Goal: Task Accomplishment & Management: Manage account settings

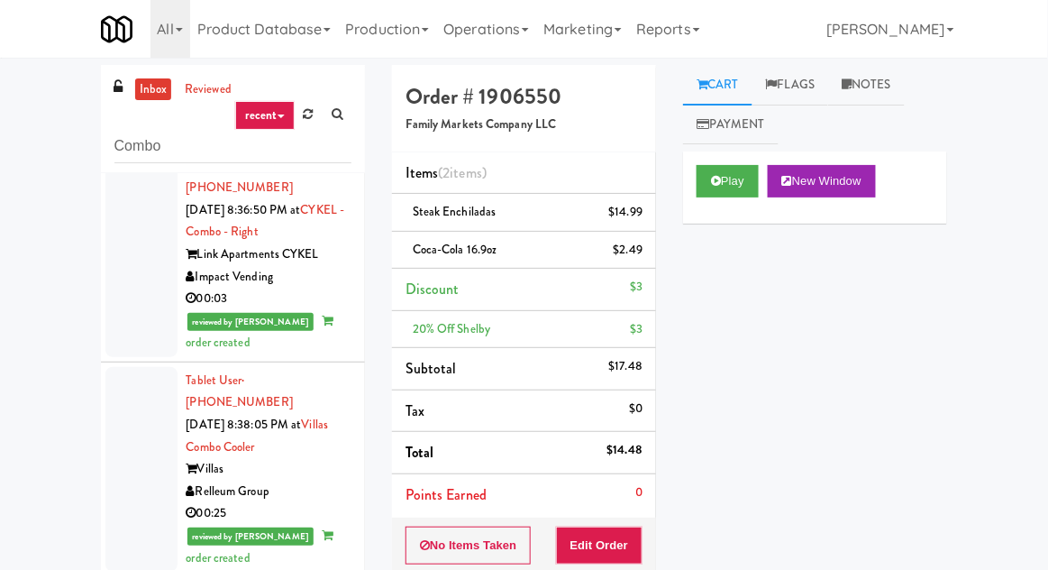
scroll to position [1319, 0]
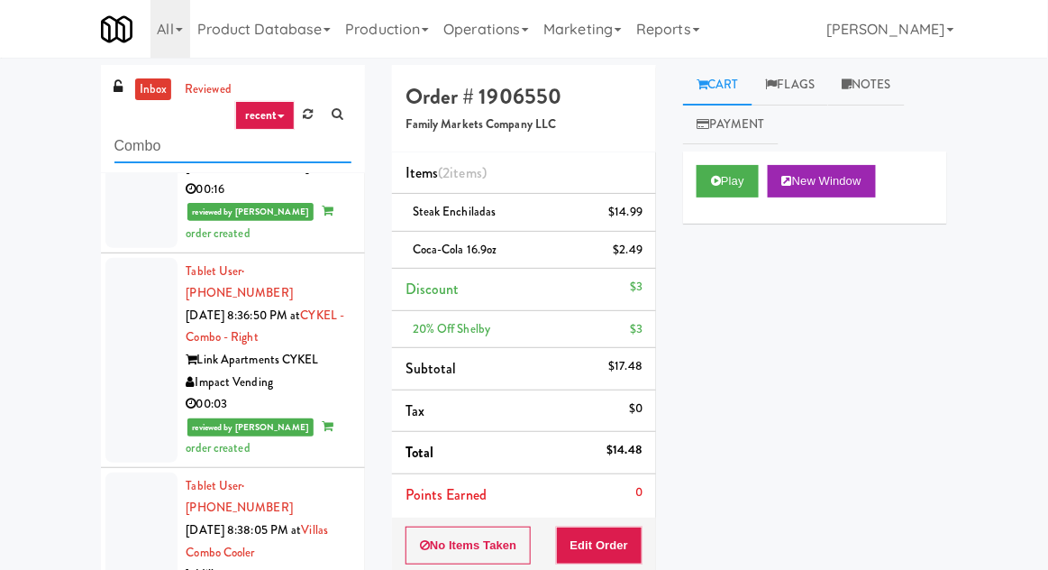
click at [141, 140] on input "Combo" at bounding box center [232, 146] width 237 height 33
click at [129, 151] on input "Combo" at bounding box center [232, 146] width 237 height 33
click at [131, 142] on input "Combo" at bounding box center [232, 146] width 237 height 33
type input "Fridge"
click at [40, 98] on div "inbox reviewed recent all unclear take inventory issue suspicious failed recent…" at bounding box center [524, 411] width 1048 height 692
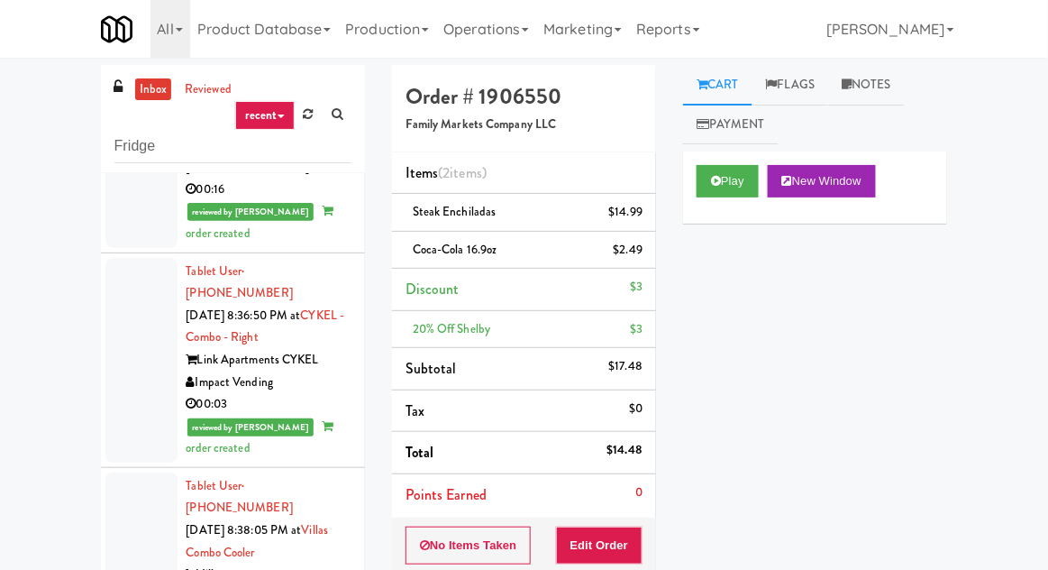
scroll to position [0, 0]
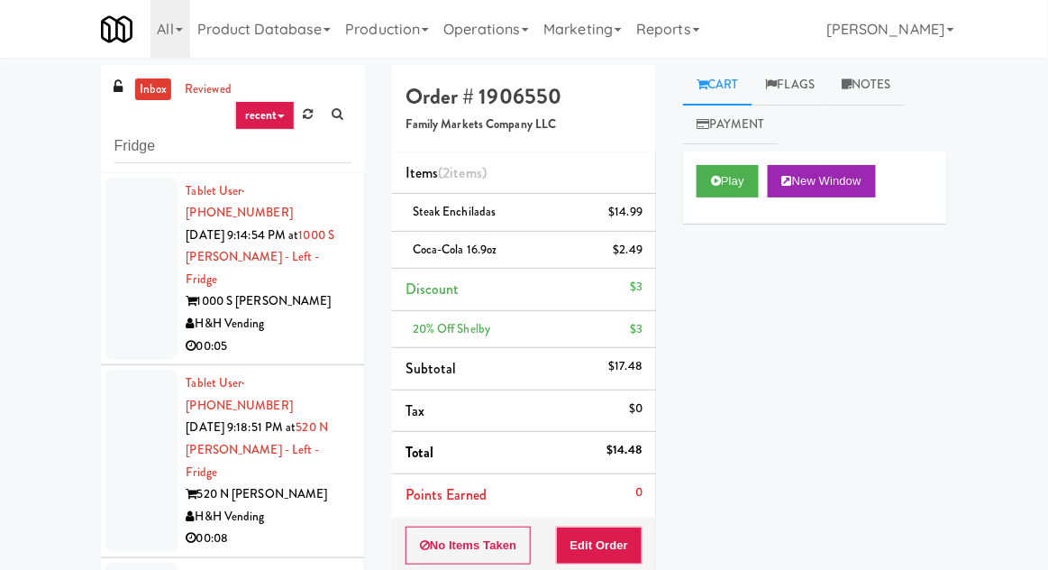
click at [120, 246] on div at bounding box center [141, 269] width 72 height 183
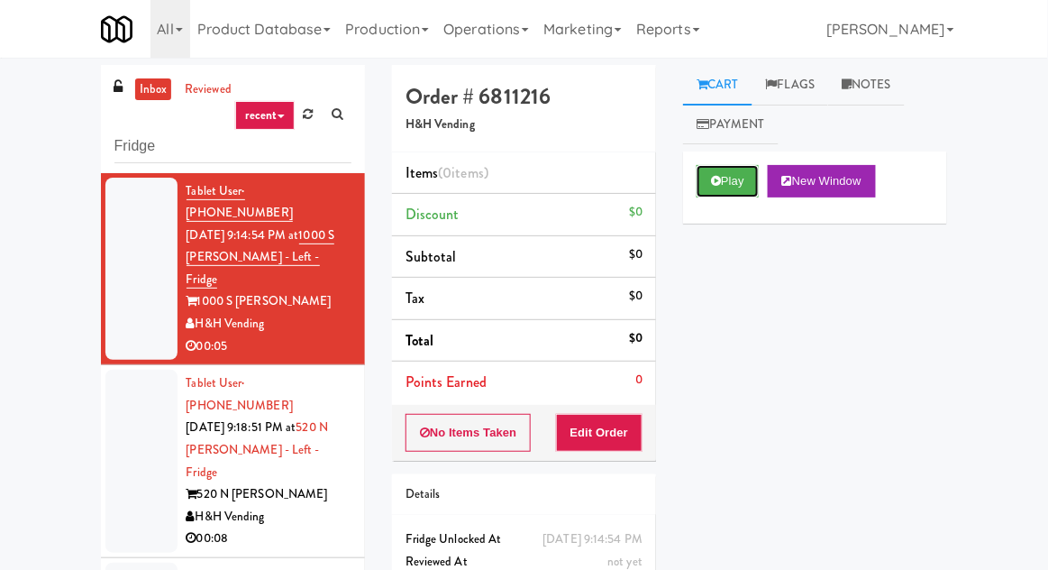
click at [719, 184] on icon at bounding box center [716, 181] width 10 height 12
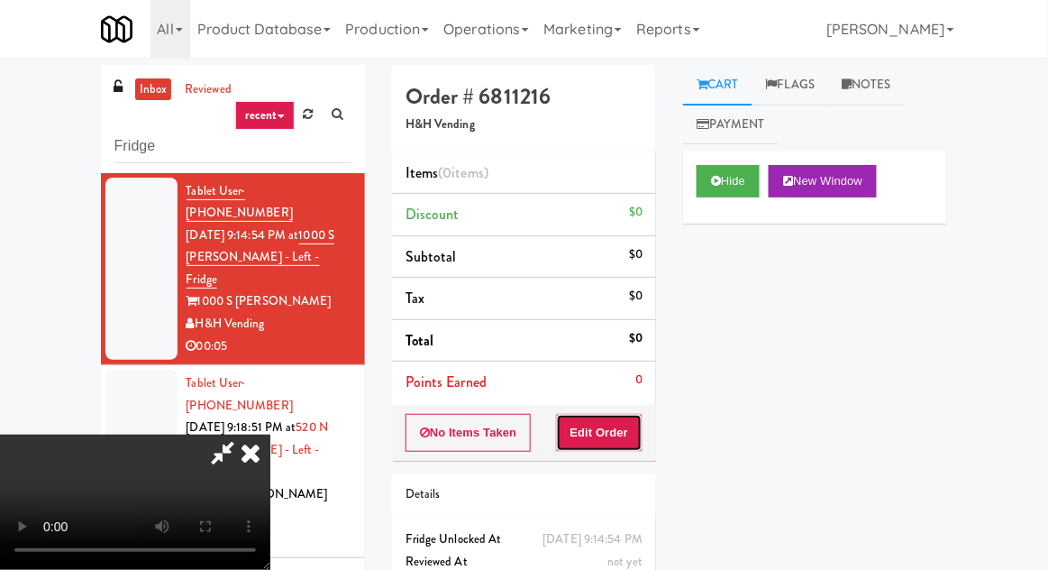
click at [599, 426] on button "Edit Order" at bounding box center [599, 433] width 87 height 38
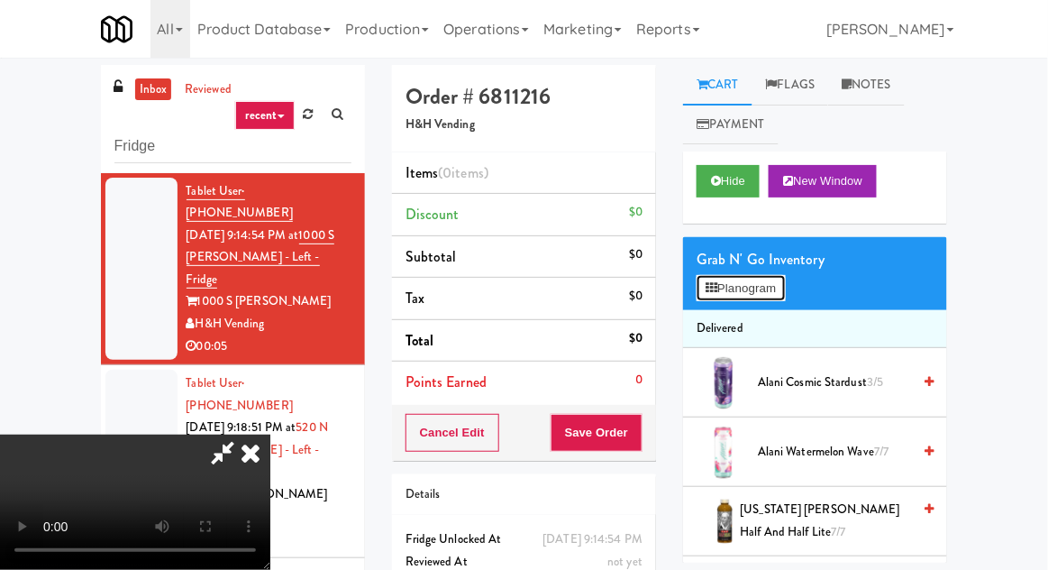
click at [785, 286] on button "Planogram" at bounding box center [741, 288] width 88 height 27
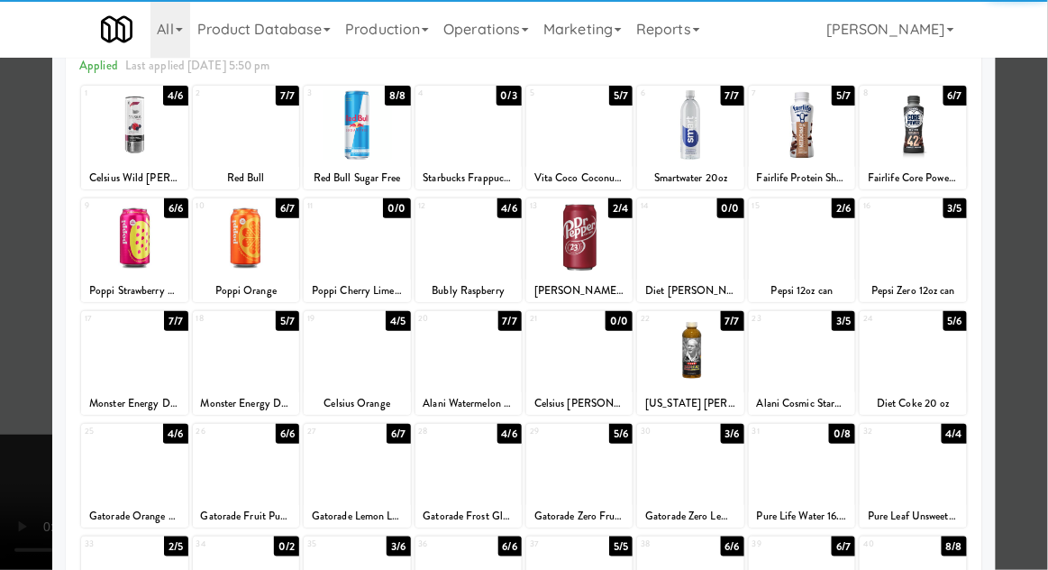
scroll to position [128, 0]
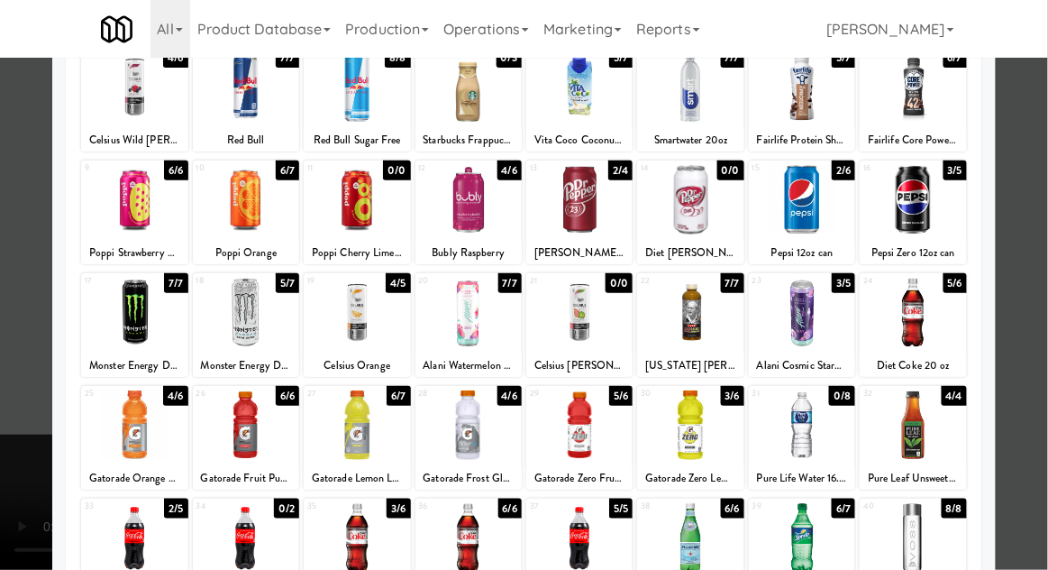
click at [701, 555] on div at bounding box center [690, 537] width 106 height 69
click at [1041, 253] on div at bounding box center [524, 285] width 1048 height 570
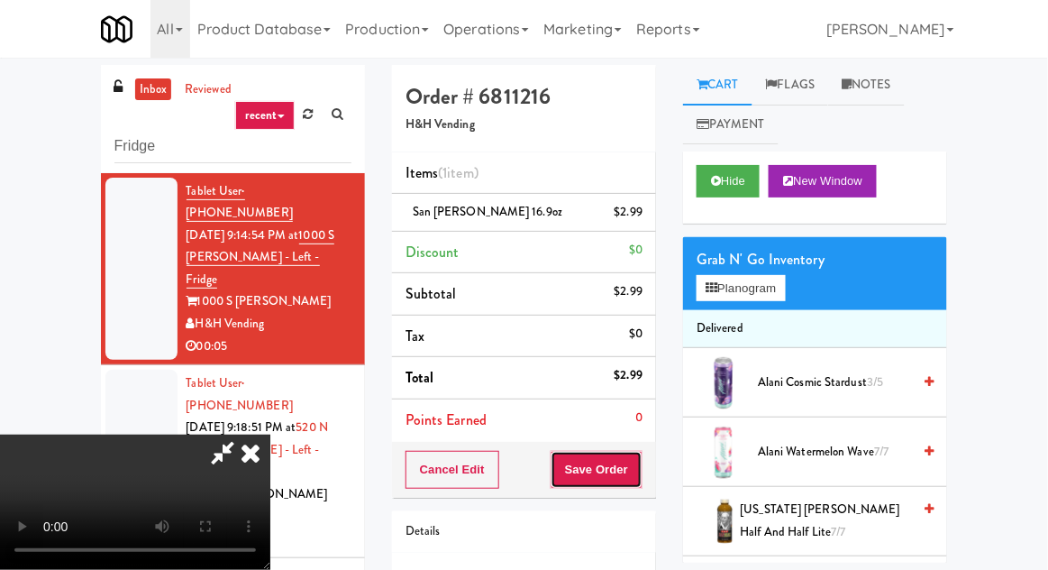
click at [639, 467] on button "Save Order" at bounding box center [597, 470] width 92 height 38
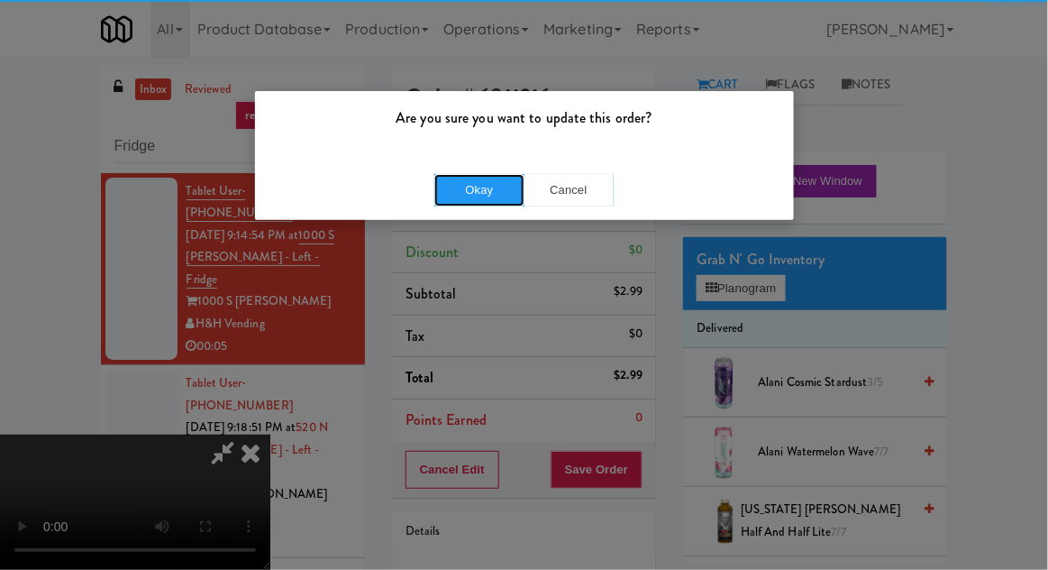
click at [488, 205] on button "Okay" at bounding box center [479, 190] width 90 height 32
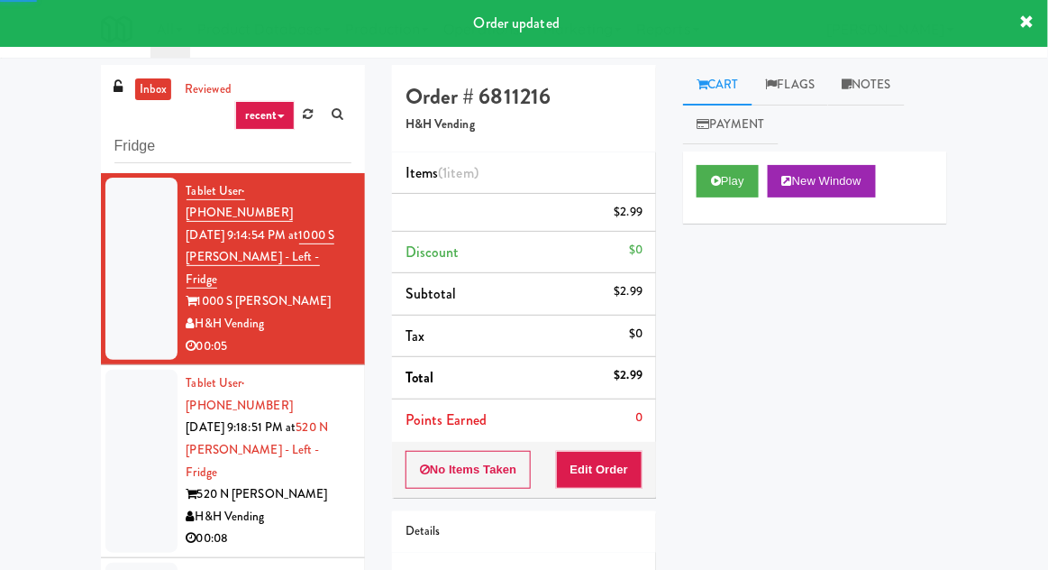
click at [123, 431] on div at bounding box center [141, 460] width 72 height 183
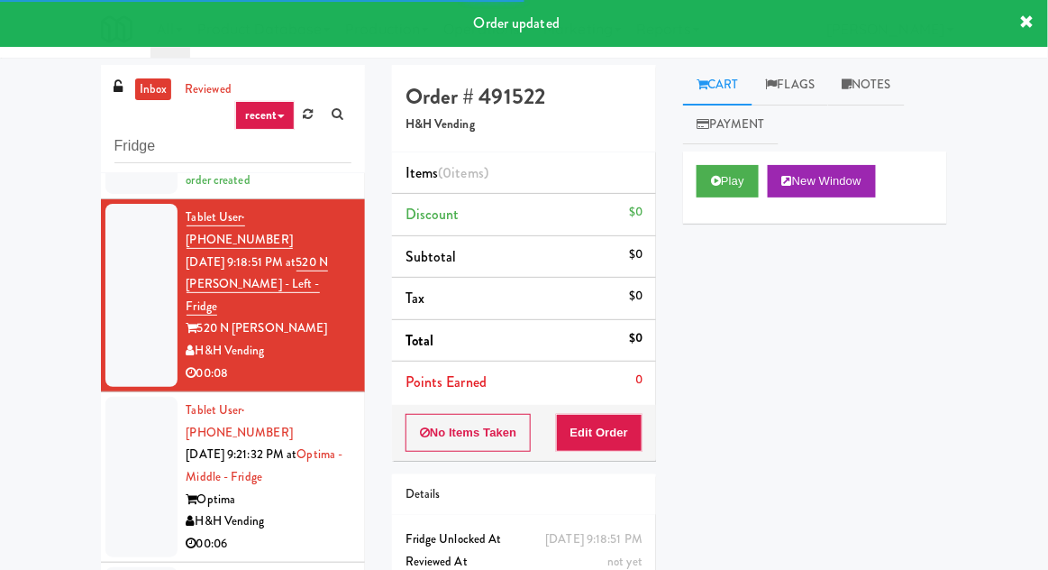
scroll to position [69, 0]
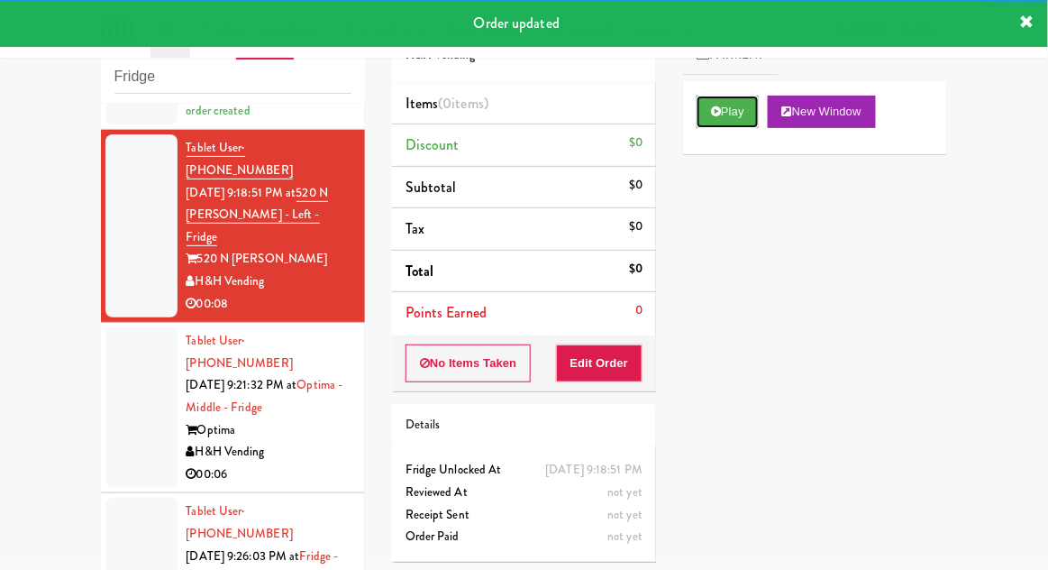
click at [723, 117] on button "Play" at bounding box center [728, 112] width 62 height 32
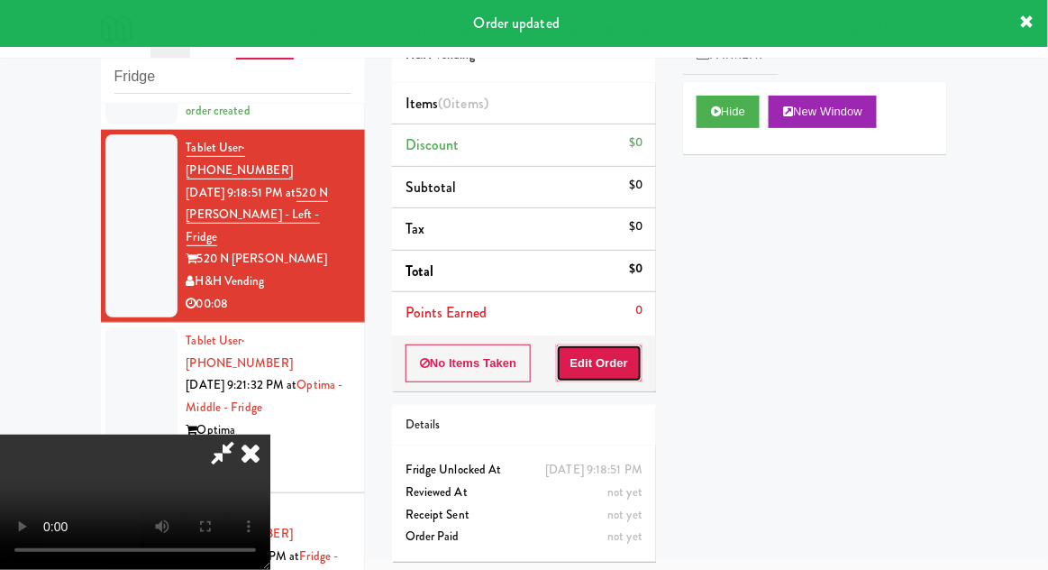
click at [596, 377] on button "Edit Order" at bounding box center [599, 363] width 87 height 38
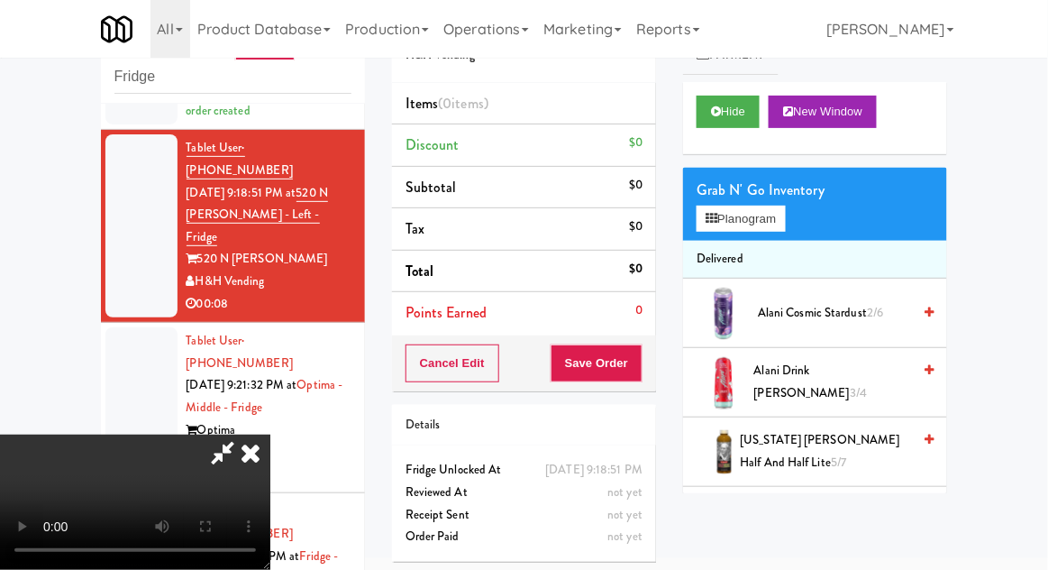
scroll to position [0, 0]
click at [707, 227] on button "Planogram" at bounding box center [741, 218] width 88 height 27
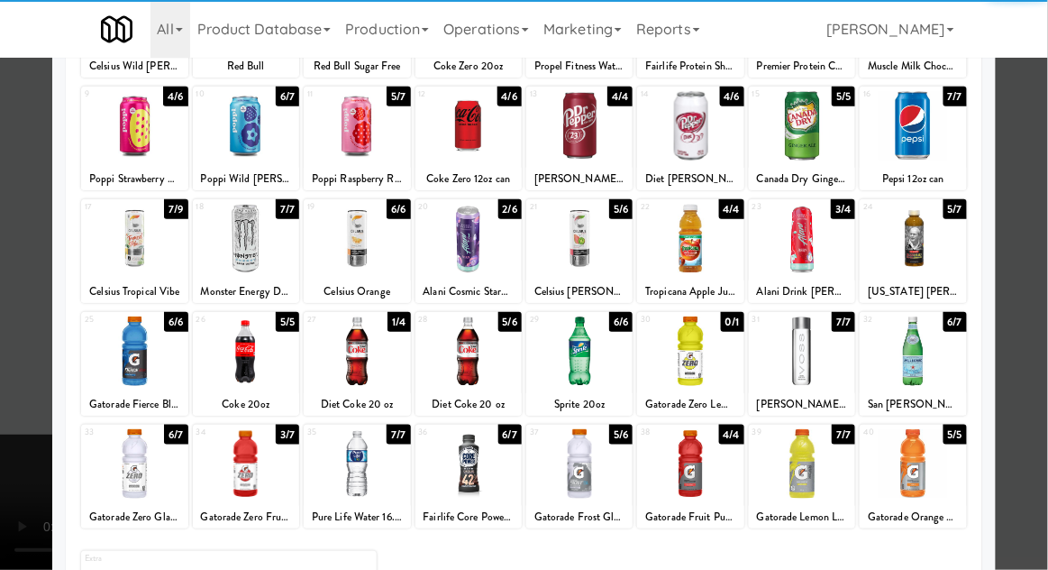
scroll to position [209, 0]
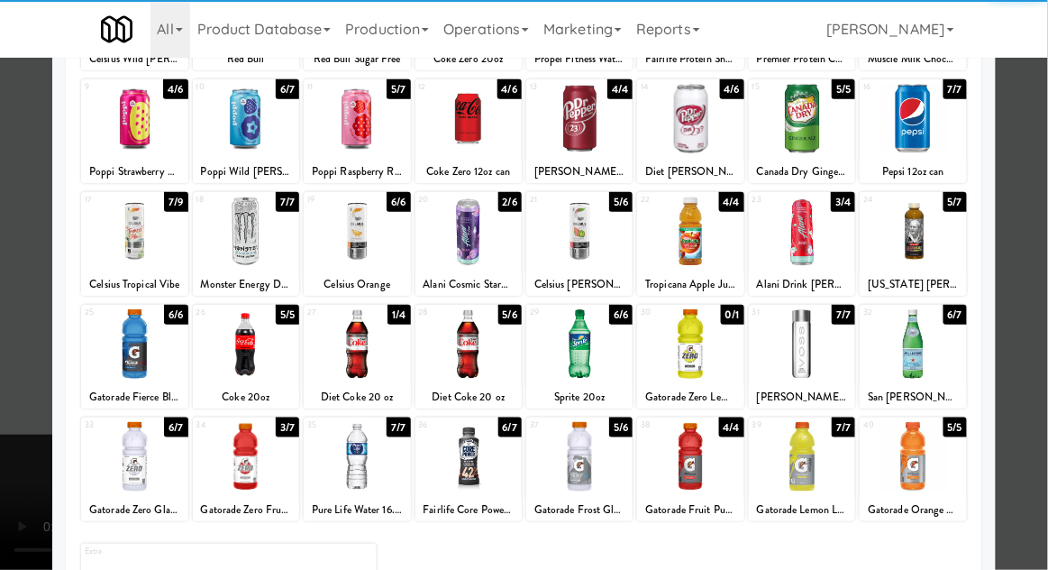
click at [481, 339] on div at bounding box center [468, 343] width 106 height 69
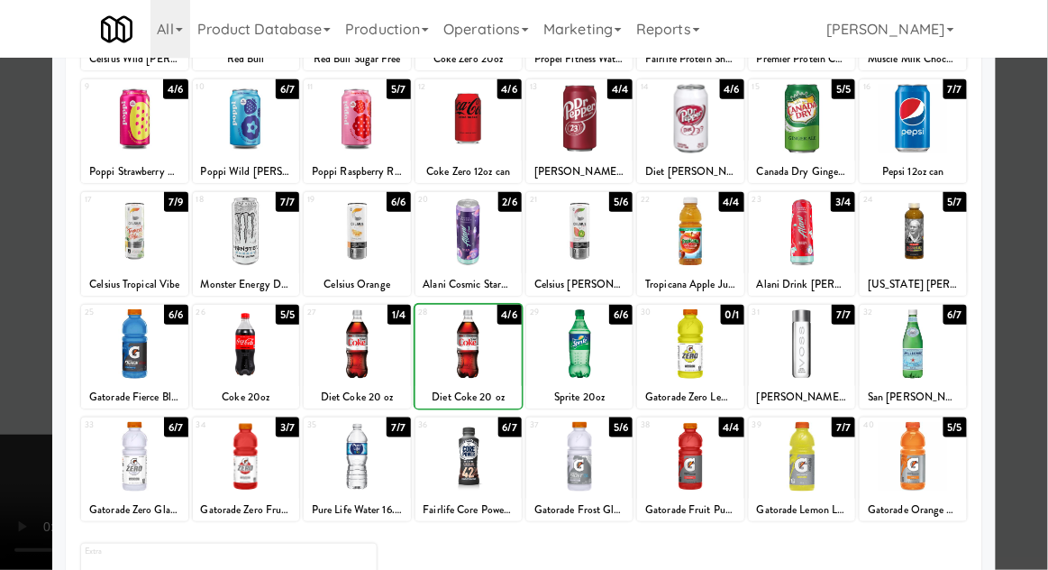
click at [1034, 225] on div at bounding box center [524, 285] width 1048 height 570
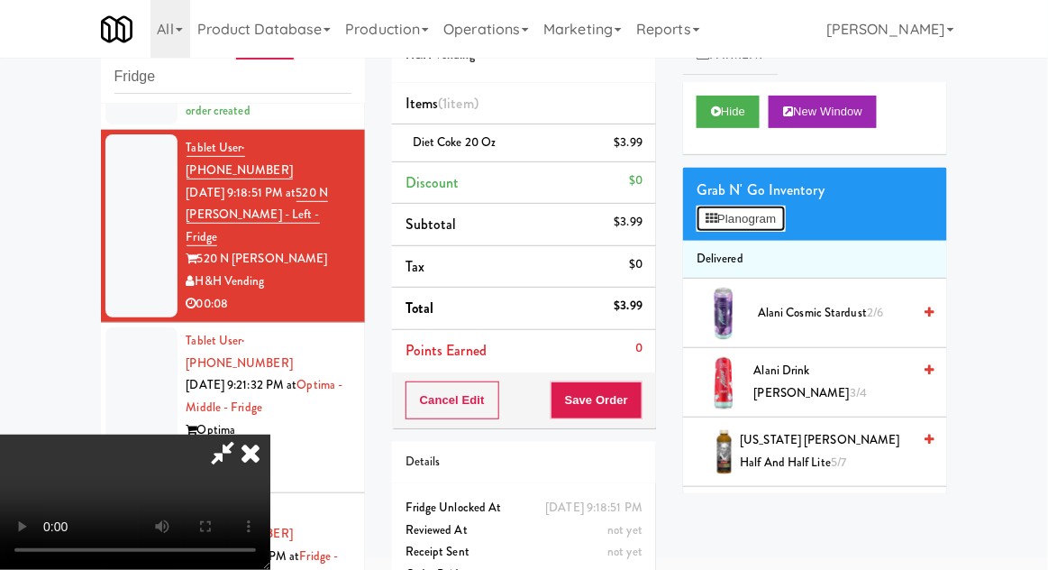
click at [785, 221] on button "Planogram" at bounding box center [741, 218] width 88 height 27
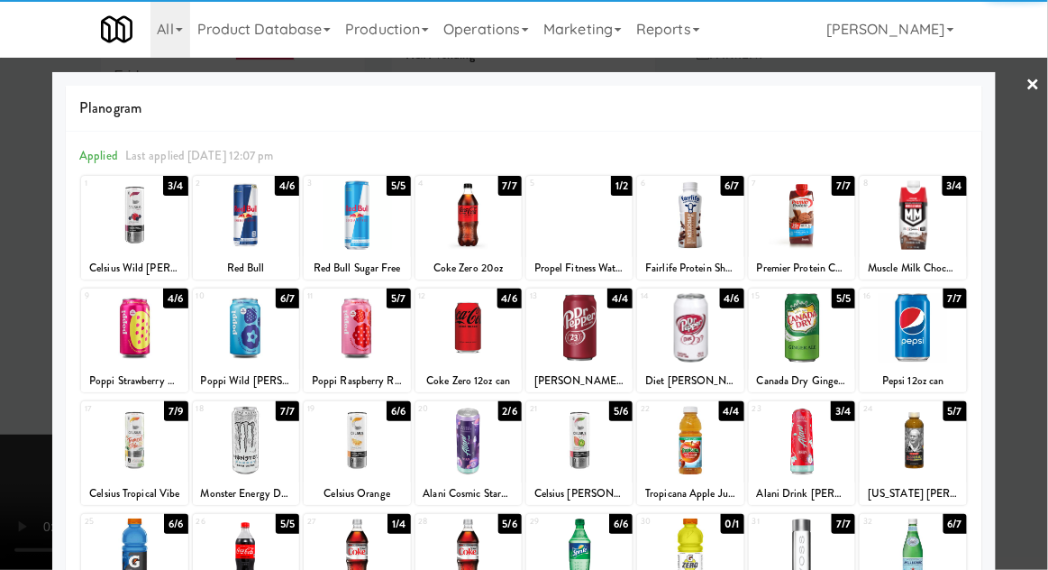
click at [589, 321] on div at bounding box center [579, 327] width 106 height 69
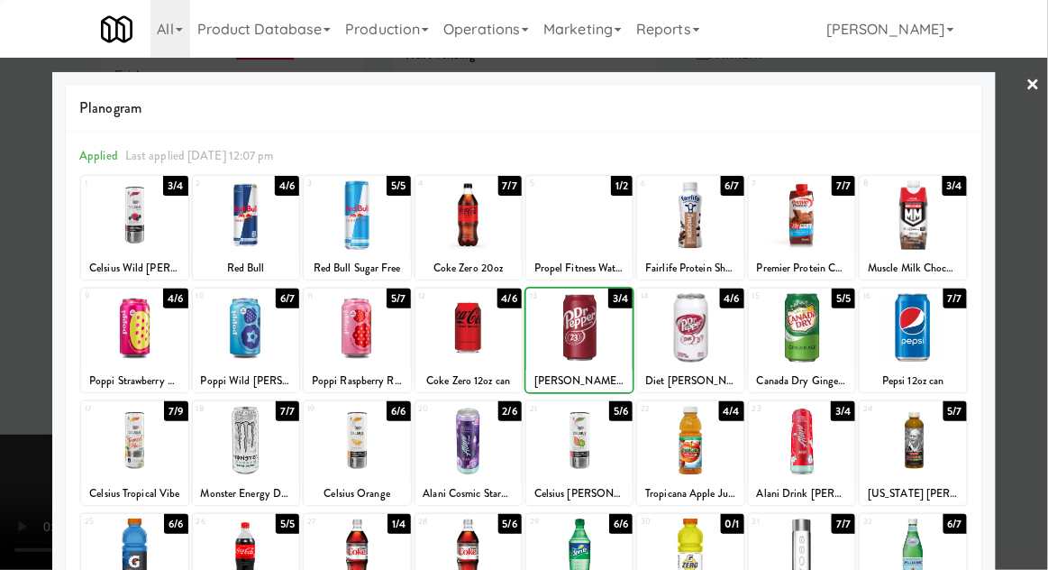
click at [1035, 260] on div at bounding box center [524, 285] width 1048 height 570
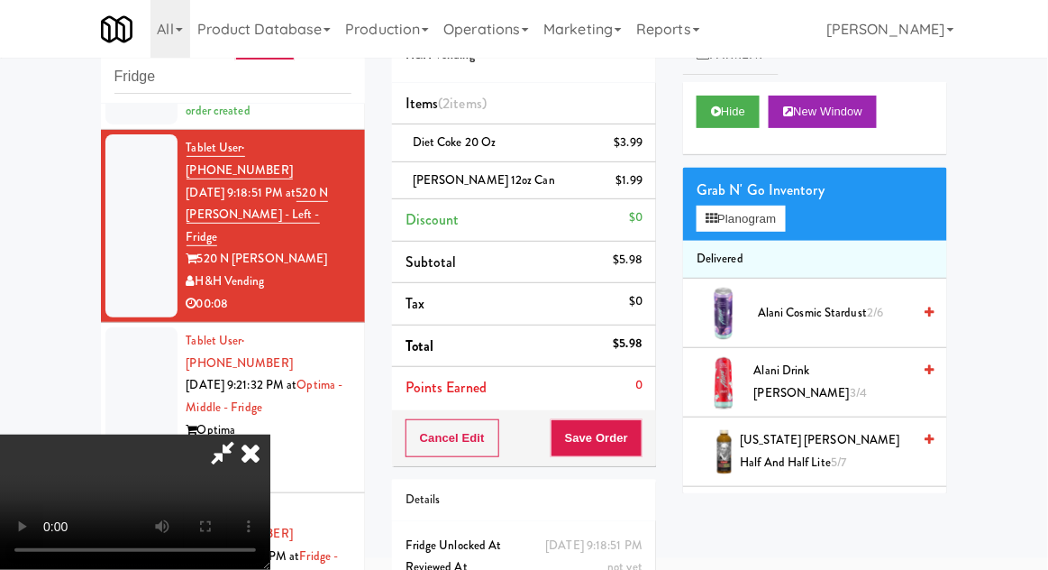
scroll to position [66, 0]
click at [702, 205] on button "Planogram" at bounding box center [741, 218] width 88 height 27
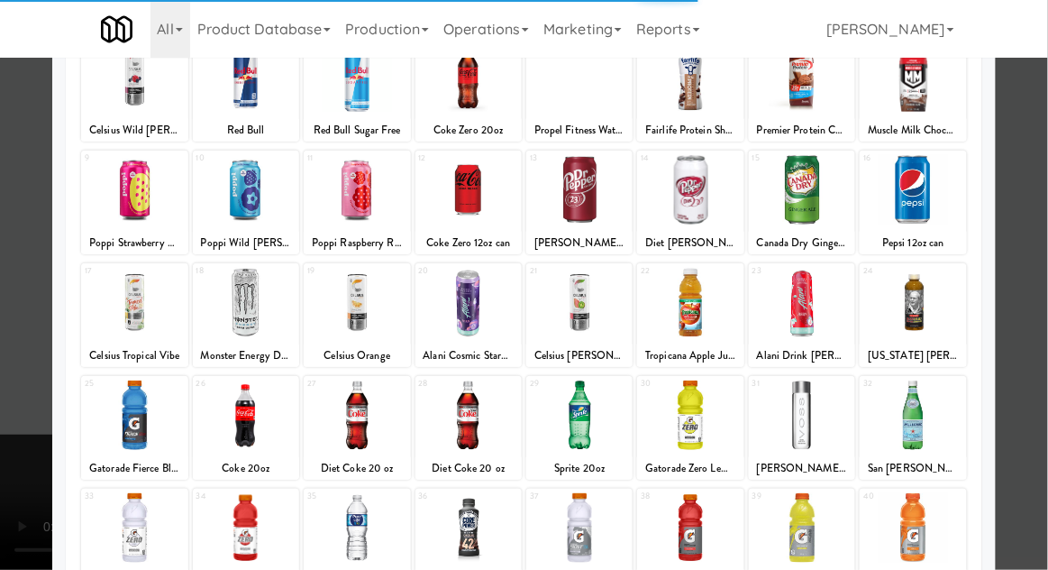
scroll to position [228, 0]
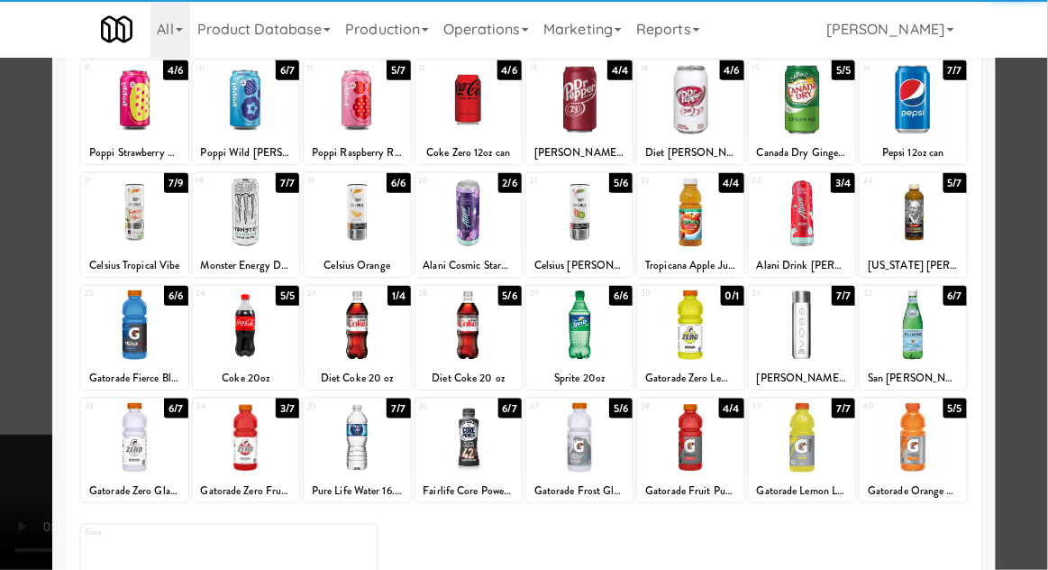
click at [355, 434] on div at bounding box center [357, 437] width 106 height 69
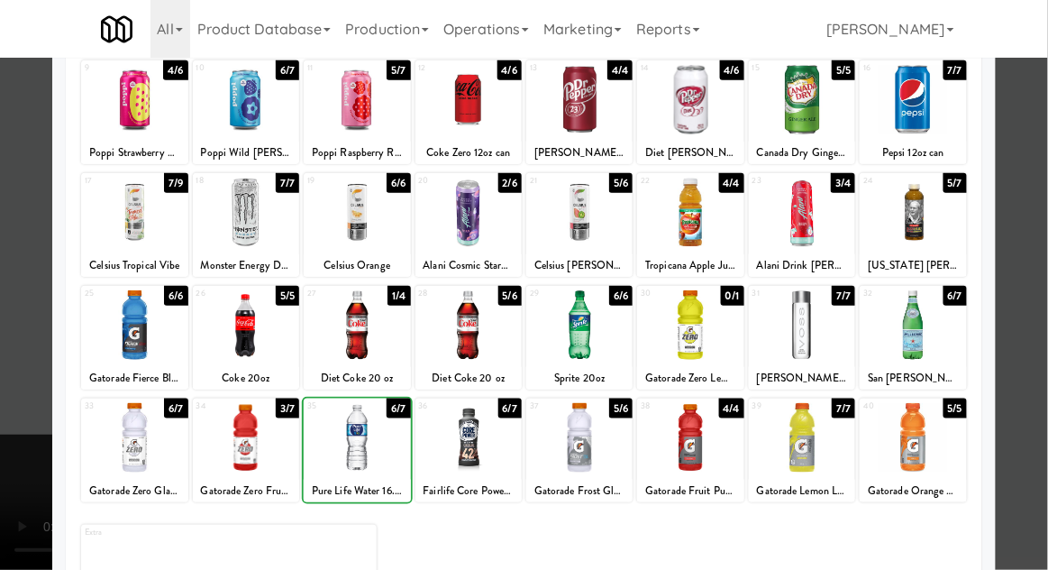
click at [1035, 255] on div at bounding box center [524, 285] width 1048 height 570
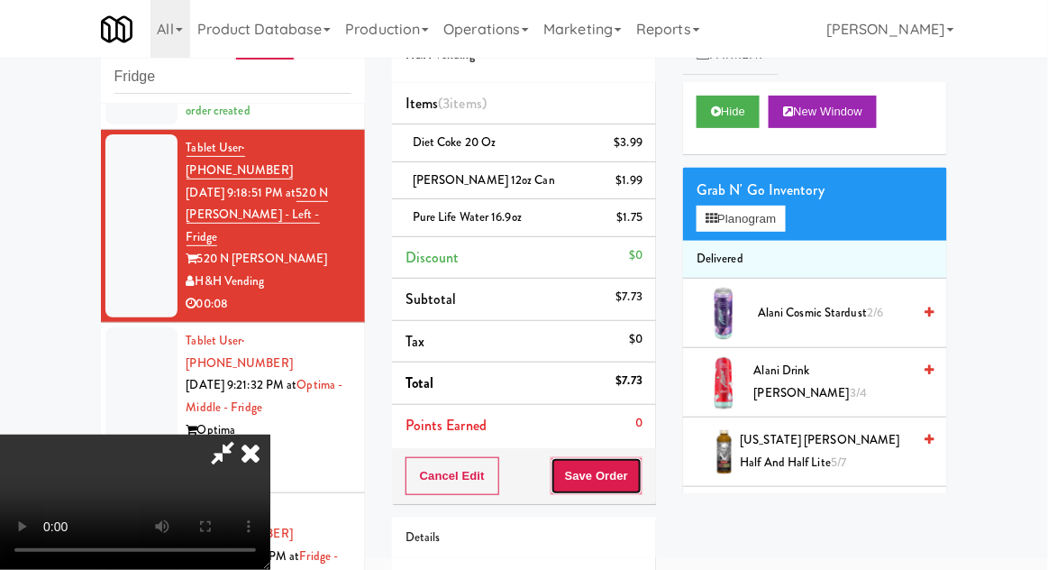
click at [636, 472] on button "Save Order" at bounding box center [597, 476] width 92 height 38
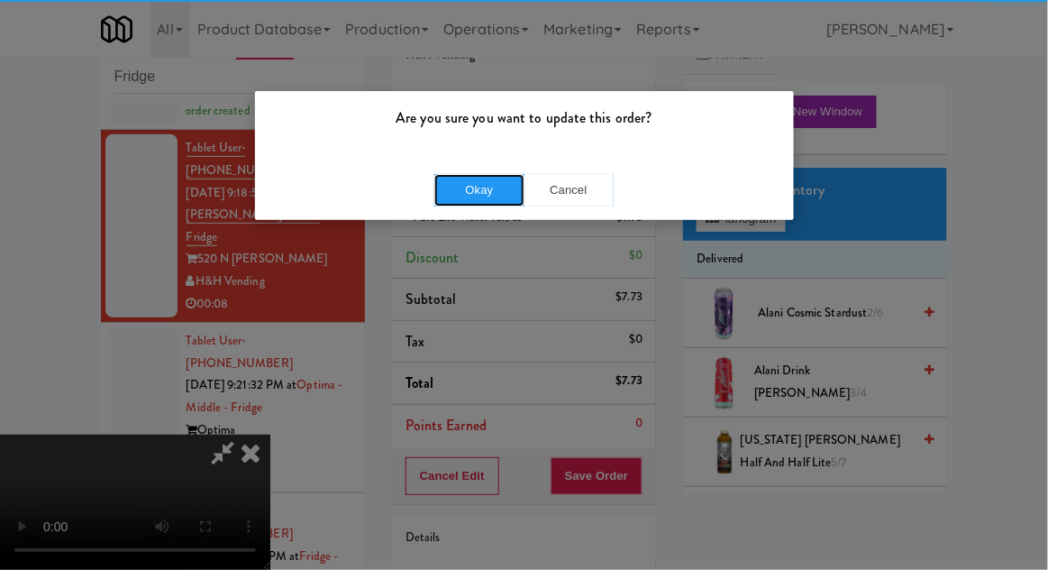
click at [488, 202] on button "Okay" at bounding box center [479, 190] width 90 height 32
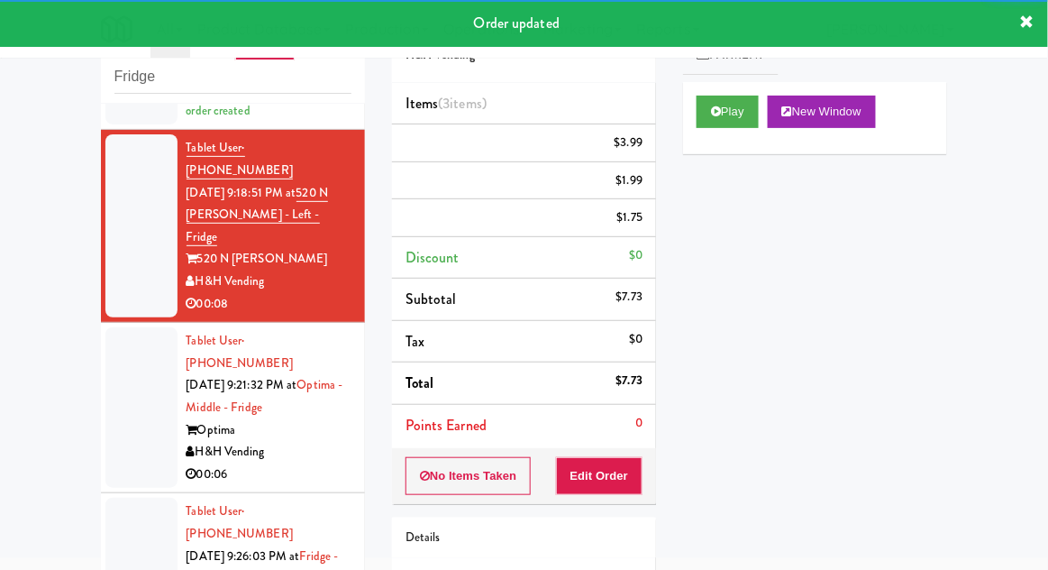
click at [103, 323] on li "Tablet User · (312) 404-0545 [DATE] 9:21:32 PM at Optima - Middle - Fridge Opti…" at bounding box center [233, 408] width 264 height 170
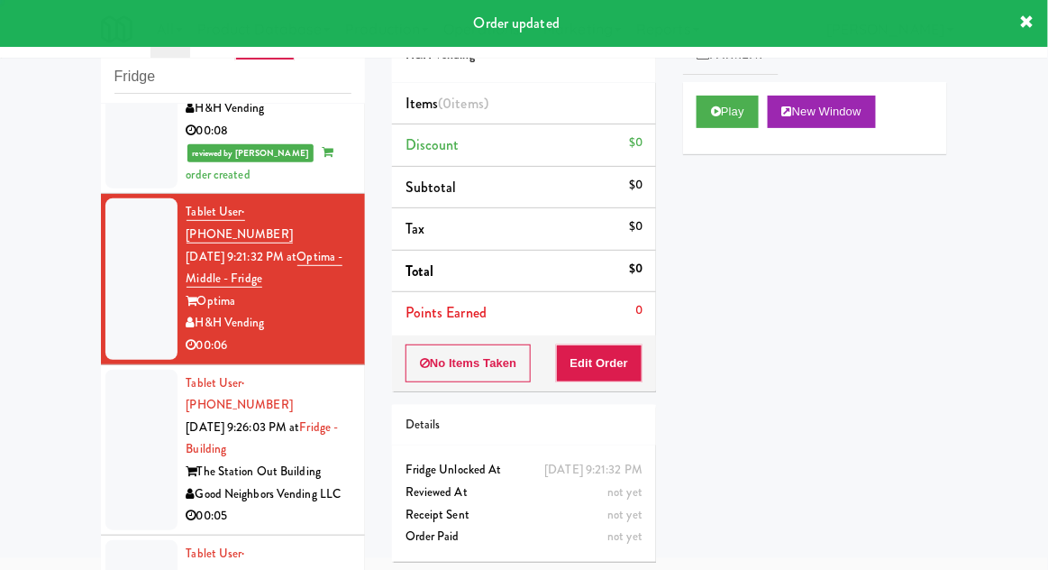
scroll to position [382, 0]
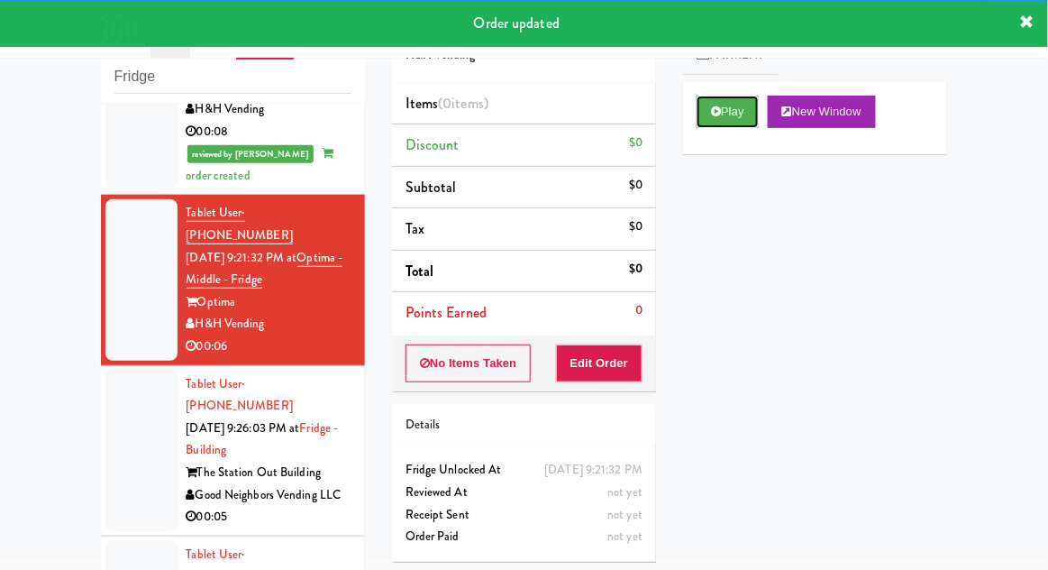
click at [729, 123] on button "Play" at bounding box center [728, 112] width 62 height 32
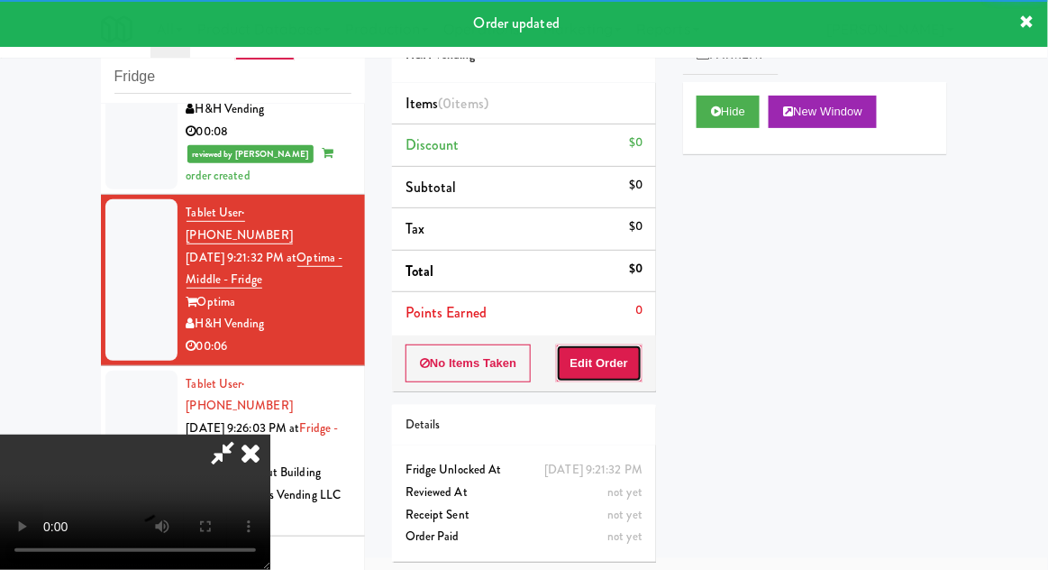
click at [603, 359] on button "Edit Order" at bounding box center [599, 363] width 87 height 38
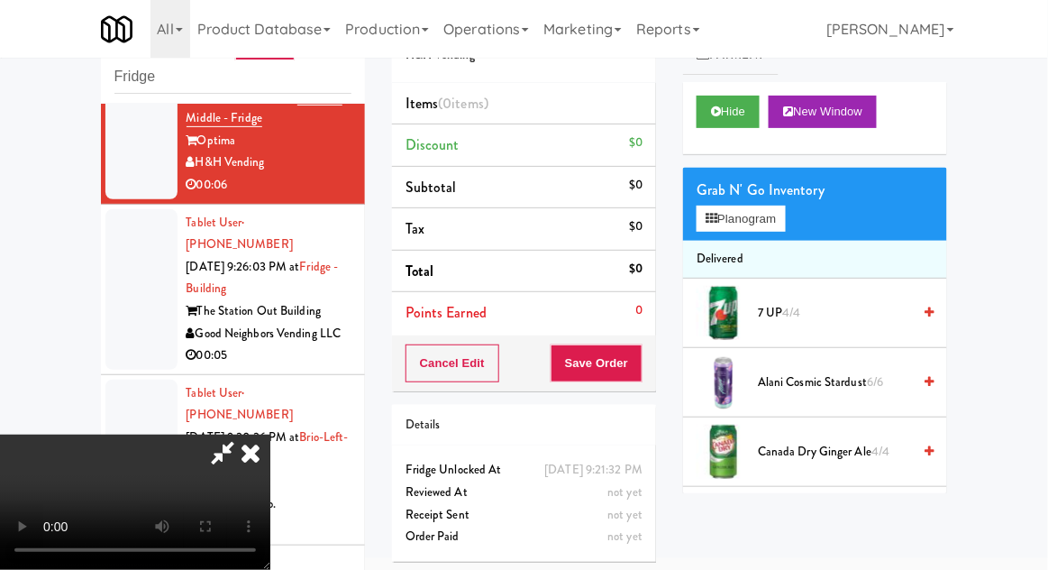
scroll to position [548, 0]
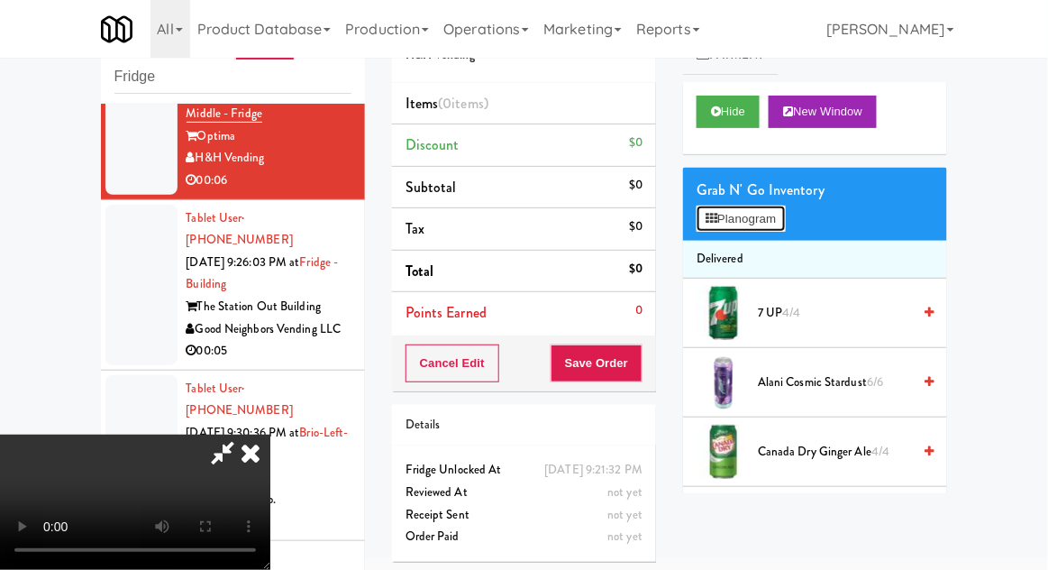
click at [785, 225] on button "Planogram" at bounding box center [741, 218] width 88 height 27
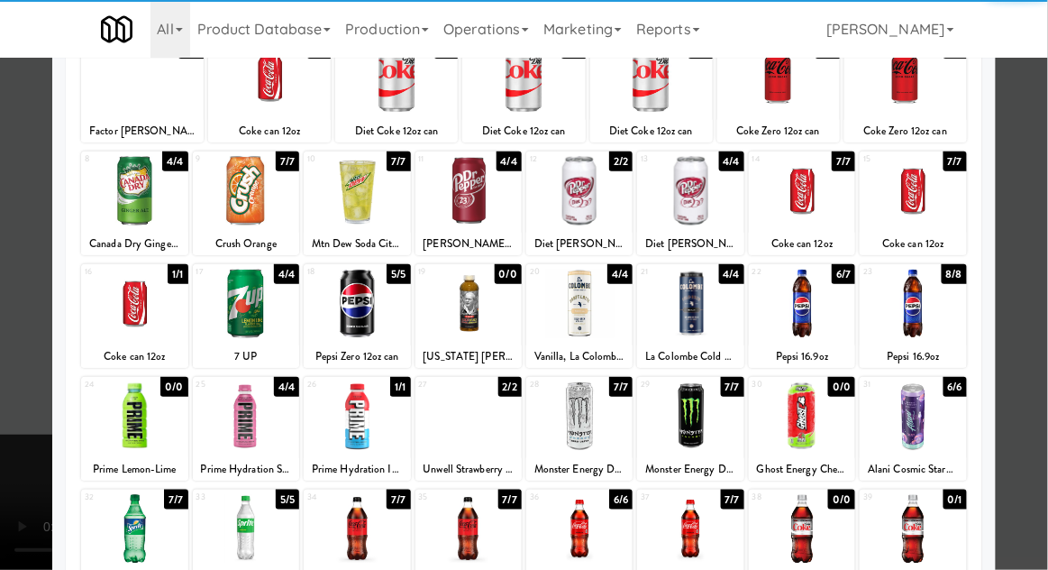
click at [358, 425] on div at bounding box center [357, 415] width 106 height 69
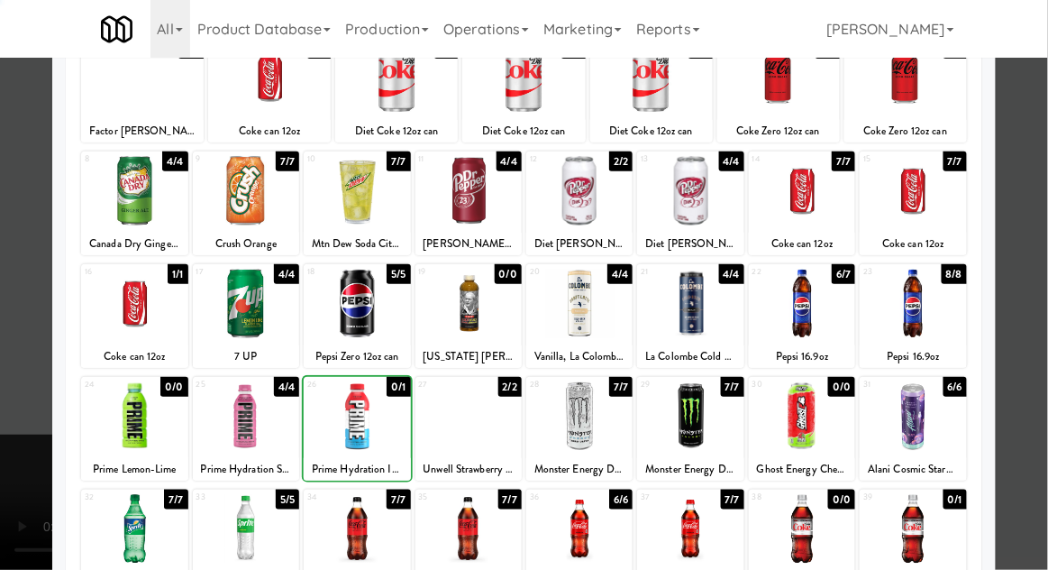
click at [1035, 296] on div at bounding box center [524, 285] width 1048 height 570
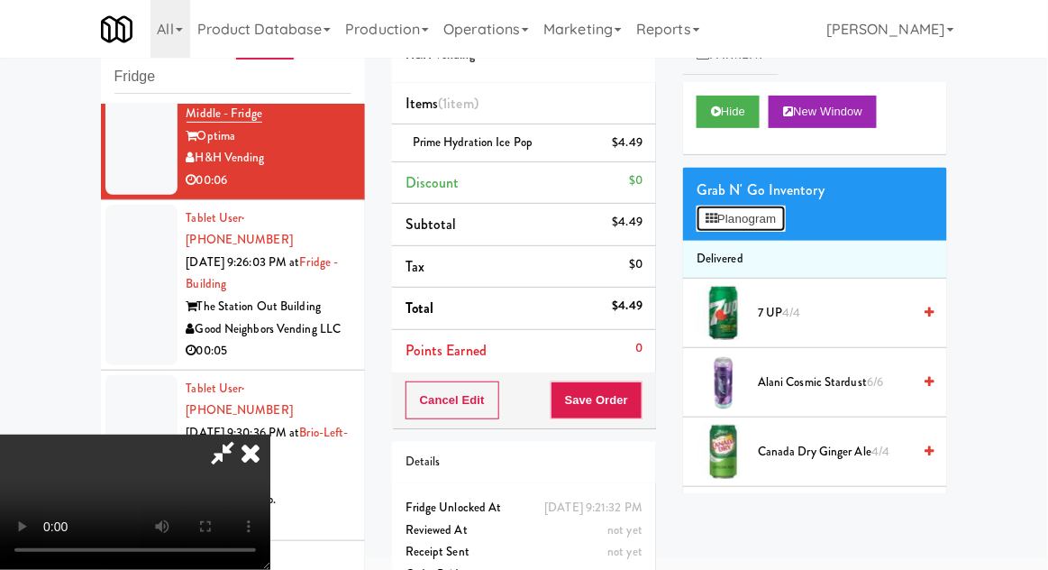
click at [703, 221] on button "Planogram" at bounding box center [741, 218] width 88 height 27
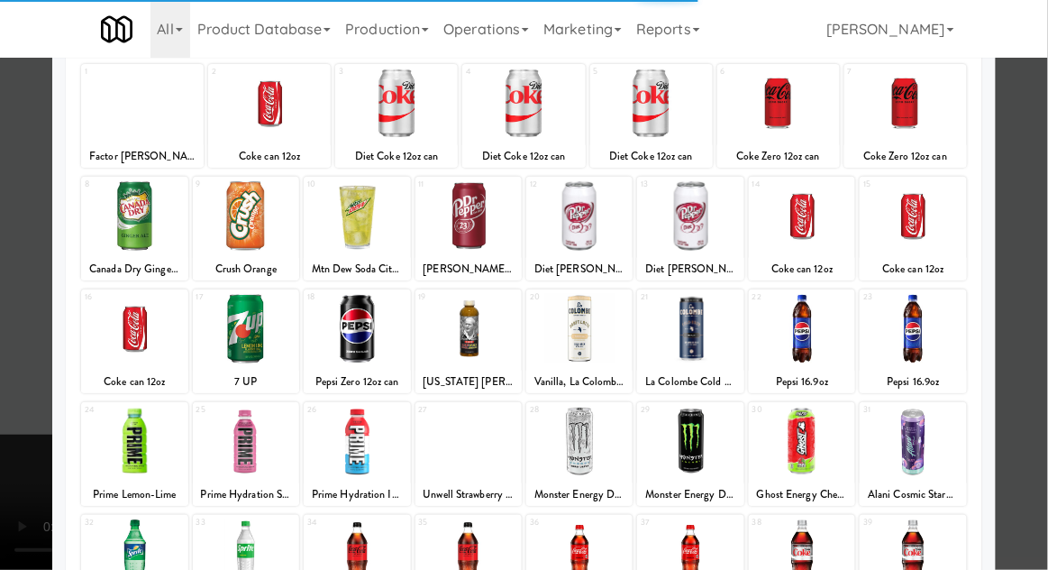
scroll to position [145, 0]
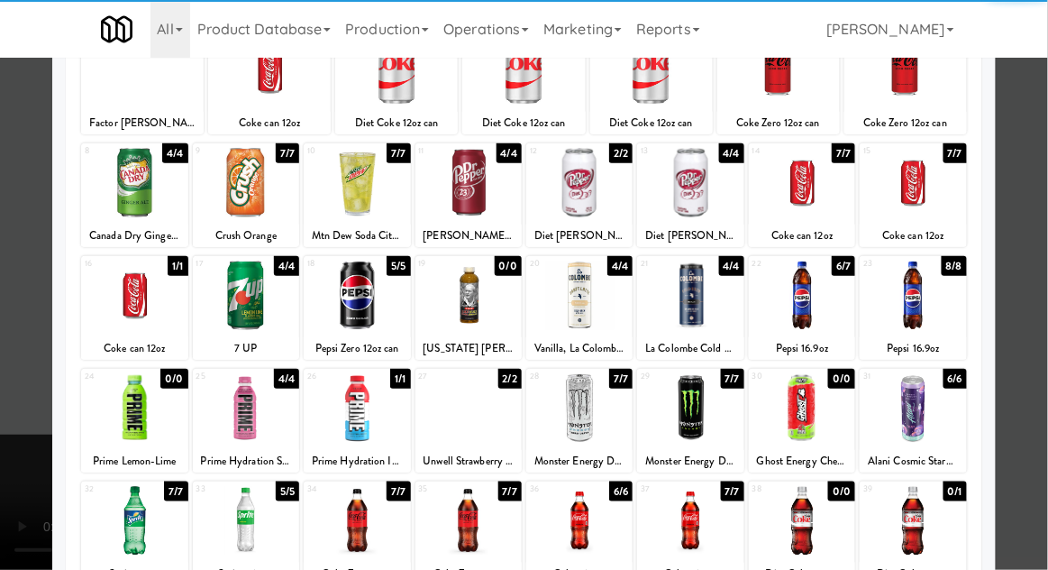
click at [241, 401] on div at bounding box center [246, 407] width 106 height 69
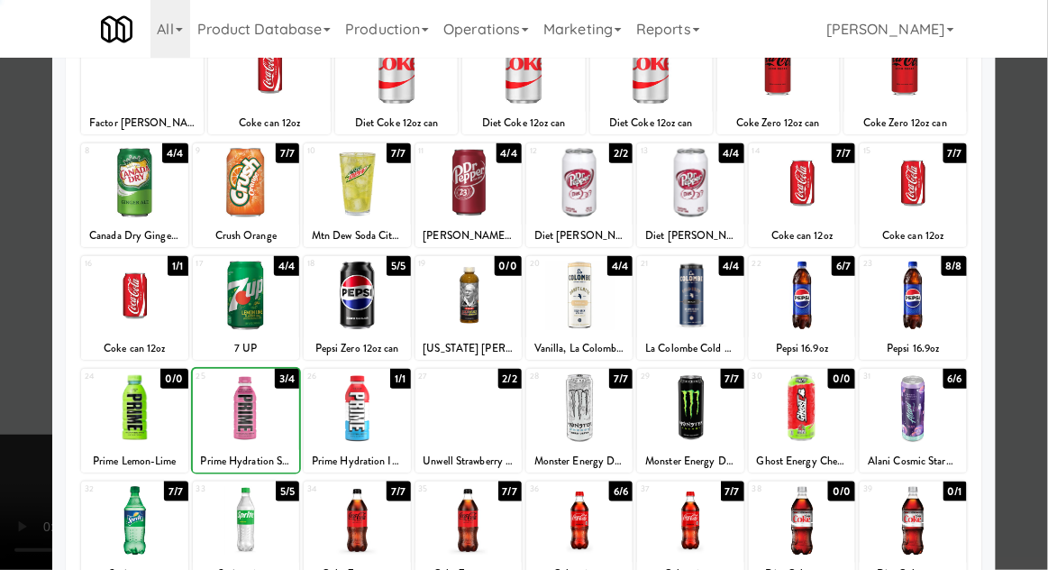
click at [1034, 296] on div at bounding box center [524, 285] width 1048 height 570
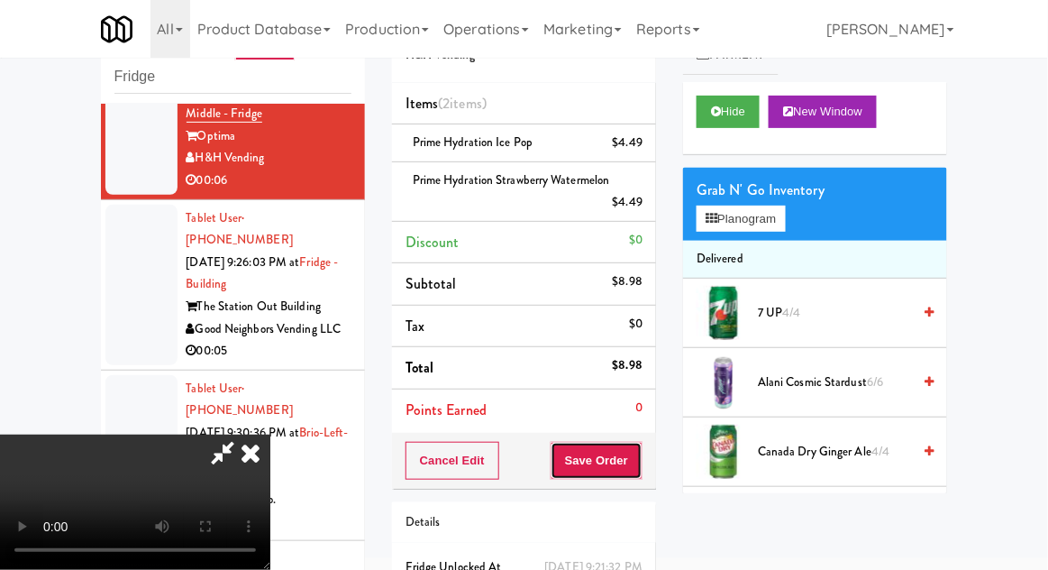
click at [641, 459] on button "Save Order" at bounding box center [597, 461] width 92 height 38
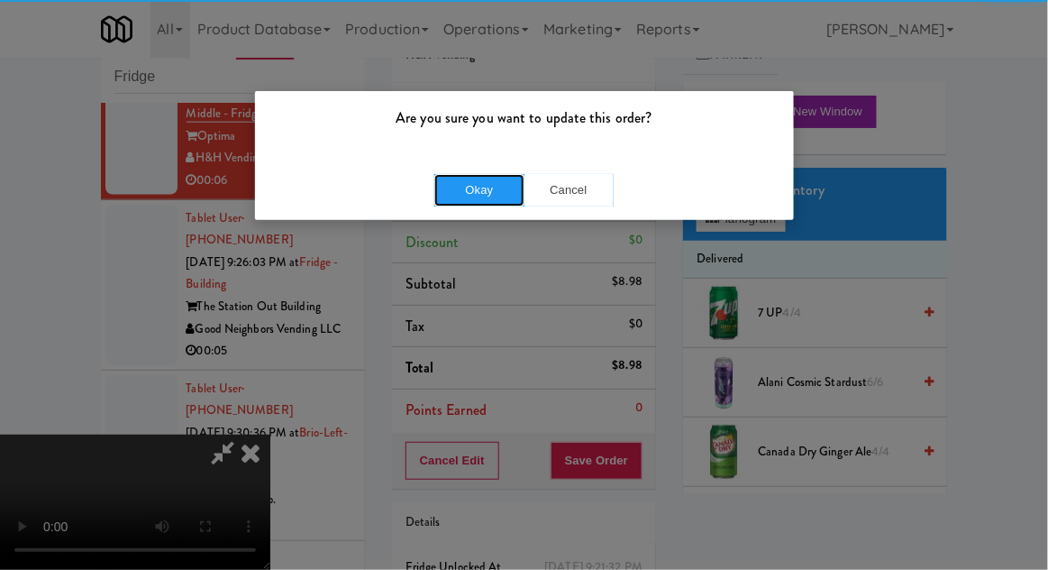
click at [467, 196] on button "Okay" at bounding box center [479, 190] width 90 height 32
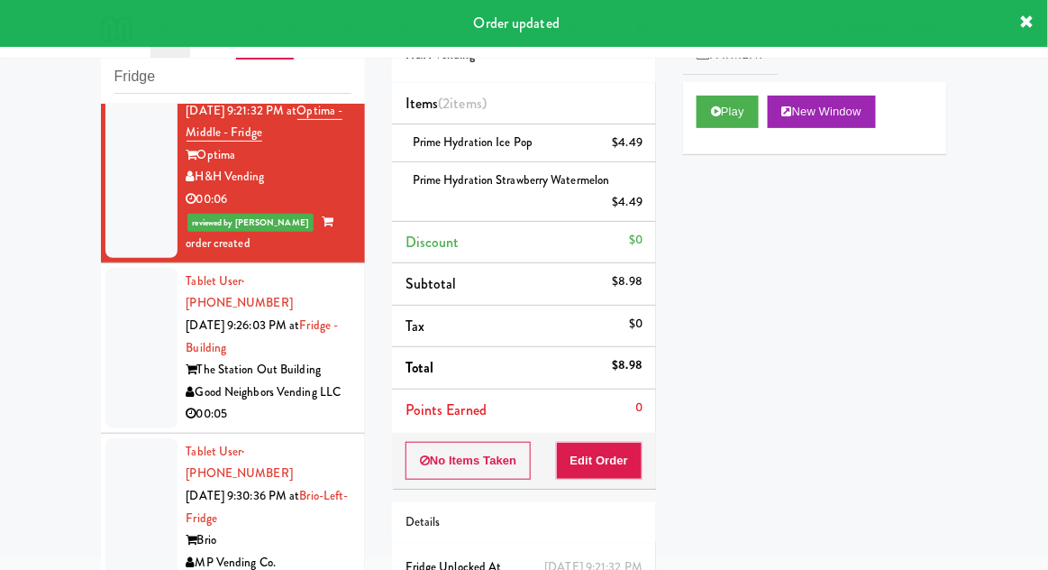
click at [122, 268] on div at bounding box center [141, 348] width 72 height 160
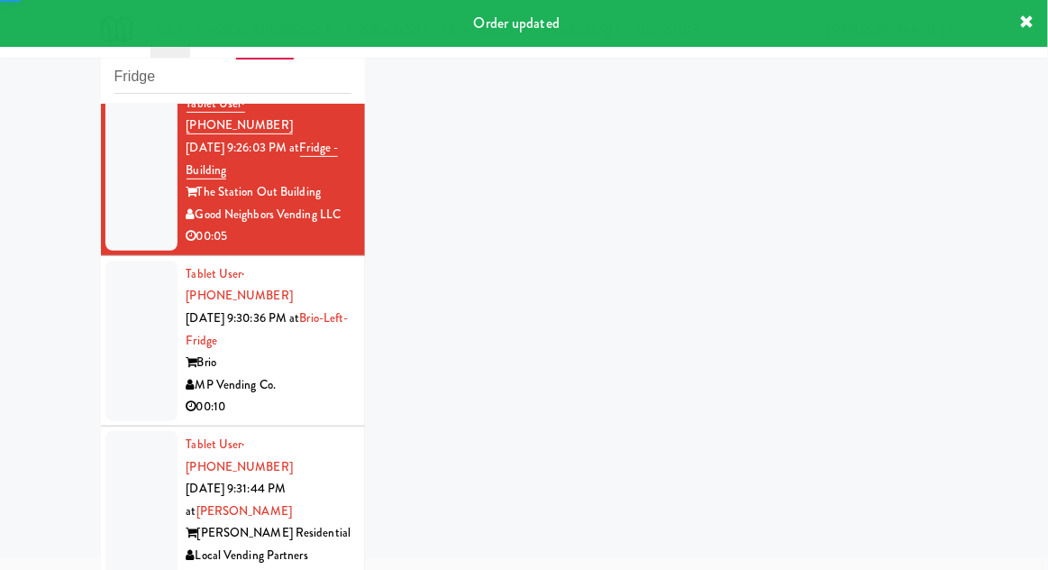
scroll to position [777, 0]
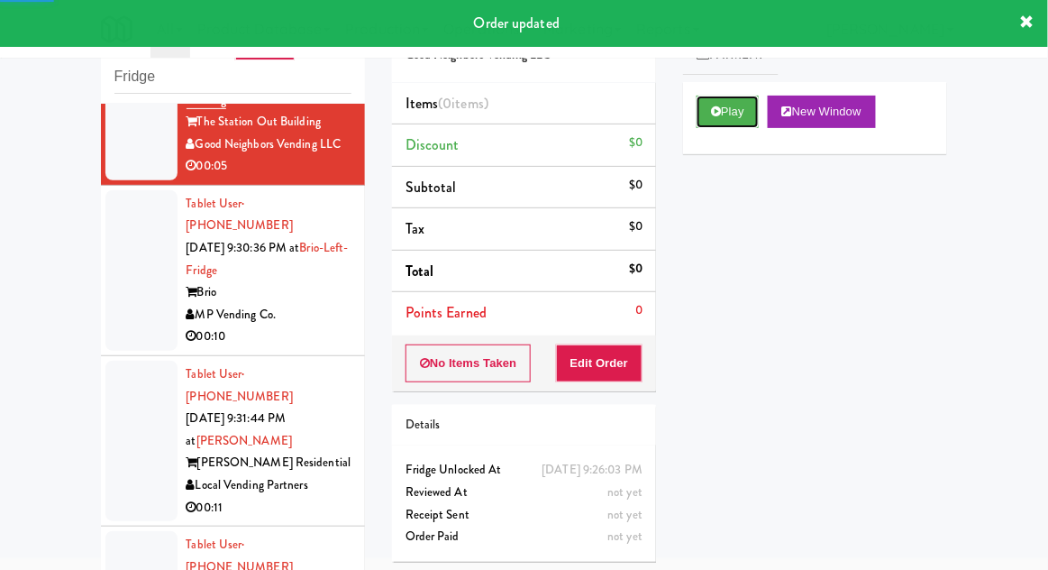
click at [721, 101] on button "Play" at bounding box center [728, 112] width 62 height 32
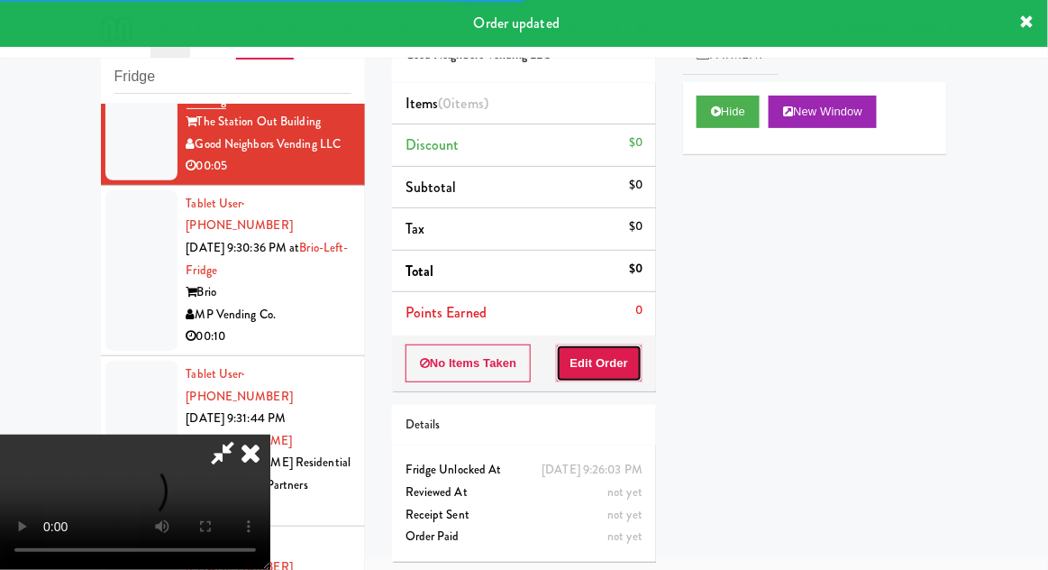
click at [591, 365] on button "Edit Order" at bounding box center [599, 363] width 87 height 38
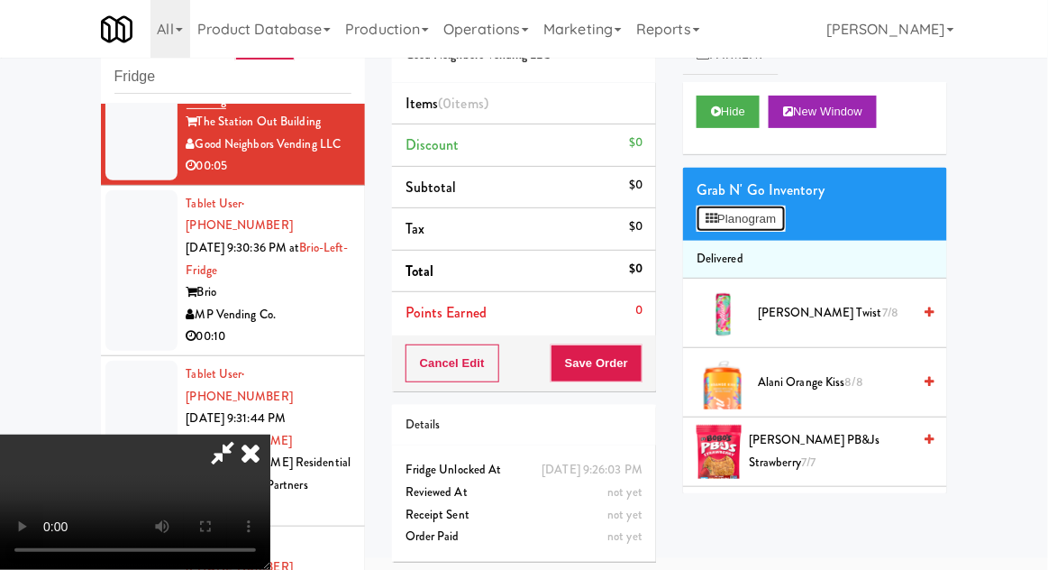
click at [711, 227] on button "Planogram" at bounding box center [741, 218] width 88 height 27
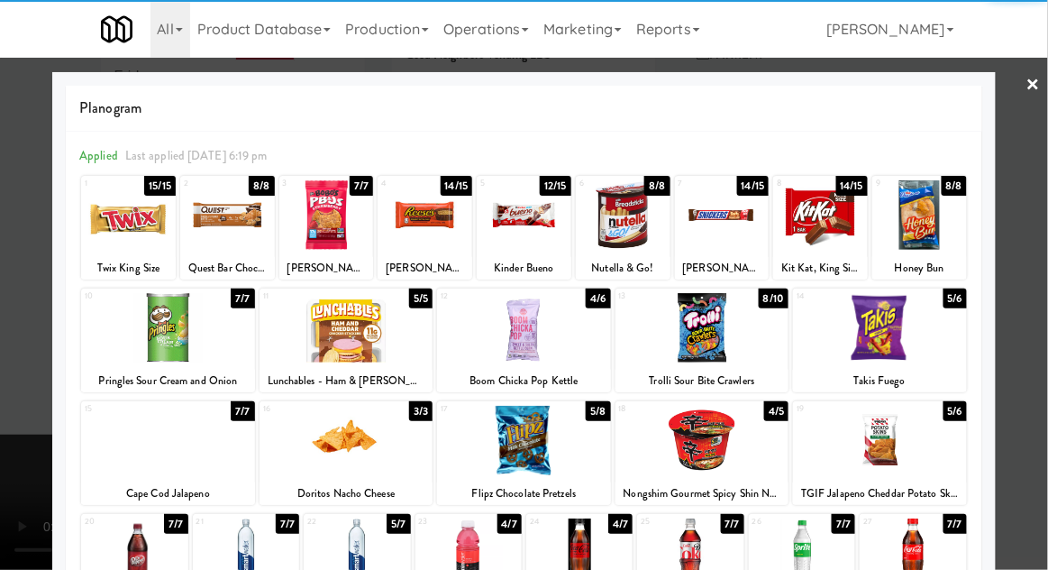
click at [924, 333] on div at bounding box center [880, 327] width 174 height 69
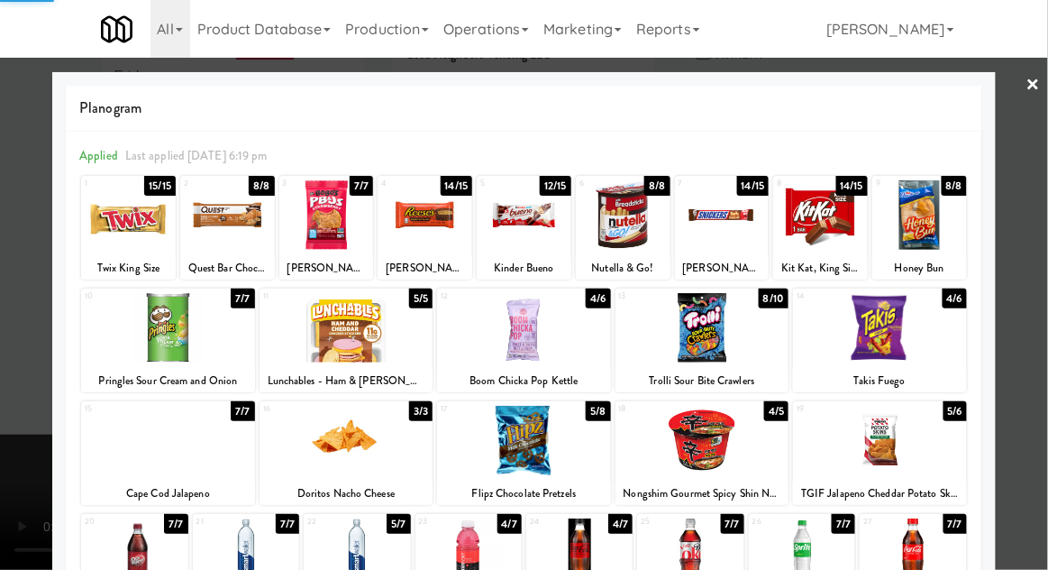
click at [1029, 318] on div at bounding box center [524, 285] width 1048 height 570
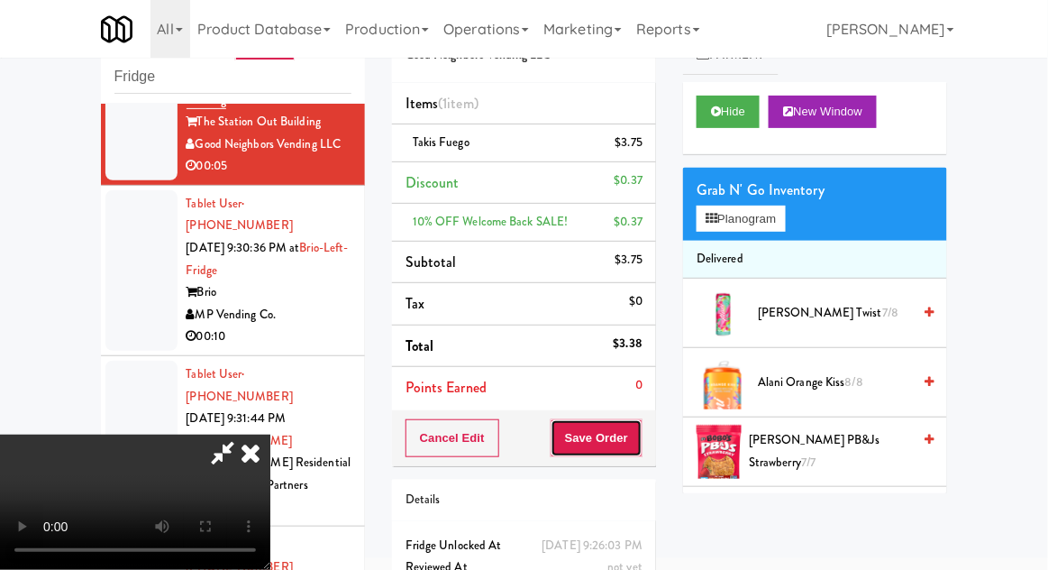
click at [635, 435] on button "Save Order" at bounding box center [597, 438] width 92 height 38
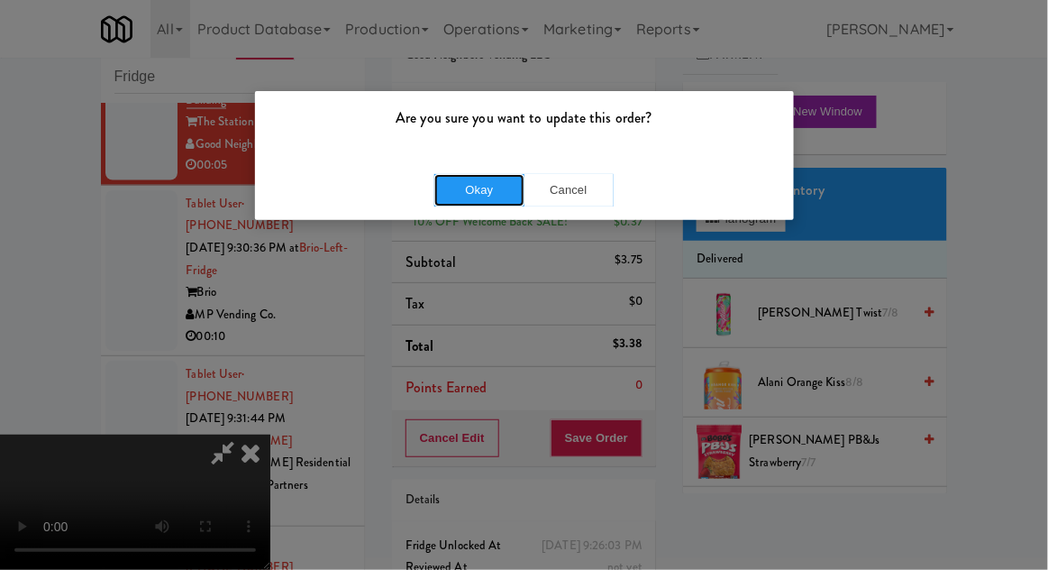
click at [462, 198] on button "Okay" at bounding box center [479, 190] width 90 height 32
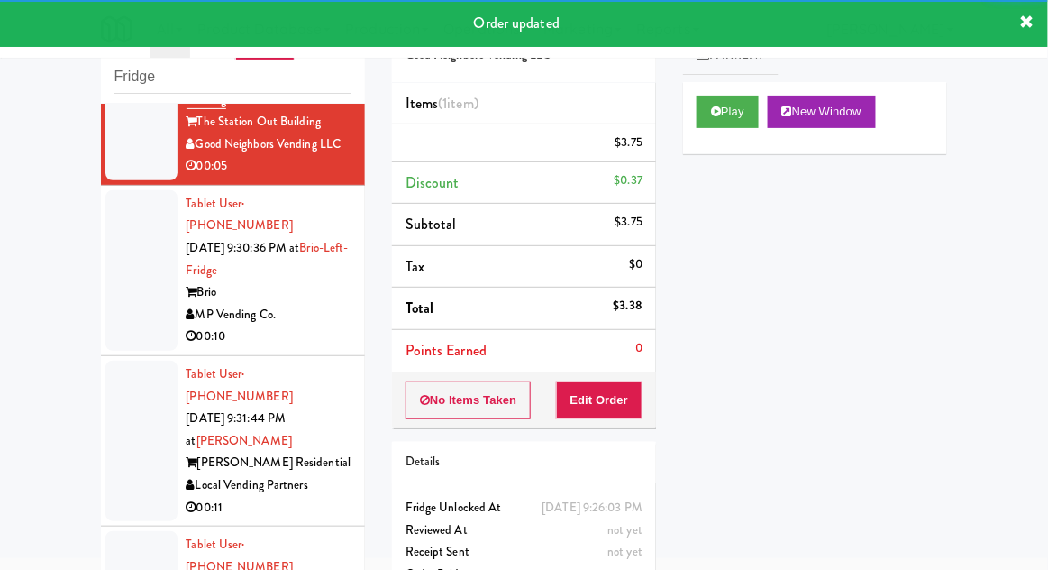
click at [135, 190] on div at bounding box center [141, 270] width 72 height 160
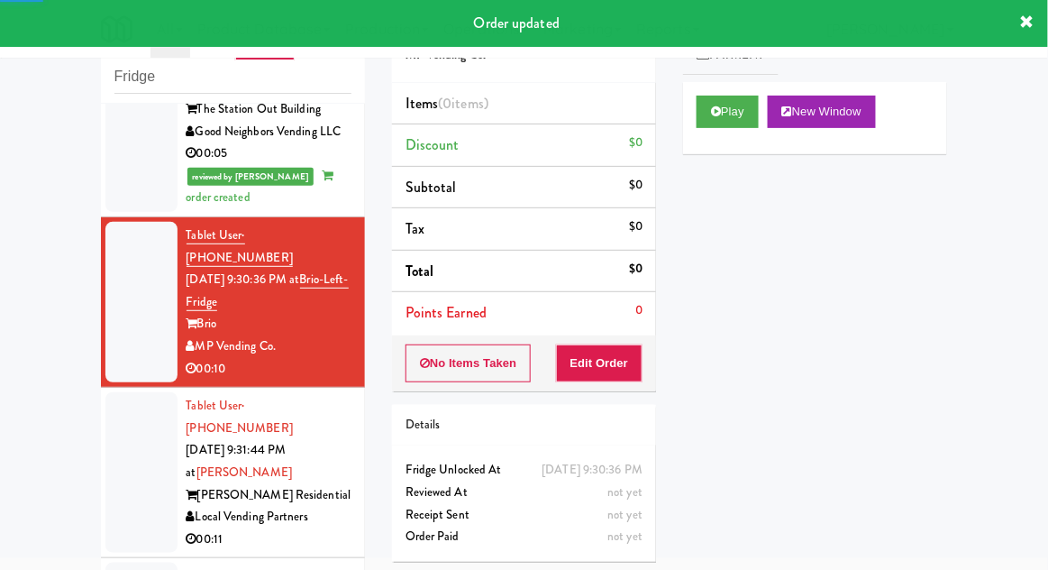
scroll to position [821, 0]
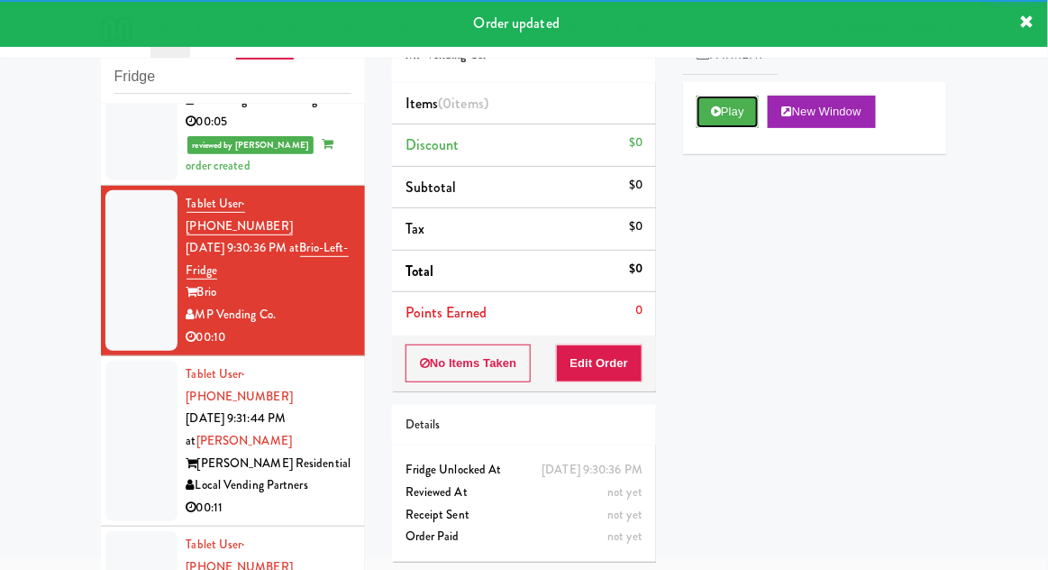
click at [713, 97] on button "Play" at bounding box center [728, 112] width 62 height 32
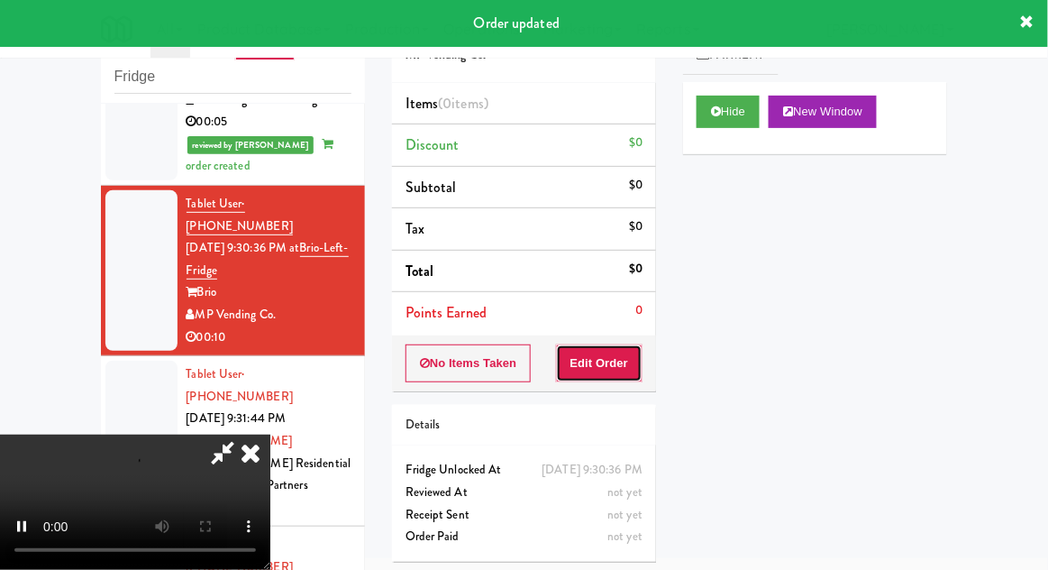
click at [596, 357] on button "Edit Order" at bounding box center [599, 363] width 87 height 38
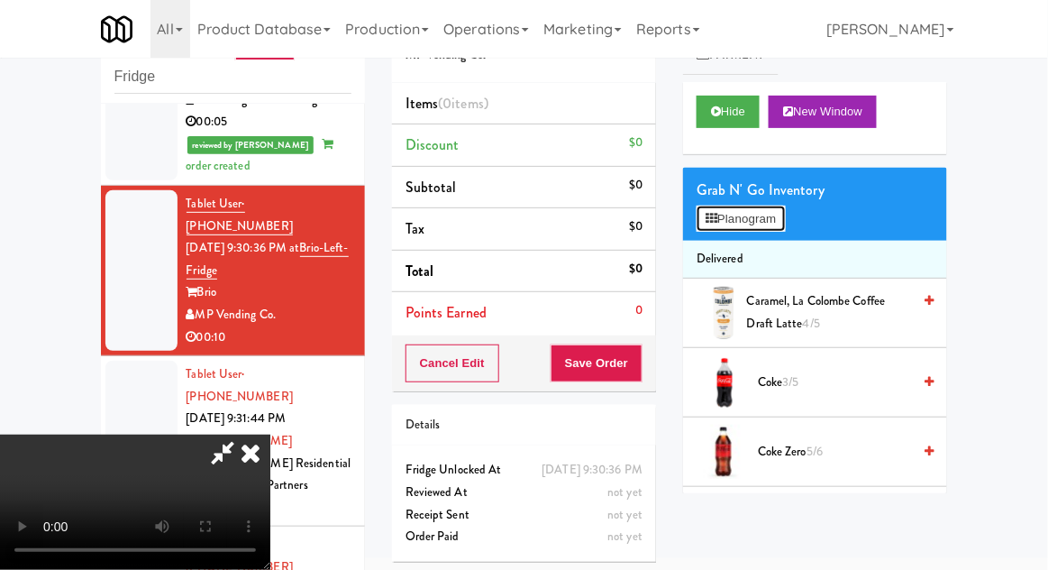
click at [711, 219] on icon at bounding box center [712, 219] width 12 height 12
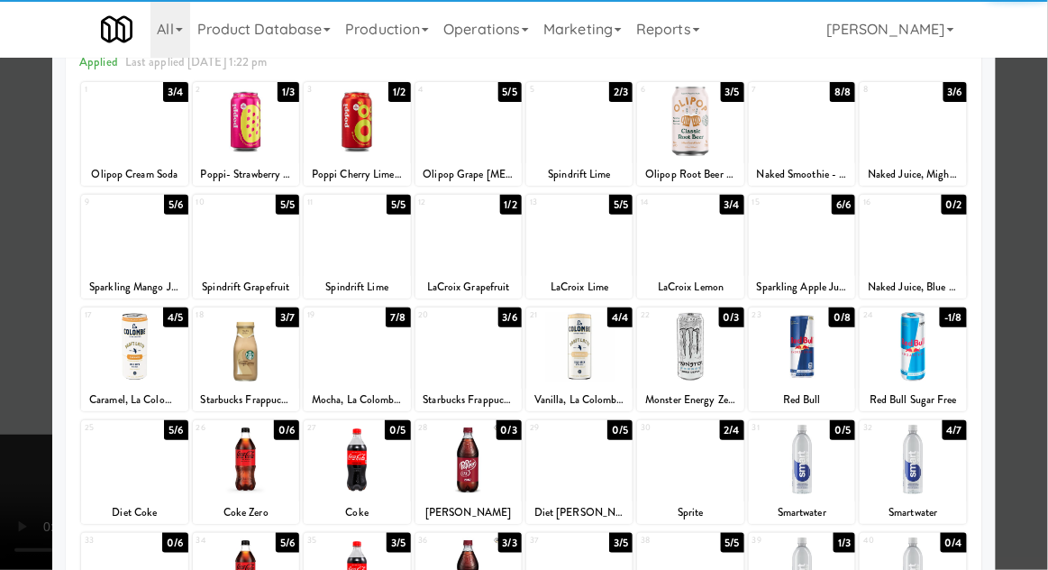
scroll to position [157, 0]
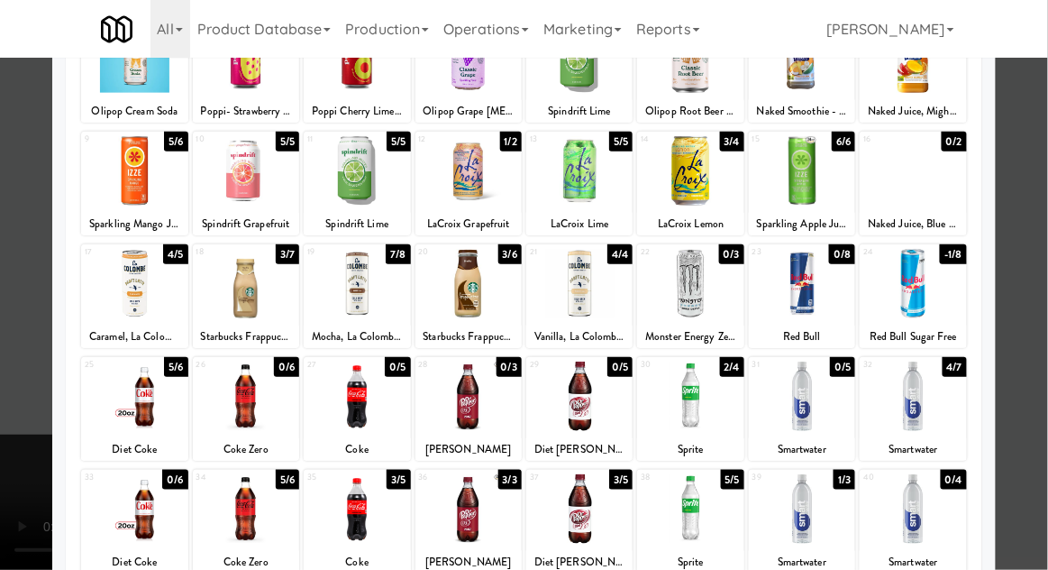
click at [495, 498] on div at bounding box center [468, 508] width 106 height 69
click at [1022, 312] on div at bounding box center [524, 285] width 1048 height 570
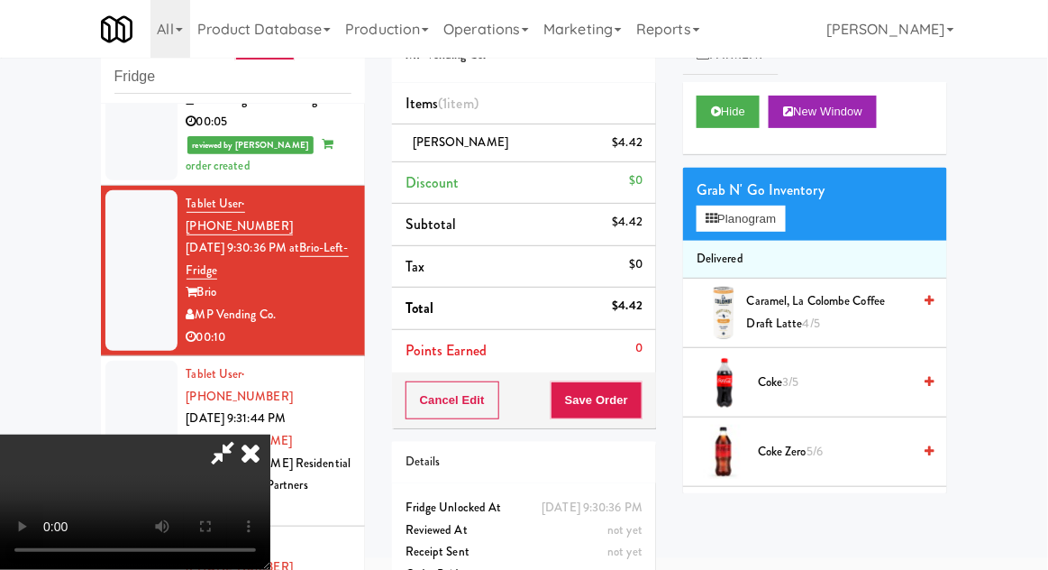
click at [727, 241] on li "Delivered" at bounding box center [815, 260] width 264 height 38
click at [730, 231] on button "Planogram" at bounding box center [741, 218] width 88 height 27
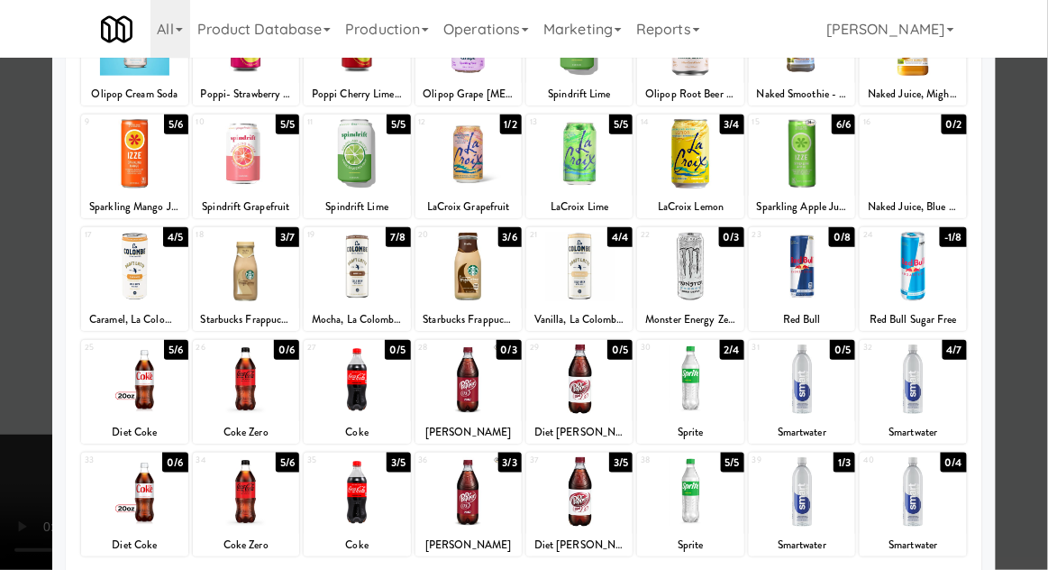
scroll to position [176, 0]
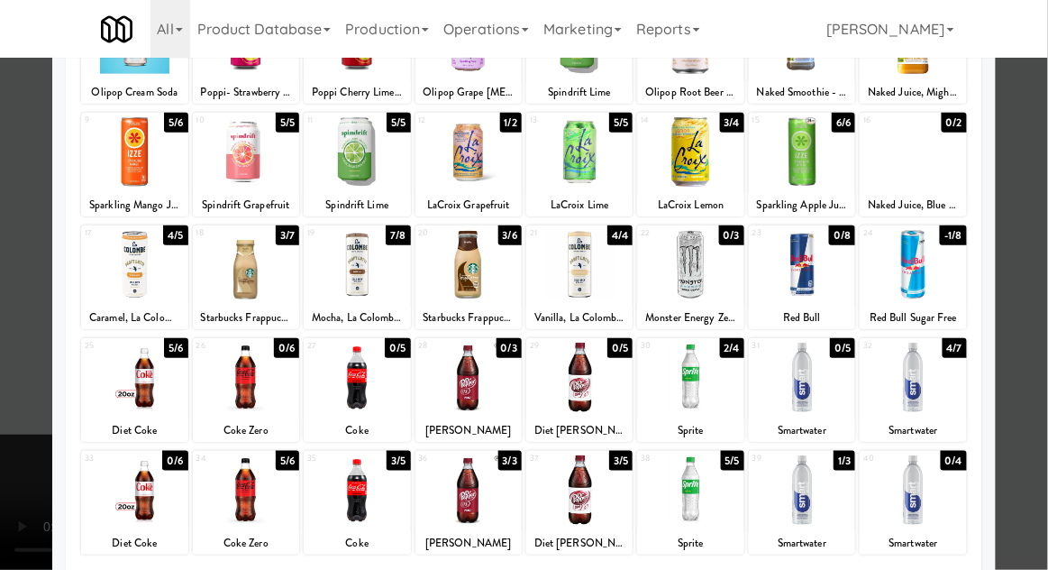
click at [1025, 302] on div at bounding box center [524, 285] width 1048 height 570
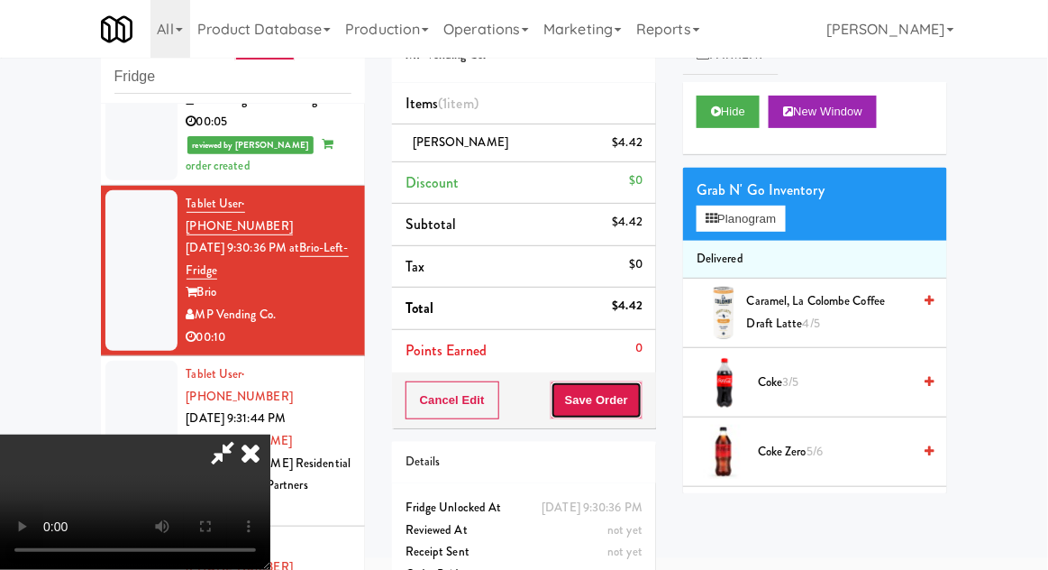
click at [640, 406] on button "Save Order" at bounding box center [597, 400] width 92 height 38
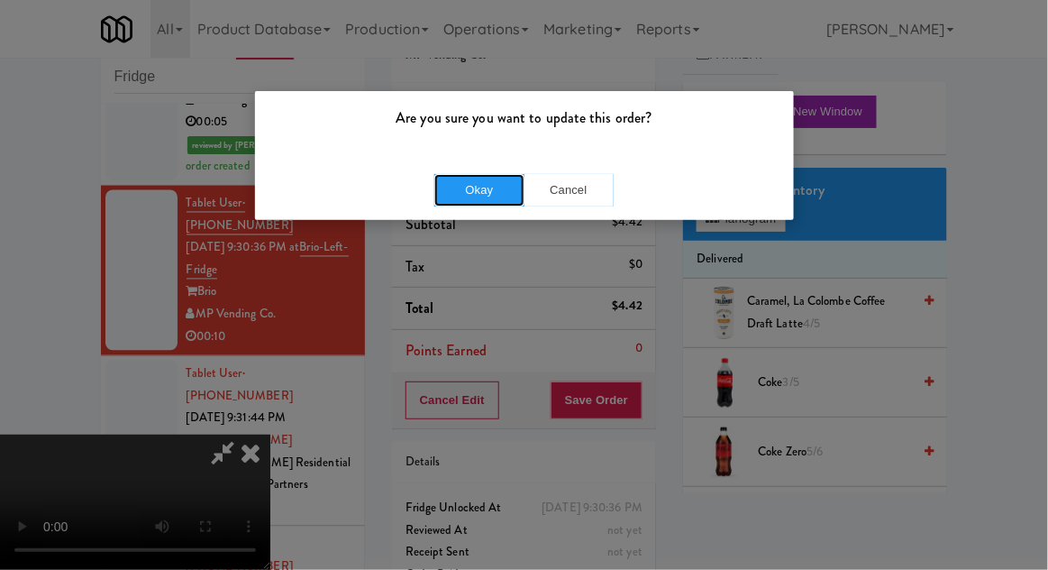
click at [491, 184] on button "Okay" at bounding box center [479, 190] width 90 height 32
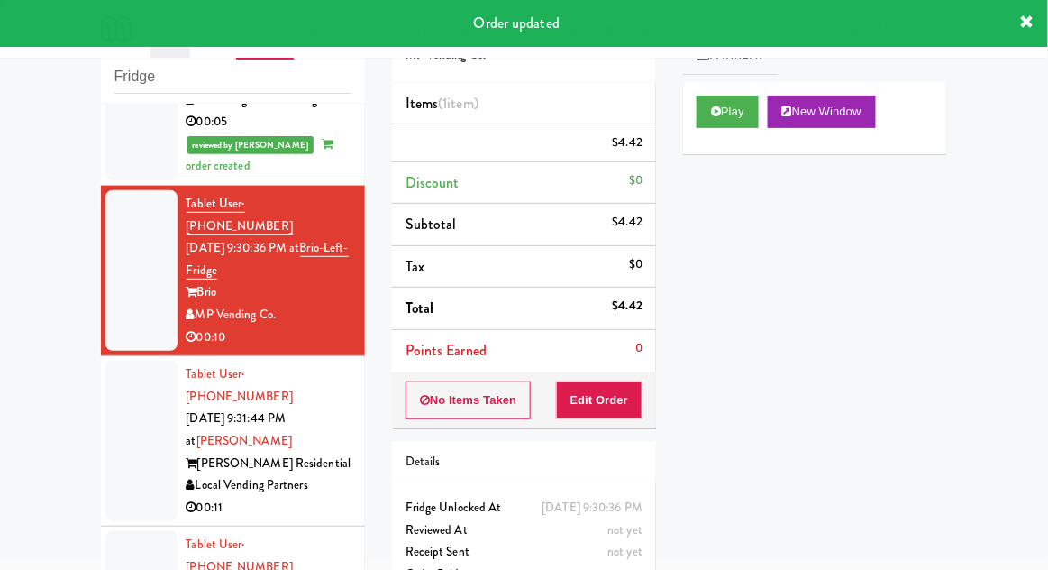
click at [121, 360] on div at bounding box center [141, 440] width 72 height 160
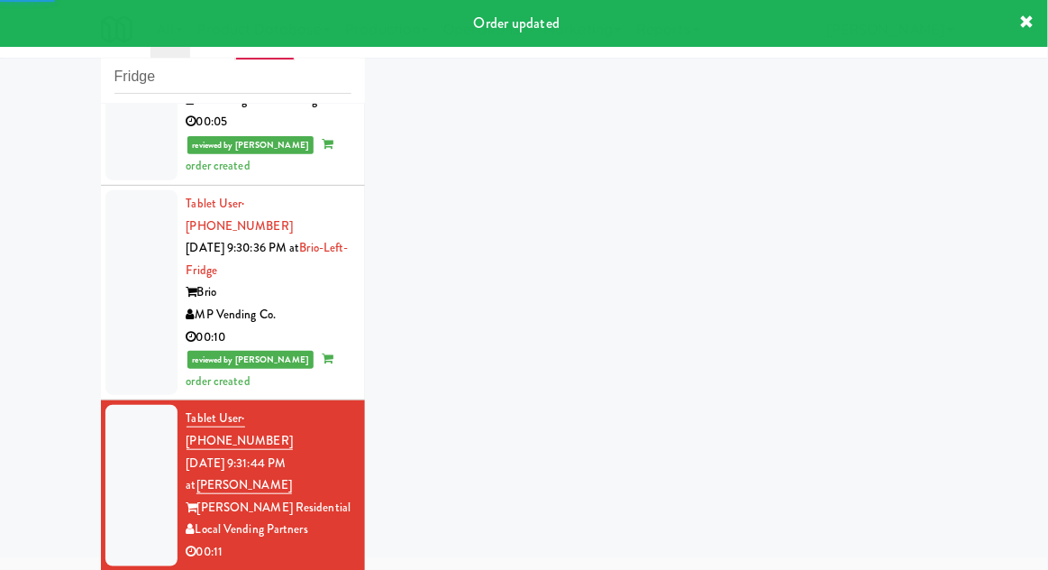
scroll to position [865, 0]
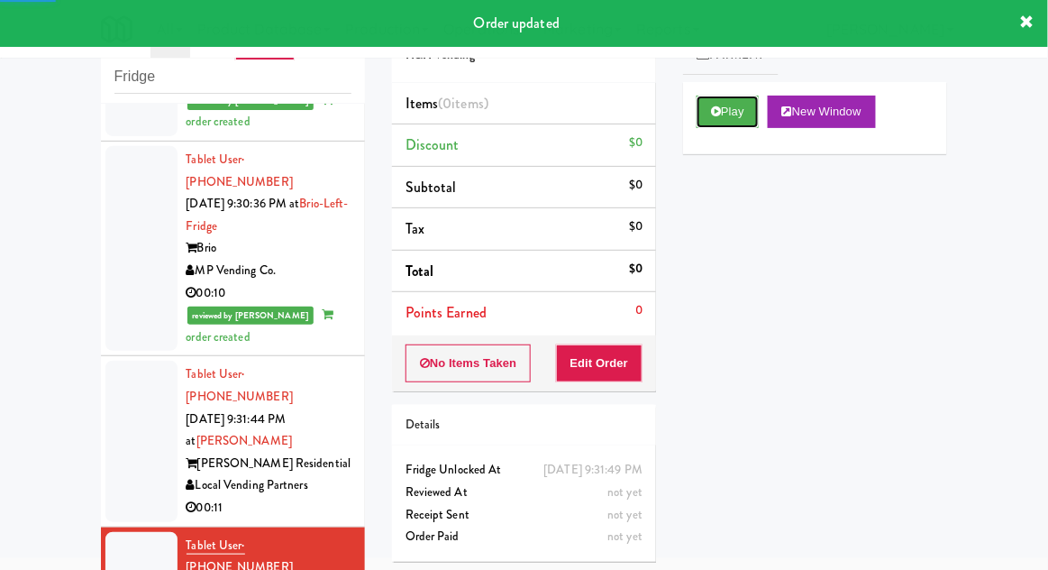
click at [725, 121] on button "Play" at bounding box center [728, 112] width 62 height 32
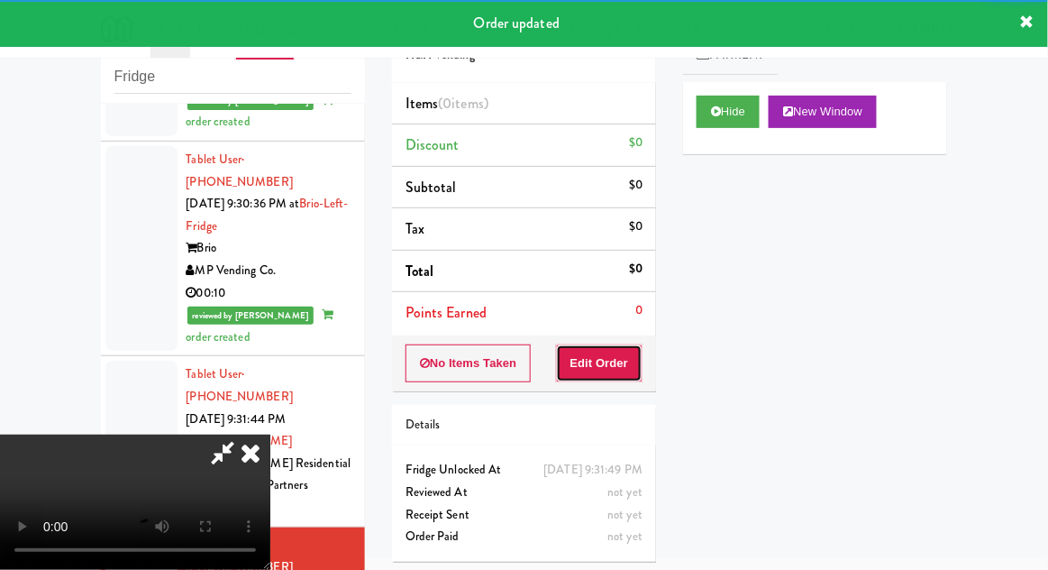
click at [602, 375] on button "Edit Order" at bounding box center [599, 363] width 87 height 38
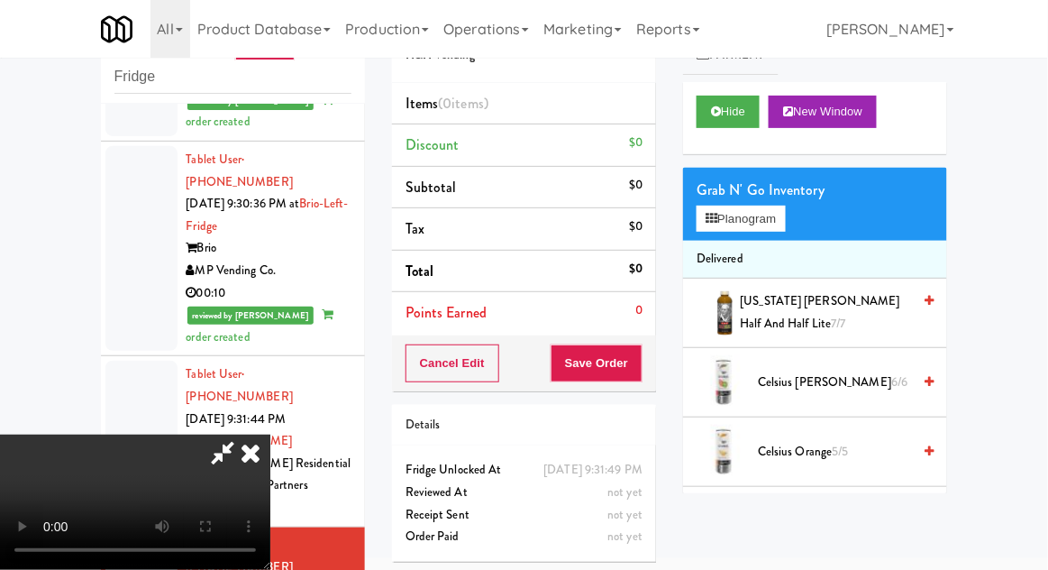
scroll to position [66, 0]
click at [713, 209] on button "Planogram" at bounding box center [741, 218] width 88 height 27
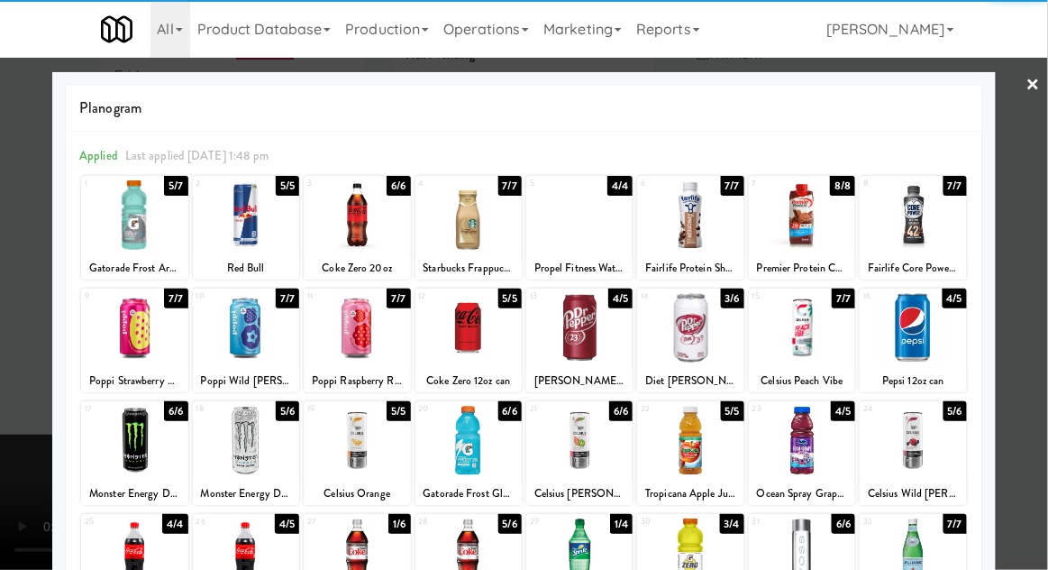
click at [565, 335] on div at bounding box center [579, 327] width 106 height 69
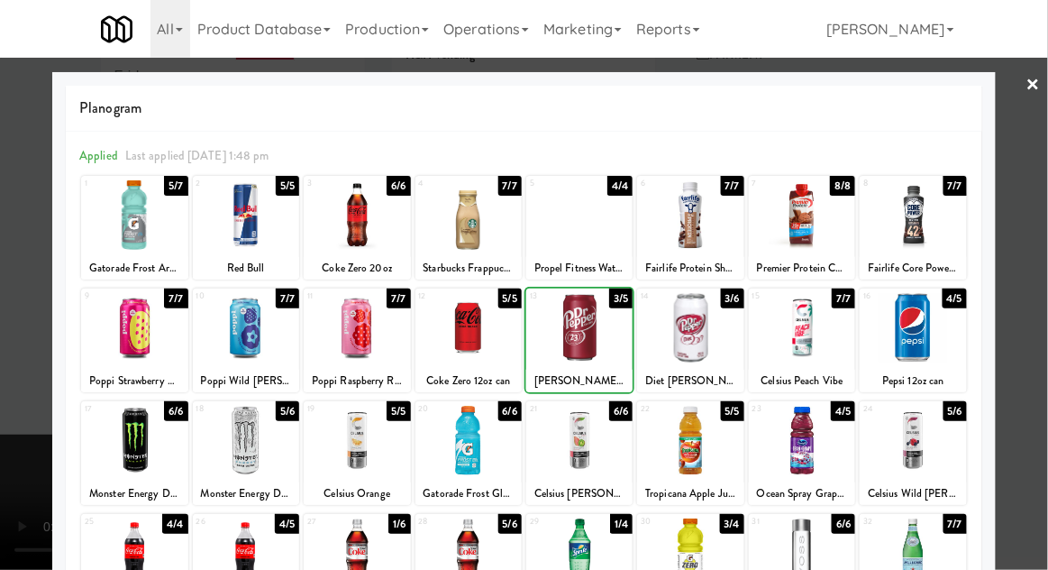
click at [1035, 323] on div at bounding box center [524, 285] width 1048 height 570
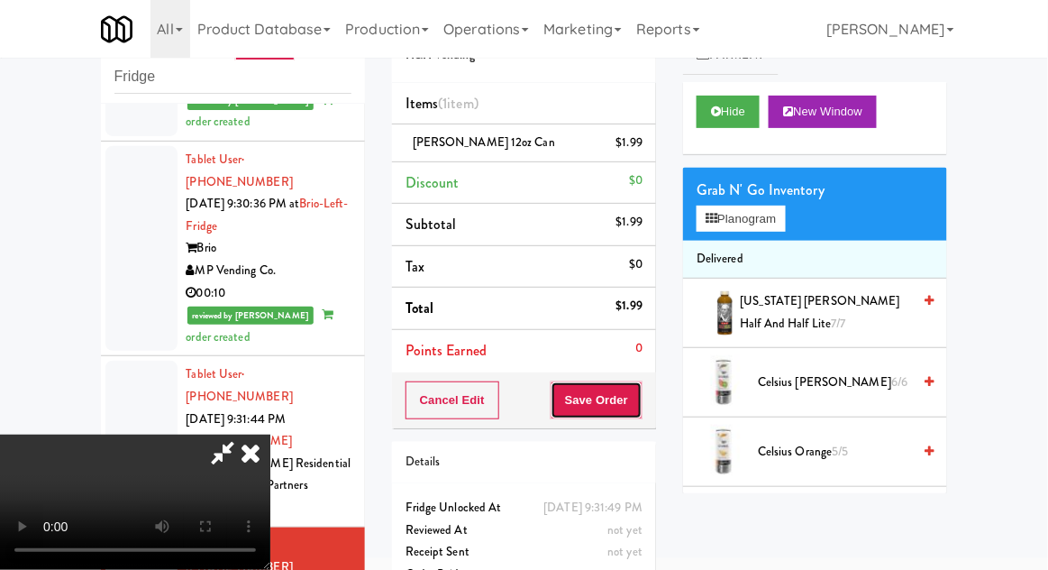
click at [634, 403] on button "Save Order" at bounding box center [597, 400] width 92 height 38
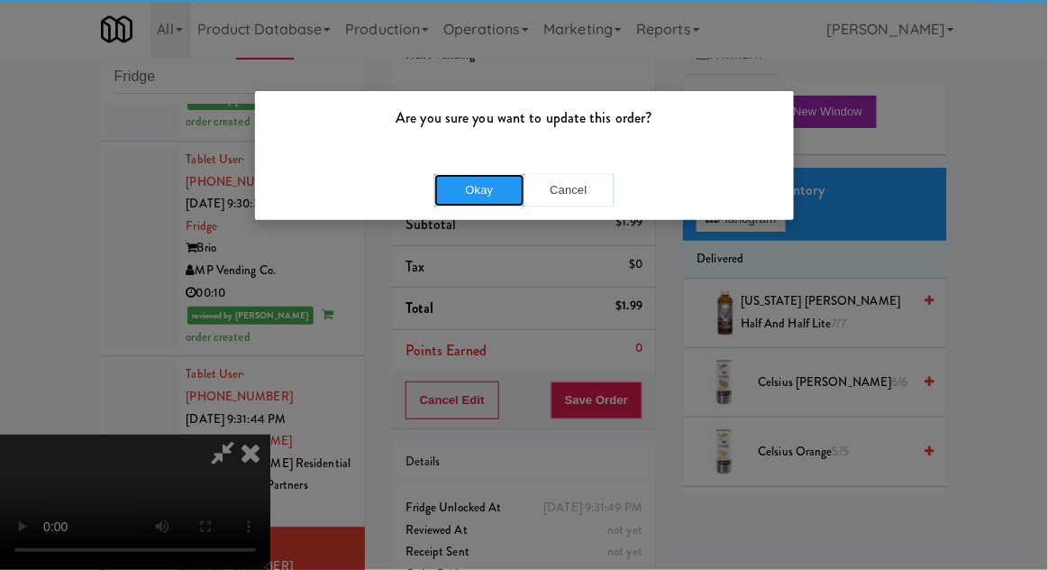
click at [481, 174] on button "Okay" at bounding box center [479, 190] width 90 height 32
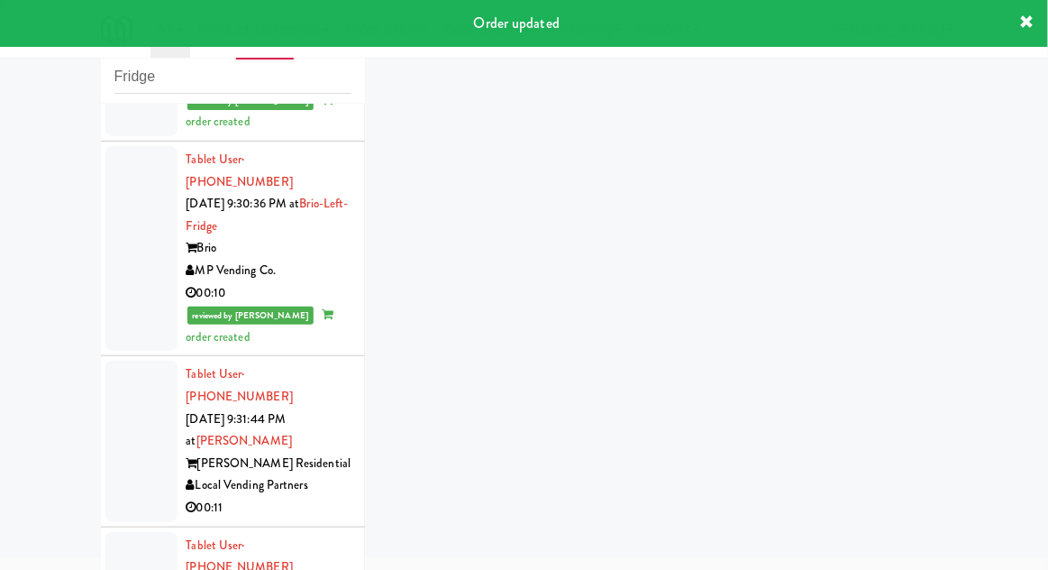
scroll to position [909, 0]
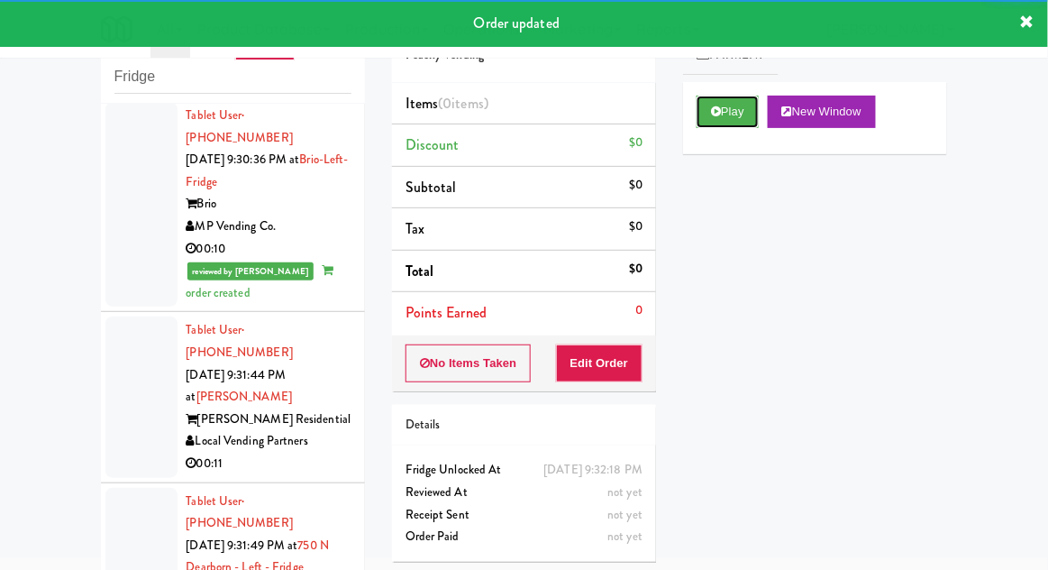
click at [714, 124] on button "Play" at bounding box center [728, 112] width 62 height 32
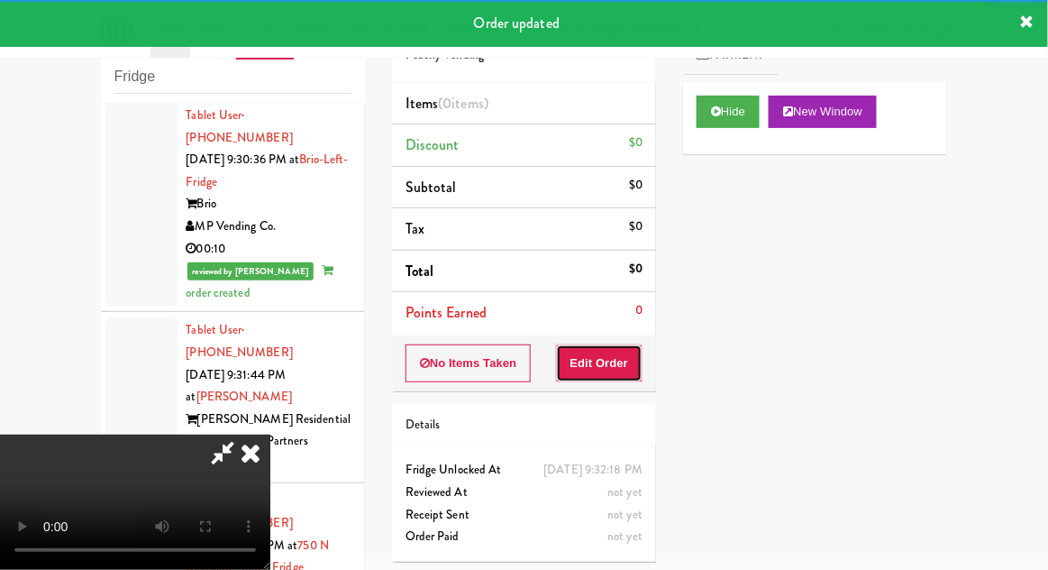
click at [587, 359] on button "Edit Order" at bounding box center [599, 363] width 87 height 38
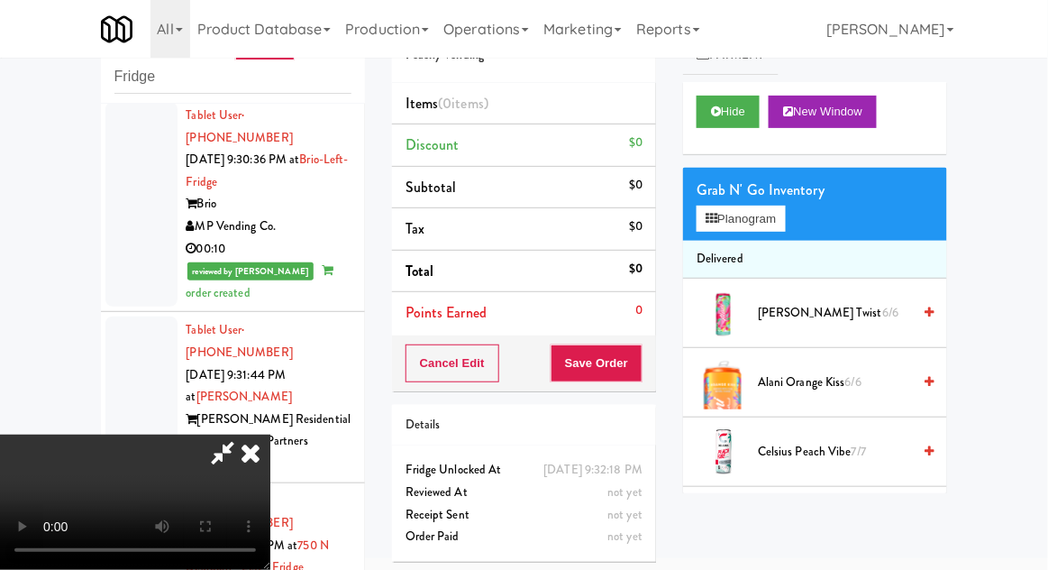
scroll to position [66, 0]
click at [739, 223] on button "Planogram" at bounding box center [741, 218] width 88 height 27
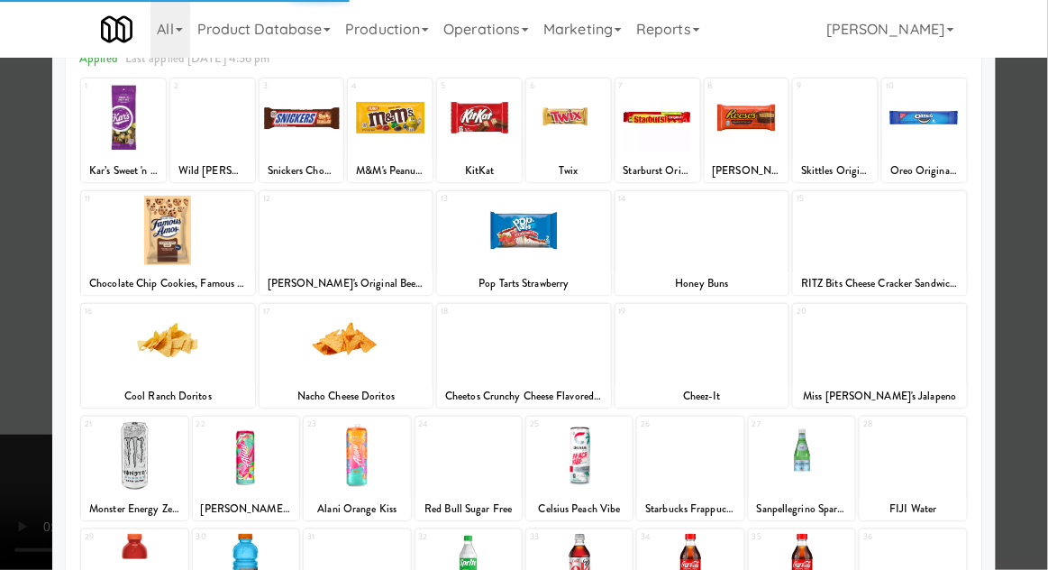
scroll to position [139, 0]
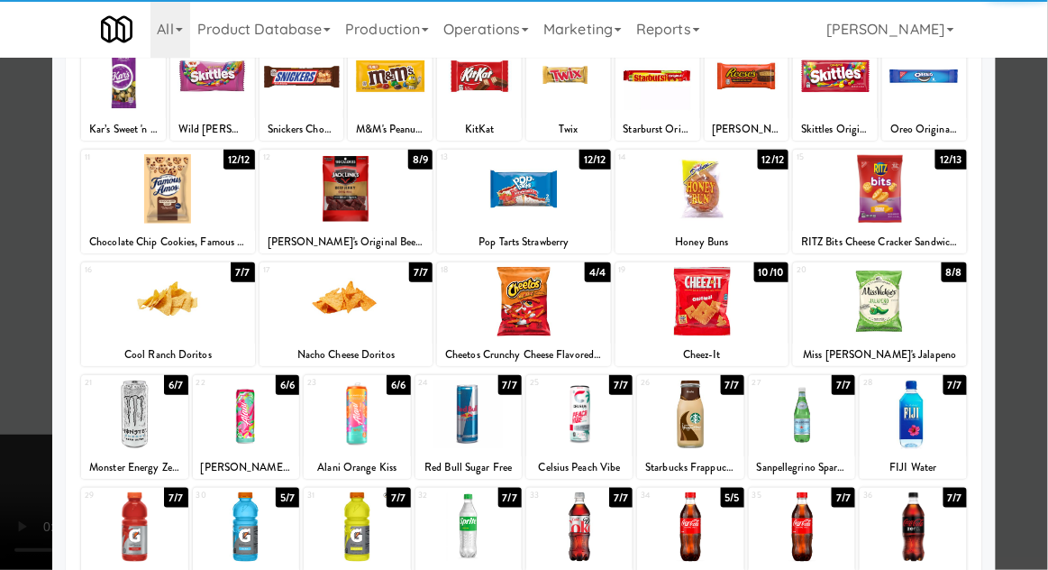
click at [238, 519] on div at bounding box center [246, 526] width 106 height 69
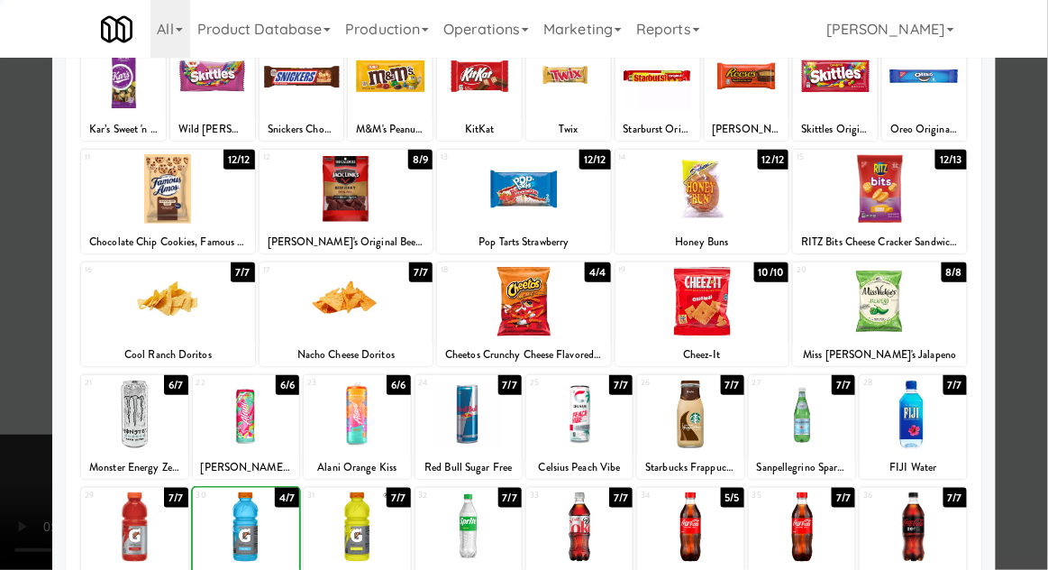
click at [1026, 302] on div at bounding box center [524, 285] width 1048 height 570
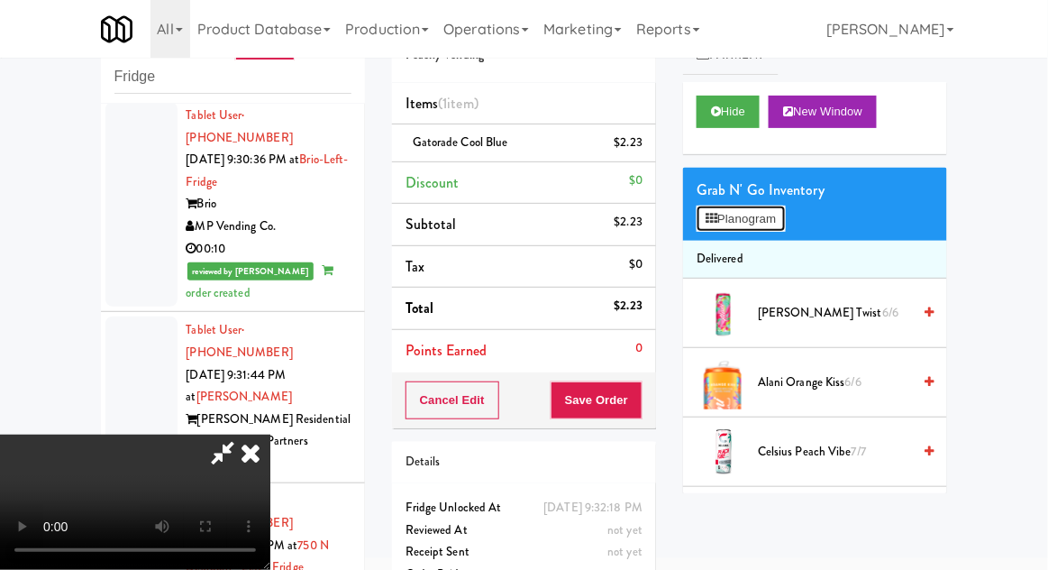
click at [747, 229] on button "Planogram" at bounding box center [741, 218] width 88 height 27
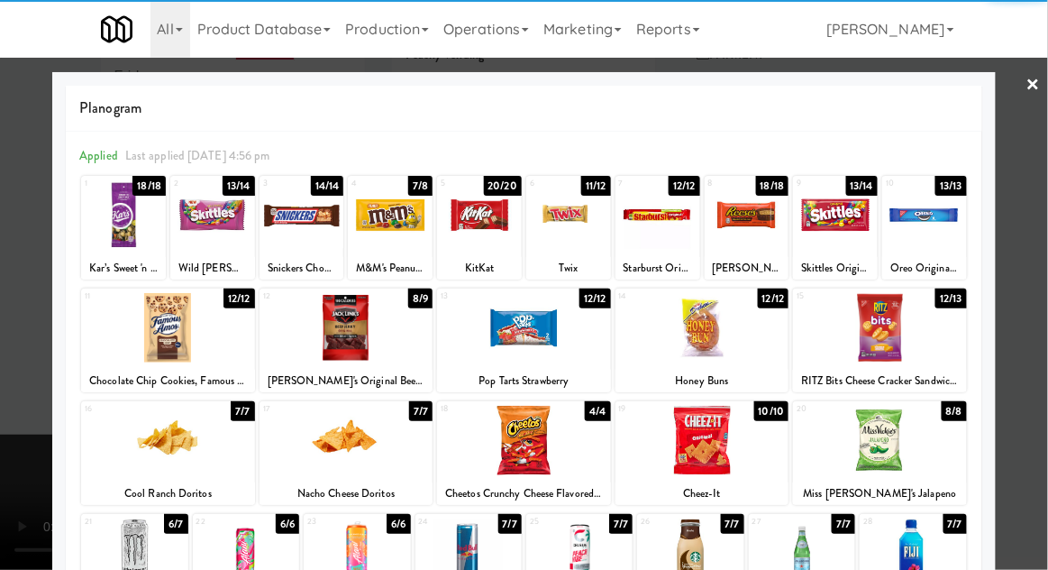
click at [831, 222] on div at bounding box center [835, 214] width 85 height 69
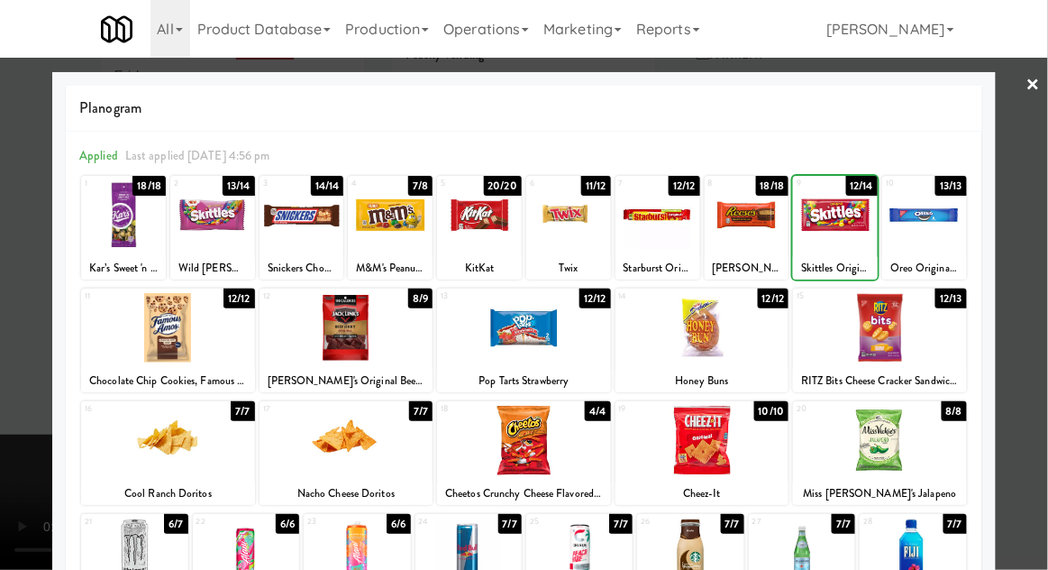
click at [1038, 288] on div at bounding box center [524, 285] width 1048 height 570
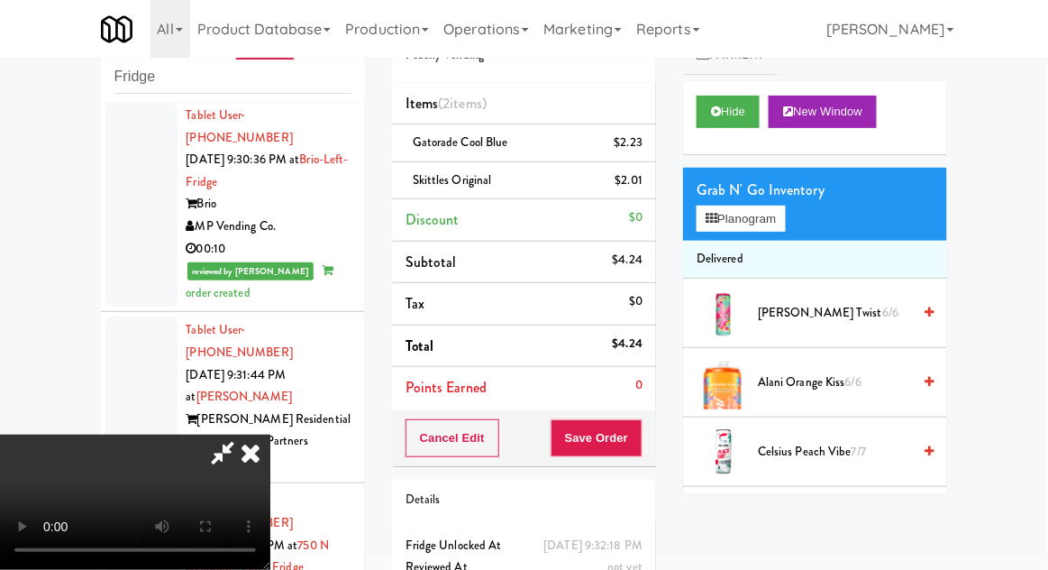
scroll to position [66, 0]
click at [637, 449] on button "Save Order" at bounding box center [597, 438] width 92 height 38
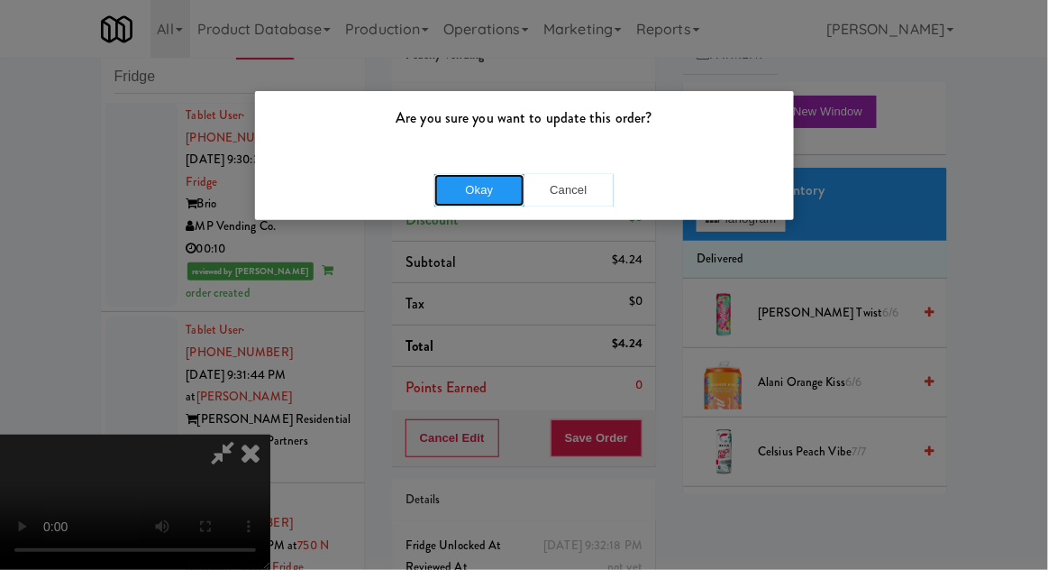
click at [470, 185] on button "Okay" at bounding box center [479, 190] width 90 height 32
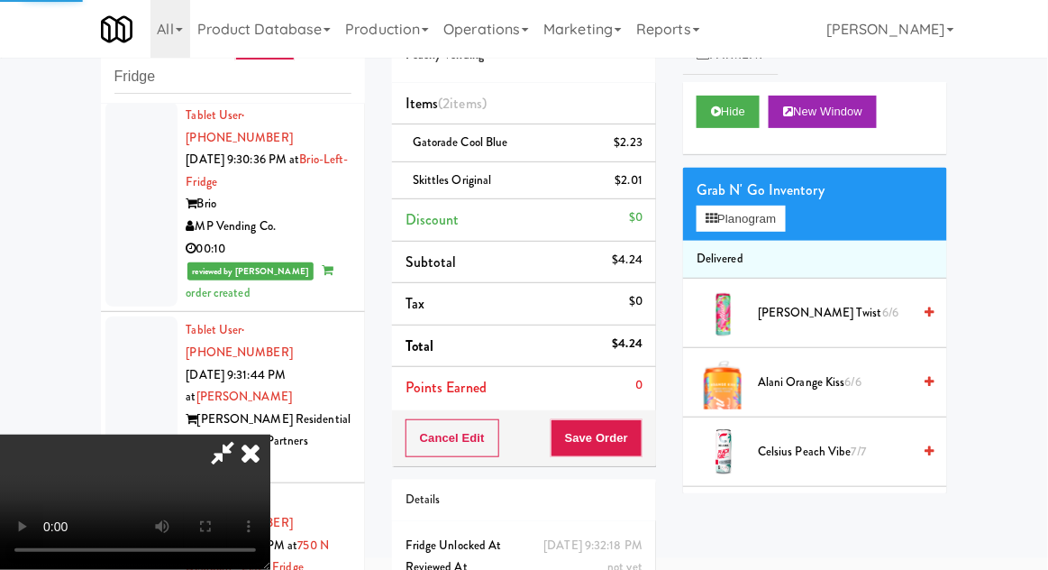
scroll to position [0, 0]
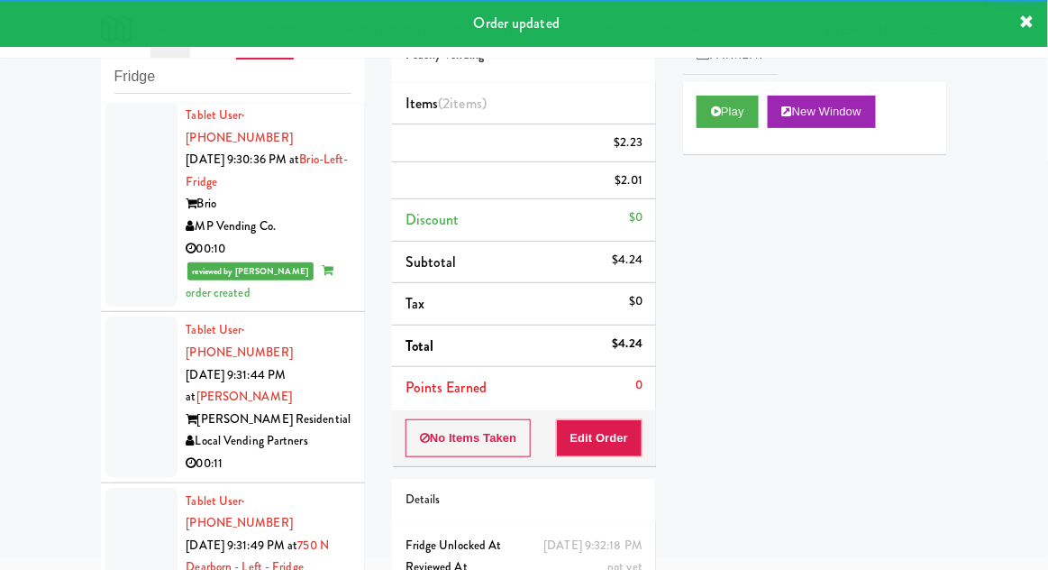
click at [124, 316] on div at bounding box center [141, 396] width 72 height 160
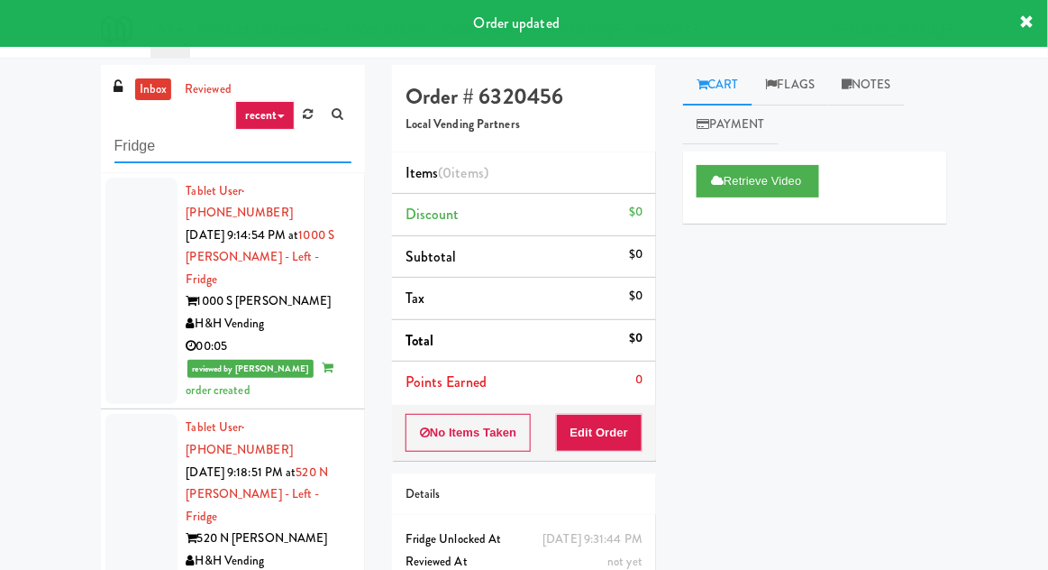
click at [123, 150] on input "Fridge" at bounding box center [232, 146] width 237 height 33
click at [118, 144] on input "Fridge" at bounding box center [232, 146] width 237 height 33
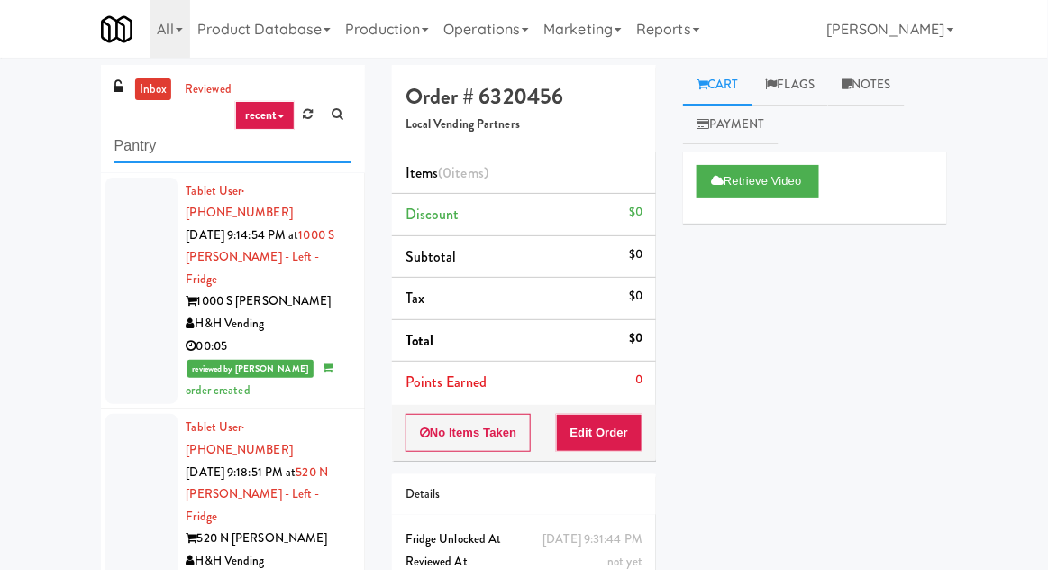
type input "Pantry"
click at [46, 138] on div "inbox reviewed recent all unclear take inventory issue suspicious failed recent…" at bounding box center [524, 396] width 1048 height 662
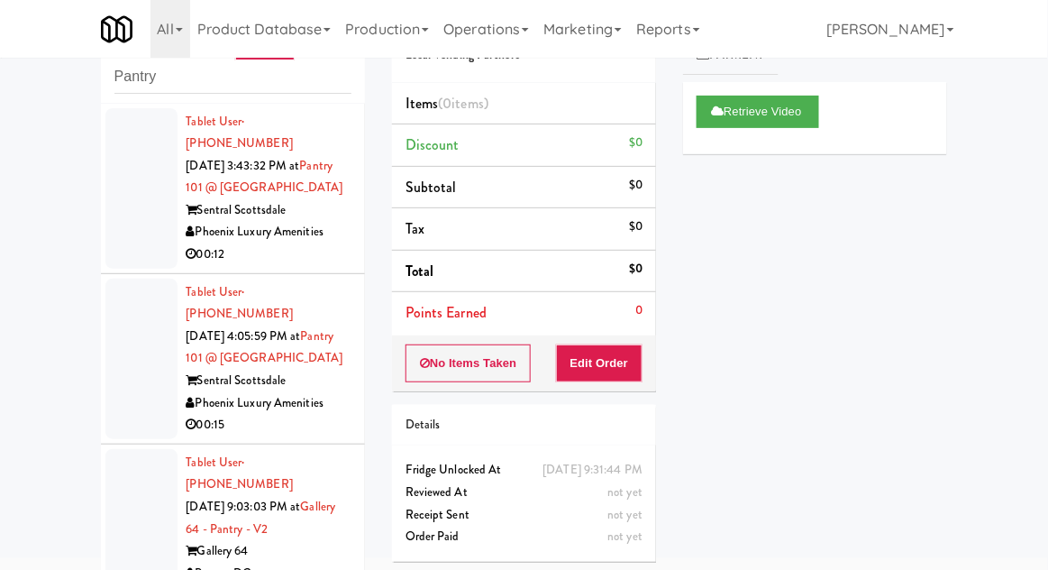
click at [128, 221] on div at bounding box center [141, 188] width 72 height 160
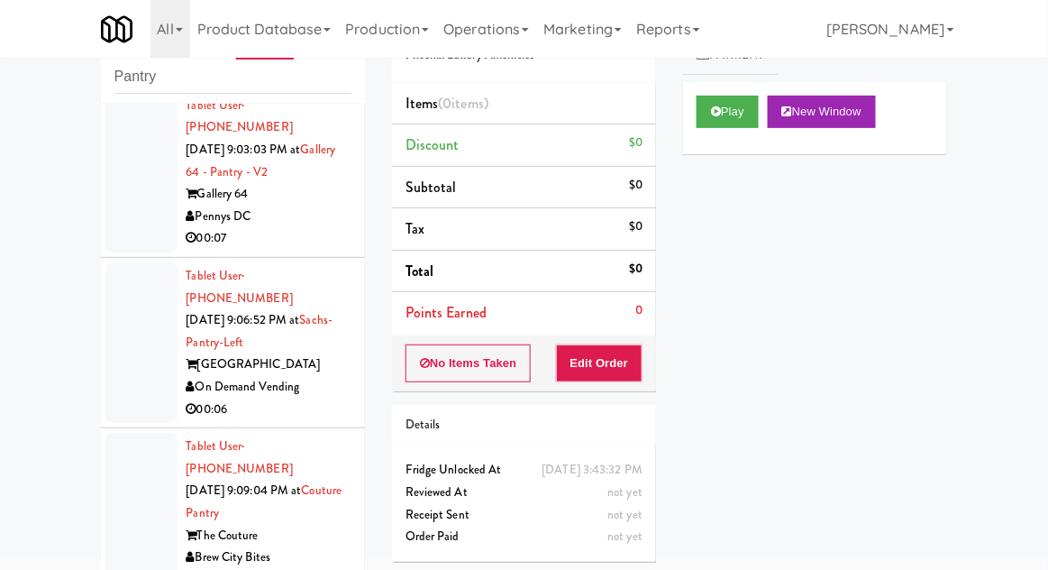
scroll to position [360, 0]
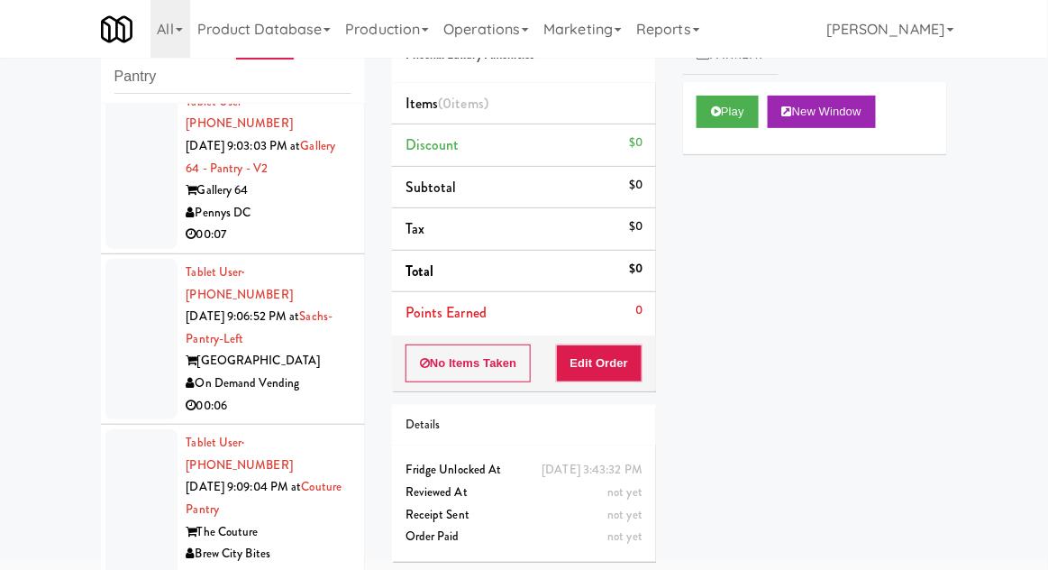
click at [133, 191] on div at bounding box center [141, 168] width 72 height 160
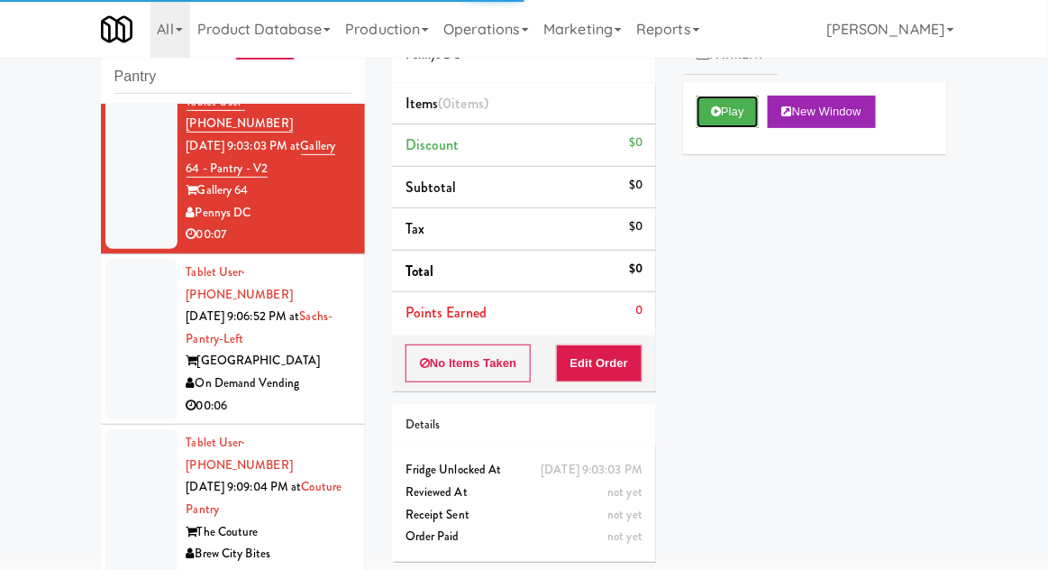
click at [723, 124] on button "Play" at bounding box center [728, 112] width 62 height 32
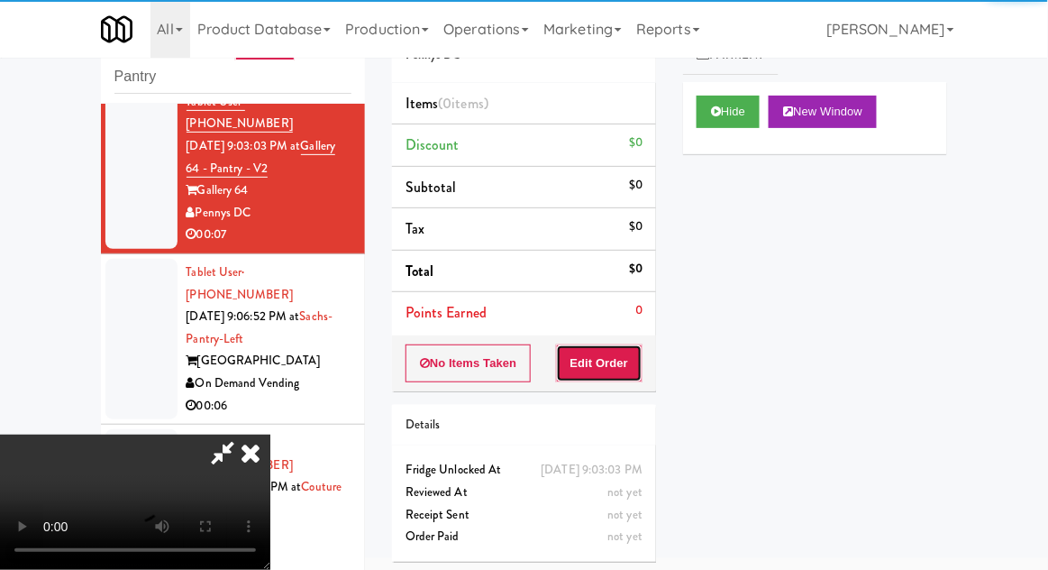
click at [592, 361] on button "Edit Order" at bounding box center [599, 363] width 87 height 38
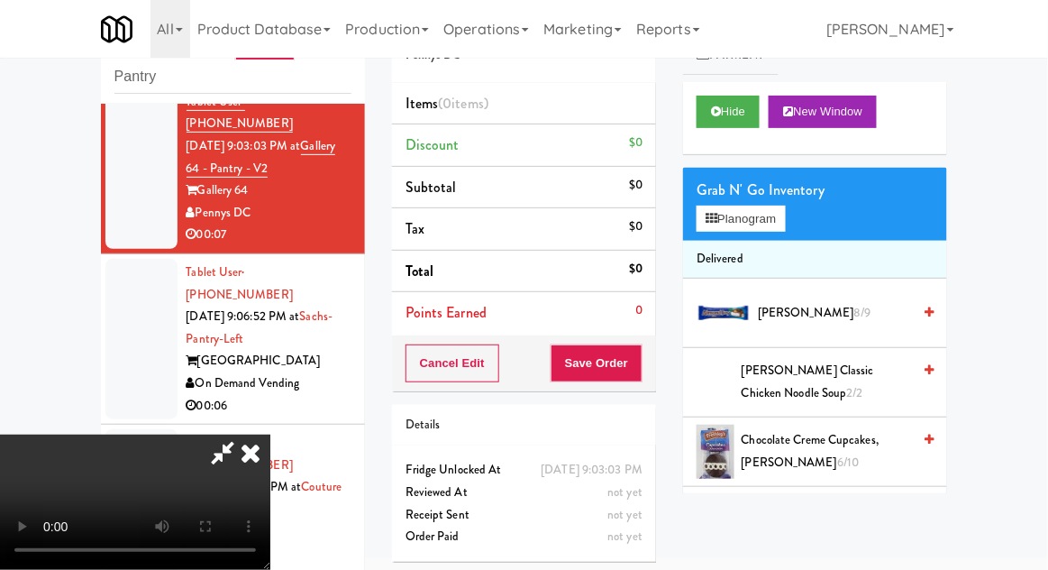
scroll to position [66, 0]
click at [716, 205] on button "Planogram" at bounding box center [741, 218] width 88 height 27
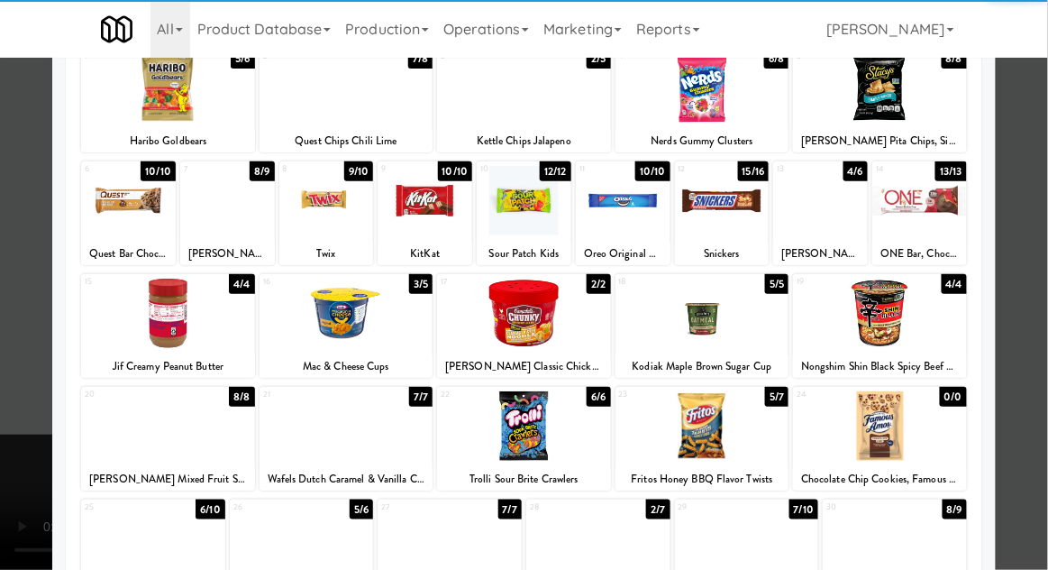
scroll to position [124, 0]
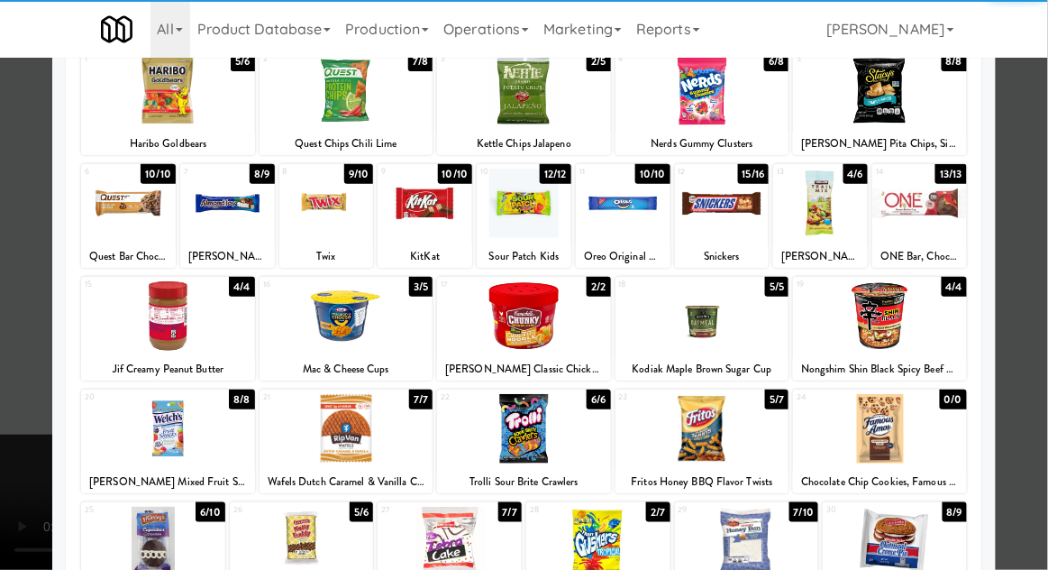
click at [533, 443] on div at bounding box center [524, 428] width 174 height 69
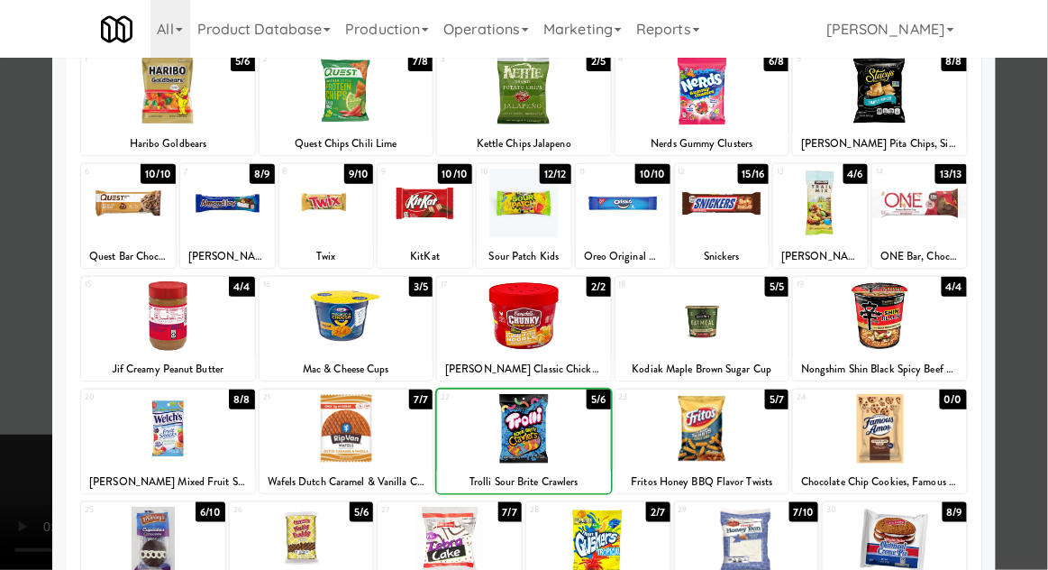
click at [1042, 289] on div at bounding box center [524, 285] width 1048 height 570
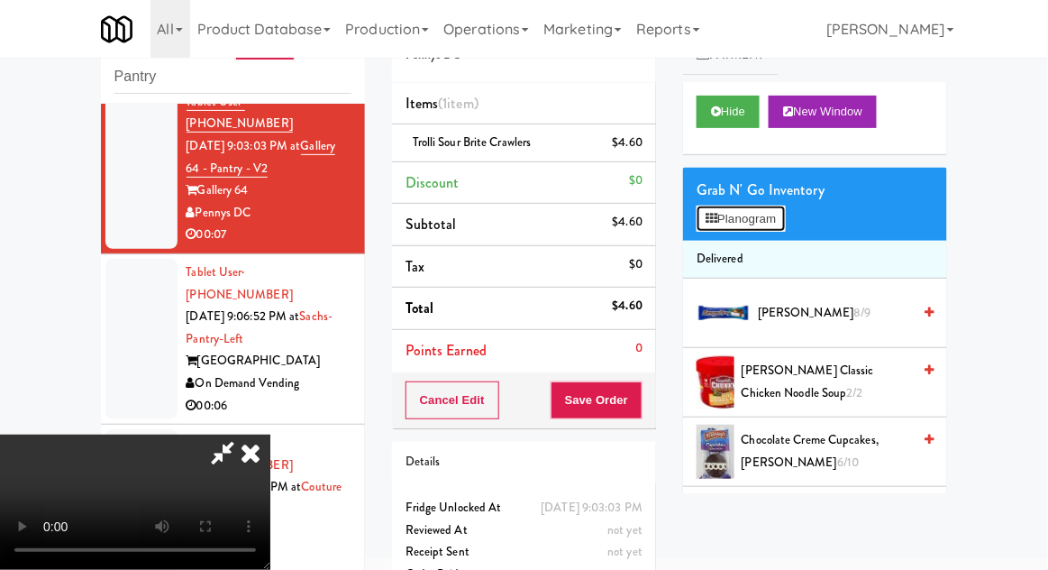
click at [785, 224] on button "Planogram" at bounding box center [741, 218] width 88 height 27
click at [0, 0] on div at bounding box center [0, 0] width 0 height 0
click at [785, 216] on button "Planogram" at bounding box center [741, 218] width 88 height 27
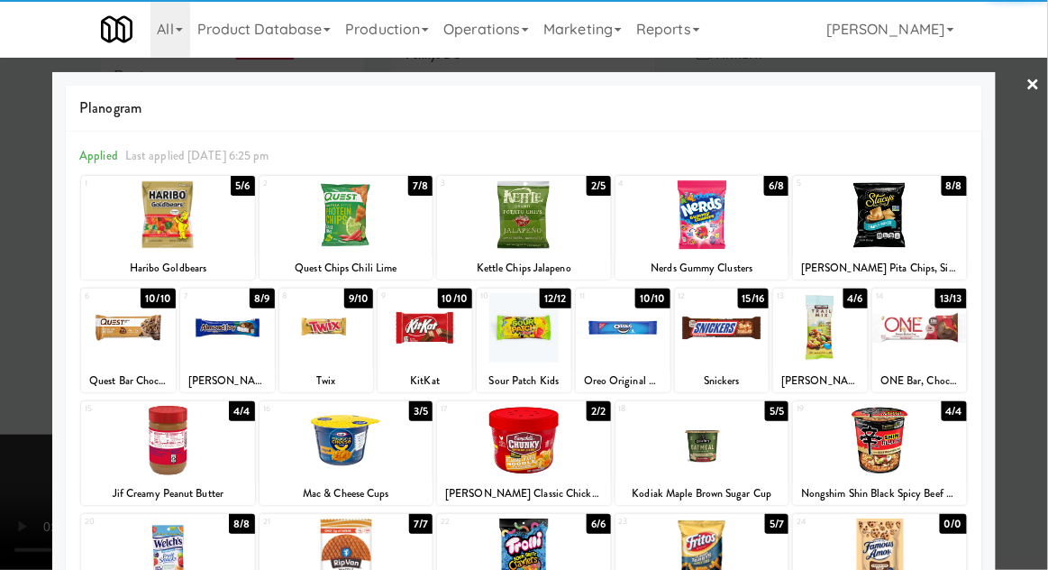
click at [718, 344] on div at bounding box center [722, 327] width 95 height 69
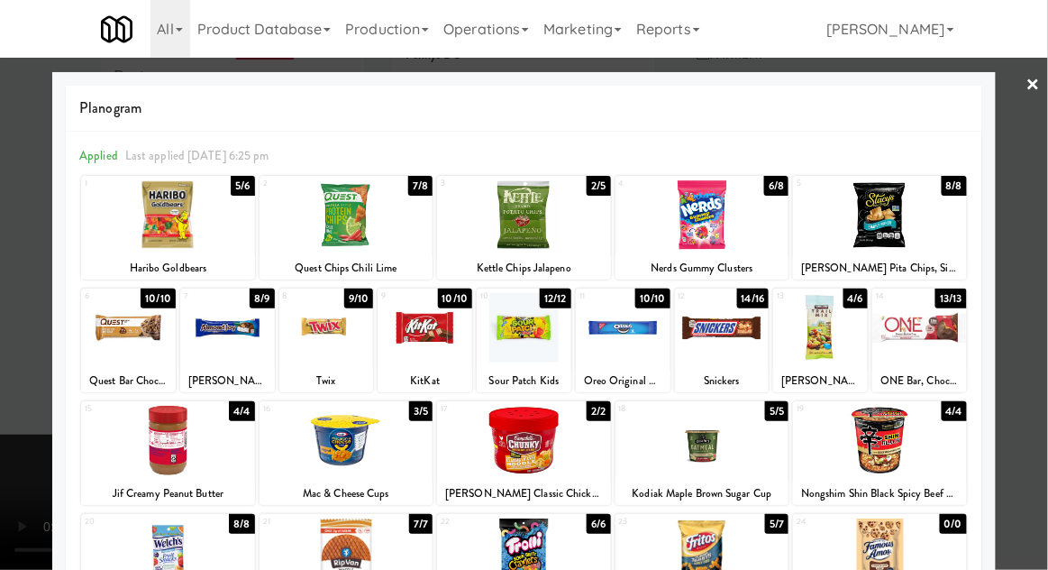
click at [1043, 223] on div at bounding box center [524, 285] width 1048 height 570
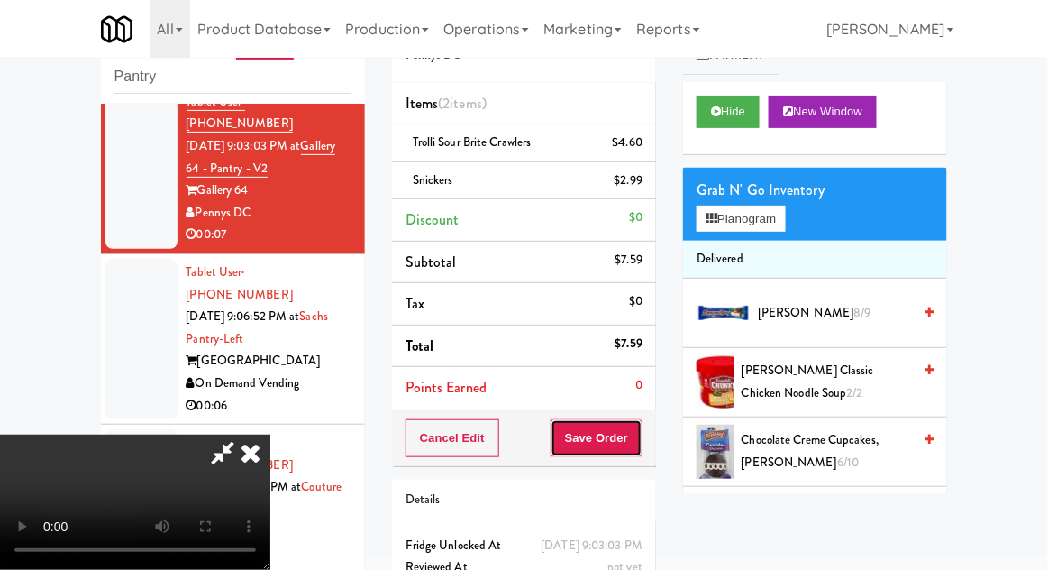
click at [642, 446] on button "Save Order" at bounding box center [597, 438] width 92 height 38
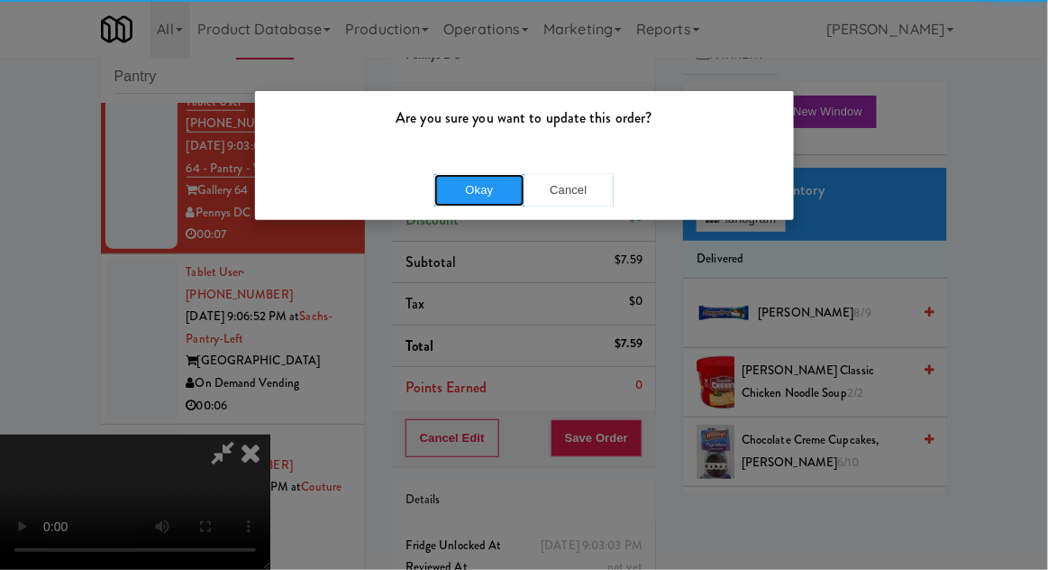
click at [462, 186] on button "Okay" at bounding box center [479, 190] width 90 height 32
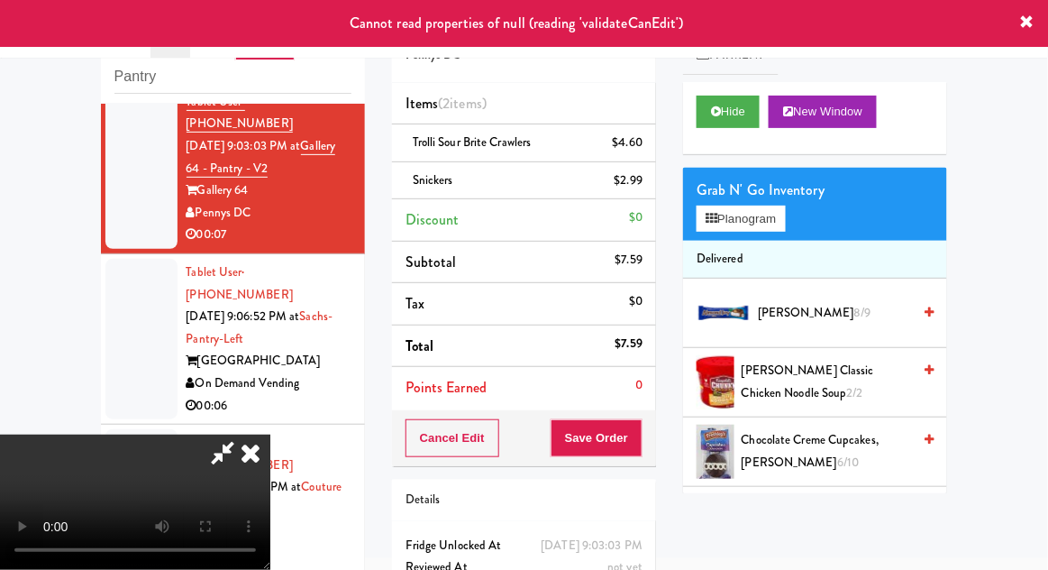
click at [270, 434] on icon at bounding box center [251, 452] width 40 height 36
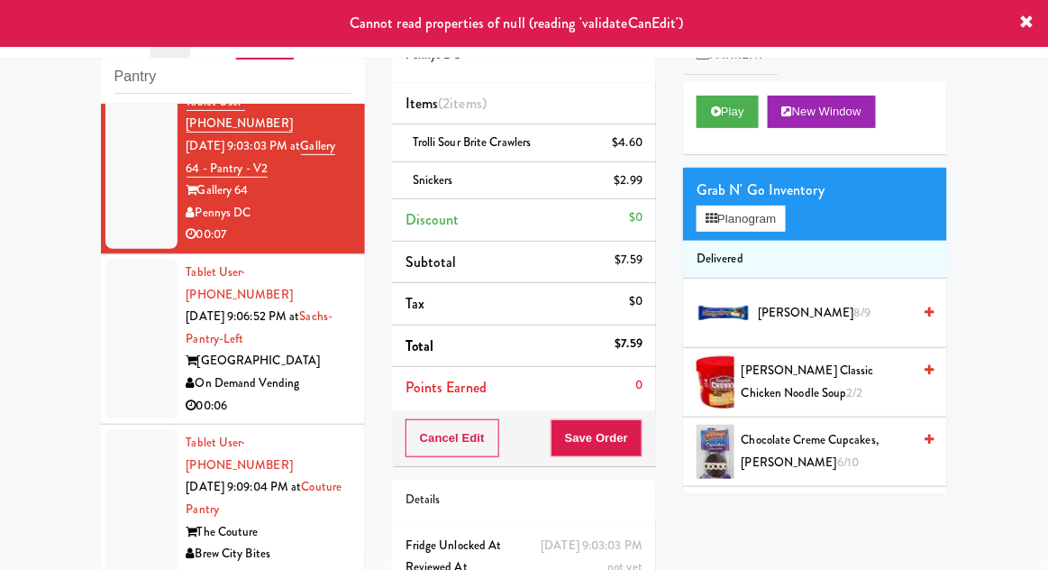
click at [150, 324] on div at bounding box center [141, 339] width 72 height 160
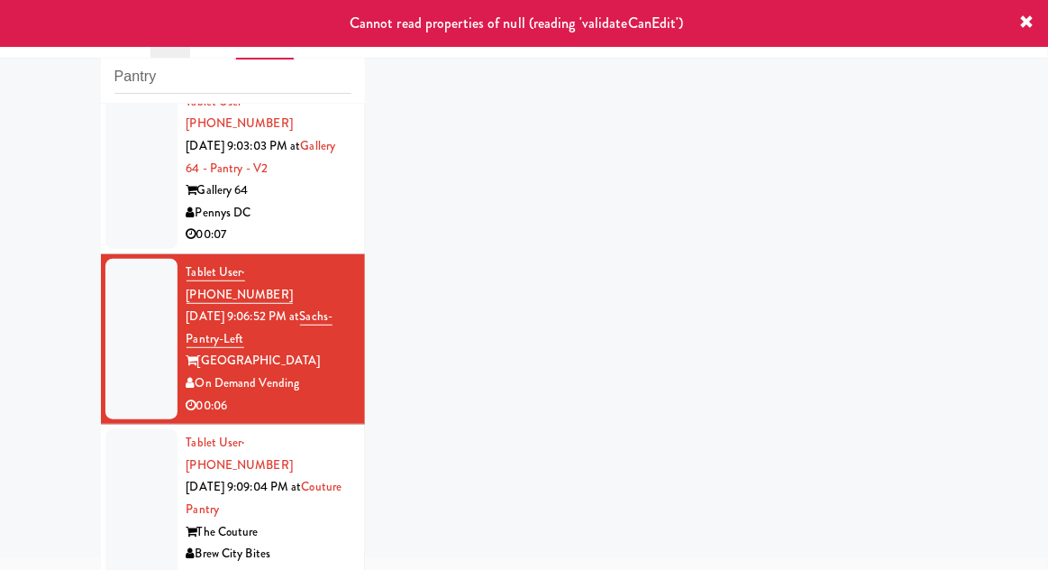
click at [130, 177] on div at bounding box center [141, 168] width 72 height 160
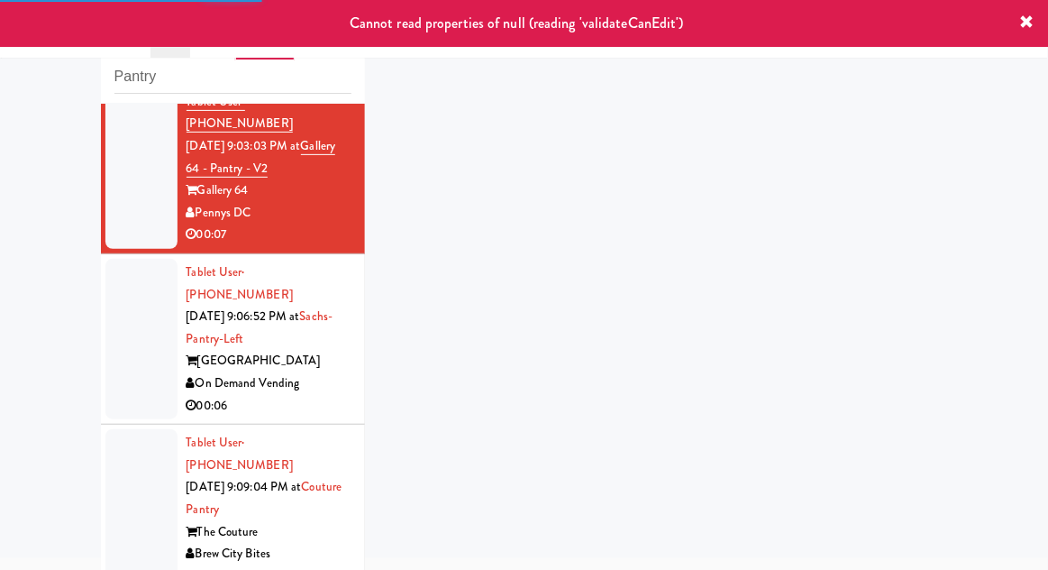
click at [120, 323] on div at bounding box center [141, 339] width 72 height 160
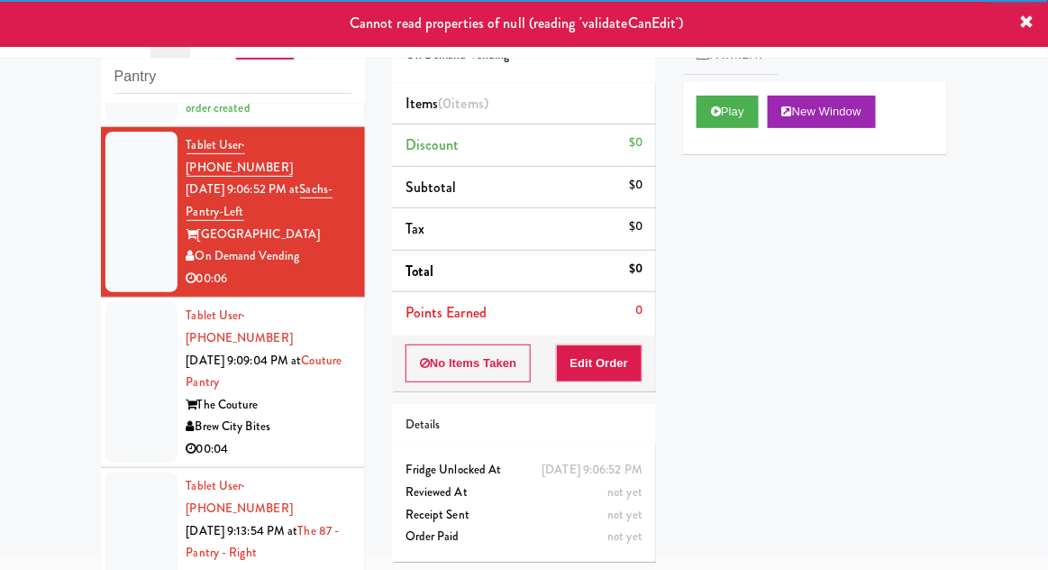
scroll to position [535, 0]
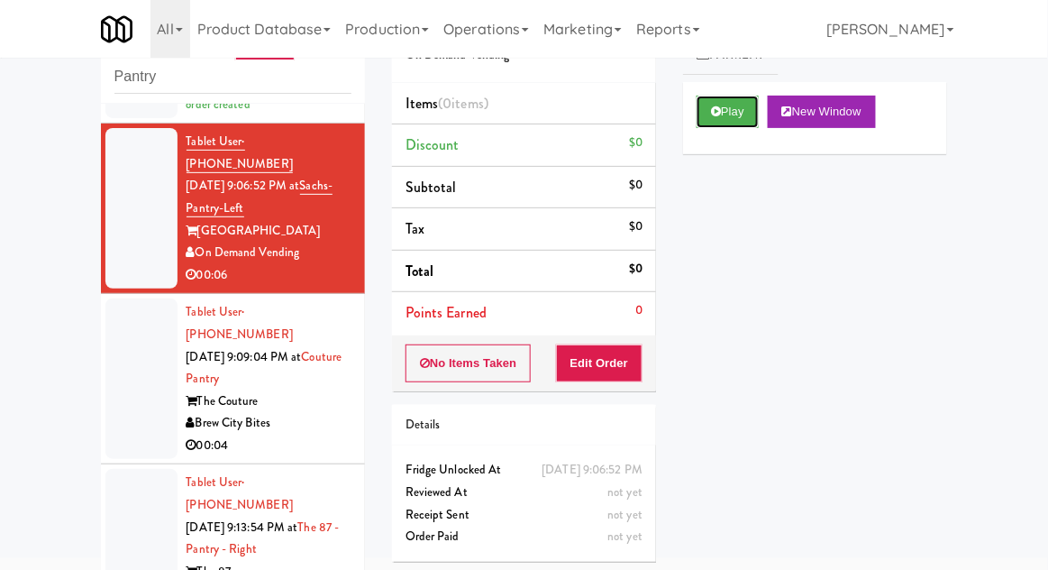
click at [714, 122] on button "Play" at bounding box center [728, 112] width 62 height 32
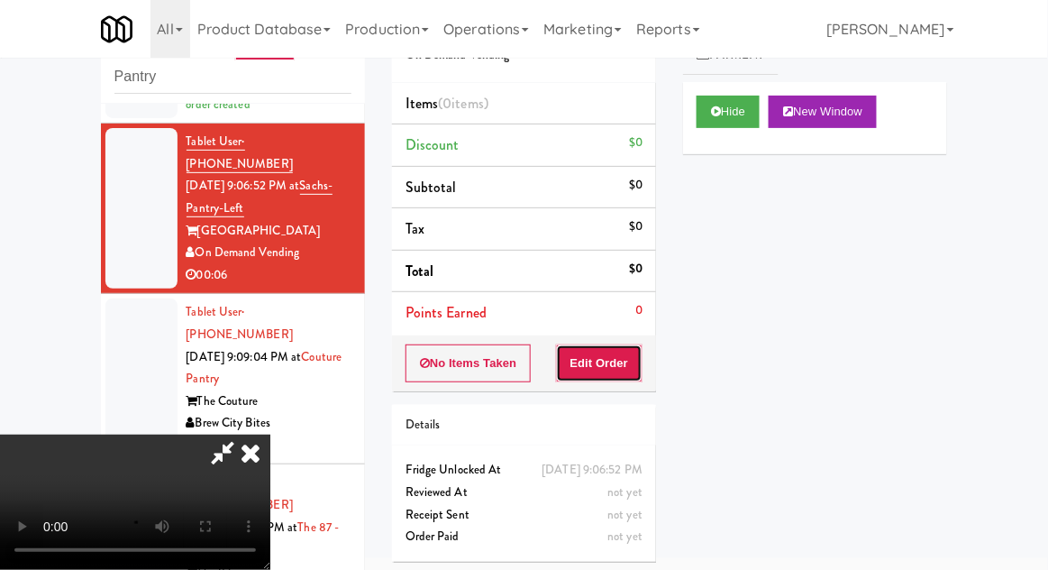
click at [596, 363] on button "Edit Order" at bounding box center [599, 363] width 87 height 38
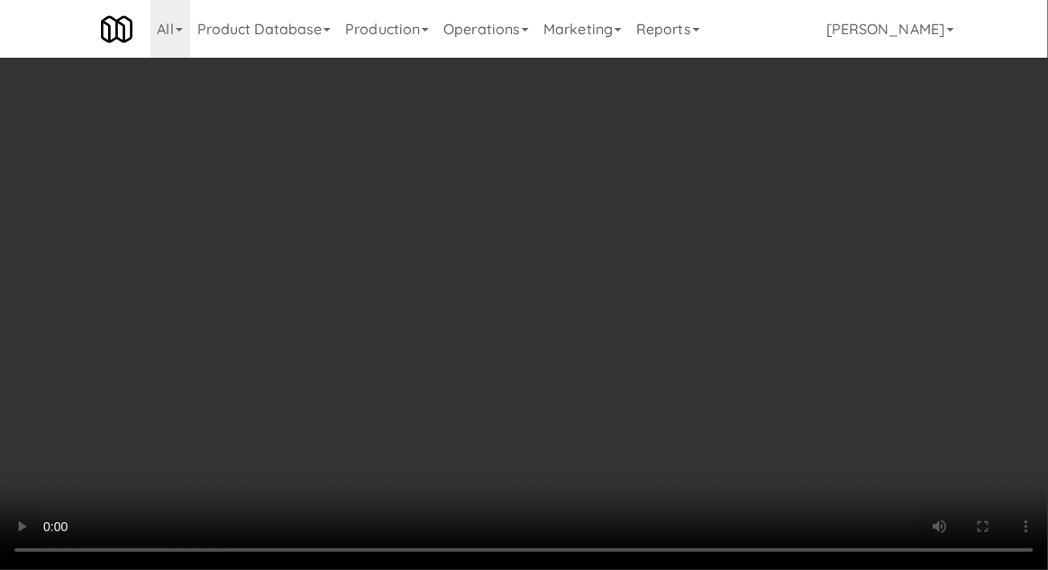
scroll to position [139, 0]
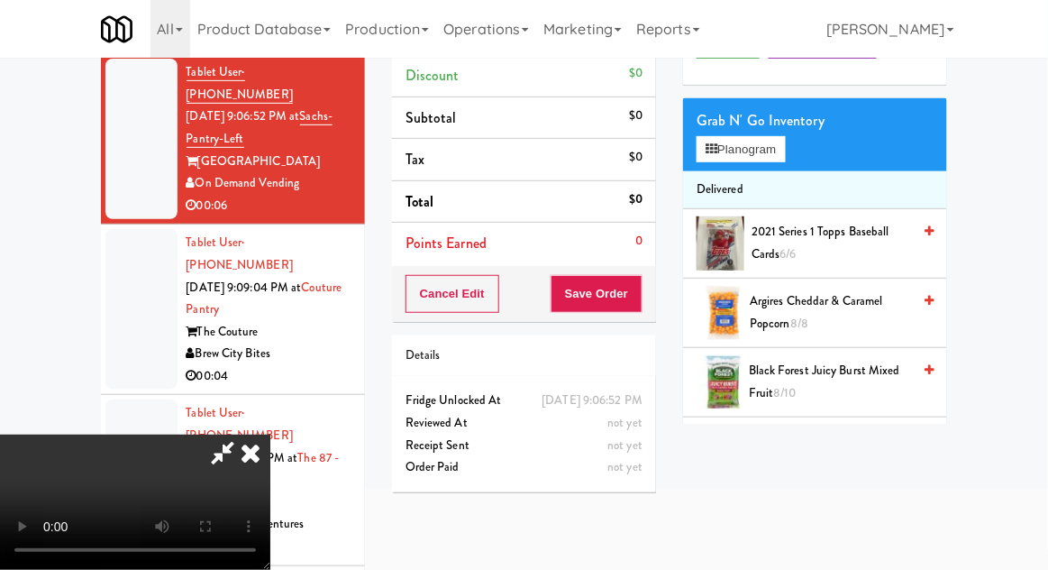
click at [270, 434] on icon at bounding box center [251, 452] width 40 height 36
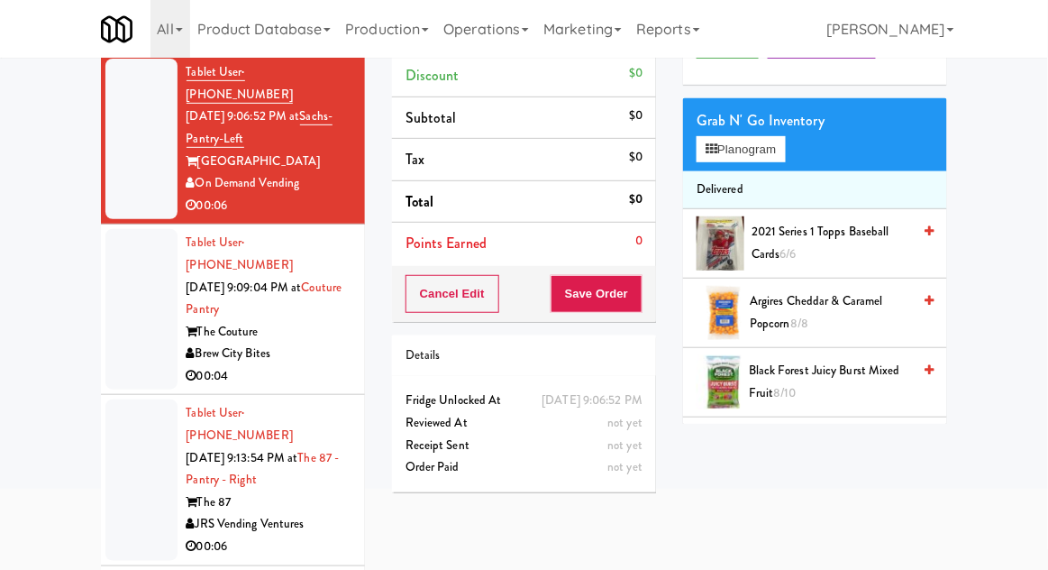
click at [147, 292] on div at bounding box center [141, 309] width 72 height 160
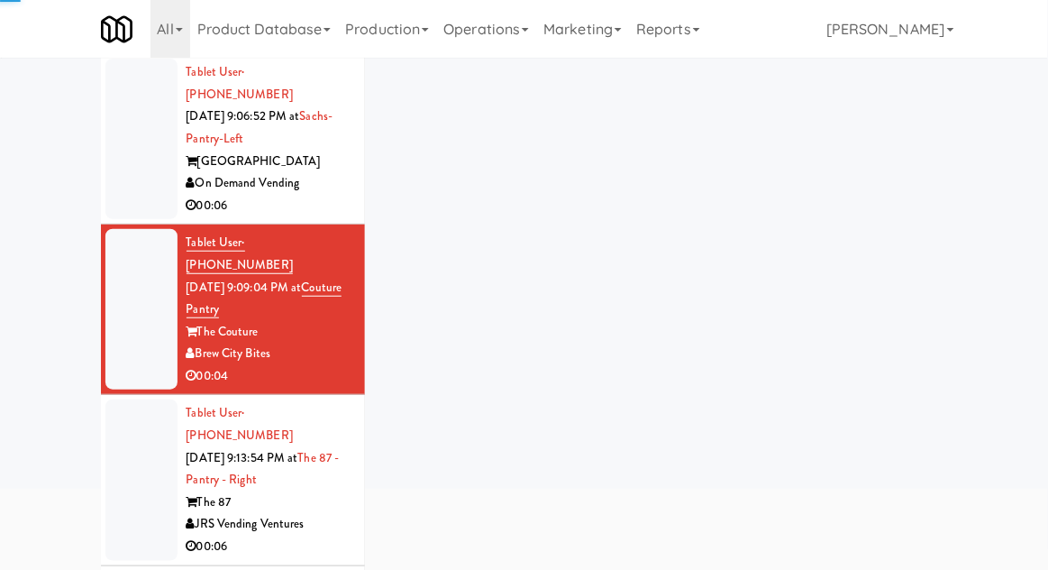
click at [123, 163] on div at bounding box center [141, 139] width 72 height 160
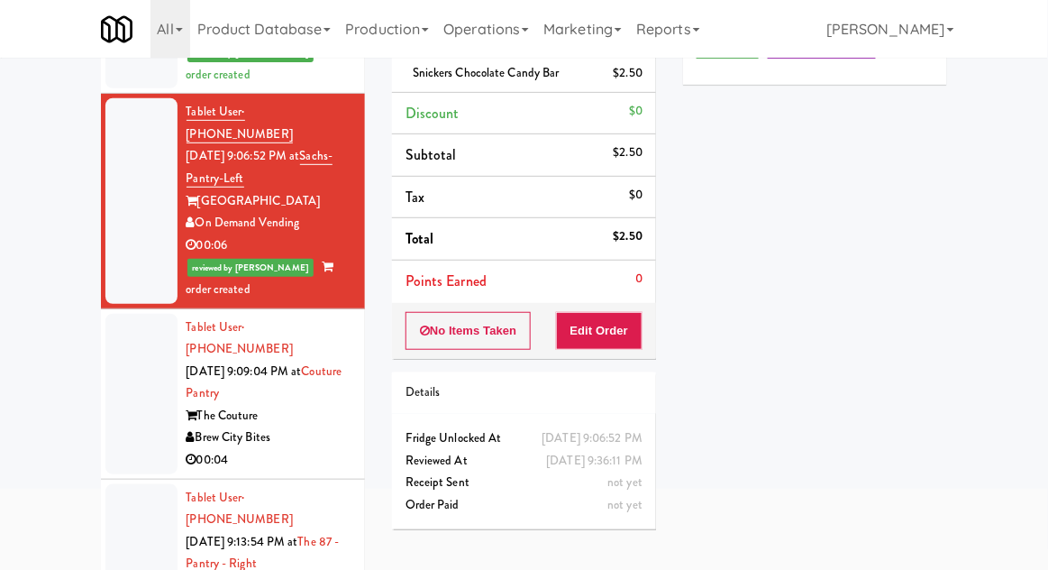
click at [137, 348] on div at bounding box center [141, 394] width 72 height 160
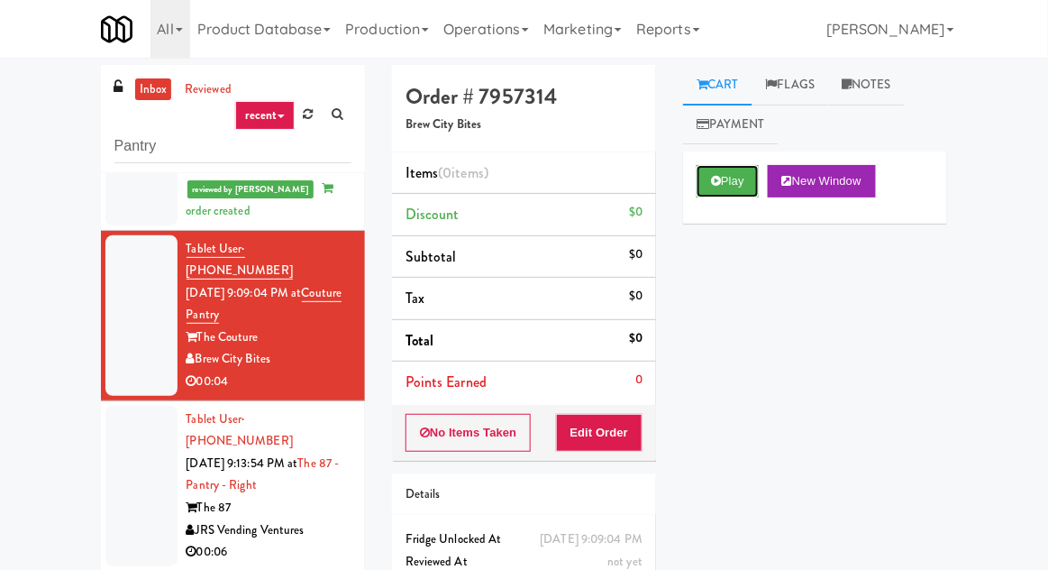
click at [737, 186] on button "Play" at bounding box center [728, 181] width 62 height 32
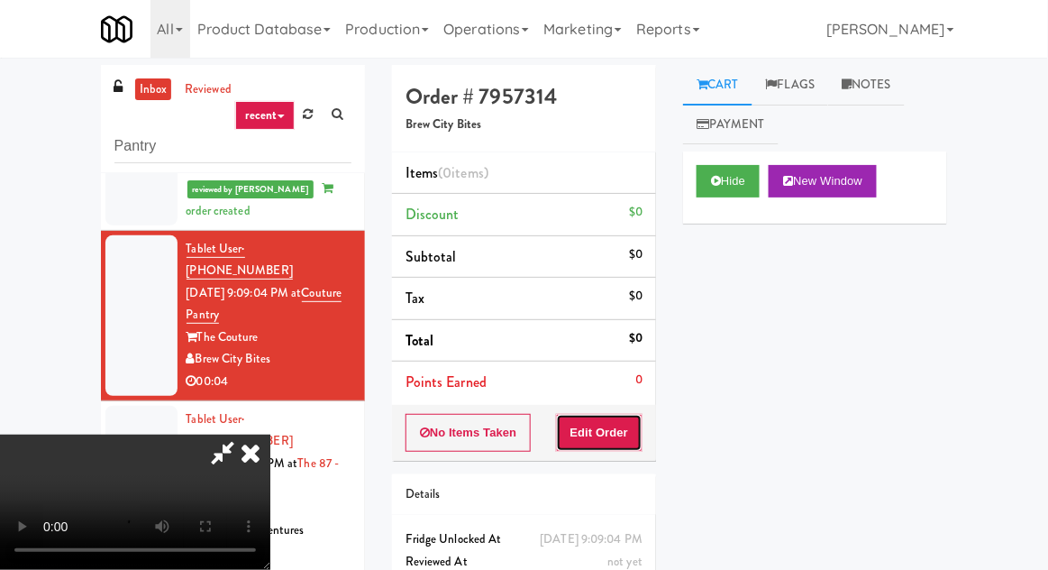
click at [618, 423] on button "Edit Order" at bounding box center [599, 433] width 87 height 38
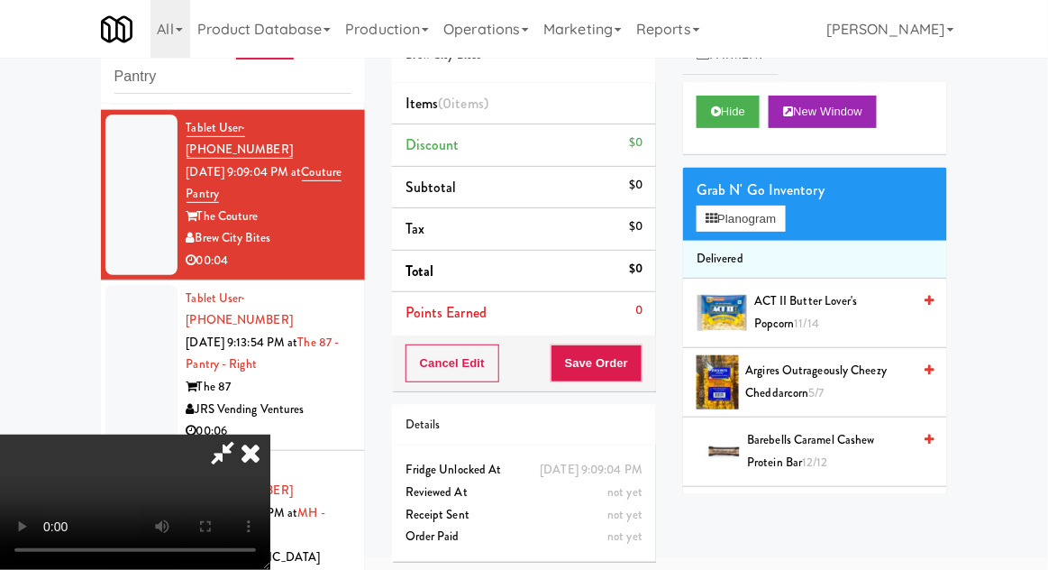
scroll to position [66, 0]
click at [784, 243] on li "Delivered" at bounding box center [815, 260] width 264 height 38
click at [782, 227] on button "Planogram" at bounding box center [741, 218] width 88 height 27
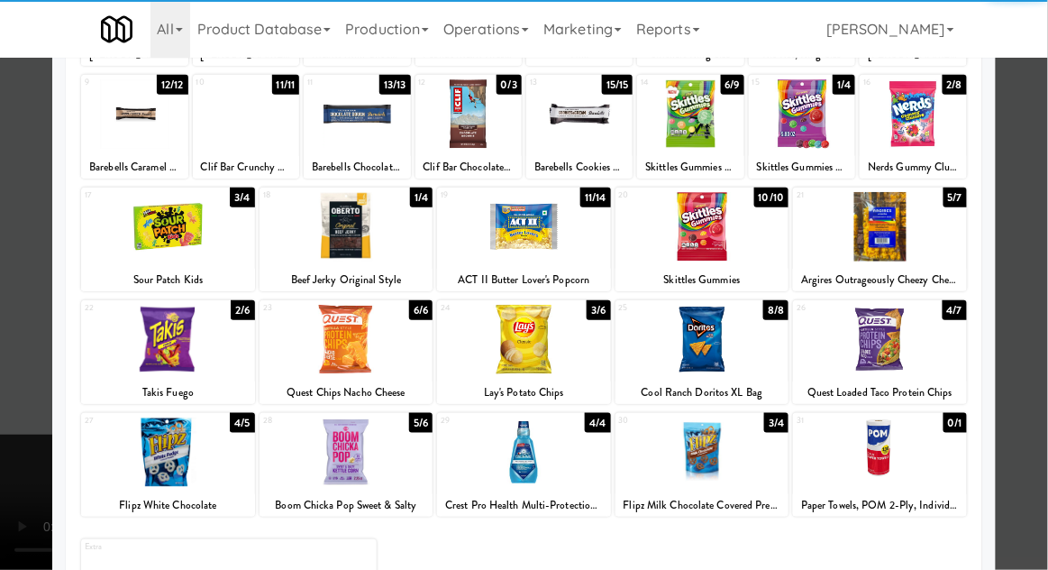
scroll to position [228, 0]
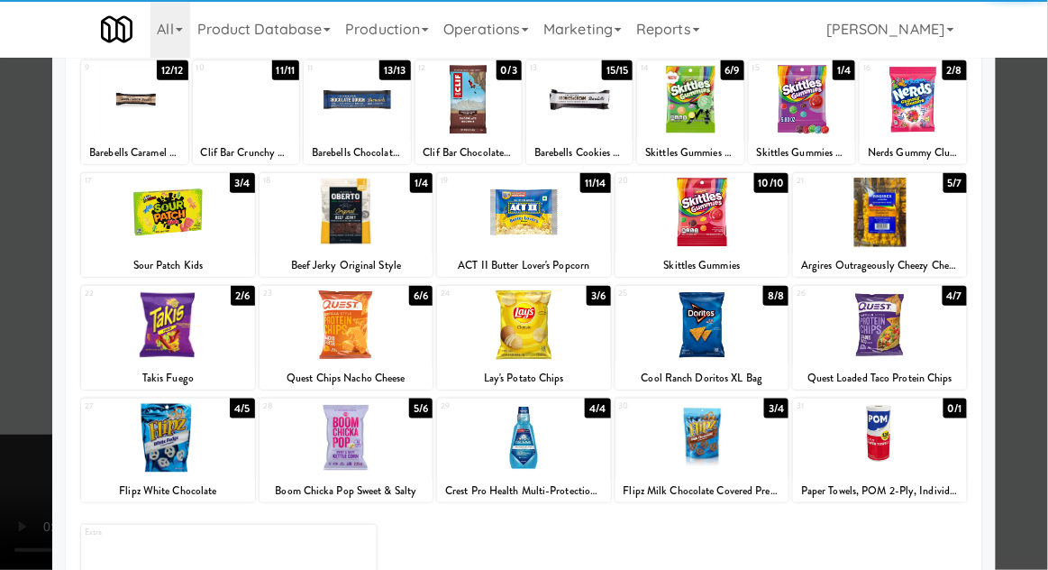
click at [916, 461] on div at bounding box center [880, 437] width 174 height 69
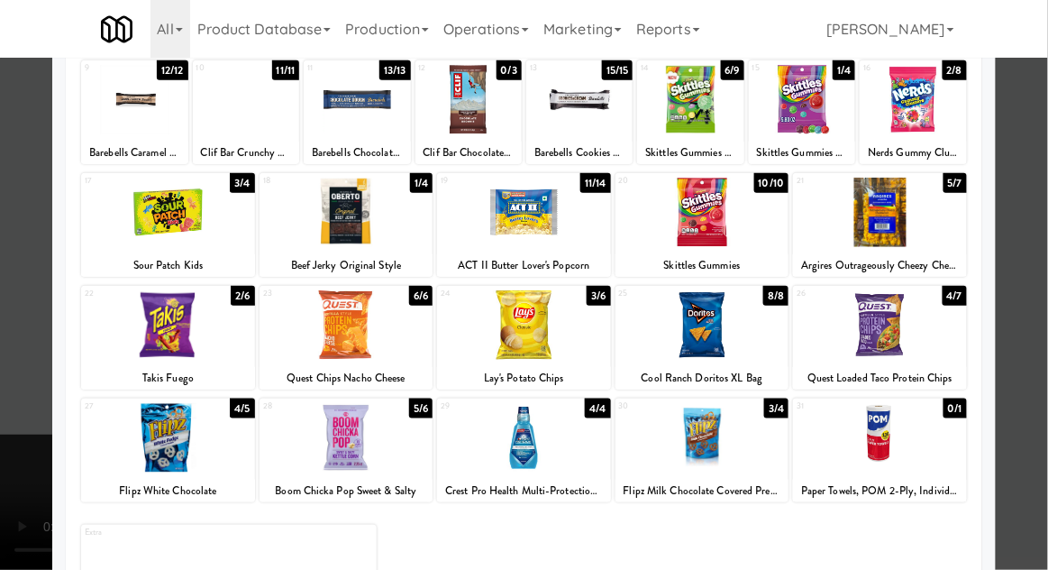
click at [1021, 353] on div at bounding box center [524, 285] width 1048 height 570
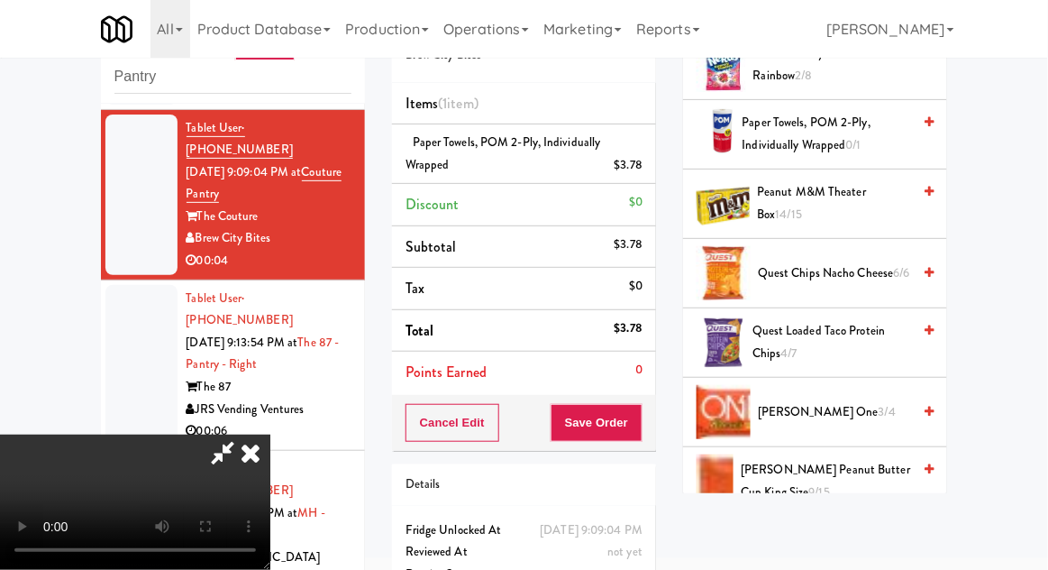
scroll to position [1982, 0]
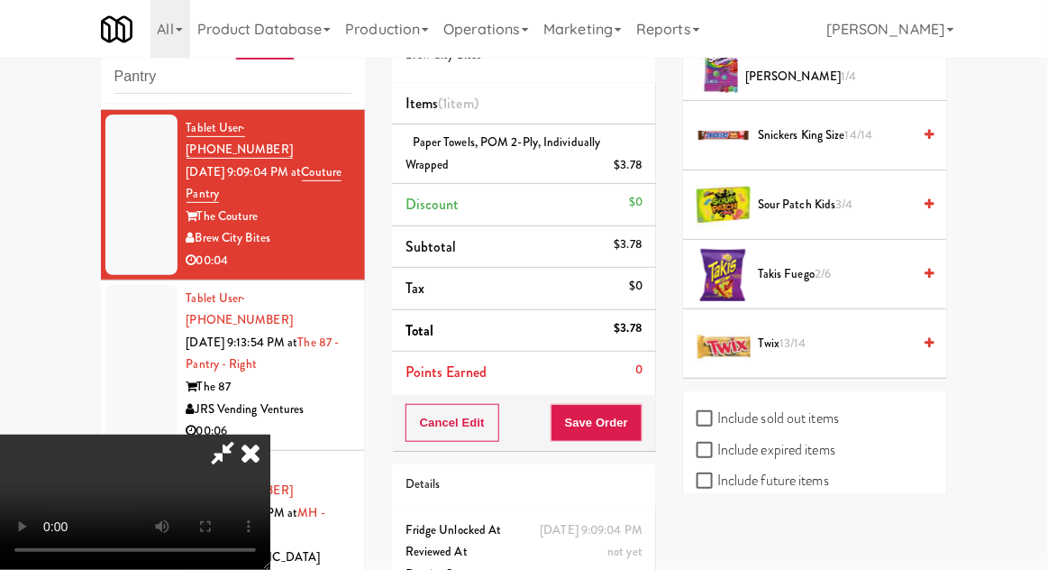
click at [815, 405] on label "Include sold out items" at bounding box center [768, 418] width 142 height 27
click at [717, 412] on input "Include sold out items" at bounding box center [707, 419] width 21 height 14
checkbox input "true"
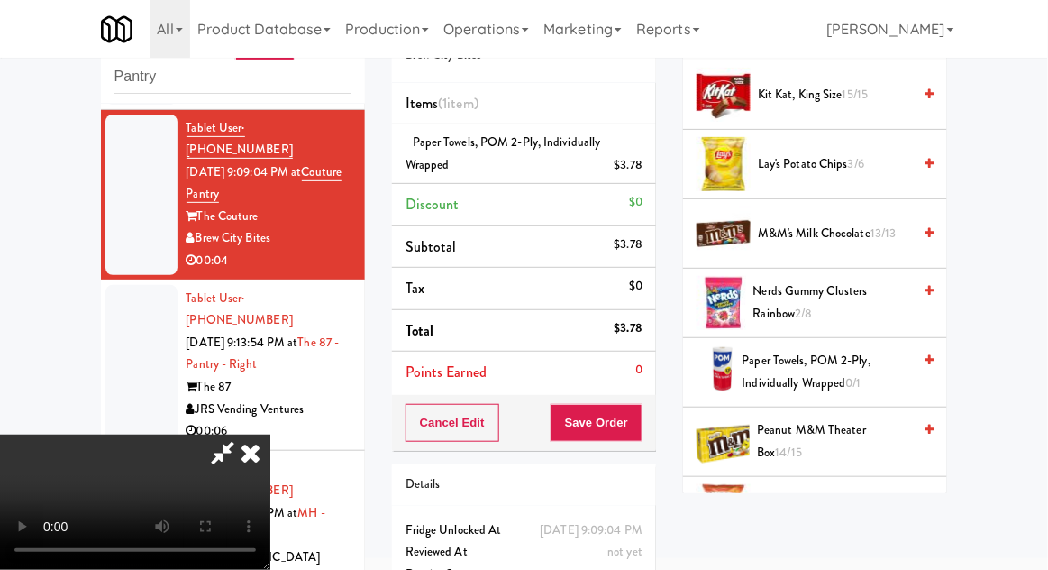
scroll to position [1121, 0]
click at [852, 379] on span "0/1" at bounding box center [853, 381] width 15 height 17
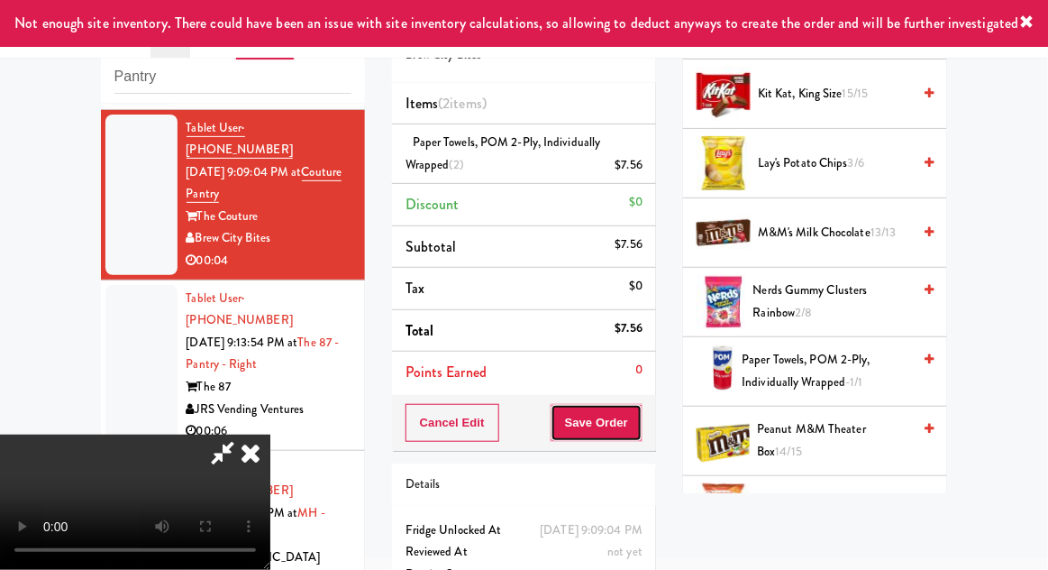
click at [643, 413] on button "Save Order" at bounding box center [597, 423] width 92 height 38
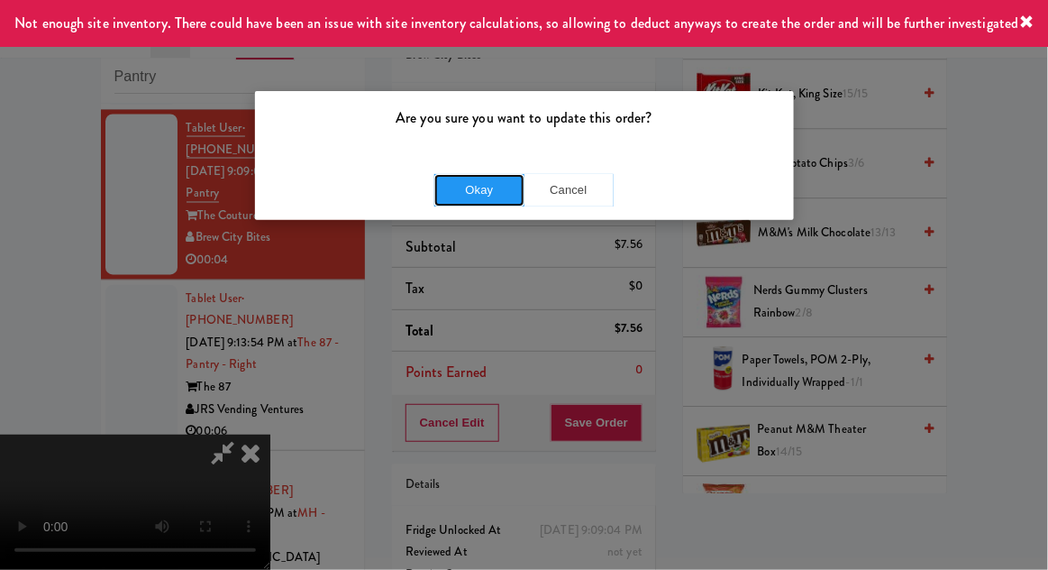
click at [462, 191] on button "Okay" at bounding box center [479, 190] width 90 height 32
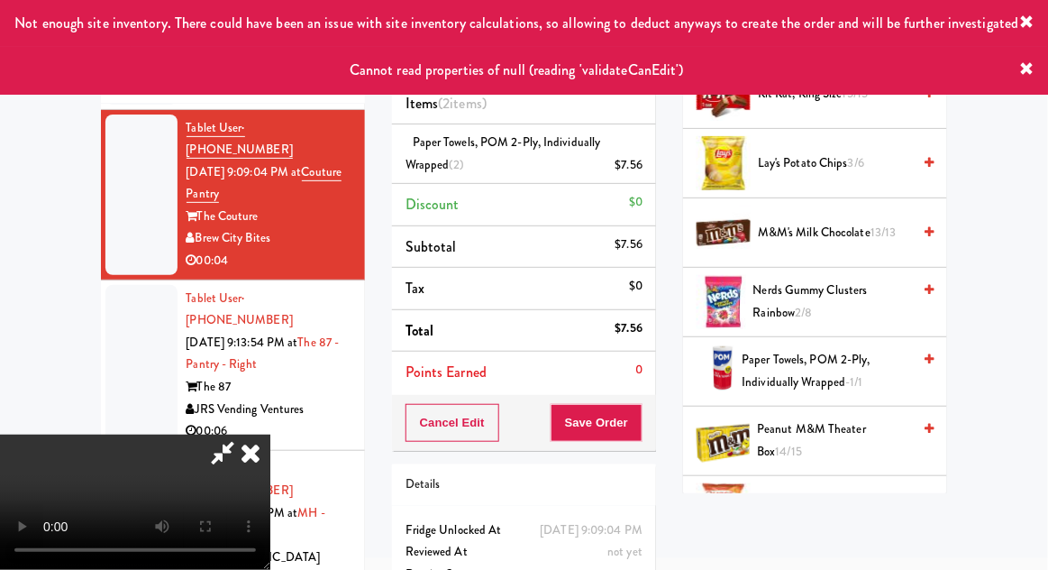
click at [1024, 66] on icon at bounding box center [1027, 69] width 14 height 14
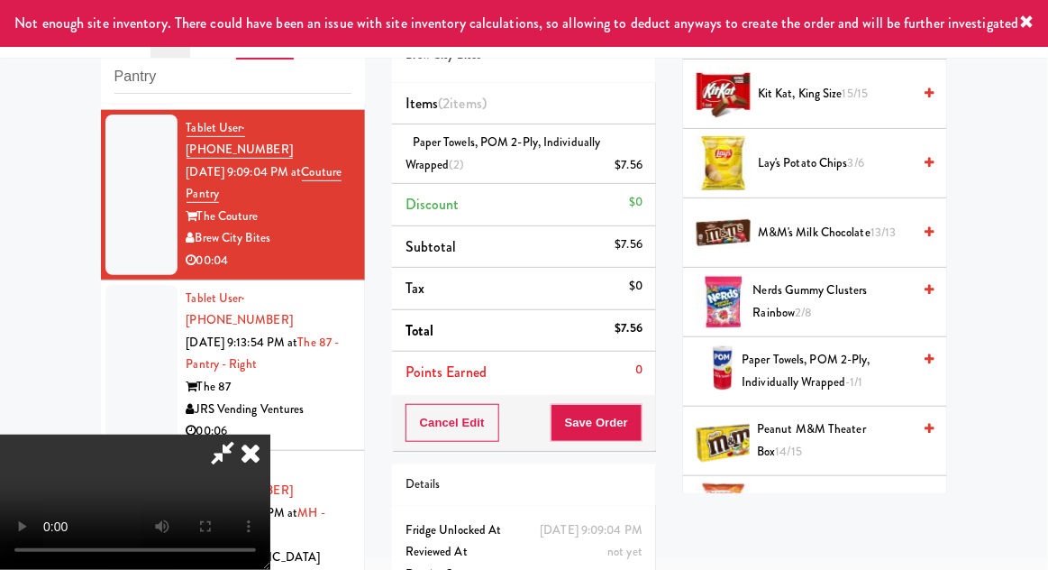
click at [1030, 25] on icon at bounding box center [1027, 22] width 14 height 14
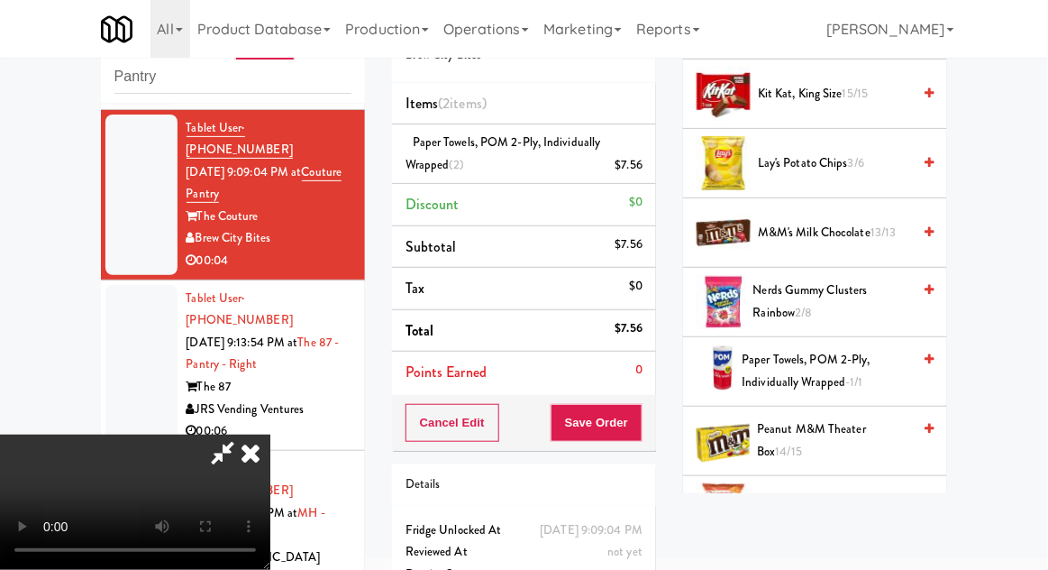
scroll to position [0, 0]
click at [270, 434] on icon at bounding box center [251, 452] width 40 height 36
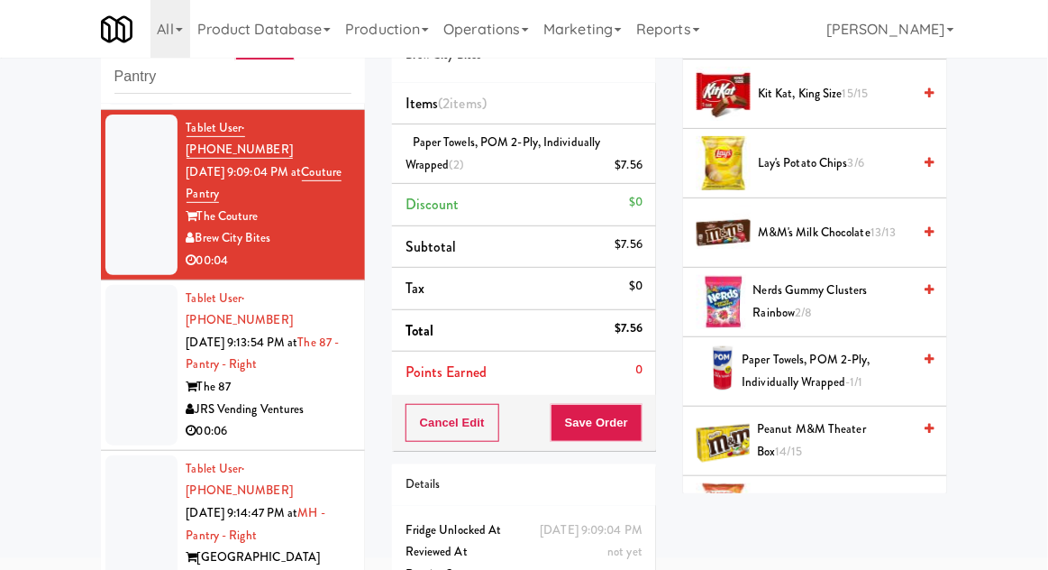
click at [139, 293] on div at bounding box center [141, 365] width 72 height 160
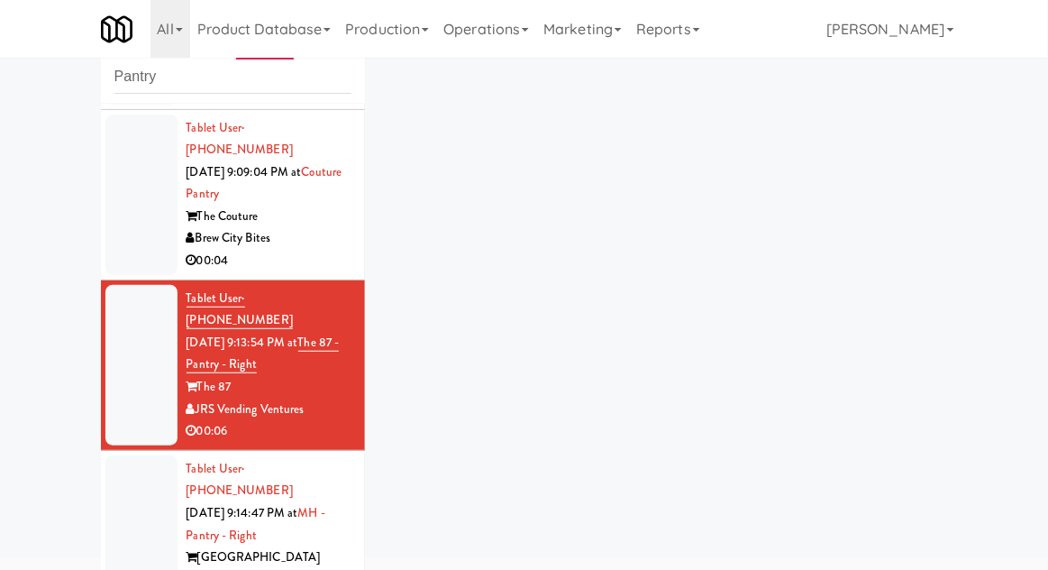
click at [137, 166] on div at bounding box center [141, 194] width 72 height 160
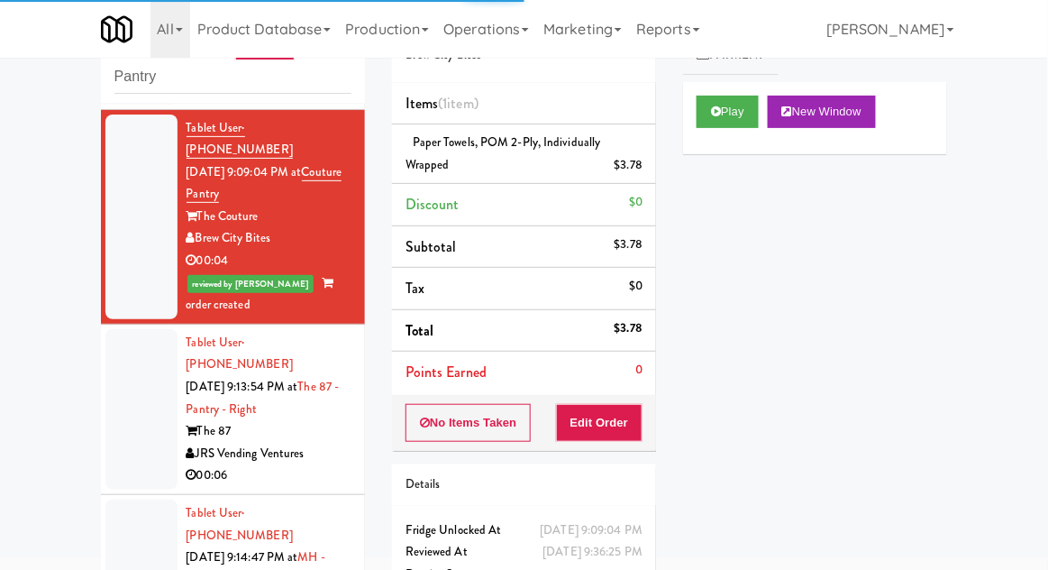
click at [132, 329] on div at bounding box center [141, 409] width 72 height 160
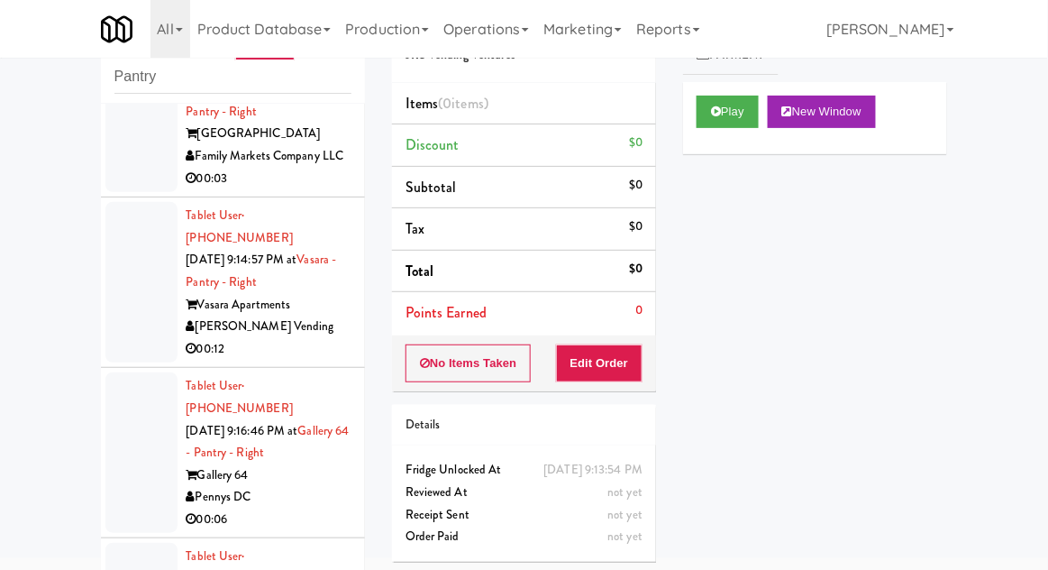
scroll to position [1858, 0]
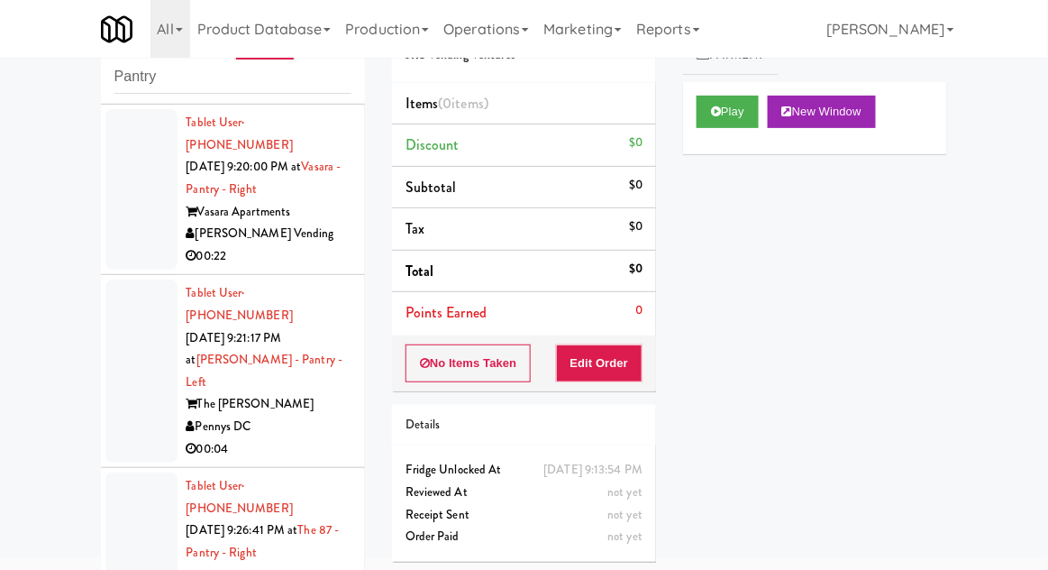
click at [716, 114] on icon at bounding box center [716, 111] width 10 height 12
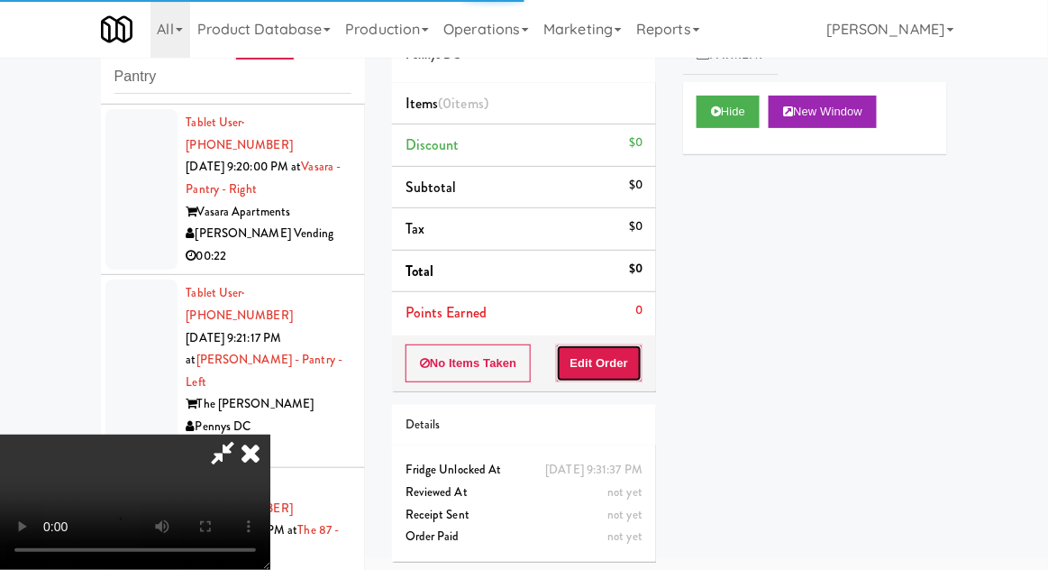
click at [598, 357] on button "Edit Order" at bounding box center [599, 363] width 87 height 38
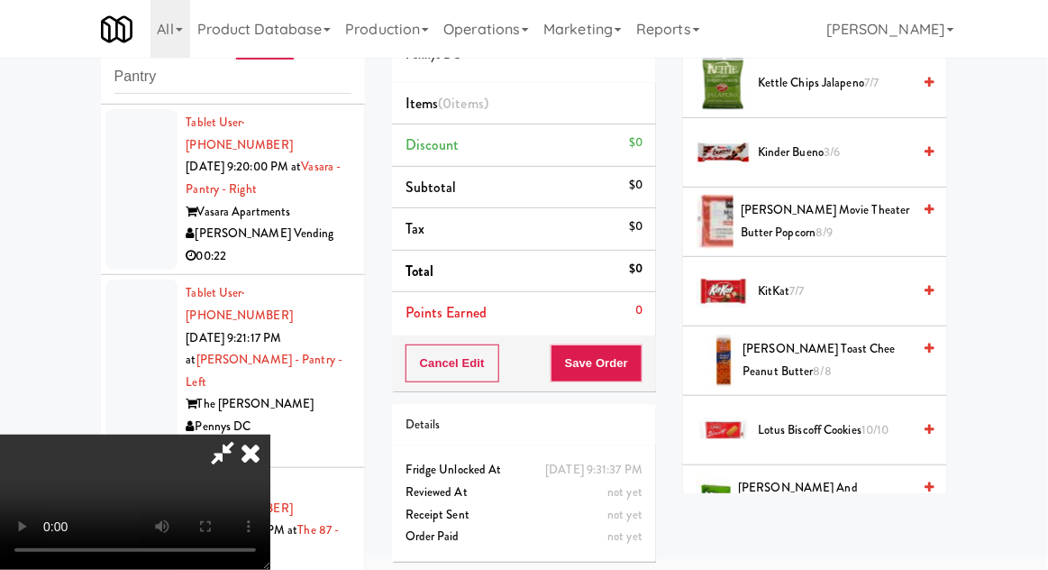
scroll to position [612, 0]
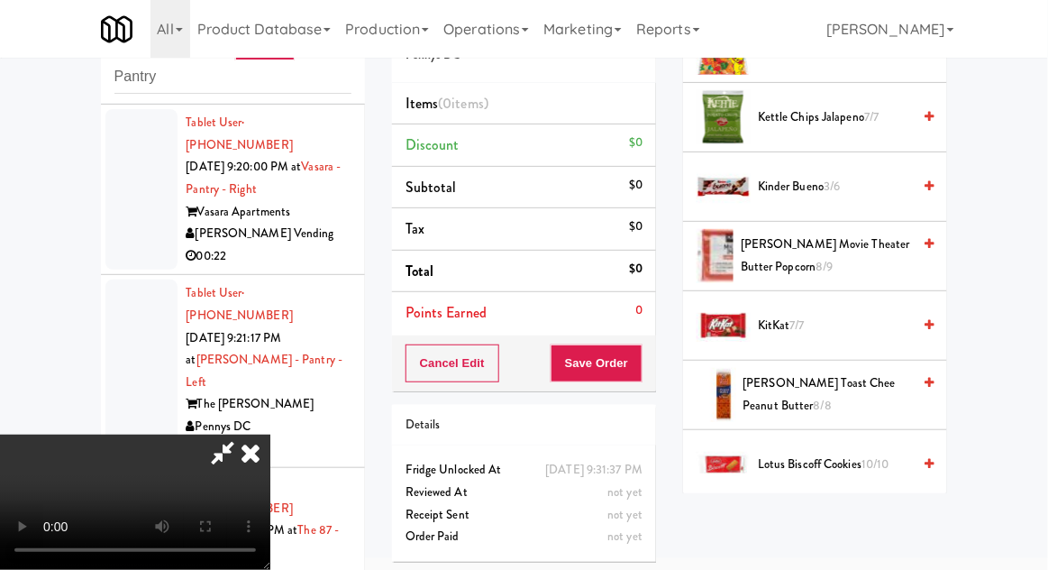
click at [858, 184] on span "Kinder Bueno 3/6" at bounding box center [834, 187] width 153 height 23
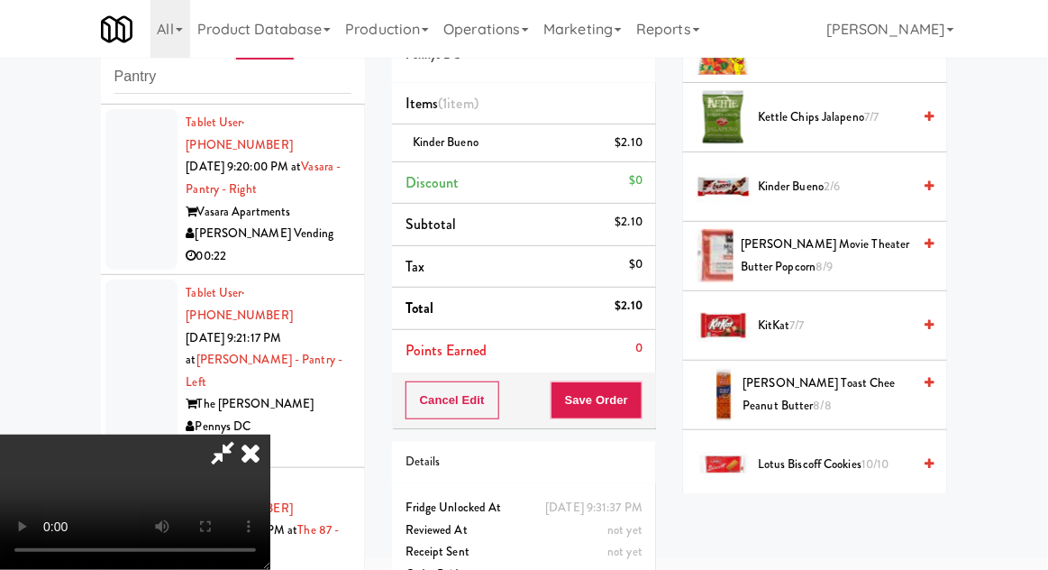
scroll to position [66, 0]
click at [638, 402] on button "Save Order" at bounding box center [597, 400] width 92 height 38
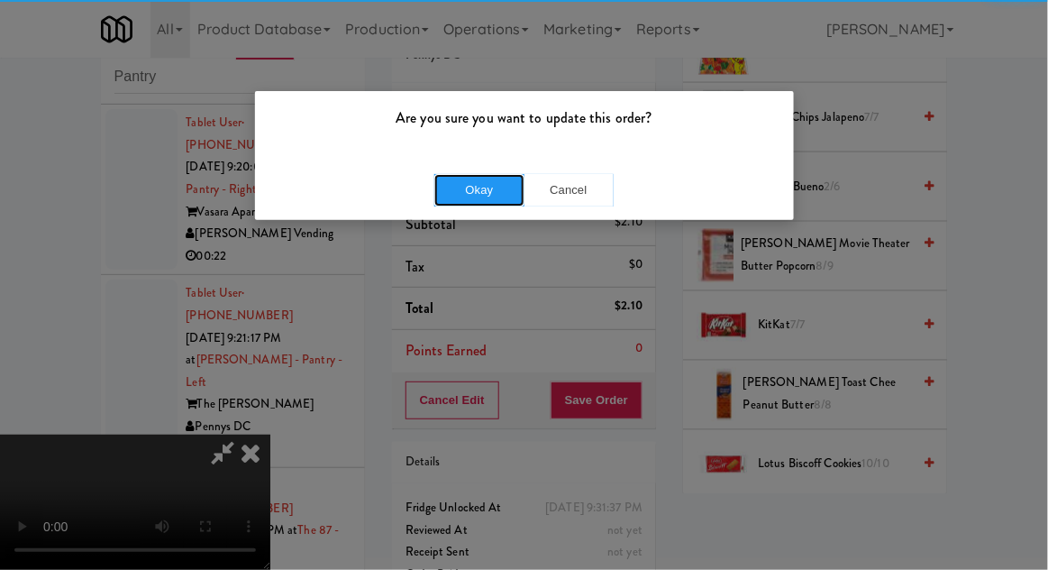
click at [498, 186] on button "Okay" at bounding box center [479, 190] width 90 height 32
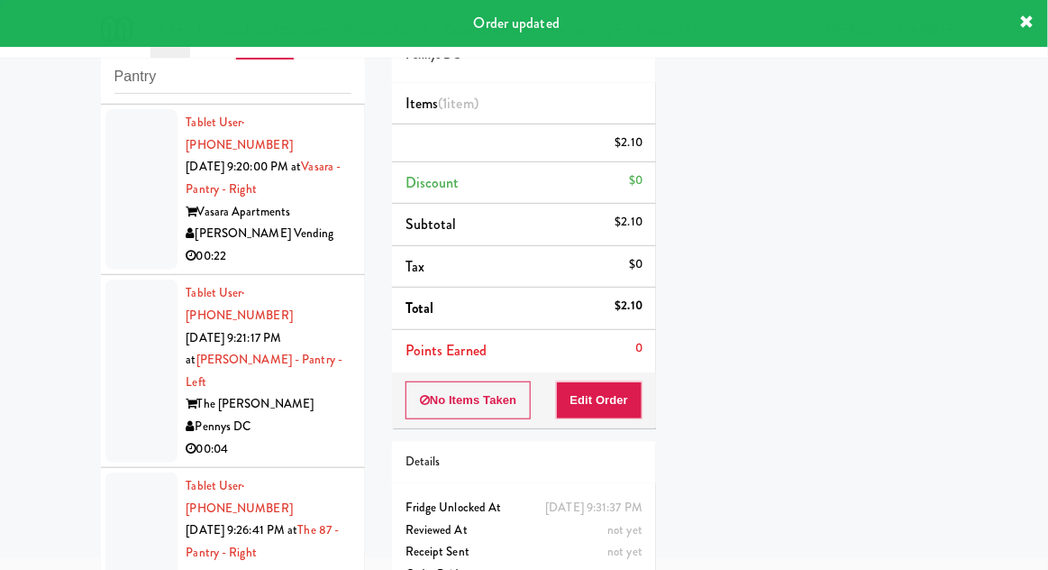
scroll to position [0, 0]
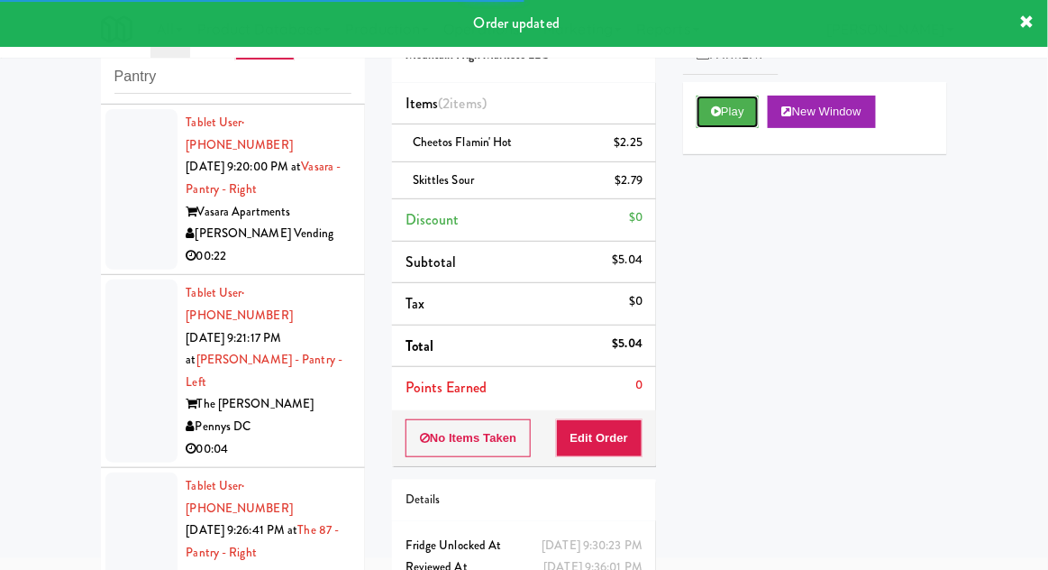
click at [703, 114] on button "Play" at bounding box center [728, 112] width 62 height 32
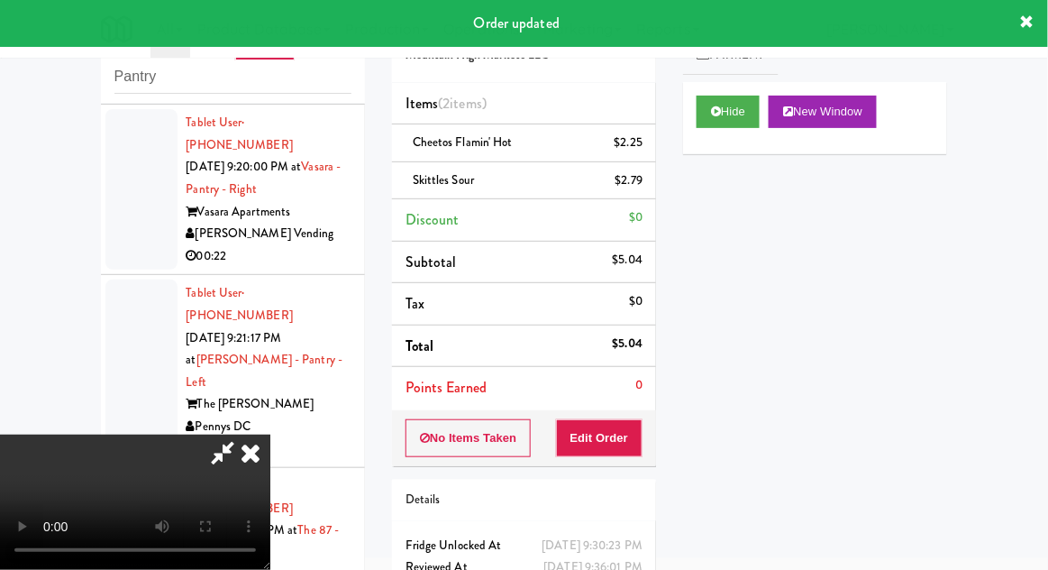
click at [251, 470] on icon at bounding box center [251, 452] width 40 height 36
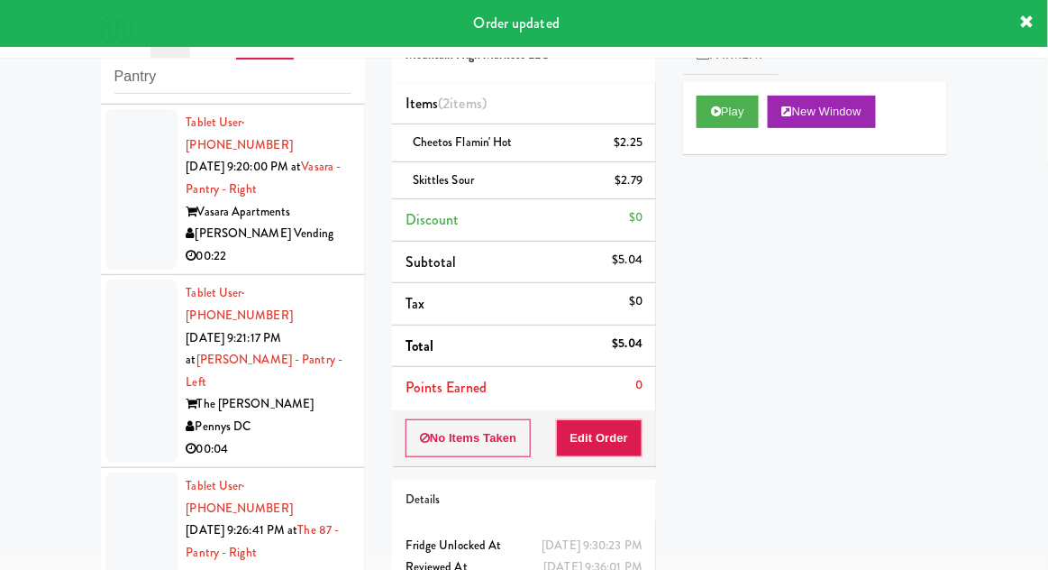
click at [131, 472] on div at bounding box center [141, 552] width 72 height 160
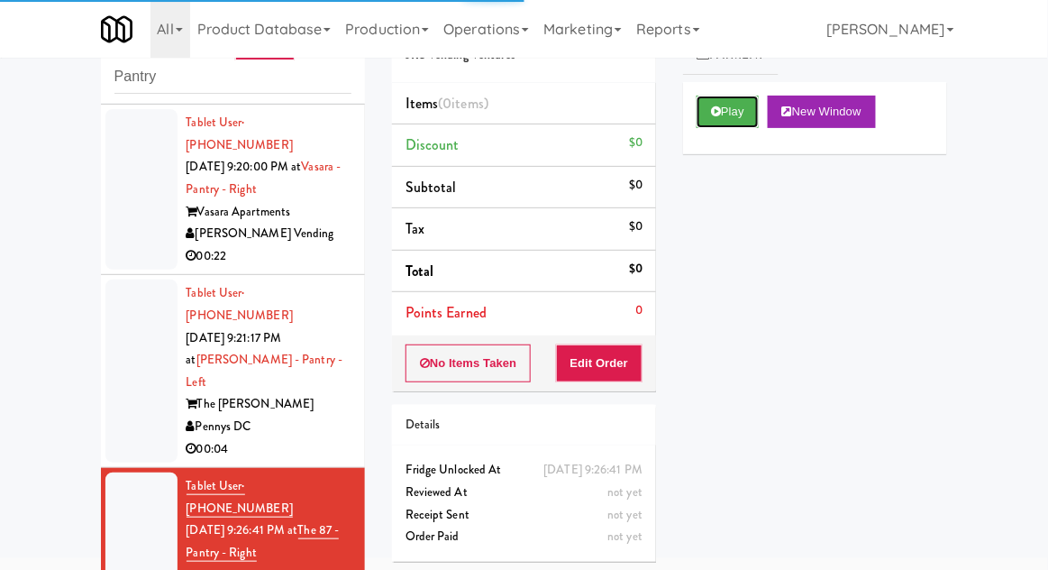
click at [708, 115] on button "Play" at bounding box center [728, 112] width 62 height 32
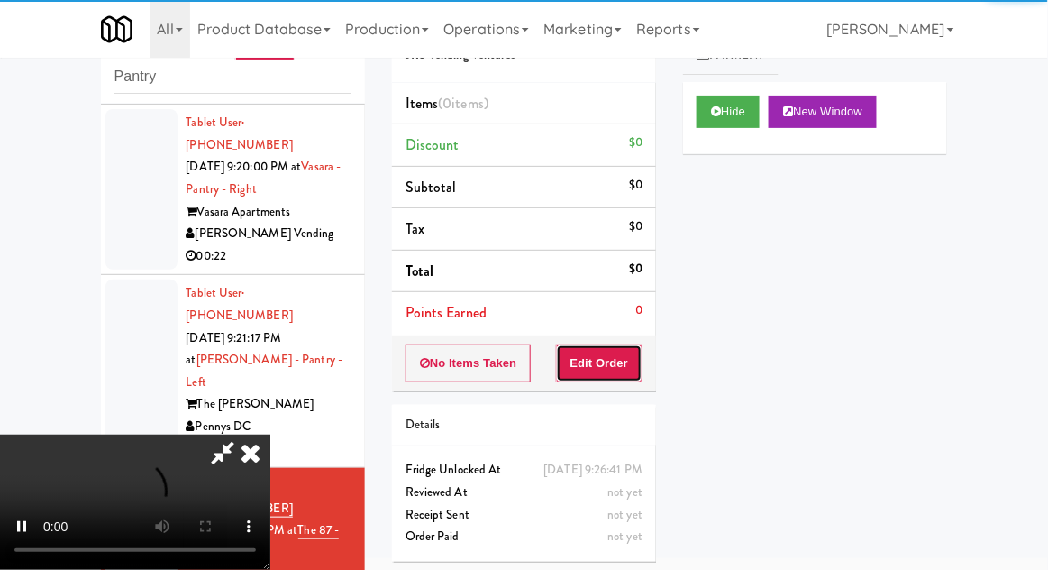
click at [586, 377] on button "Edit Order" at bounding box center [599, 363] width 87 height 38
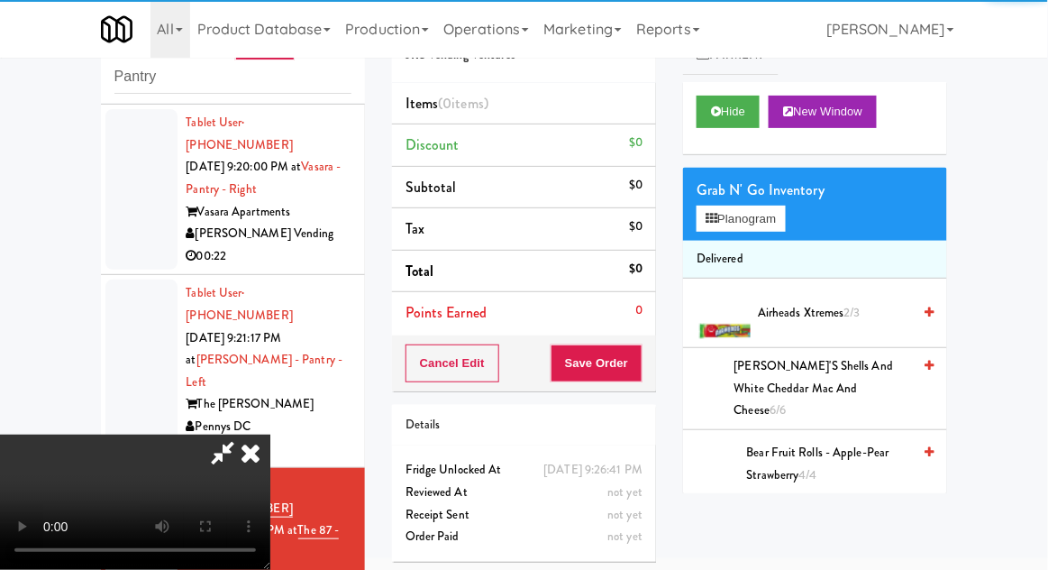
scroll to position [1925, 0]
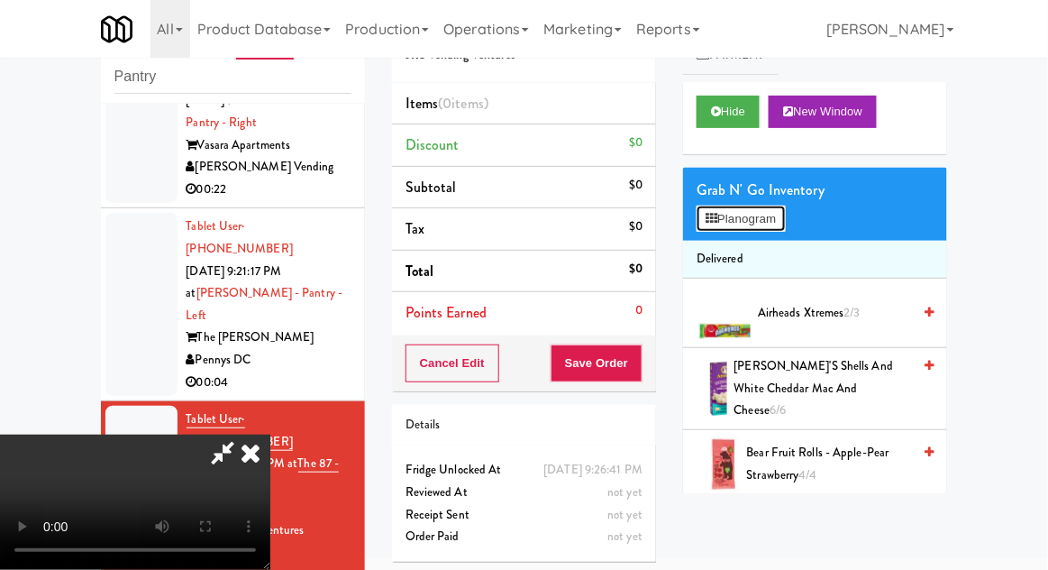
click at [785, 228] on button "Planogram" at bounding box center [741, 218] width 88 height 27
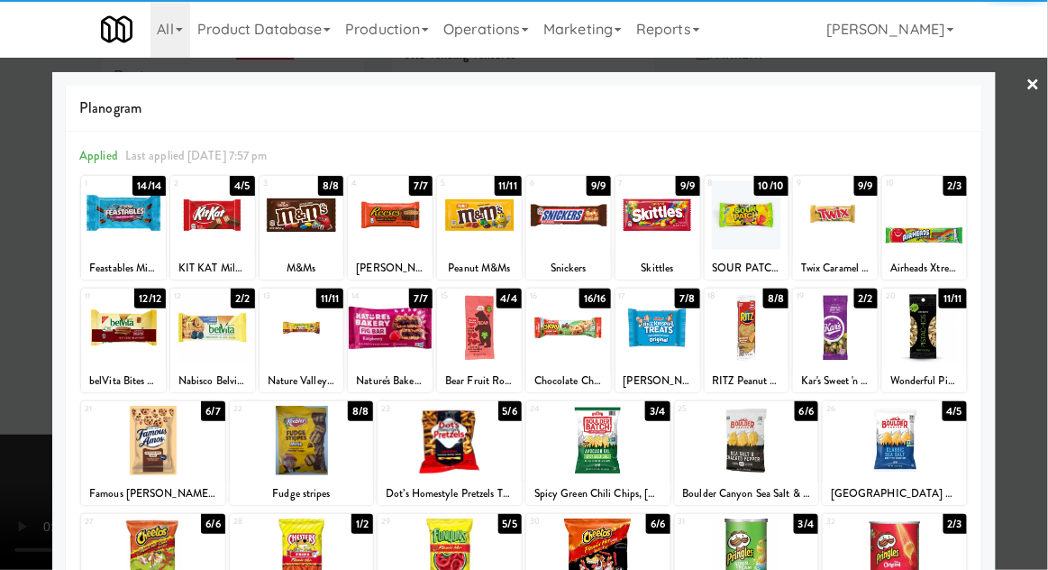
click at [202, 225] on div at bounding box center [212, 214] width 85 height 69
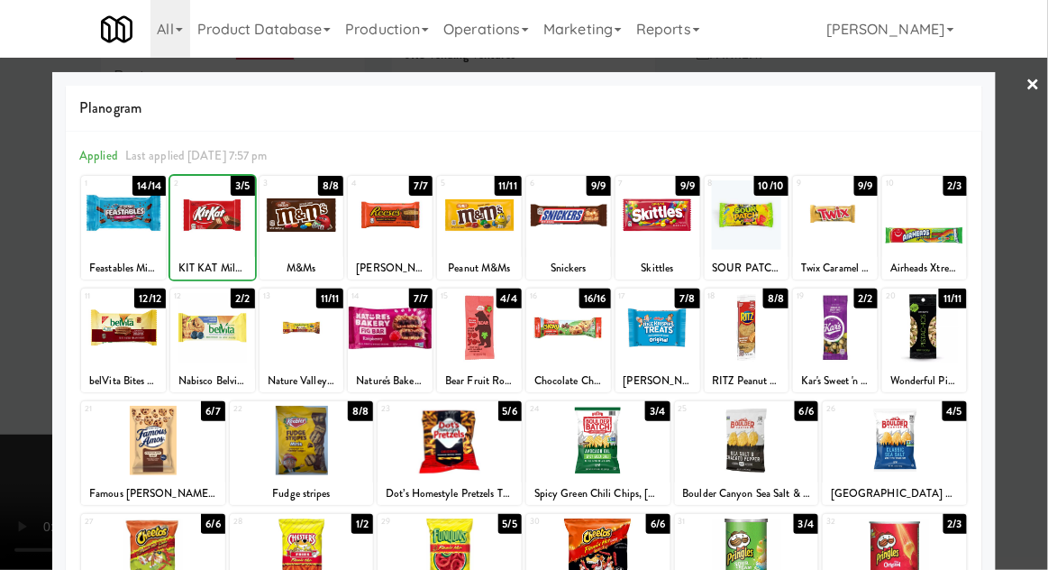
click at [1031, 252] on div at bounding box center [524, 285] width 1048 height 570
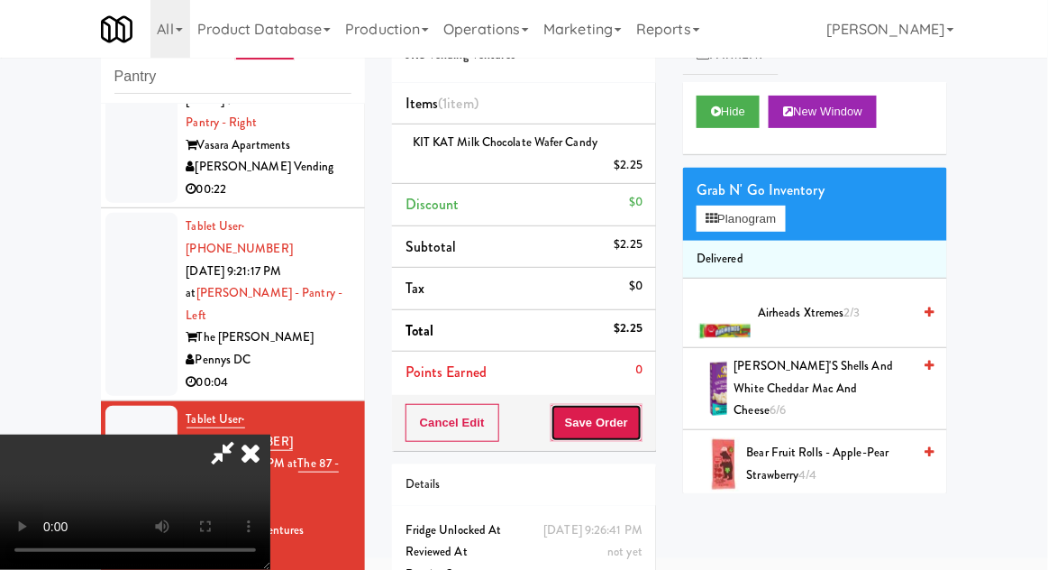
click at [642, 405] on button "Save Order" at bounding box center [597, 423] width 92 height 38
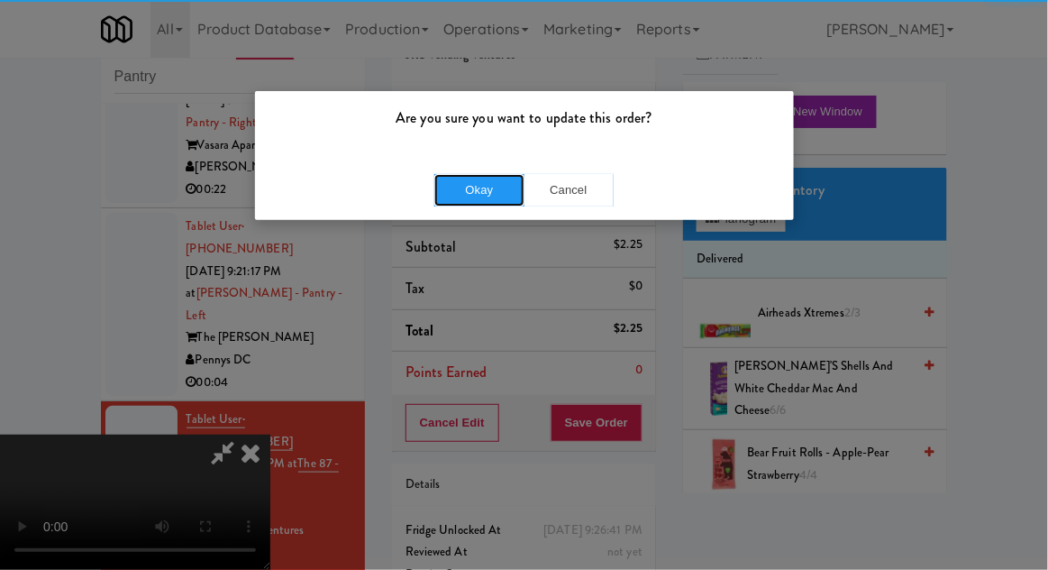
click at [484, 188] on button "Okay" at bounding box center [479, 190] width 90 height 32
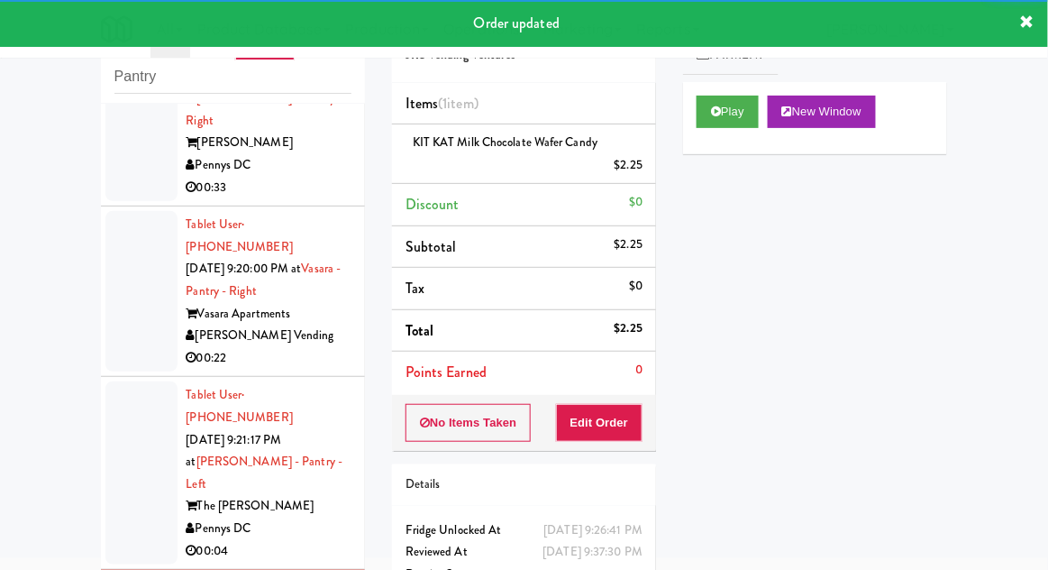
scroll to position [1761, 0]
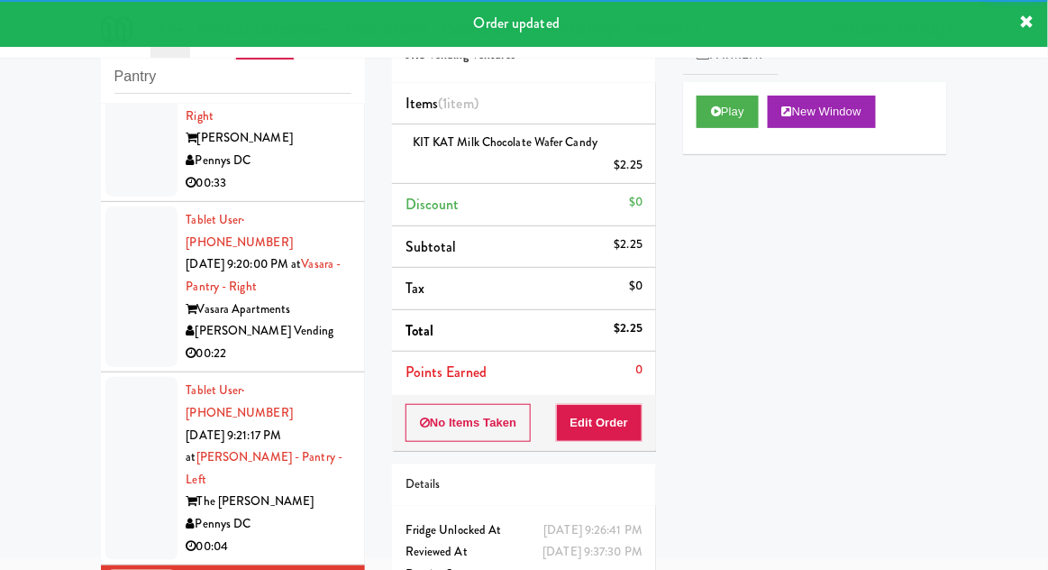
click at [131, 377] on div at bounding box center [141, 468] width 72 height 183
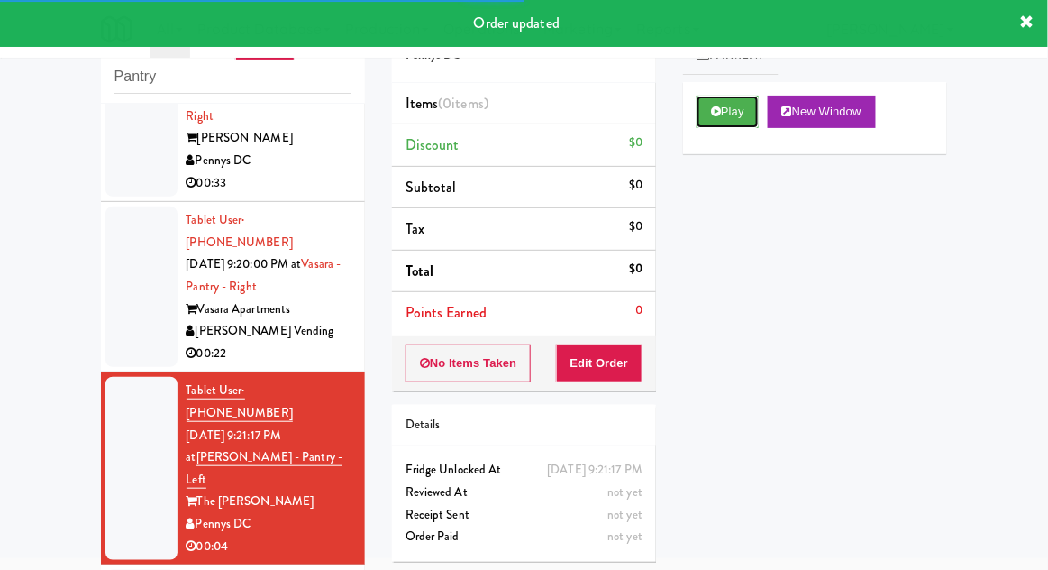
click at [725, 114] on button "Play" at bounding box center [728, 112] width 62 height 32
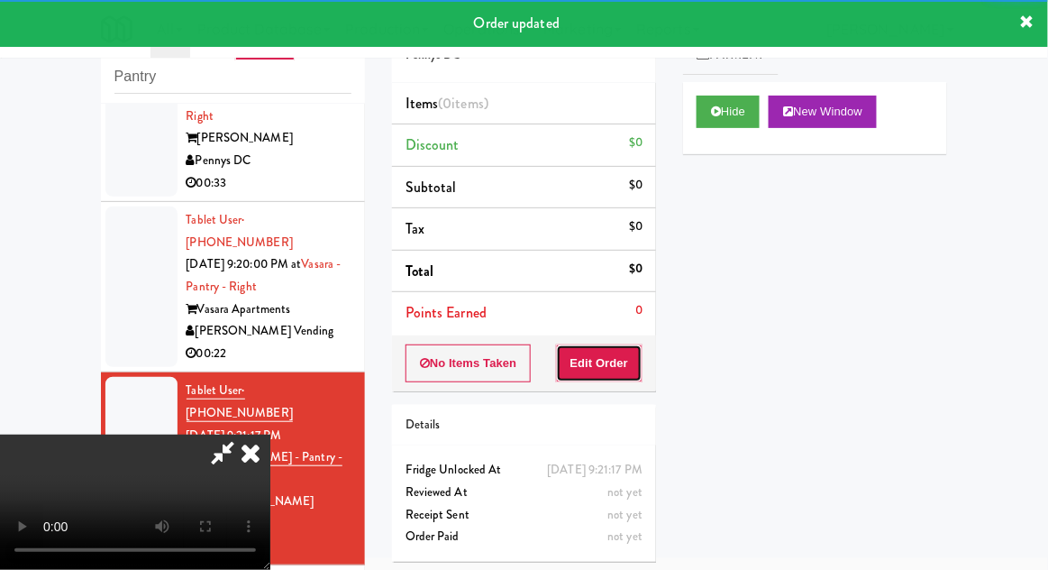
click at [600, 359] on button "Edit Order" at bounding box center [599, 363] width 87 height 38
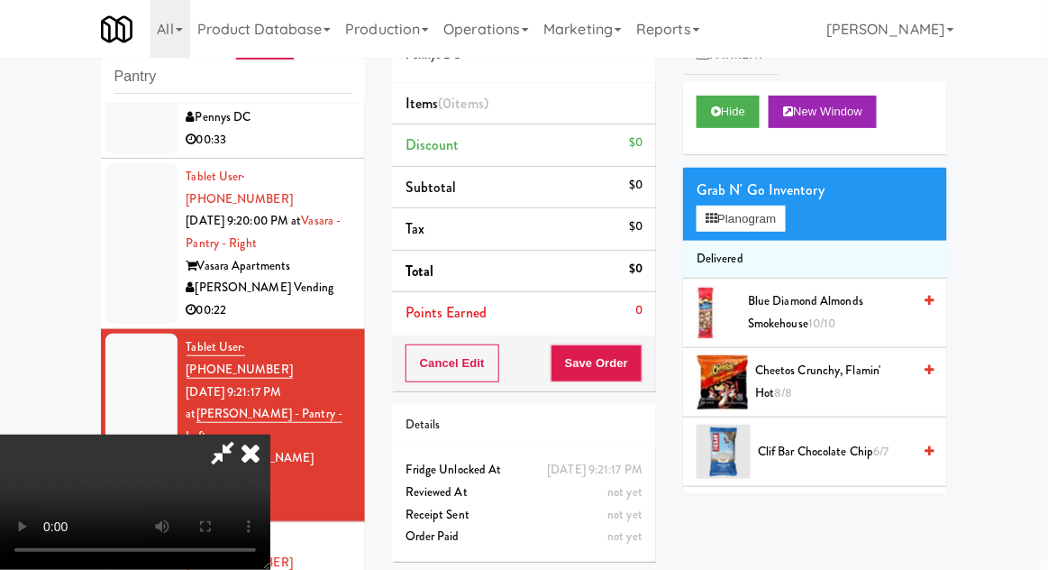
scroll to position [1805, 0]
click at [777, 216] on button "Planogram" at bounding box center [741, 218] width 88 height 27
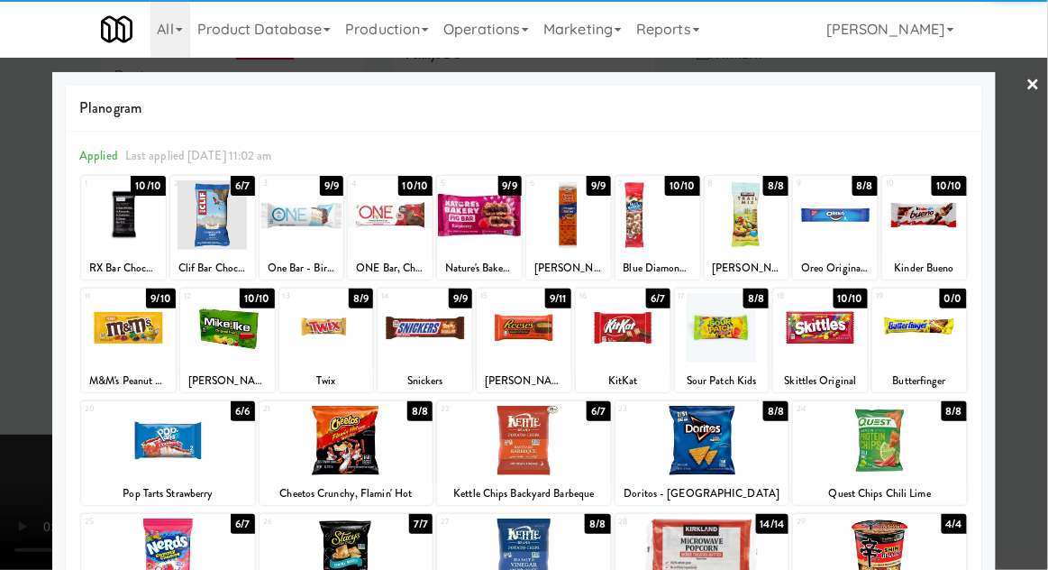
click at [480, 216] on div at bounding box center [479, 214] width 85 height 69
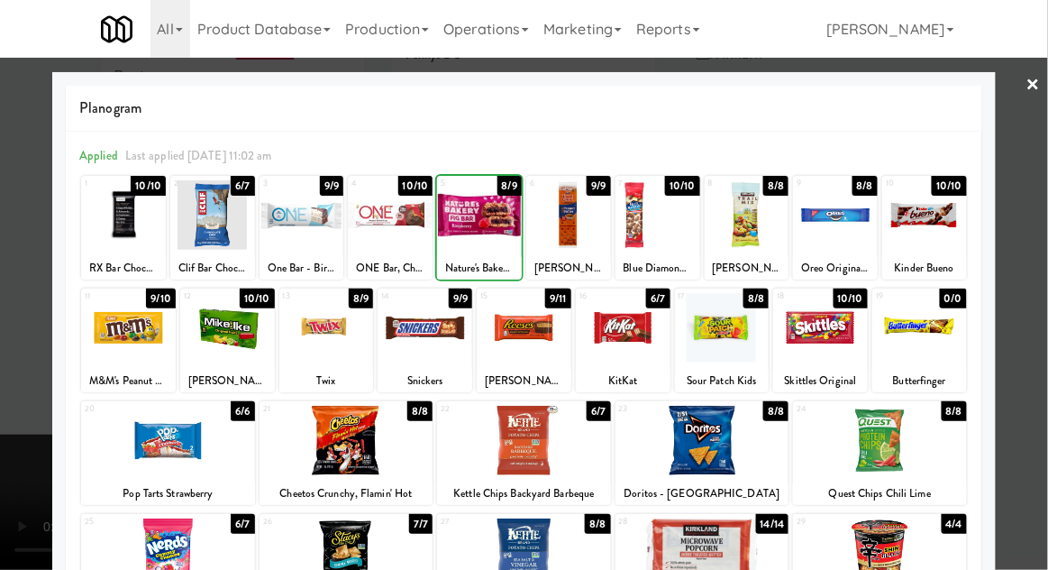
click at [1035, 206] on div at bounding box center [524, 285] width 1048 height 570
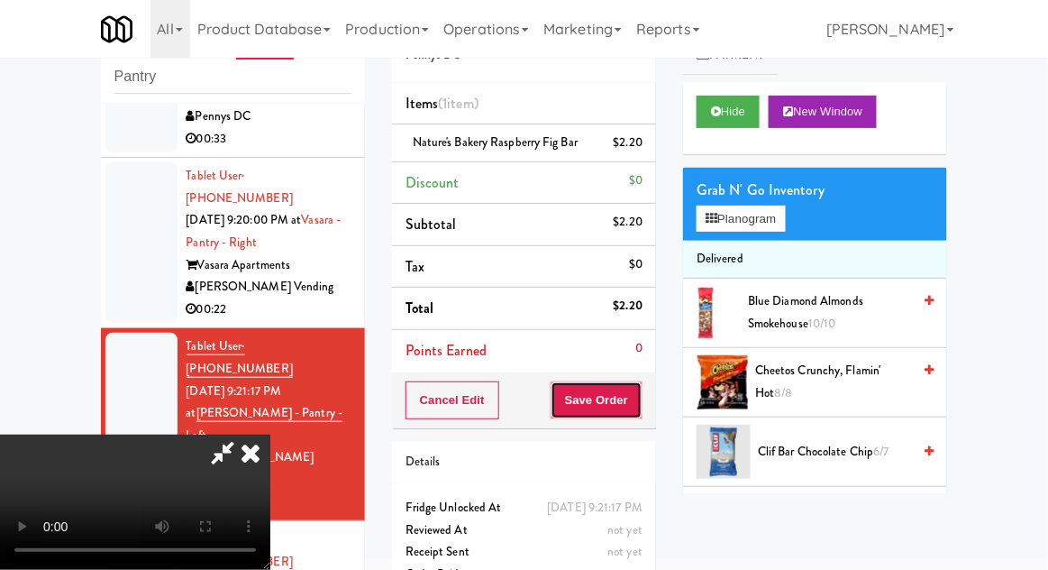
click at [637, 395] on button "Save Order" at bounding box center [597, 400] width 92 height 38
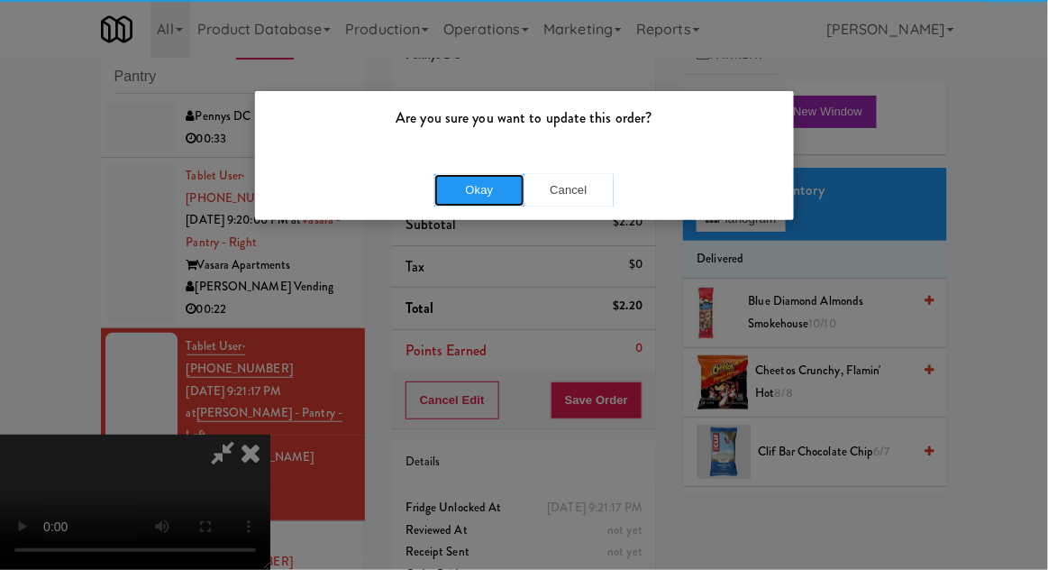
click at [458, 203] on button "Okay" at bounding box center [479, 190] width 90 height 32
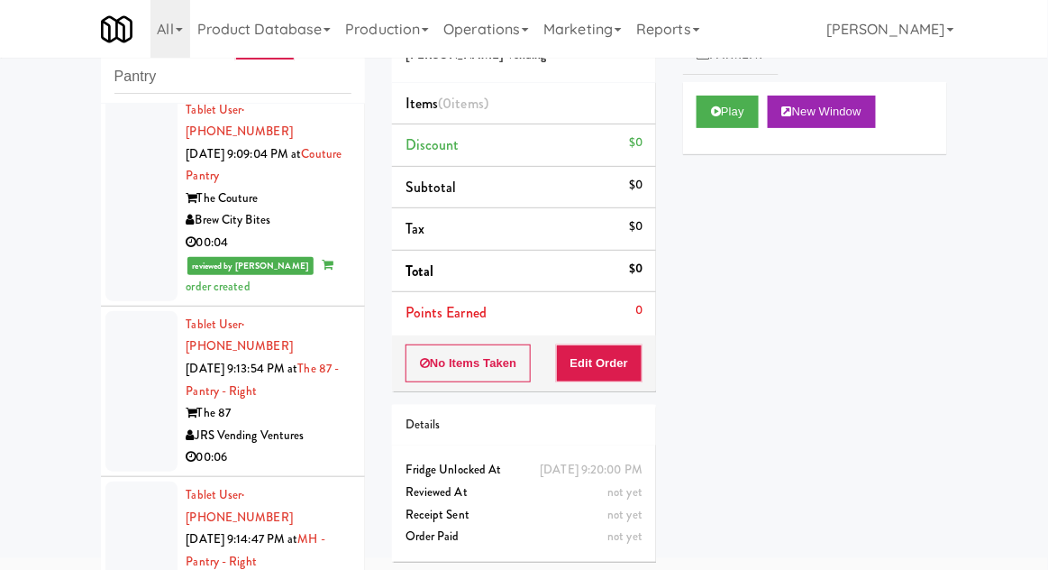
click at [150, 351] on div at bounding box center [141, 391] width 72 height 160
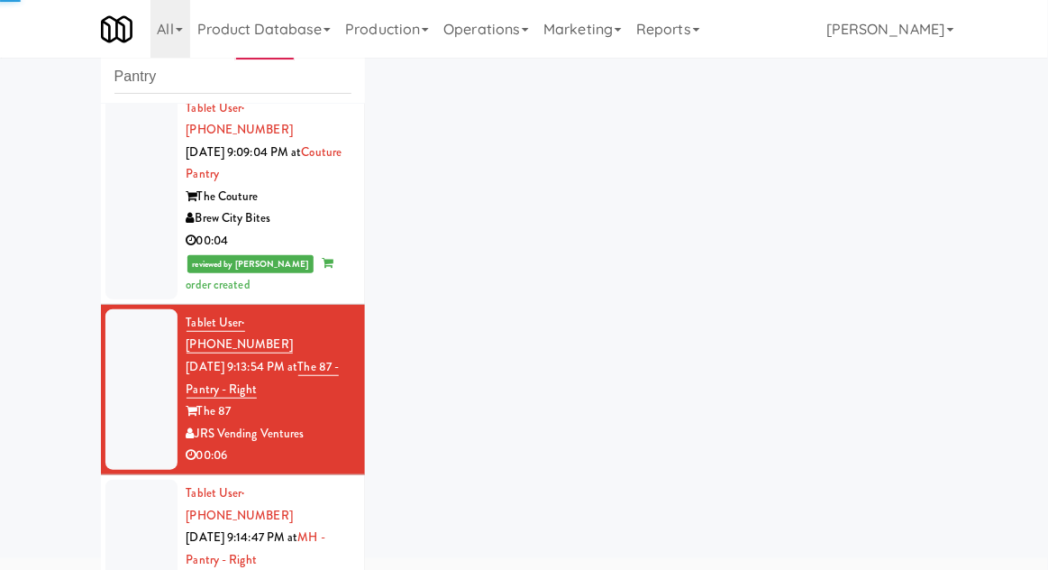
click at [133, 479] on div at bounding box center [141, 559] width 72 height 160
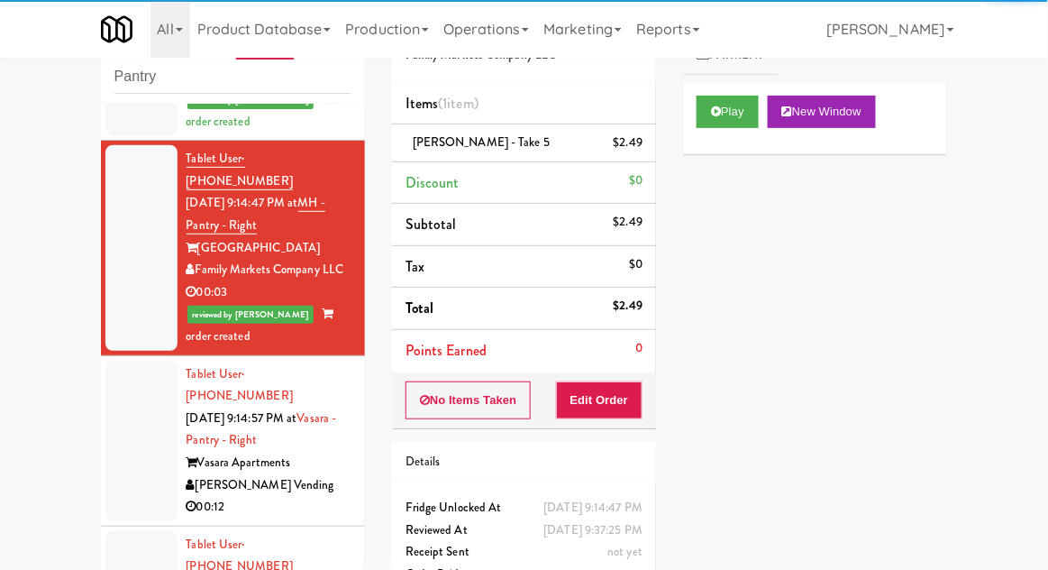
click at [145, 360] on div at bounding box center [141, 440] width 72 height 160
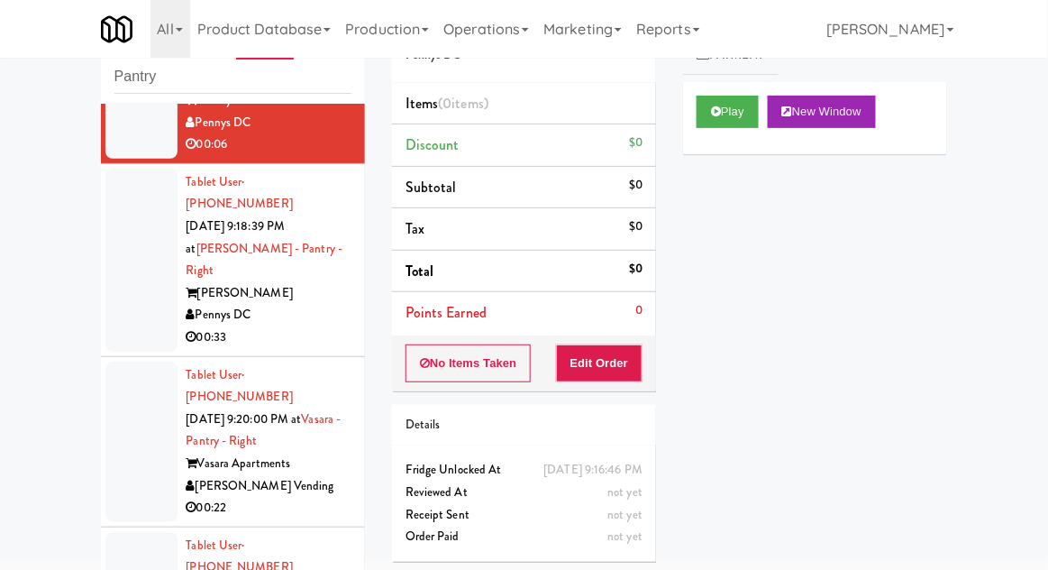
scroll to position [1673, 0]
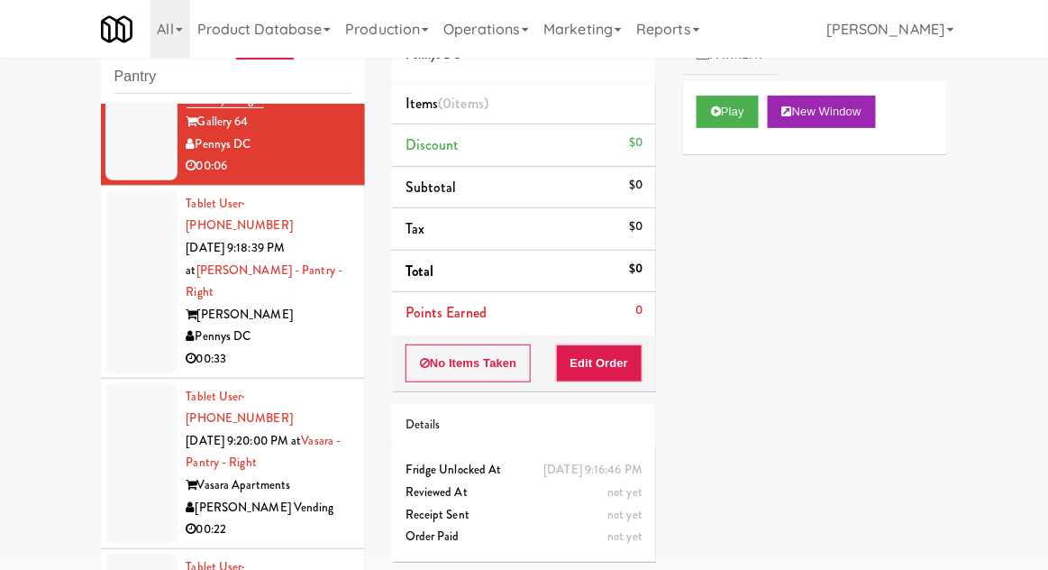
click at [122, 383] on div at bounding box center [141, 463] width 72 height 160
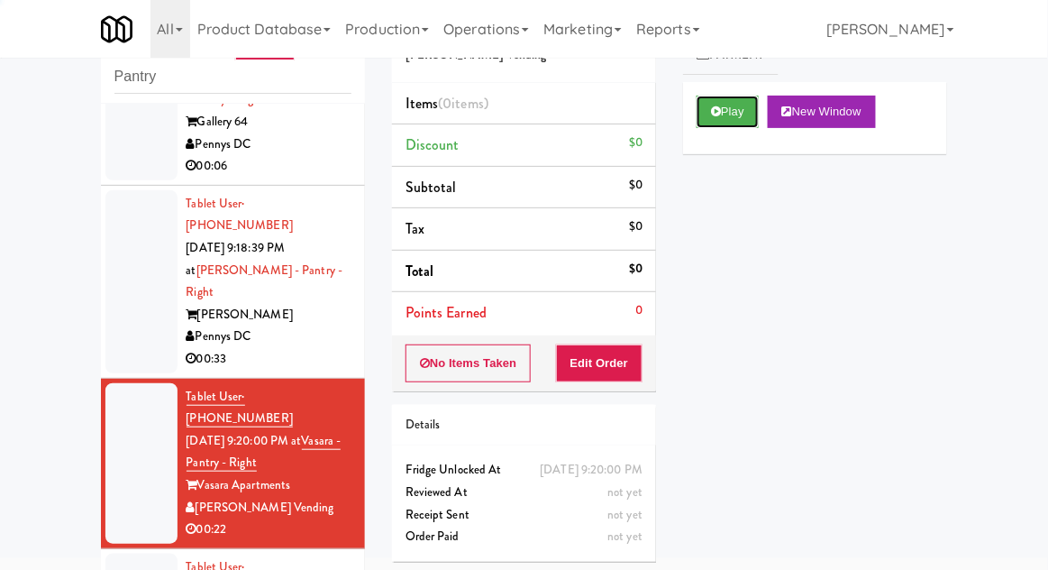
click at [734, 112] on button "Play" at bounding box center [728, 112] width 62 height 32
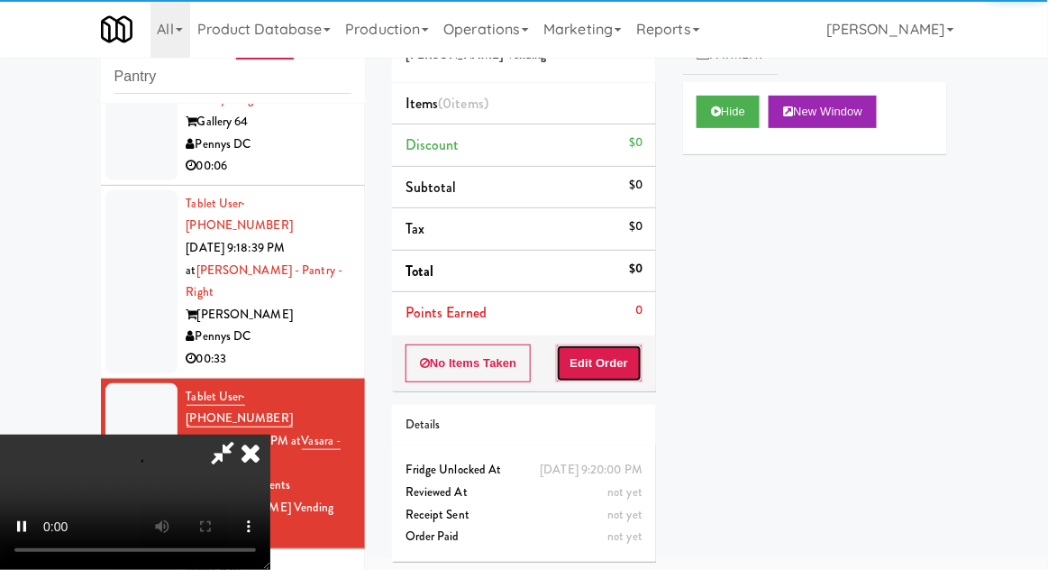
click at [611, 356] on button "Edit Order" at bounding box center [599, 363] width 87 height 38
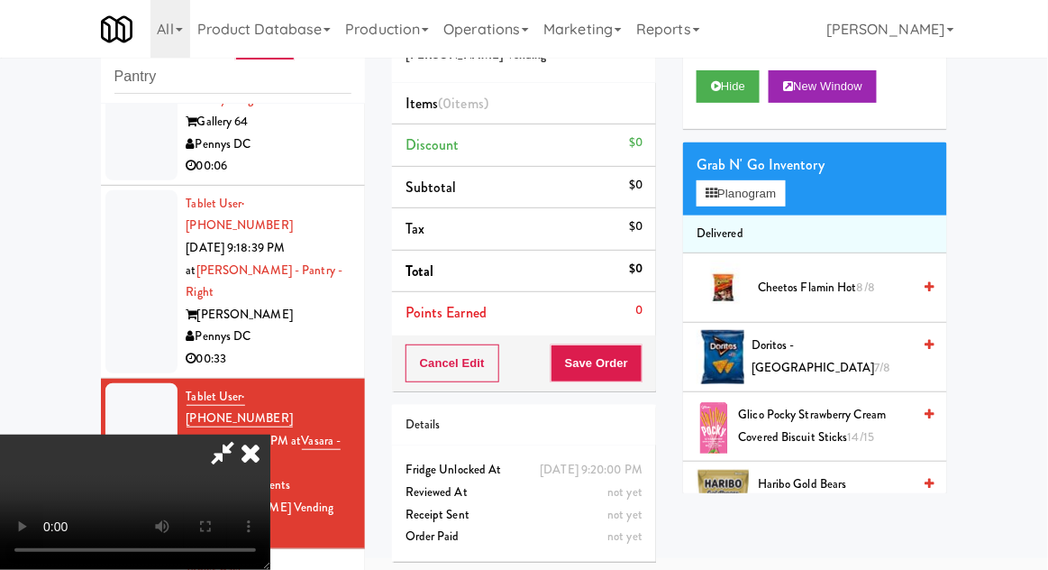
scroll to position [40, 0]
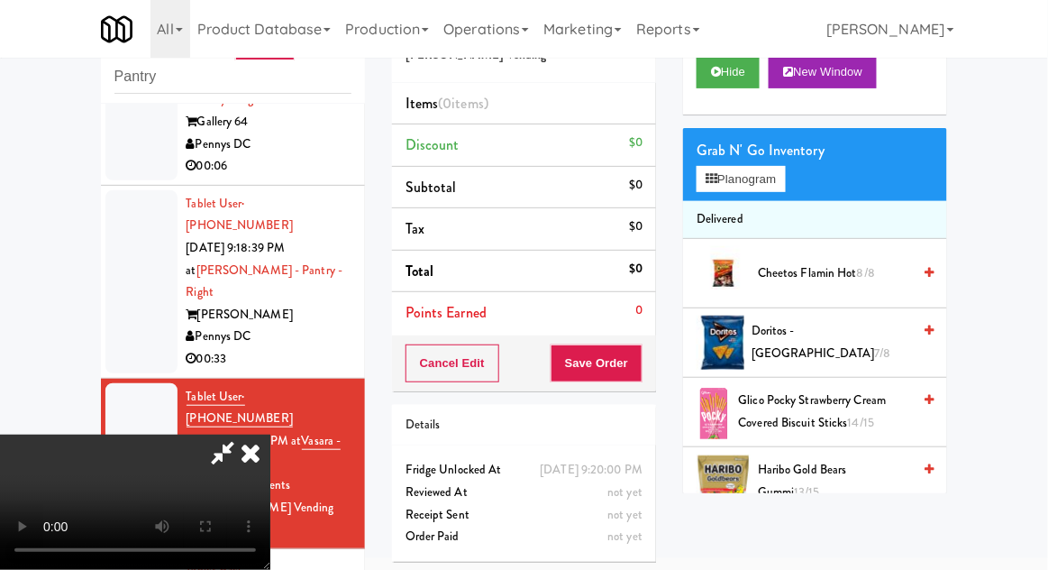
click at [862, 333] on span "Doritos - [GEOGRAPHIC_DATA] 7/8" at bounding box center [832, 342] width 160 height 44
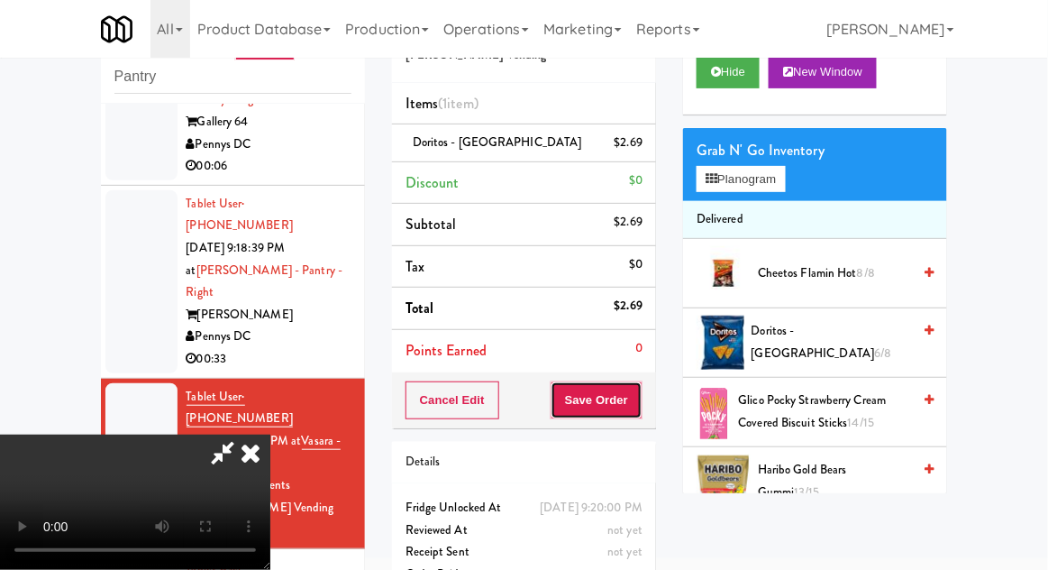
click at [643, 408] on button "Save Order" at bounding box center [597, 400] width 92 height 38
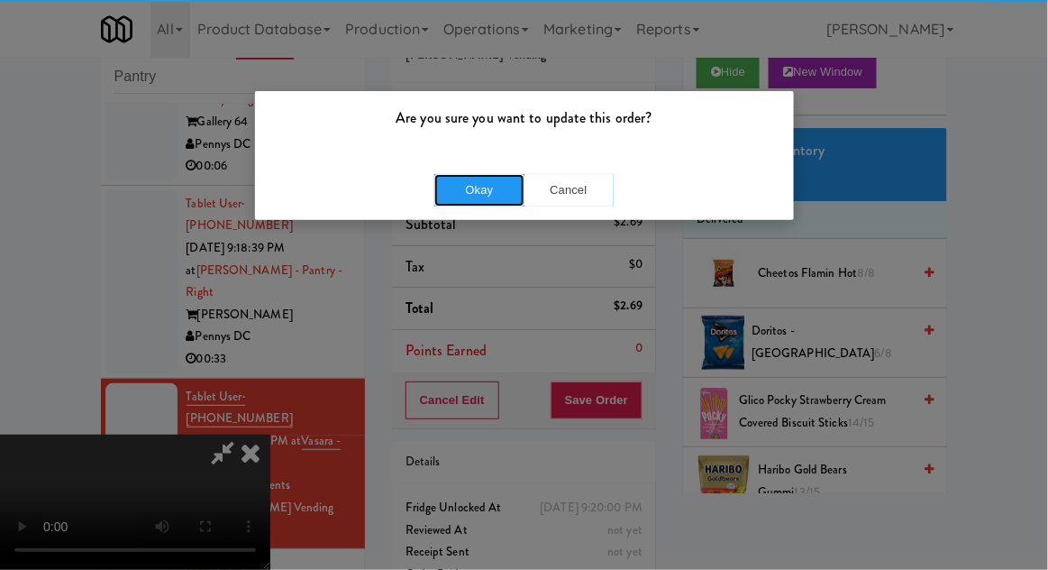
click at [472, 197] on button "Okay" at bounding box center [479, 190] width 90 height 32
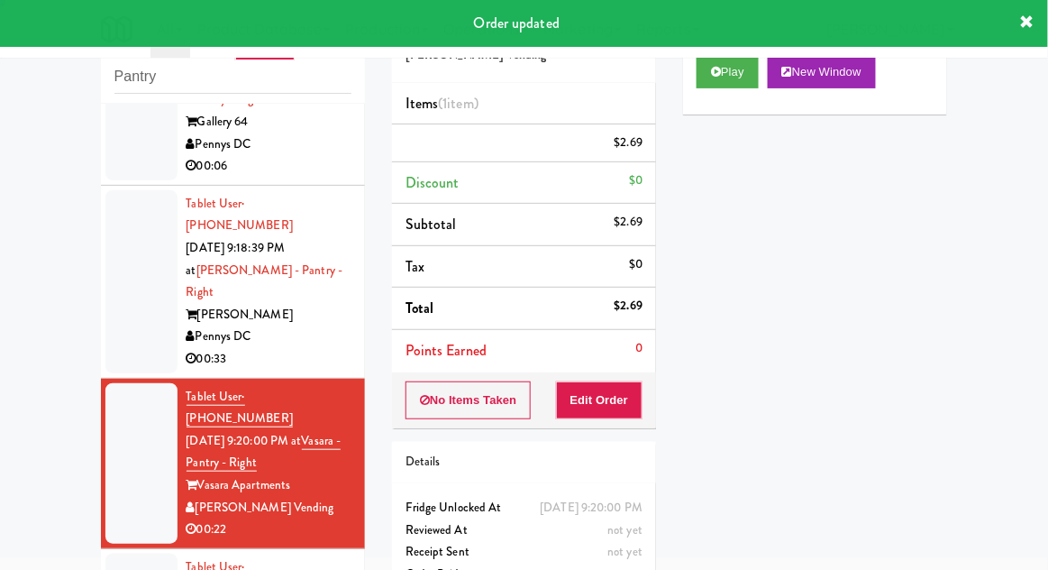
click at [132, 190] on div at bounding box center [141, 281] width 72 height 183
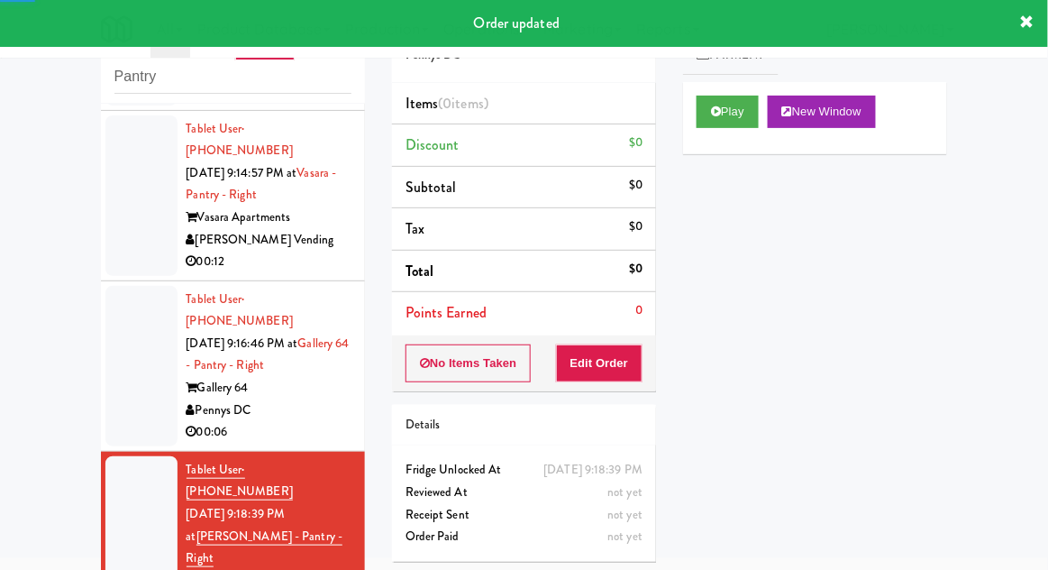
scroll to position [1405, 0]
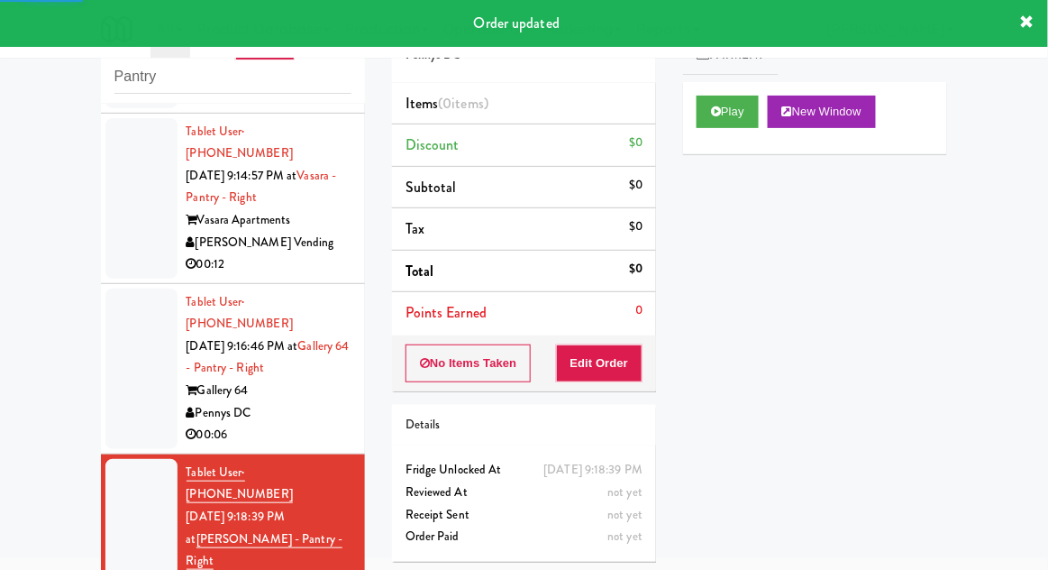
click at [138, 288] on div at bounding box center [141, 368] width 72 height 160
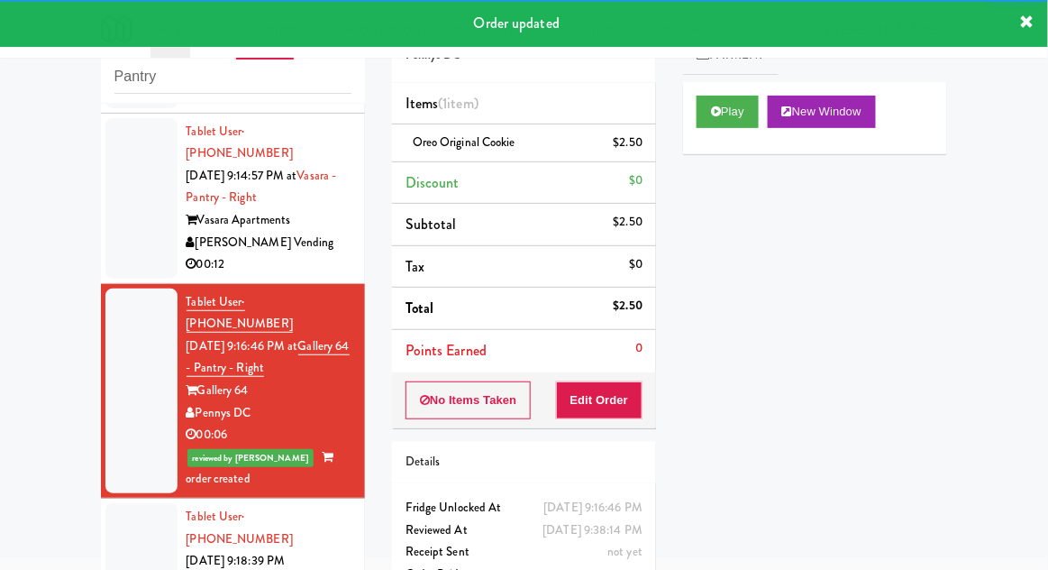
click at [91, 456] on div "inbox reviewed recent all unclear take inventory issue suspicious failed recent…" at bounding box center [232, 326] width 291 height 662
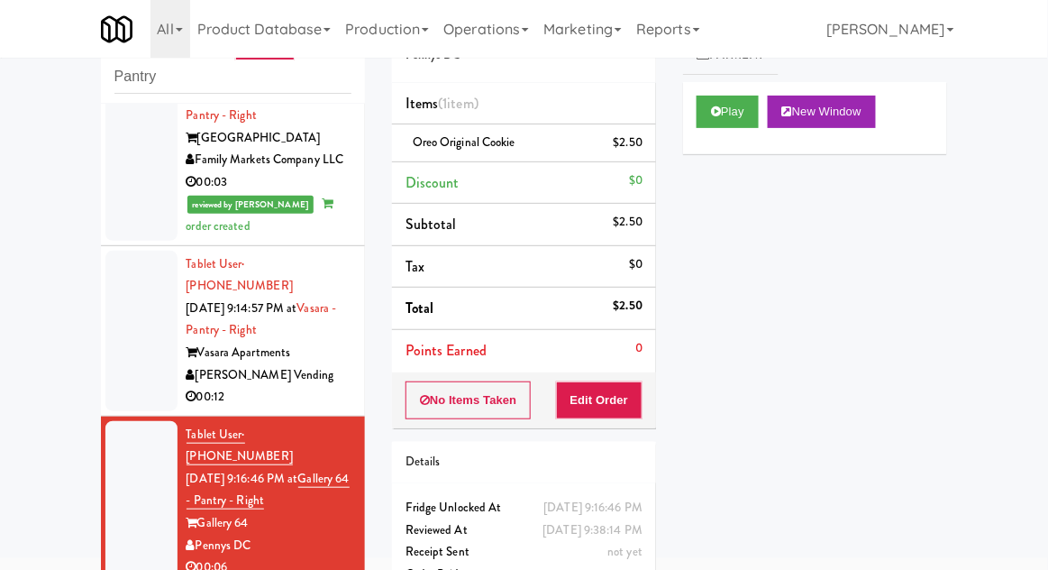
scroll to position [1273, 0]
click at [146, 250] on div at bounding box center [141, 330] width 72 height 160
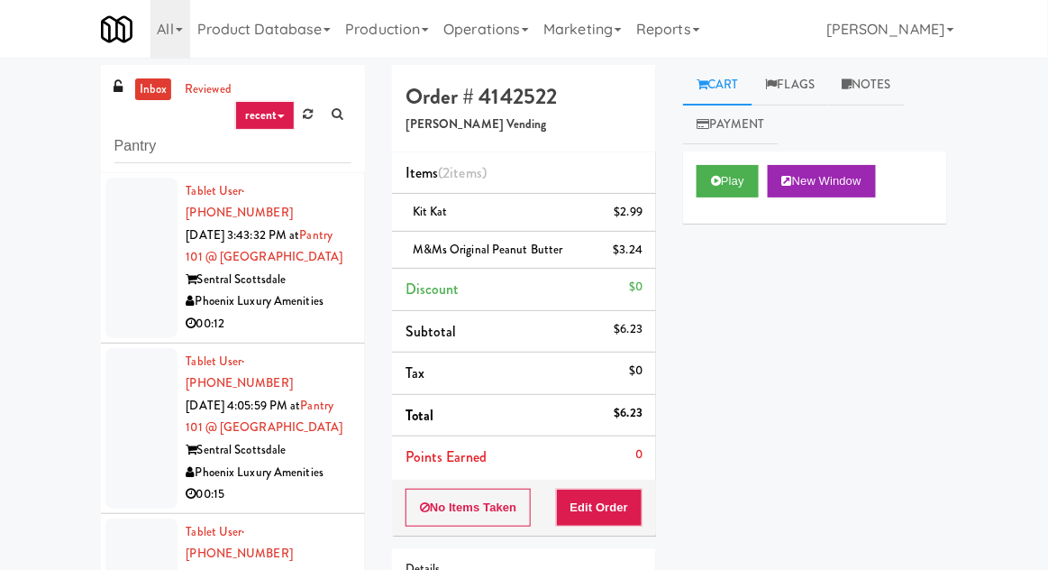
click at [135, 87] on link "inbox" at bounding box center [153, 89] width 37 height 23
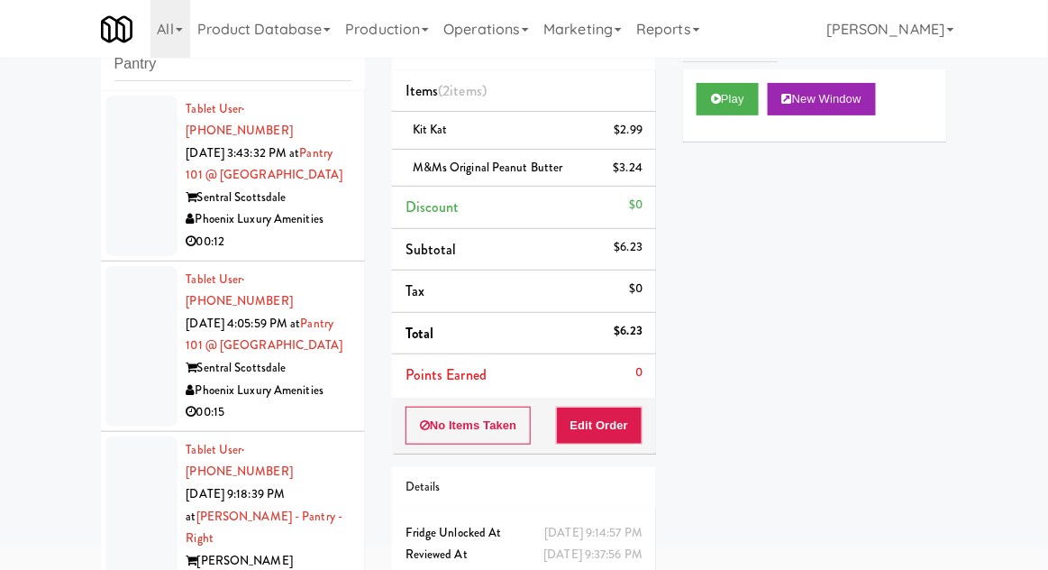
click at [143, 347] on div at bounding box center [141, 346] width 72 height 160
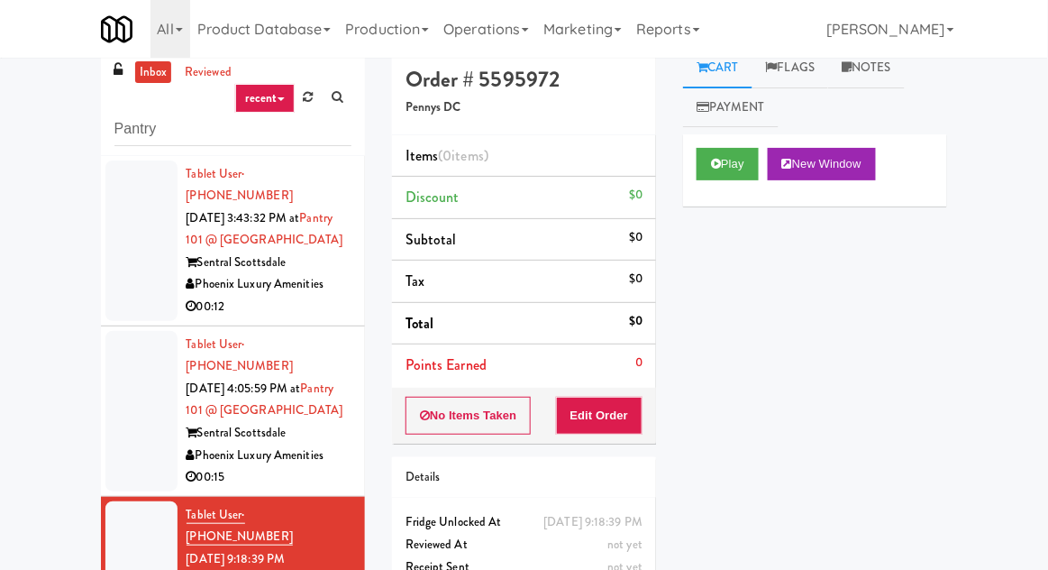
click at [128, 390] on div at bounding box center [141, 411] width 72 height 160
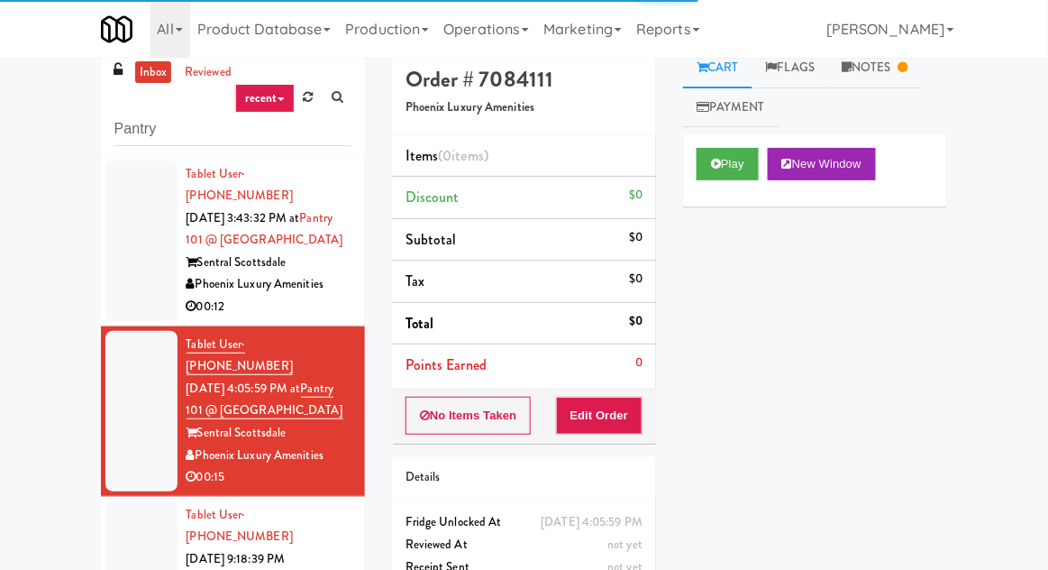
click at [133, 406] on div at bounding box center [141, 411] width 72 height 160
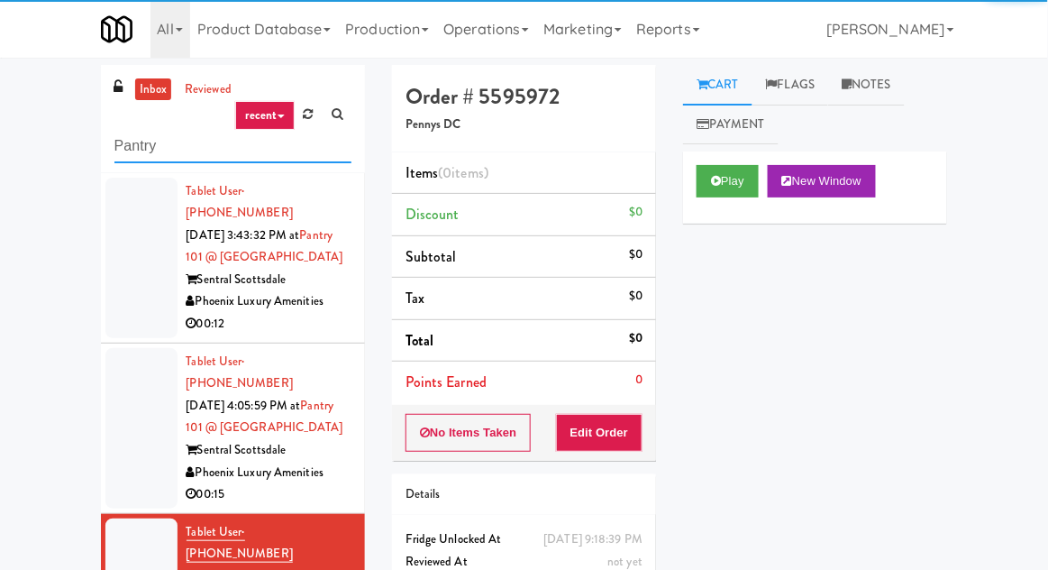
click at [126, 153] on input "Pantry" at bounding box center [232, 146] width 237 height 33
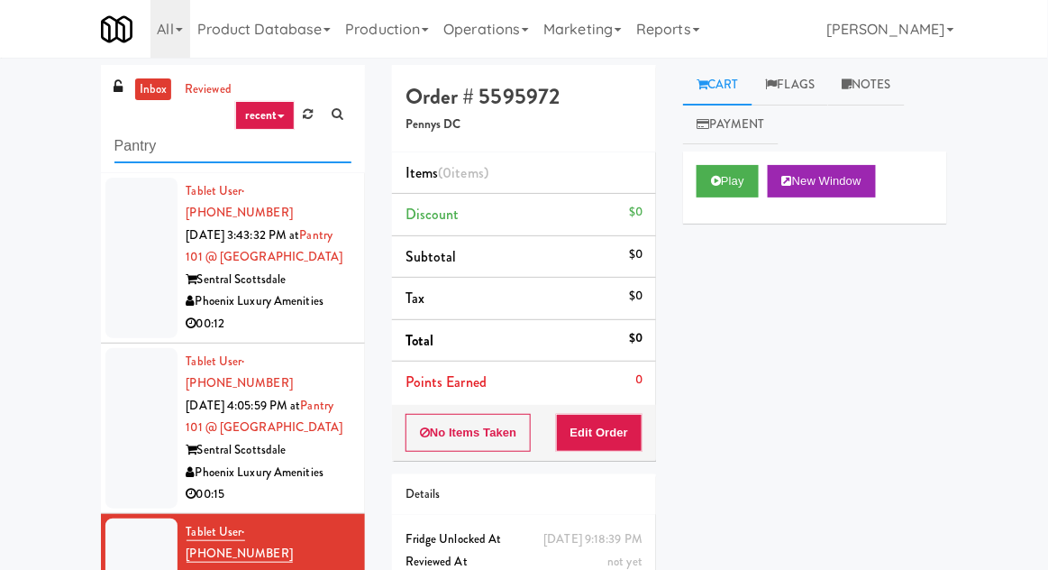
click at [126, 150] on input "Pantry" at bounding box center [232, 146] width 237 height 33
type input "Ambient"
click at [49, 113] on div "inbox reviewed recent all unclear take inventory issue suspicious failed recent…" at bounding box center [524, 392] width 1048 height 654
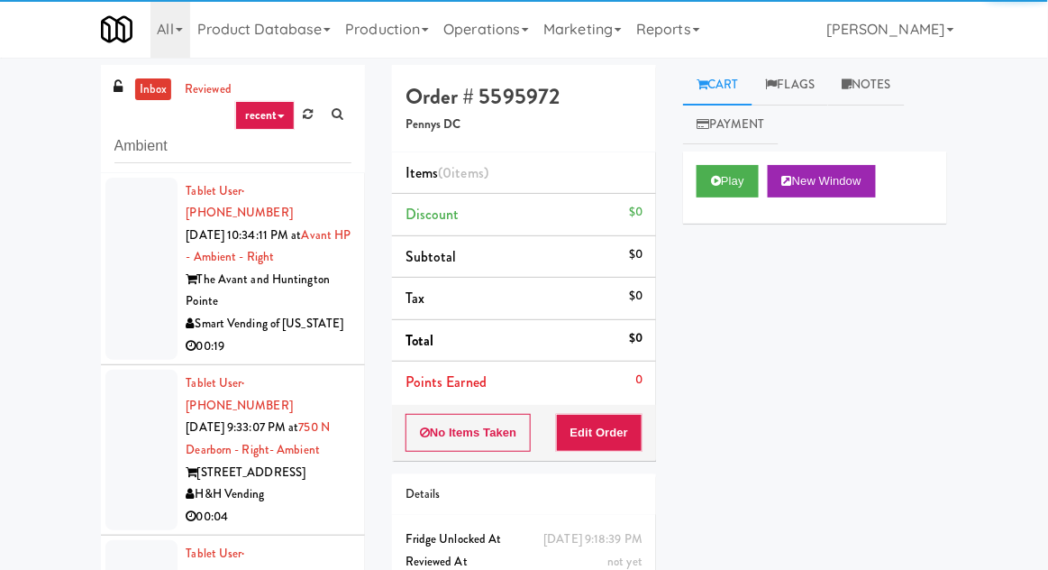
scroll to position [8, 0]
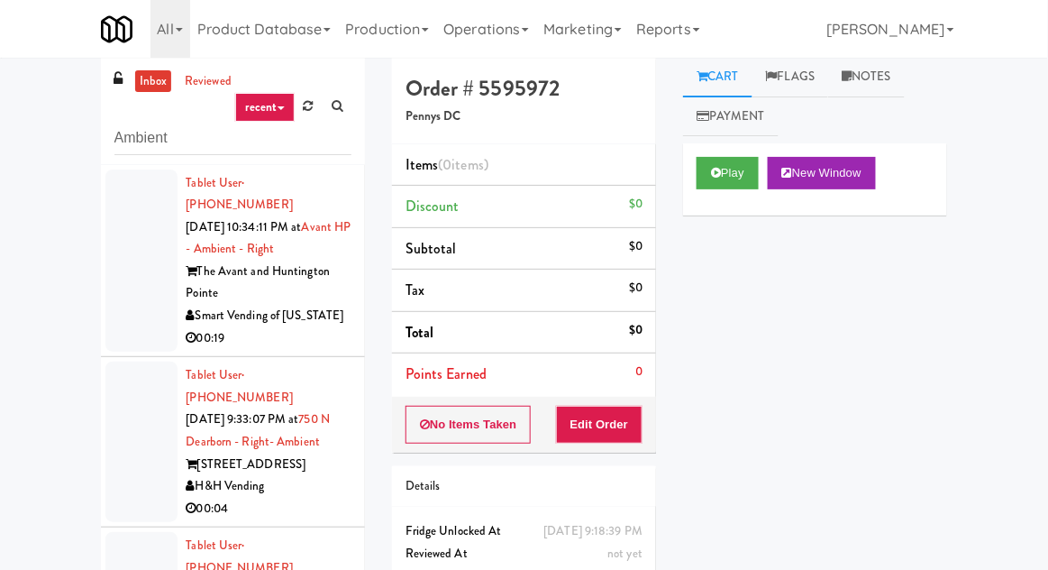
click at [131, 251] on div at bounding box center [141, 260] width 72 height 183
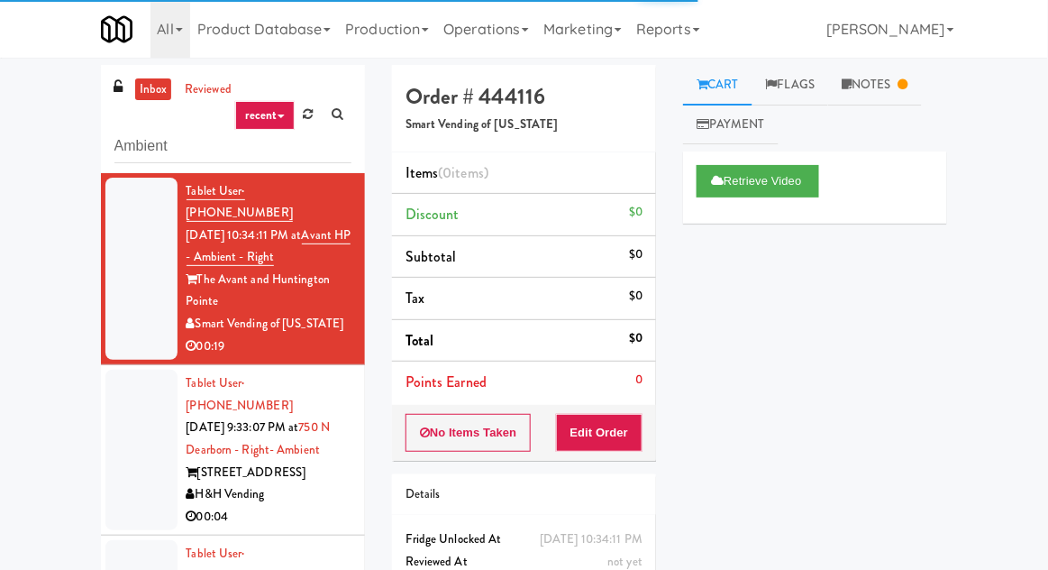
click at [145, 425] on div at bounding box center [141, 449] width 72 height 160
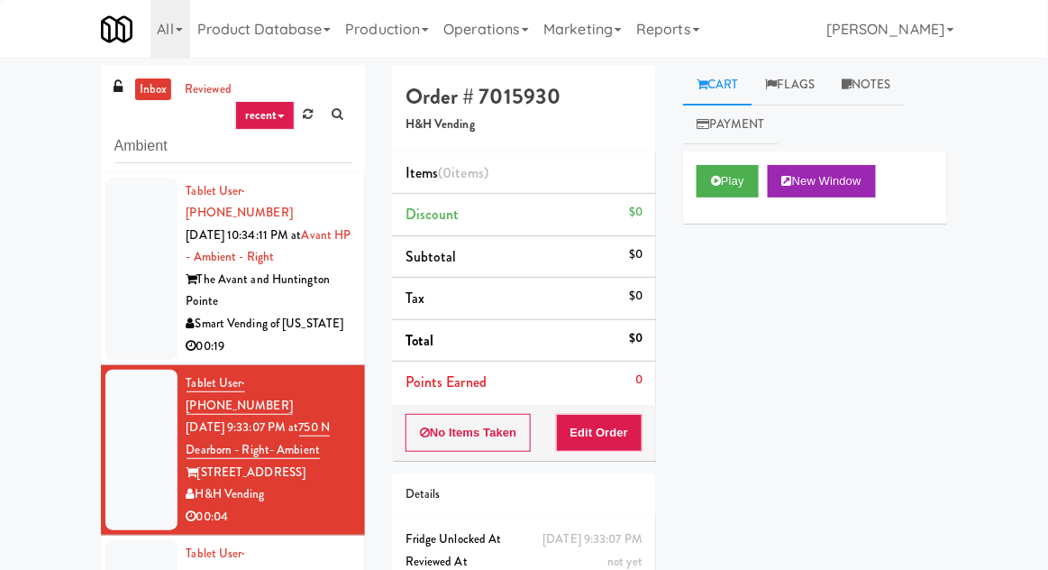
scroll to position [8, 0]
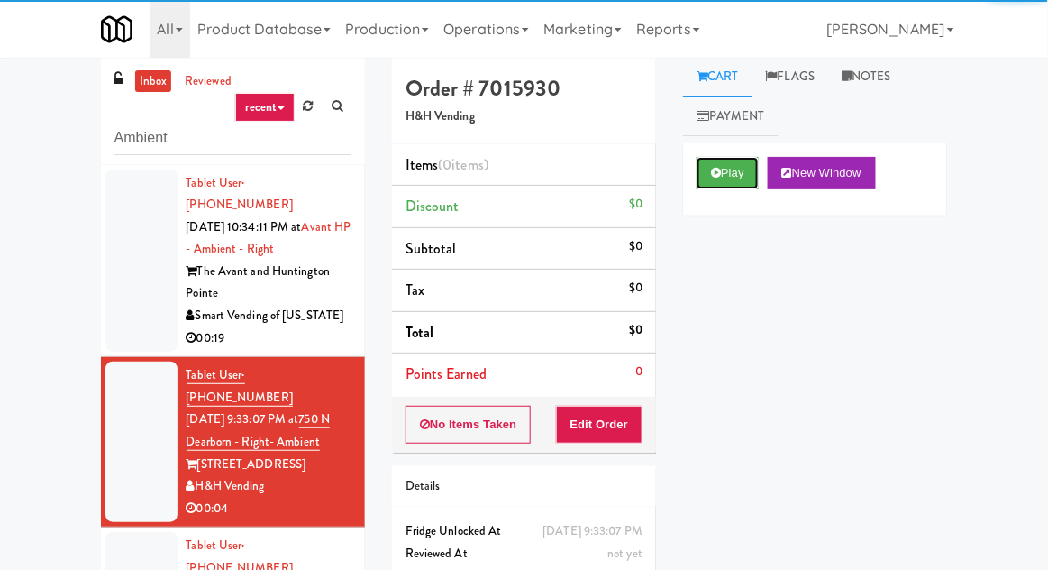
click at [739, 170] on button "Play" at bounding box center [728, 173] width 62 height 32
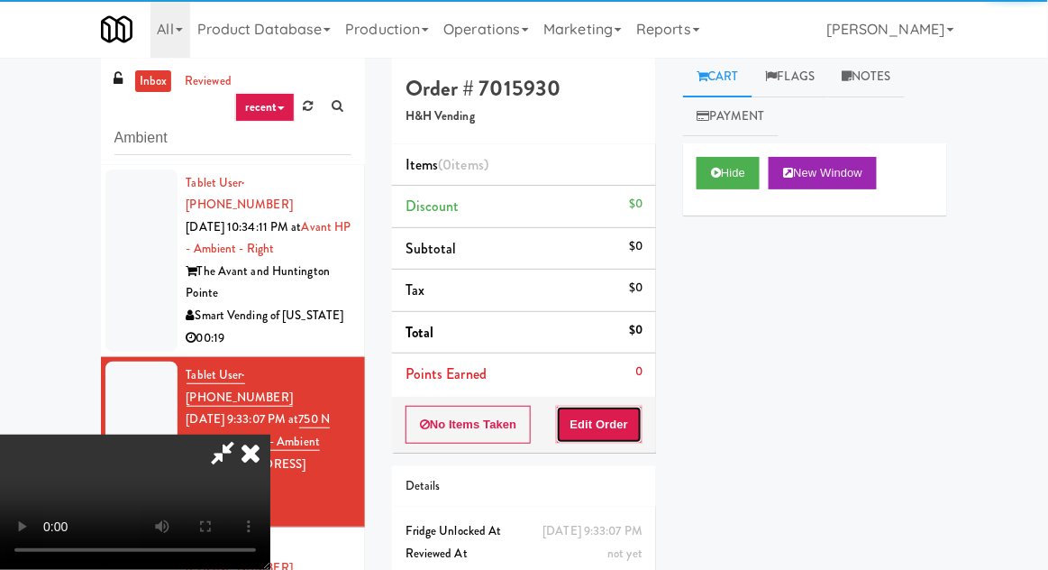
click at [616, 433] on button "Edit Order" at bounding box center [599, 425] width 87 height 38
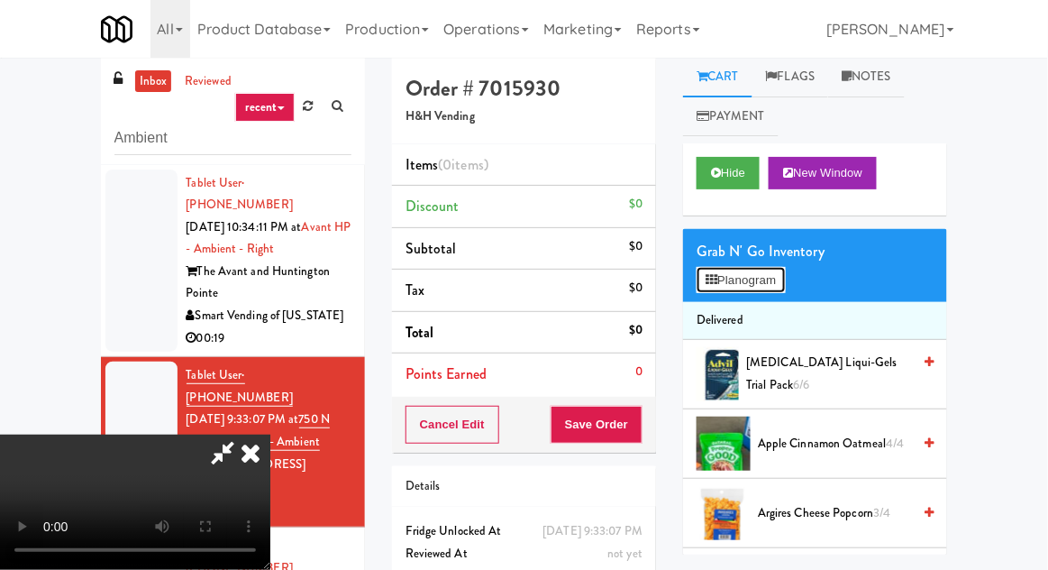
click at [785, 274] on button "Planogram" at bounding box center [741, 280] width 88 height 27
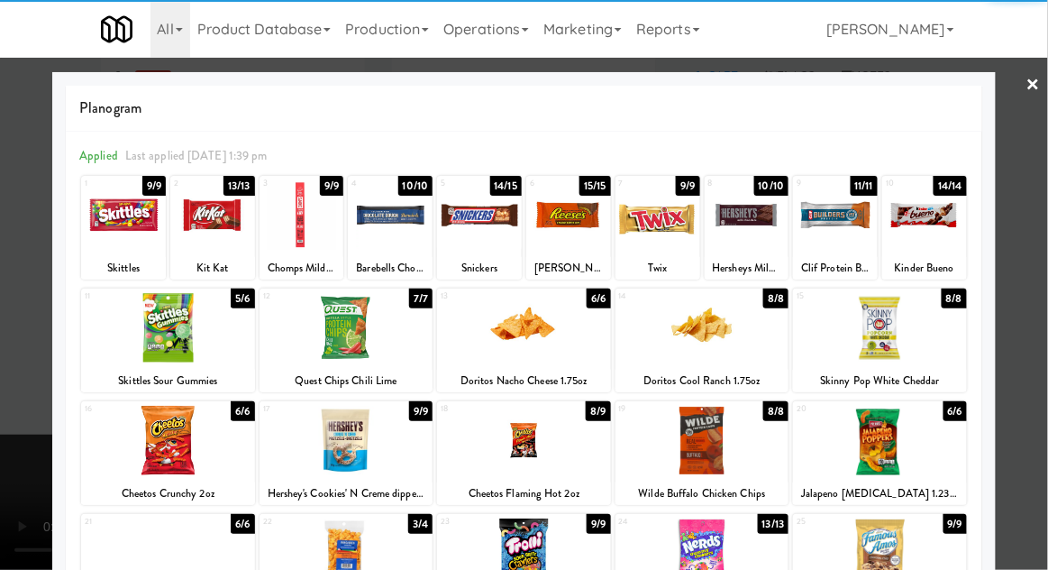
click at [516, 441] on div at bounding box center [524, 440] width 174 height 69
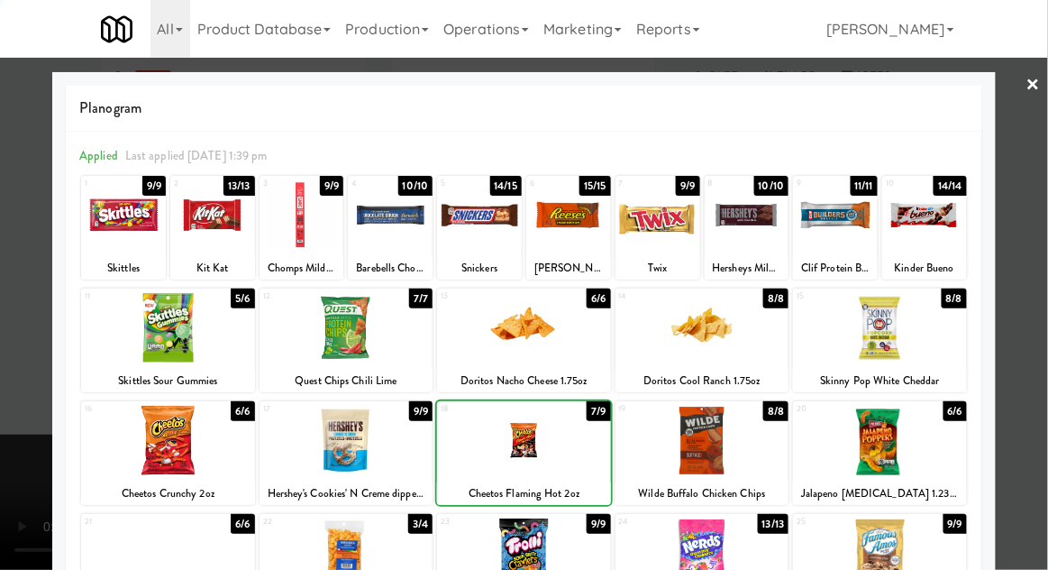
click at [1034, 278] on div at bounding box center [524, 285] width 1048 height 570
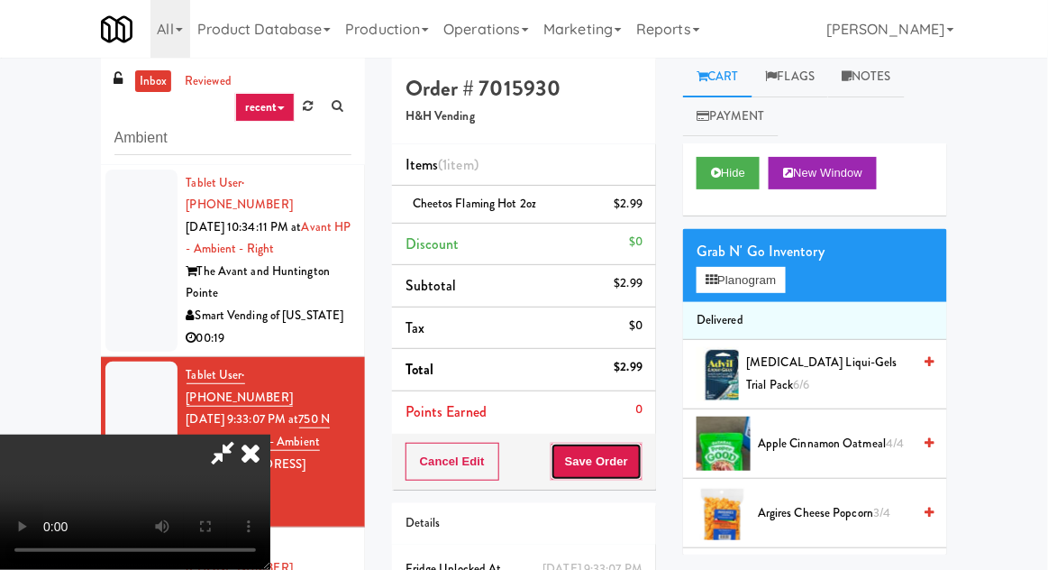
click at [641, 451] on button "Save Order" at bounding box center [597, 461] width 92 height 38
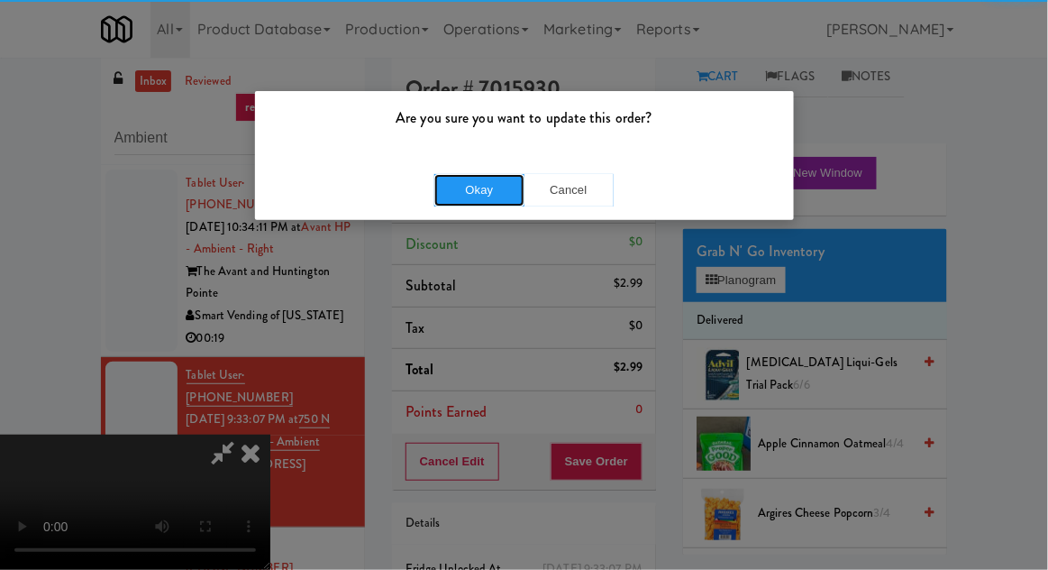
click at [477, 184] on button "Okay" at bounding box center [479, 190] width 90 height 32
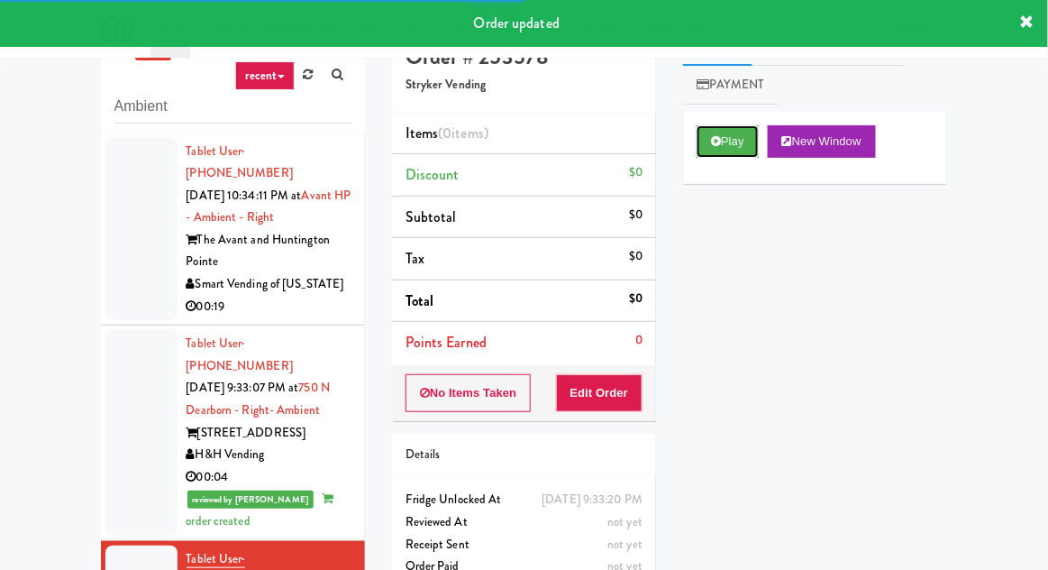
click at [725, 150] on button "Play" at bounding box center [728, 141] width 62 height 32
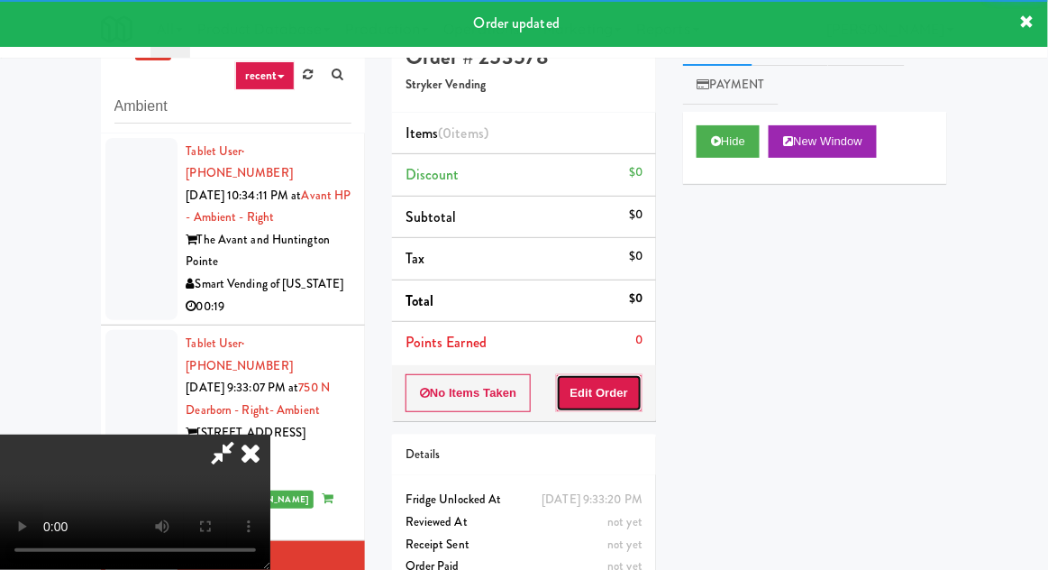
click at [588, 398] on button "Edit Order" at bounding box center [599, 393] width 87 height 38
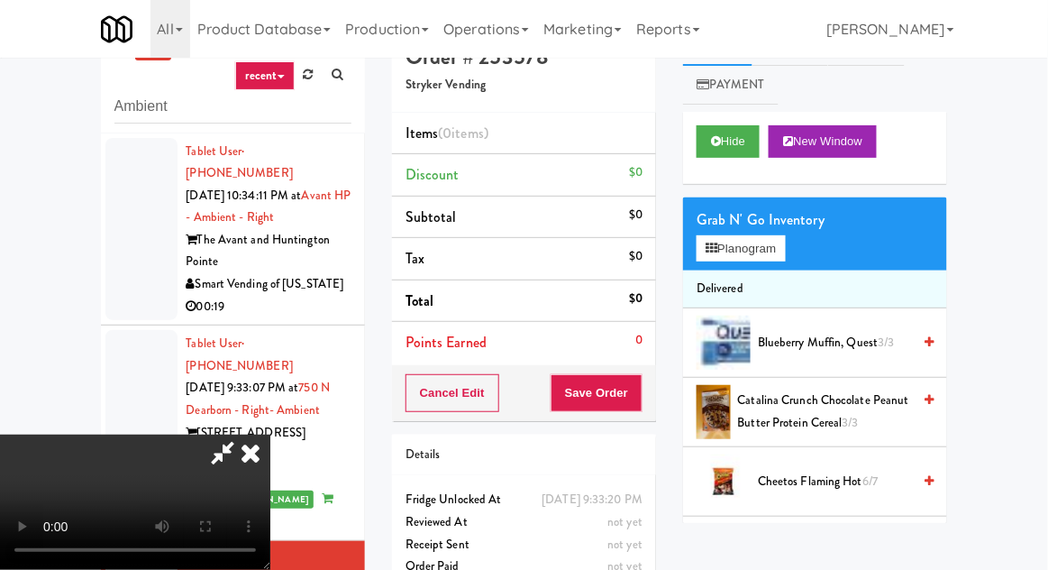
scroll to position [0, 0]
click at [758, 258] on button "Planogram" at bounding box center [741, 248] width 88 height 27
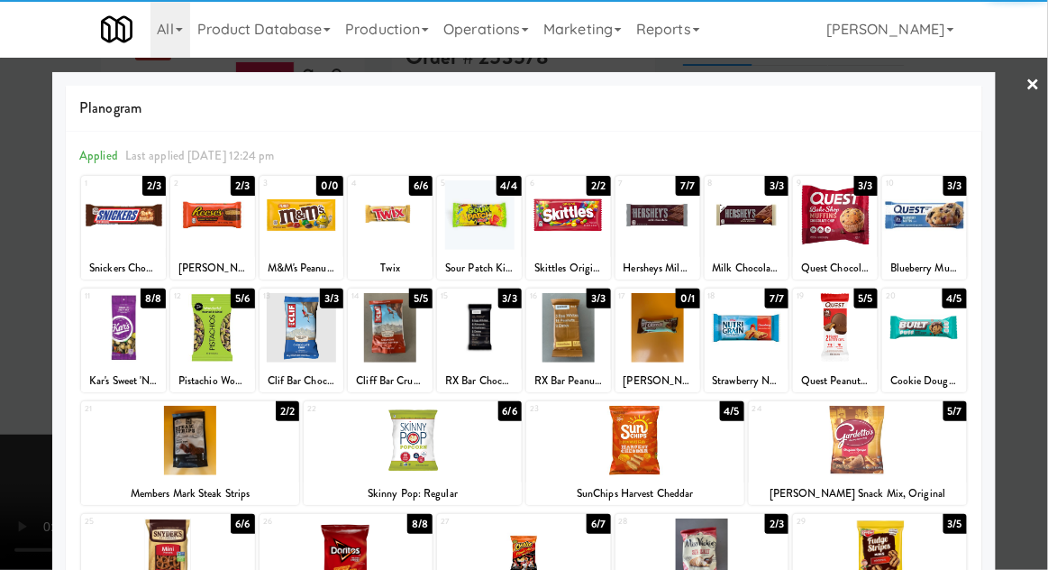
click at [898, 445] on div at bounding box center [858, 440] width 218 height 69
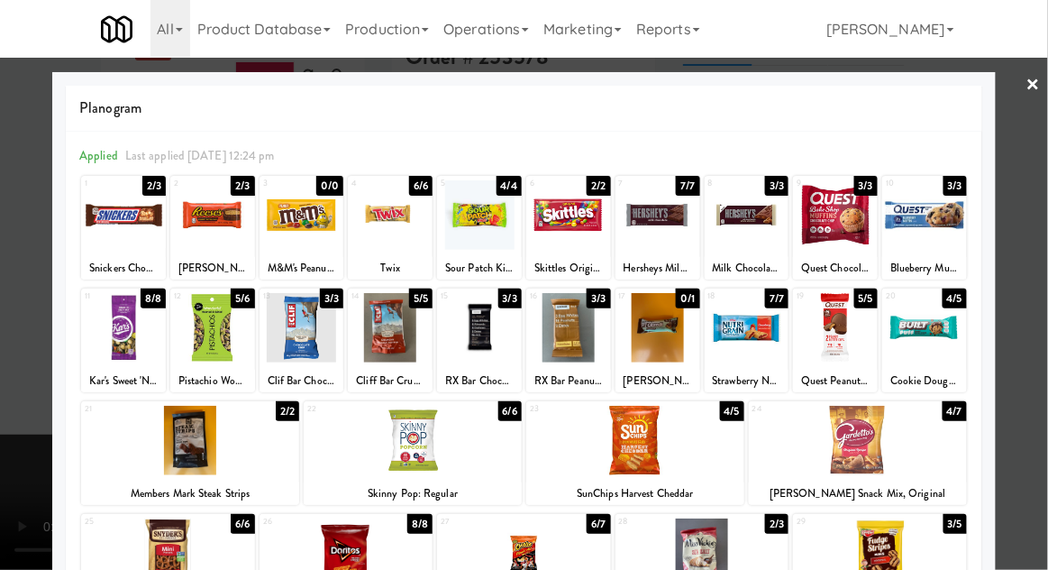
click at [1046, 394] on div at bounding box center [524, 285] width 1048 height 570
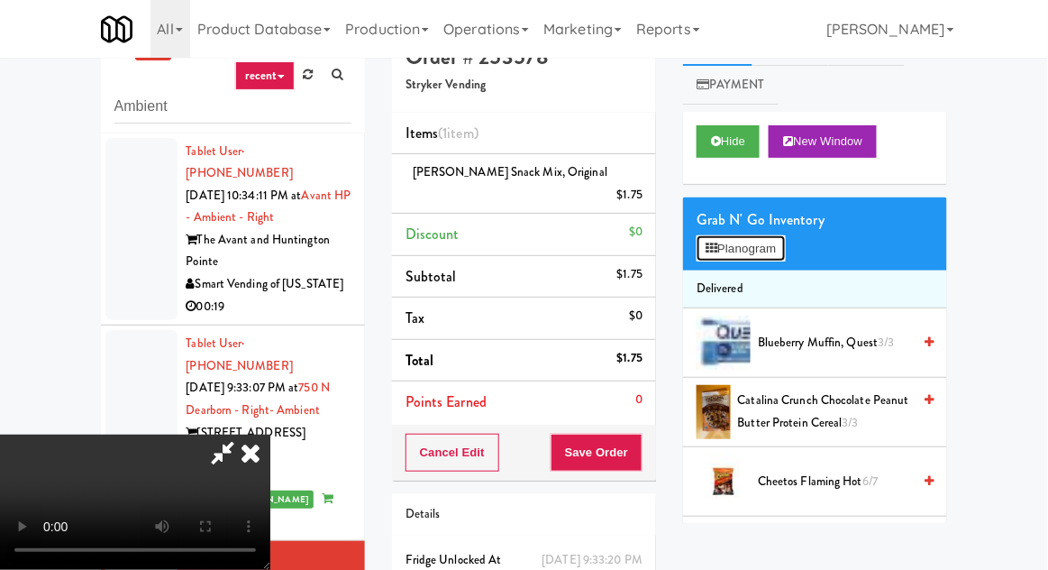
click at [758, 242] on button "Planogram" at bounding box center [741, 248] width 88 height 27
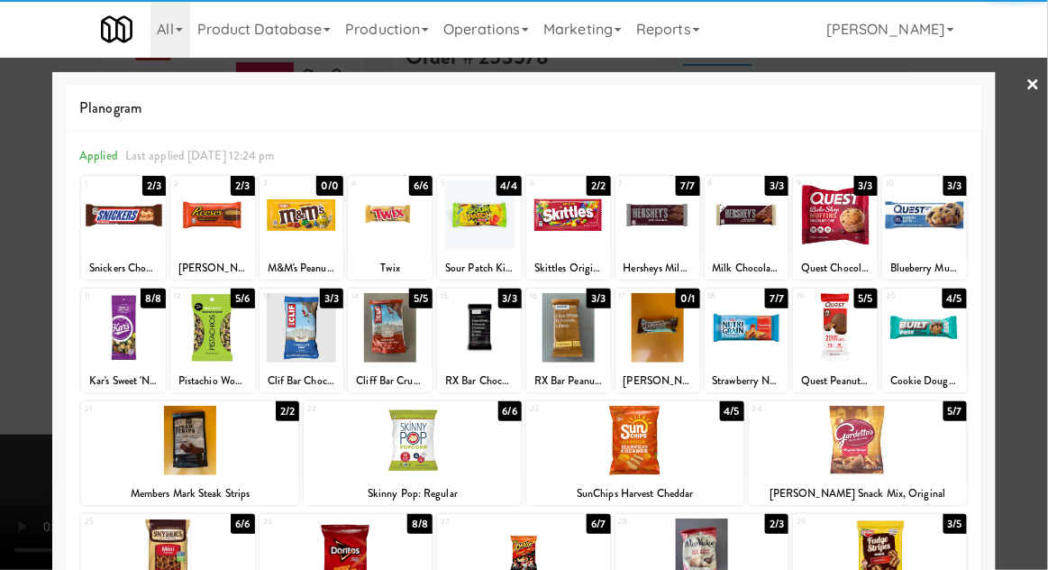
click at [212, 217] on div at bounding box center [212, 214] width 85 height 69
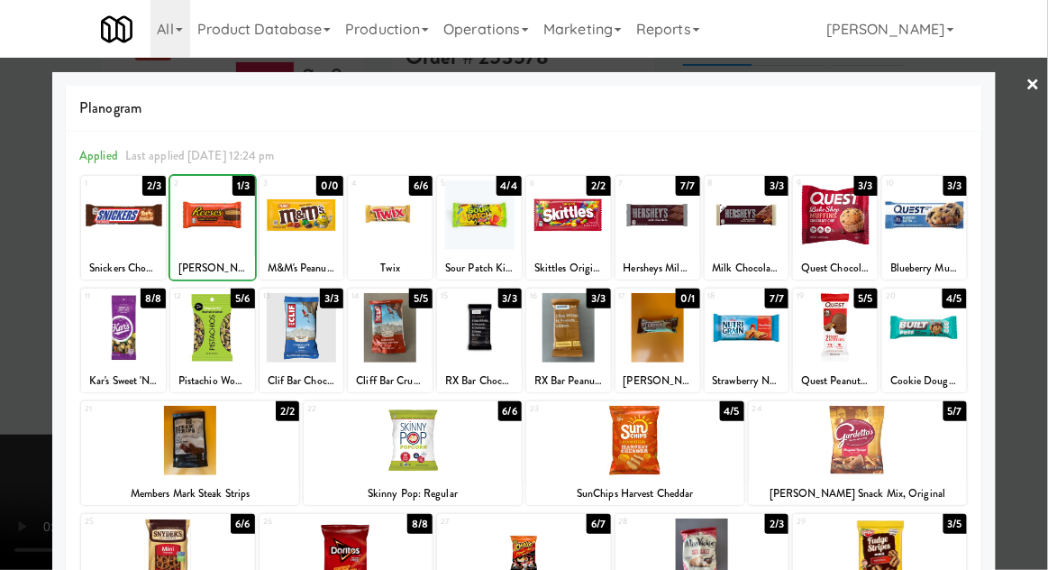
click at [1027, 324] on div at bounding box center [524, 285] width 1048 height 570
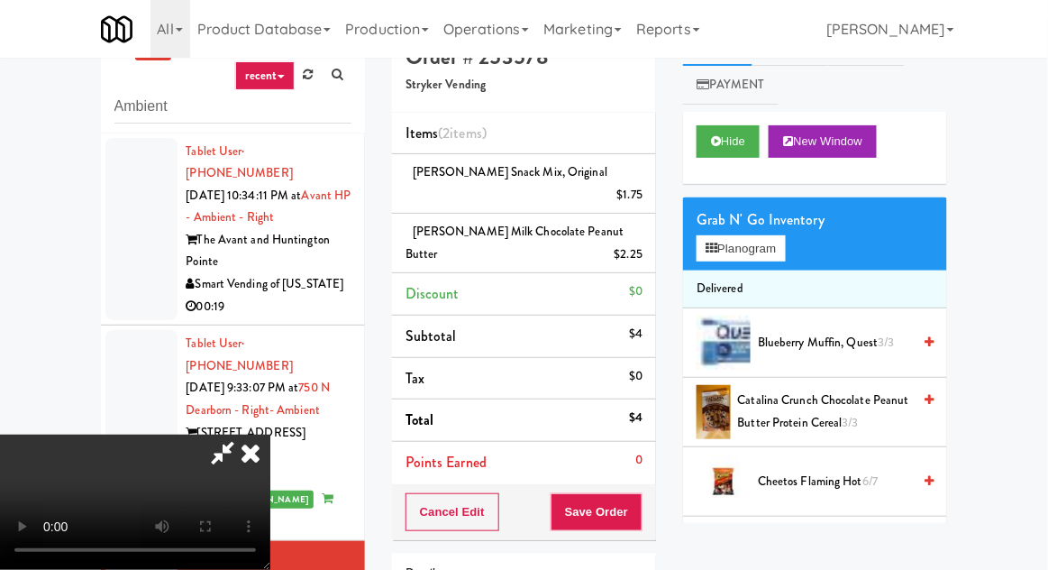
scroll to position [66, 0]
click at [757, 243] on button "Planogram" at bounding box center [741, 248] width 88 height 27
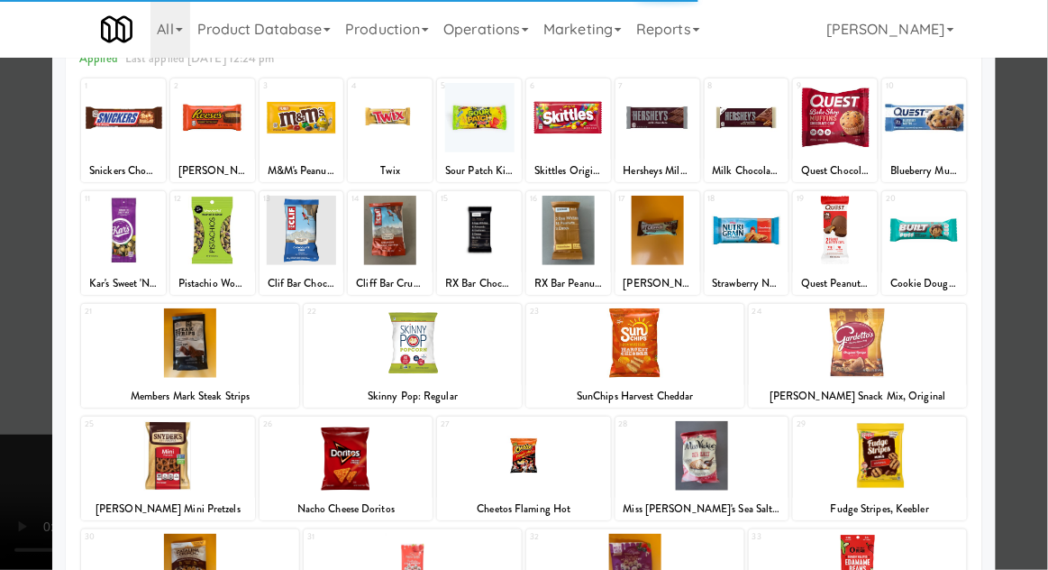
scroll to position [108, 0]
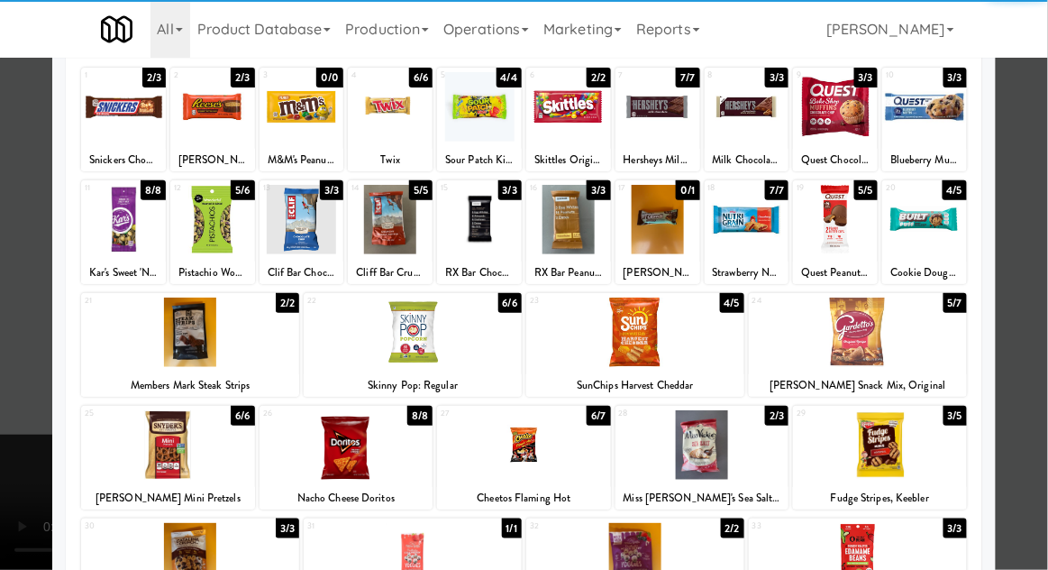
click at [916, 444] on div at bounding box center [880, 444] width 174 height 69
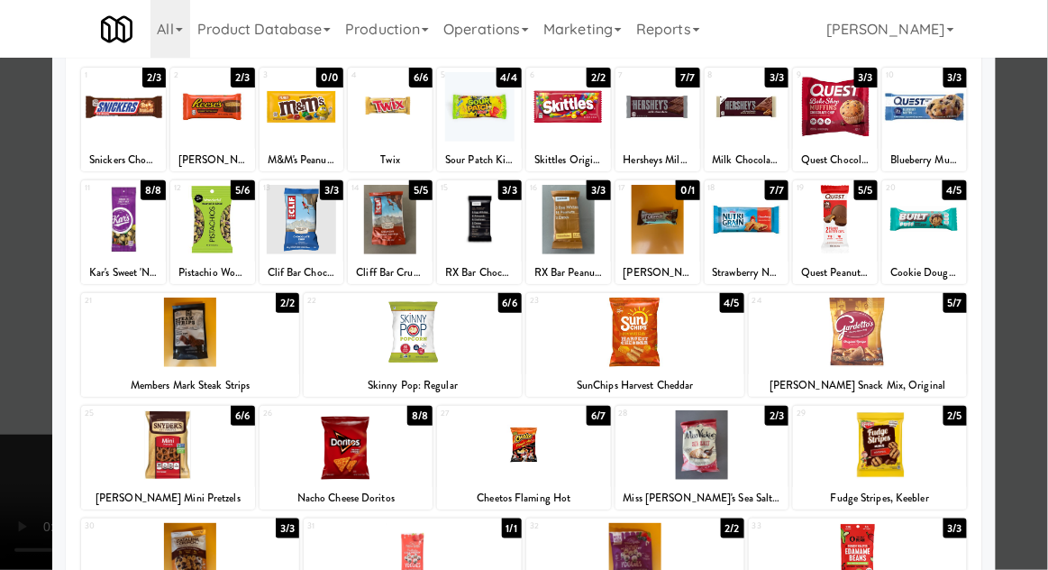
click at [1032, 415] on div at bounding box center [524, 285] width 1048 height 570
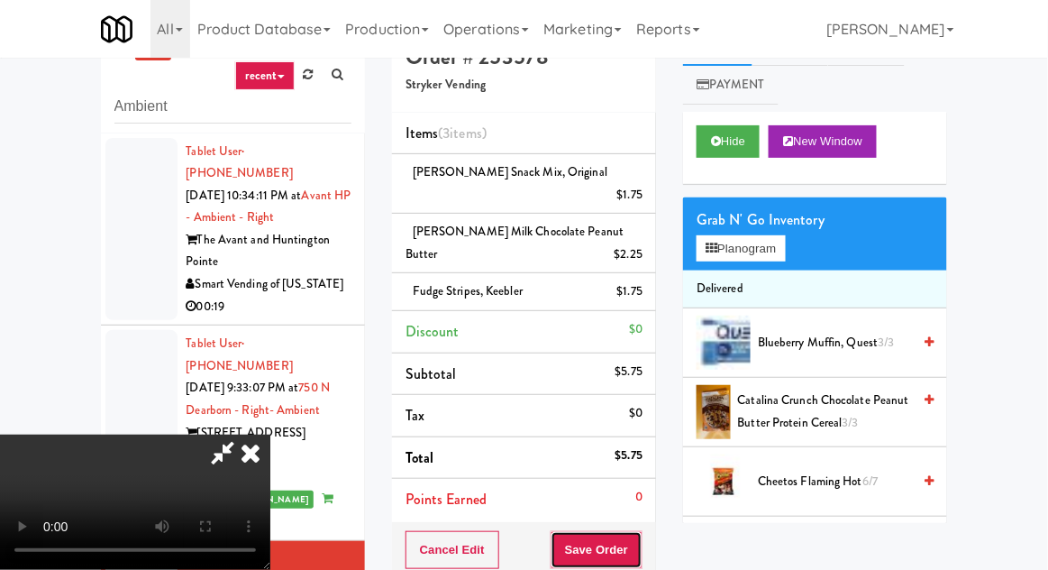
click at [643, 531] on button "Save Order" at bounding box center [597, 550] width 92 height 38
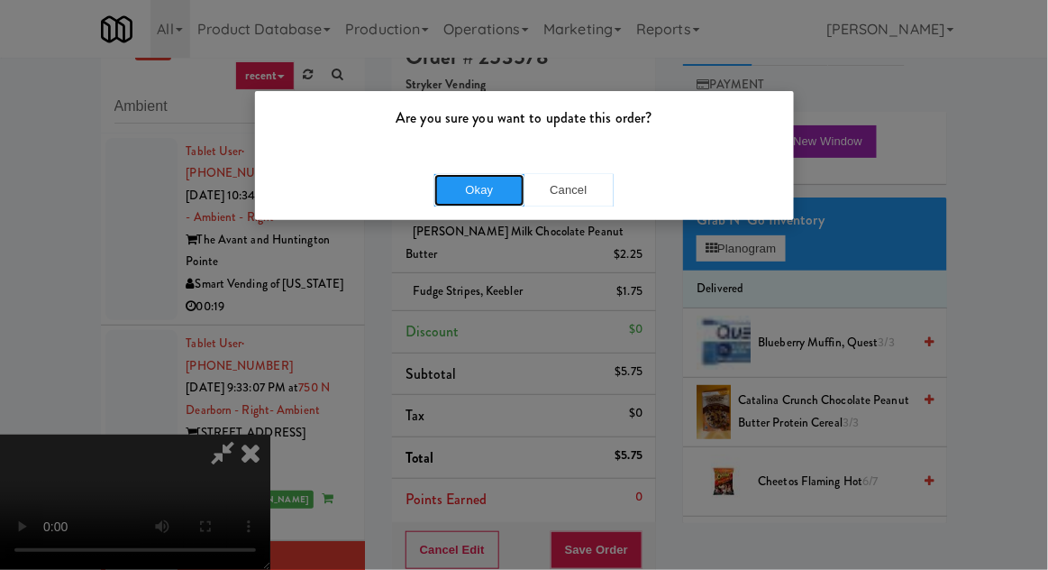
click at [463, 195] on button "Okay" at bounding box center [479, 190] width 90 height 32
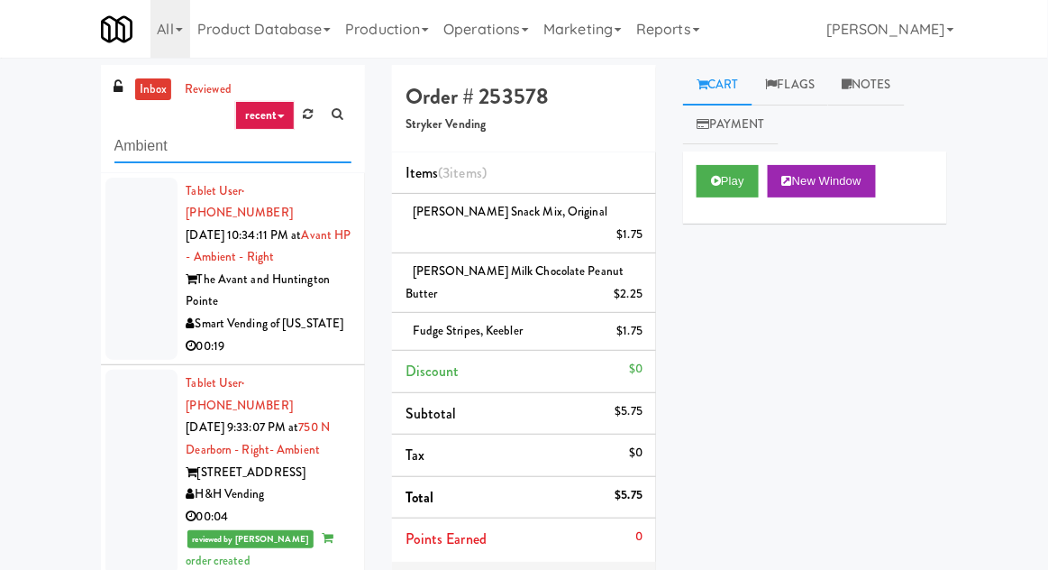
click at [152, 144] on input "Ambient" at bounding box center [232, 146] width 237 height 33
click at [155, 146] on input "Ambient" at bounding box center [232, 146] width 237 height 33
type input "Combo"
click at [23, 85] on div "inbox reviewed recent all unclear take inventory issue suspicious failed recent…" at bounding box center [524, 433] width 1048 height 736
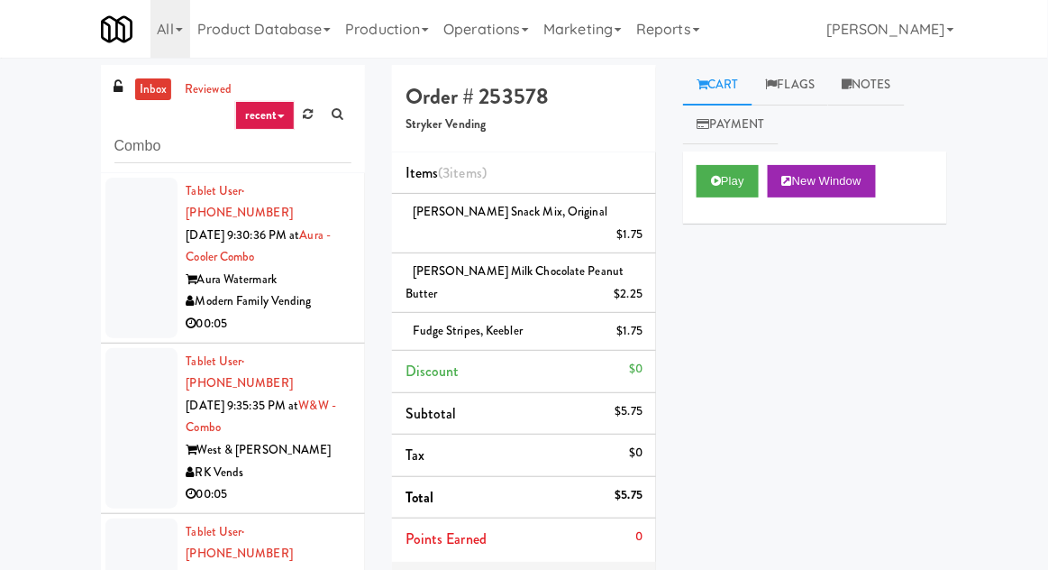
click at [137, 269] on div at bounding box center [141, 258] width 72 height 160
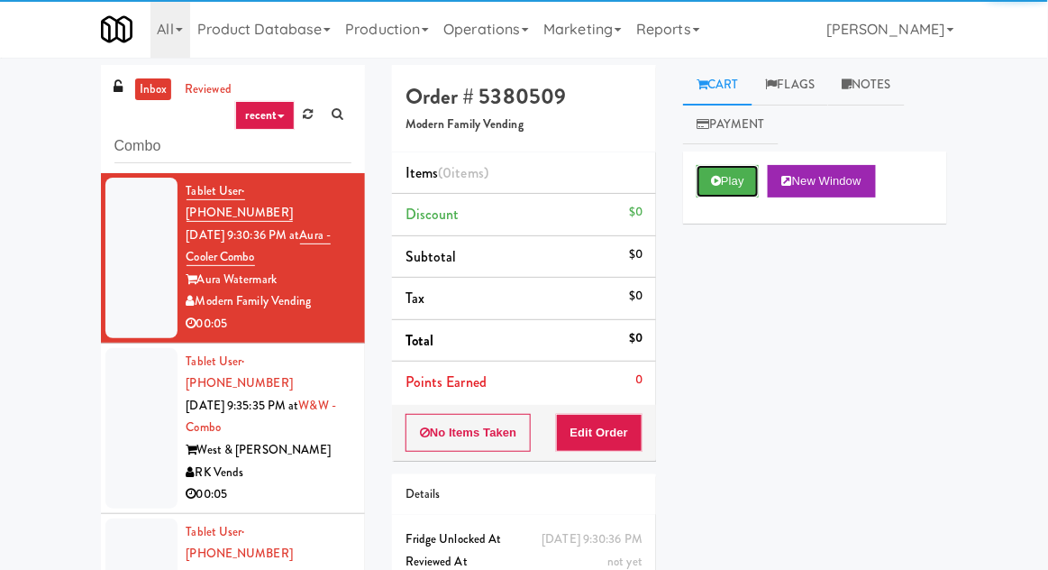
click at [725, 188] on button "Play" at bounding box center [728, 181] width 62 height 32
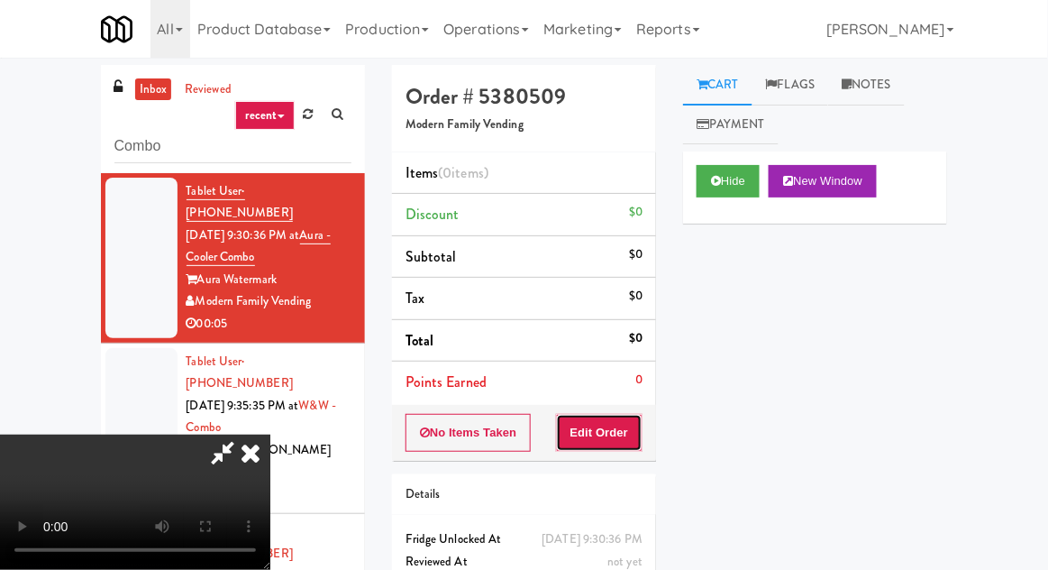
click at [639, 429] on button "Edit Order" at bounding box center [599, 433] width 87 height 38
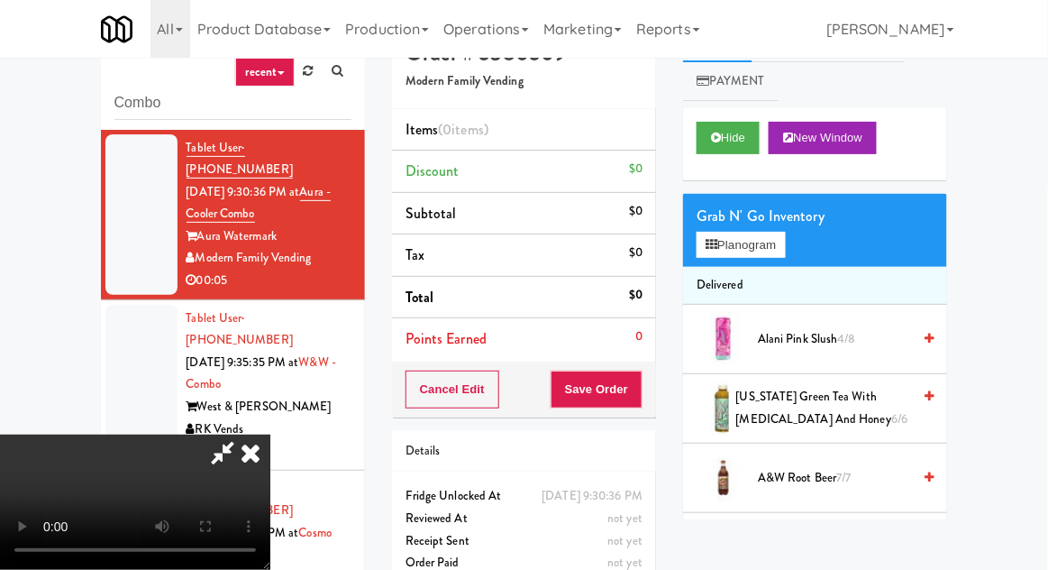
scroll to position [69, 0]
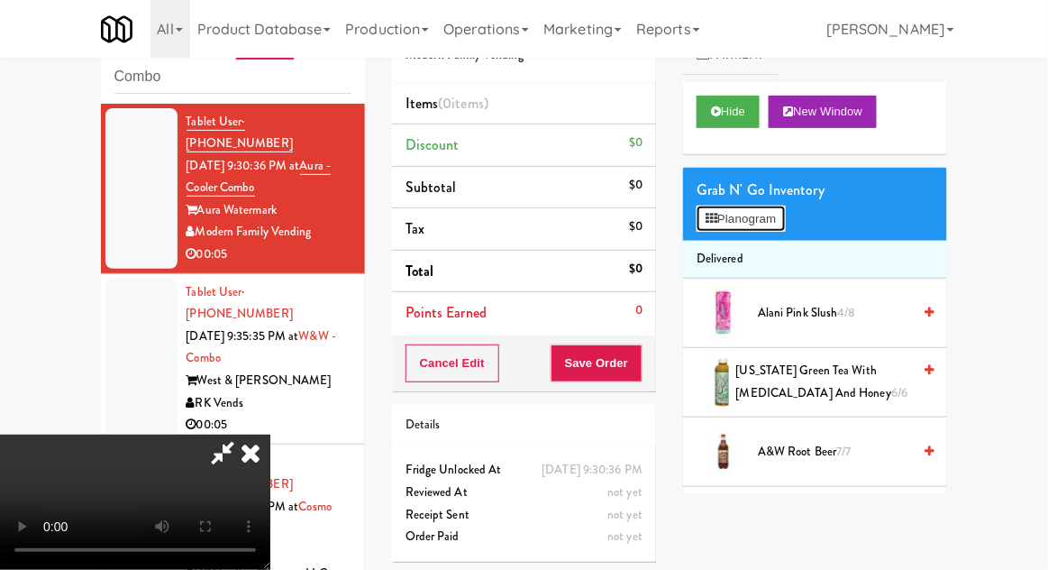
click at [785, 228] on button "Planogram" at bounding box center [741, 218] width 88 height 27
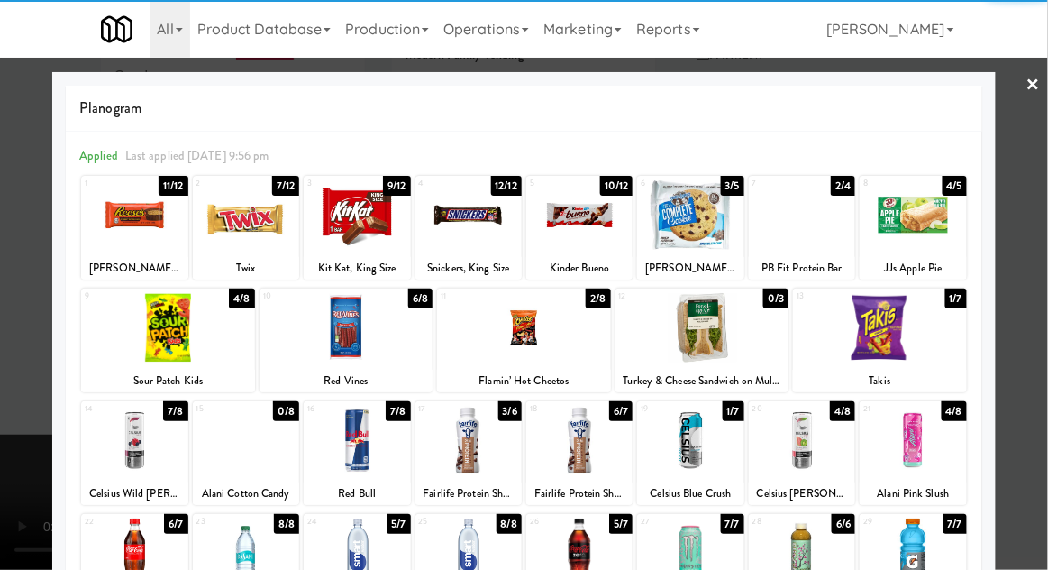
click at [487, 326] on div at bounding box center [524, 327] width 174 height 69
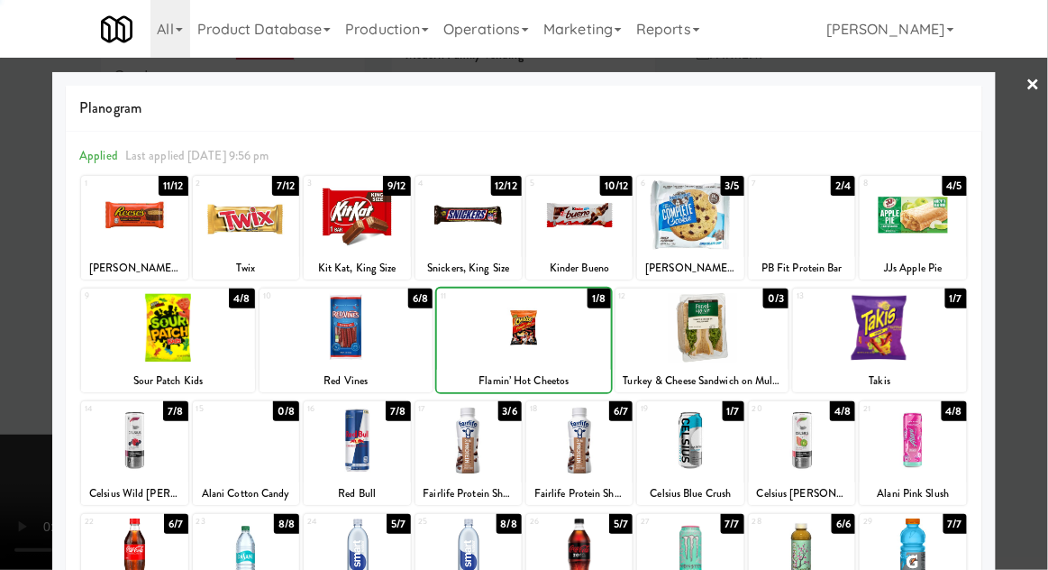
click at [1019, 261] on div at bounding box center [524, 285] width 1048 height 570
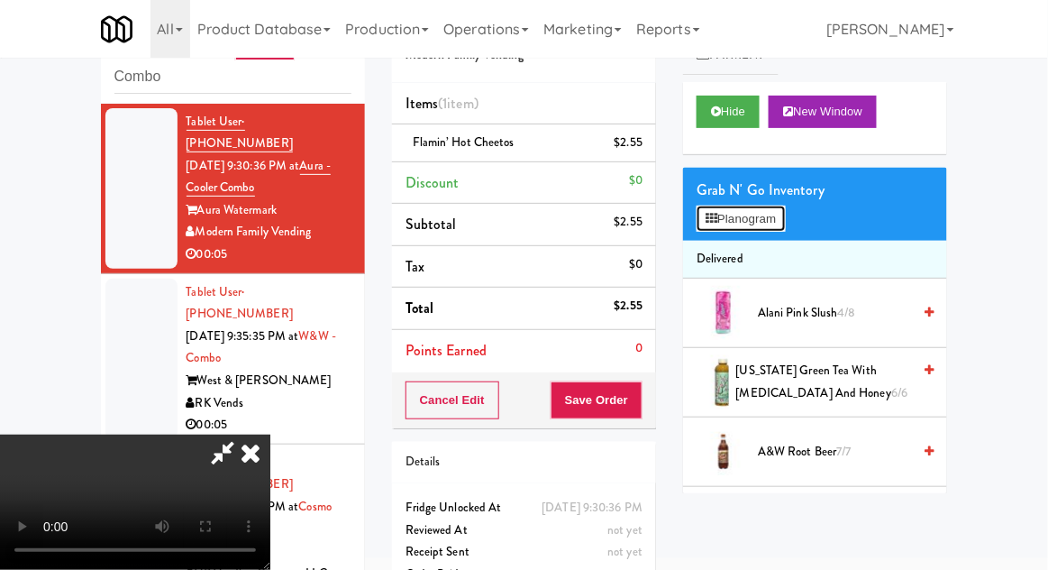
click at [785, 226] on button "Planogram" at bounding box center [741, 218] width 88 height 27
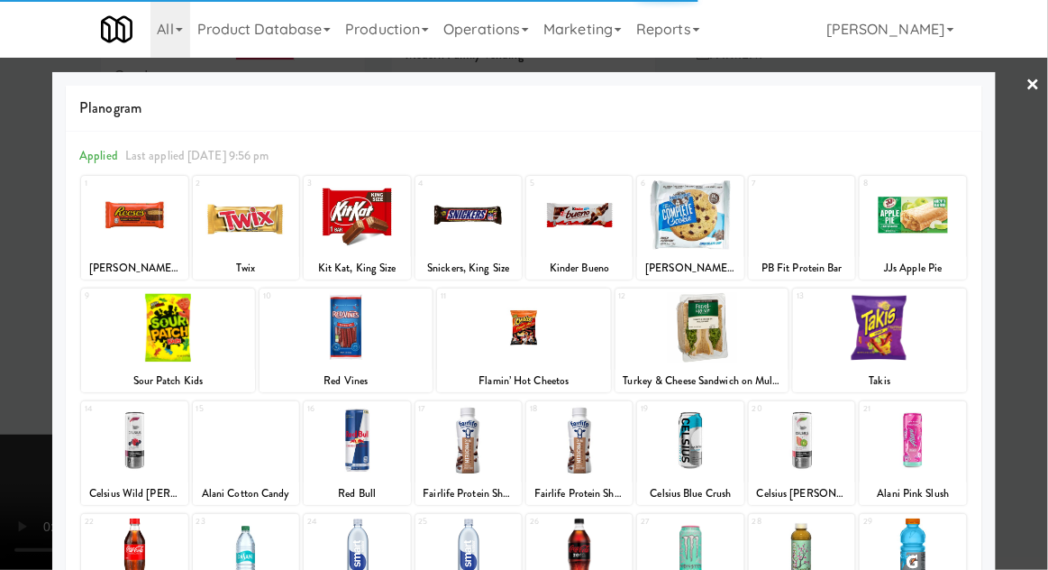
click at [934, 347] on div at bounding box center [880, 327] width 174 height 69
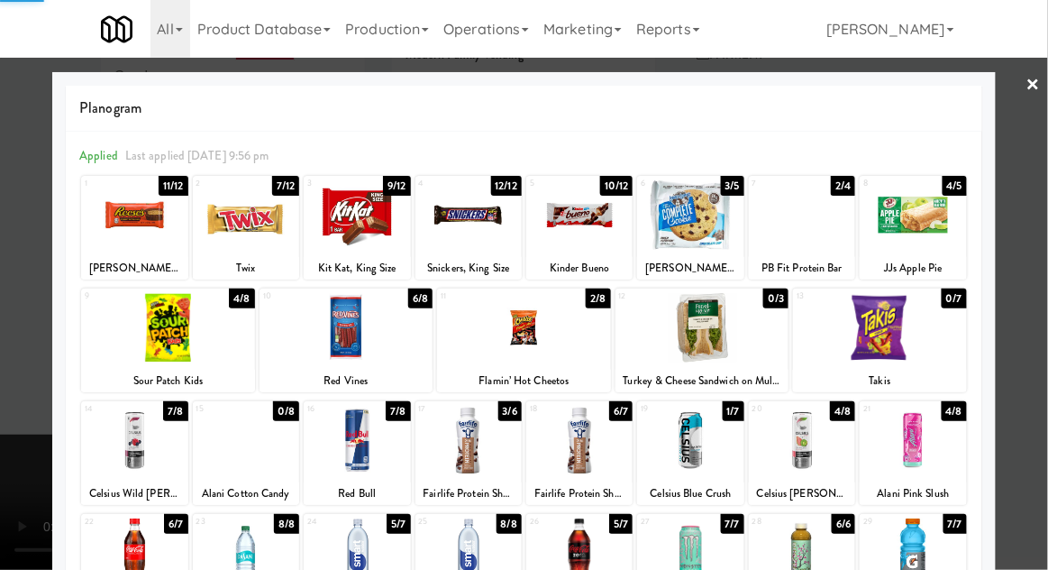
click at [1017, 333] on div at bounding box center [524, 285] width 1048 height 570
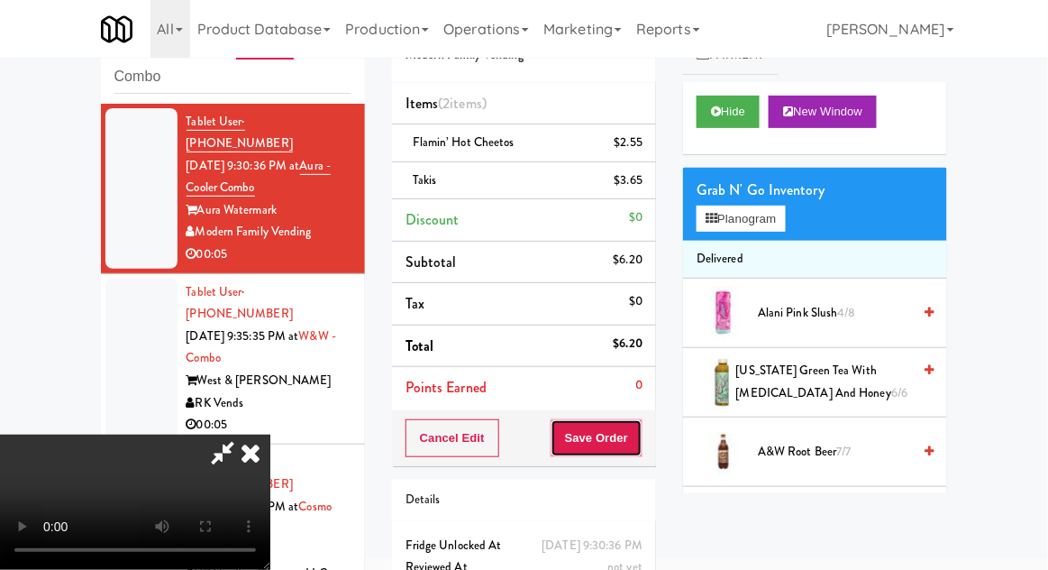
click at [642, 427] on button "Save Order" at bounding box center [597, 438] width 92 height 38
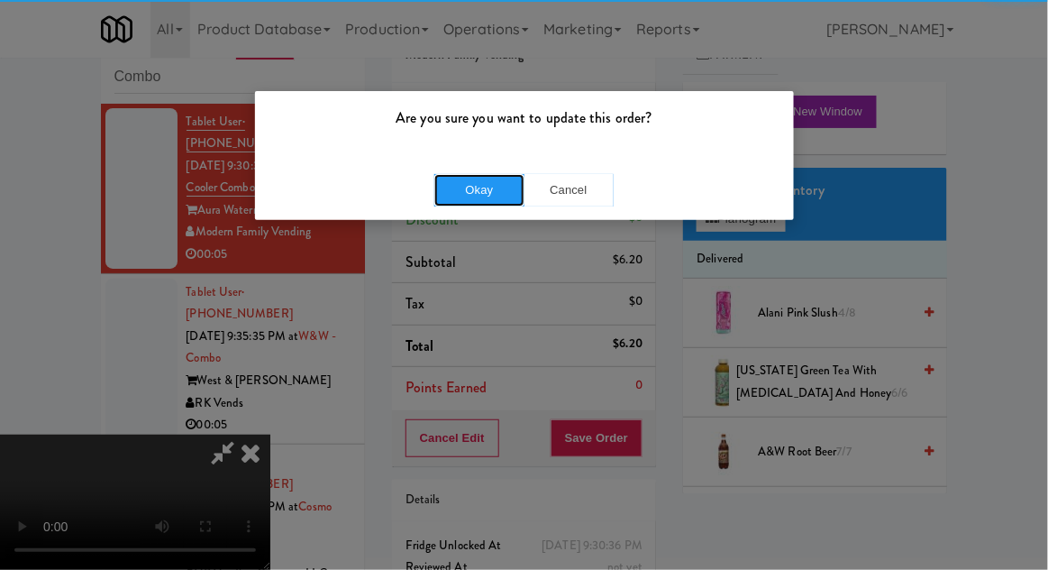
click at [453, 187] on button "Okay" at bounding box center [479, 190] width 90 height 32
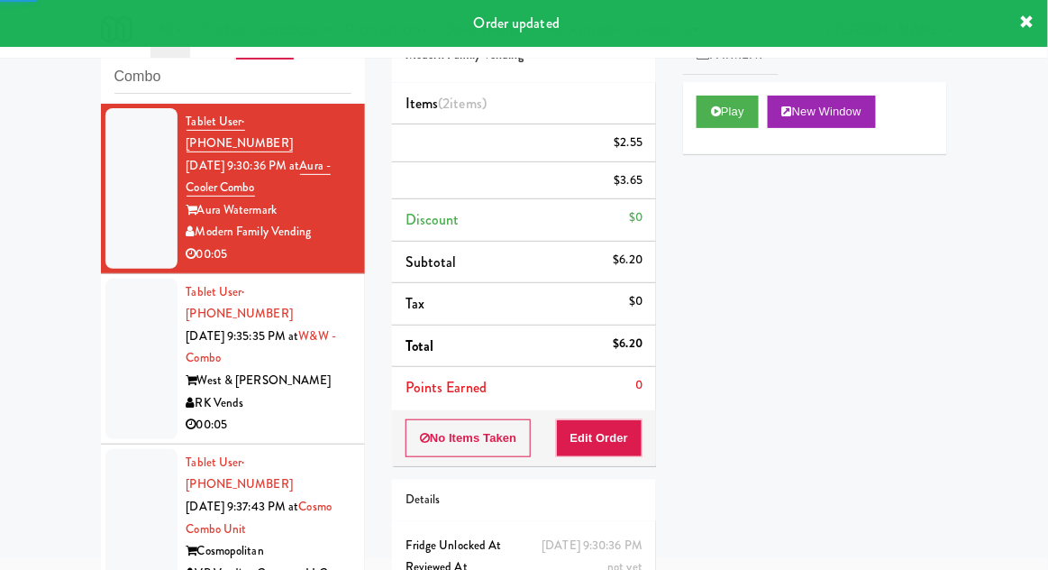
click at [114, 341] on div at bounding box center [141, 358] width 72 height 160
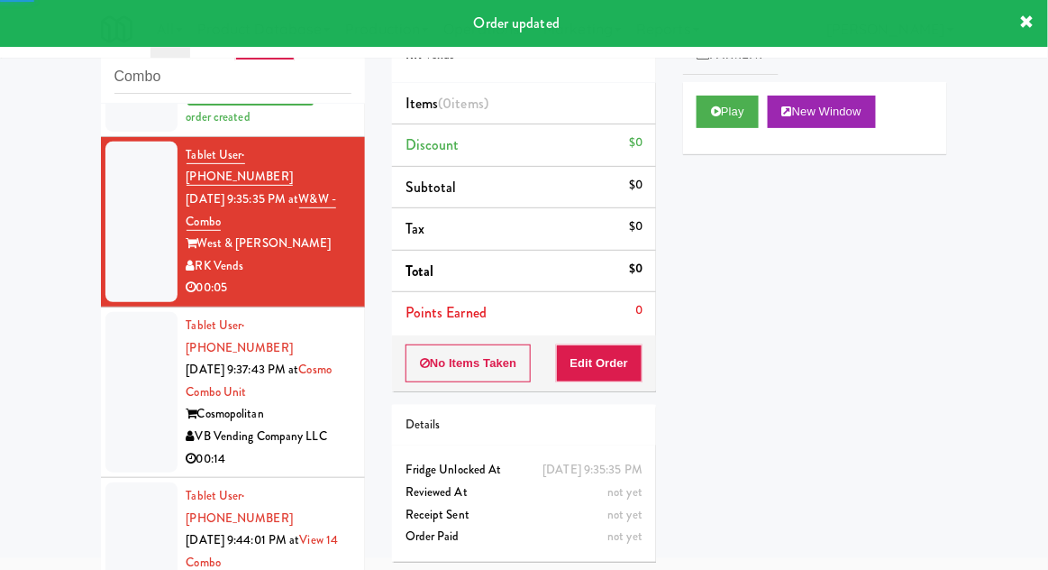
scroll to position [200, 0]
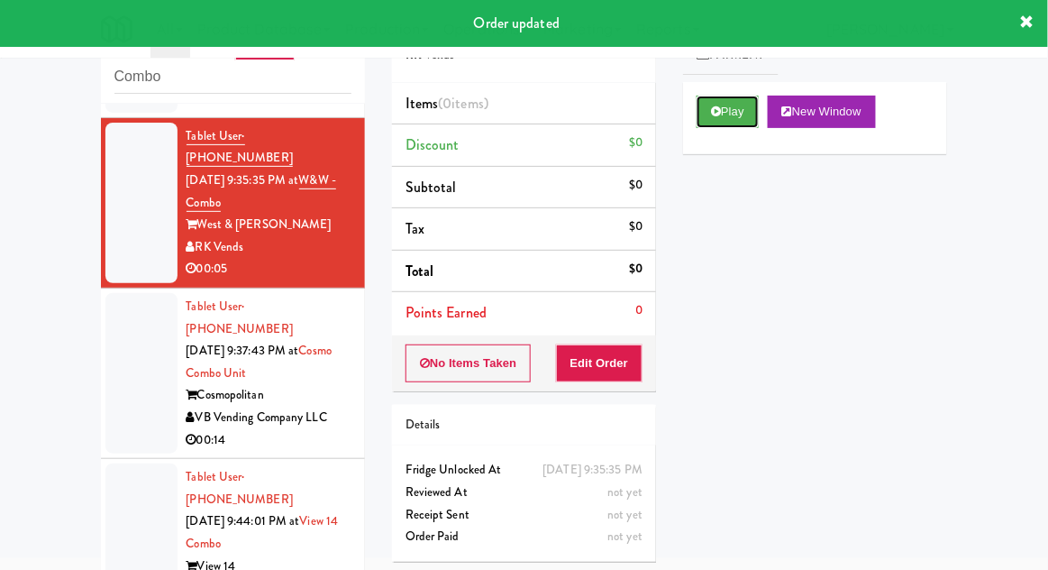
click at [725, 115] on button "Play" at bounding box center [728, 112] width 62 height 32
click at [608, 366] on button "Edit Order" at bounding box center [599, 363] width 87 height 38
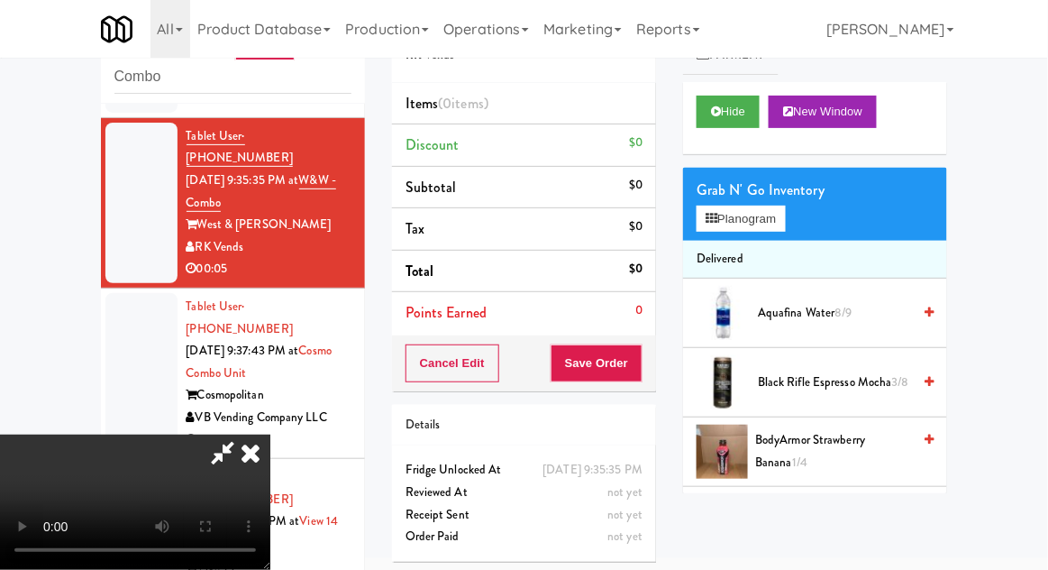
scroll to position [0, 0]
click at [785, 223] on button "Planogram" at bounding box center [741, 218] width 88 height 27
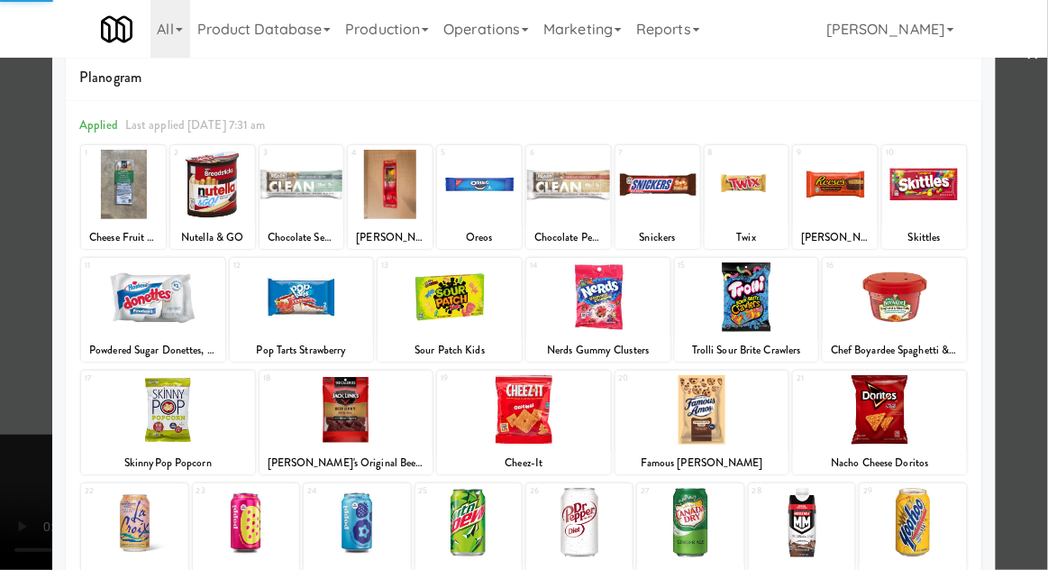
scroll to position [94, 0]
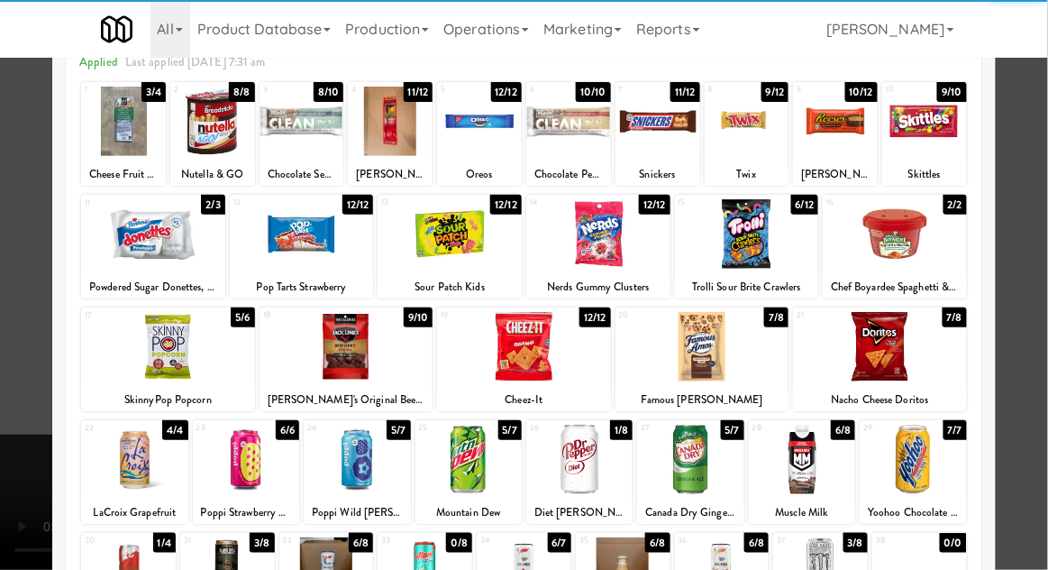
click at [457, 465] on div at bounding box center [468, 458] width 106 height 69
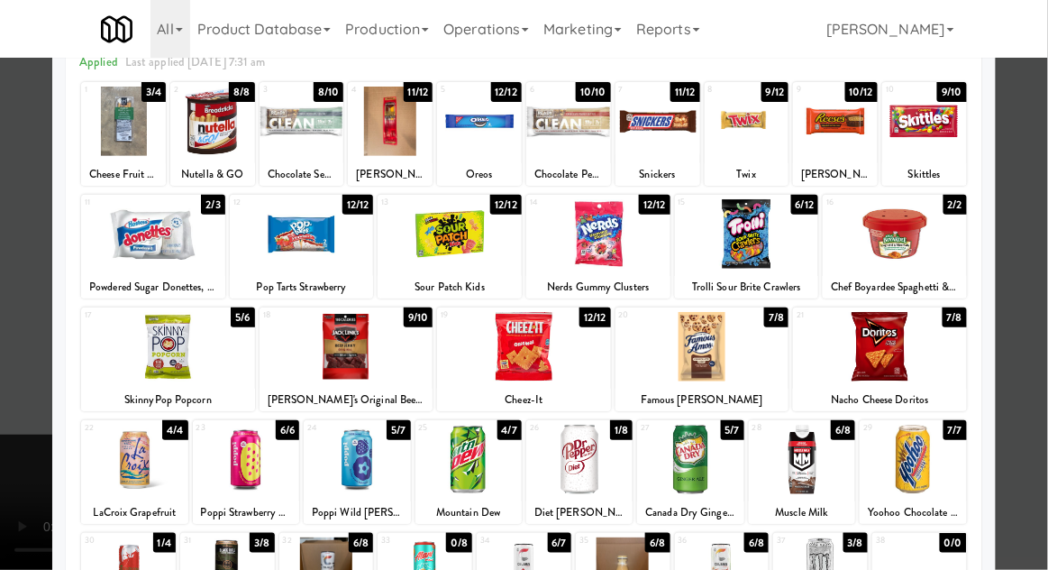
click at [1035, 210] on div at bounding box center [524, 285] width 1048 height 570
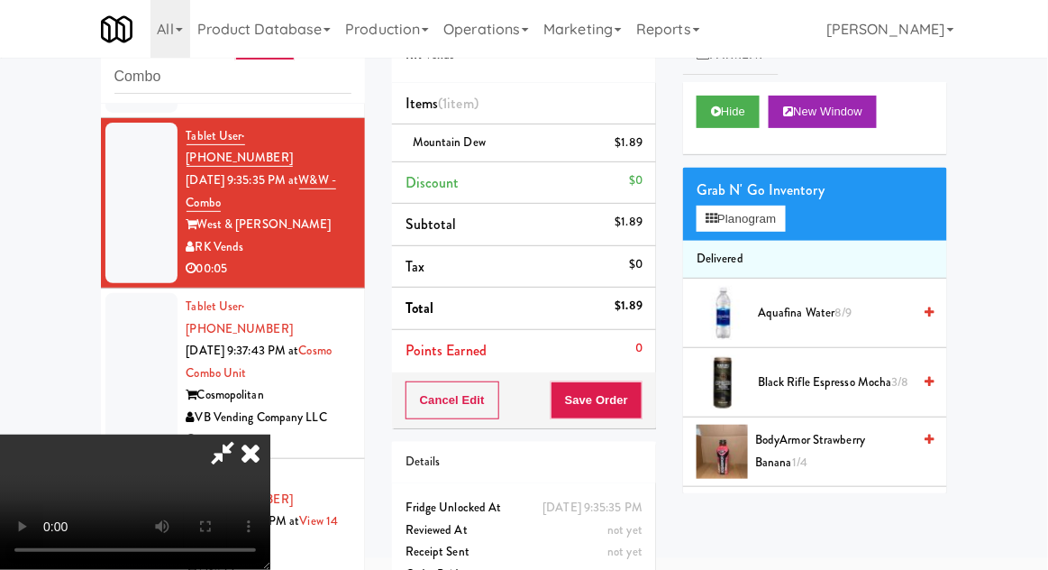
scroll to position [66, 0]
click at [639, 412] on button "Save Order" at bounding box center [597, 400] width 92 height 38
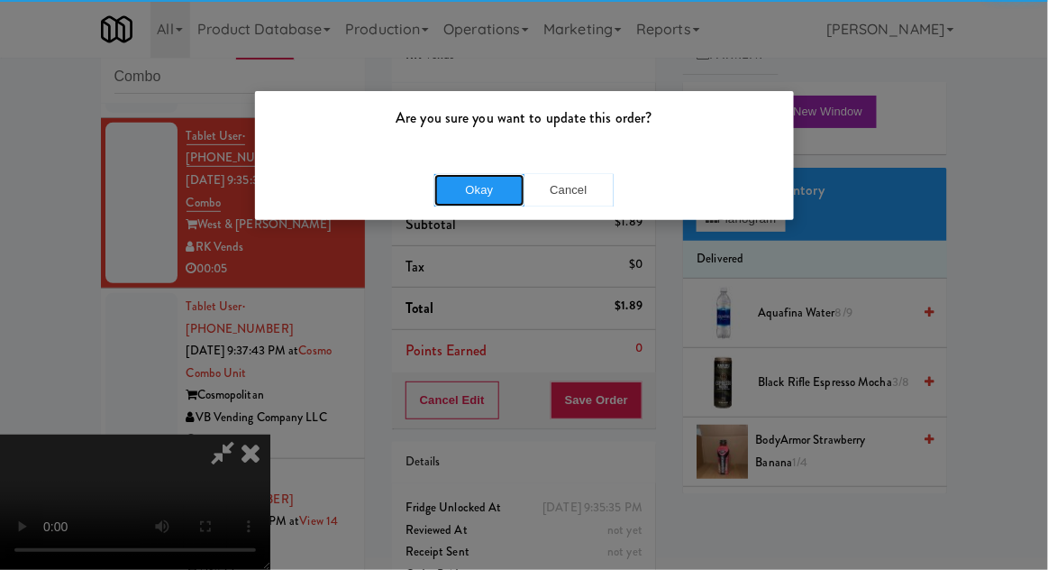
click at [485, 181] on button "Okay" at bounding box center [479, 190] width 90 height 32
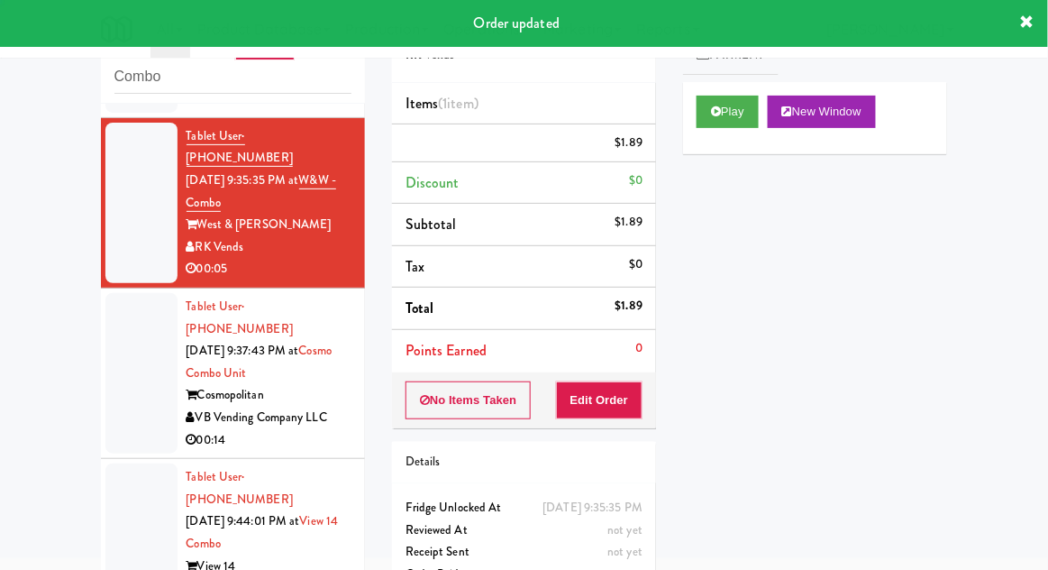
scroll to position [0, 0]
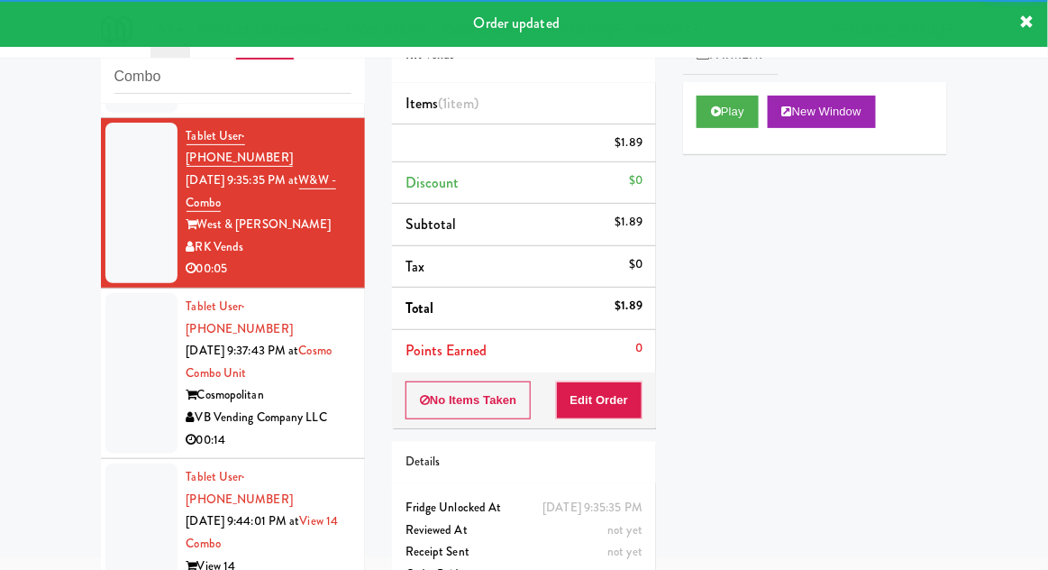
click at [121, 379] on div at bounding box center [141, 373] width 72 height 160
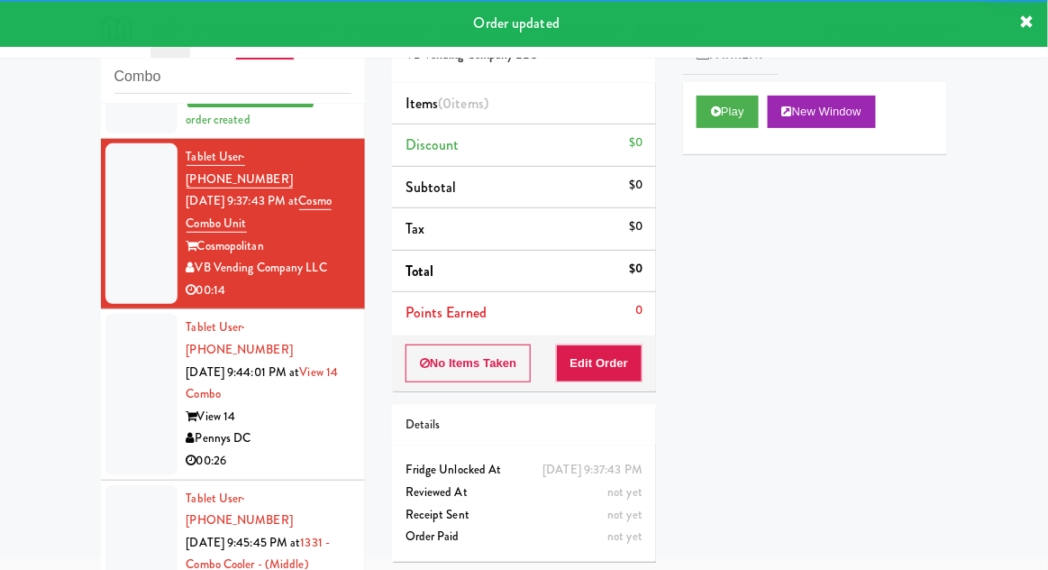
scroll to position [395, 0]
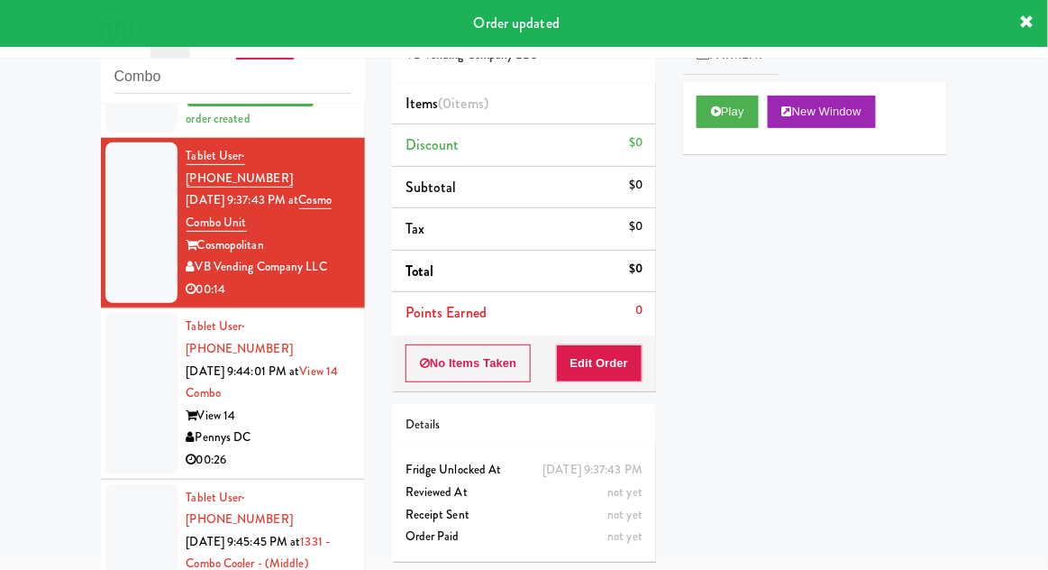
click at [729, 146] on div "Play New Window" at bounding box center [815, 118] width 264 height 72
click at [717, 99] on button "Play" at bounding box center [728, 112] width 62 height 32
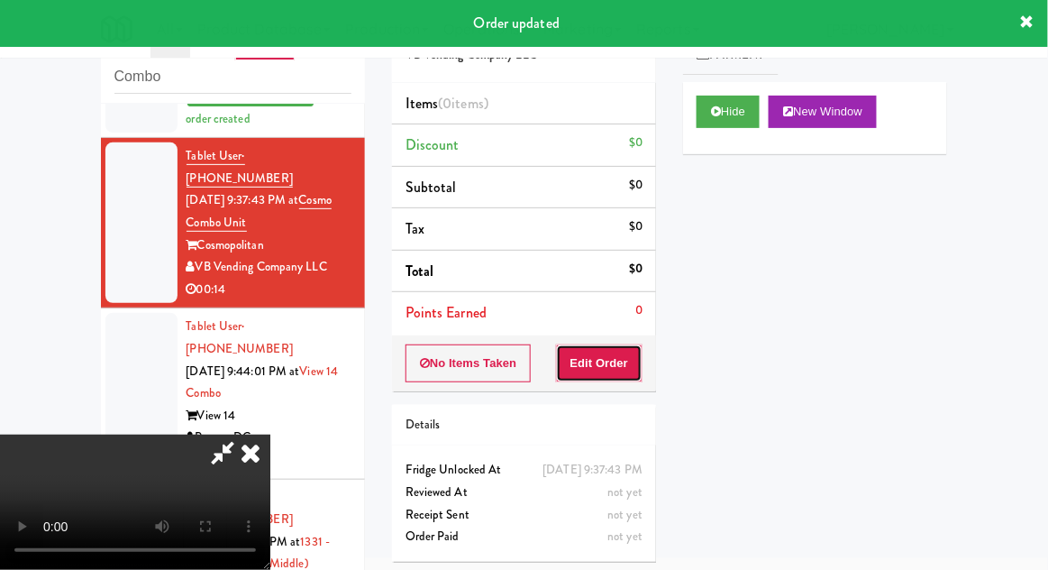
click at [614, 361] on button "Edit Order" at bounding box center [599, 363] width 87 height 38
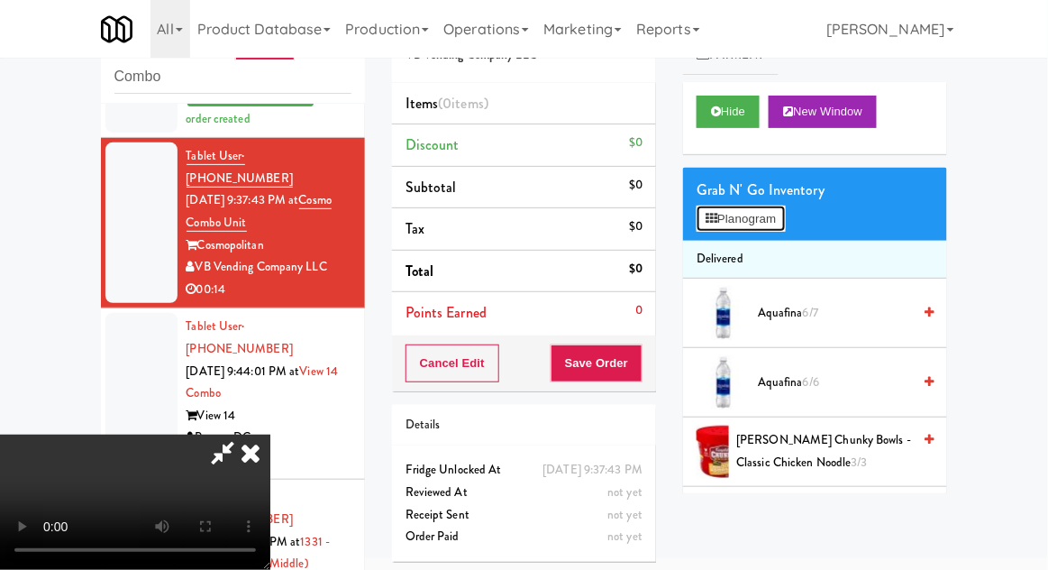
click at [785, 223] on button "Planogram" at bounding box center [741, 218] width 88 height 27
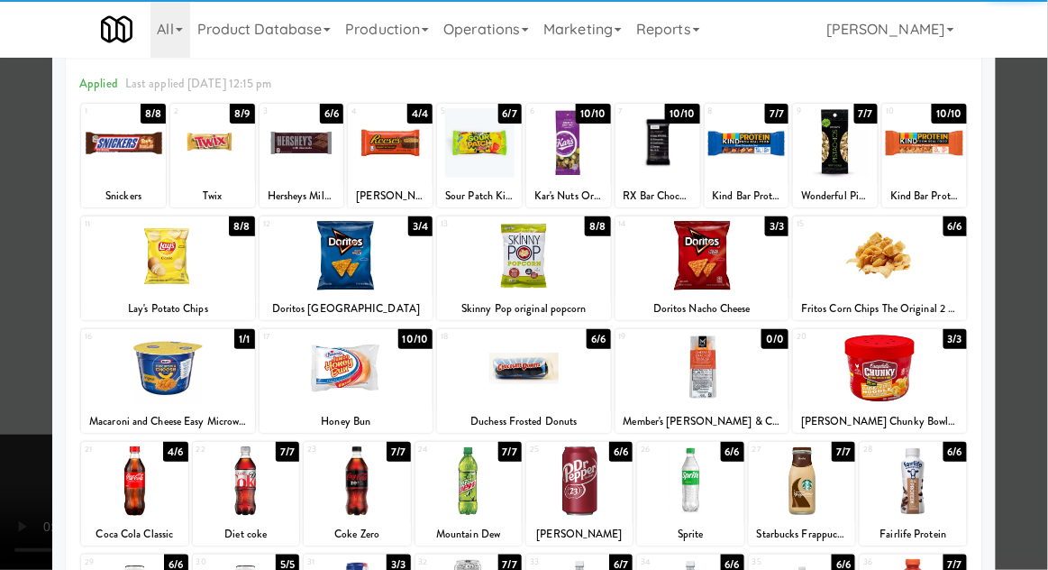
scroll to position [87, 0]
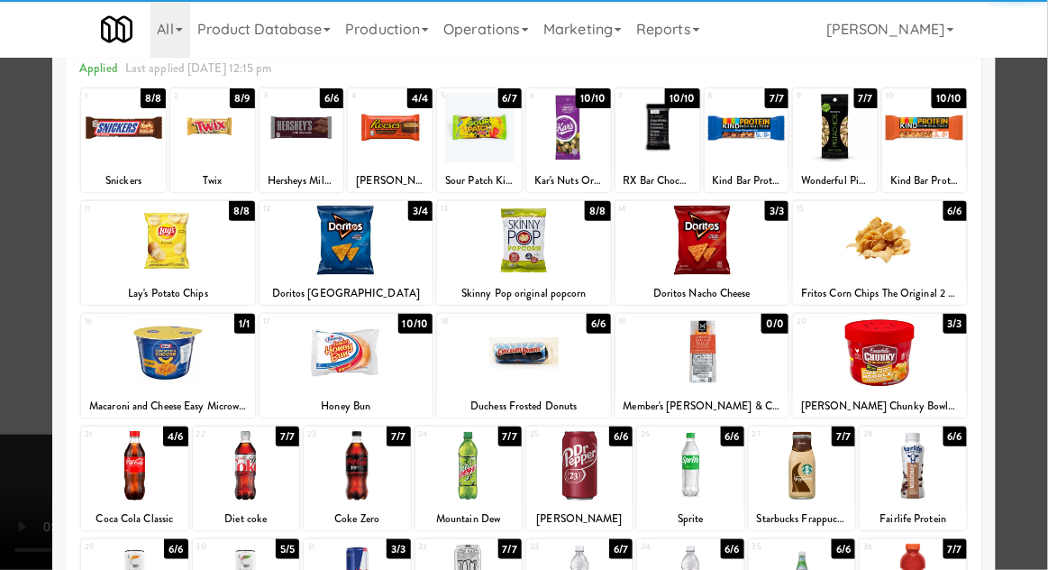
click at [339, 481] on div at bounding box center [357, 465] width 106 height 69
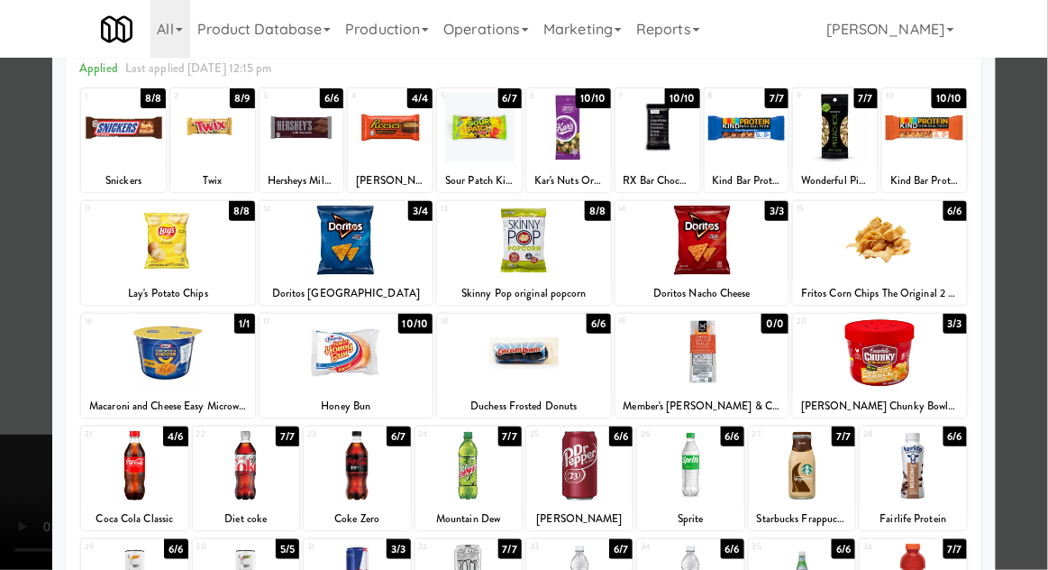
click at [1025, 289] on div at bounding box center [524, 285] width 1048 height 570
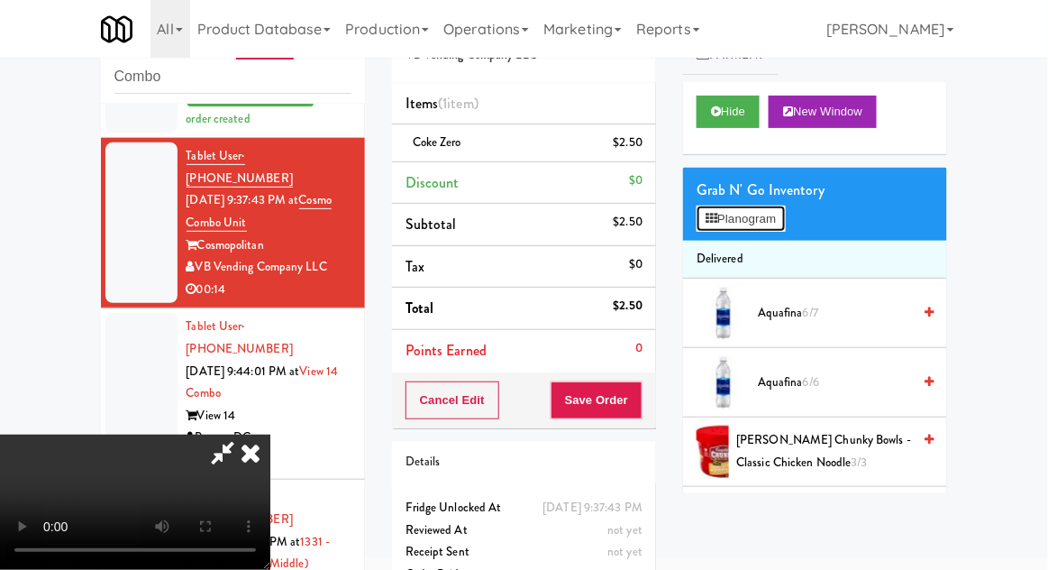
click at [785, 209] on button "Planogram" at bounding box center [741, 218] width 88 height 27
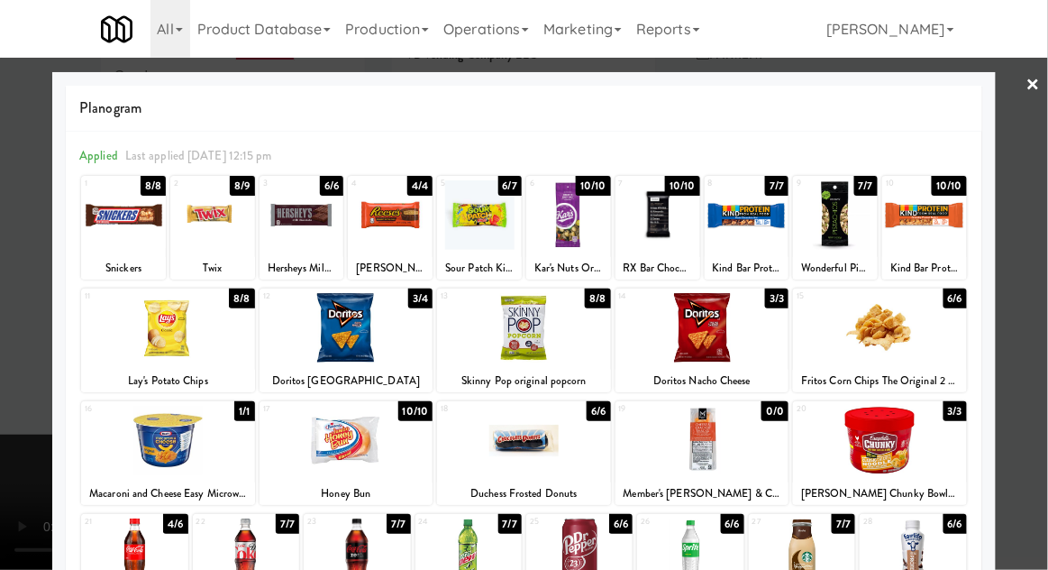
click at [304, 207] on div at bounding box center [302, 214] width 85 height 69
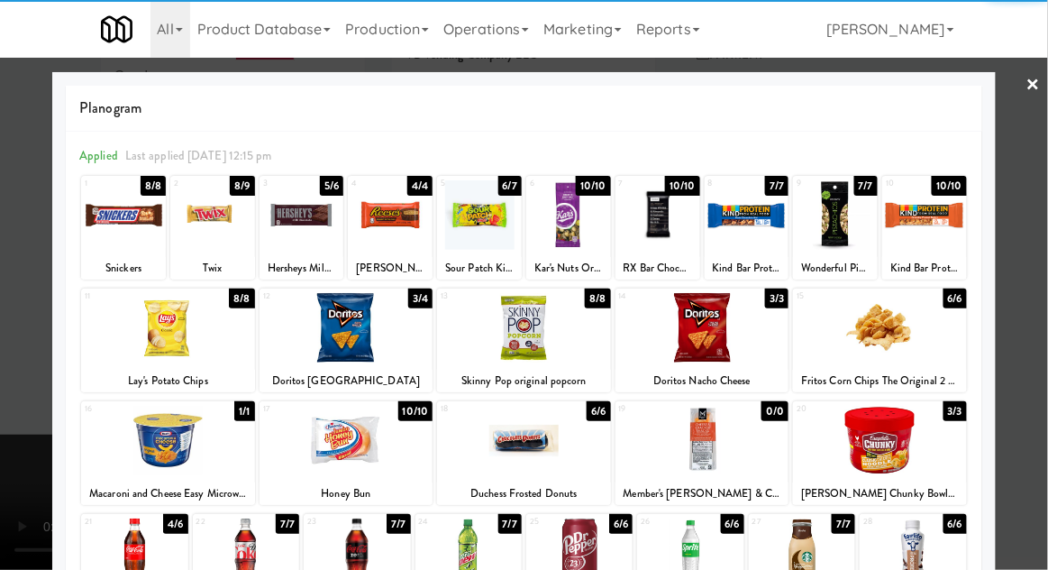
click at [1025, 274] on div at bounding box center [524, 285] width 1048 height 570
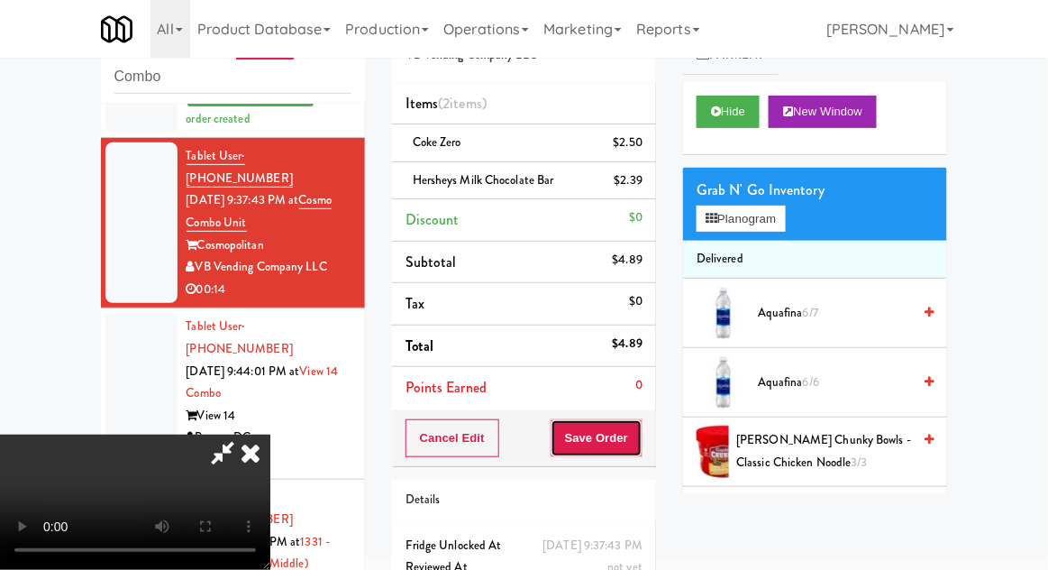
click at [638, 425] on button "Save Order" at bounding box center [597, 438] width 92 height 38
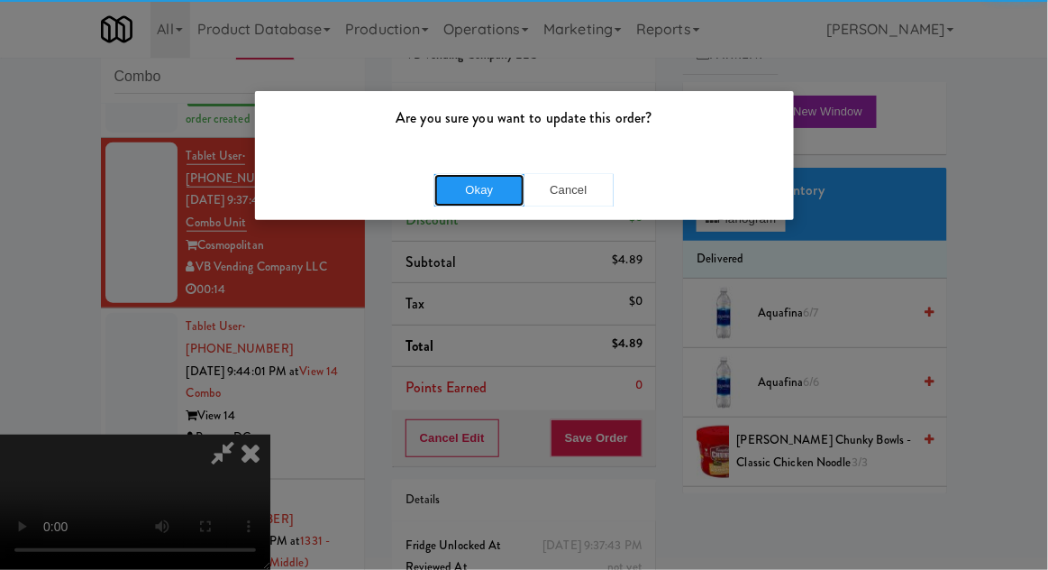
click at [470, 182] on button "Okay" at bounding box center [479, 190] width 90 height 32
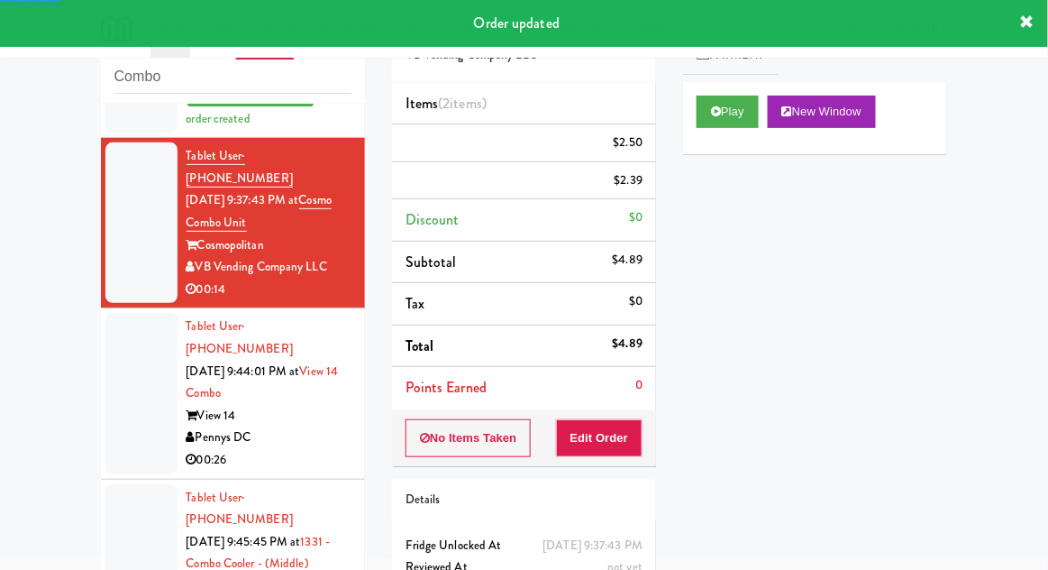
click at [120, 358] on div at bounding box center [141, 393] width 72 height 160
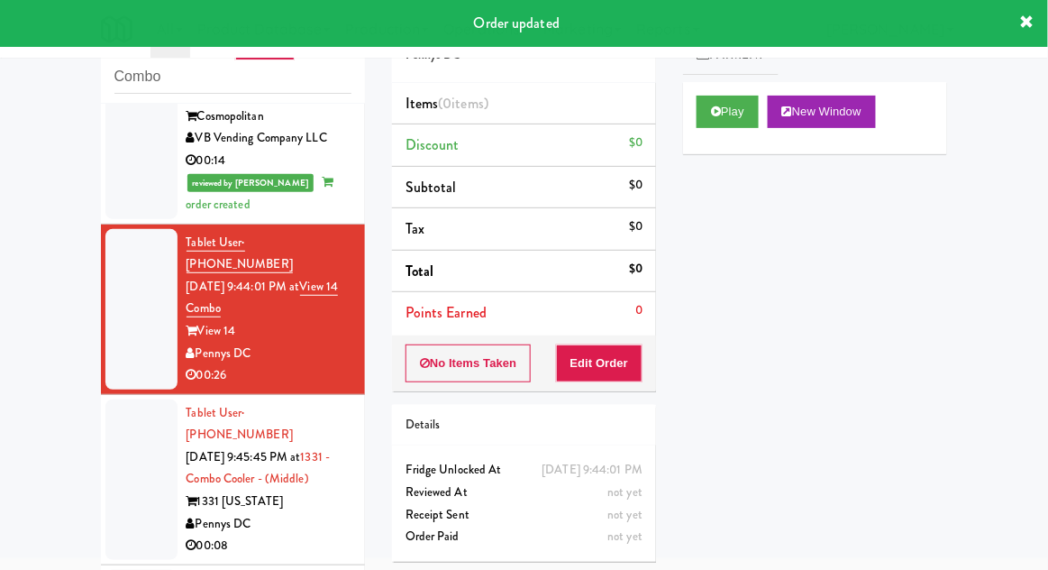
scroll to position [532, 0]
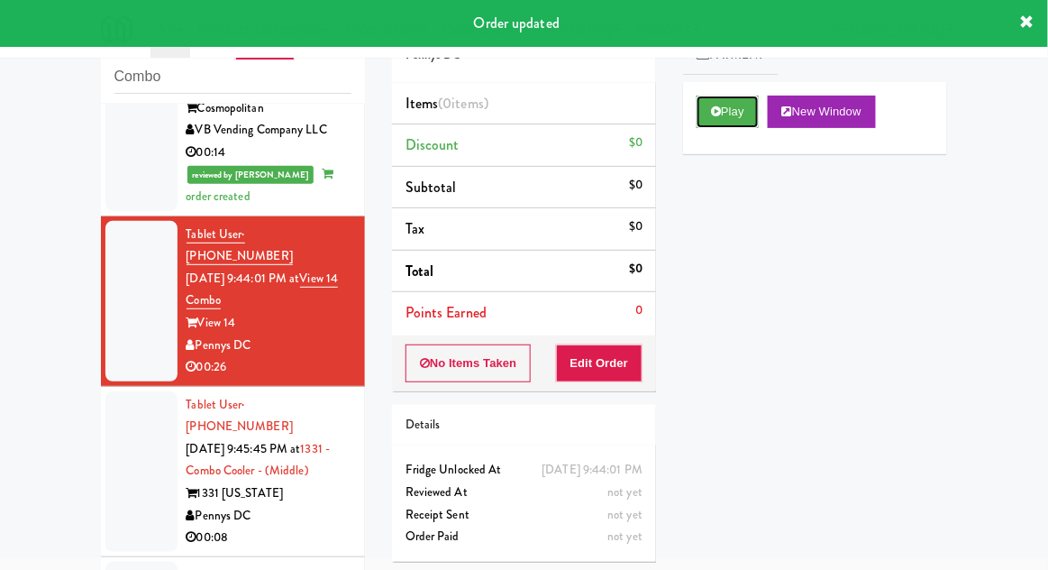
click at [743, 120] on button "Play" at bounding box center [728, 112] width 62 height 32
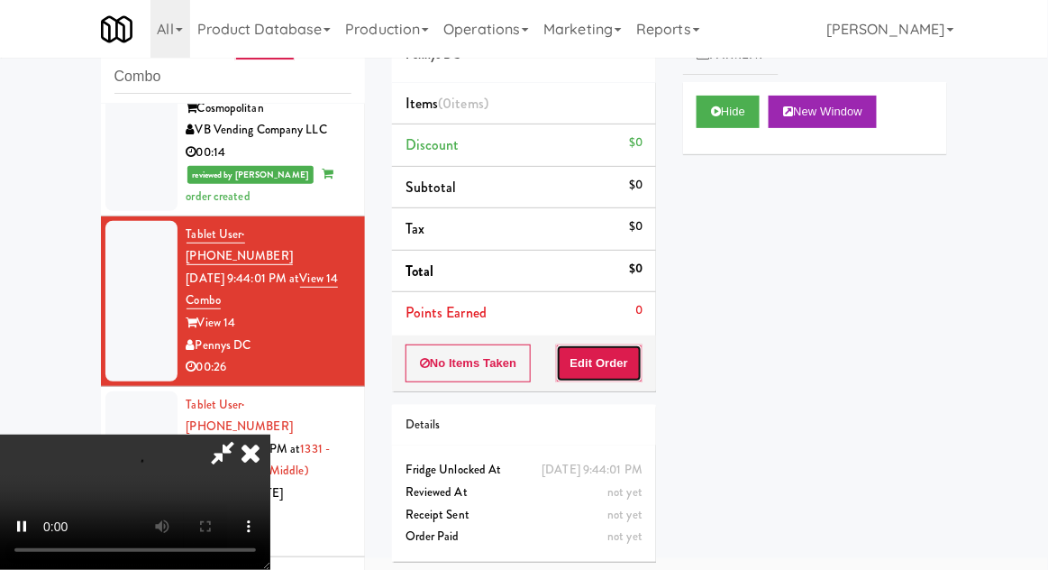
click at [597, 372] on button "Edit Order" at bounding box center [599, 363] width 87 height 38
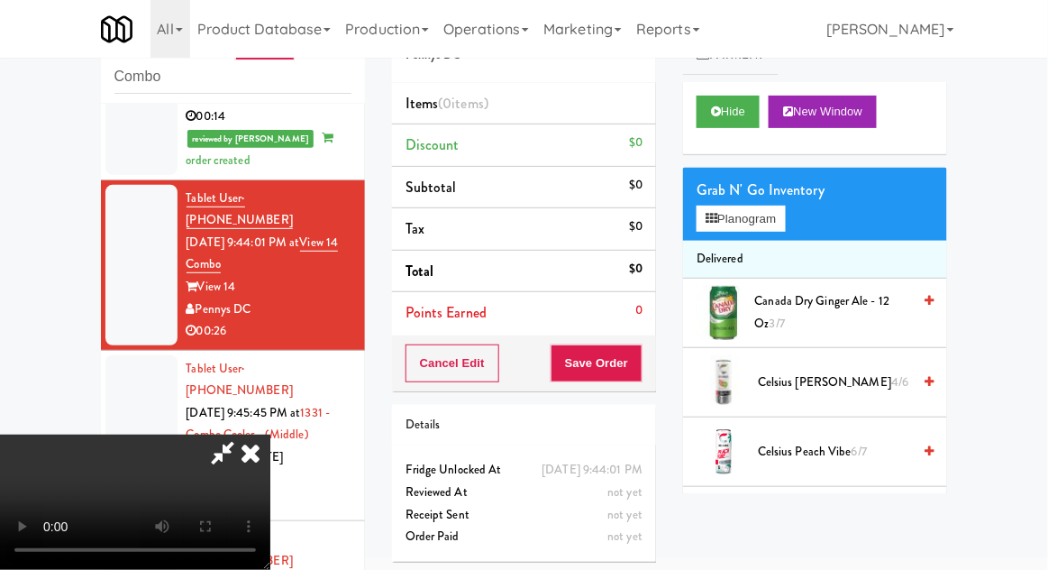
scroll to position [0, 0]
click at [775, 230] on button "Planogram" at bounding box center [741, 218] width 88 height 27
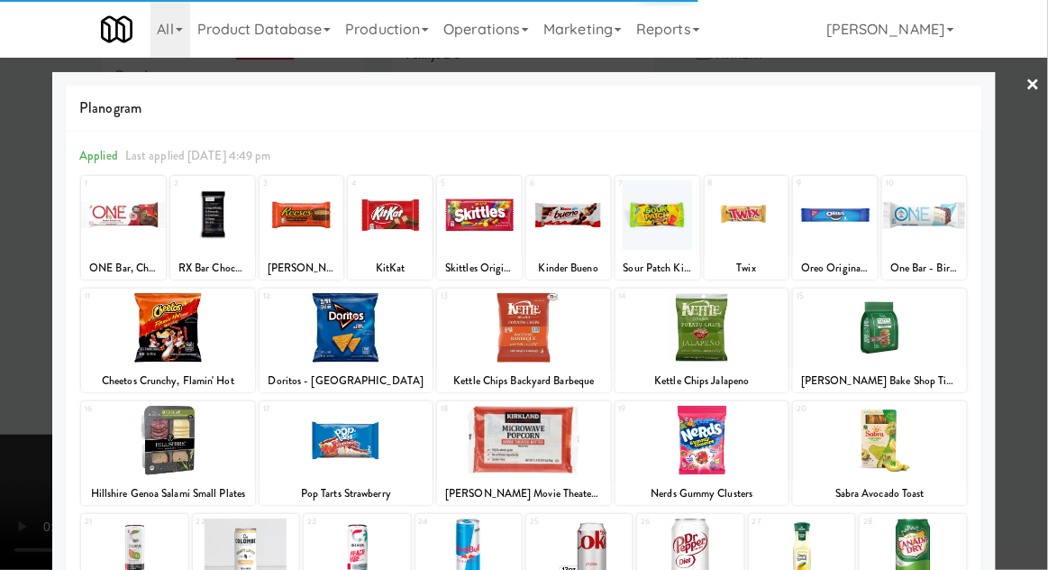
click at [743, 448] on div at bounding box center [703, 440] width 174 height 69
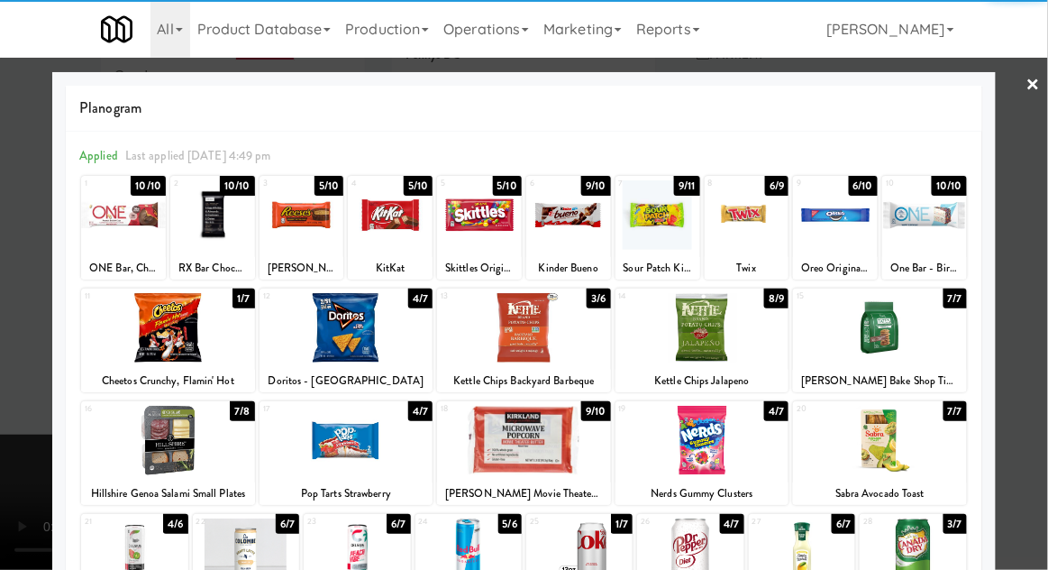
click at [1026, 374] on div at bounding box center [524, 285] width 1048 height 570
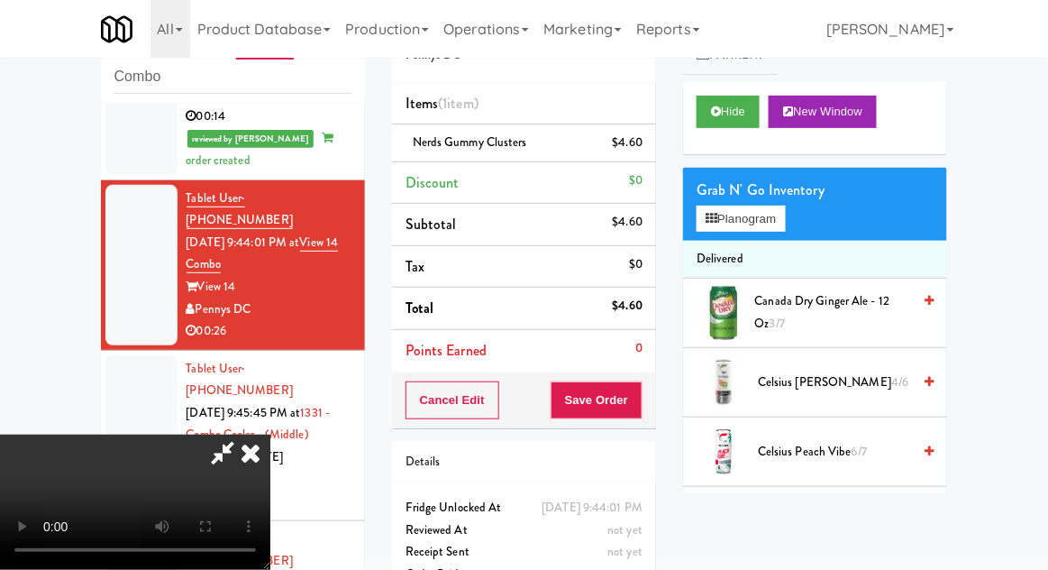
click at [761, 242] on li "Delivered" at bounding box center [815, 260] width 264 height 38
click at [779, 221] on button "Planogram" at bounding box center [741, 218] width 88 height 27
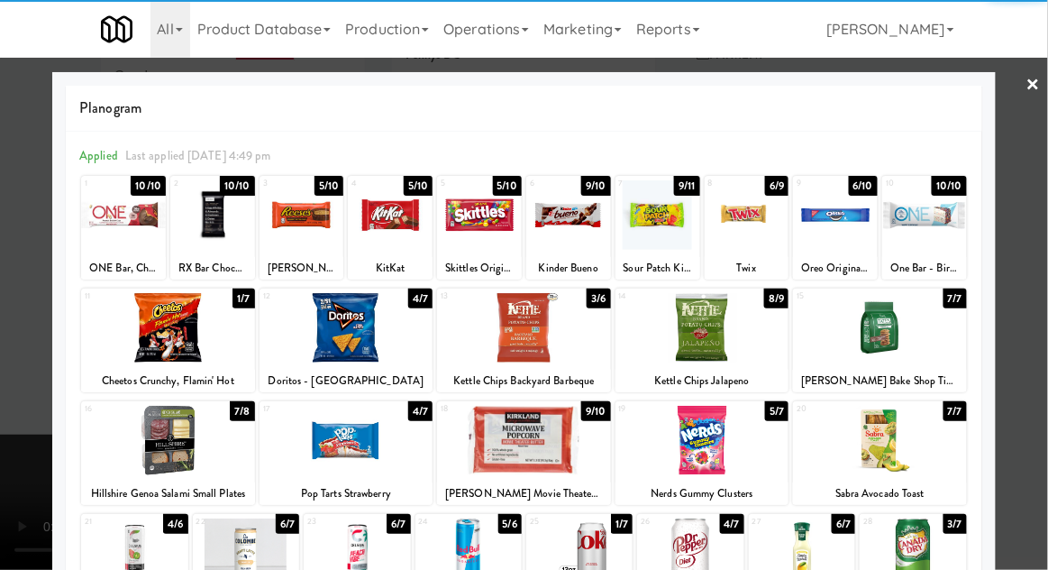
click at [921, 336] on div at bounding box center [880, 327] width 174 height 69
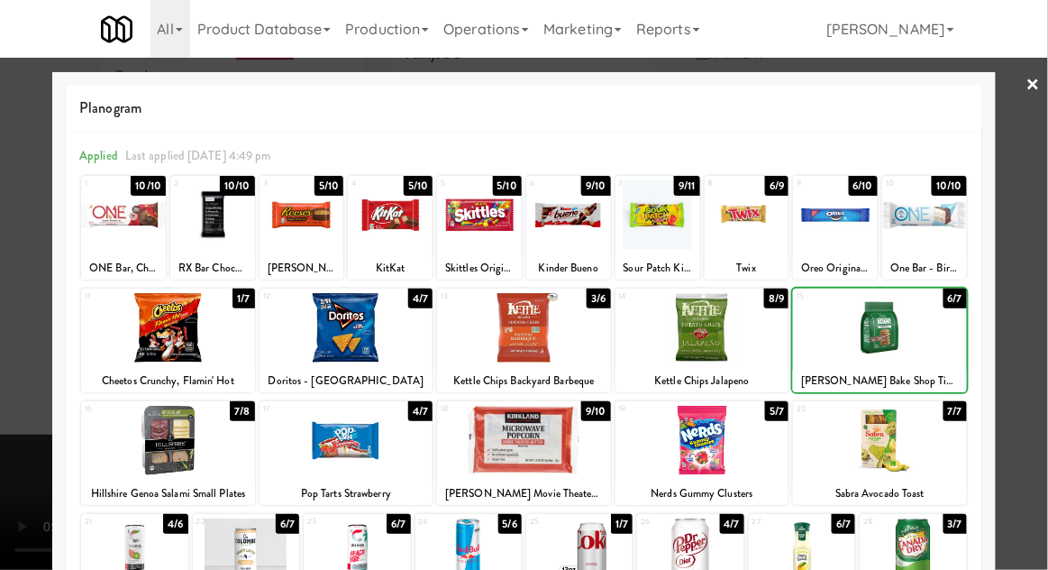
click at [1018, 347] on div at bounding box center [524, 285] width 1048 height 570
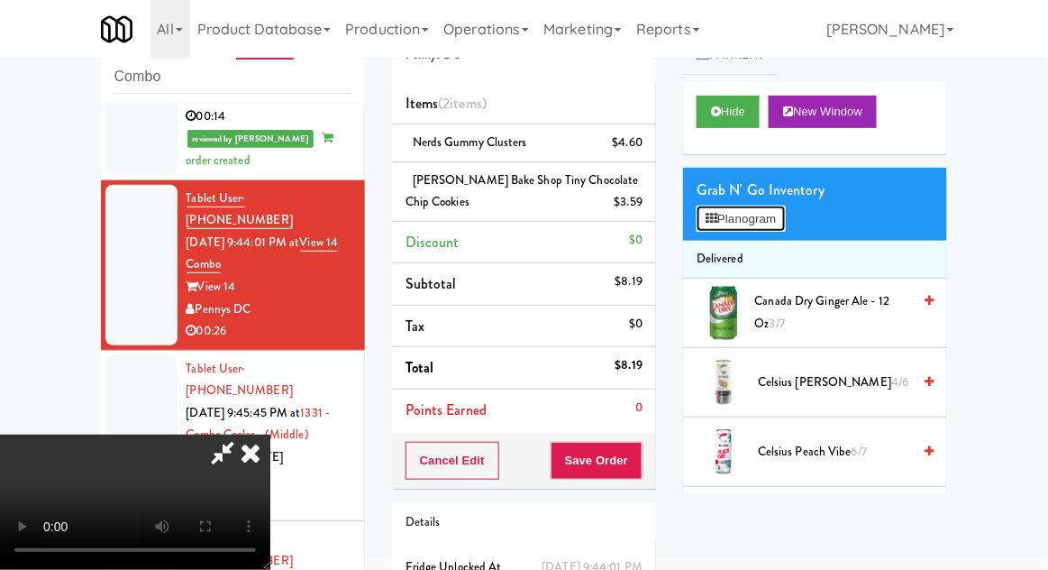
click at [785, 209] on button "Planogram" at bounding box center [741, 218] width 88 height 27
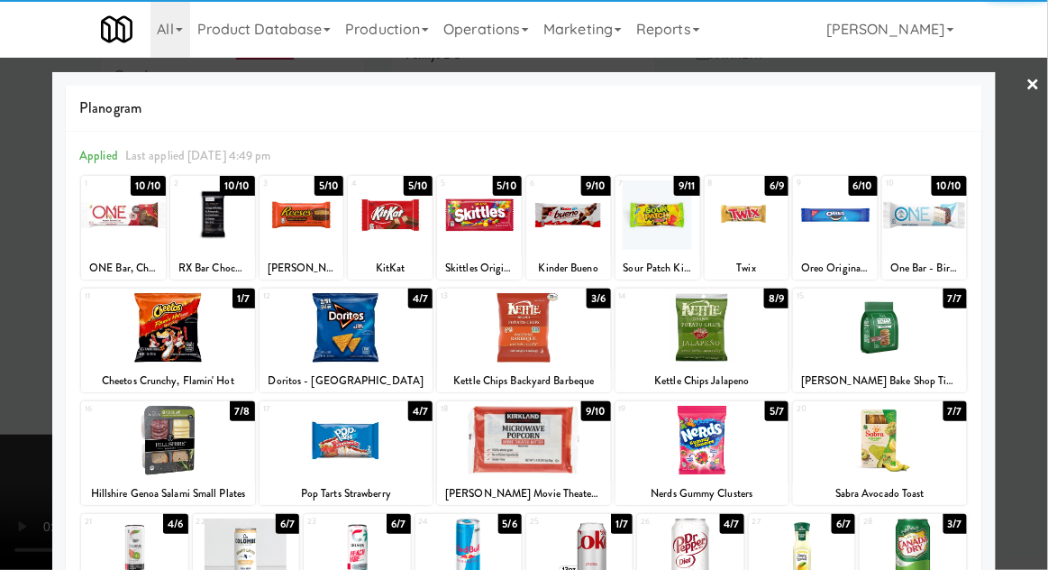
click at [932, 345] on div at bounding box center [880, 327] width 174 height 69
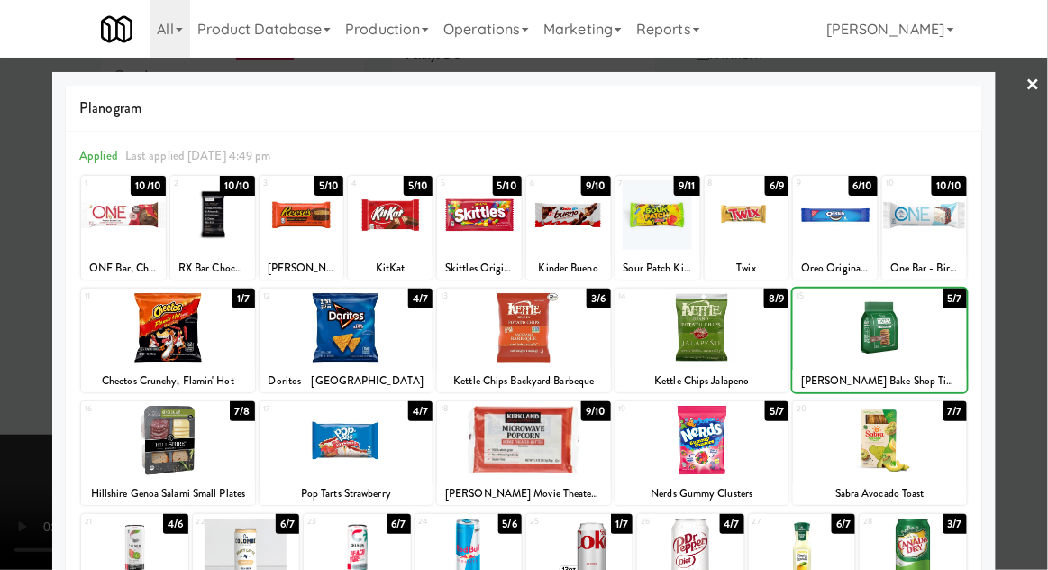
click at [1026, 323] on div at bounding box center [524, 285] width 1048 height 570
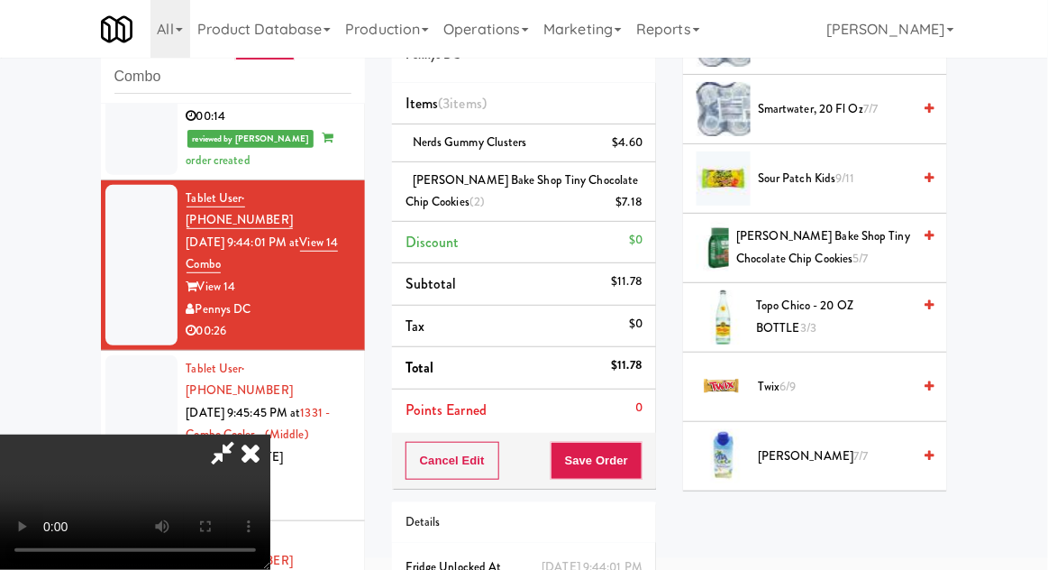
scroll to position [2283, 0]
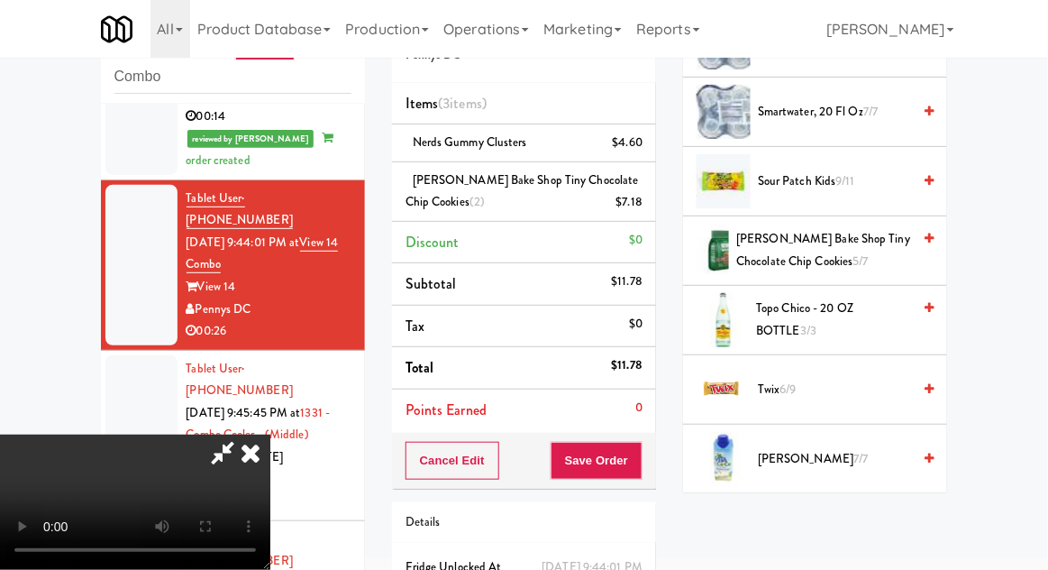
click at [828, 380] on span "Twix 6/9" at bounding box center [834, 389] width 153 height 23
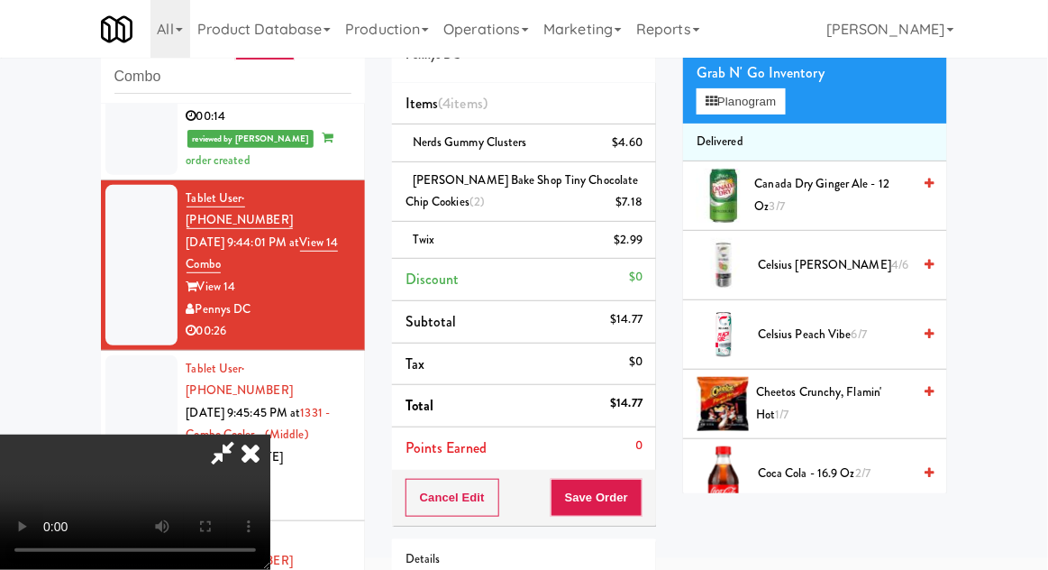
scroll to position [0, 0]
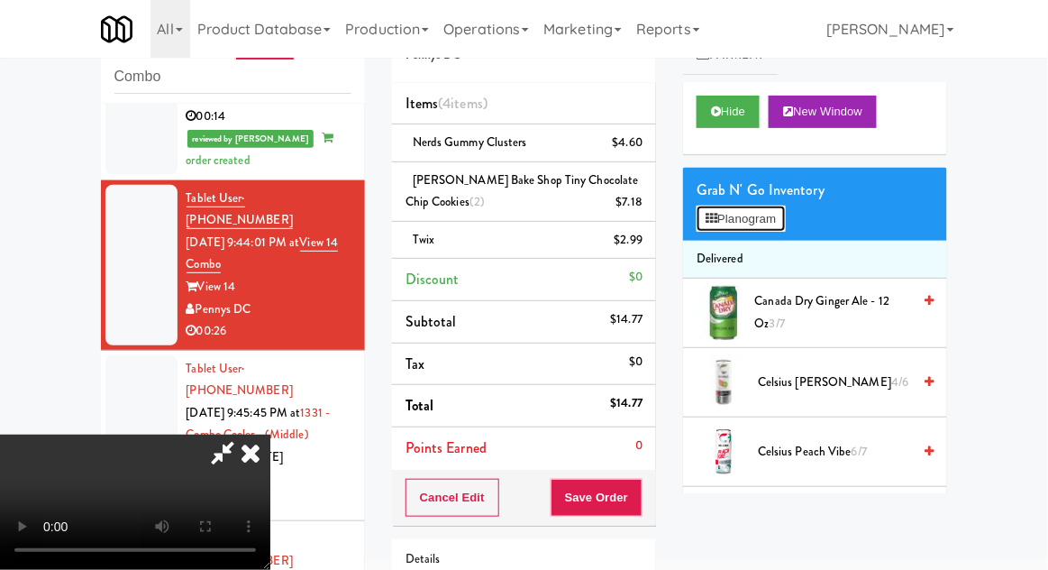
click at [778, 223] on button "Planogram" at bounding box center [741, 218] width 88 height 27
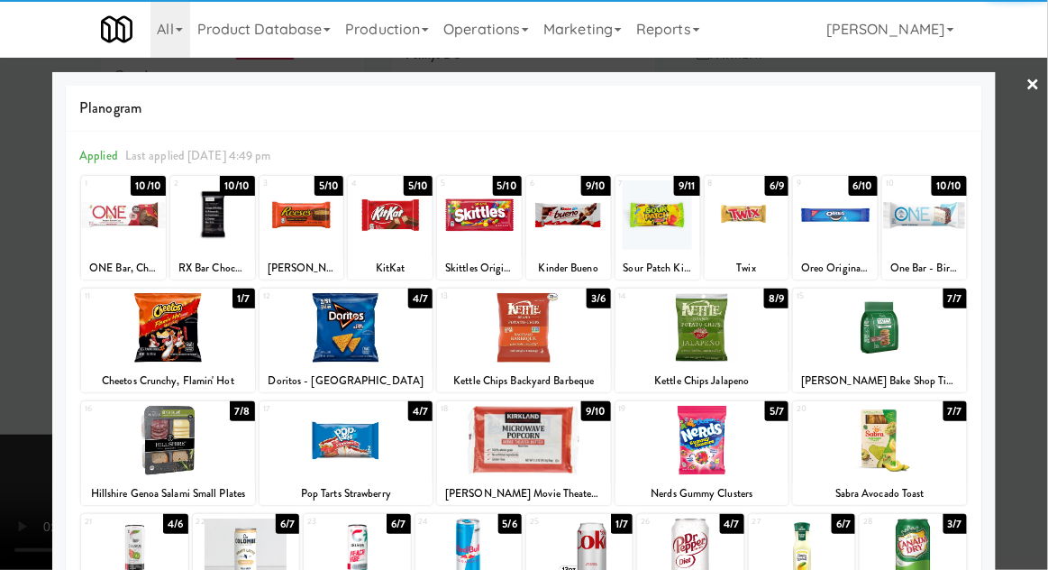
click at [167, 341] on div at bounding box center [168, 327] width 174 height 69
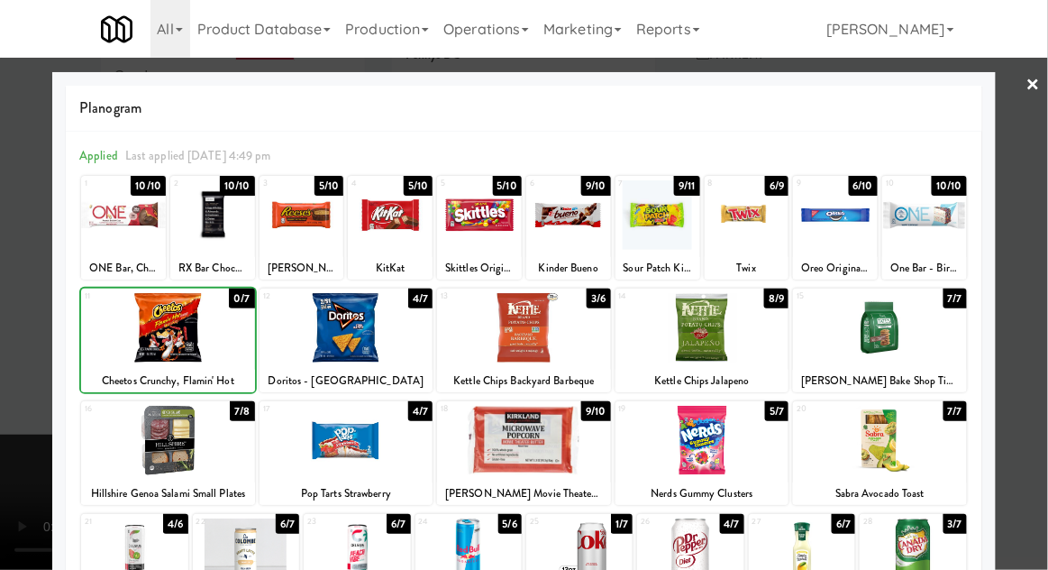
click at [311, 351] on div at bounding box center [347, 327] width 174 height 69
click at [1025, 369] on div at bounding box center [524, 285] width 1048 height 570
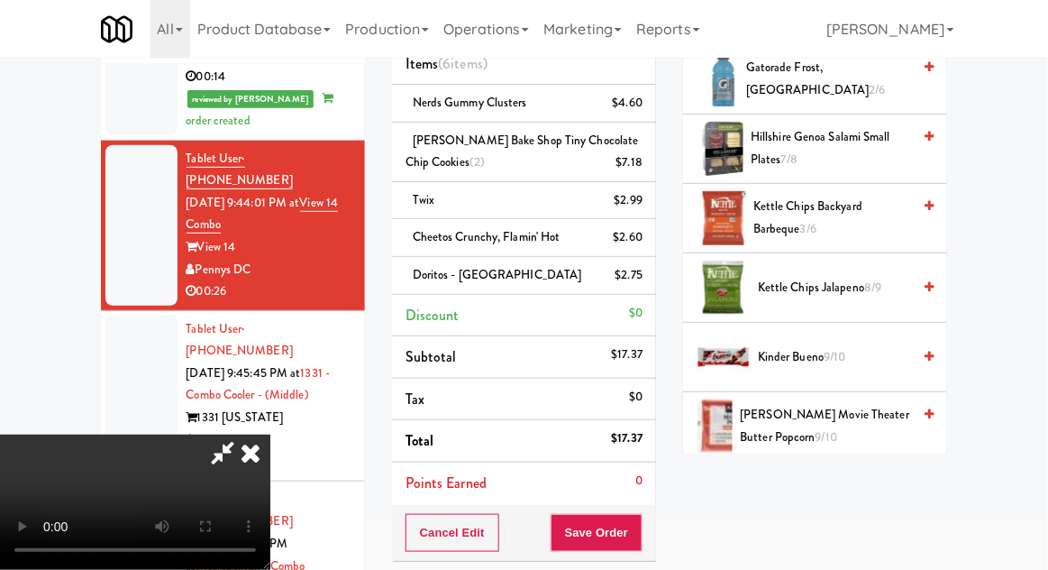
scroll to position [885, 0]
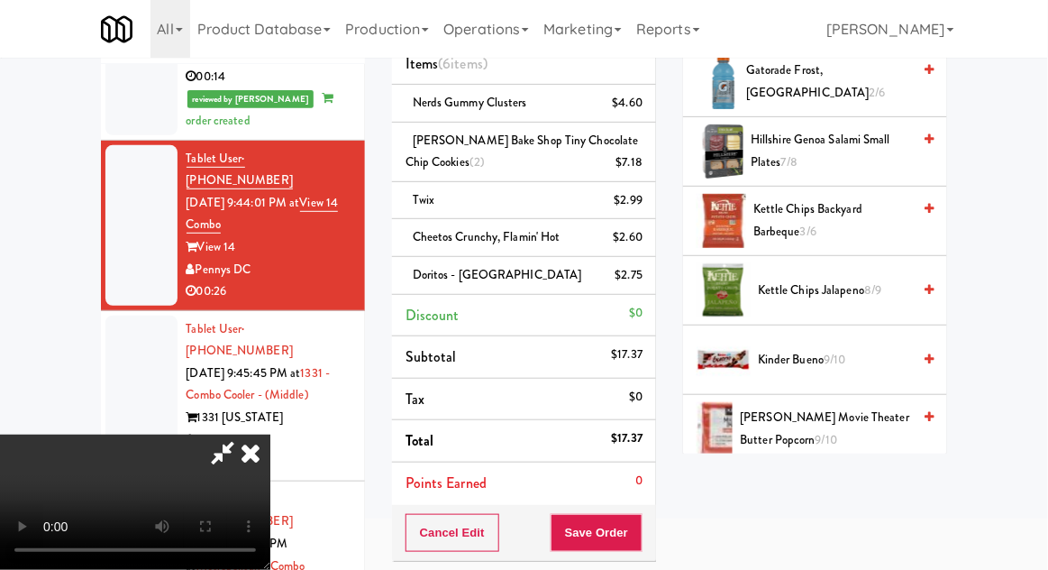
click at [849, 289] on span "Kettle Chips Jalapeno 8/9" at bounding box center [834, 290] width 153 height 23
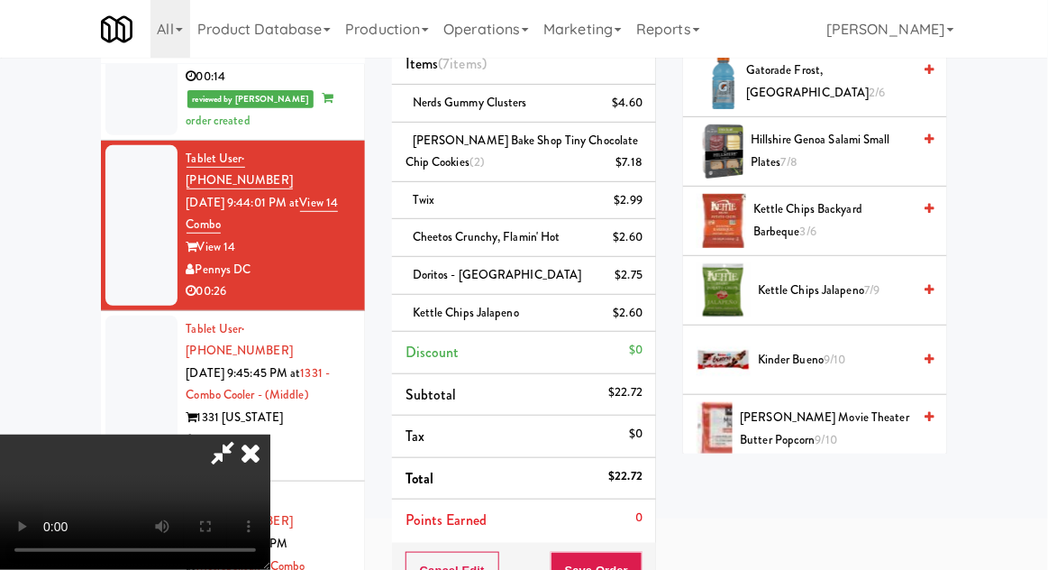
scroll to position [66, 0]
click at [633, 552] on button "Save Order" at bounding box center [597, 571] width 92 height 38
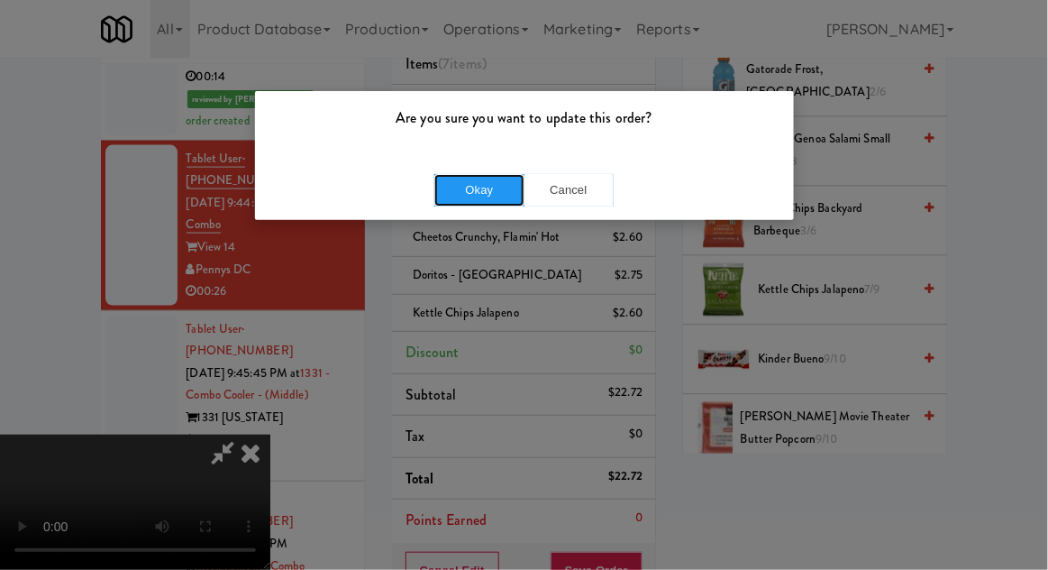
click at [494, 177] on button "Okay" at bounding box center [479, 190] width 90 height 32
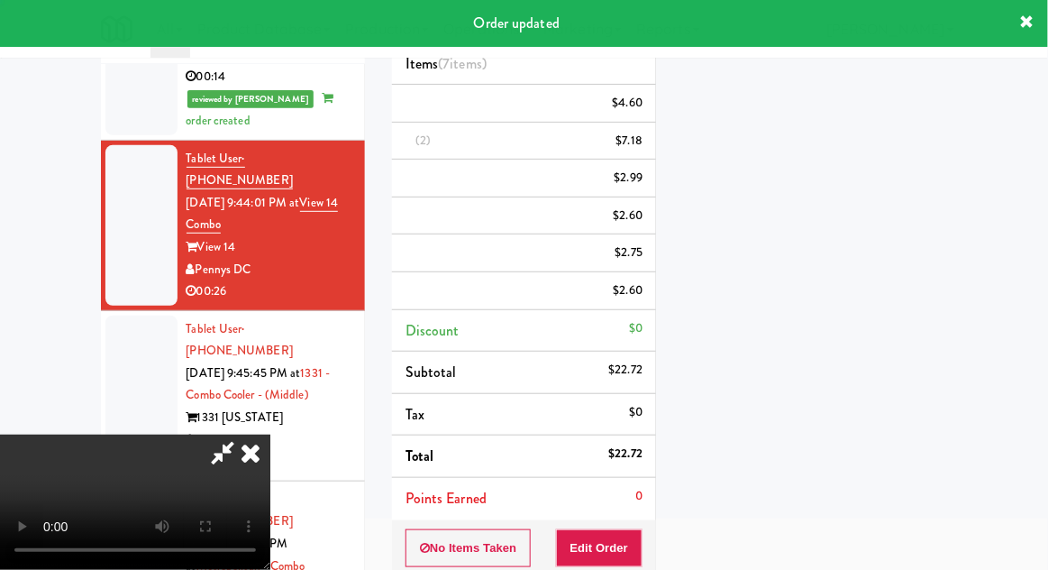
scroll to position [0, 0]
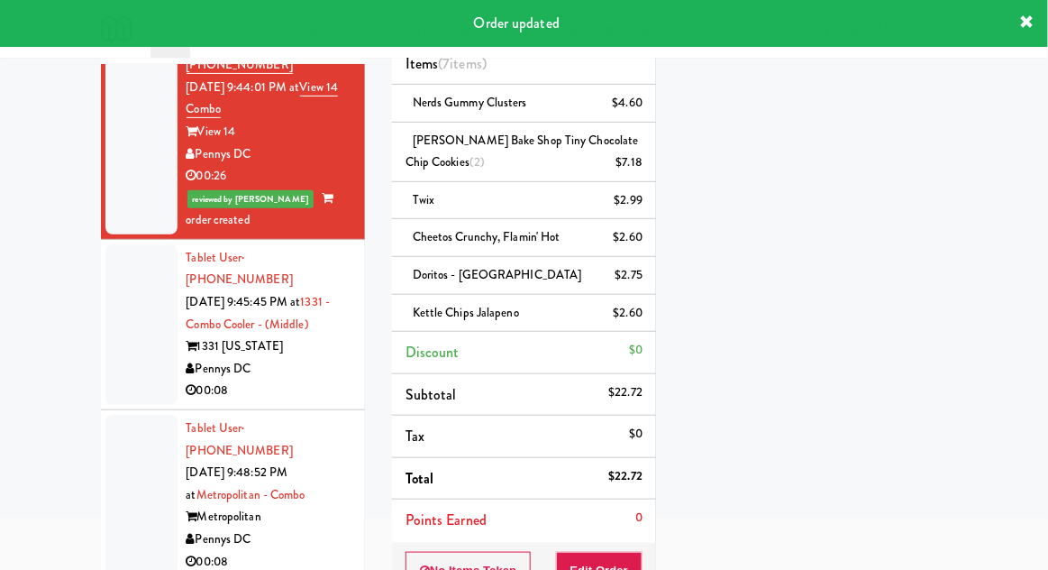
click at [123, 281] on div at bounding box center [141, 324] width 72 height 160
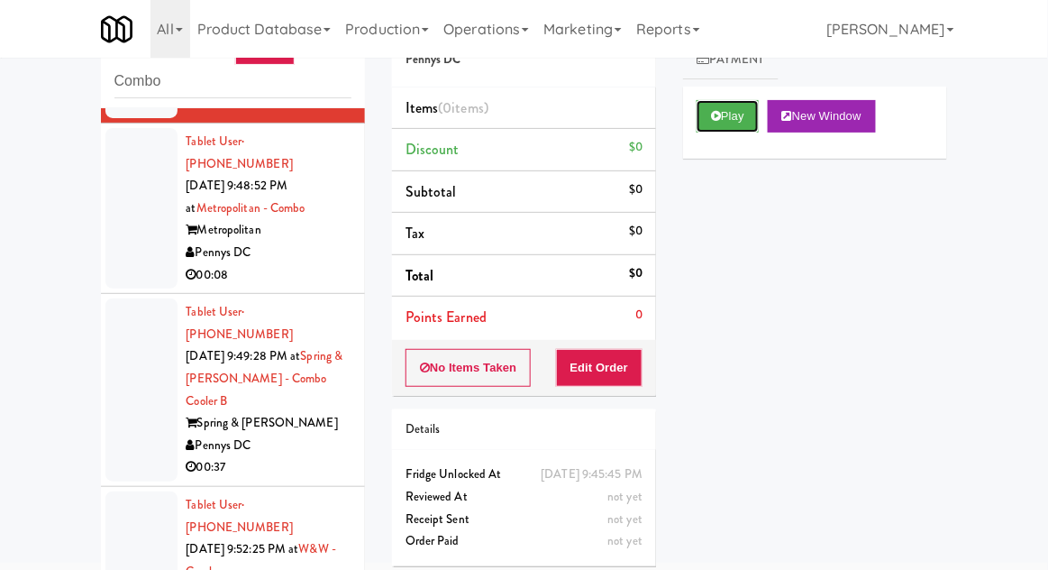
click at [733, 123] on button "Play" at bounding box center [728, 116] width 62 height 32
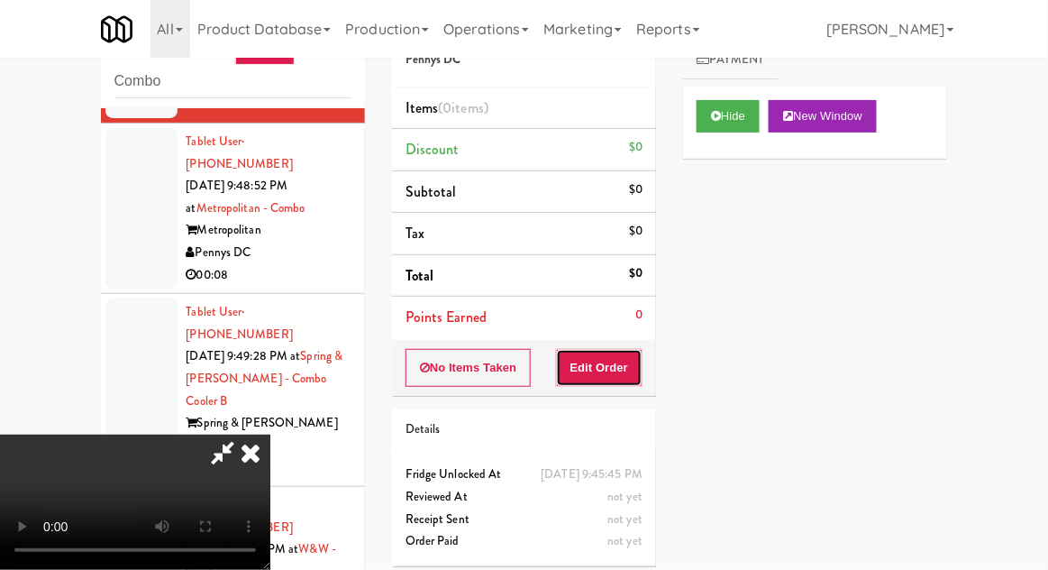
click at [619, 372] on button "Edit Order" at bounding box center [599, 368] width 87 height 38
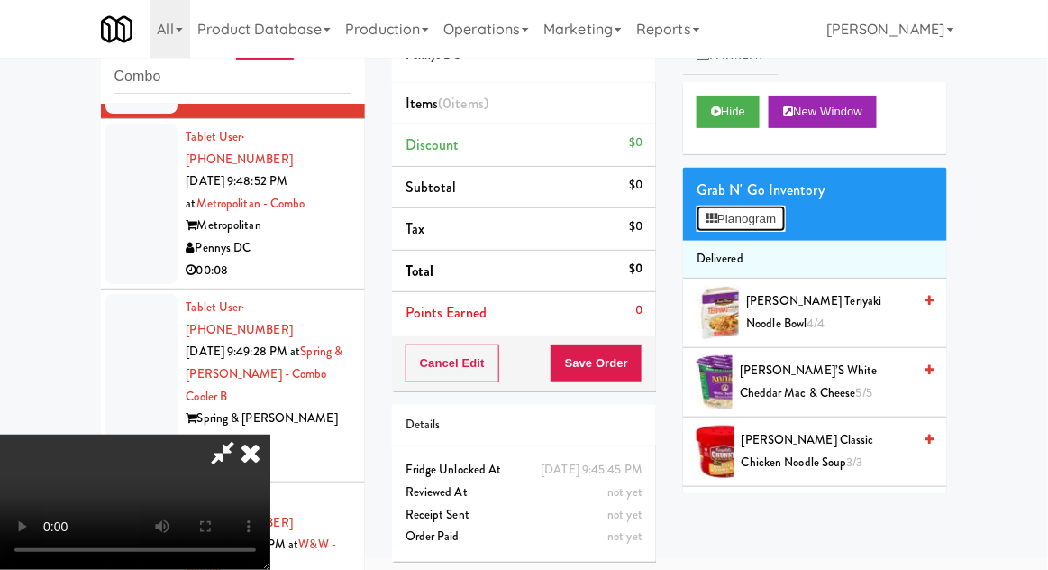
click at [779, 223] on button "Planogram" at bounding box center [741, 218] width 88 height 27
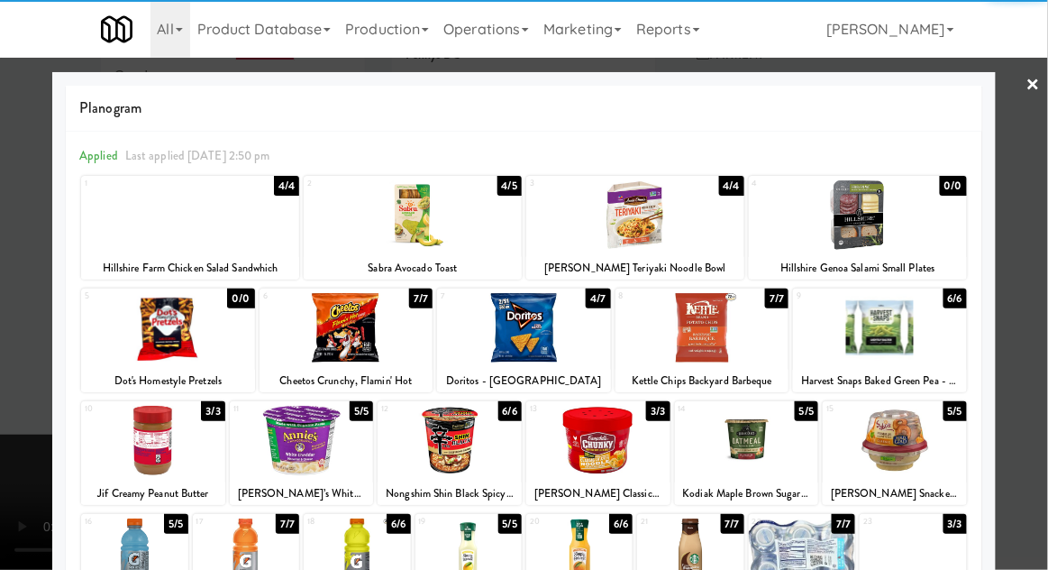
click at [920, 450] on div at bounding box center [895, 440] width 144 height 69
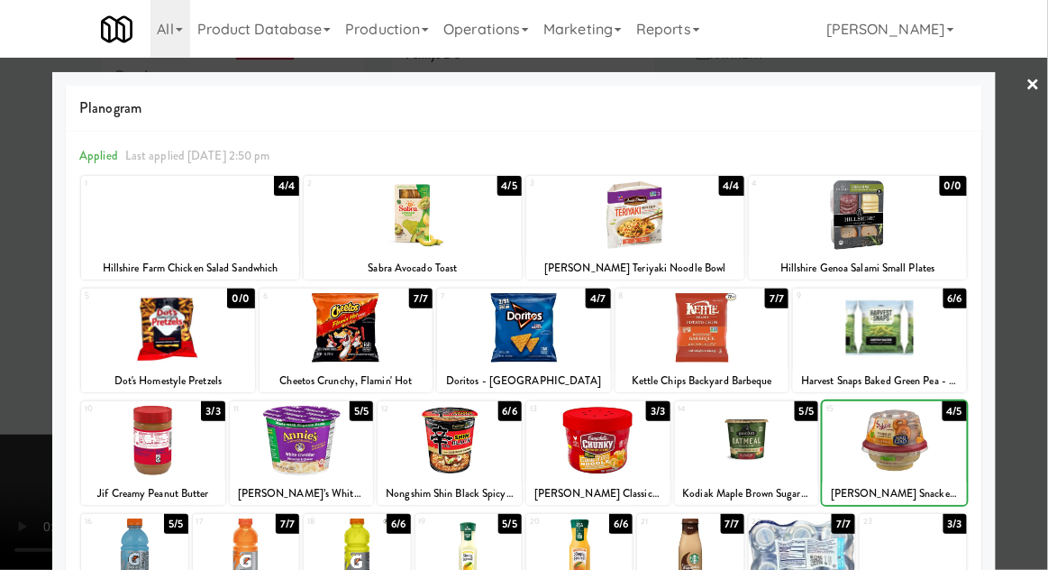
click at [1010, 415] on div at bounding box center [524, 285] width 1048 height 570
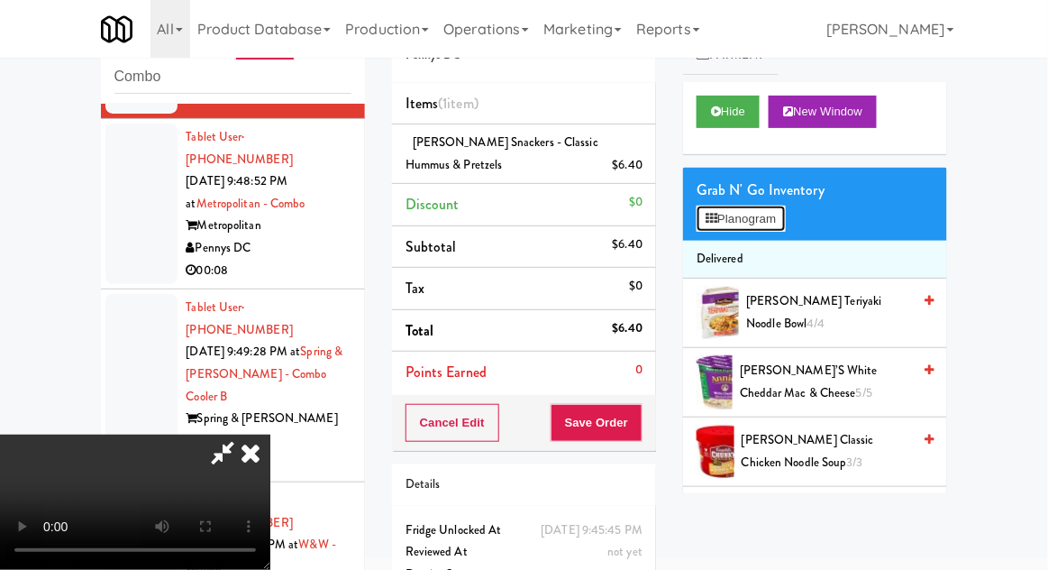
click at [783, 229] on button "Planogram" at bounding box center [741, 218] width 88 height 27
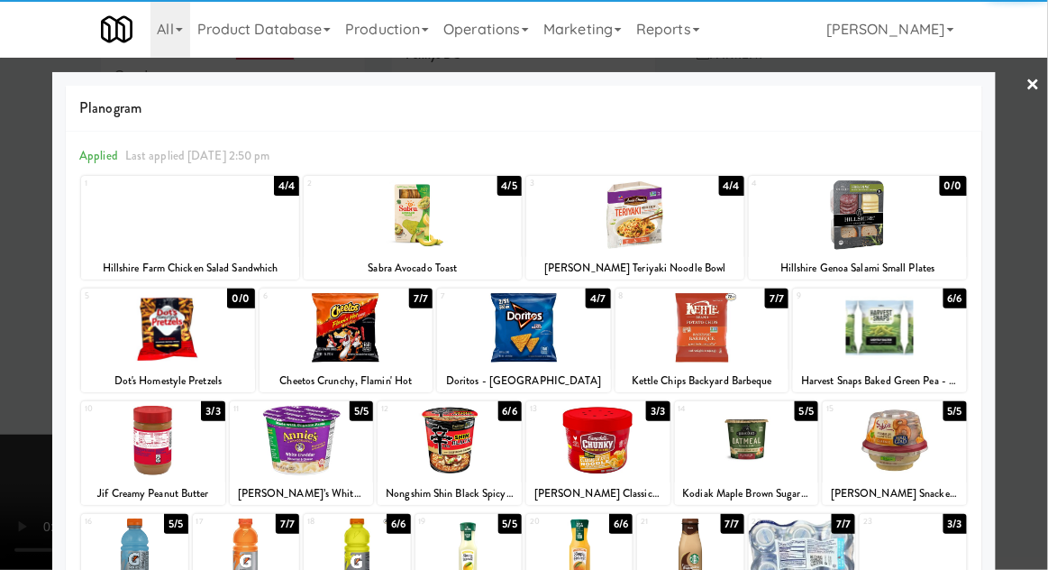
click at [1024, 376] on div at bounding box center [524, 285] width 1048 height 570
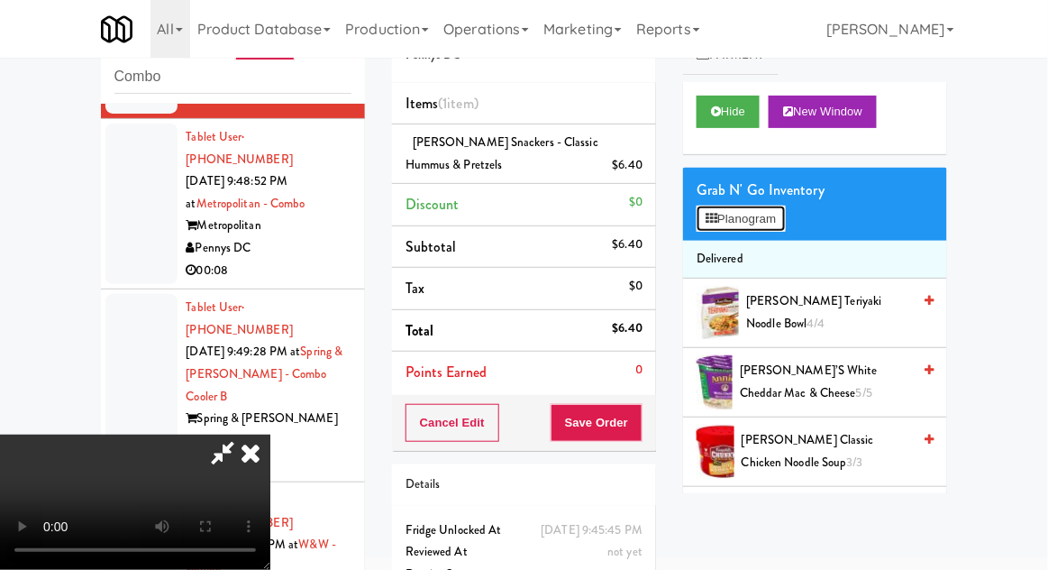
click at [778, 216] on button "Planogram" at bounding box center [741, 218] width 88 height 27
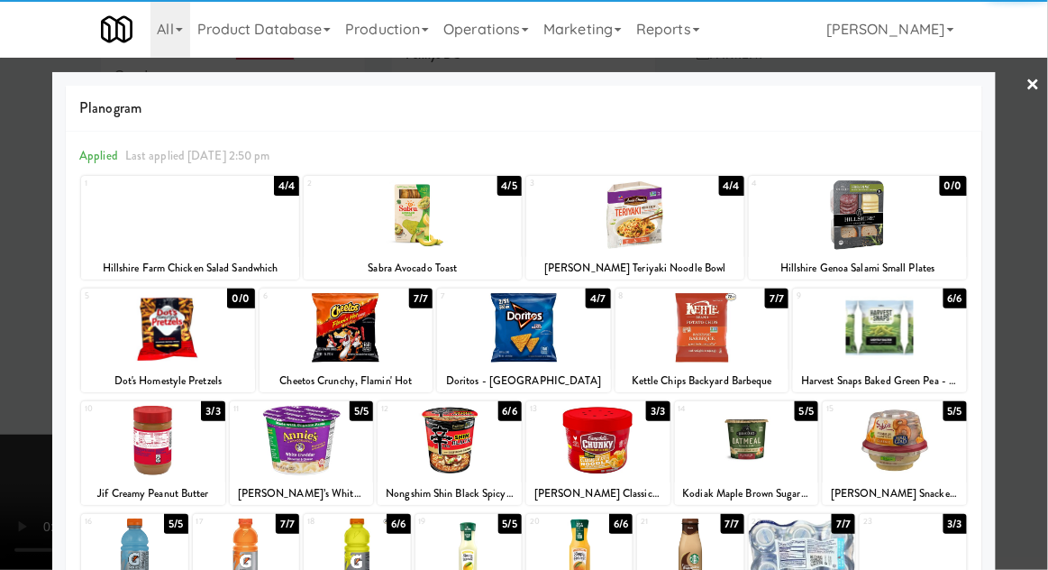
click at [294, 451] on div at bounding box center [302, 440] width 144 height 69
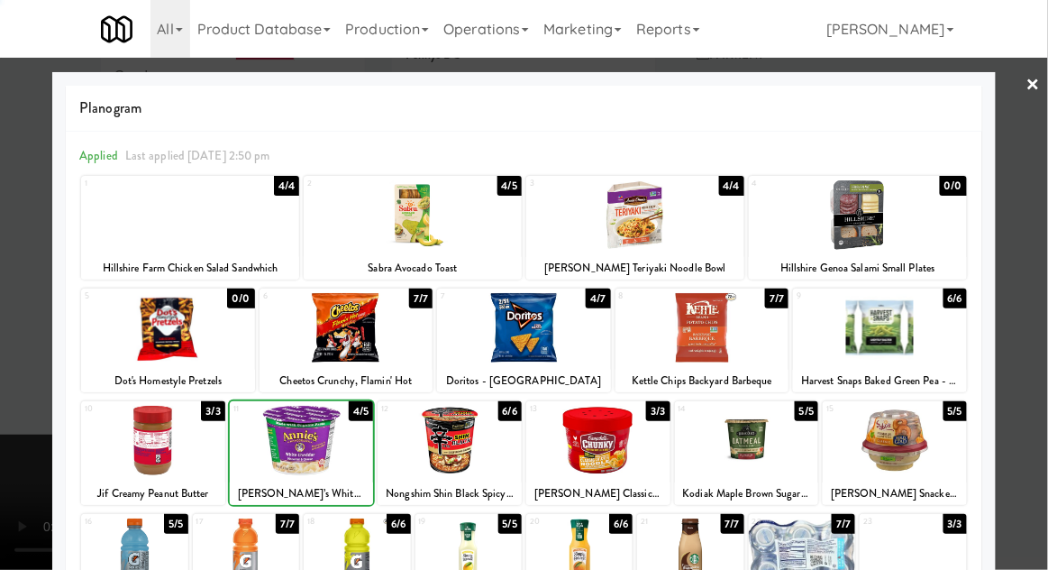
click at [1023, 318] on div at bounding box center [524, 285] width 1048 height 570
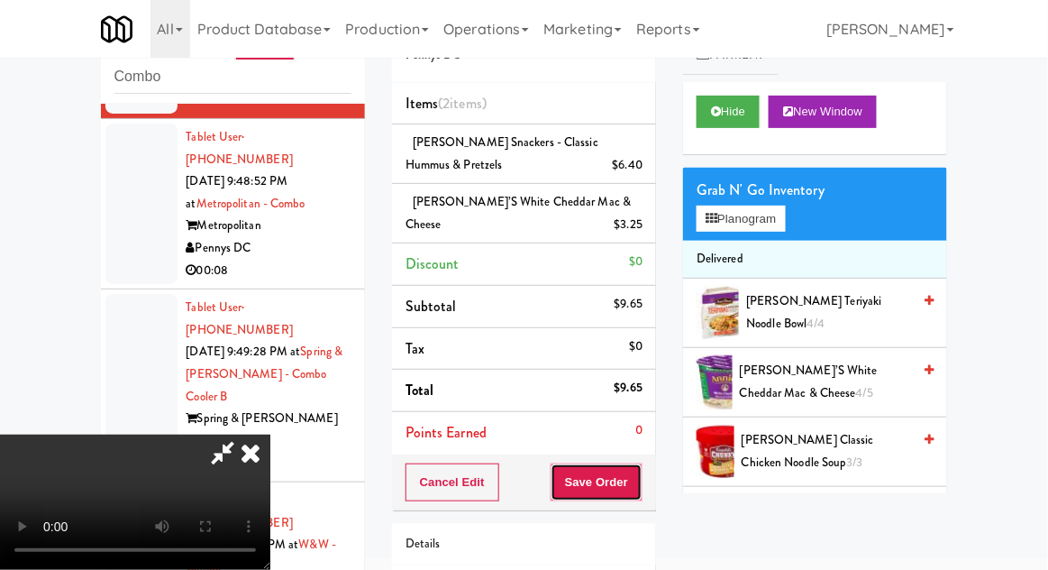
click at [642, 489] on button "Save Order" at bounding box center [597, 482] width 92 height 38
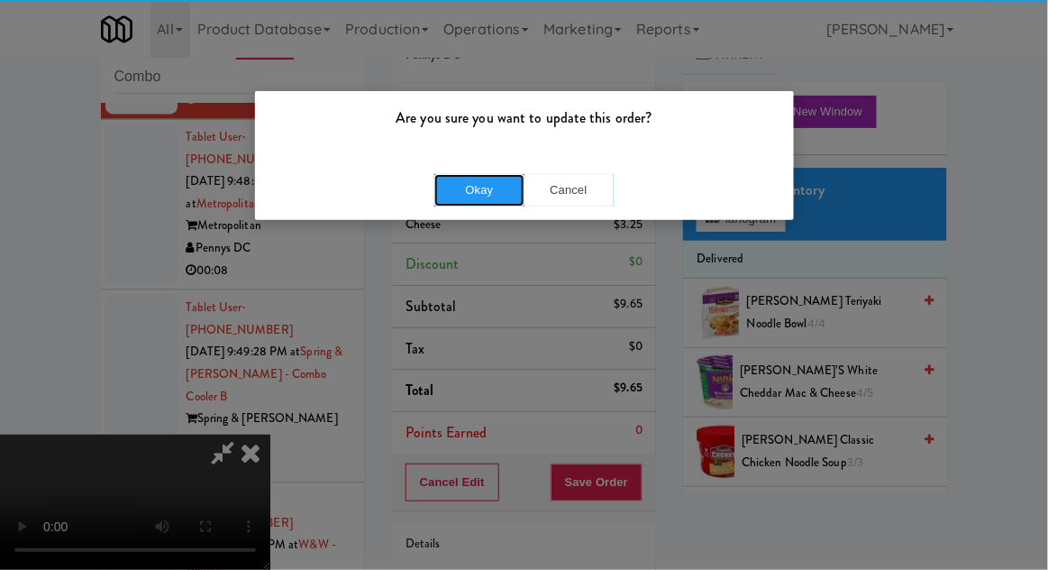
click at [439, 192] on button "Okay" at bounding box center [479, 190] width 90 height 32
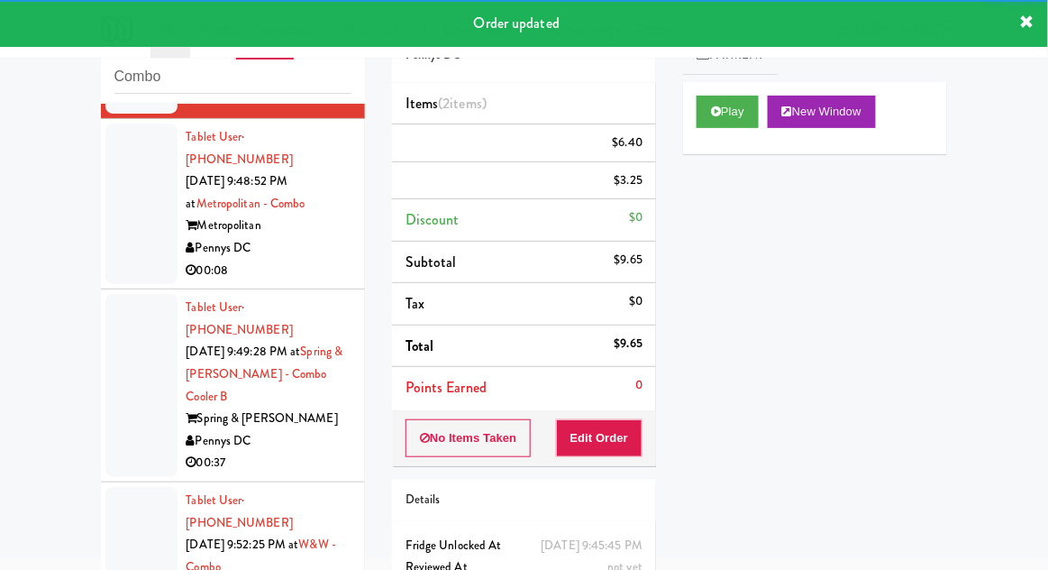
click at [130, 301] on div at bounding box center [141, 385] width 72 height 183
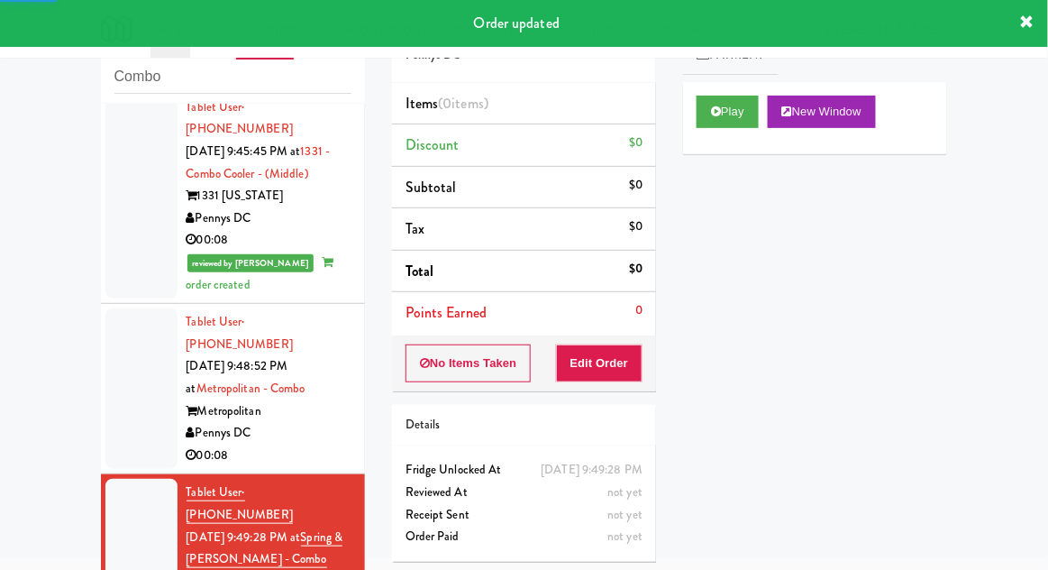
click at [149, 341] on div at bounding box center [141, 388] width 72 height 160
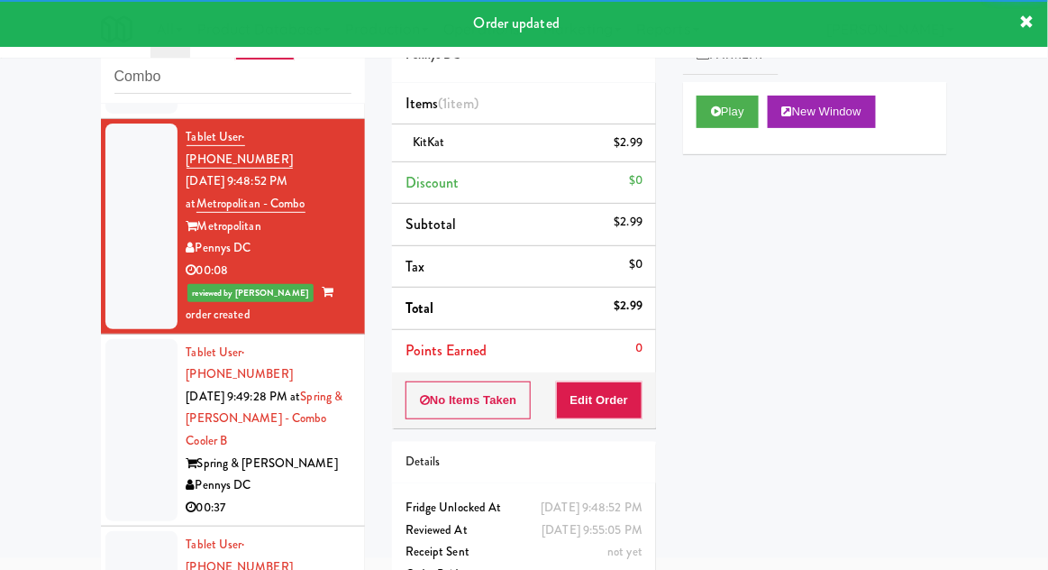
click at [128, 356] on div at bounding box center [141, 430] width 72 height 183
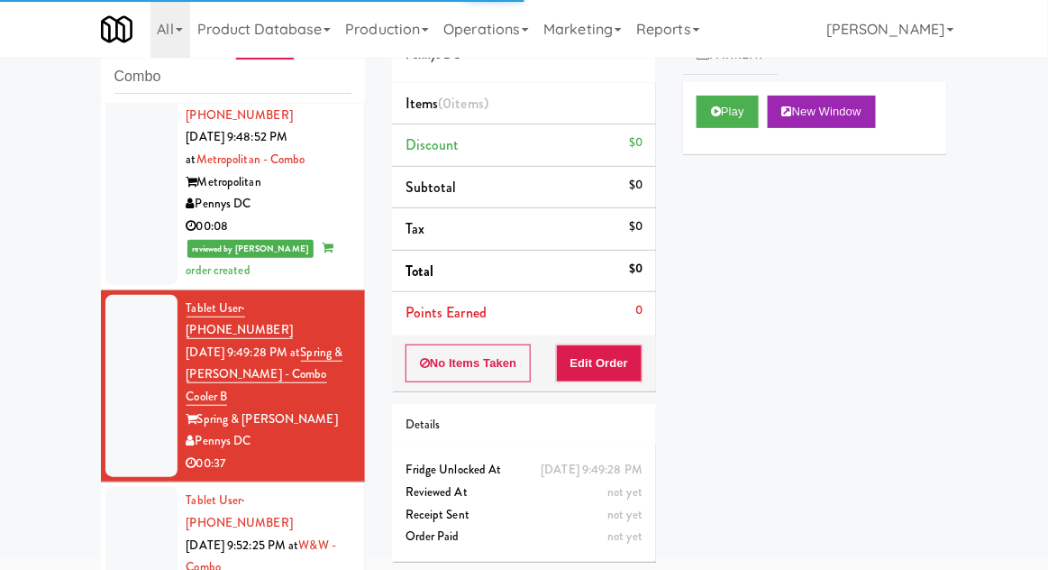
click at [124, 487] on div at bounding box center [141, 567] width 72 height 160
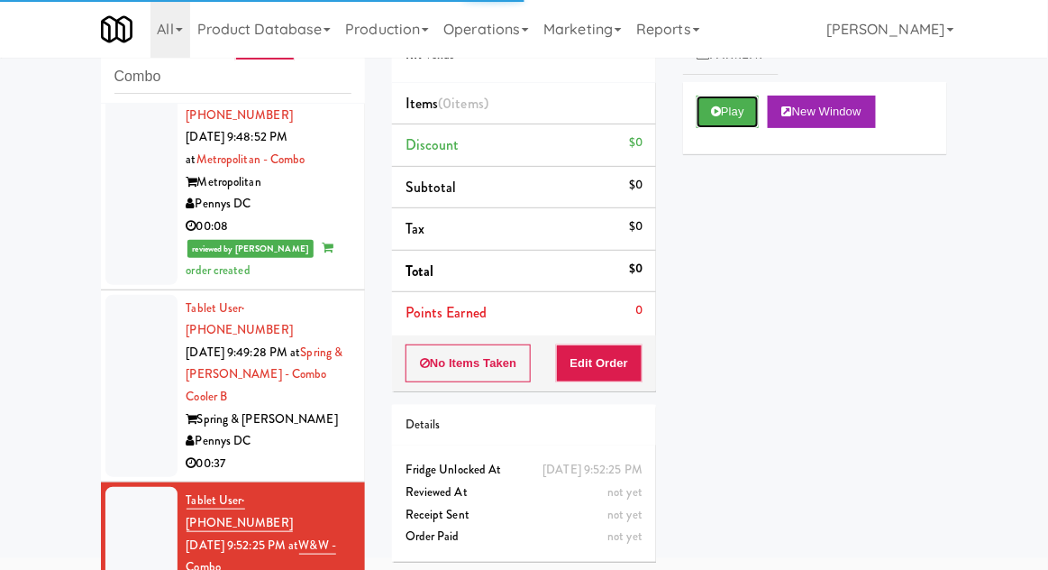
click at [748, 107] on button "Play" at bounding box center [728, 112] width 62 height 32
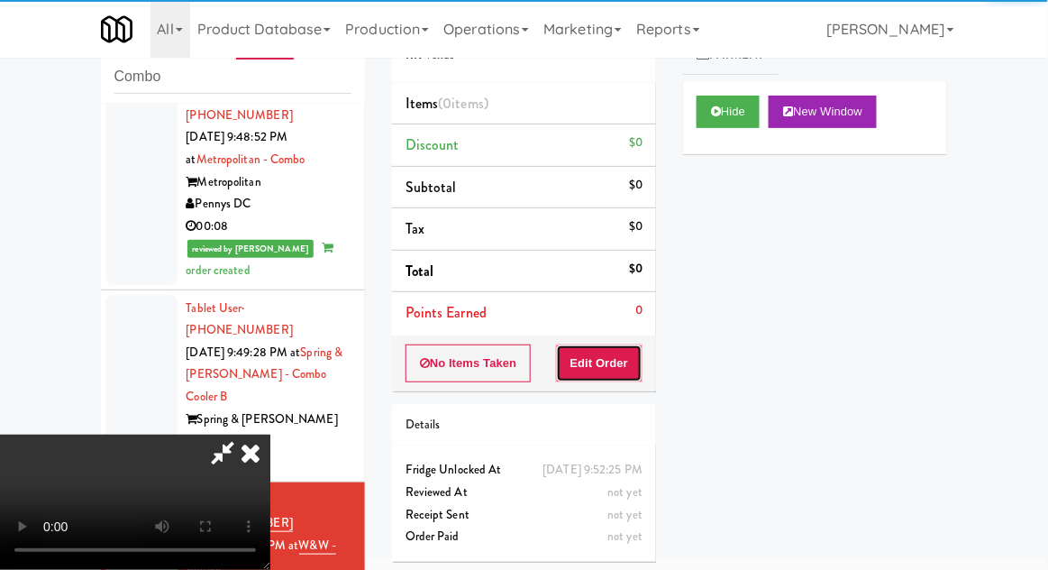
click at [613, 369] on button "Edit Order" at bounding box center [599, 363] width 87 height 38
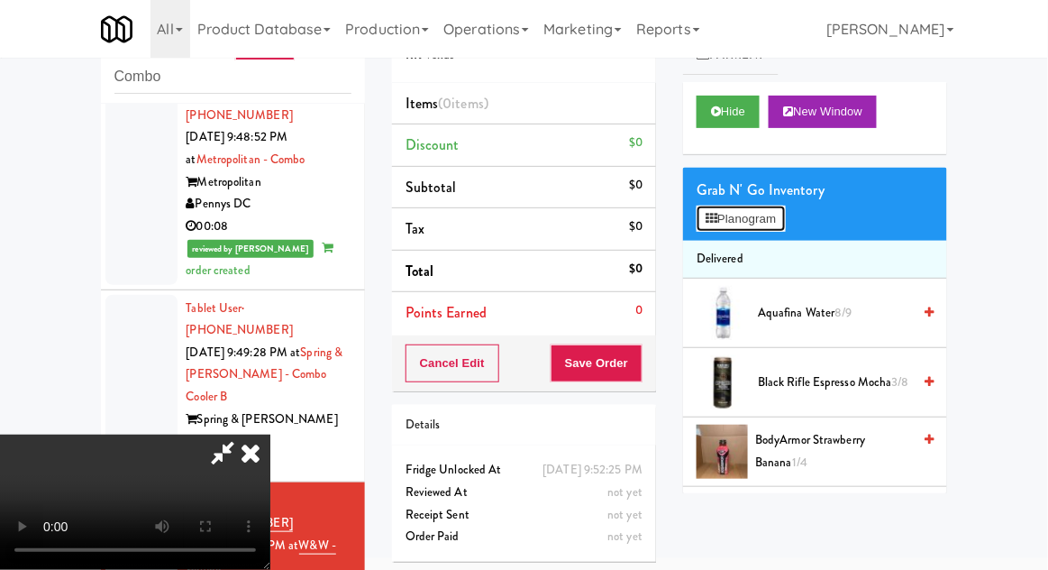
click at [782, 221] on button "Planogram" at bounding box center [741, 218] width 88 height 27
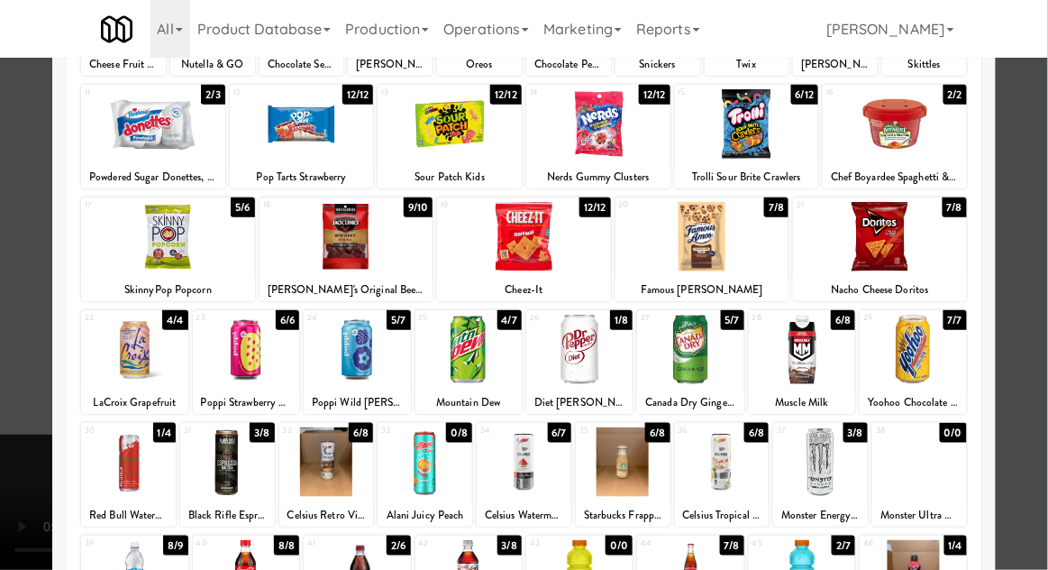
click at [823, 568] on div at bounding box center [802, 574] width 106 height 69
click at [1022, 461] on div at bounding box center [524, 285] width 1048 height 570
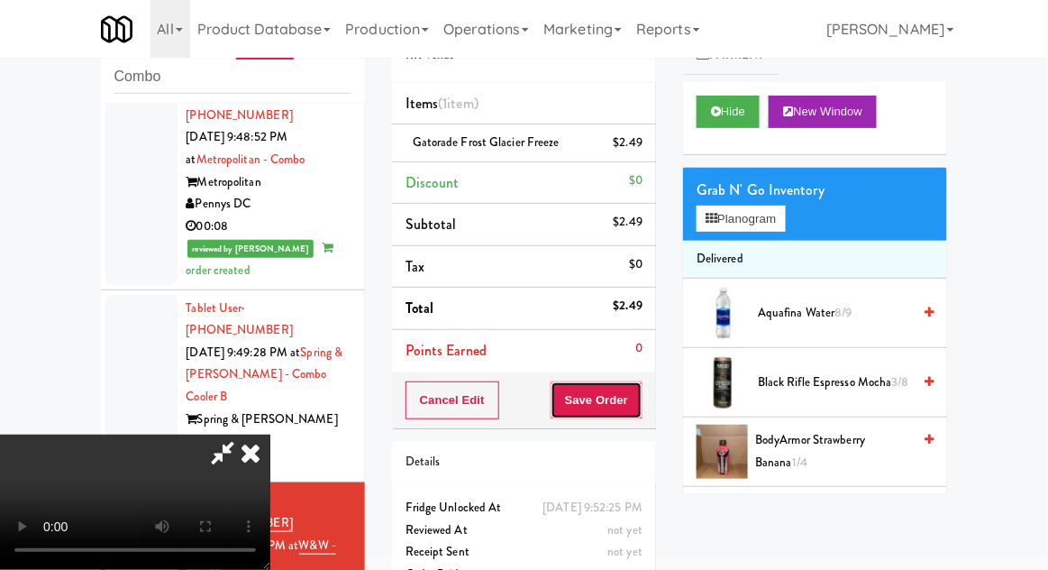
click at [638, 397] on button "Save Order" at bounding box center [597, 400] width 92 height 38
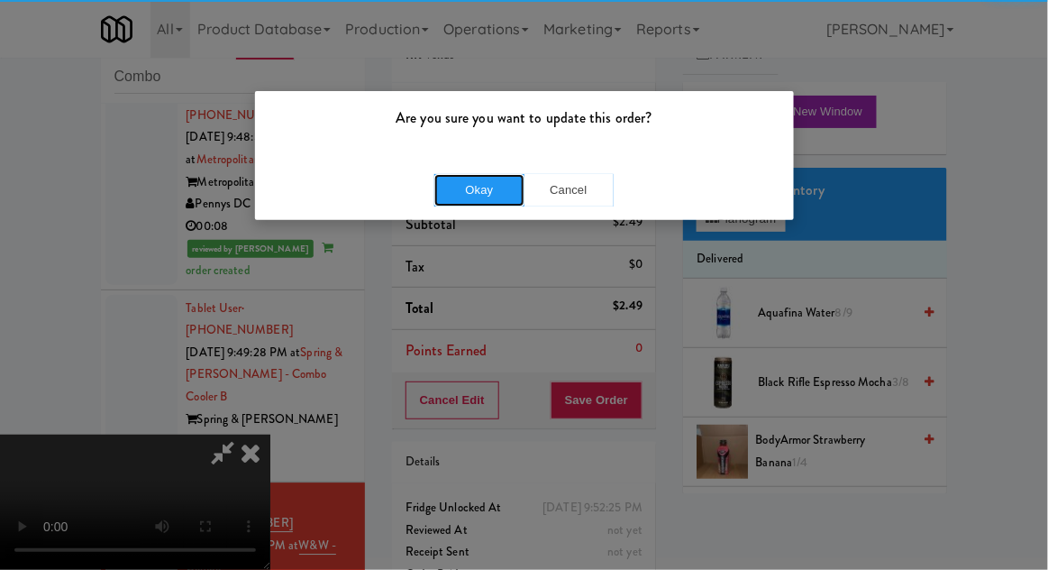
click at [467, 200] on button "Okay" at bounding box center [479, 190] width 90 height 32
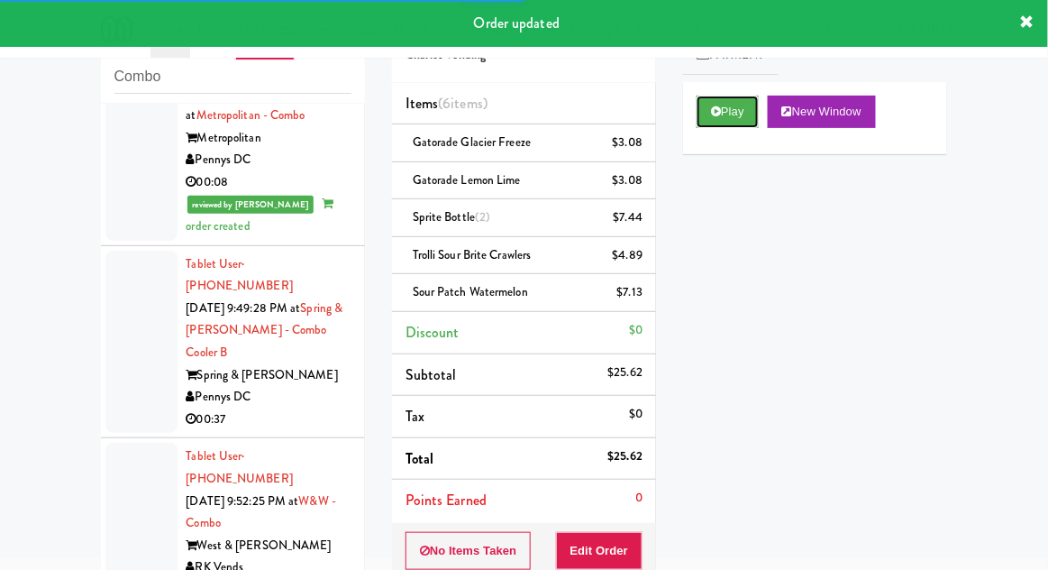
click at [745, 114] on button "Play" at bounding box center [728, 112] width 62 height 32
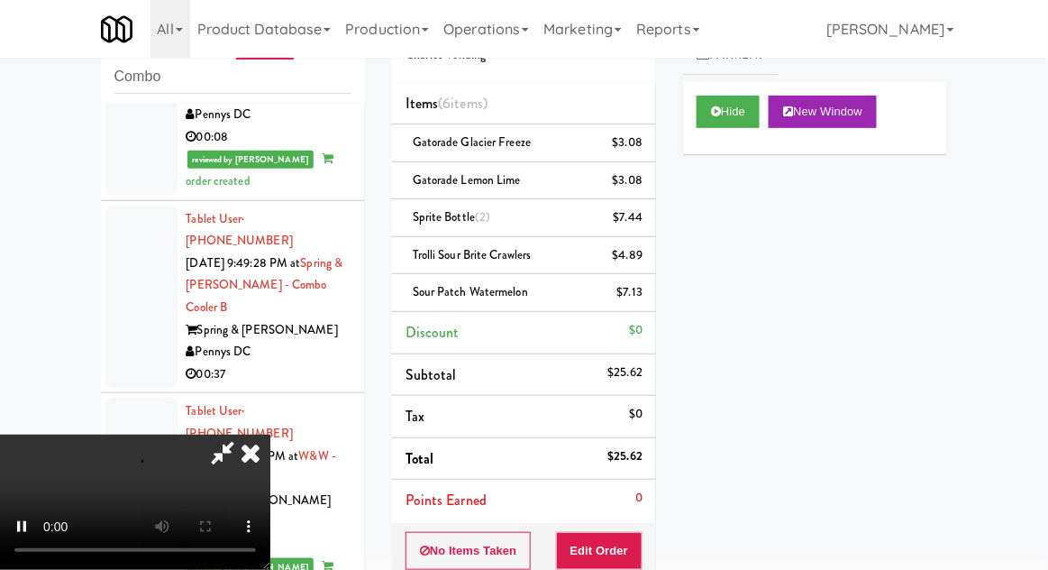
click at [250, 470] on icon at bounding box center [251, 452] width 40 height 36
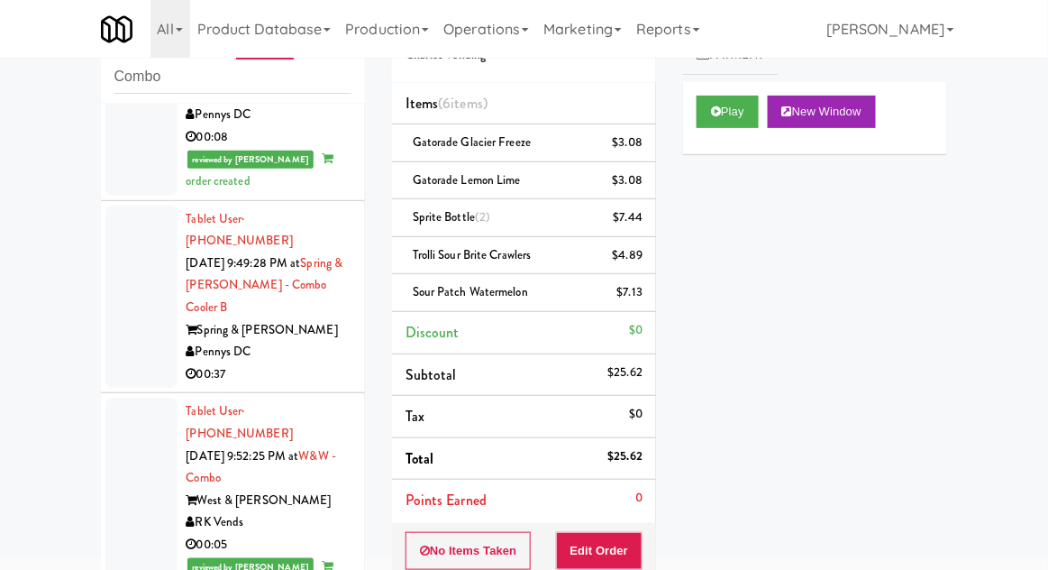
click at [144, 236] on div at bounding box center [141, 296] width 72 height 183
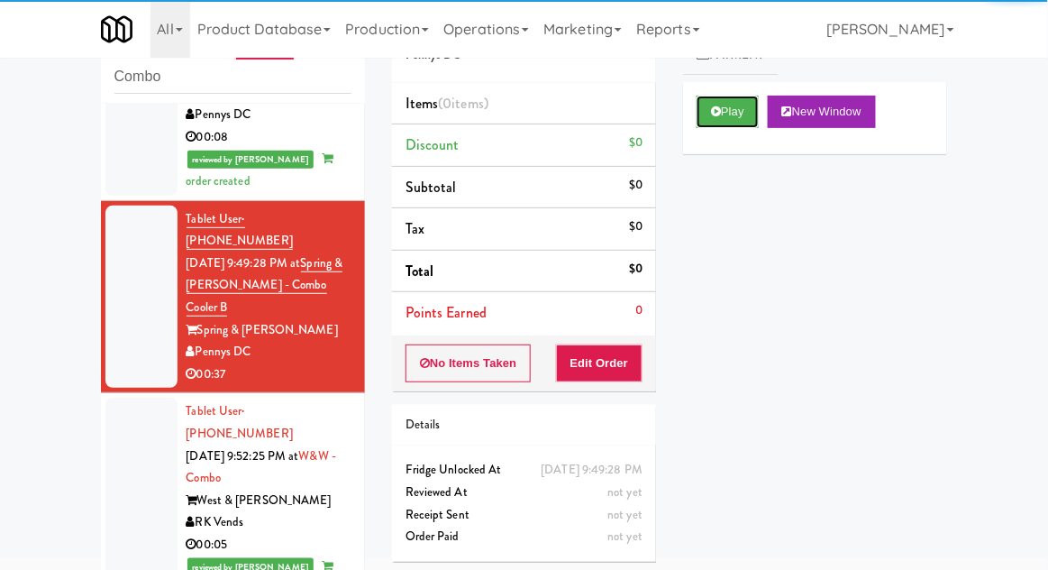
click at [725, 98] on button "Play" at bounding box center [728, 112] width 62 height 32
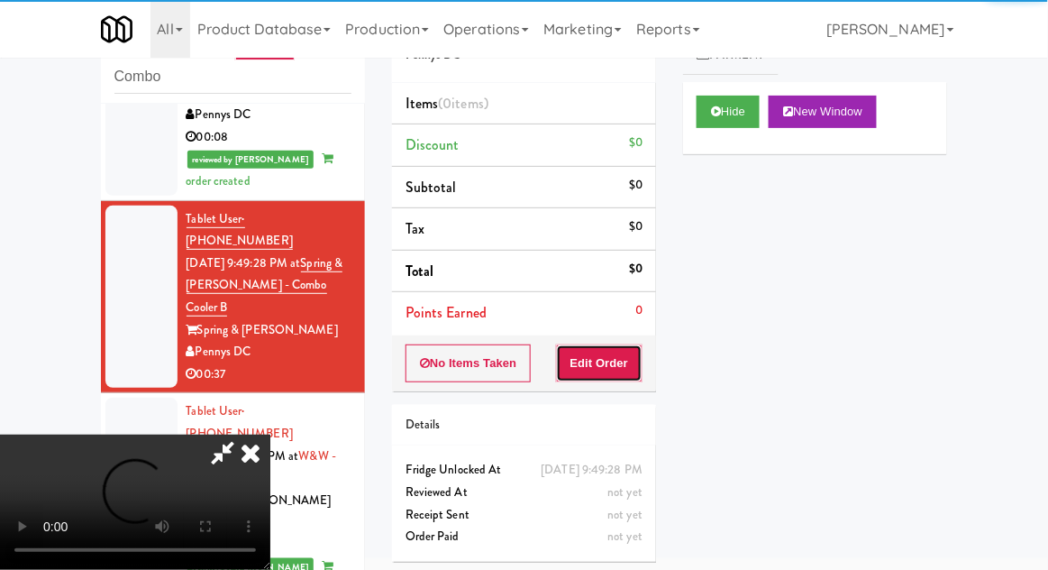
click at [627, 377] on button "Edit Order" at bounding box center [599, 363] width 87 height 38
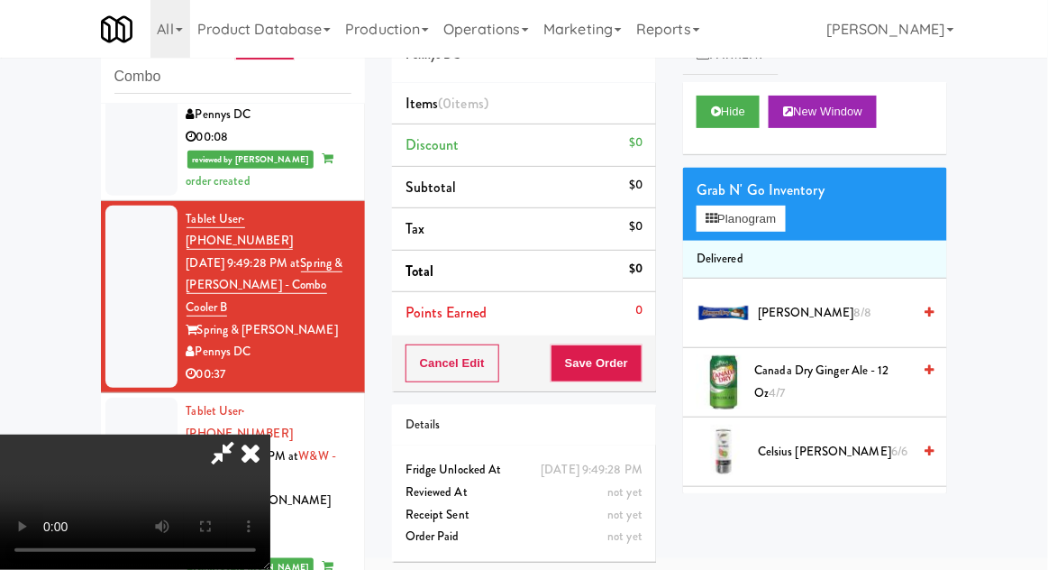
scroll to position [66, 0]
click at [778, 225] on button "Planogram" at bounding box center [741, 218] width 88 height 27
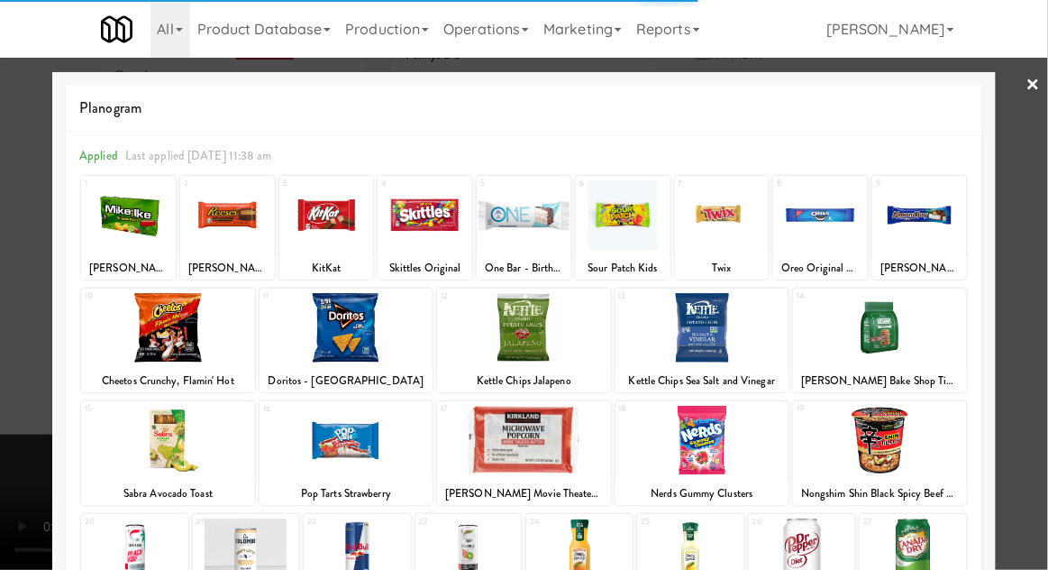
scroll to position [105, 0]
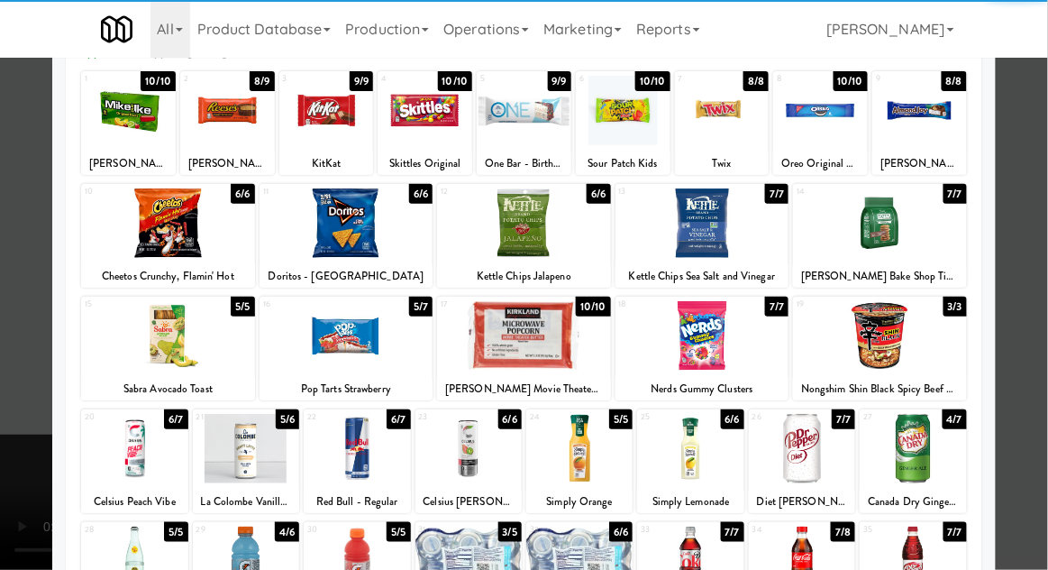
click at [467, 472] on div at bounding box center [468, 448] width 106 height 69
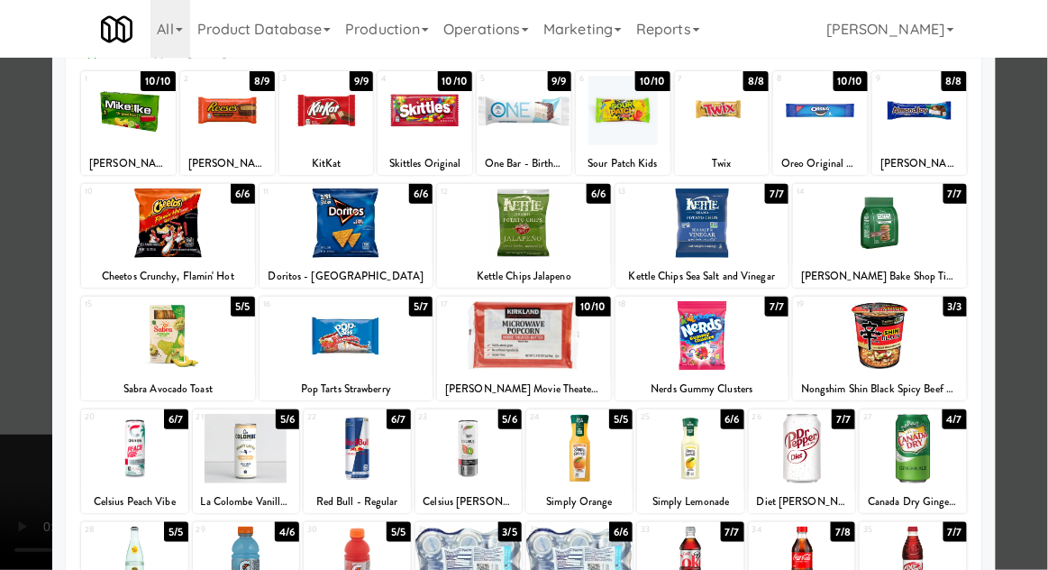
click at [1028, 319] on div at bounding box center [524, 285] width 1048 height 570
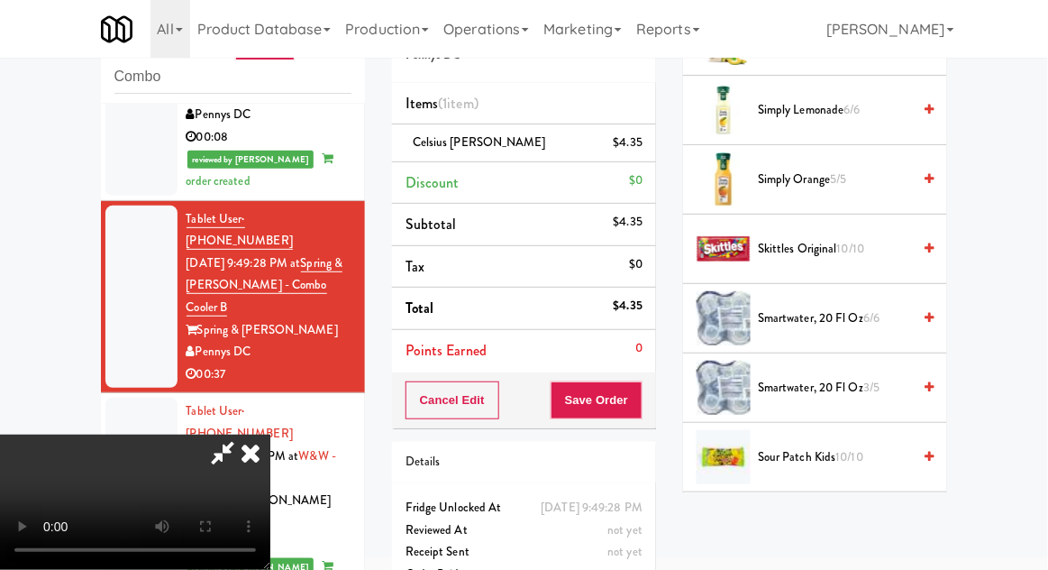
scroll to position [2327, 0]
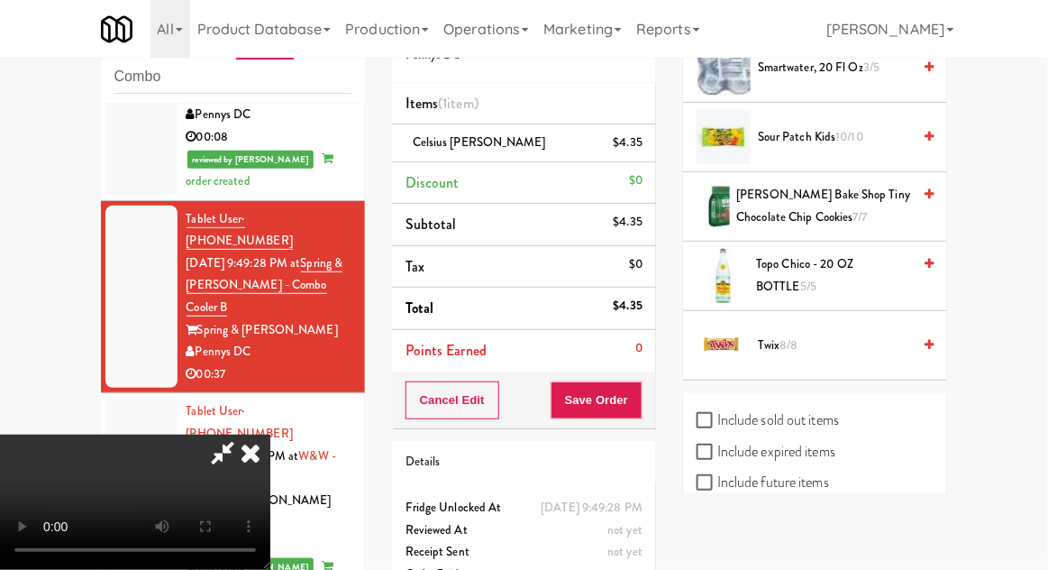
click at [820, 334] on span "Twix 8/8" at bounding box center [834, 345] width 153 height 23
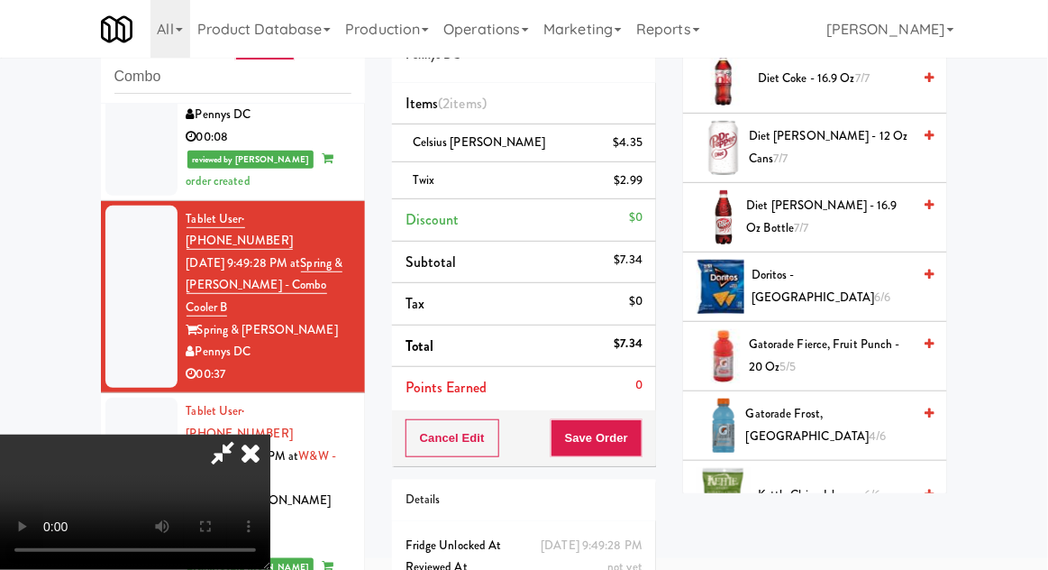
scroll to position [633, 0]
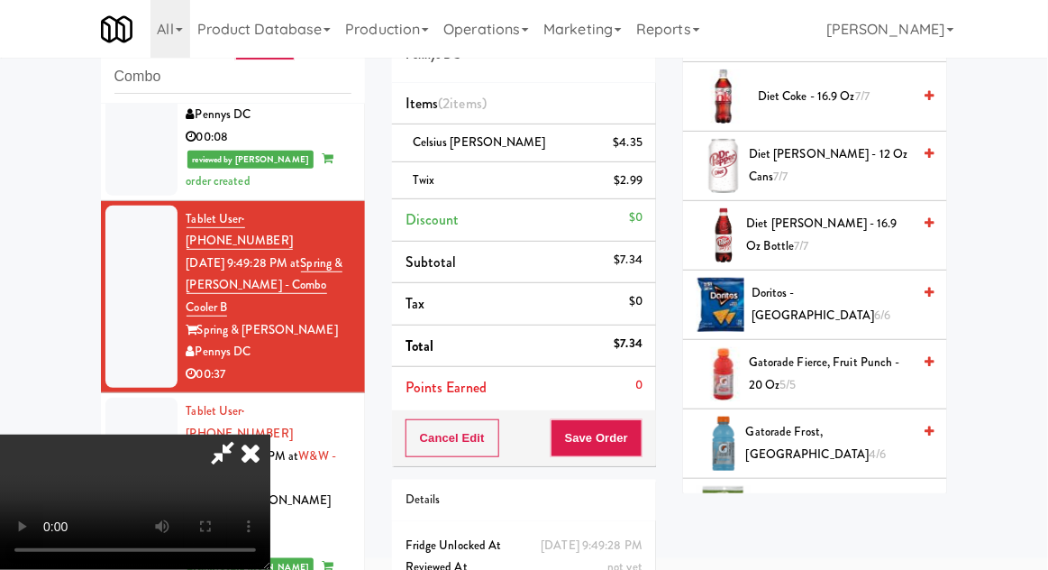
click at [875, 306] on span "6/6" at bounding box center [883, 314] width 16 height 17
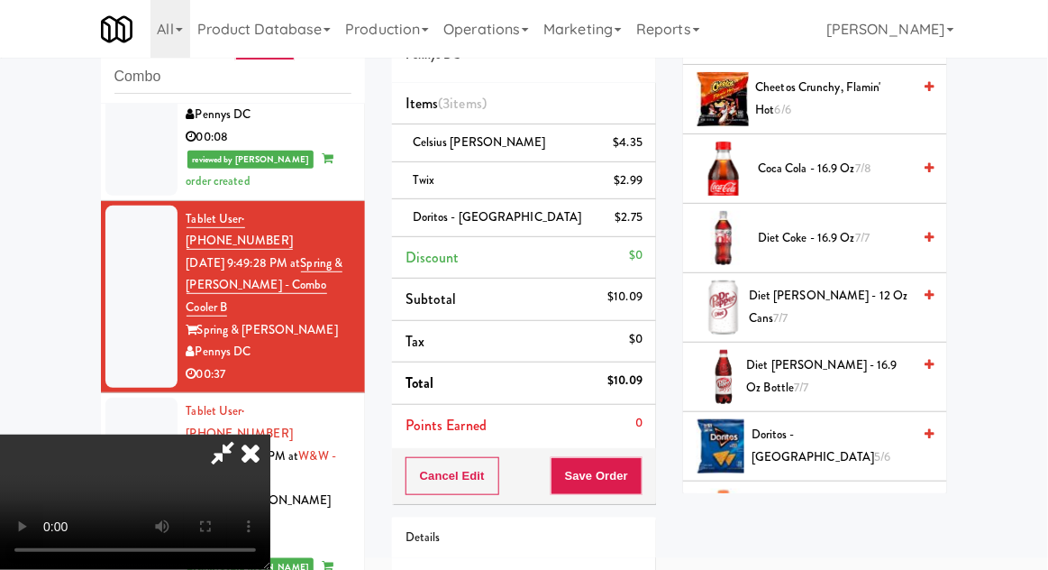
scroll to position [0, 0]
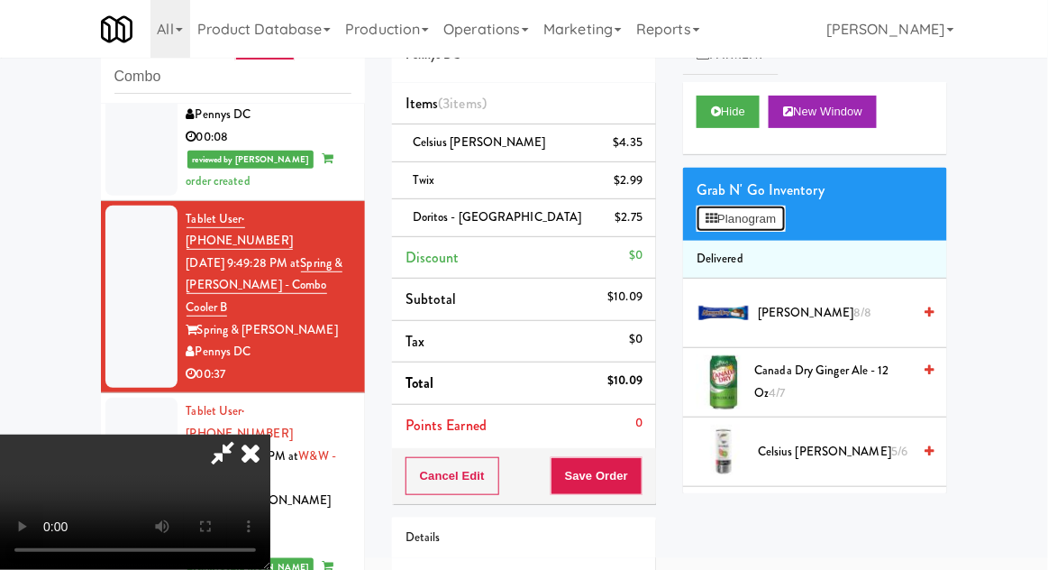
click at [785, 220] on button "Planogram" at bounding box center [741, 218] width 88 height 27
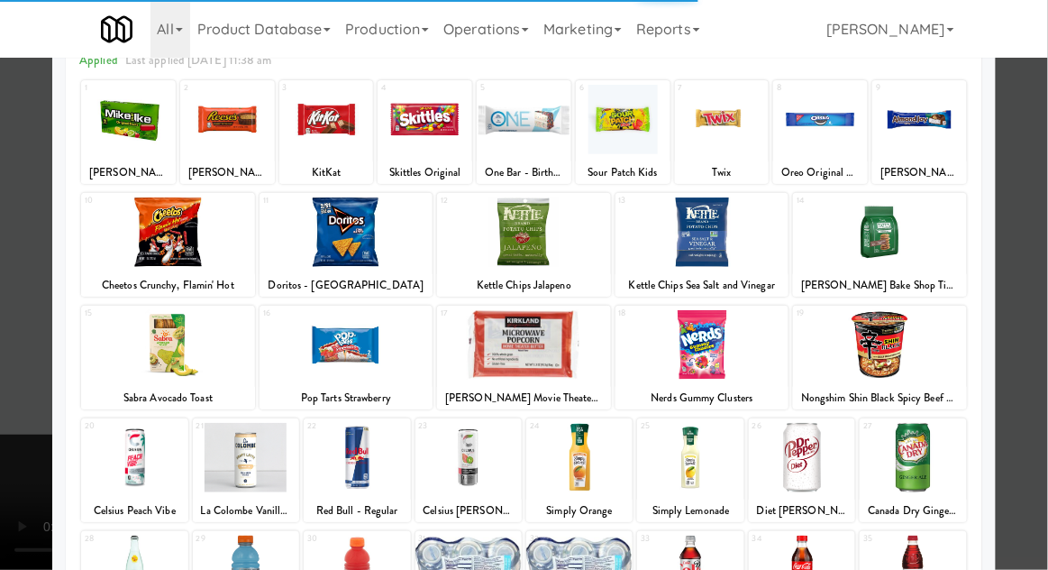
scroll to position [228, 0]
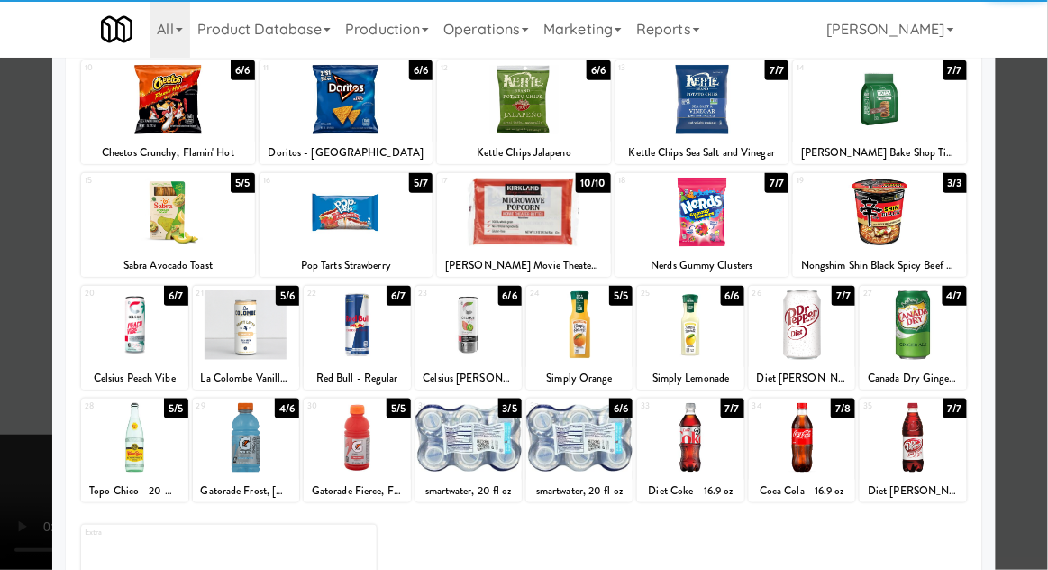
click at [926, 416] on div at bounding box center [913, 437] width 106 height 69
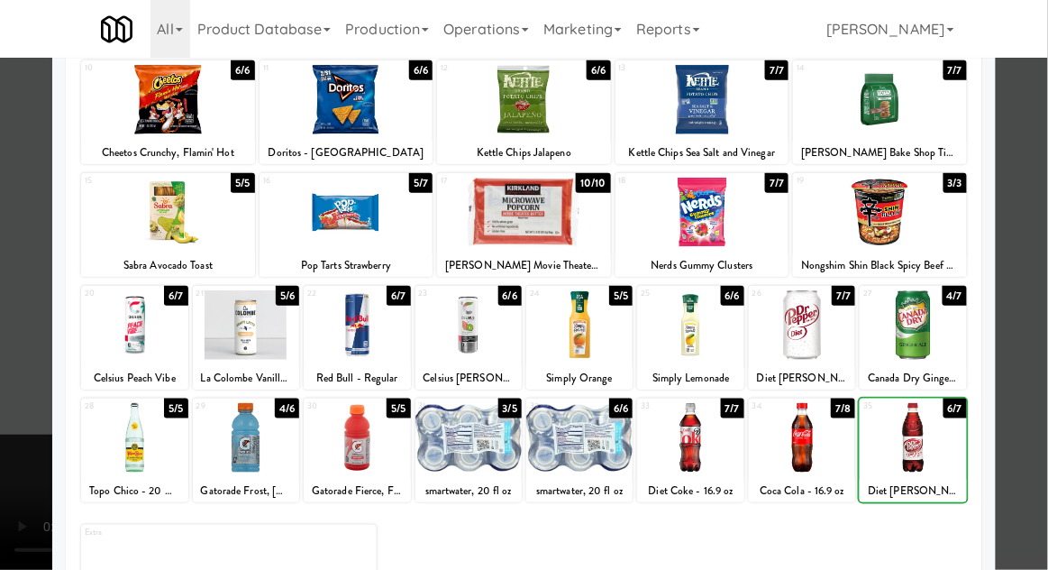
click at [1028, 377] on div at bounding box center [524, 285] width 1048 height 570
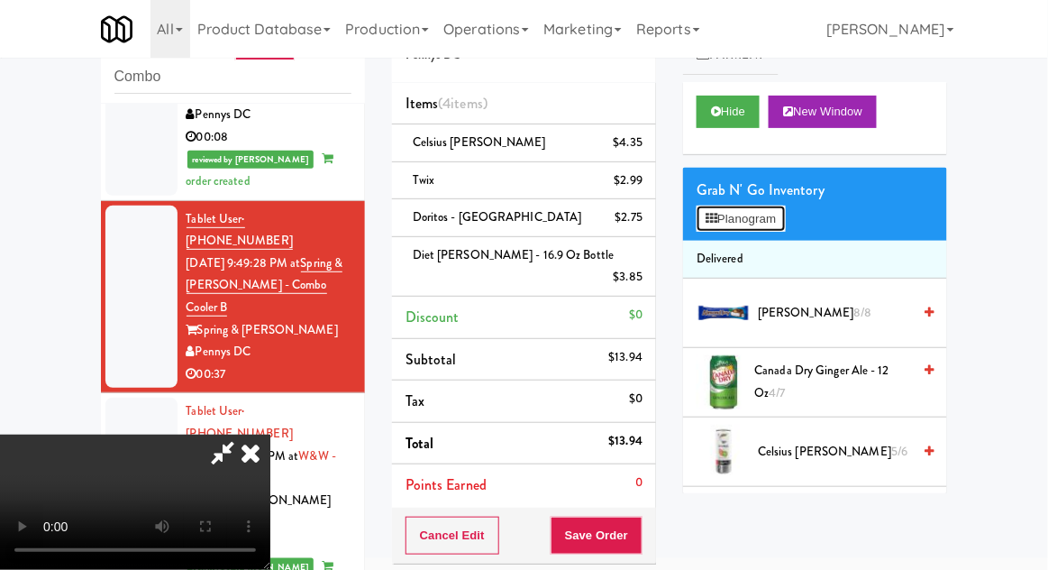
click at [785, 221] on button "Planogram" at bounding box center [741, 218] width 88 height 27
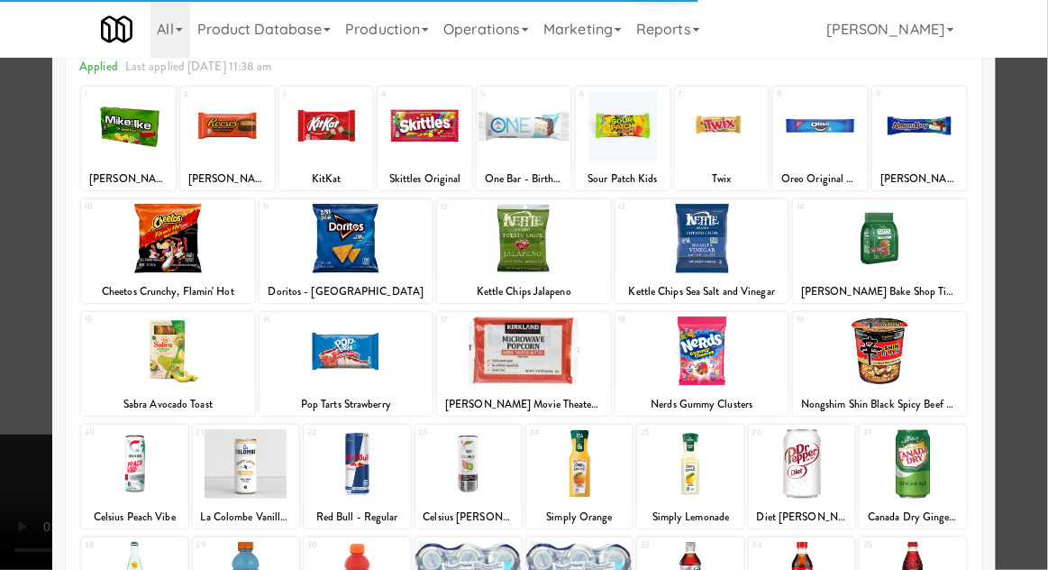
scroll to position [99, 0]
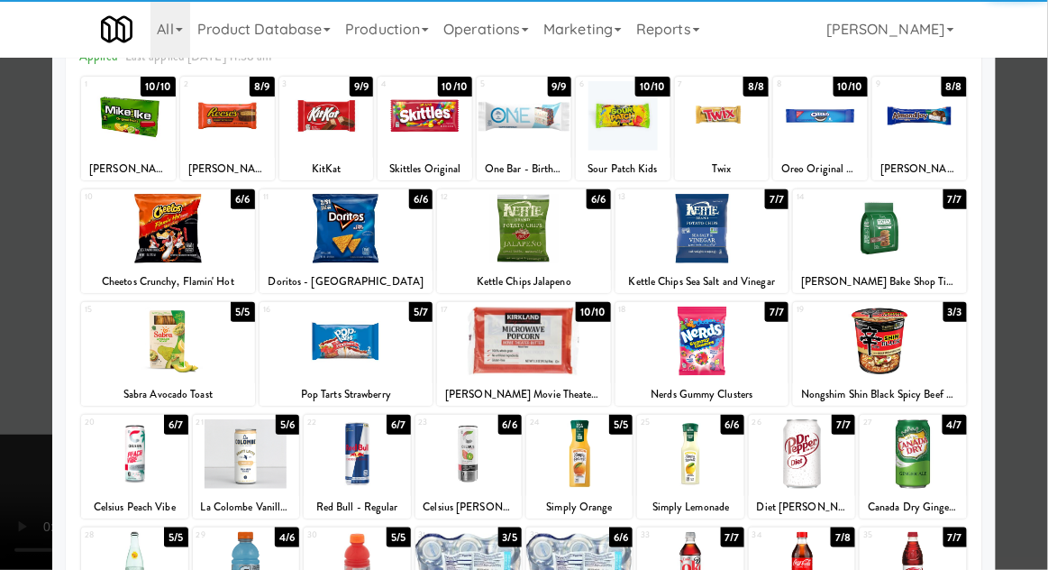
click at [756, 362] on div at bounding box center [703, 340] width 174 height 69
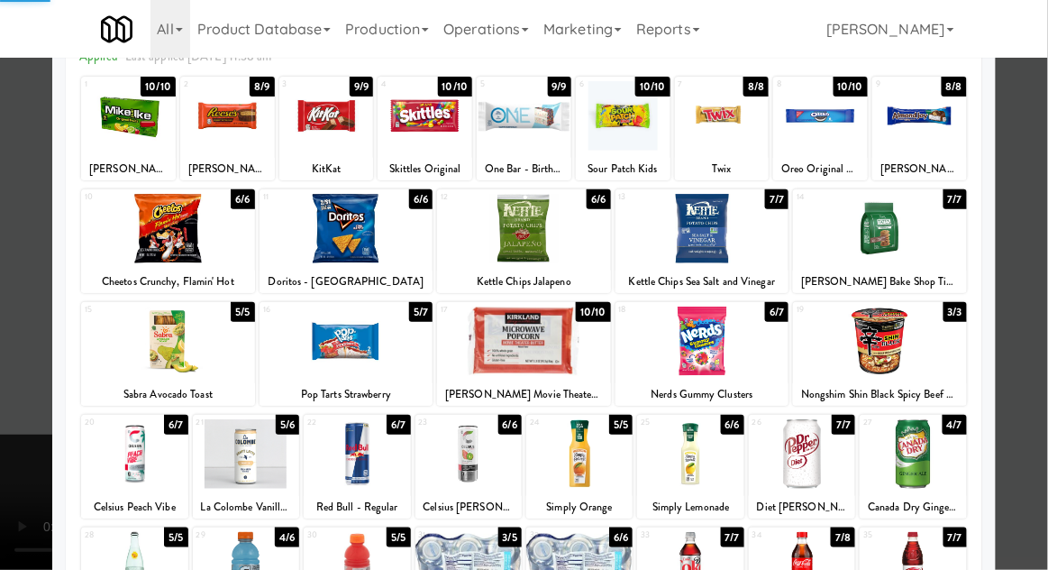
click at [1032, 333] on div at bounding box center [524, 285] width 1048 height 570
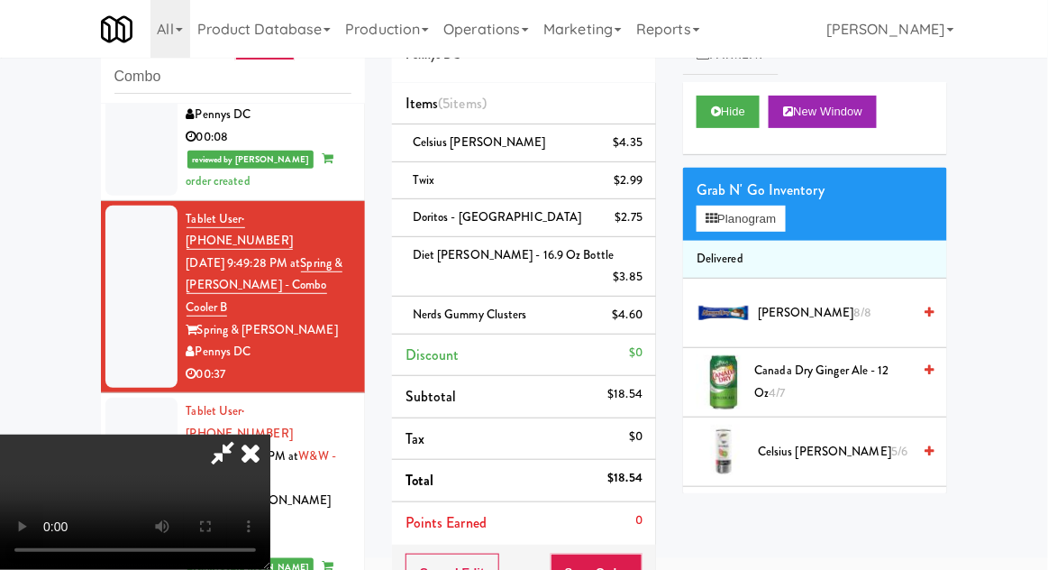
scroll to position [194, 0]
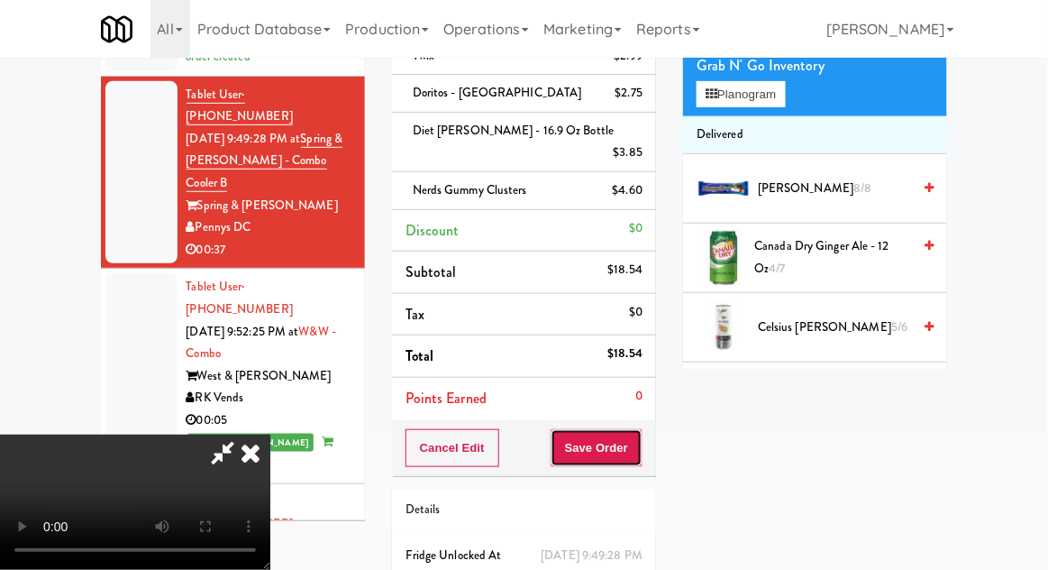
click at [636, 437] on button "Save Order" at bounding box center [597, 448] width 92 height 38
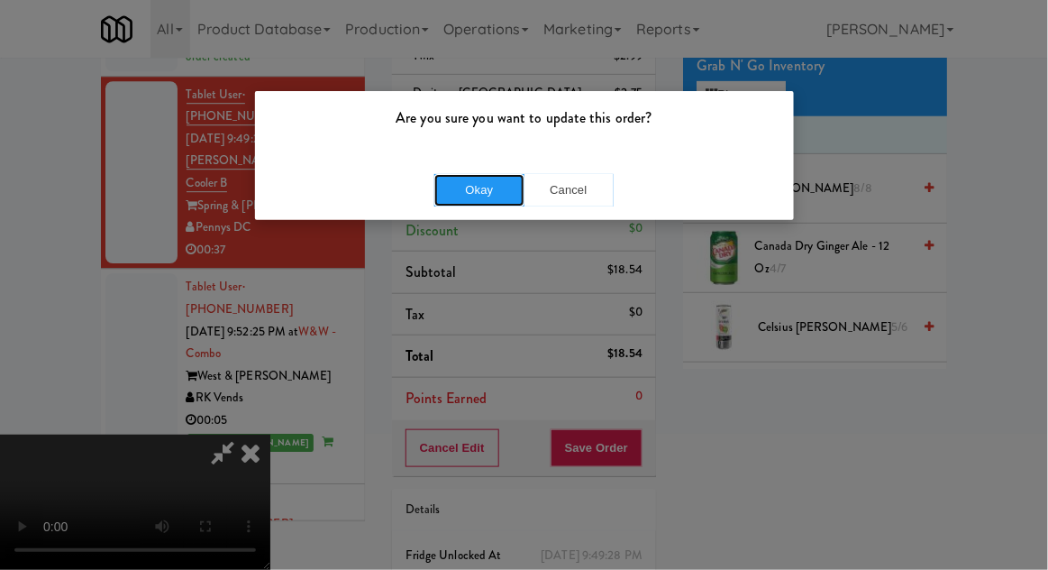
click at [449, 200] on button "Okay" at bounding box center [479, 190] width 90 height 32
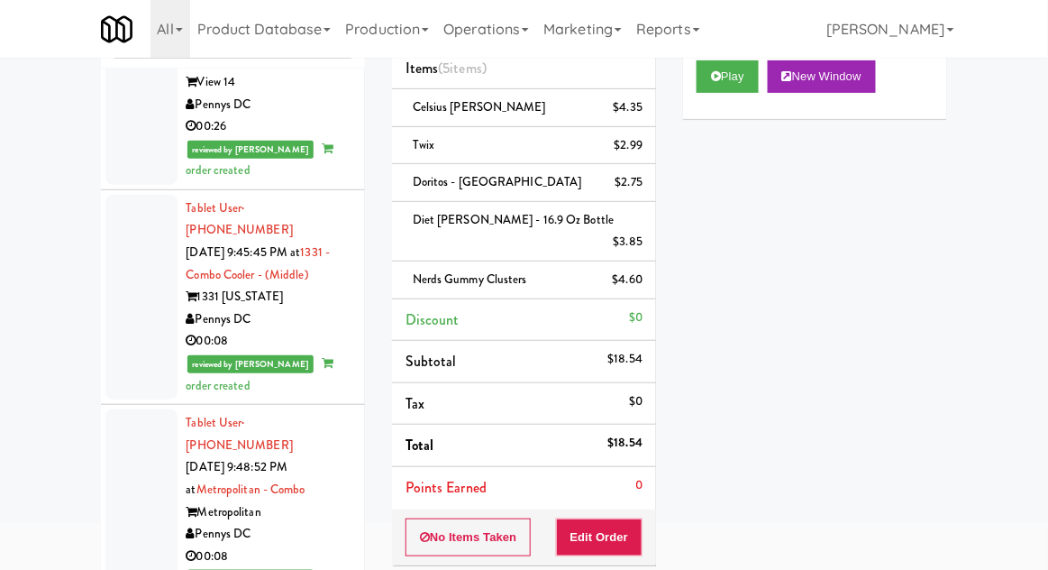
scroll to position [0, 0]
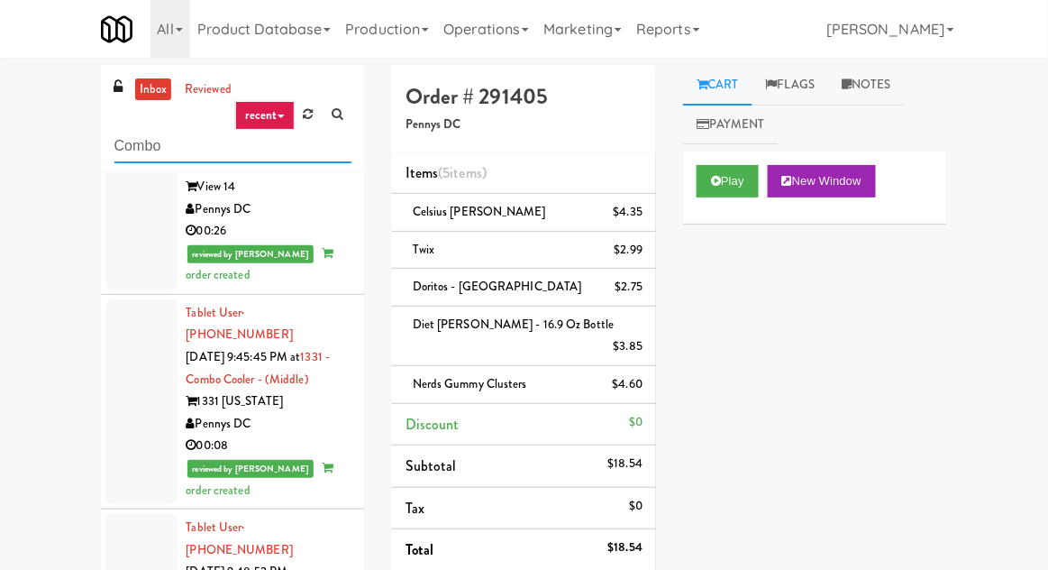
click at [134, 151] on input "Combo" at bounding box center [232, 146] width 237 height 33
click at [119, 146] on input "Combo" at bounding box center [232, 146] width 237 height 33
type input "Fridge"
click at [50, 130] on div "inbox reviewed recent all unclear take inventory issue suspicious failed recent…" at bounding box center [524, 459] width 1048 height 789
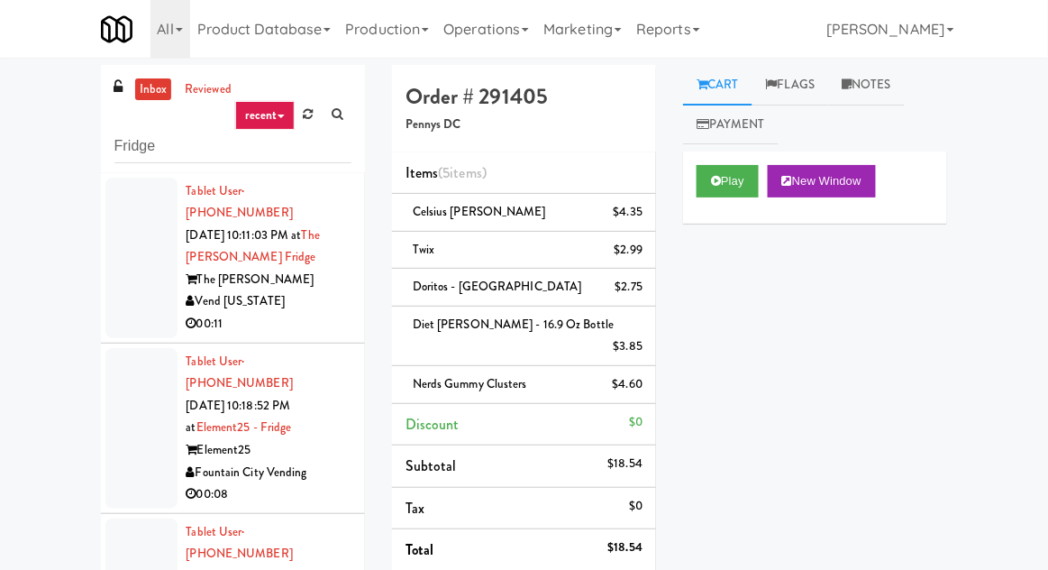
click at [129, 271] on div at bounding box center [141, 258] width 72 height 160
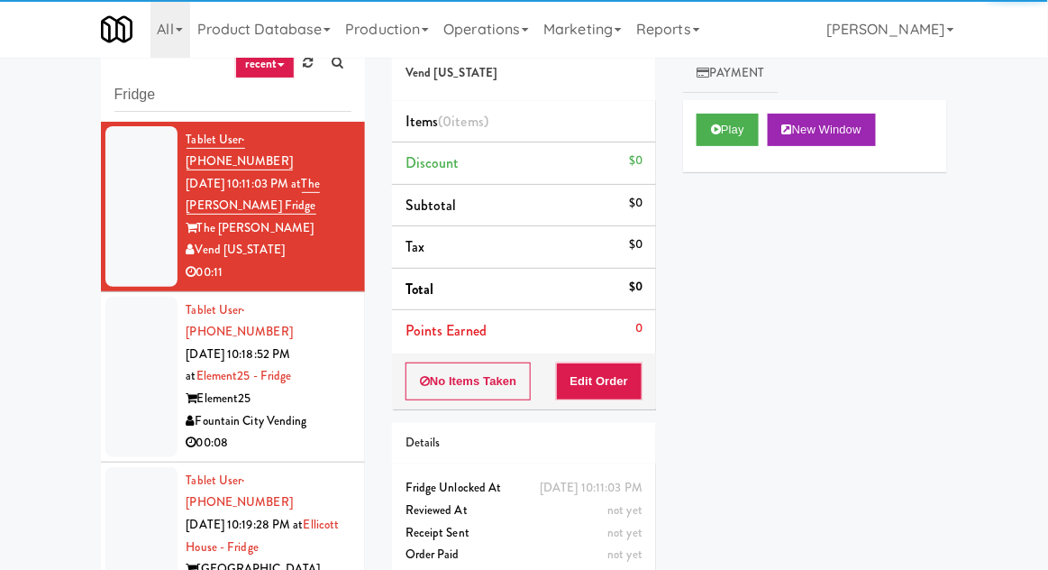
scroll to position [69, 0]
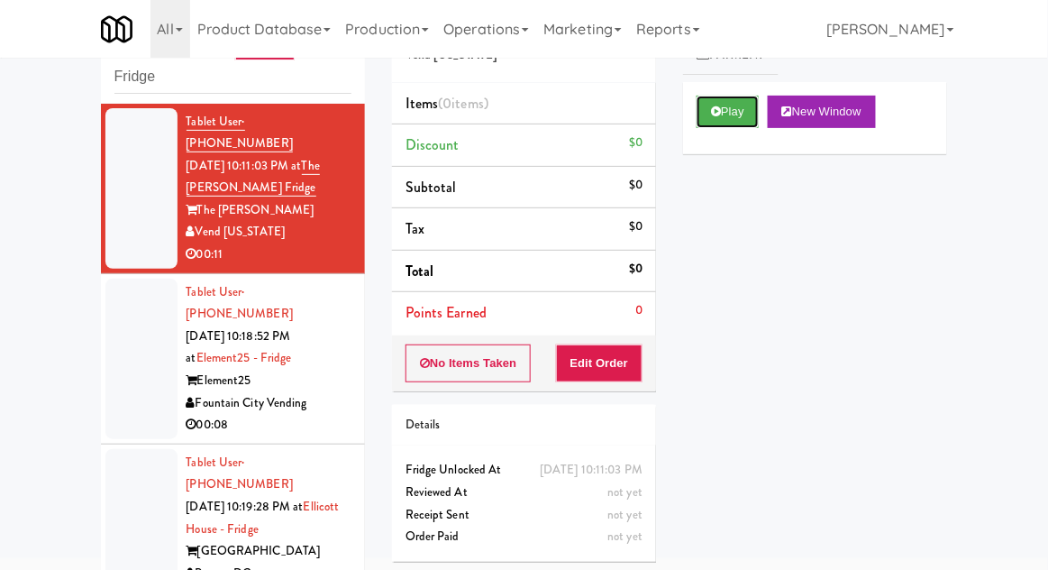
click at [722, 112] on button "Play" at bounding box center [728, 112] width 62 height 32
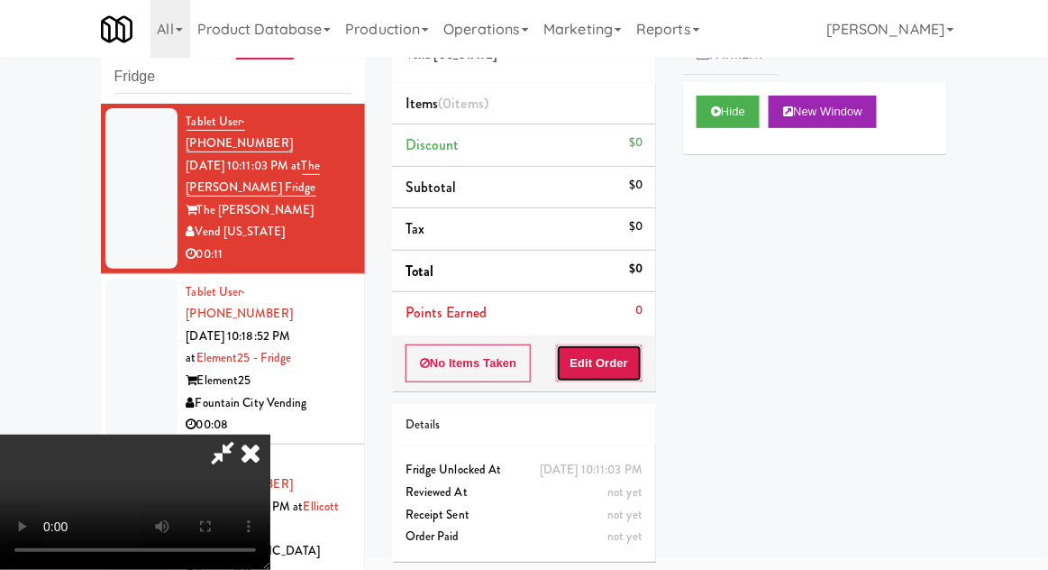
click at [642, 353] on button "Edit Order" at bounding box center [599, 363] width 87 height 38
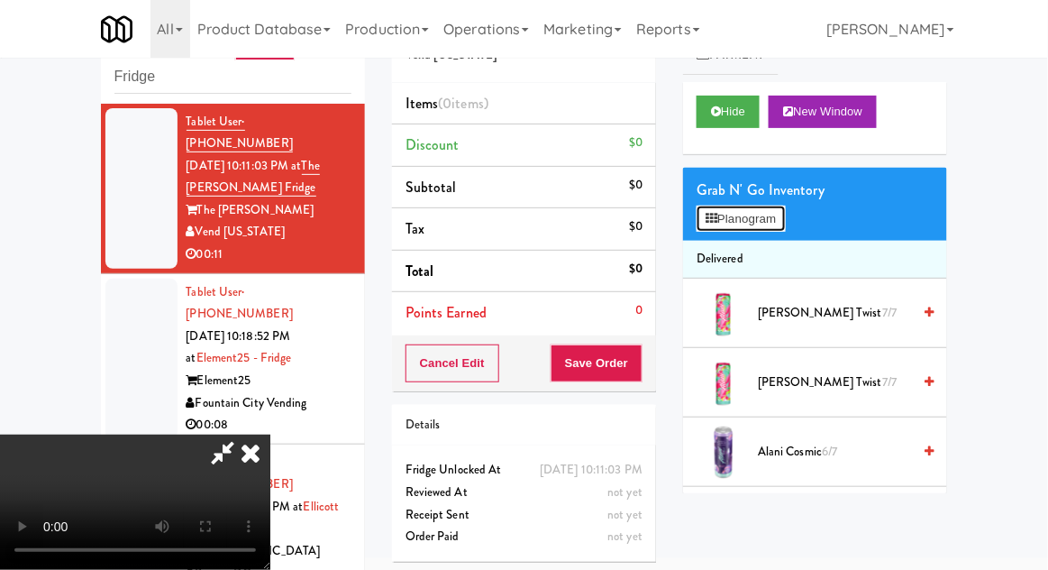
click at [759, 214] on button "Planogram" at bounding box center [741, 218] width 88 height 27
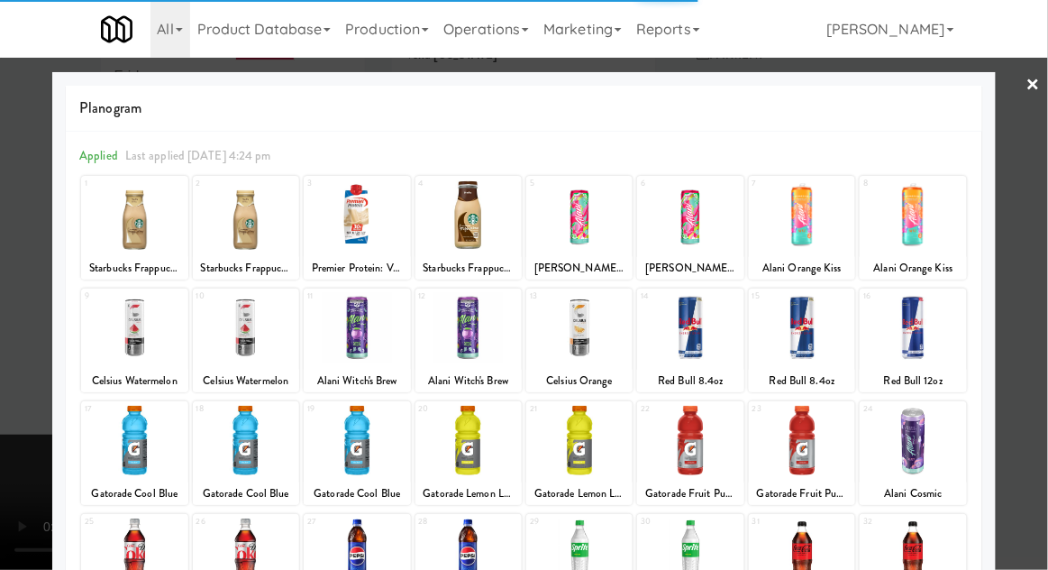
click at [692, 334] on div at bounding box center [690, 327] width 106 height 69
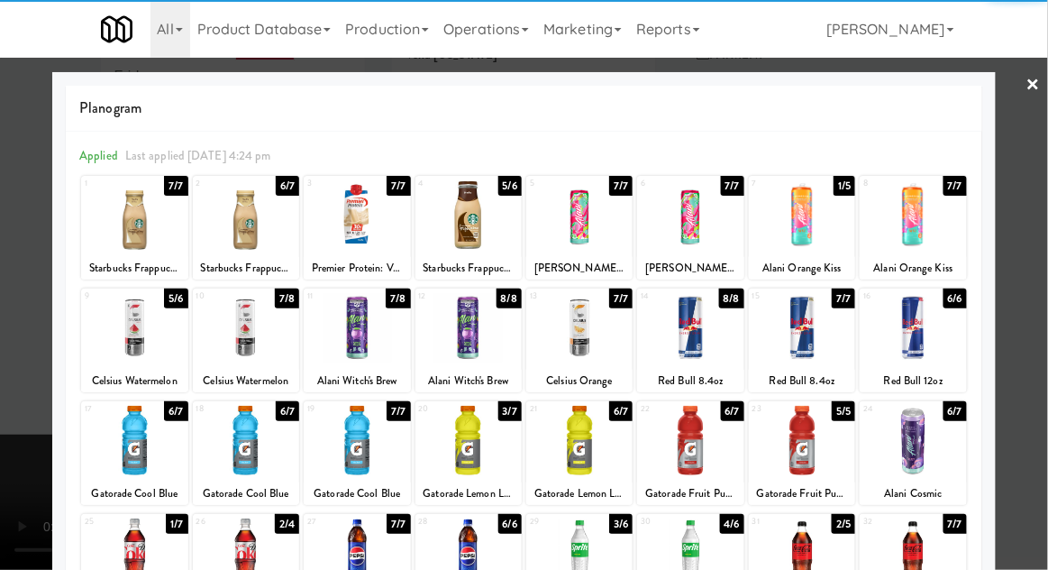
click at [682, 335] on div at bounding box center [690, 327] width 106 height 69
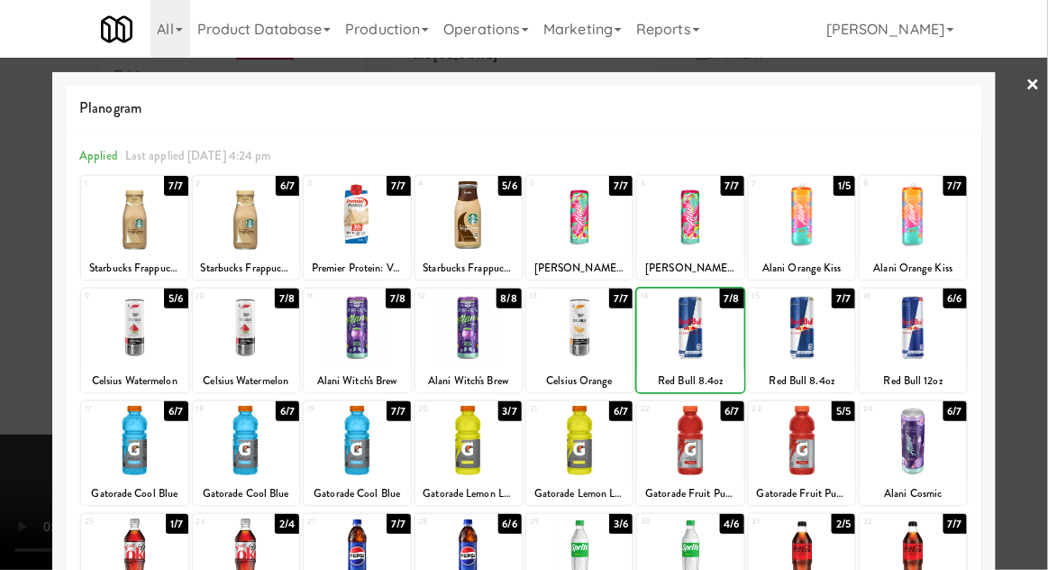
click at [1021, 306] on div at bounding box center [524, 285] width 1048 height 570
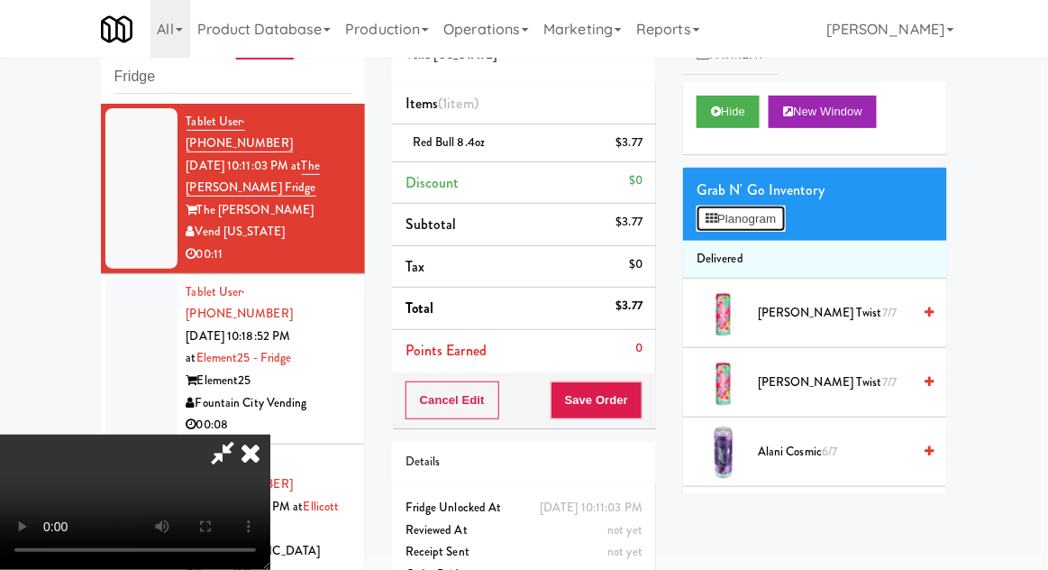
click at [759, 218] on button "Planogram" at bounding box center [741, 218] width 88 height 27
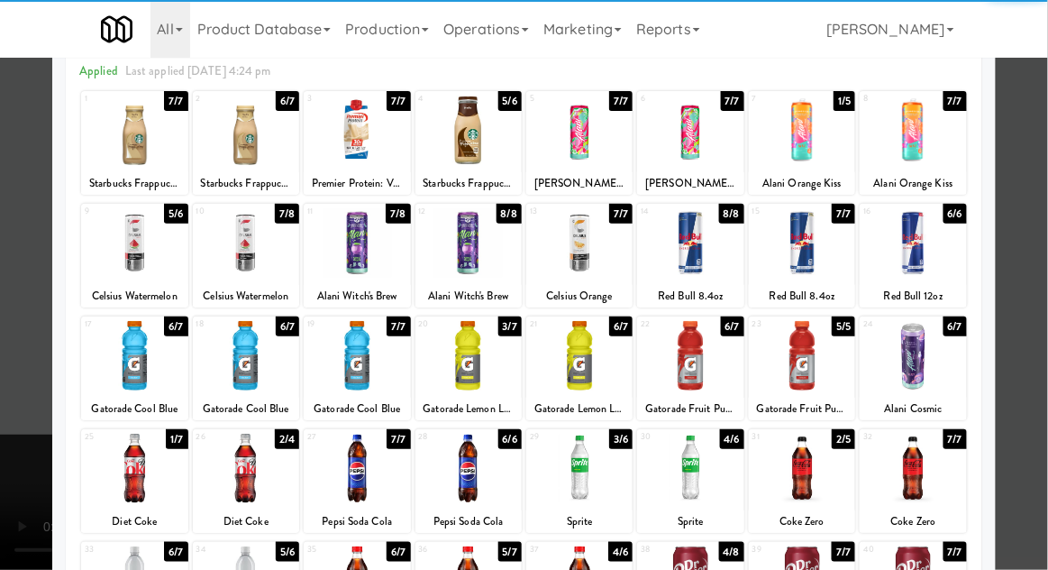
scroll to position [105, 0]
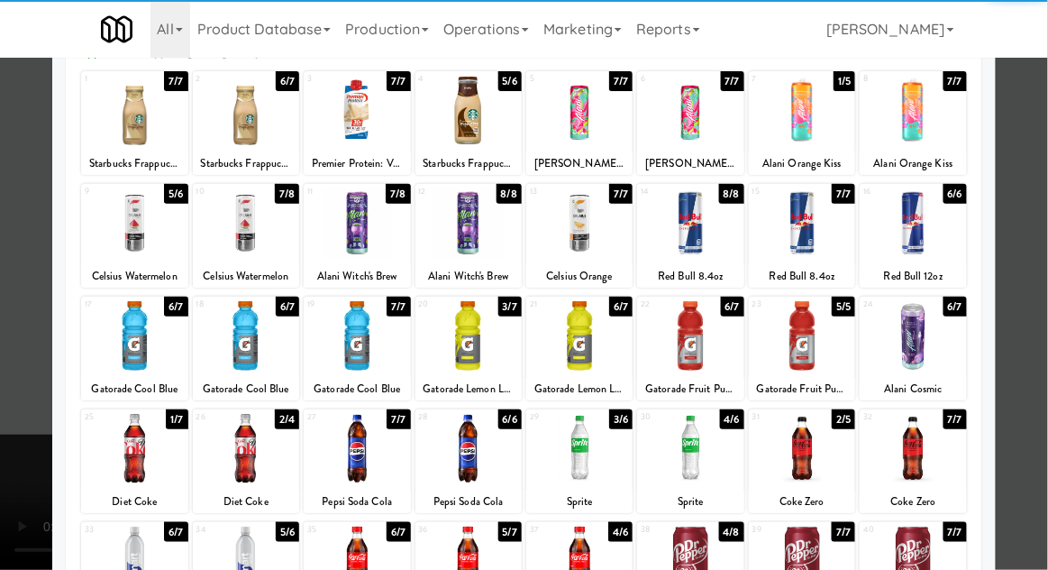
click at [245, 549] on div at bounding box center [246, 560] width 106 height 69
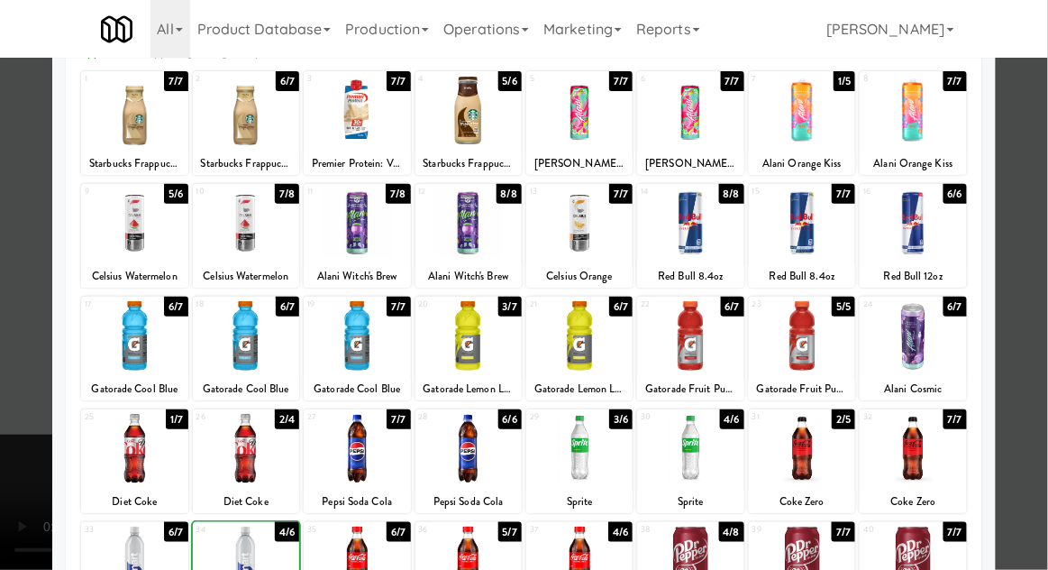
click at [1013, 334] on div at bounding box center [524, 285] width 1048 height 570
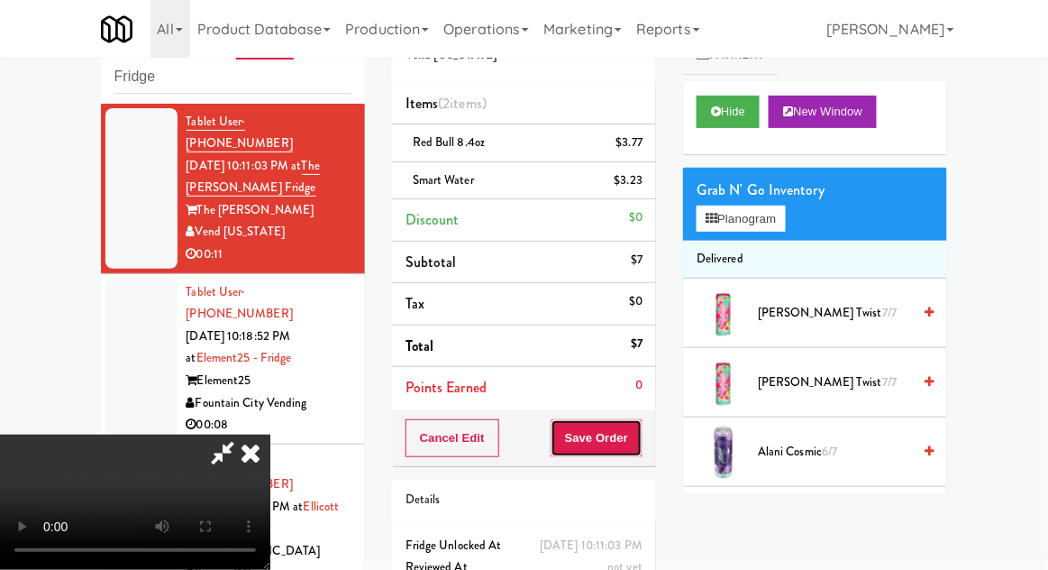
click at [641, 444] on button "Save Order" at bounding box center [597, 438] width 92 height 38
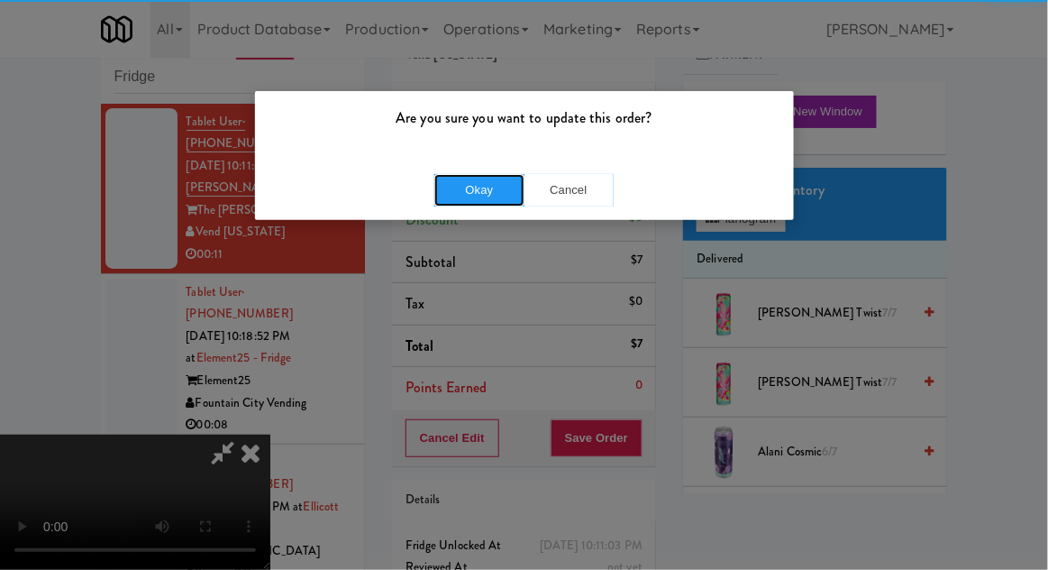
click at [487, 188] on button "Okay" at bounding box center [479, 190] width 90 height 32
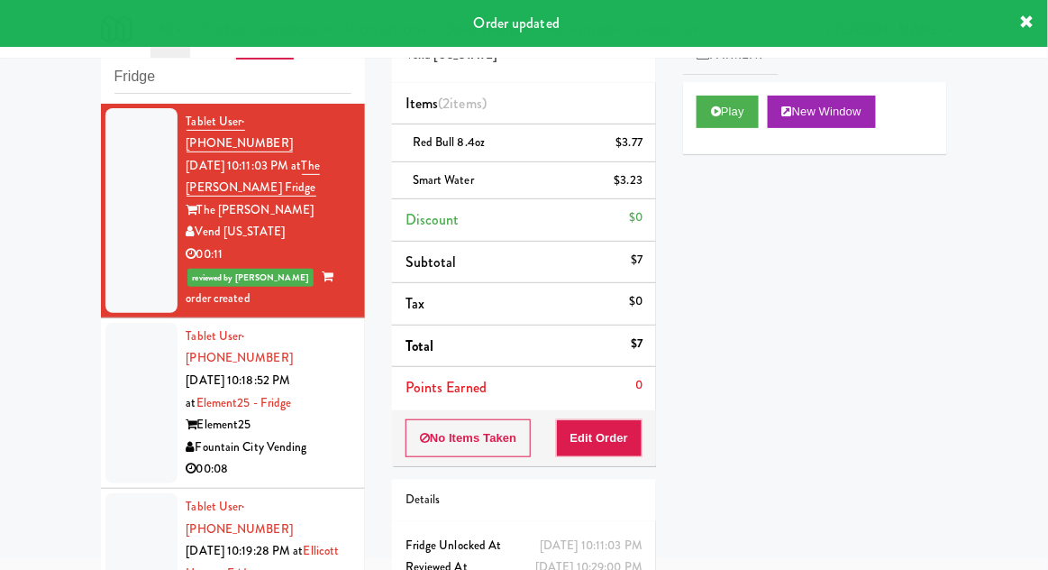
click at [135, 380] on div at bounding box center [141, 403] width 72 height 160
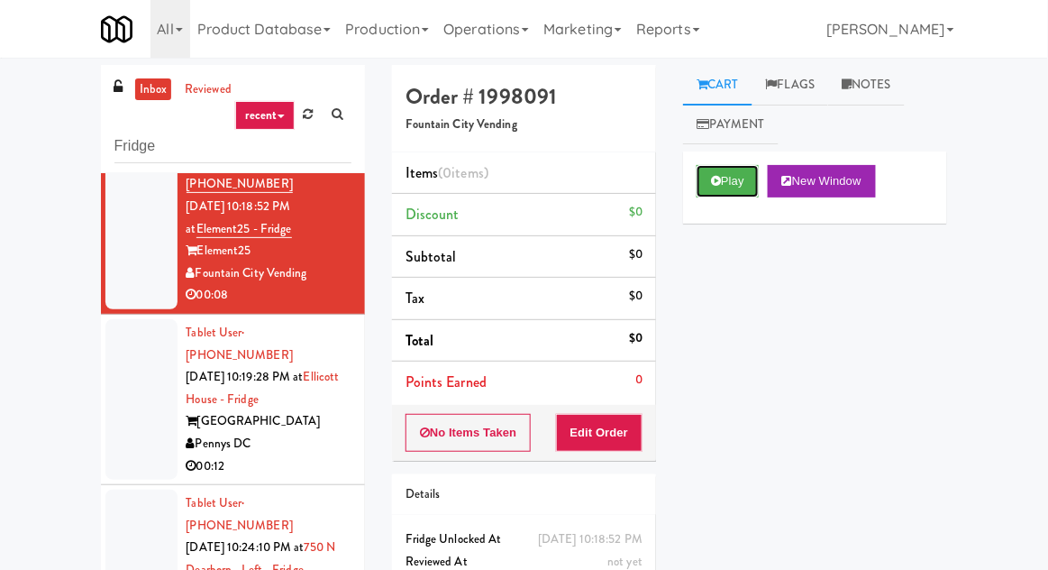
click at [751, 180] on button "Play" at bounding box center [728, 181] width 62 height 32
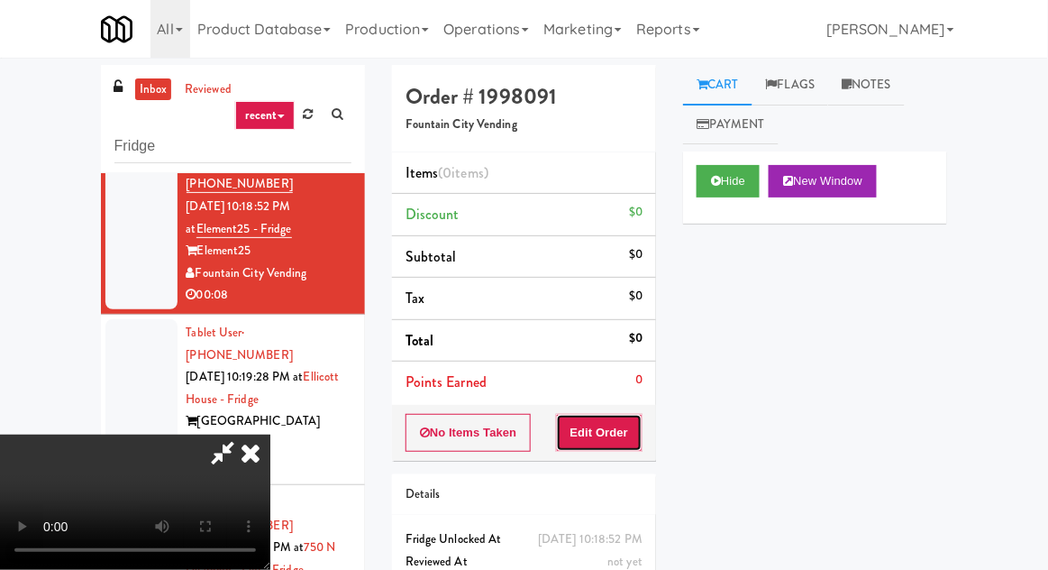
click at [622, 437] on button "Edit Order" at bounding box center [599, 433] width 87 height 38
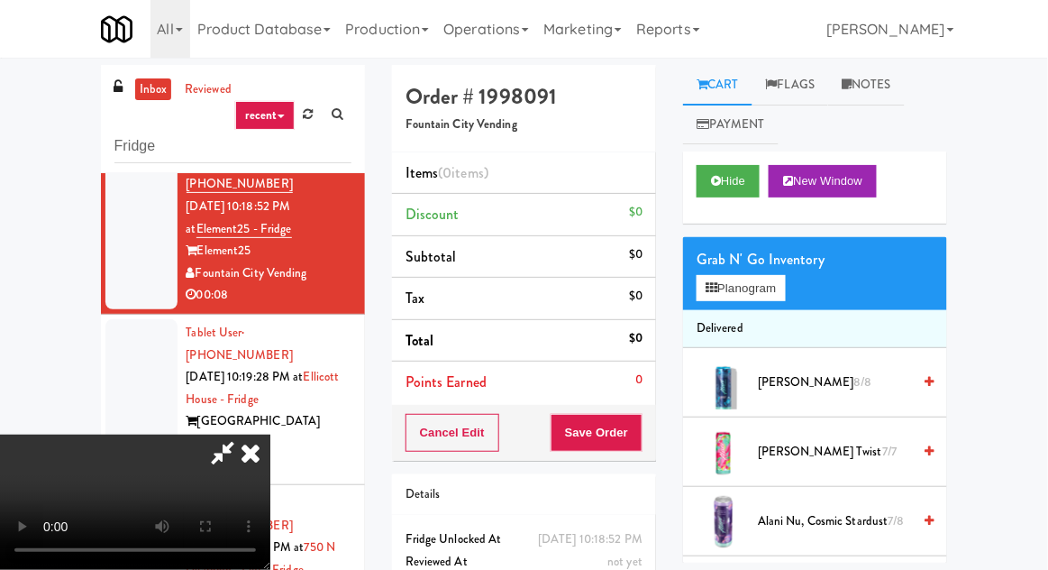
scroll to position [69, 0]
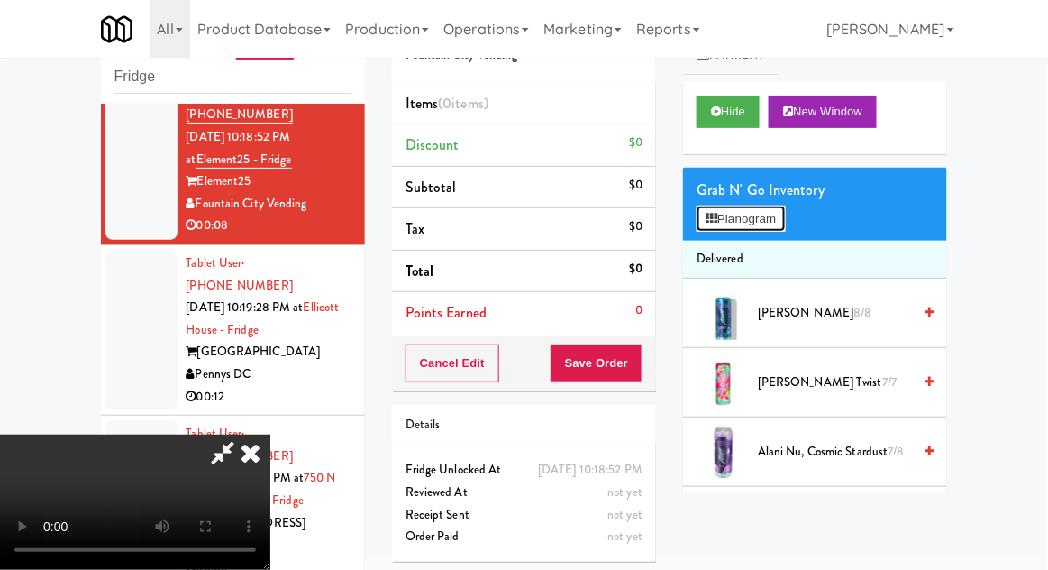
click at [765, 223] on button "Planogram" at bounding box center [741, 218] width 88 height 27
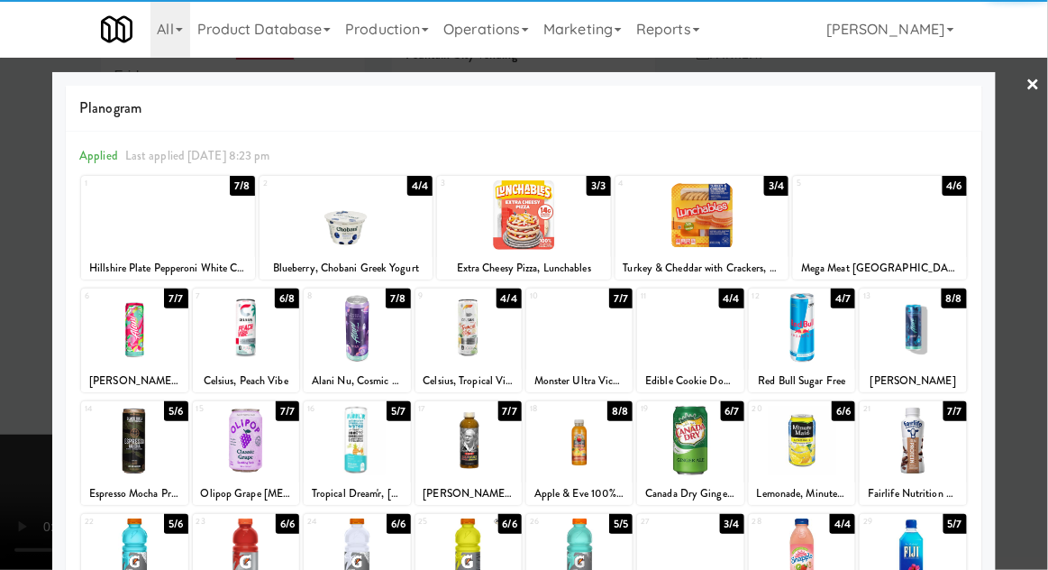
click at [697, 463] on div at bounding box center [690, 440] width 106 height 69
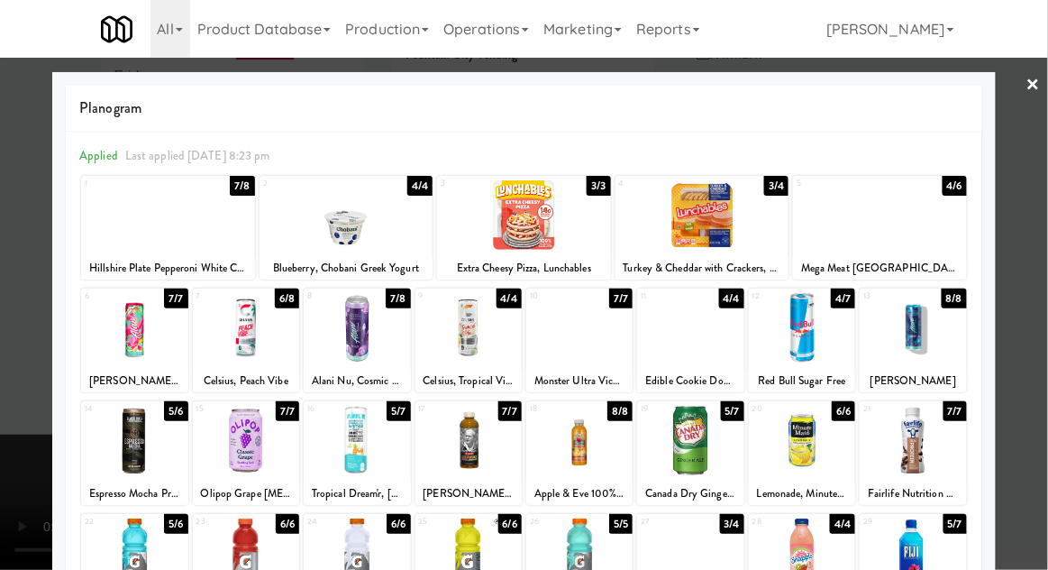
click at [1032, 337] on div at bounding box center [524, 285] width 1048 height 570
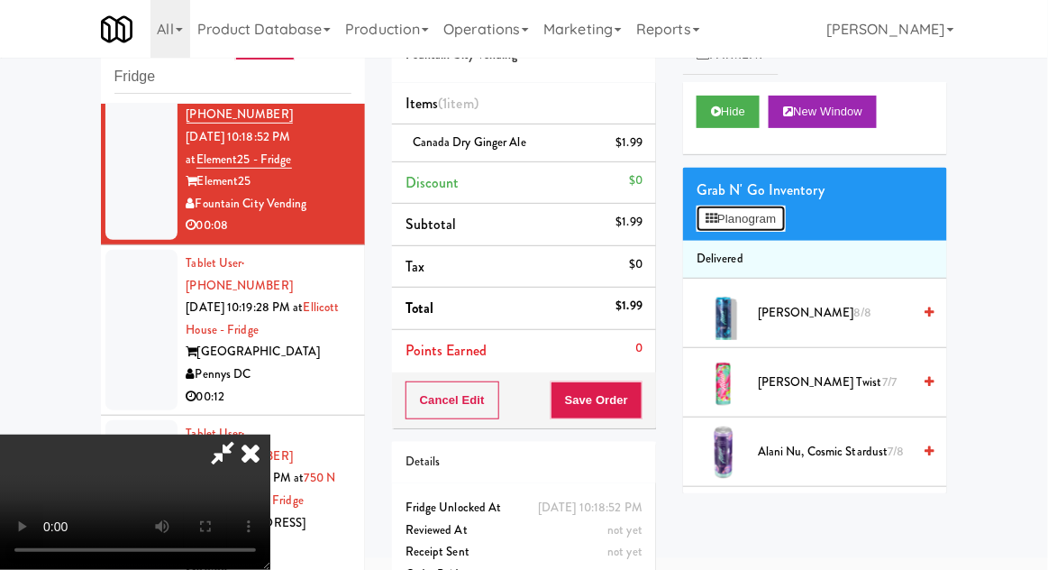
click at [746, 220] on button "Planogram" at bounding box center [741, 218] width 88 height 27
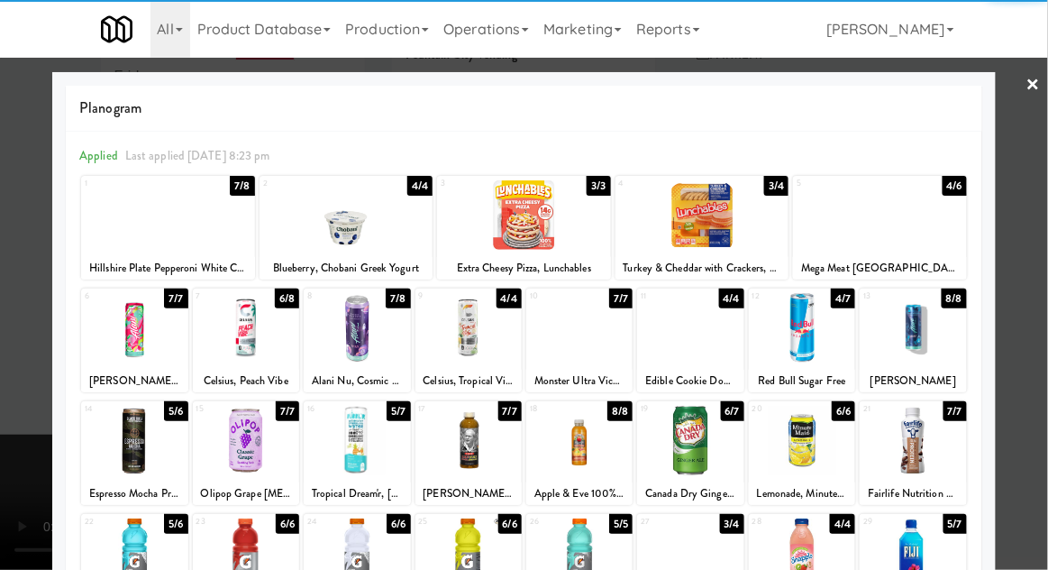
click at [699, 451] on div at bounding box center [690, 440] width 106 height 69
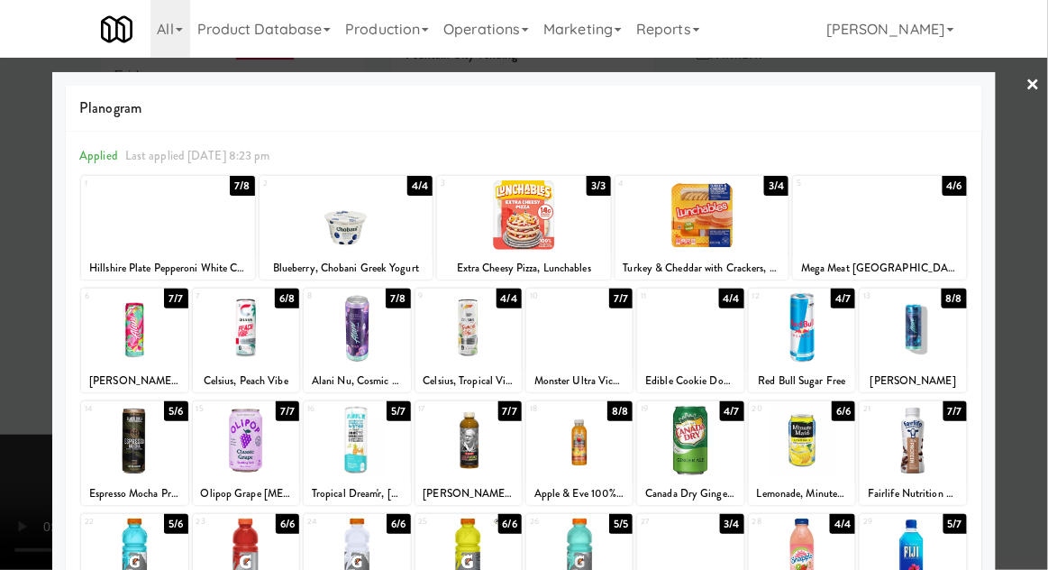
click at [1044, 371] on div at bounding box center [524, 285] width 1048 height 570
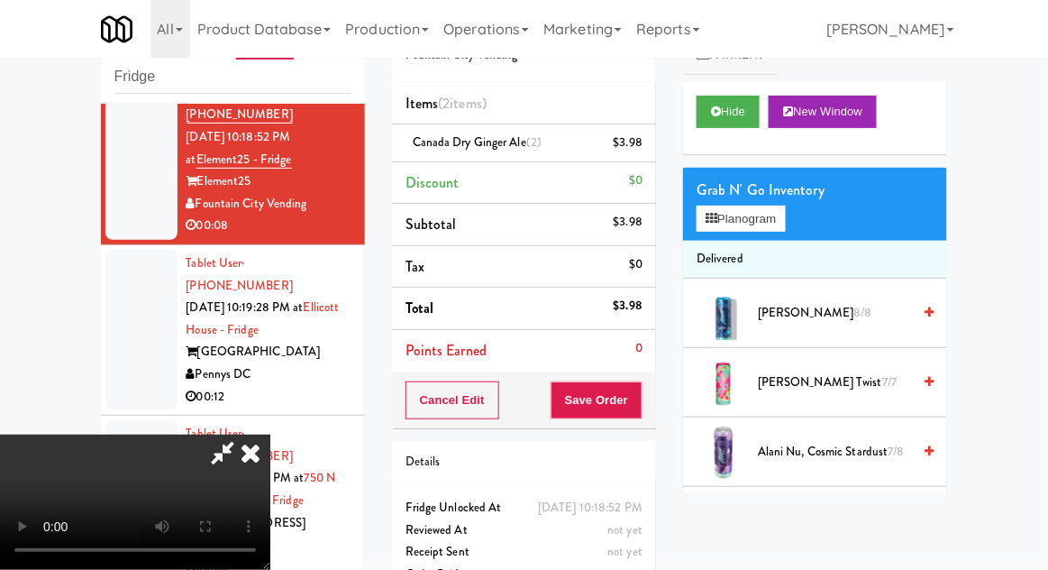
scroll to position [66, 0]
click at [635, 408] on button "Save Order" at bounding box center [597, 400] width 92 height 38
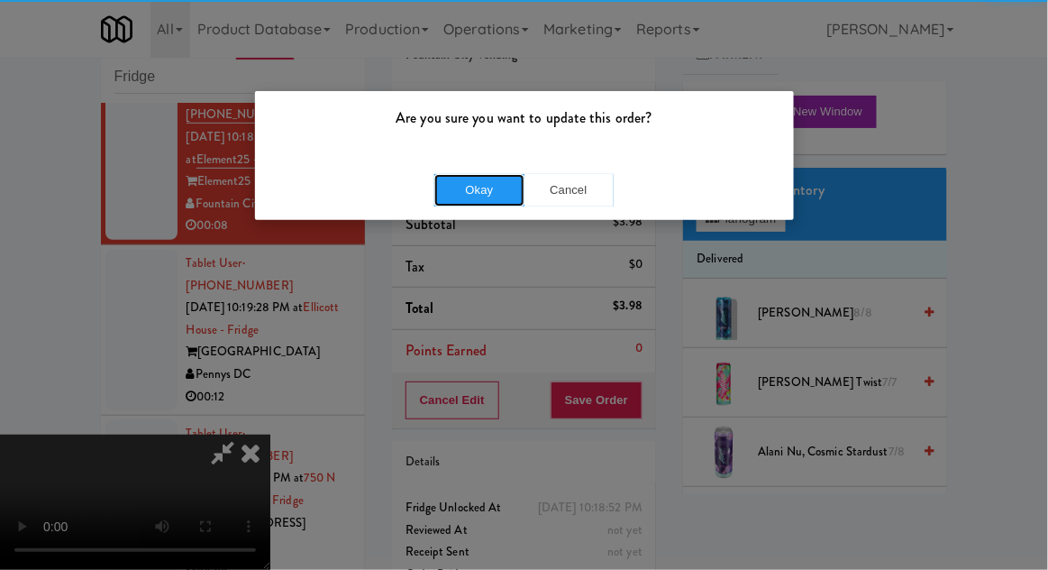
click at [458, 175] on button "Okay" at bounding box center [479, 190] width 90 height 32
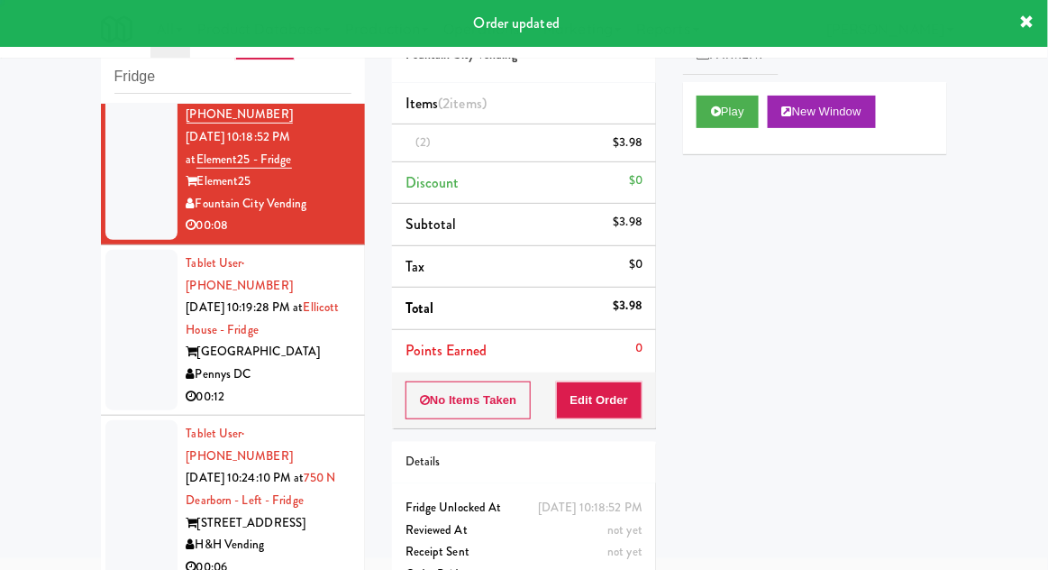
scroll to position [0, 0]
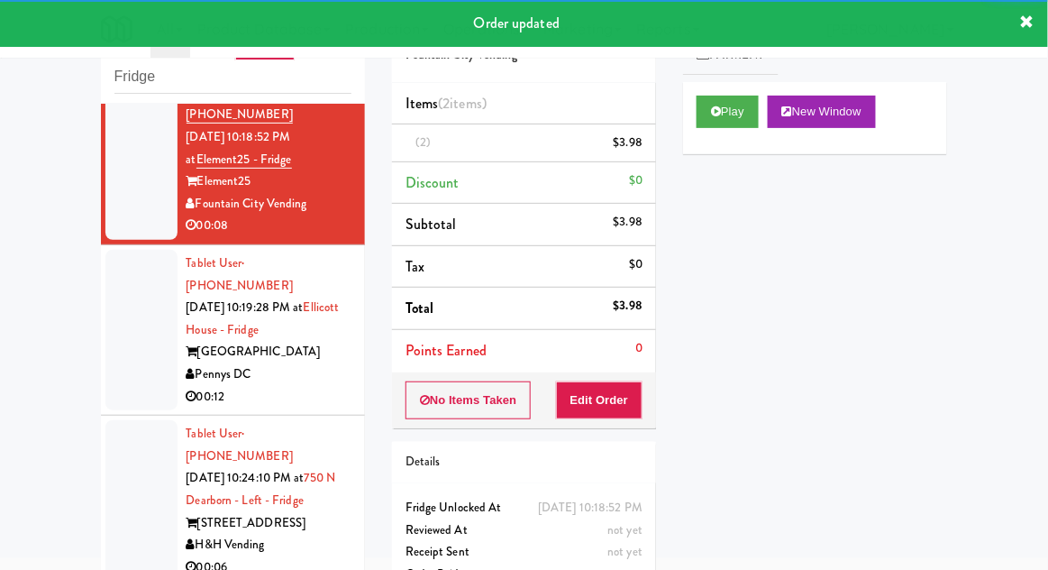
click at [116, 321] on div at bounding box center [141, 330] width 72 height 160
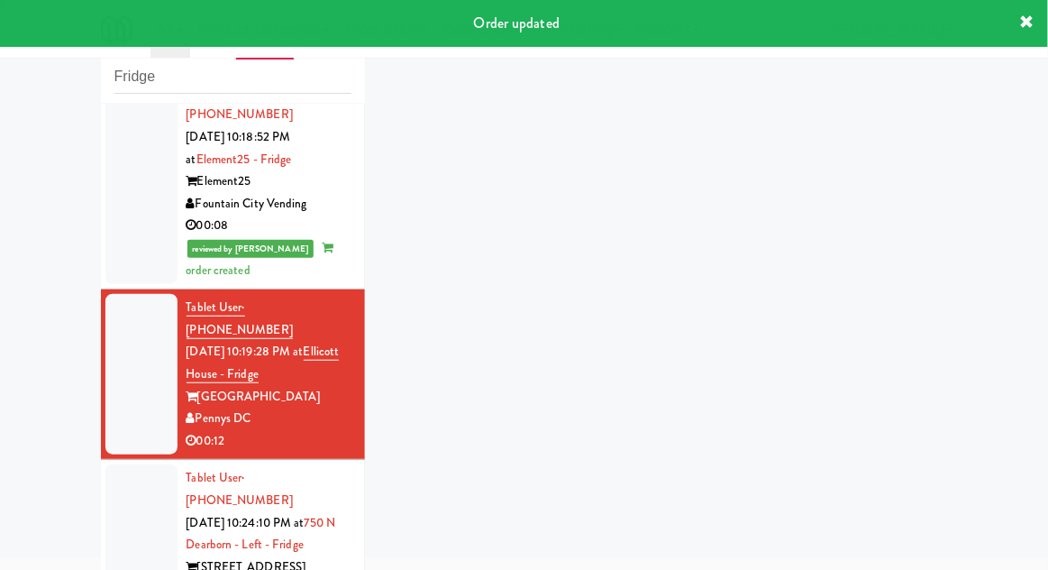
scroll to position [287, 0]
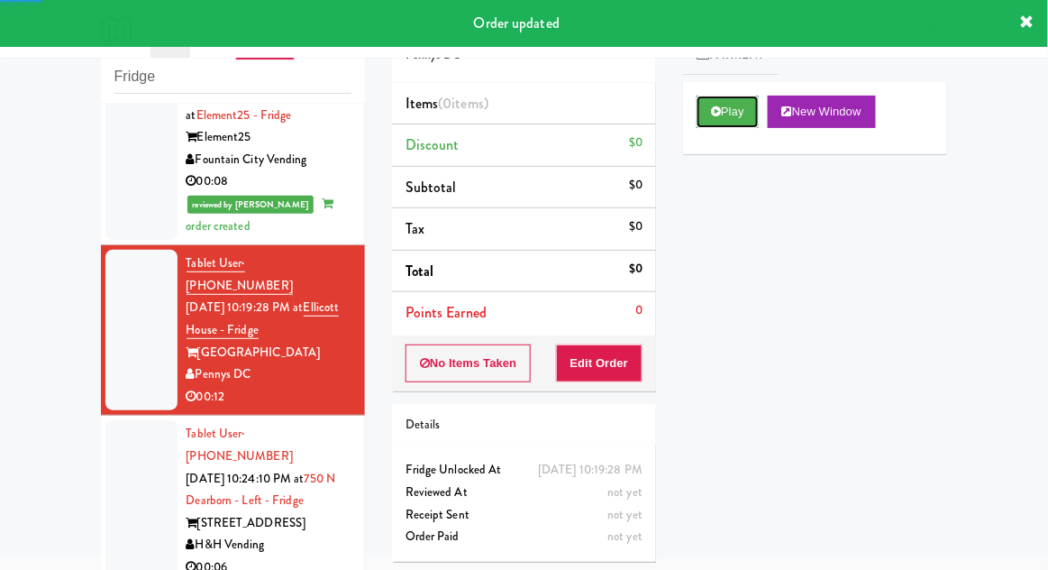
click at [752, 111] on button "Play" at bounding box center [728, 112] width 62 height 32
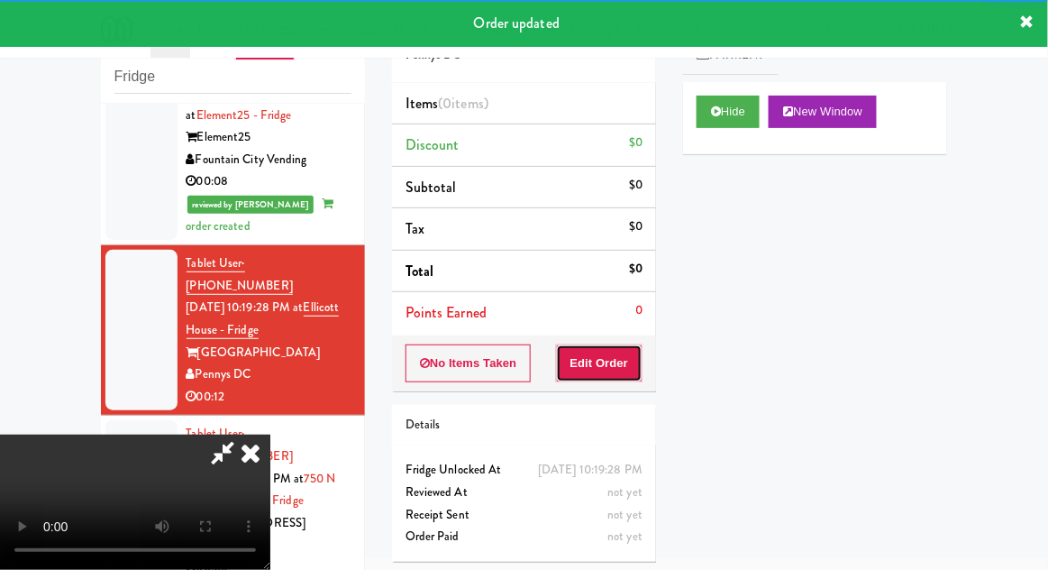
click at [615, 346] on button "Edit Order" at bounding box center [599, 363] width 87 height 38
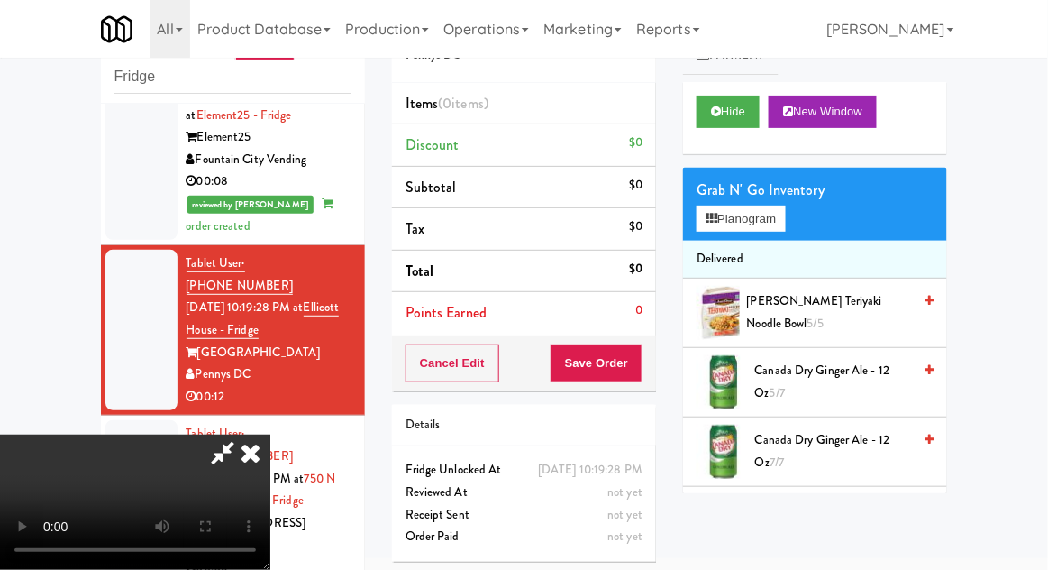
scroll to position [0, 0]
click at [779, 228] on button "Planogram" at bounding box center [741, 218] width 88 height 27
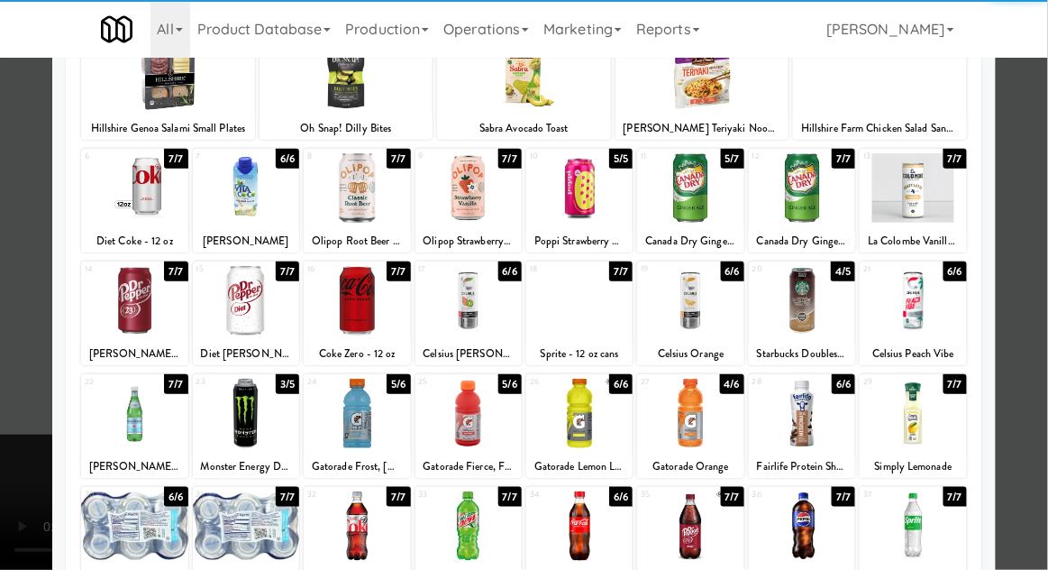
scroll to position [129, 0]
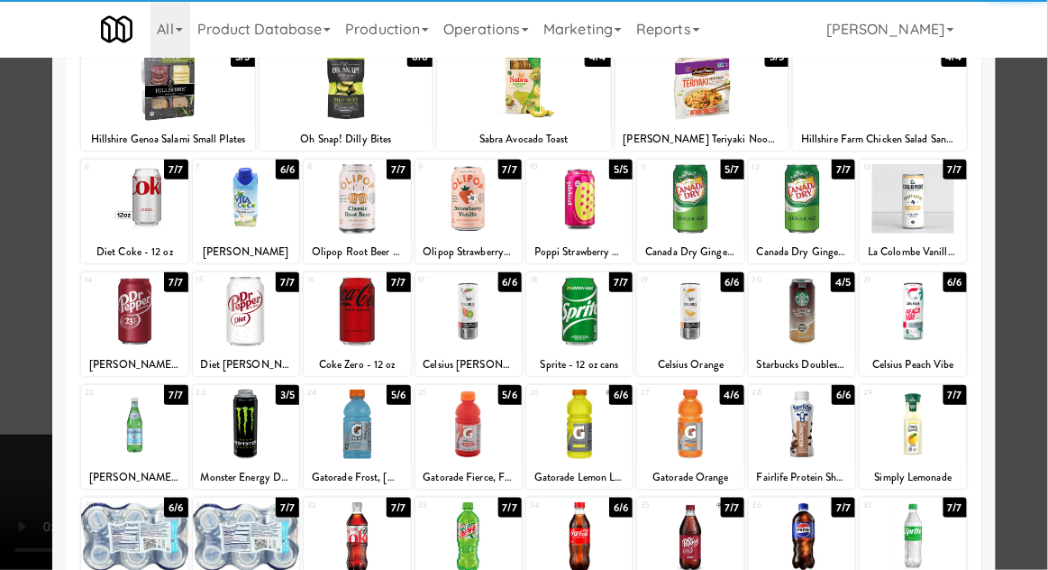
click at [467, 431] on div at bounding box center [468, 423] width 106 height 69
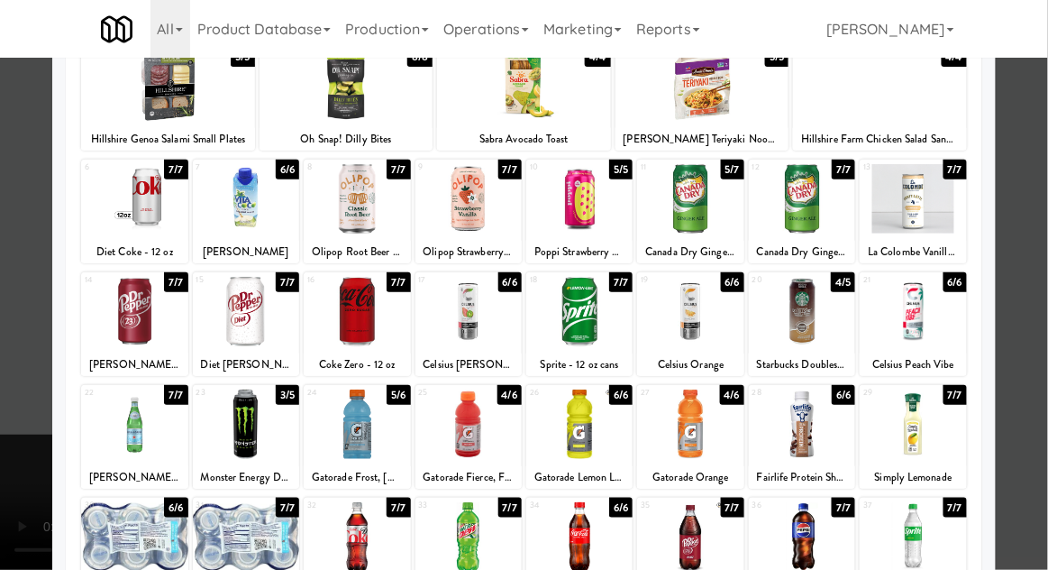
click at [1033, 308] on div at bounding box center [524, 285] width 1048 height 570
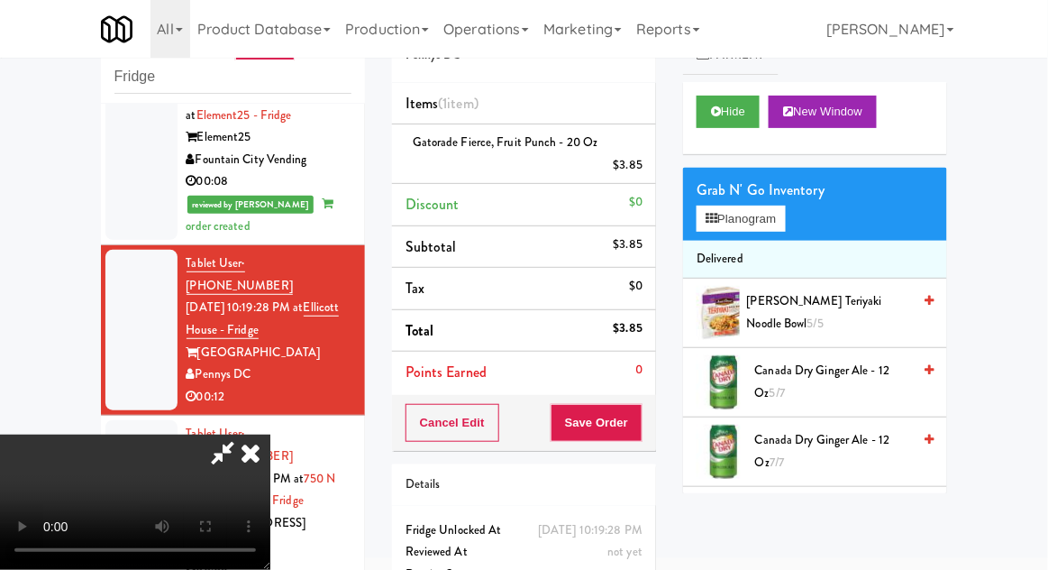
scroll to position [66, 0]
click at [641, 412] on button "Save Order" at bounding box center [597, 423] width 92 height 38
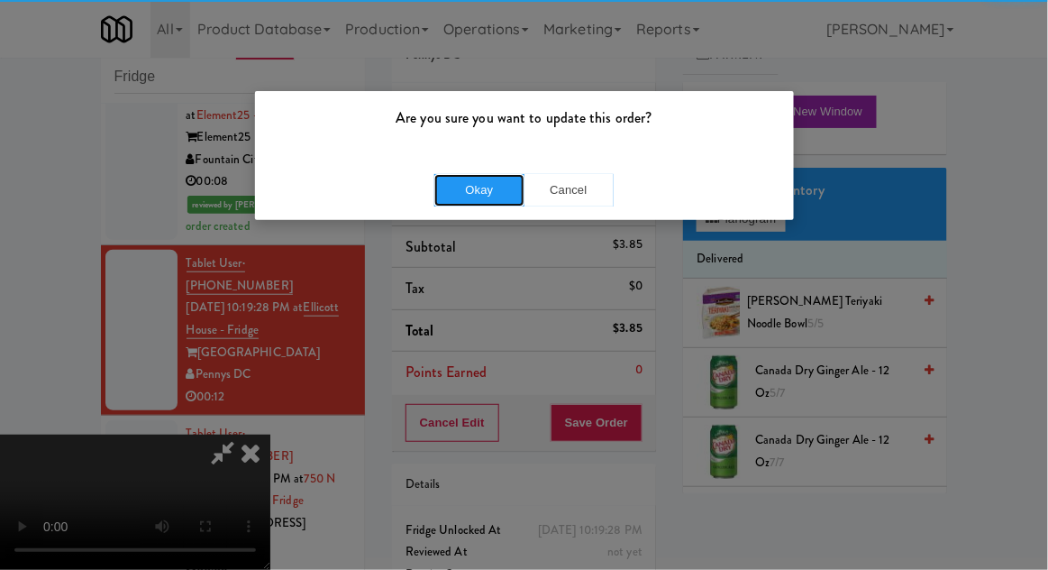
click at [451, 187] on button "Okay" at bounding box center [479, 190] width 90 height 32
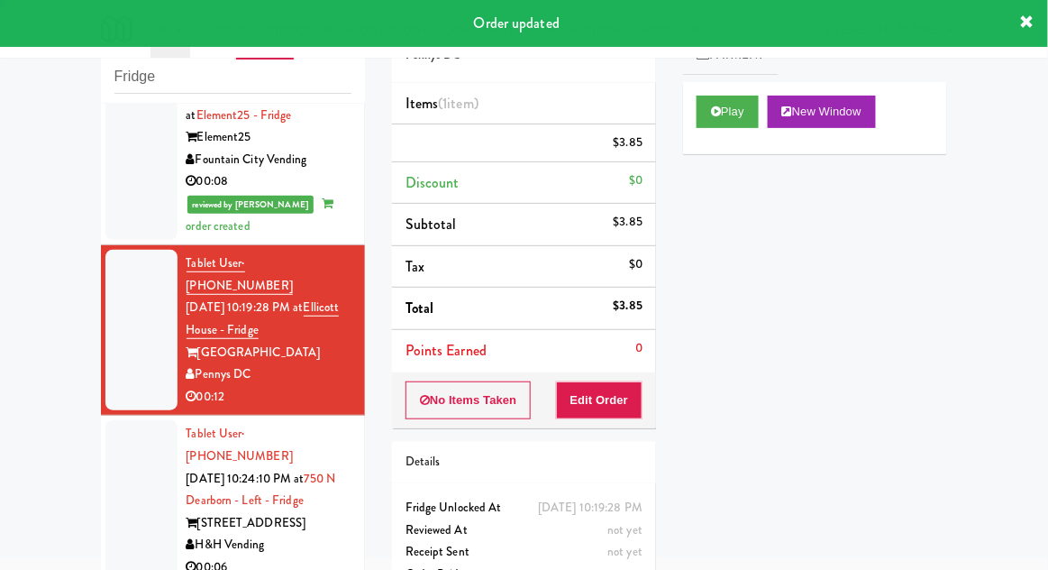
scroll to position [0, 0]
click at [128, 421] on div at bounding box center [141, 500] width 72 height 160
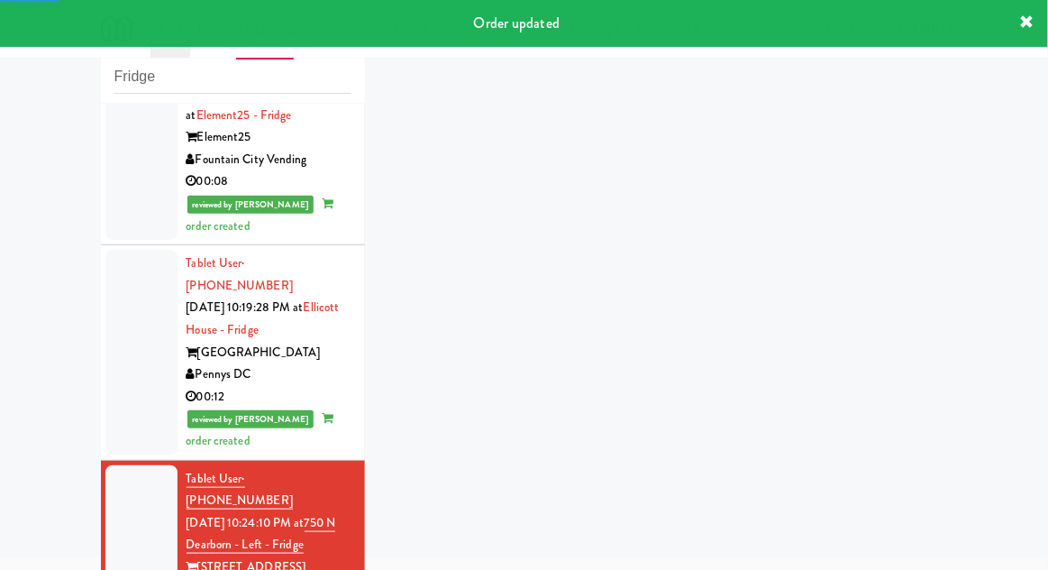
scroll to position [333, 0]
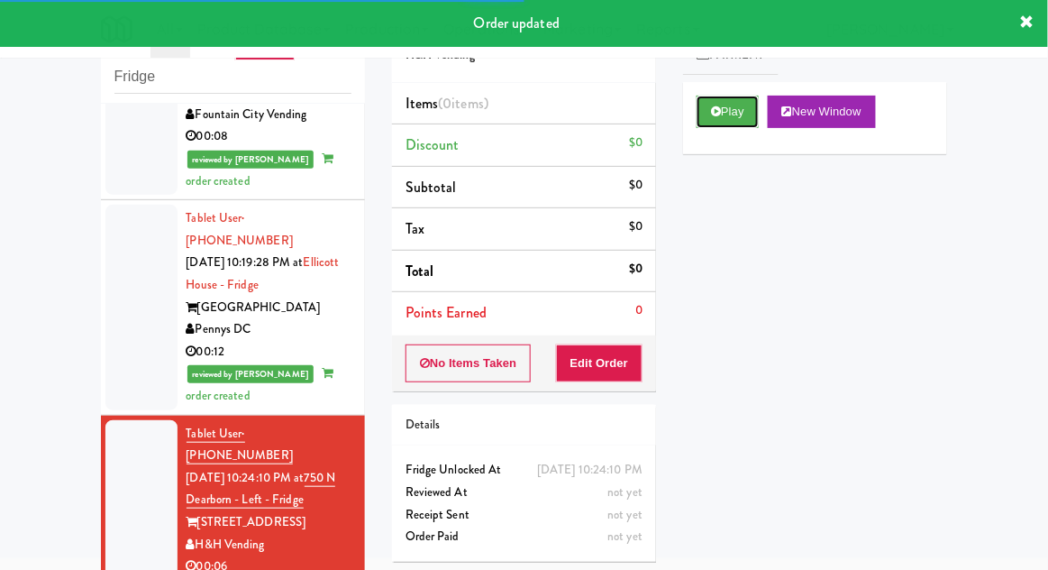
click at [745, 122] on button "Play" at bounding box center [728, 112] width 62 height 32
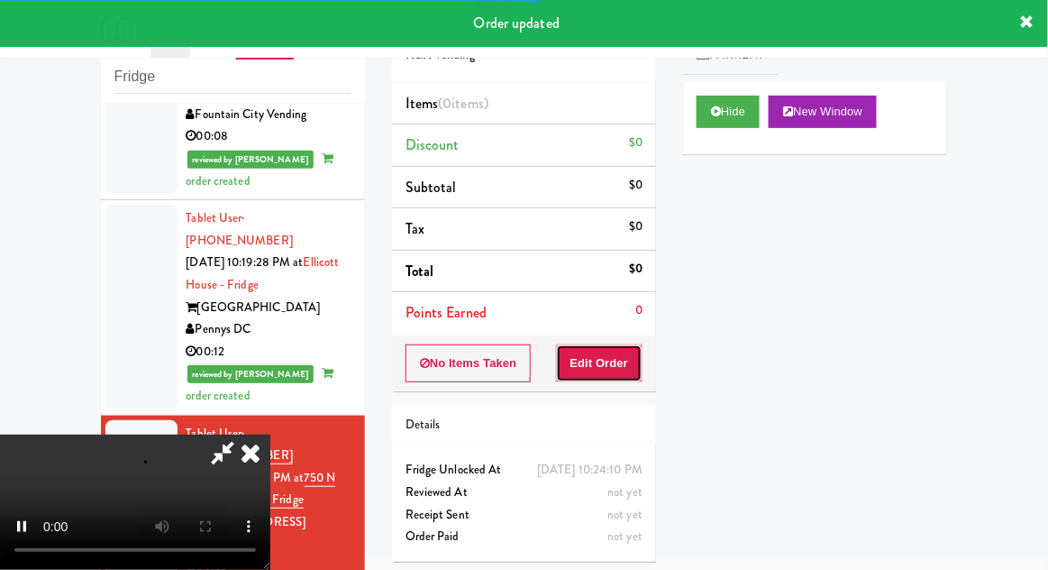
click at [620, 377] on button "Edit Order" at bounding box center [599, 363] width 87 height 38
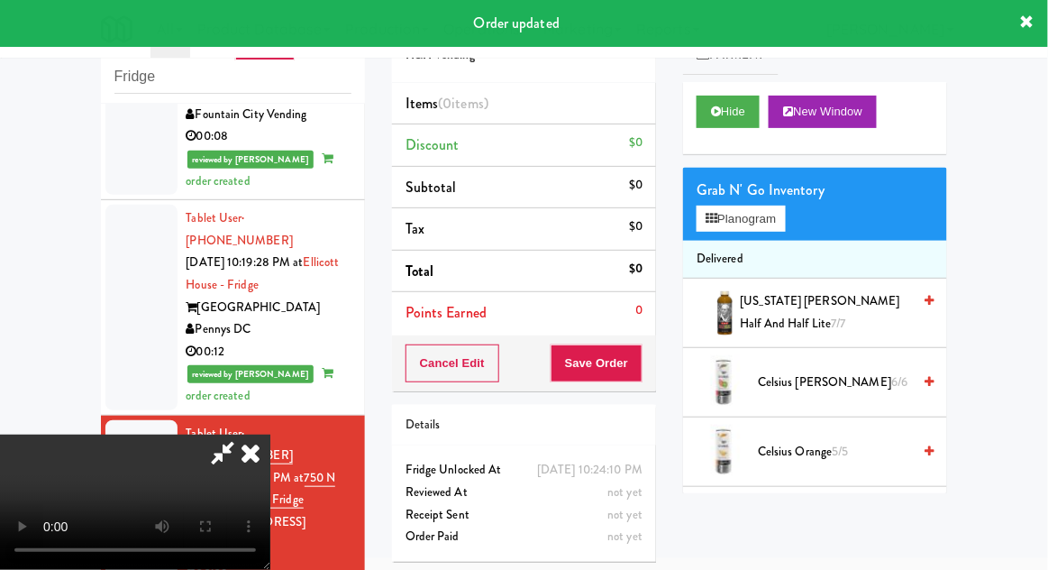
scroll to position [66, 0]
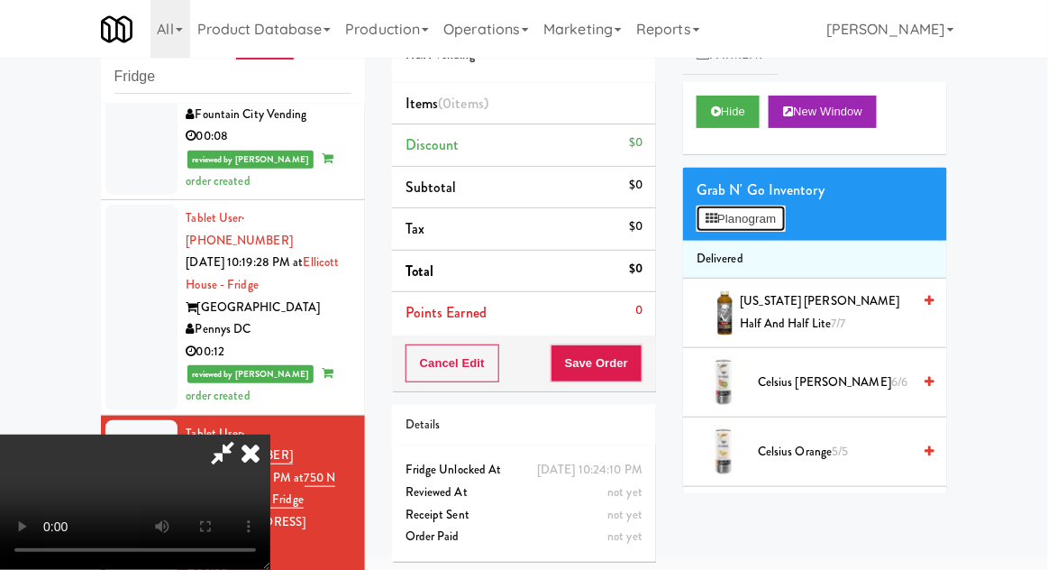
click at [778, 227] on button "Planogram" at bounding box center [741, 218] width 88 height 27
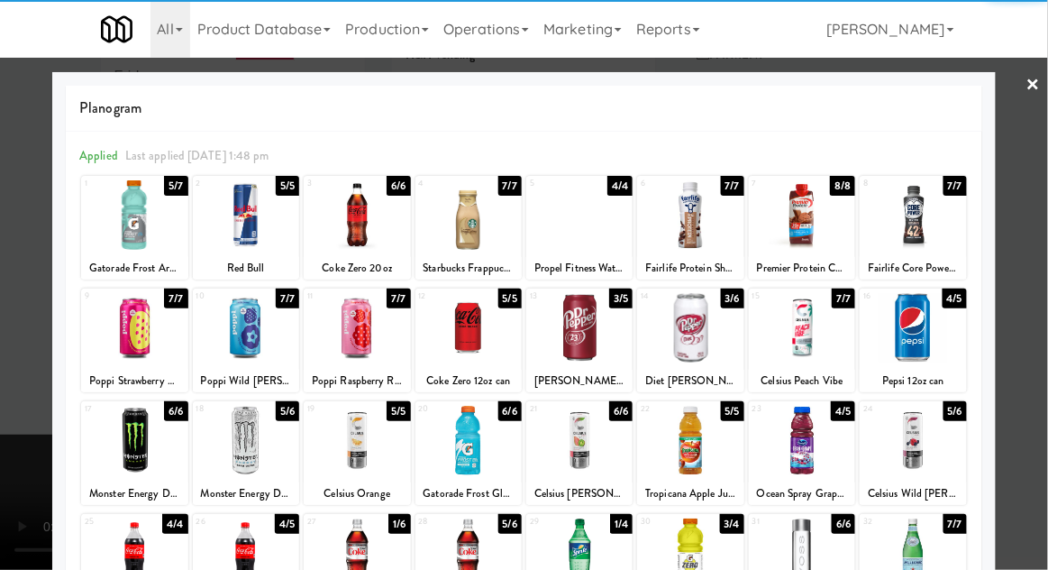
click at [702, 351] on div at bounding box center [690, 327] width 106 height 69
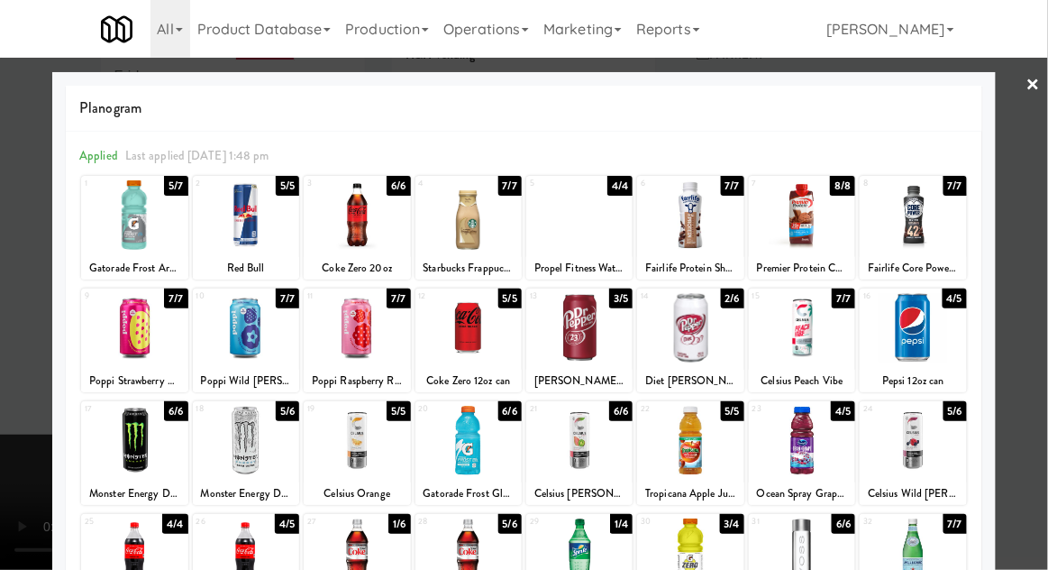
click at [1046, 335] on div at bounding box center [524, 285] width 1048 height 570
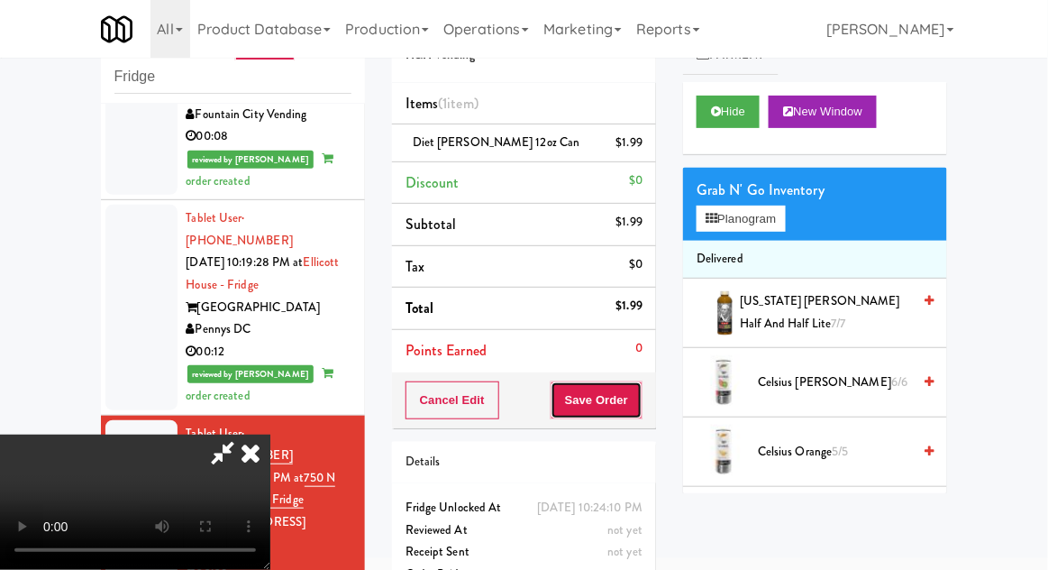
click at [641, 401] on button "Save Order" at bounding box center [597, 400] width 92 height 38
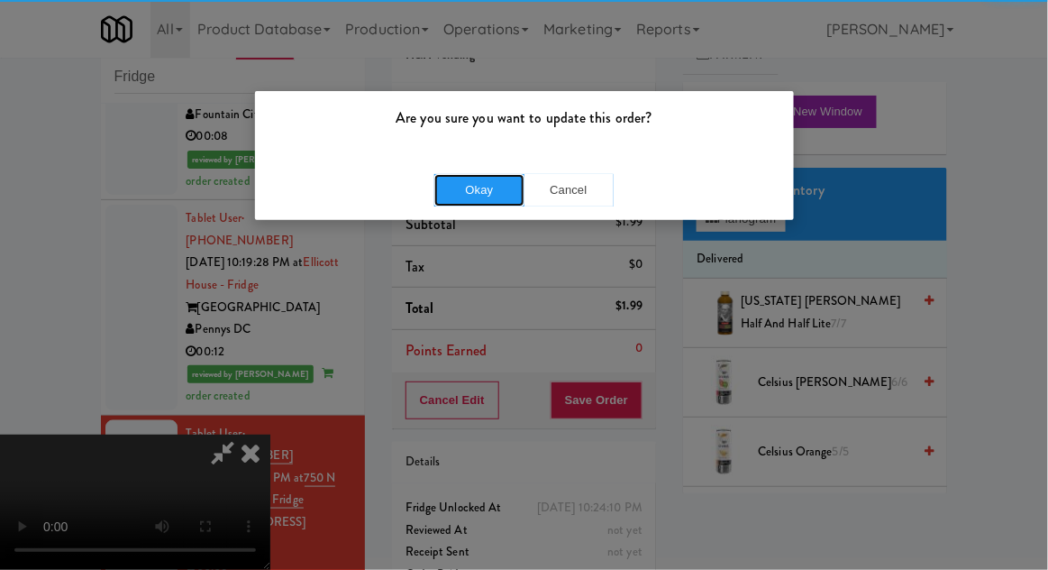
click at [462, 196] on button "Okay" at bounding box center [479, 190] width 90 height 32
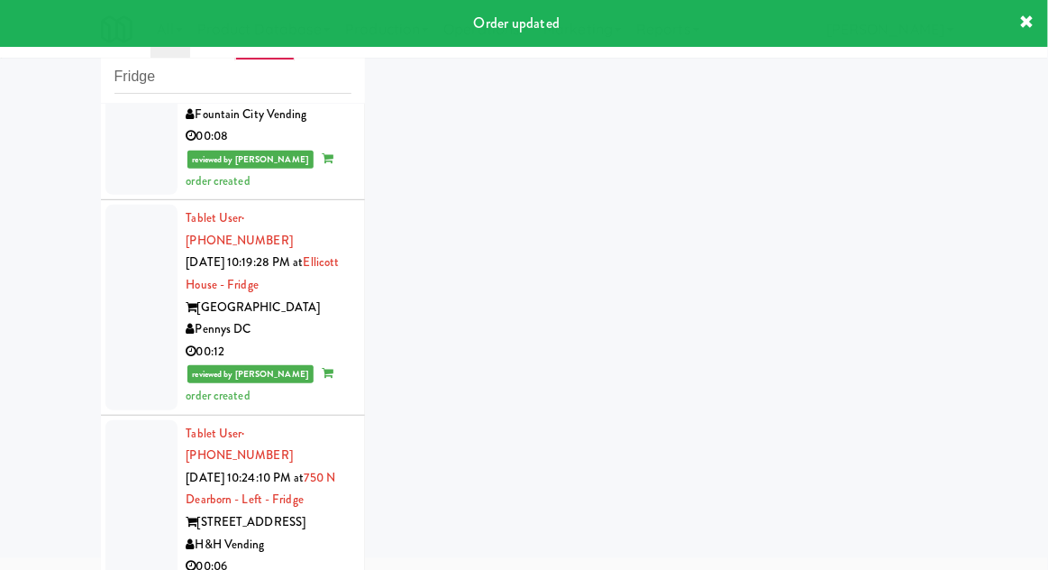
scroll to position [377, 0]
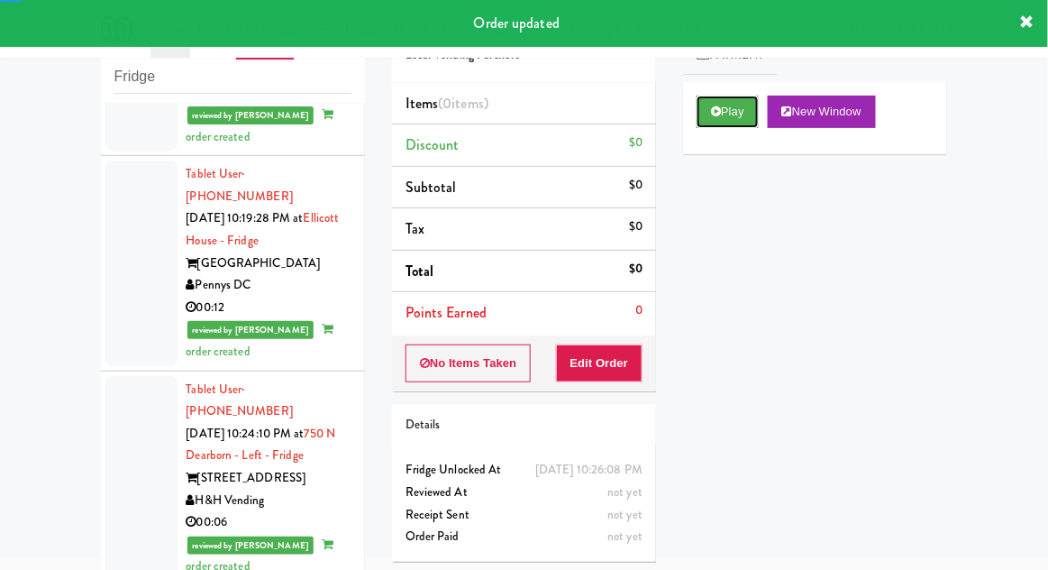
click at [743, 120] on button "Play" at bounding box center [728, 112] width 62 height 32
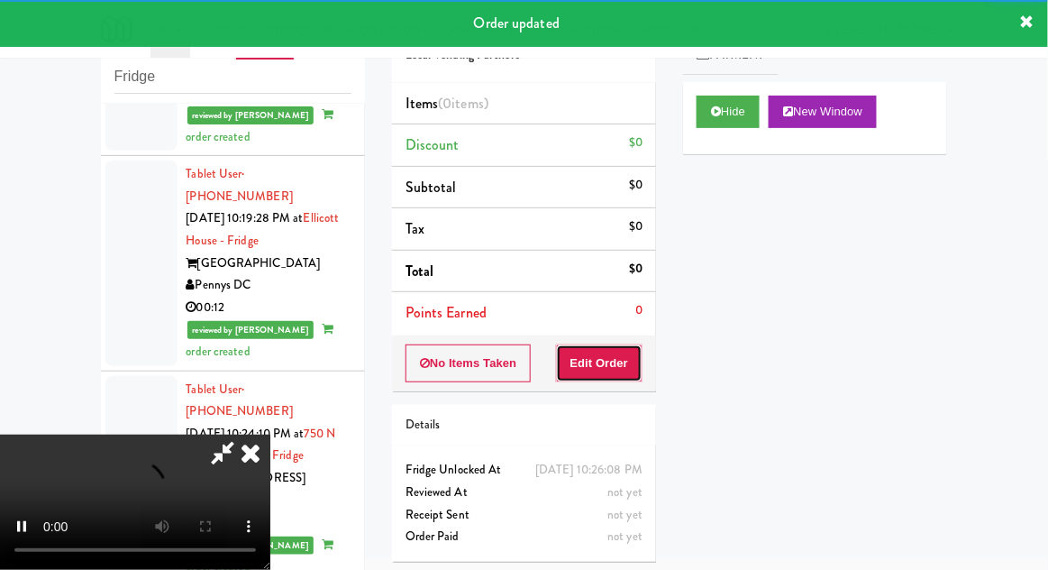
click at [609, 373] on button "Edit Order" at bounding box center [599, 363] width 87 height 38
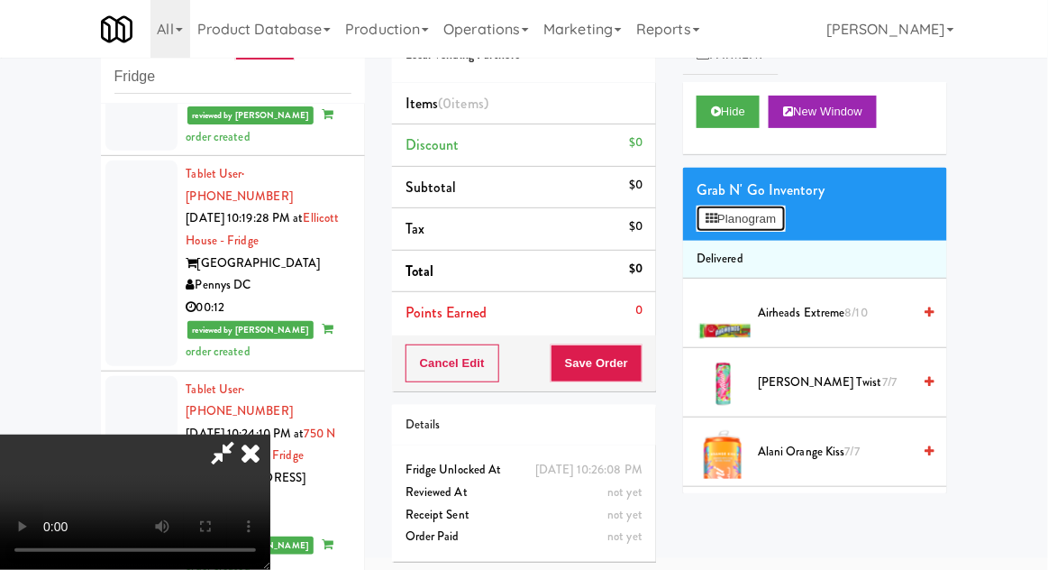
click at [785, 223] on button "Planogram" at bounding box center [741, 218] width 88 height 27
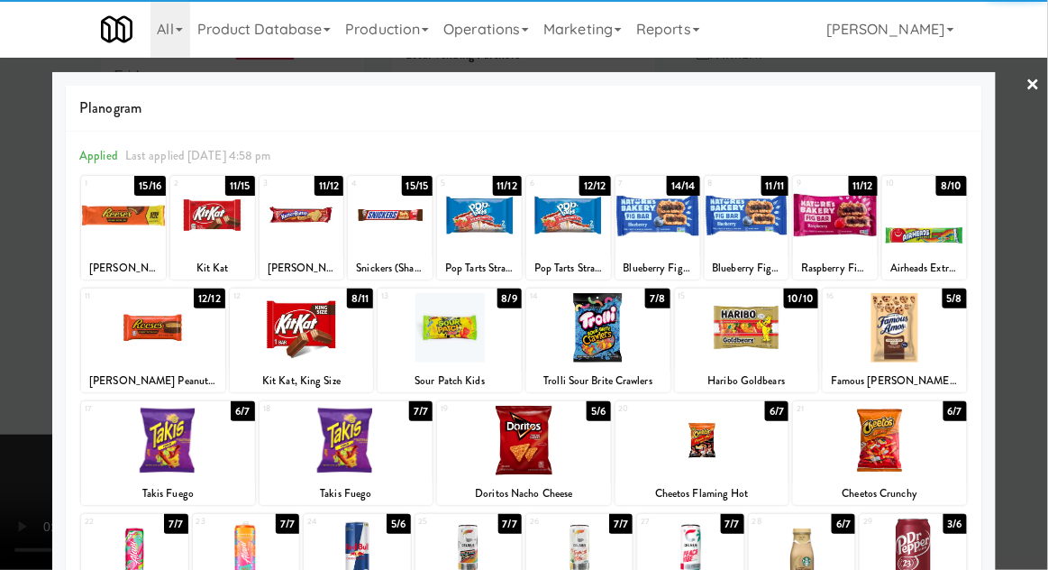
click at [759, 351] on div at bounding box center [747, 327] width 144 height 69
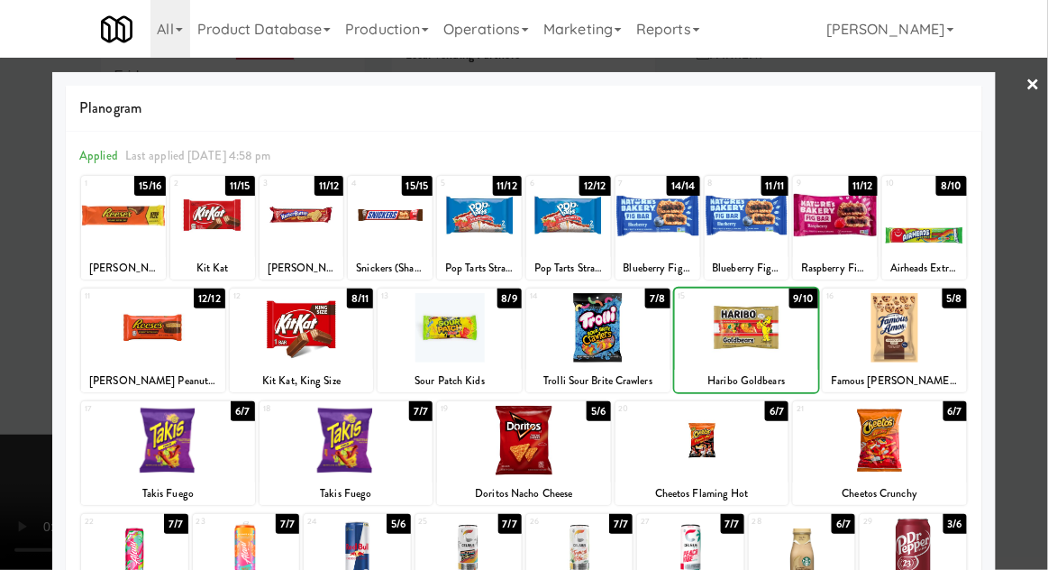
click at [751, 348] on div at bounding box center [747, 327] width 144 height 69
click at [1040, 289] on div at bounding box center [524, 285] width 1048 height 570
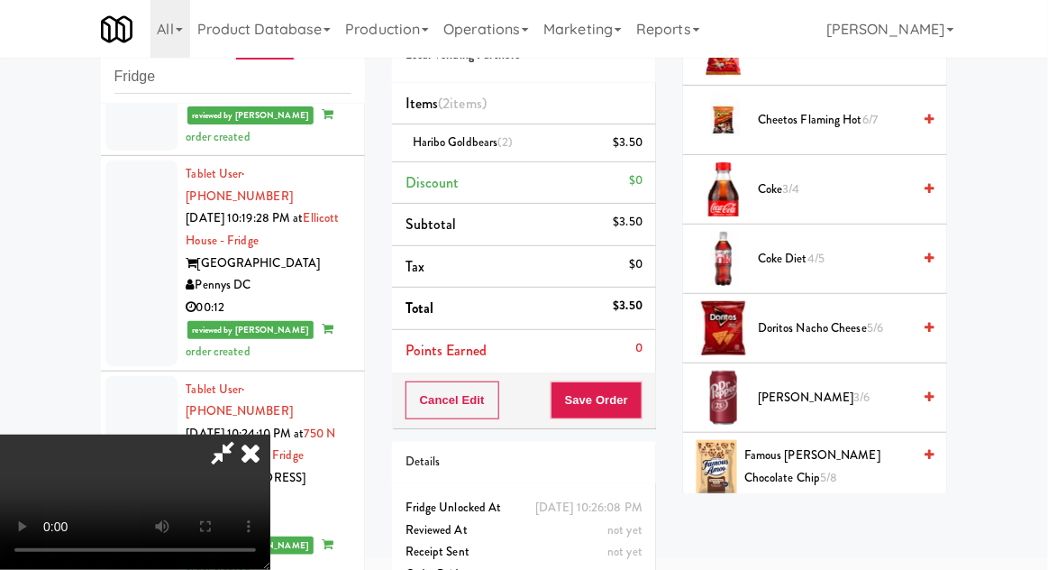
scroll to position [888, 0]
click at [848, 458] on span "Famous [PERSON_NAME] Chocolate Chip 5/8" at bounding box center [827, 465] width 167 height 44
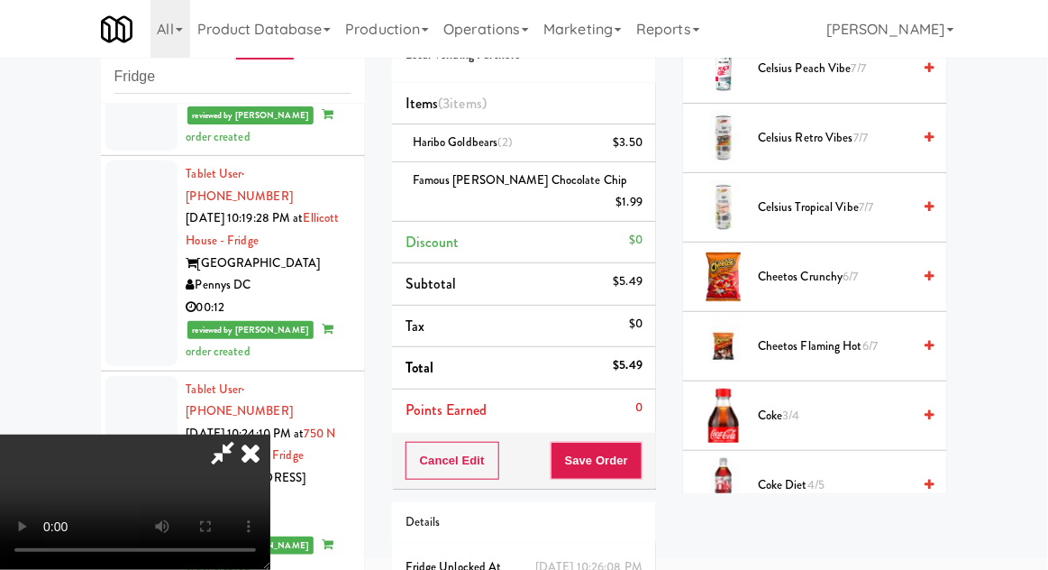
scroll to position [0, 0]
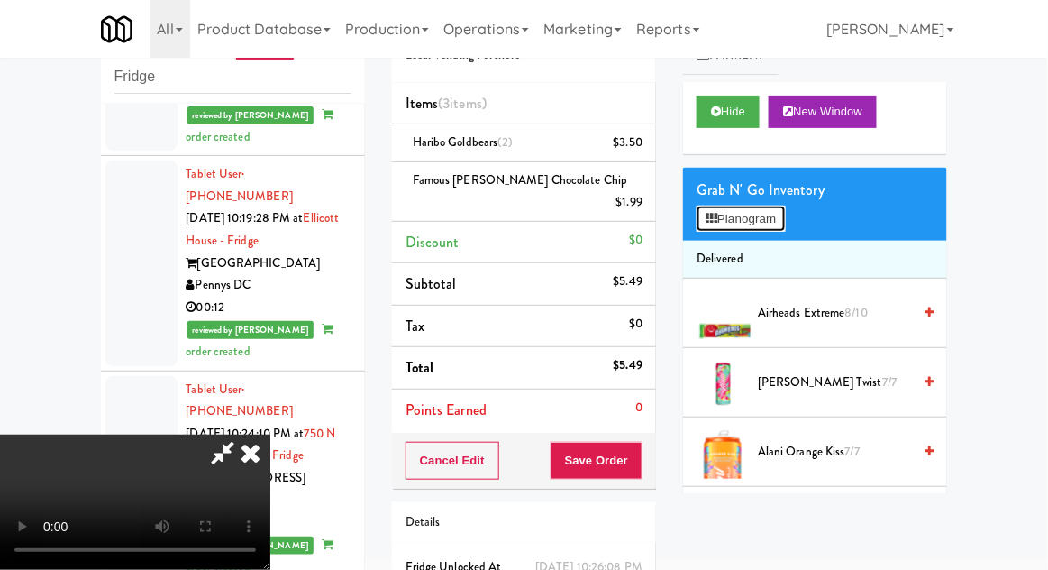
click at [769, 216] on button "Planogram" at bounding box center [741, 218] width 88 height 27
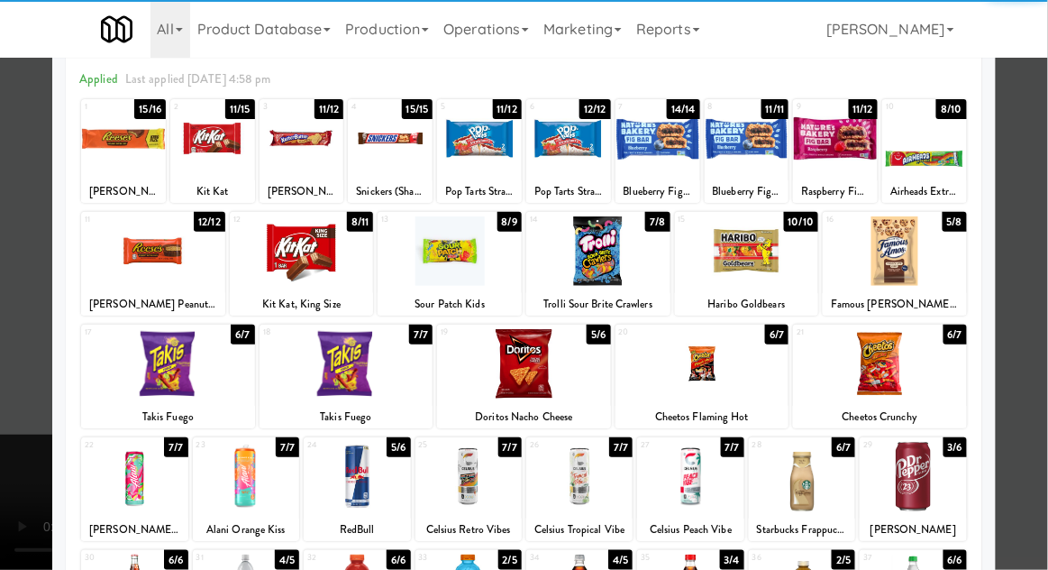
scroll to position [105, 0]
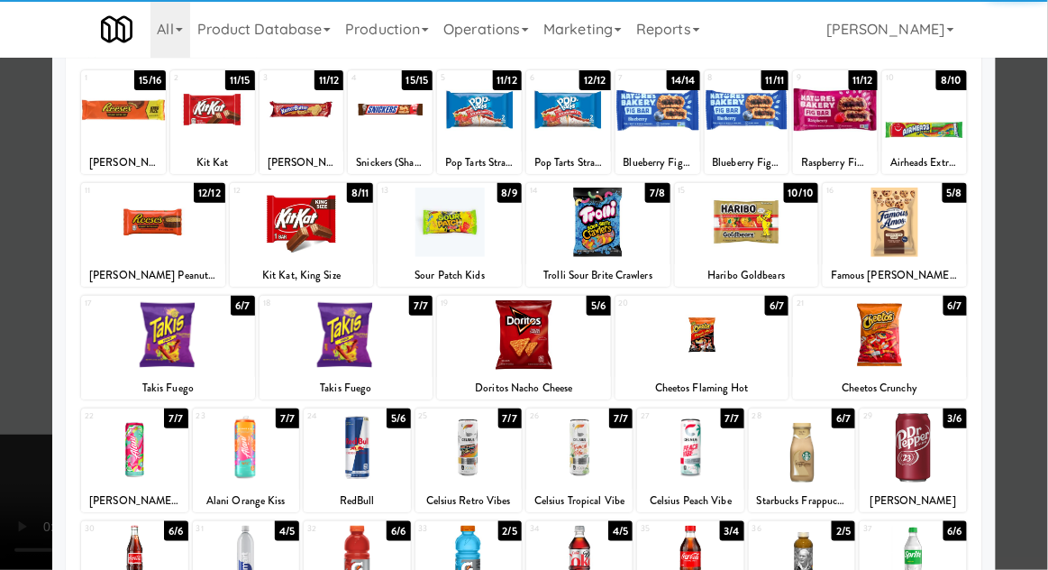
click at [907, 451] on div at bounding box center [913, 447] width 106 height 69
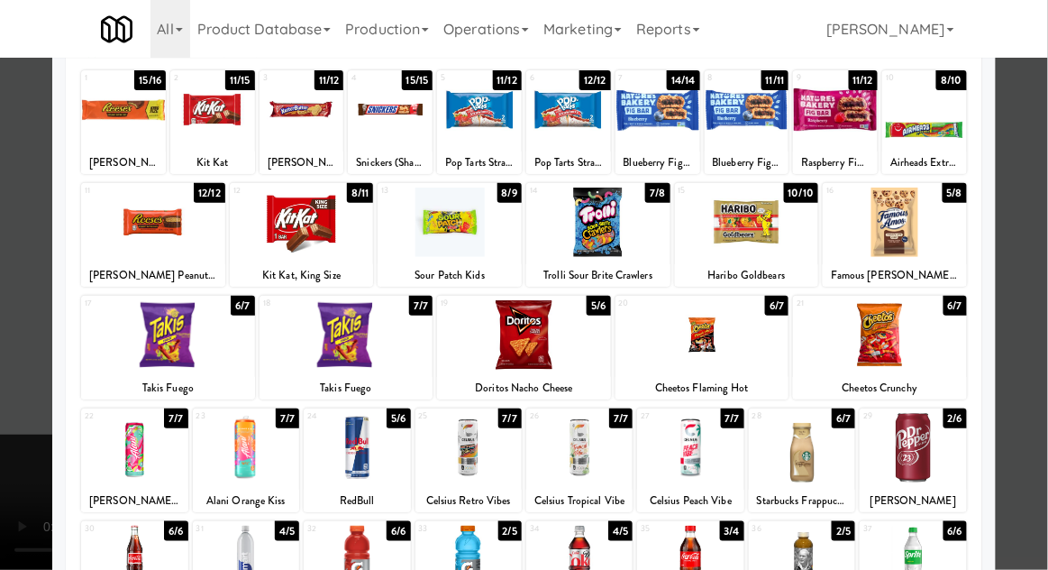
click at [1039, 386] on div at bounding box center [524, 285] width 1048 height 570
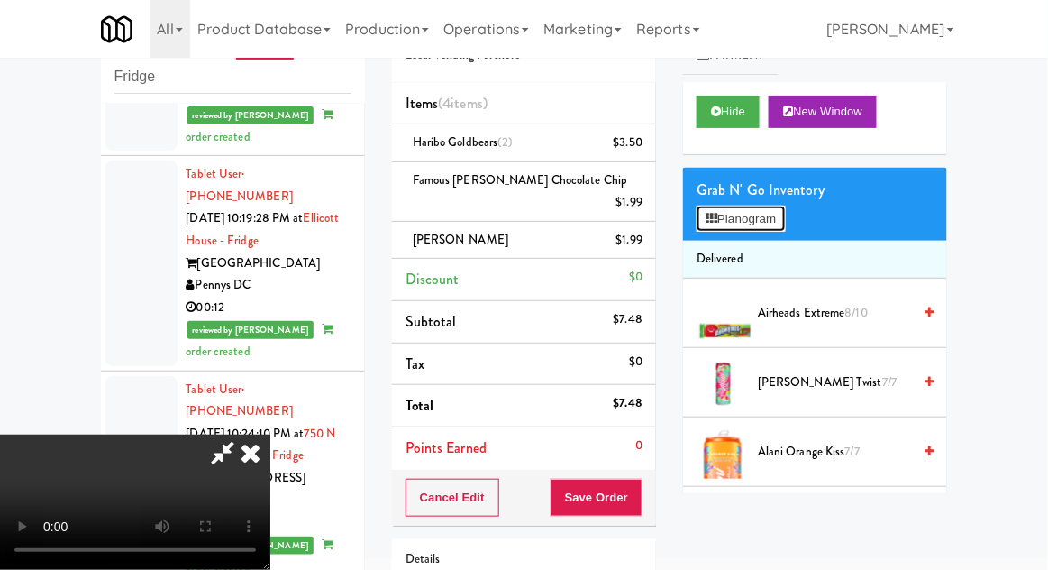
click at [766, 222] on button "Planogram" at bounding box center [741, 218] width 88 height 27
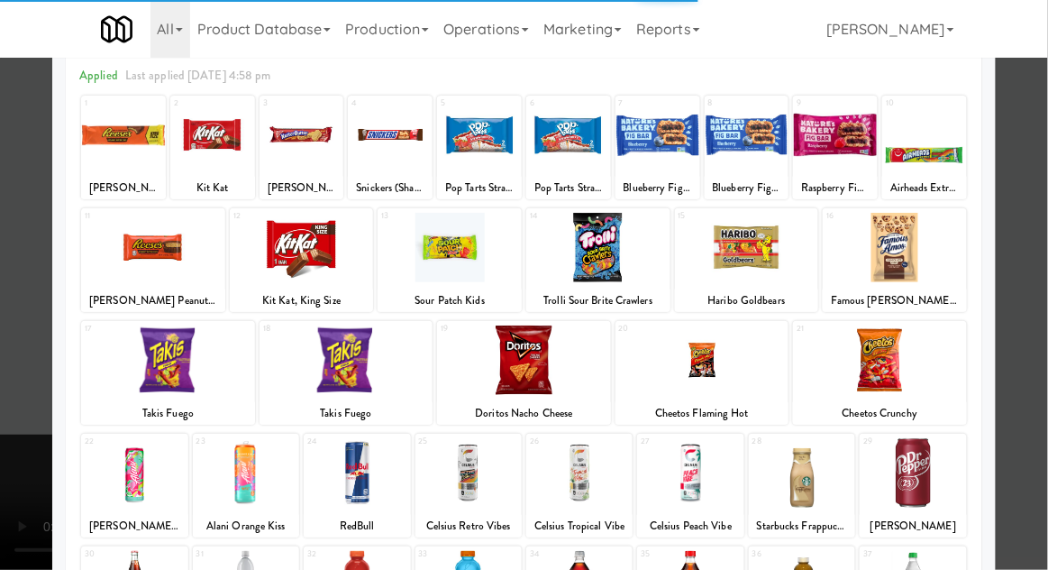
scroll to position [96, 0]
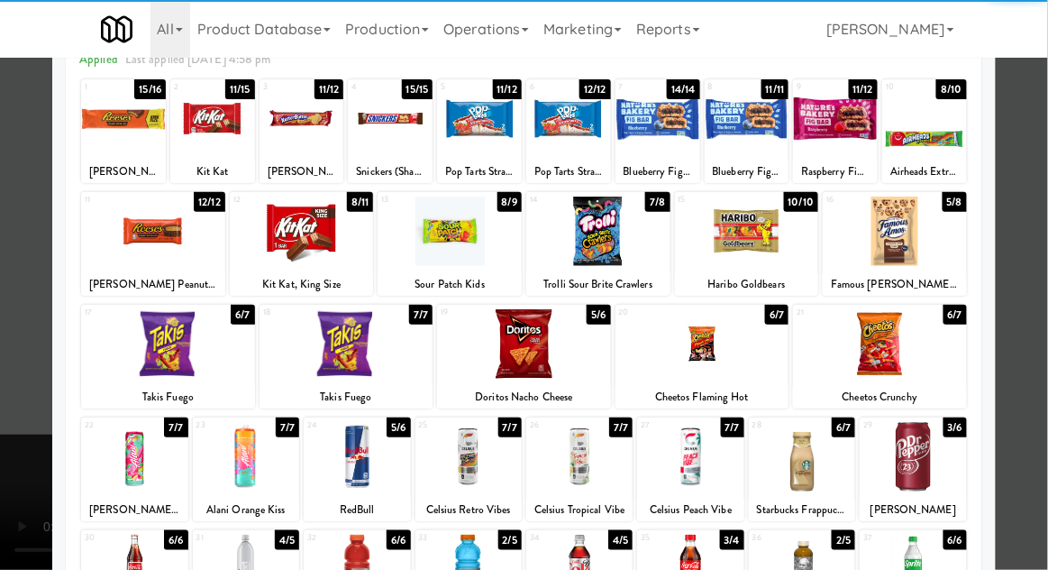
click at [920, 474] on div at bounding box center [913, 456] width 106 height 69
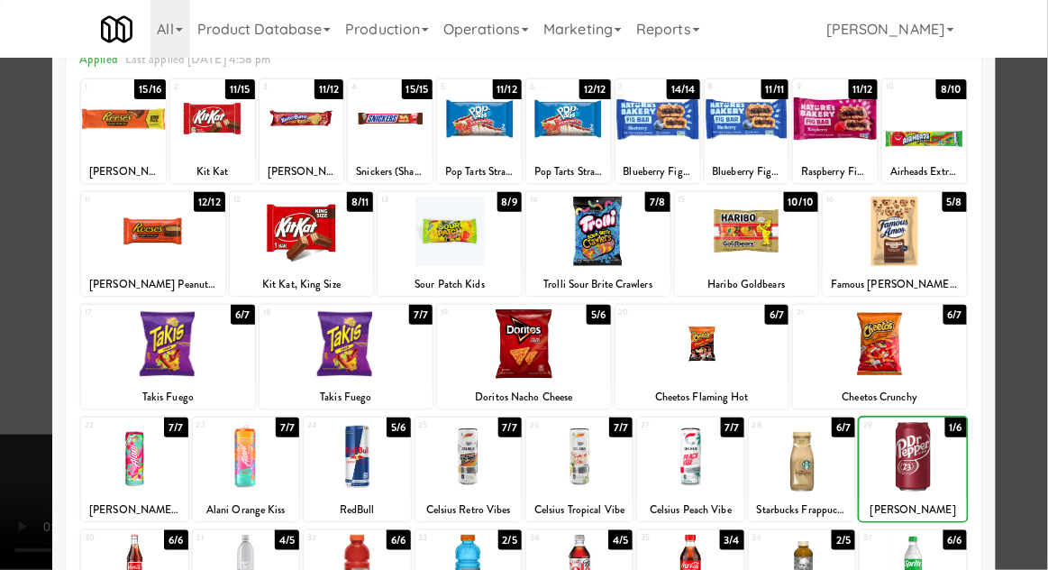
click at [1033, 428] on div at bounding box center [524, 285] width 1048 height 570
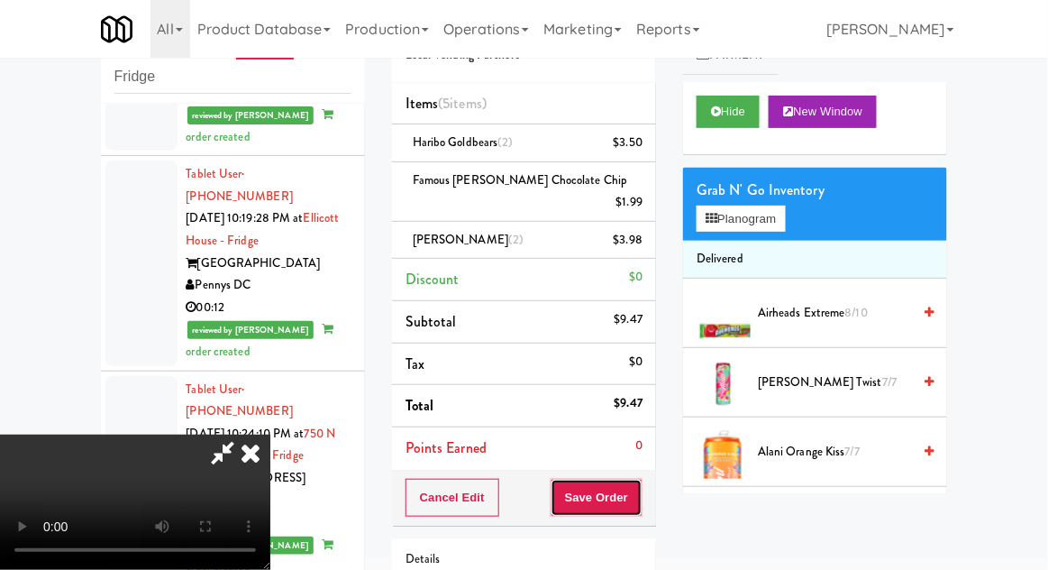
click at [643, 487] on button "Save Order" at bounding box center [597, 498] width 92 height 38
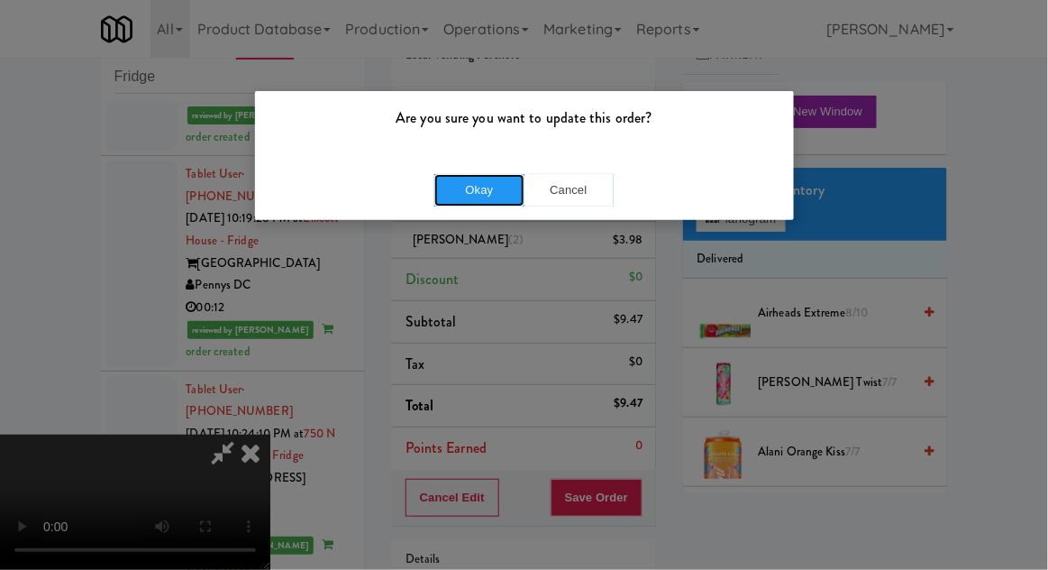
click at [464, 188] on button "Okay" at bounding box center [479, 190] width 90 height 32
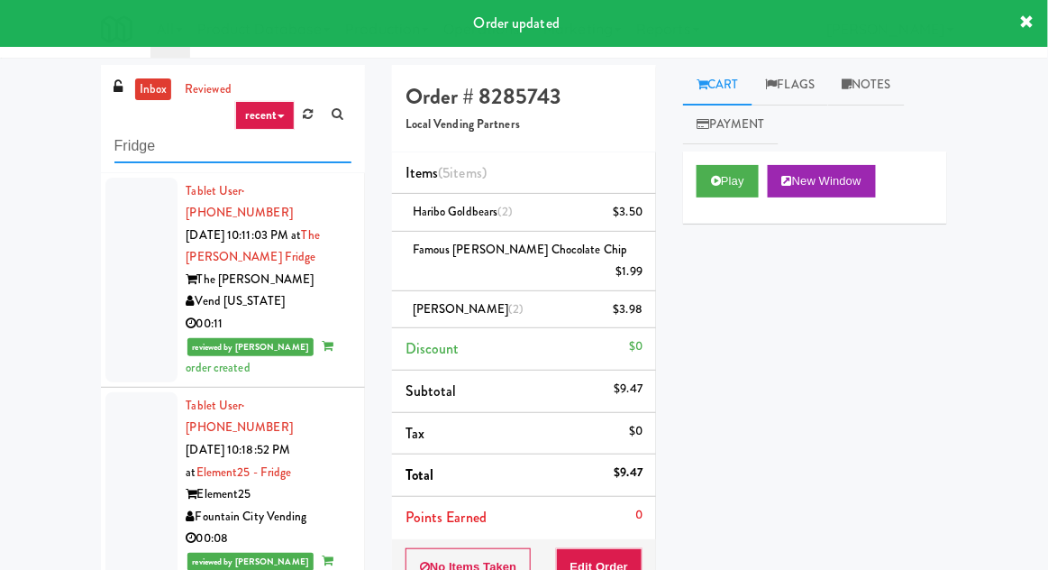
click at [130, 151] on input "Fridge" at bounding box center [232, 146] width 237 height 33
click at [116, 148] on input "Fridge" at bounding box center [232, 146] width 237 height 33
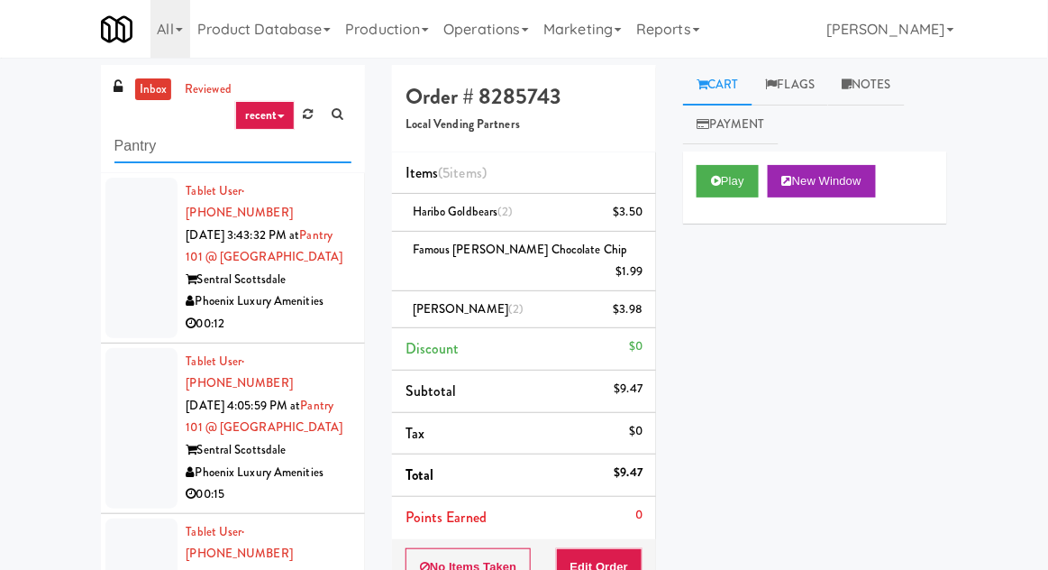
type input "Pantry"
click at [5, 149] on div "inbox reviewed recent all unclear take inventory issue suspicious failed recent…" at bounding box center [524, 422] width 1048 height 714
click at [139, 88] on link "inbox" at bounding box center [153, 89] width 37 height 23
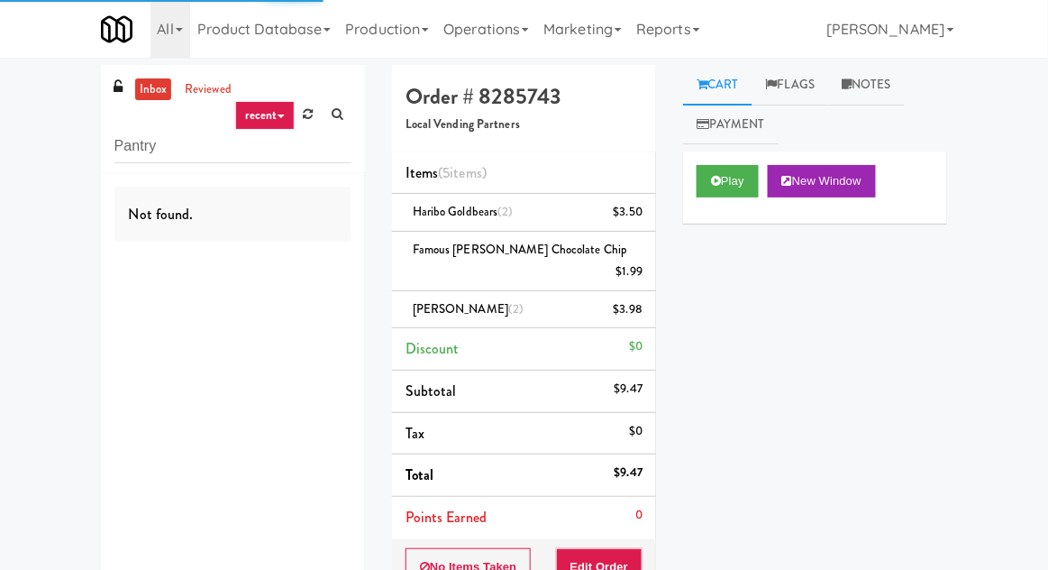
click at [147, 97] on link "inbox" at bounding box center [153, 89] width 37 height 23
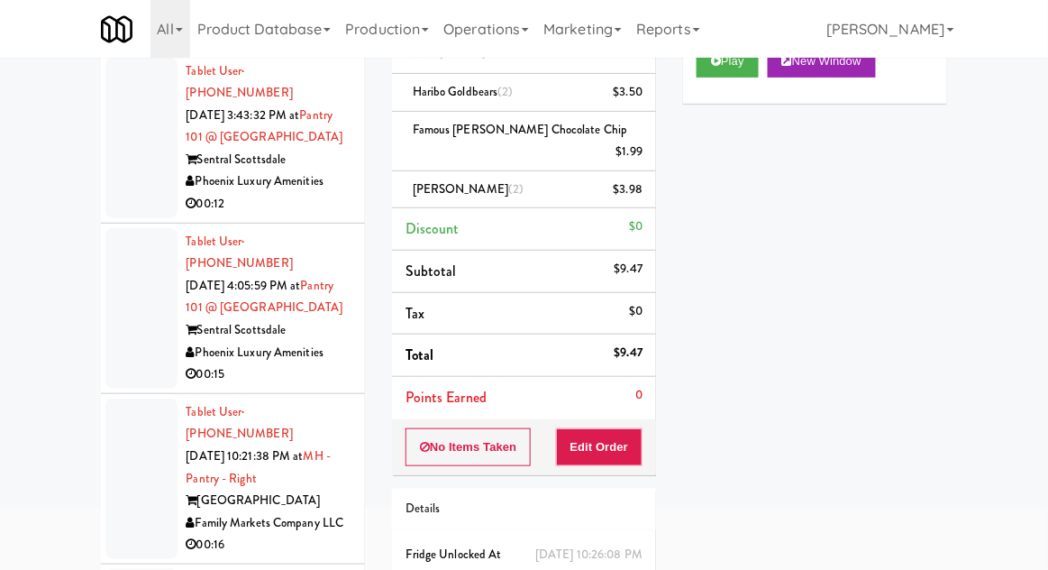
click at [123, 194] on div at bounding box center [141, 138] width 72 height 160
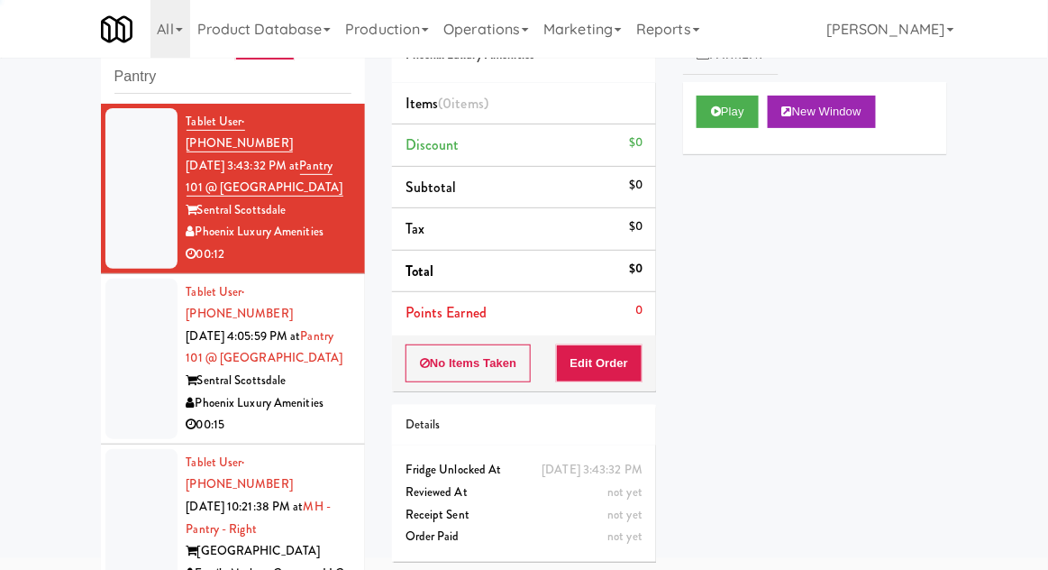
click at [128, 384] on div at bounding box center [141, 358] width 72 height 160
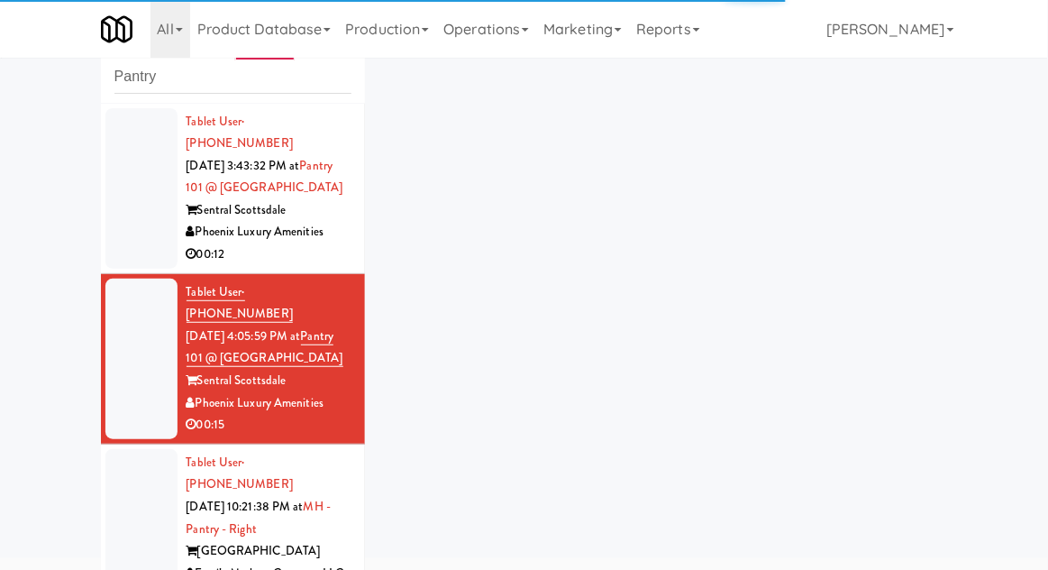
click at [140, 241] on div at bounding box center [141, 188] width 72 height 160
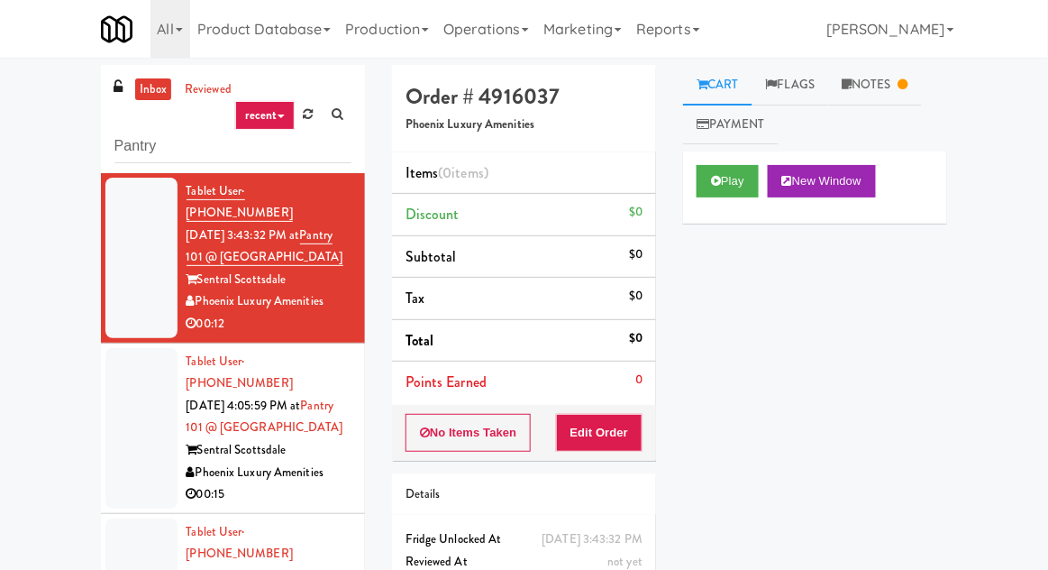
click at [892, 83] on link "Notes" at bounding box center [875, 85] width 94 height 41
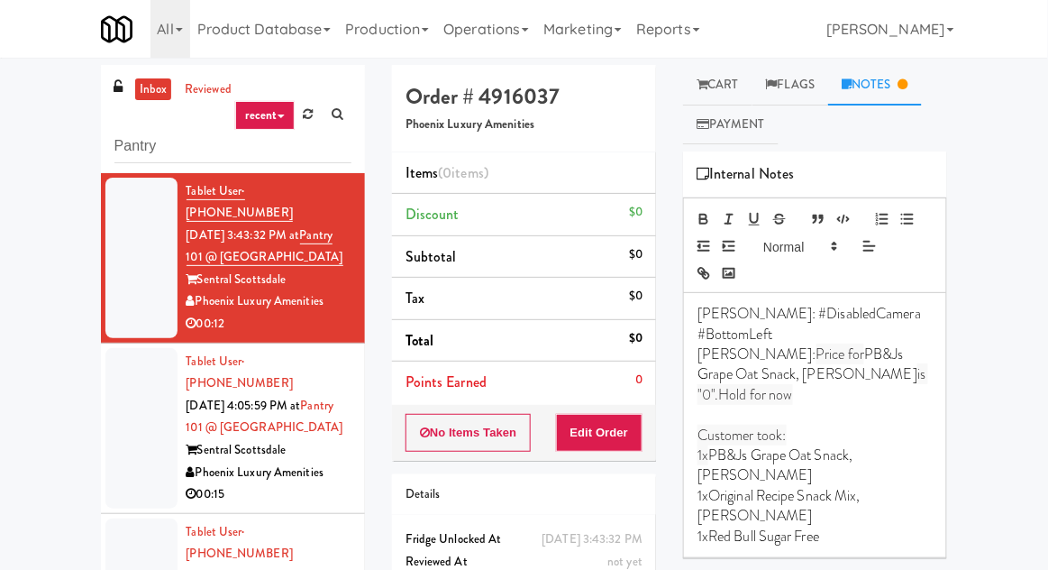
click at [730, 96] on link "Cart" at bounding box center [717, 85] width 69 height 41
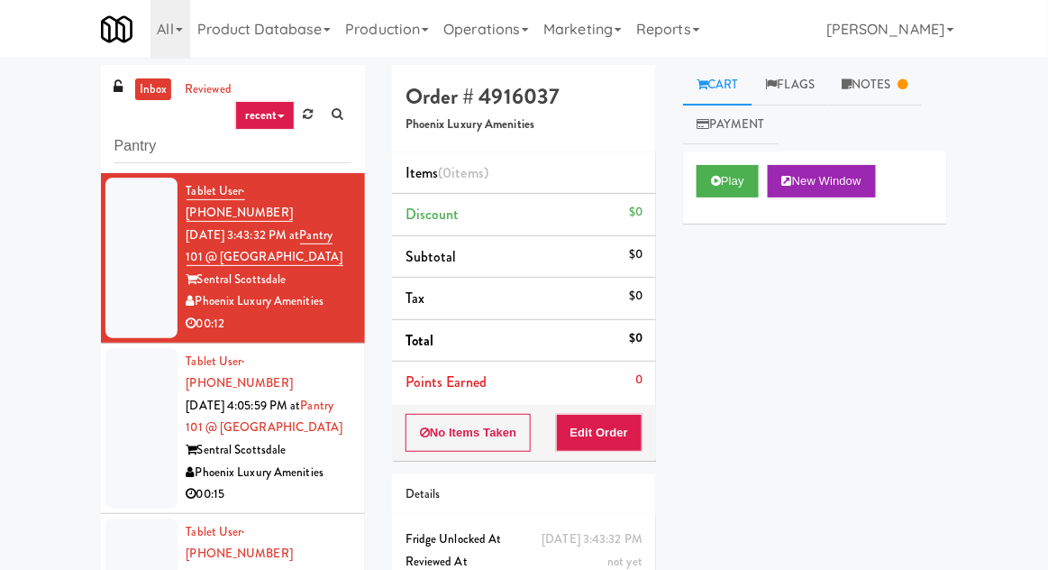
scroll to position [69, 0]
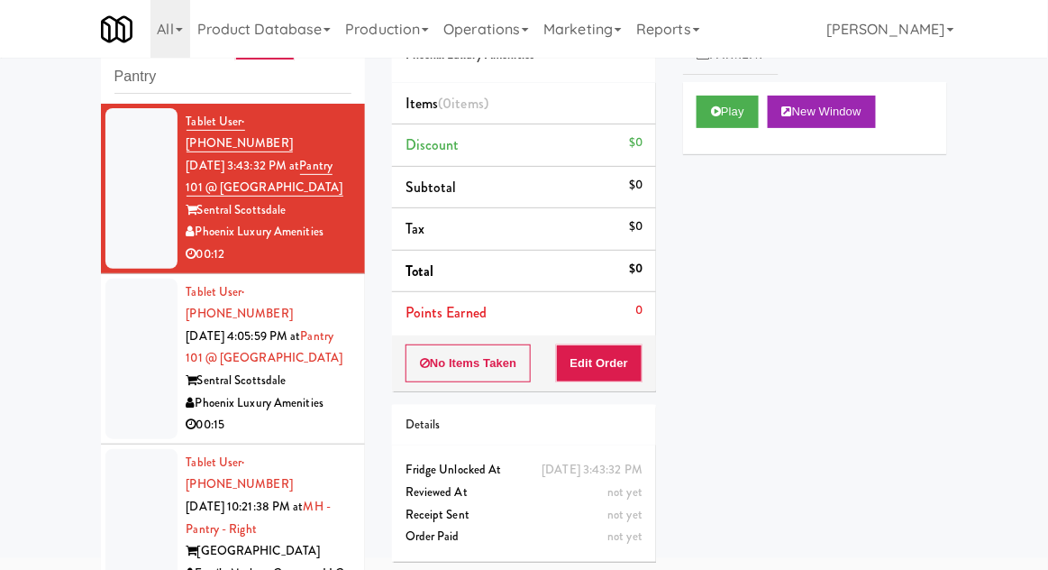
click at [125, 353] on div at bounding box center [141, 358] width 72 height 160
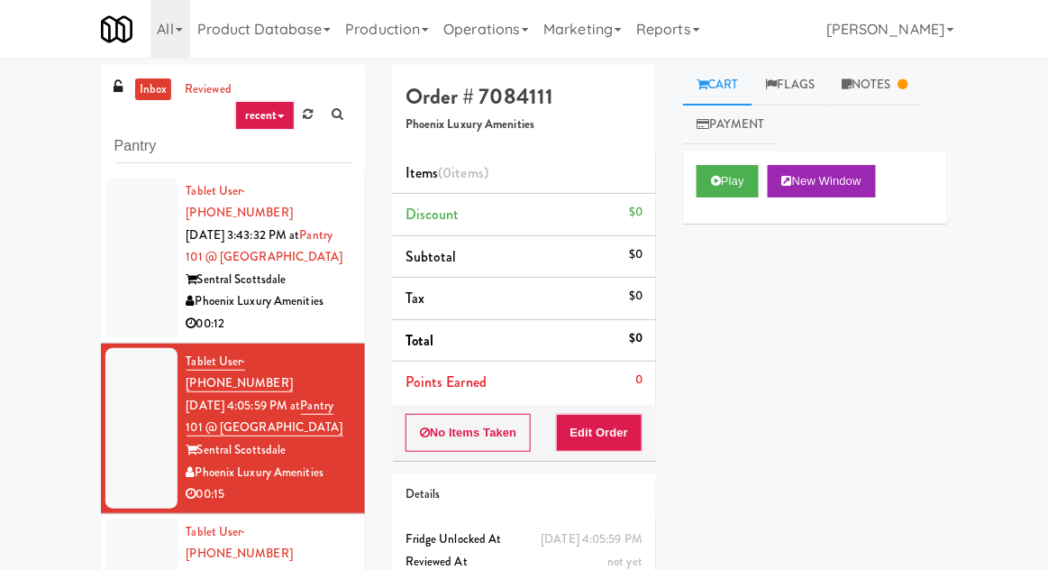
click at [896, 102] on link "Notes" at bounding box center [875, 85] width 94 height 41
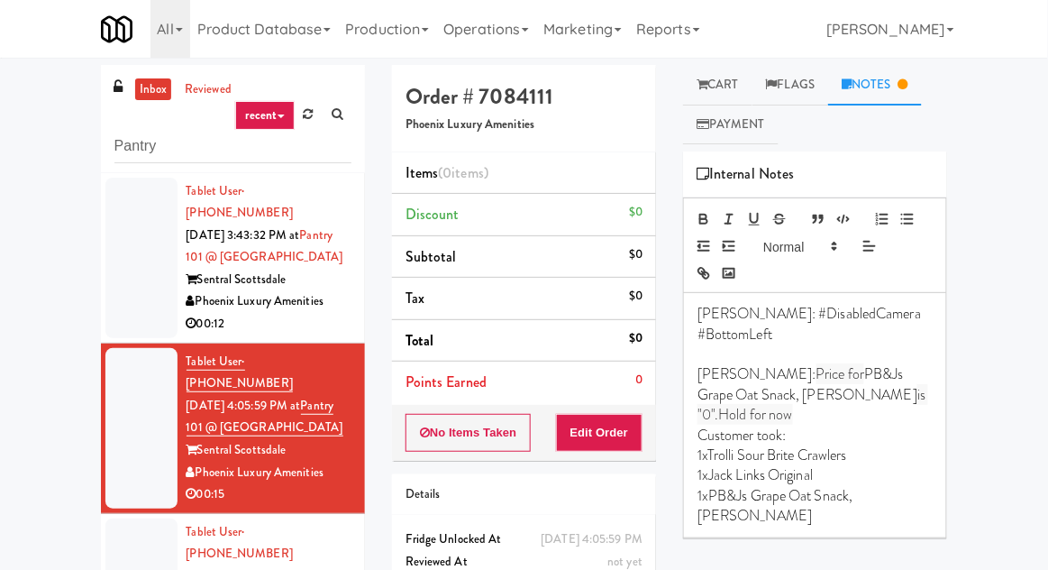
click at [737, 73] on link "Cart" at bounding box center [717, 85] width 69 height 41
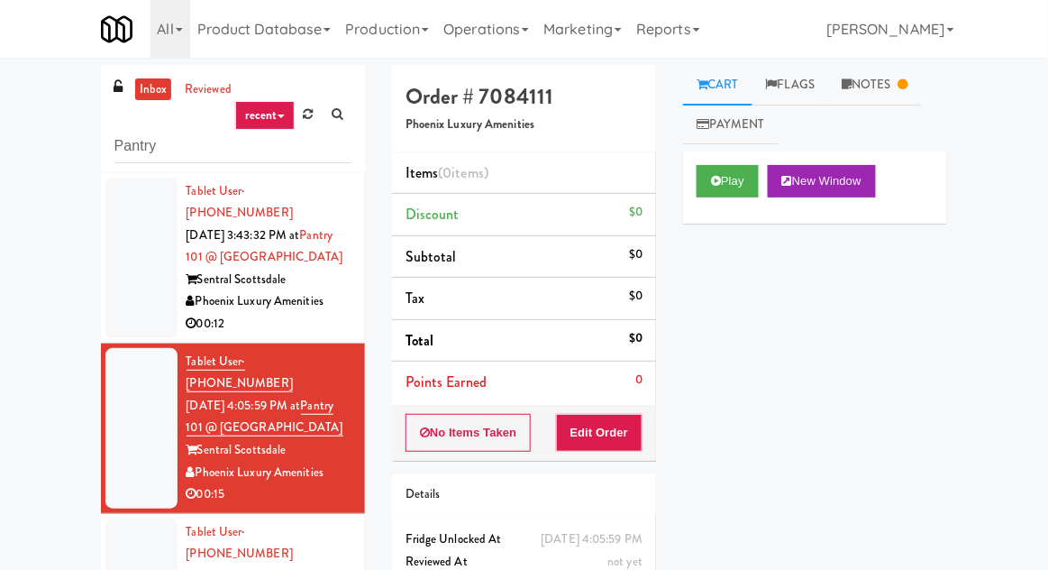
scroll to position [69, 0]
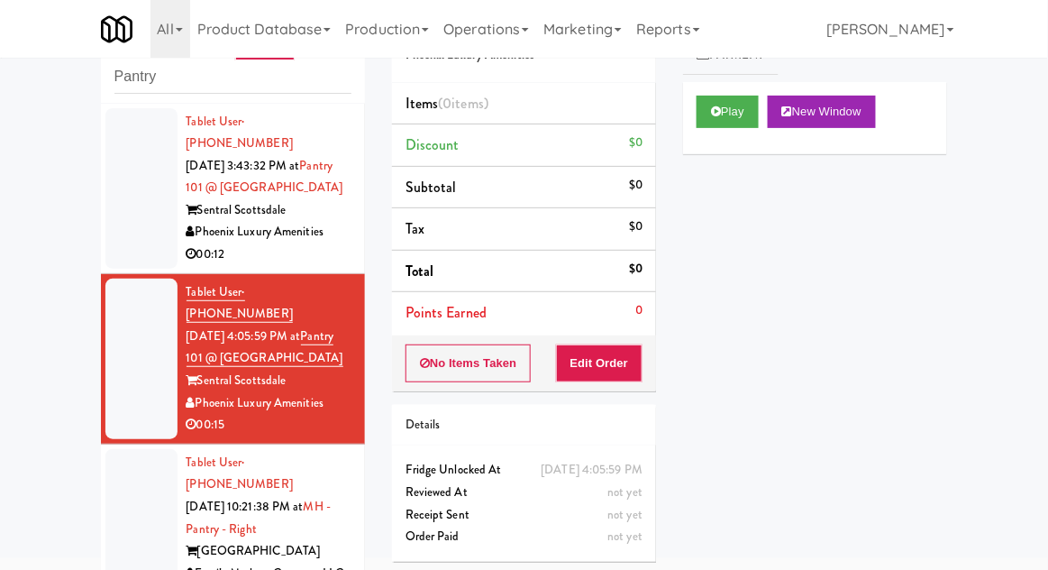
click at [111, 460] on div at bounding box center [141, 529] width 72 height 160
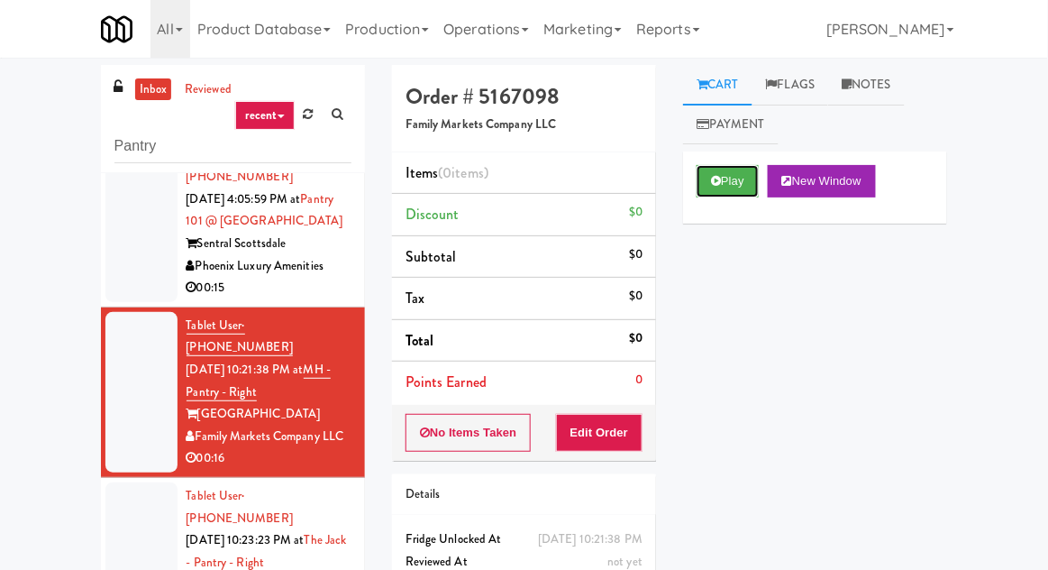
click at [741, 182] on button "Play" at bounding box center [728, 181] width 62 height 32
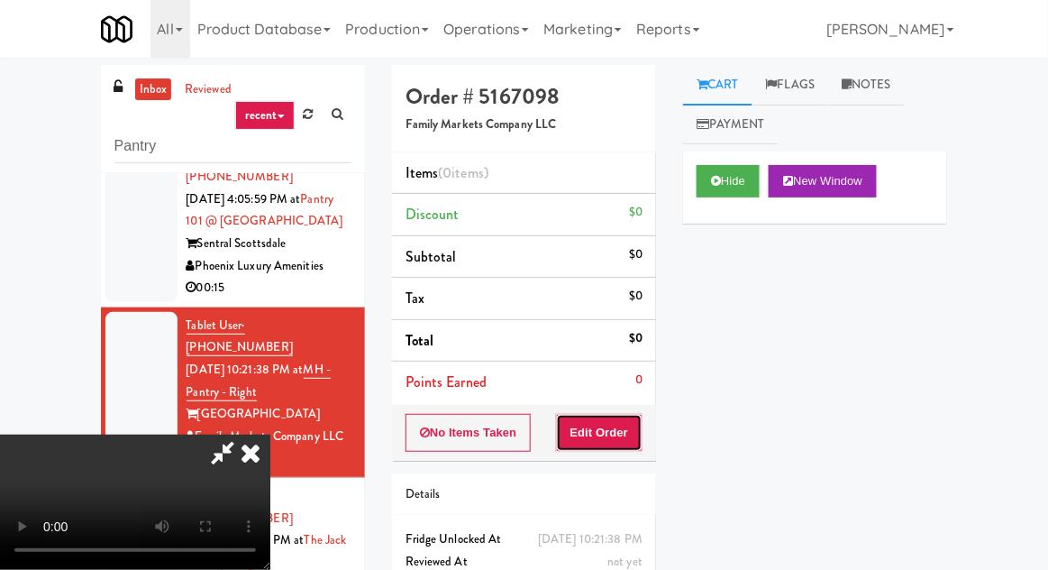
click at [615, 444] on button "Edit Order" at bounding box center [599, 433] width 87 height 38
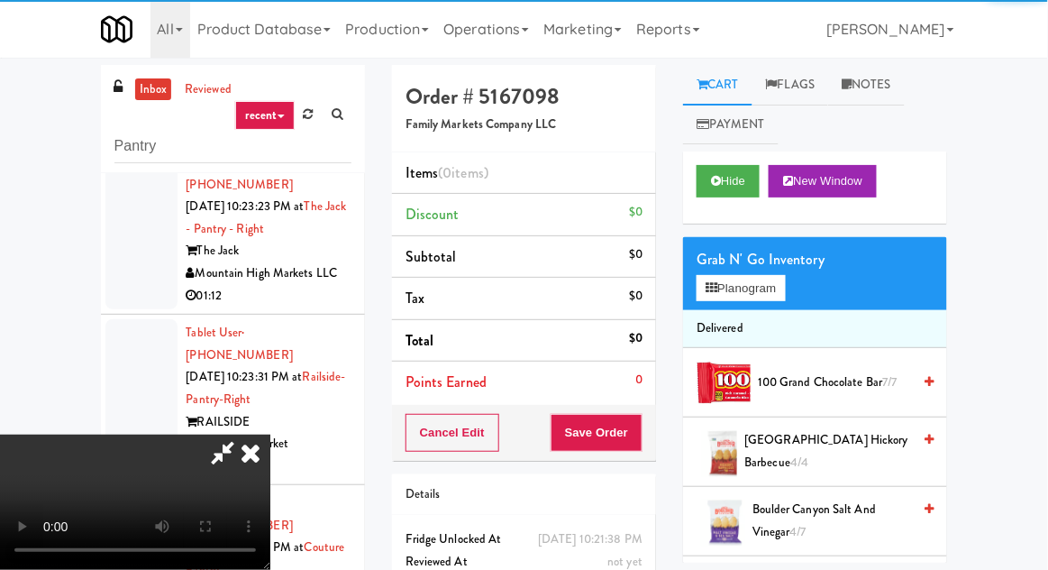
scroll to position [69, 0]
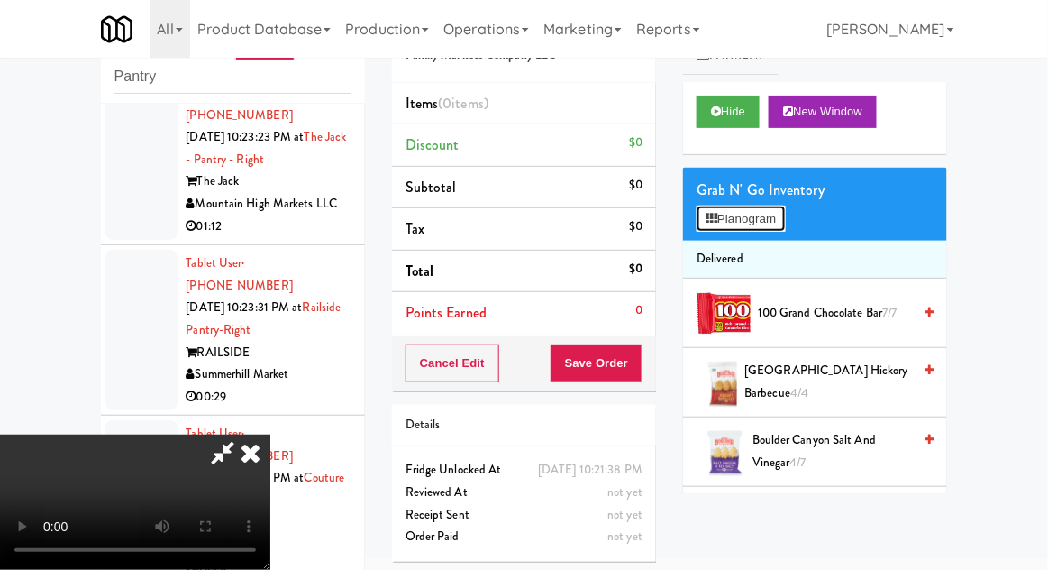
click at [783, 223] on button "Planogram" at bounding box center [741, 218] width 88 height 27
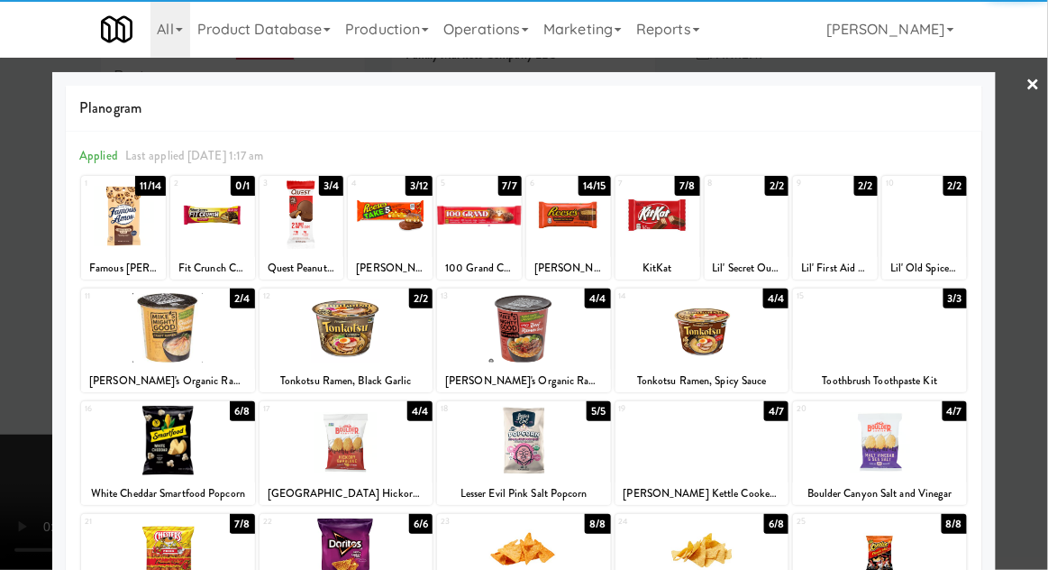
click at [476, 326] on div at bounding box center [524, 327] width 174 height 69
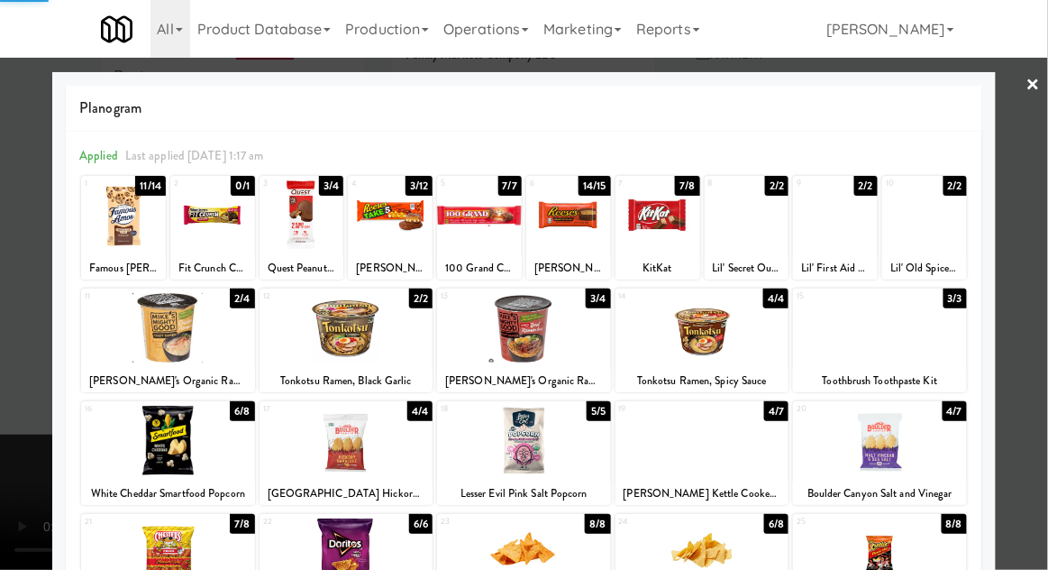
click at [1040, 374] on div at bounding box center [524, 285] width 1048 height 570
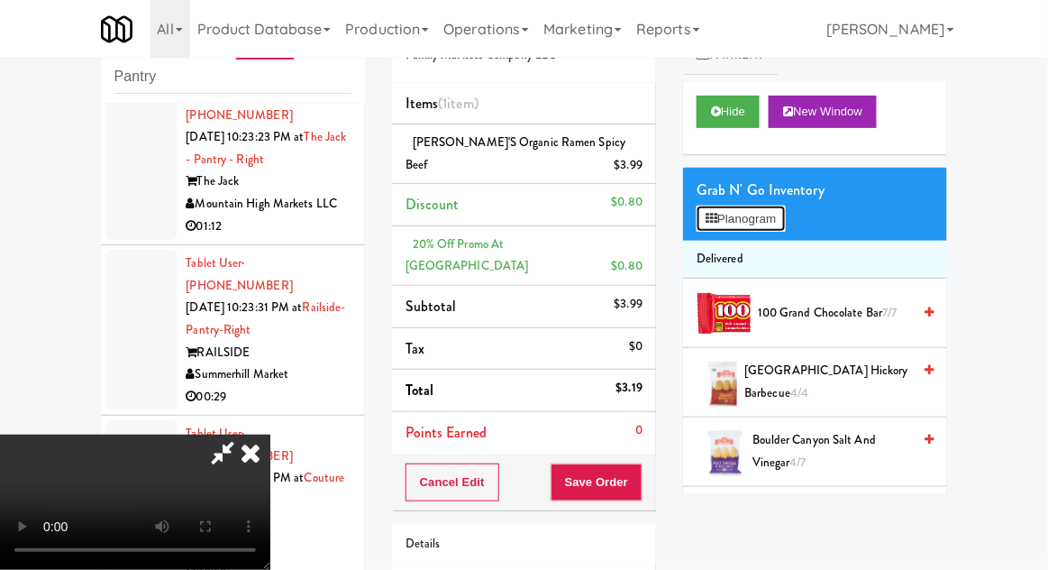
click at [751, 227] on button "Planogram" at bounding box center [741, 218] width 88 height 27
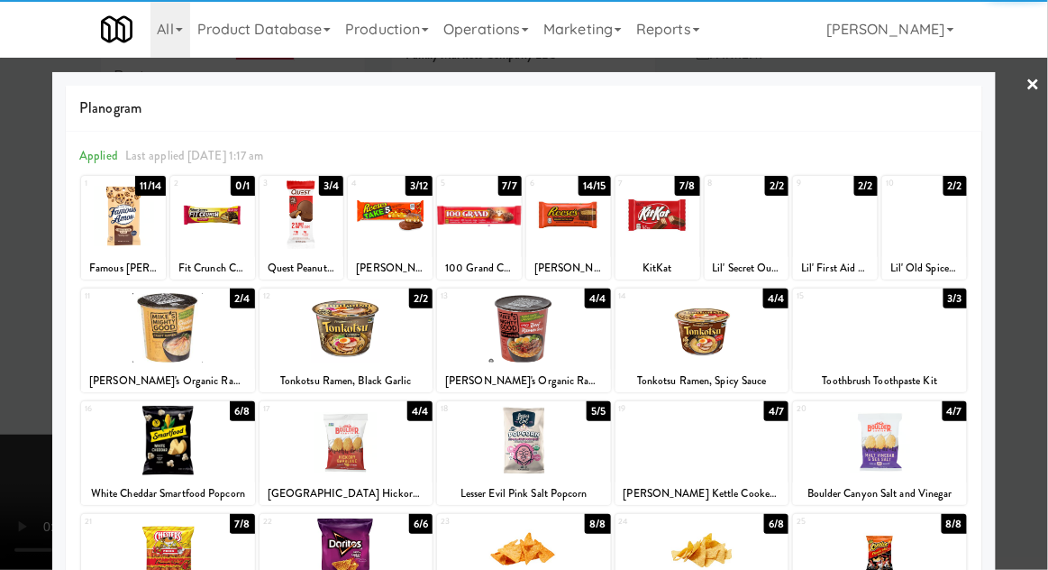
click at [524, 326] on div at bounding box center [524, 327] width 174 height 69
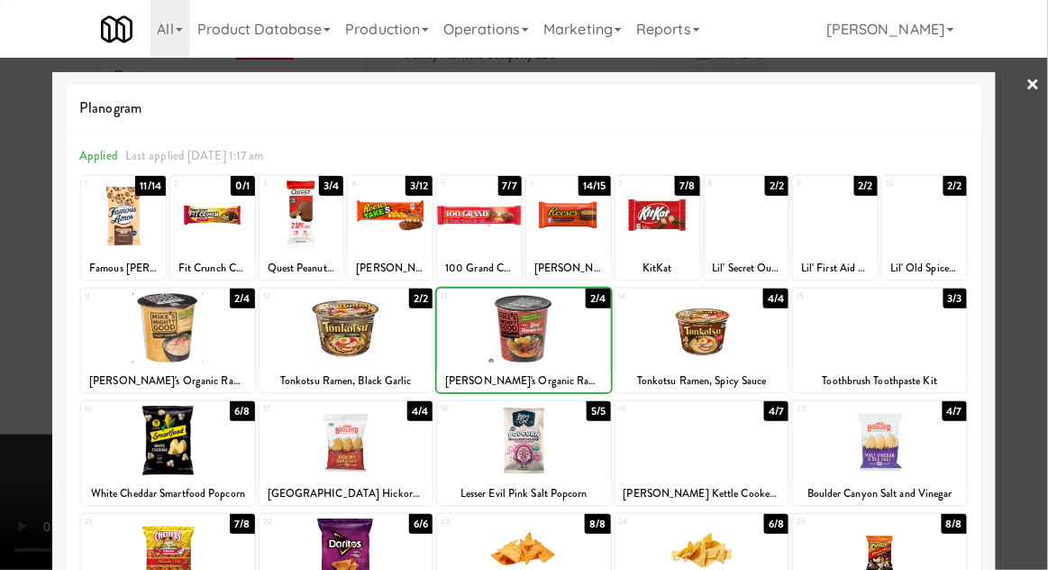
click at [1046, 394] on div at bounding box center [524, 285] width 1048 height 570
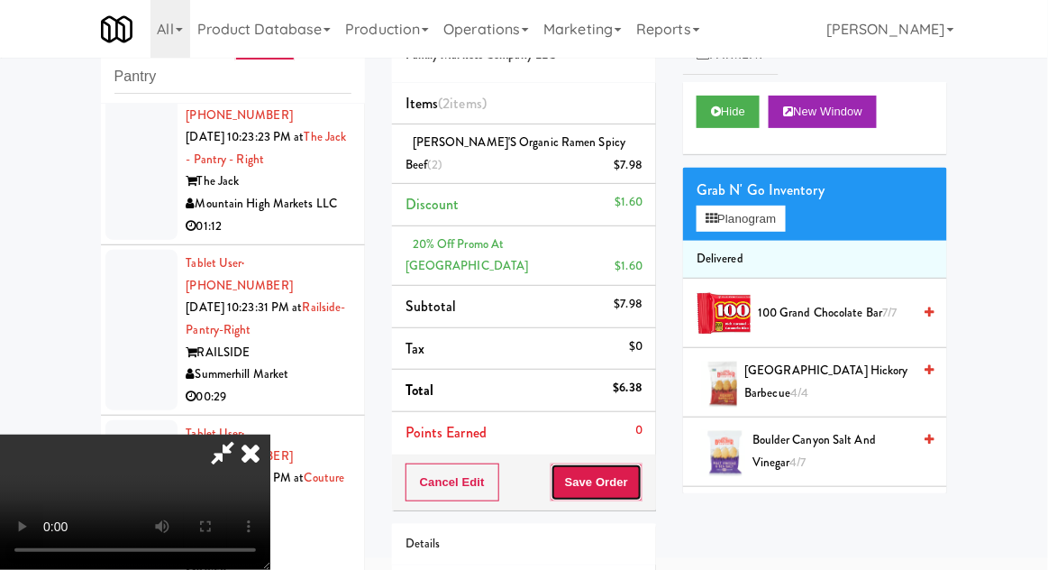
click at [638, 465] on button "Save Order" at bounding box center [597, 482] width 92 height 38
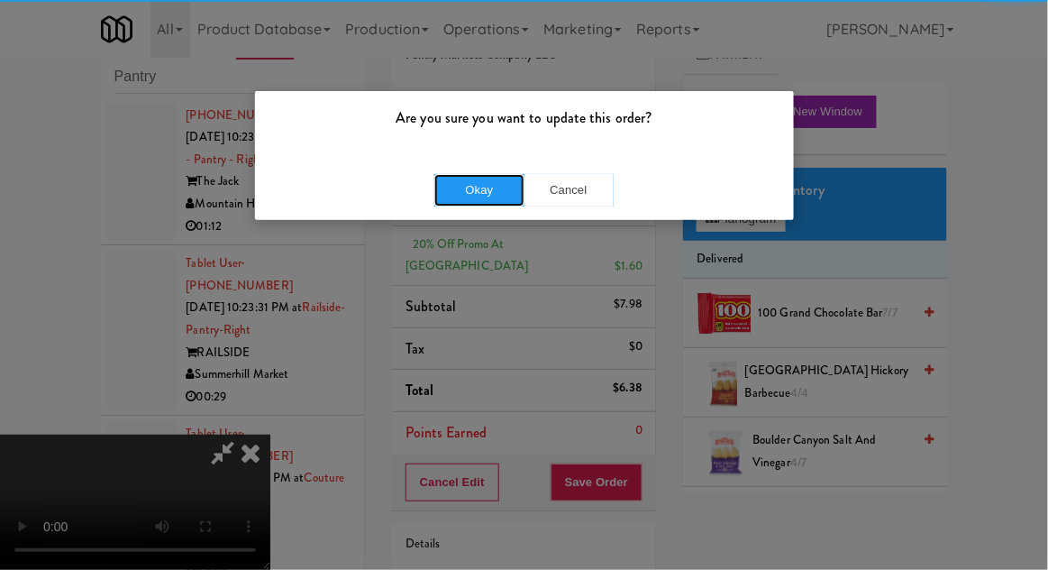
click at [468, 186] on button "Okay" at bounding box center [479, 190] width 90 height 32
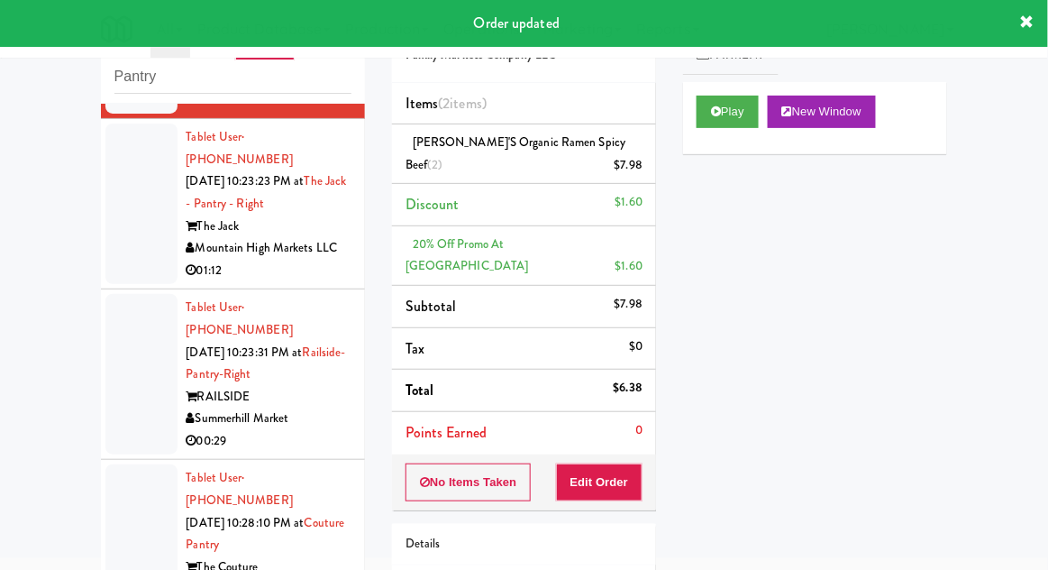
scroll to position [584, 0]
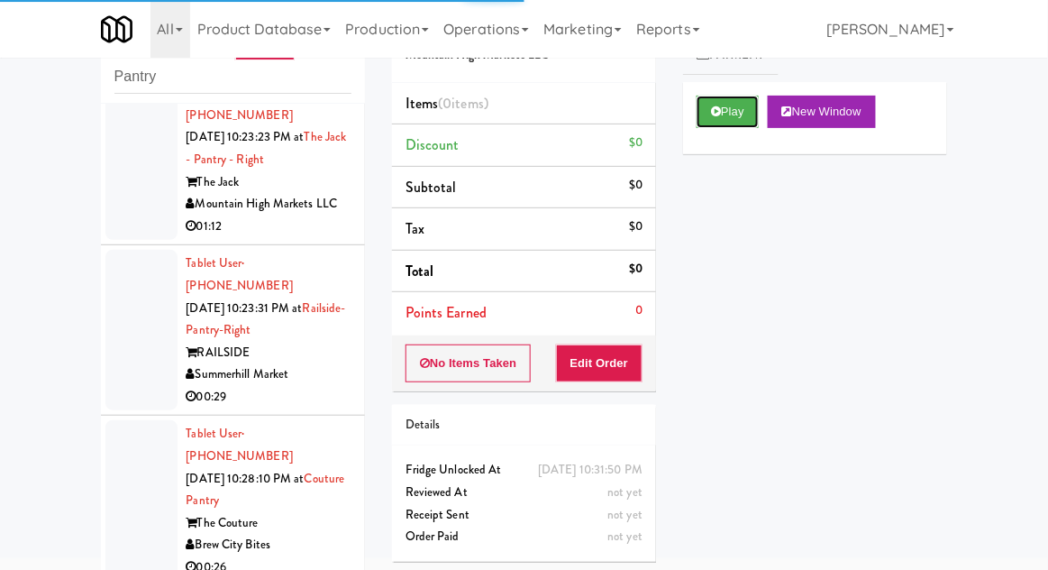
click at [727, 113] on button "Play" at bounding box center [728, 112] width 62 height 32
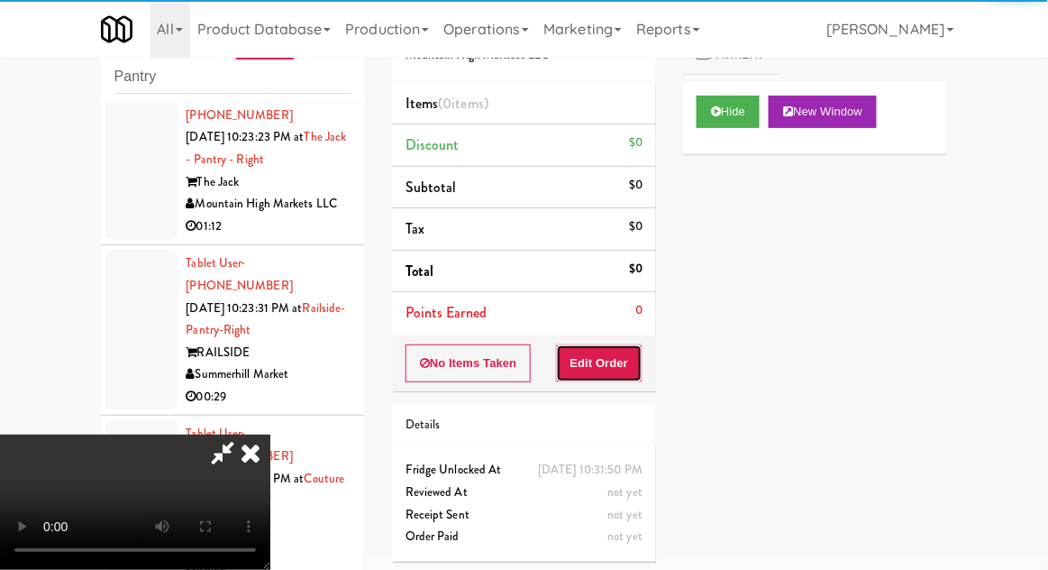
click at [617, 369] on button "Edit Order" at bounding box center [599, 363] width 87 height 38
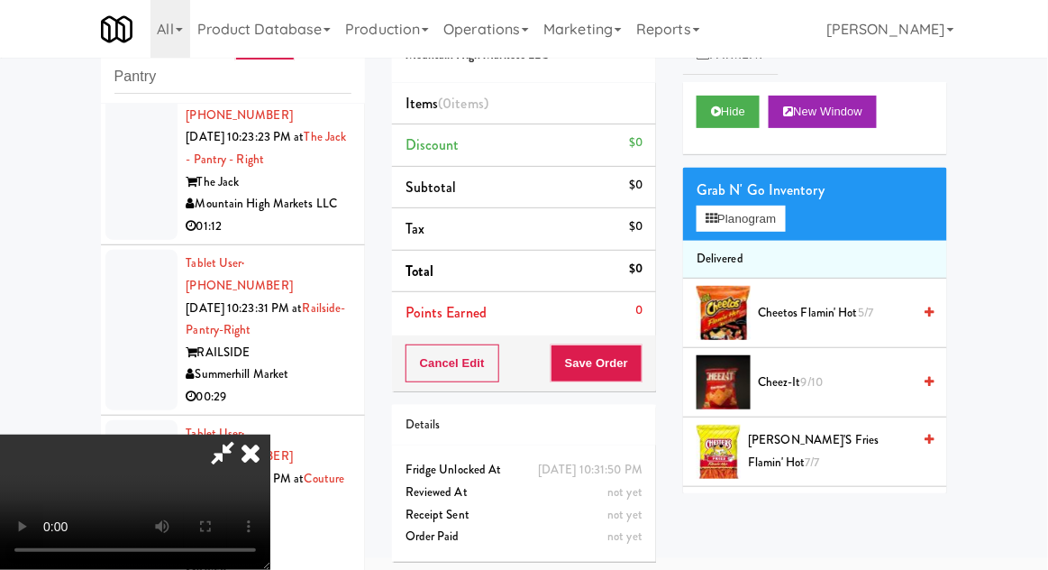
scroll to position [66, 0]
click at [754, 216] on button "Planogram" at bounding box center [741, 218] width 88 height 27
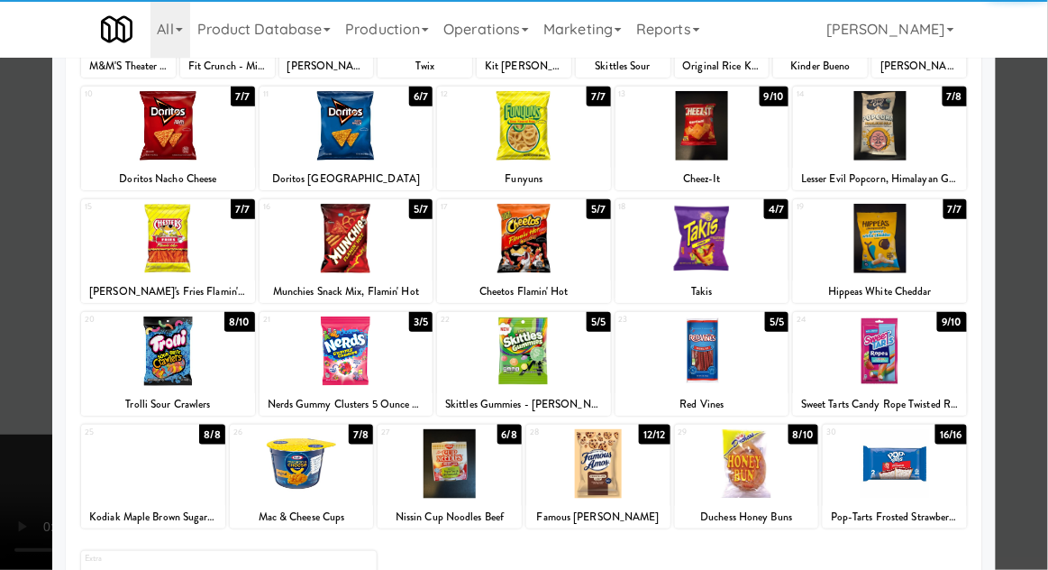
scroll to position [228, 0]
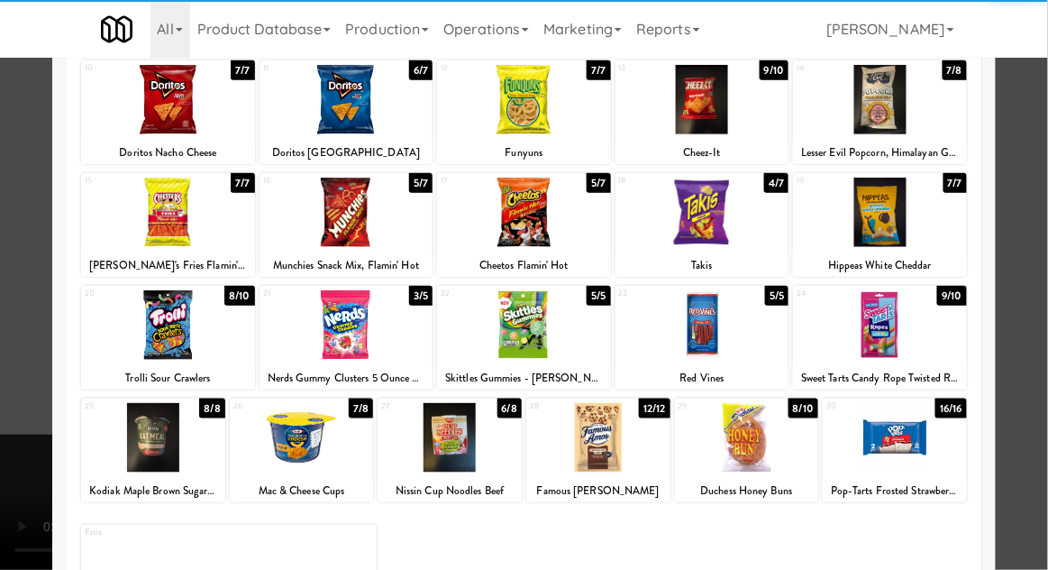
click at [164, 331] on div at bounding box center [168, 324] width 174 height 69
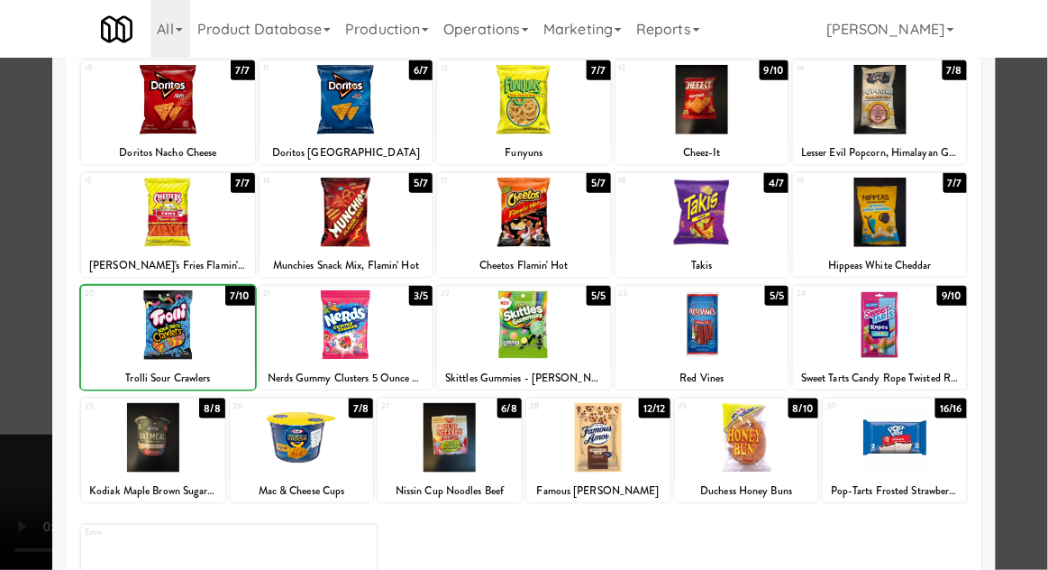
click at [1028, 322] on div at bounding box center [524, 285] width 1048 height 570
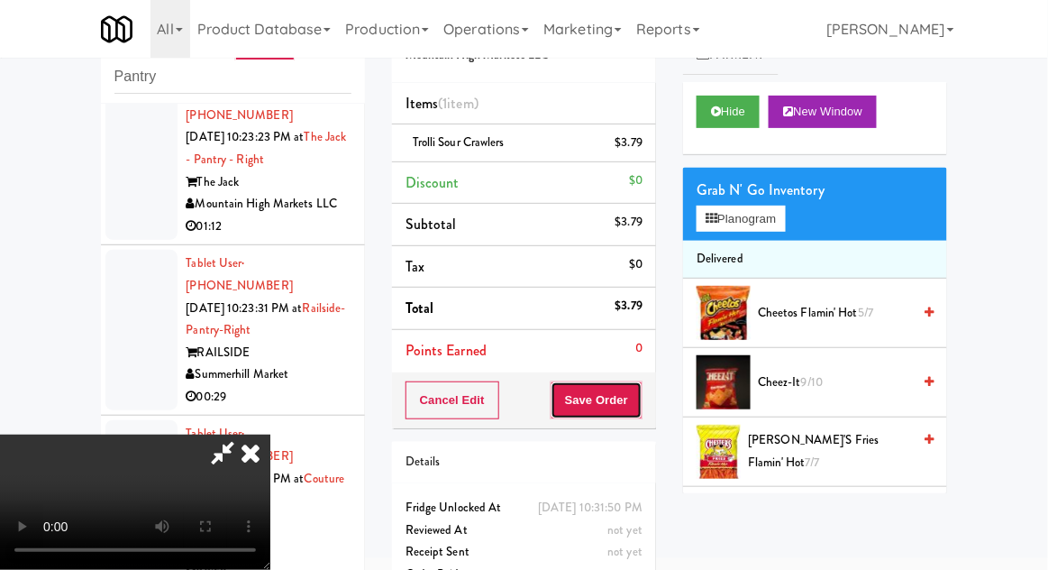
click at [641, 413] on button "Save Order" at bounding box center [597, 400] width 92 height 38
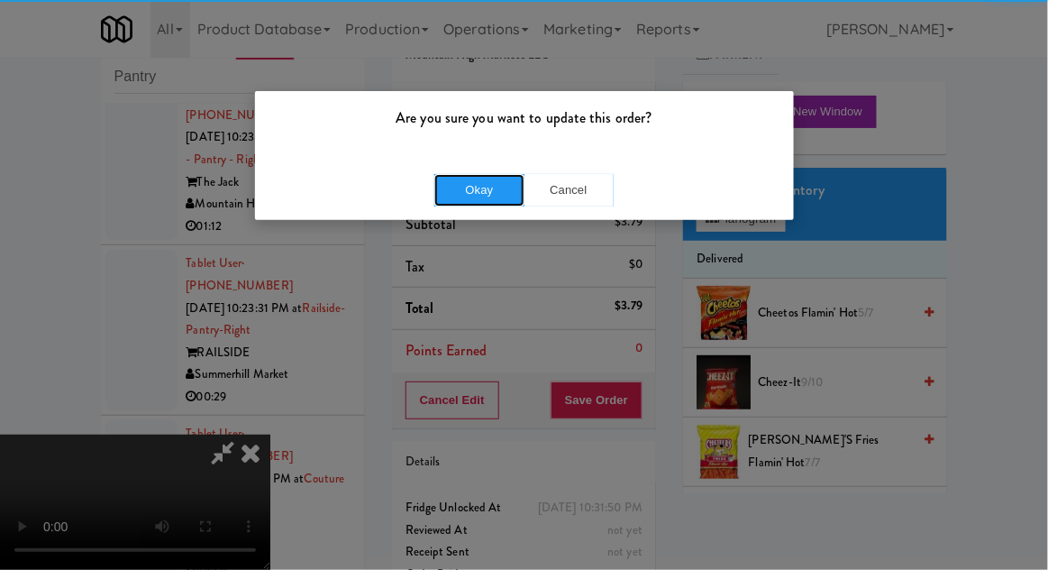
click at [479, 191] on button "Okay" at bounding box center [479, 190] width 90 height 32
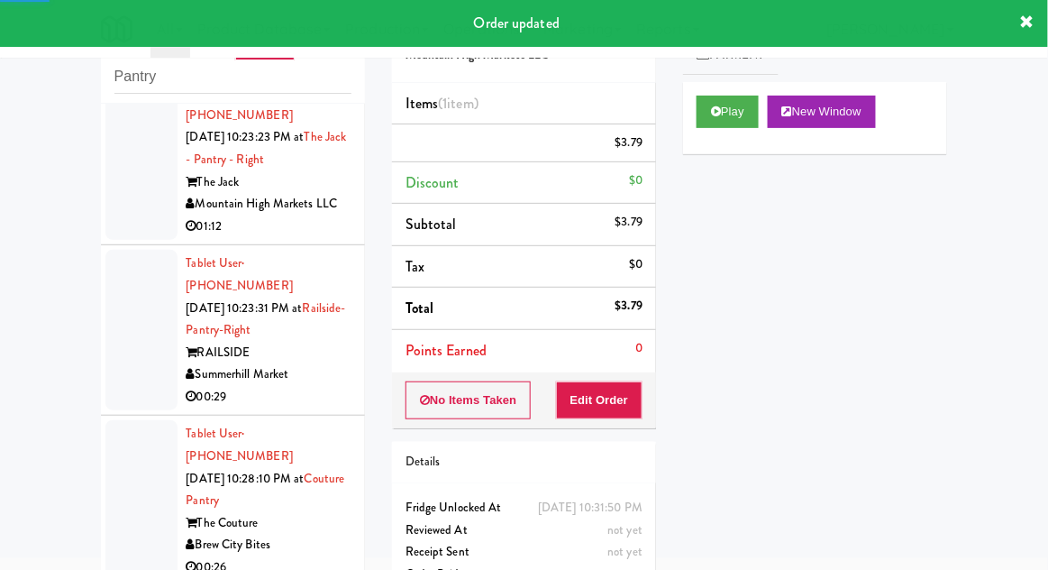
click at [116, 420] on div at bounding box center [141, 500] width 72 height 160
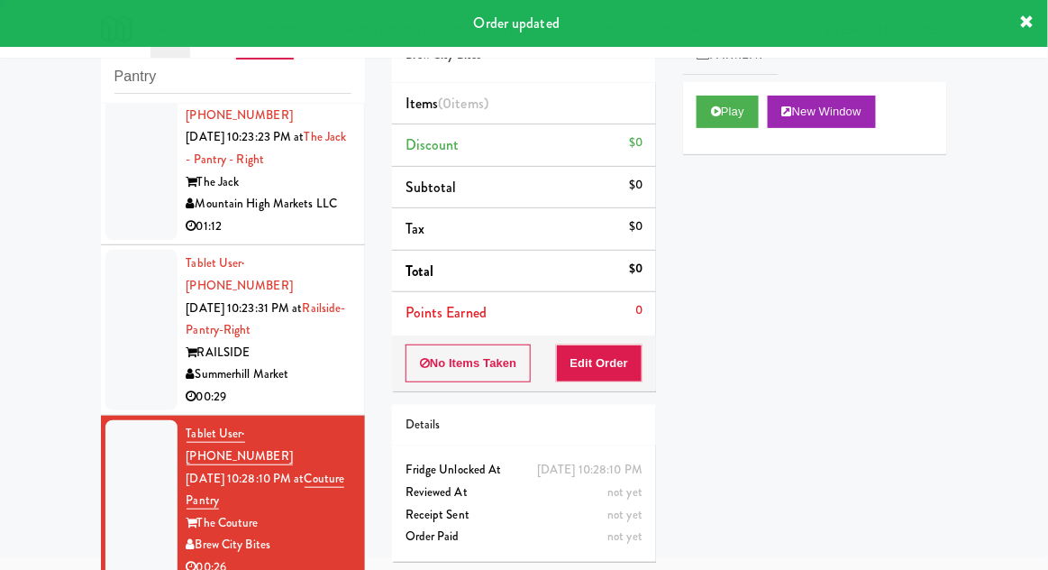
scroll to position [628, 0]
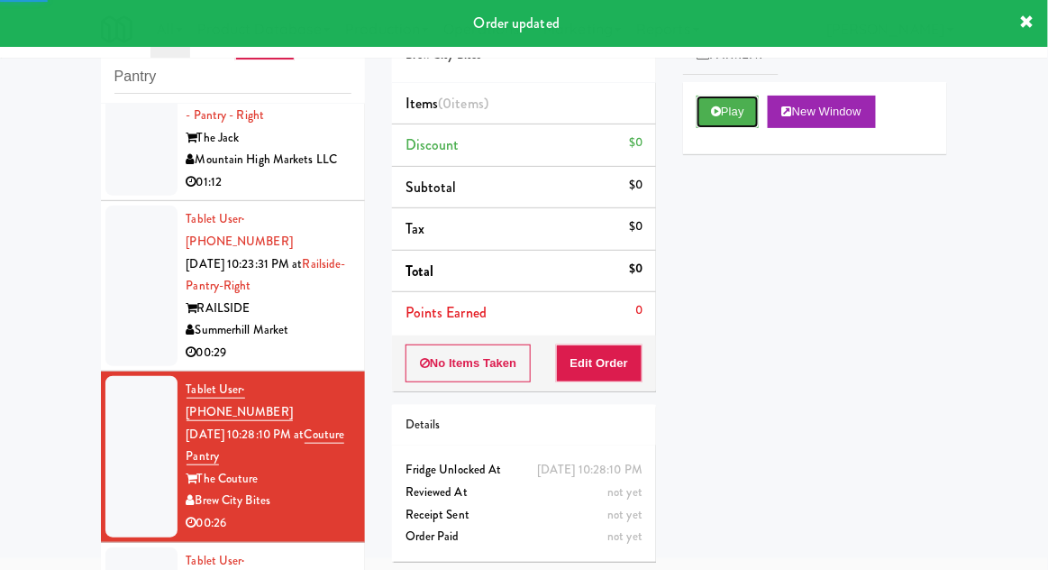
click at [748, 114] on button "Play" at bounding box center [728, 112] width 62 height 32
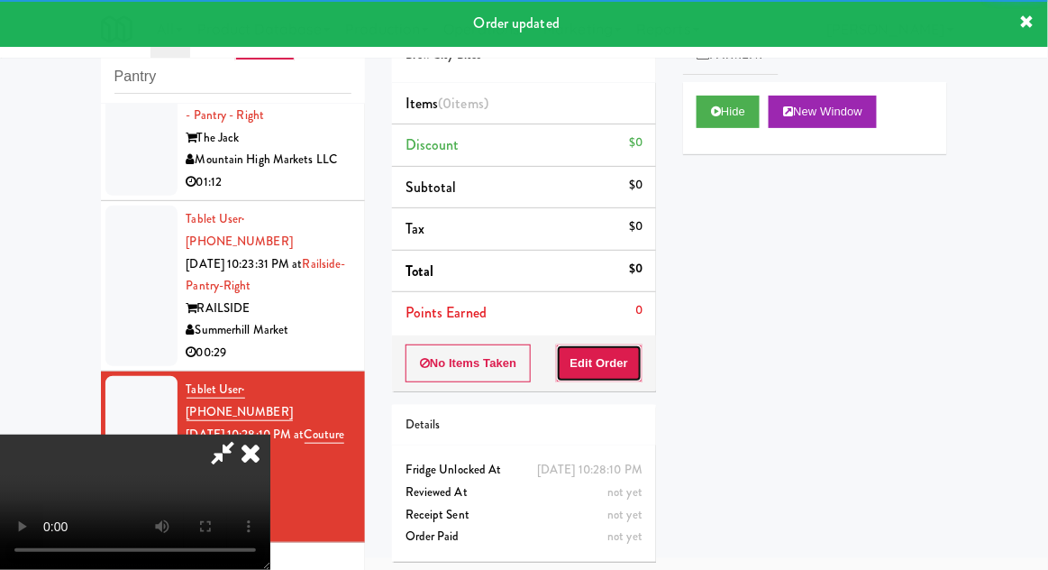
click at [618, 365] on button "Edit Order" at bounding box center [599, 363] width 87 height 38
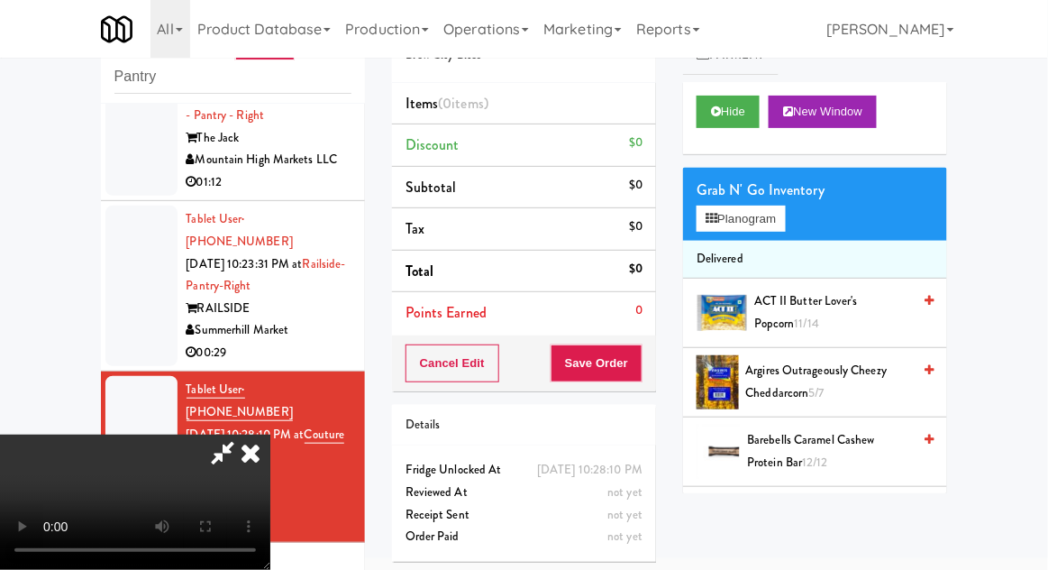
scroll to position [0, 0]
click at [801, 314] on span "ACT II Butter Lover's Popcorn 11/14" at bounding box center [832, 312] width 157 height 44
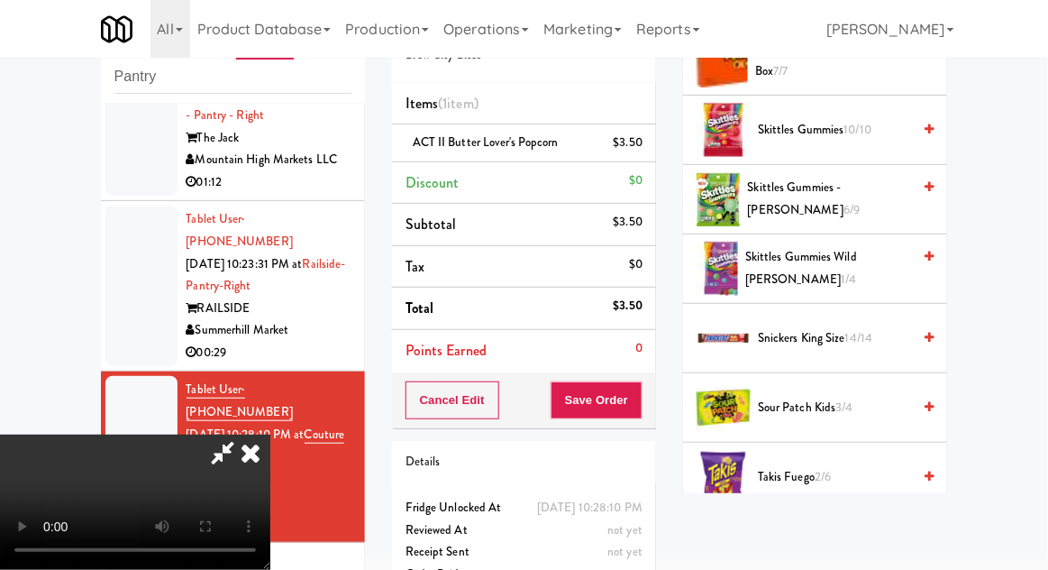
scroll to position [1711, 0]
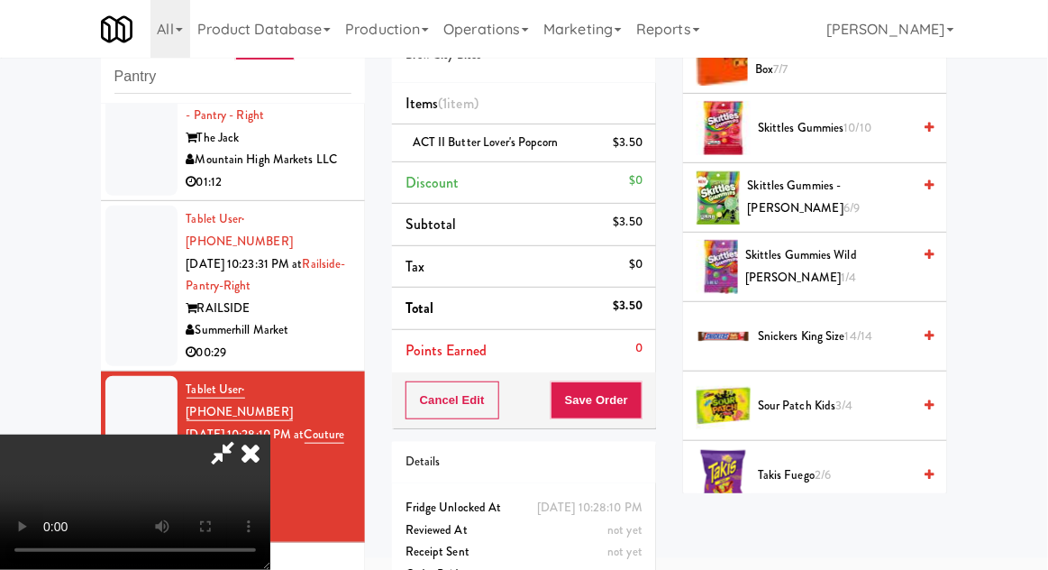
click at [829, 402] on span "Sour Patch Kids 3/4" at bounding box center [834, 406] width 153 height 23
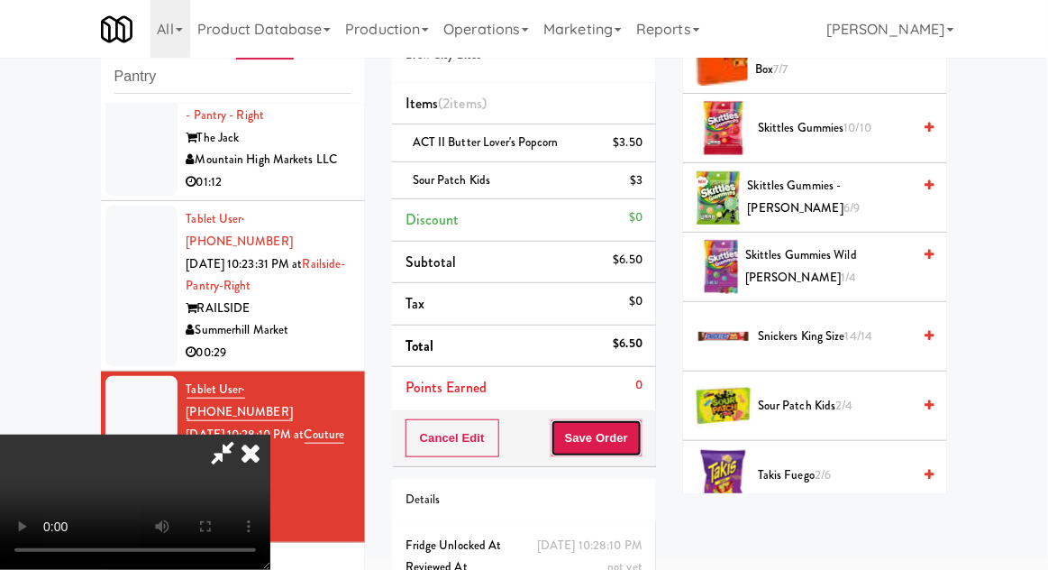
click at [639, 447] on button "Save Order" at bounding box center [597, 438] width 92 height 38
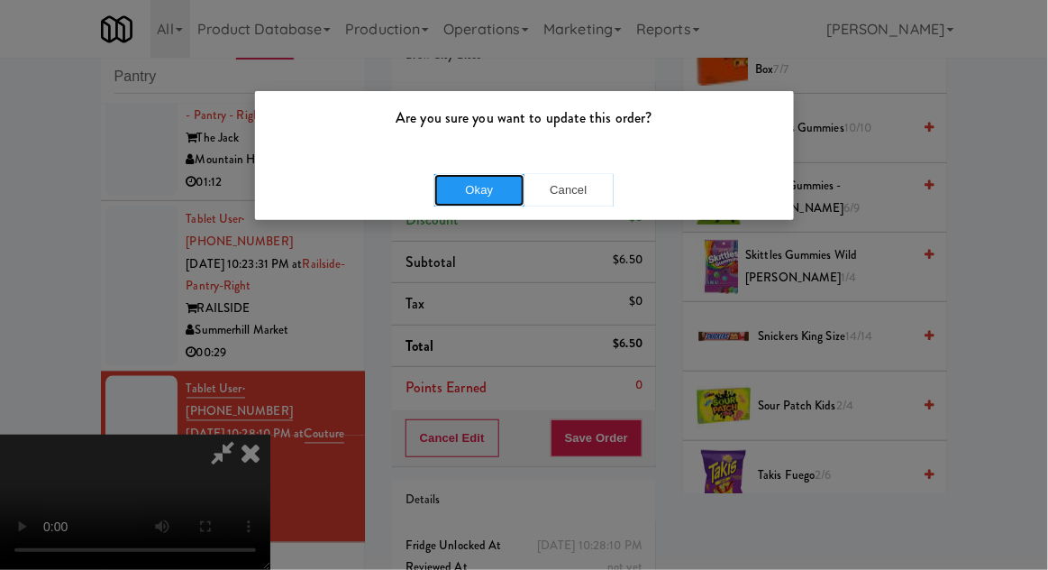
click at [465, 192] on button "Okay" at bounding box center [479, 190] width 90 height 32
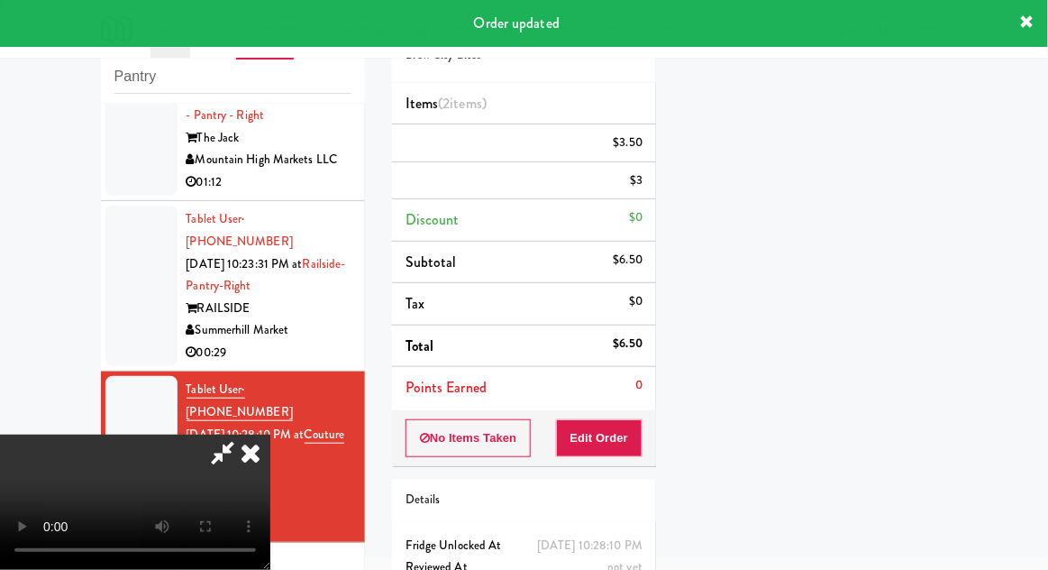
scroll to position [0, 0]
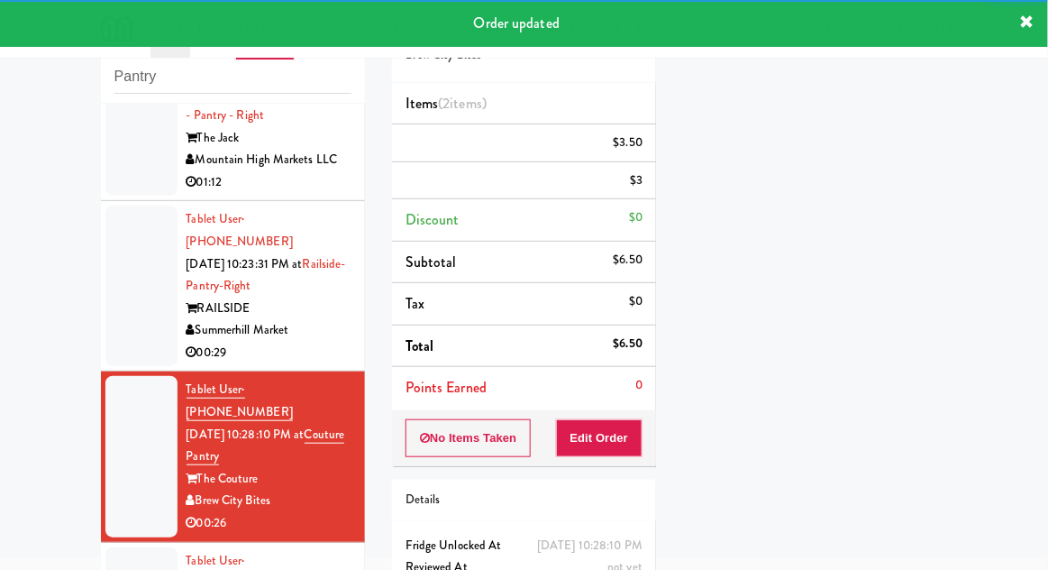
click at [143, 279] on div at bounding box center [141, 285] width 72 height 160
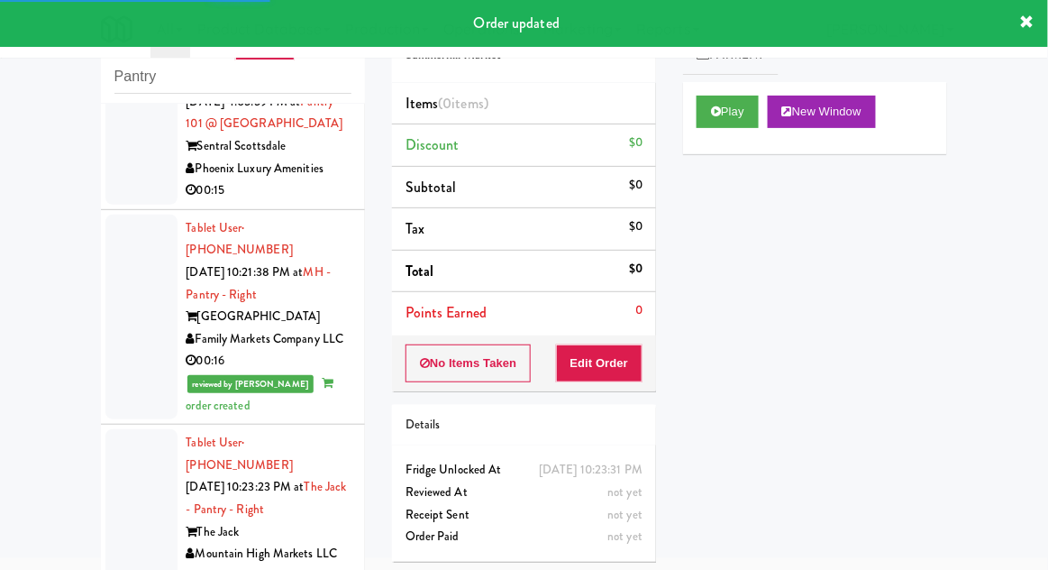
scroll to position [672, 0]
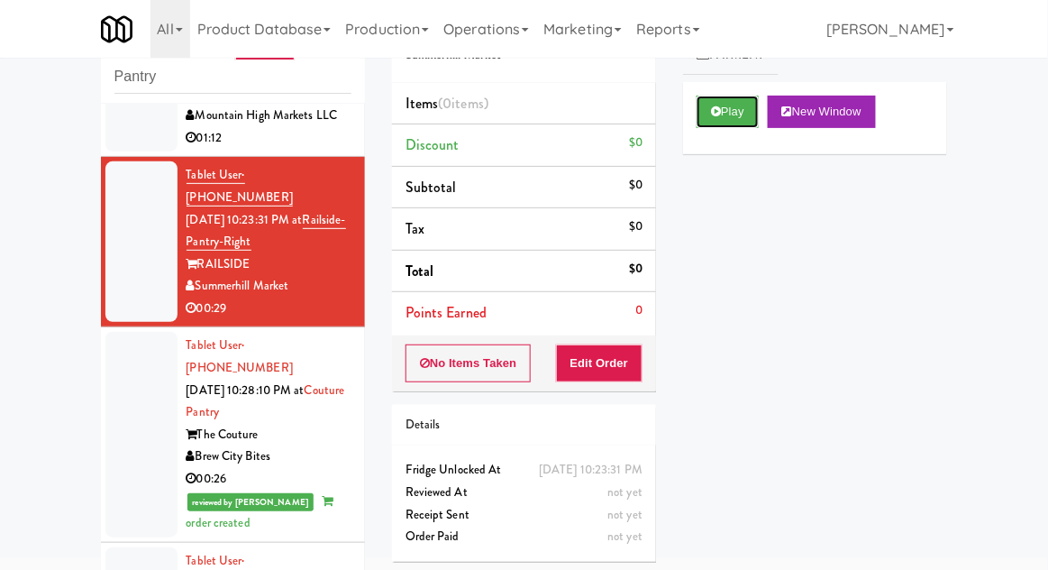
click at [741, 121] on button "Play" at bounding box center [728, 112] width 62 height 32
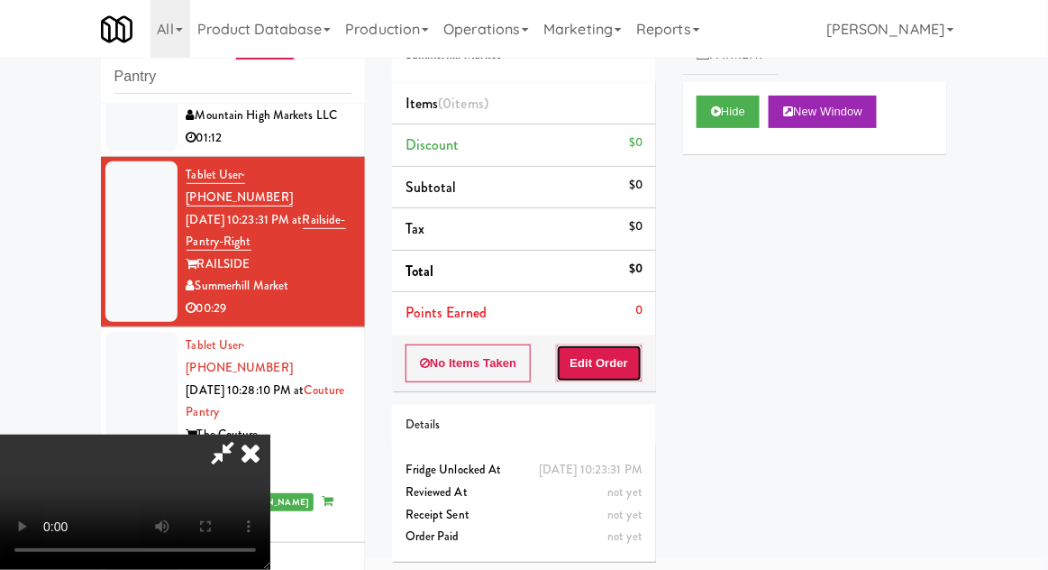
click at [620, 356] on button "Edit Order" at bounding box center [599, 363] width 87 height 38
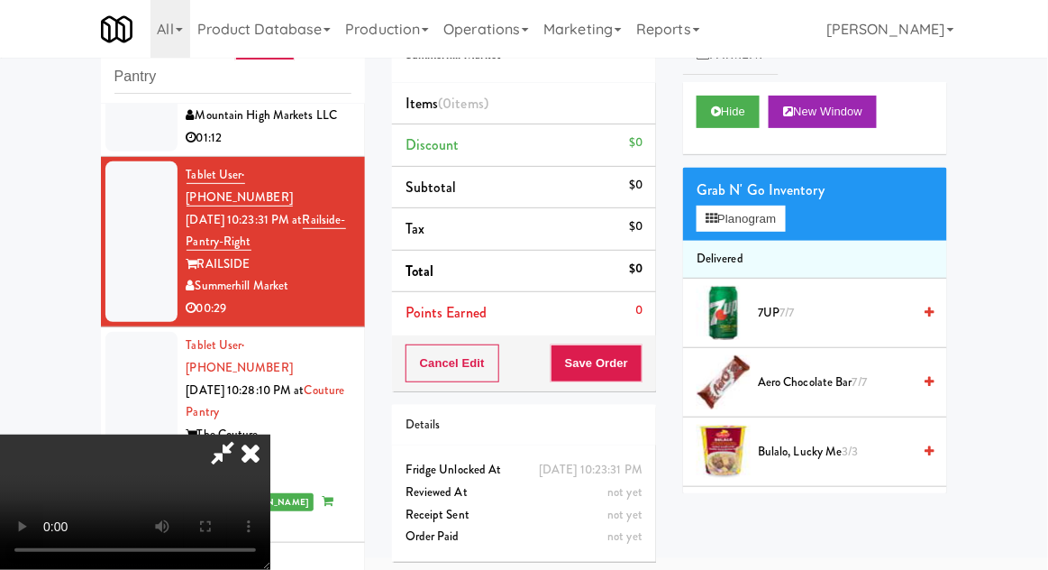
scroll to position [0, 0]
click at [780, 215] on button "Planogram" at bounding box center [741, 218] width 88 height 27
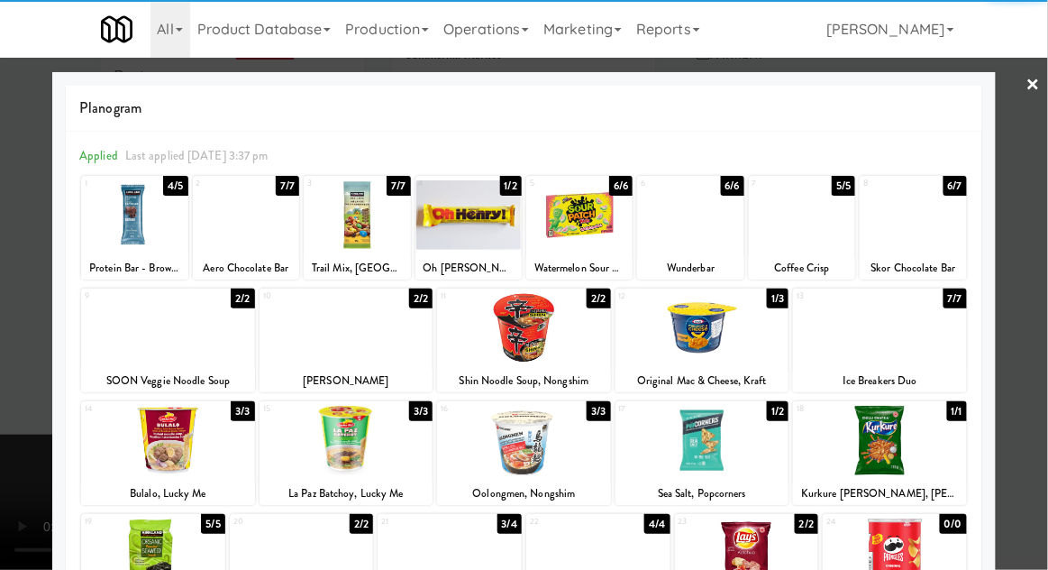
click at [730, 333] on div at bounding box center [703, 327] width 174 height 69
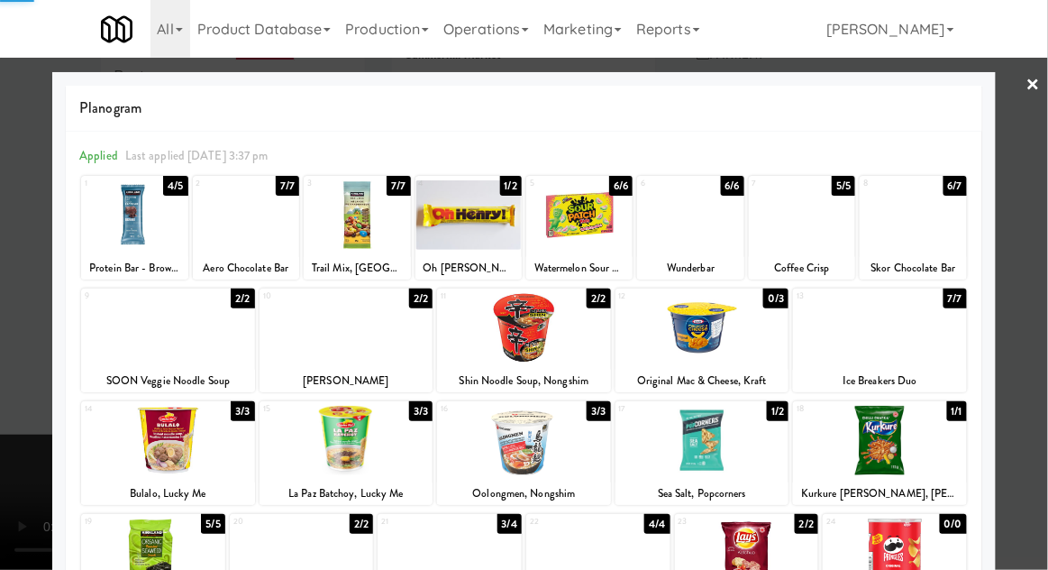
click at [1039, 313] on div at bounding box center [524, 285] width 1048 height 570
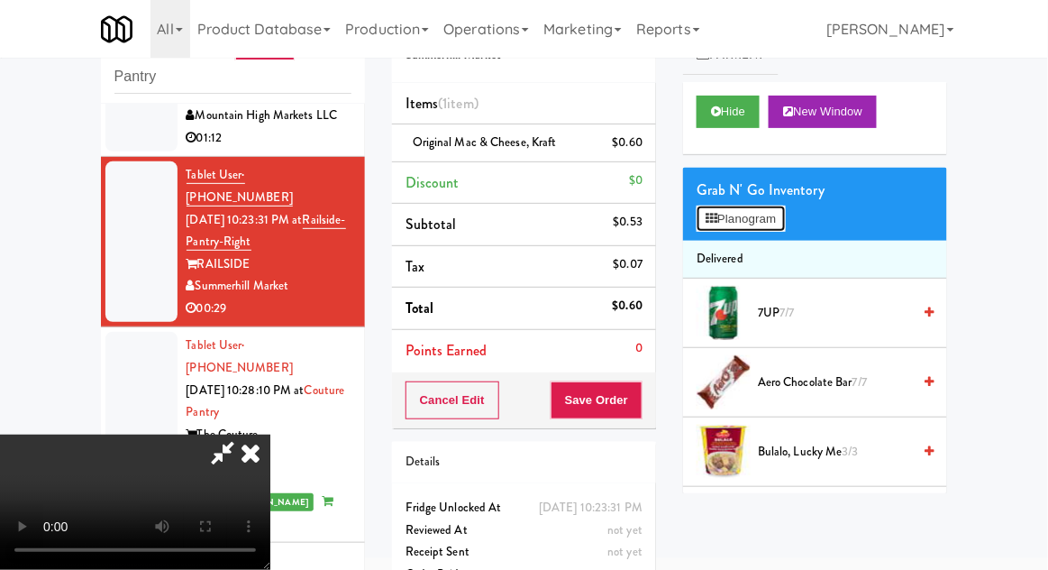
click at [759, 216] on button "Planogram" at bounding box center [741, 218] width 88 height 27
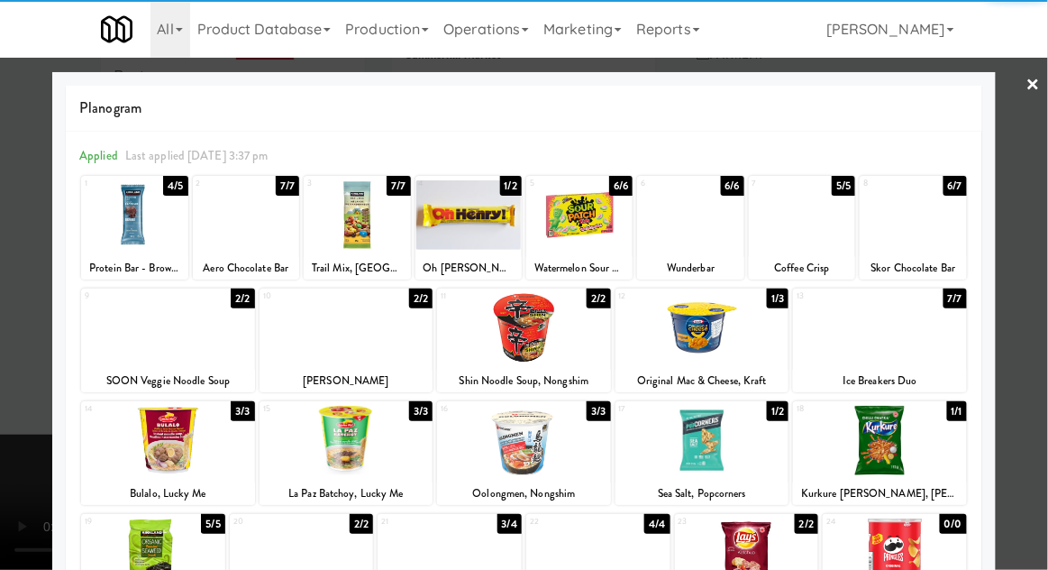
click at [740, 343] on div at bounding box center [703, 327] width 174 height 69
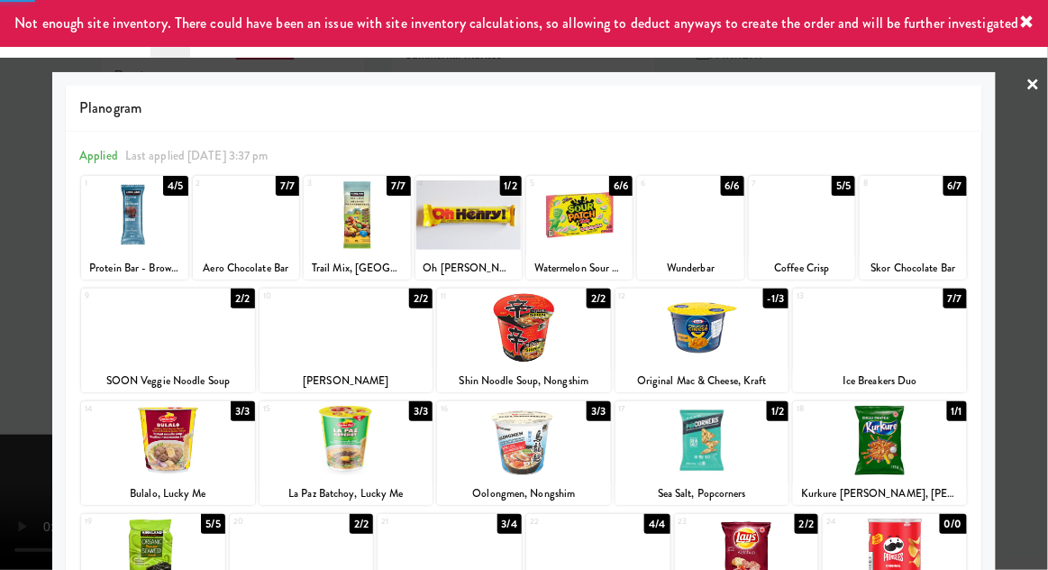
click at [1044, 329] on div at bounding box center [524, 285] width 1048 height 570
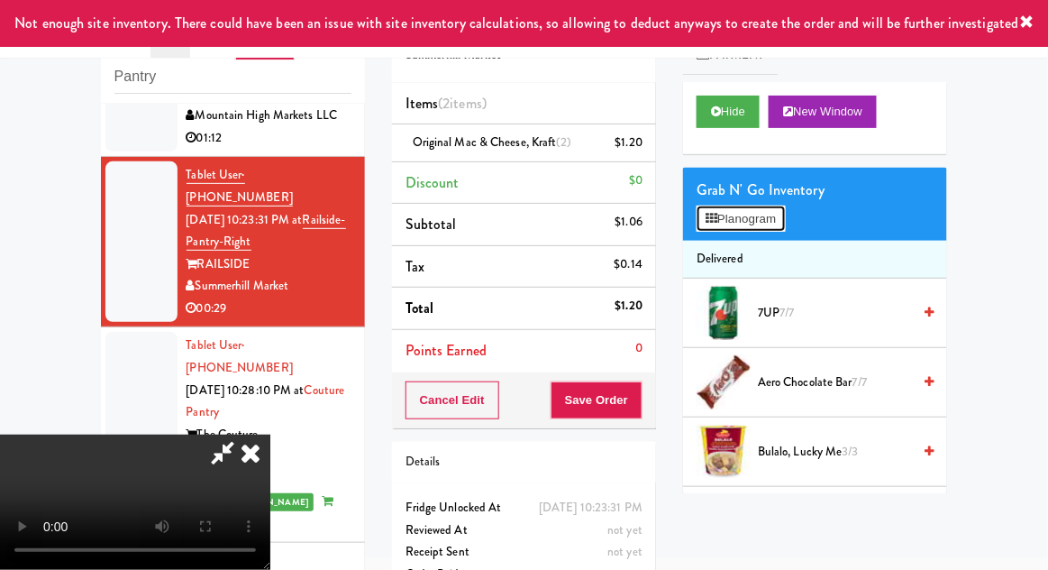
click at [759, 220] on button "Planogram" at bounding box center [741, 218] width 88 height 27
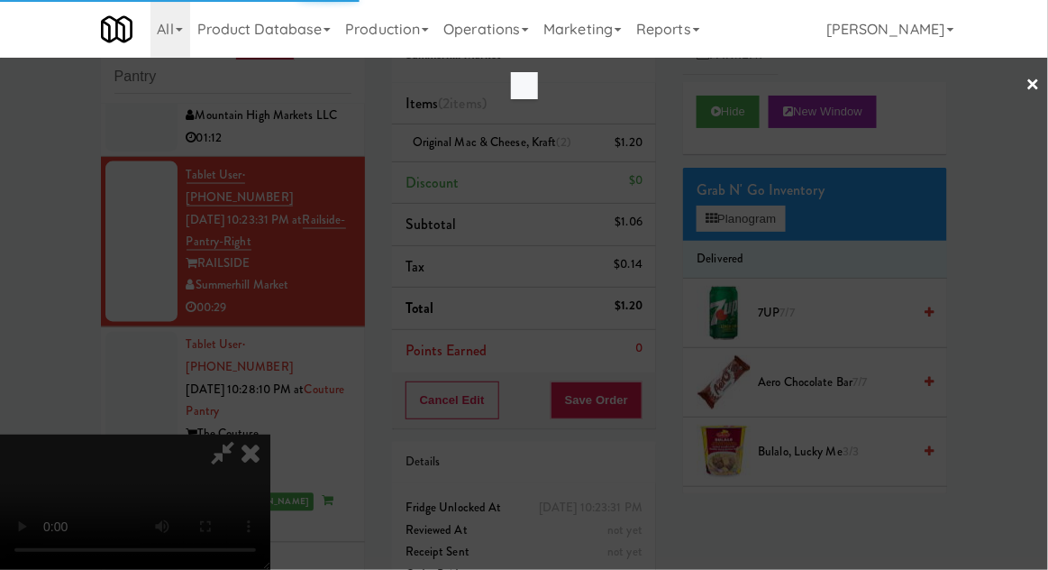
click at [1026, 372] on div at bounding box center [524, 285] width 1048 height 570
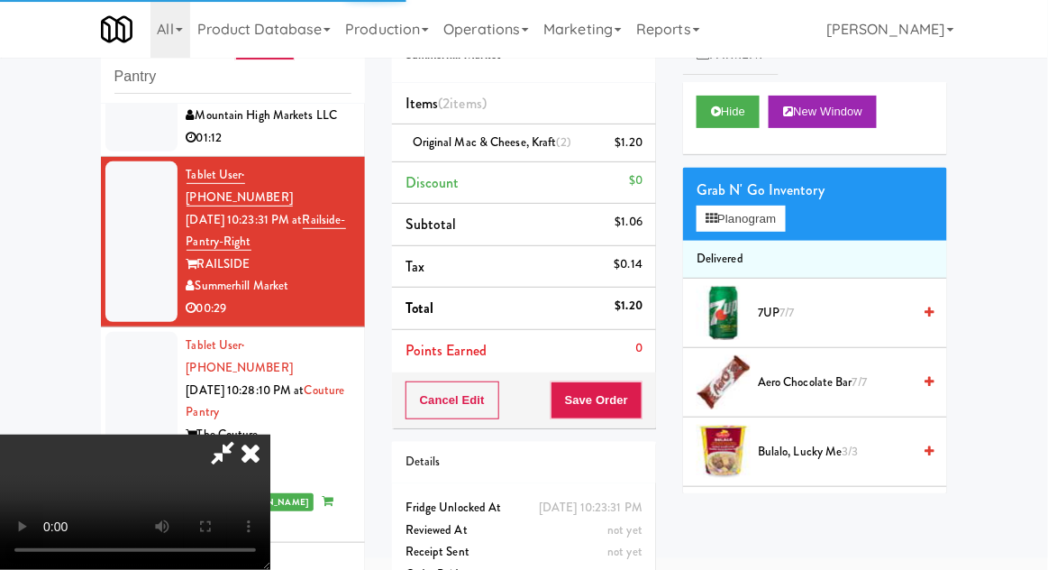
click at [754, 250] on li "Delivered" at bounding box center [815, 260] width 264 height 38
click at [771, 227] on button "Planogram" at bounding box center [741, 218] width 88 height 27
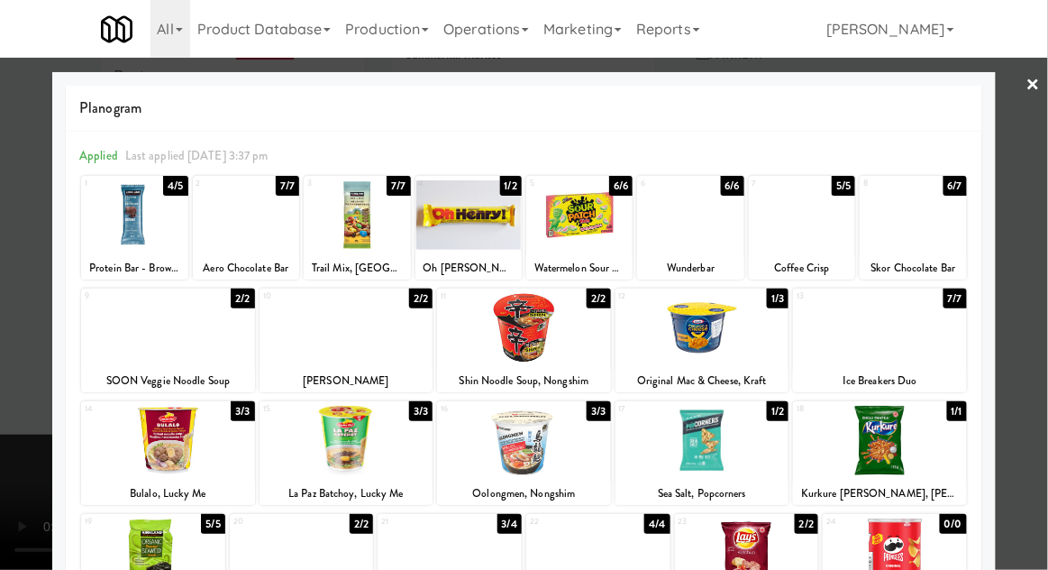
click at [23, 375] on div at bounding box center [524, 285] width 1048 height 570
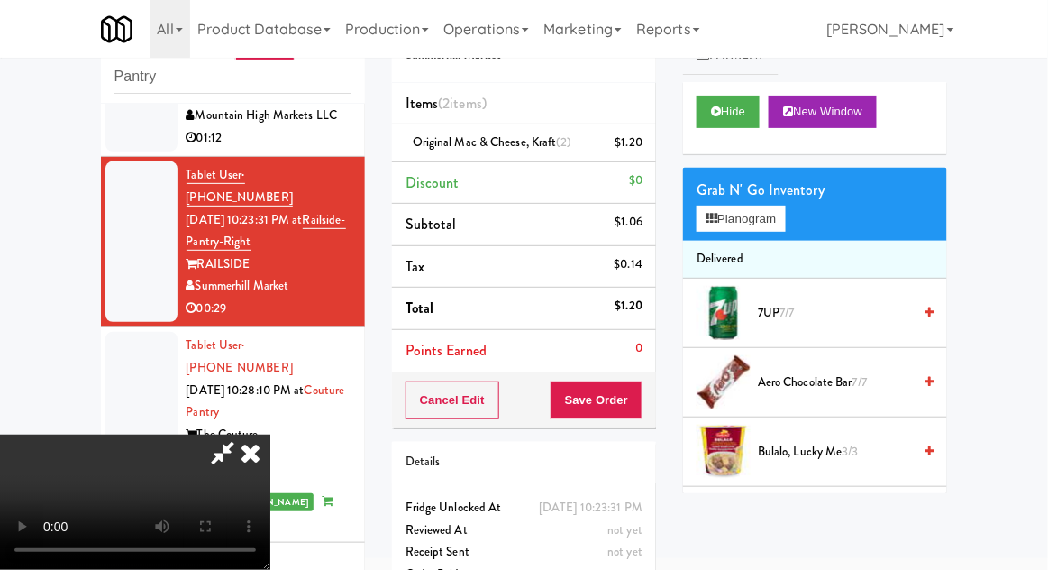
scroll to position [66, 0]
click at [757, 205] on button "Planogram" at bounding box center [741, 218] width 88 height 27
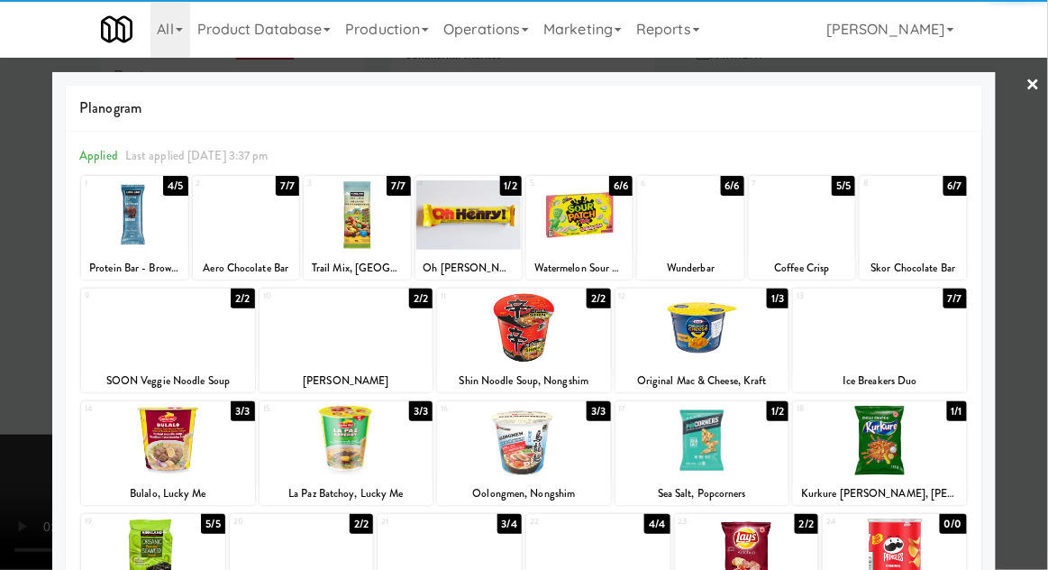
click at [726, 458] on div at bounding box center [703, 440] width 174 height 69
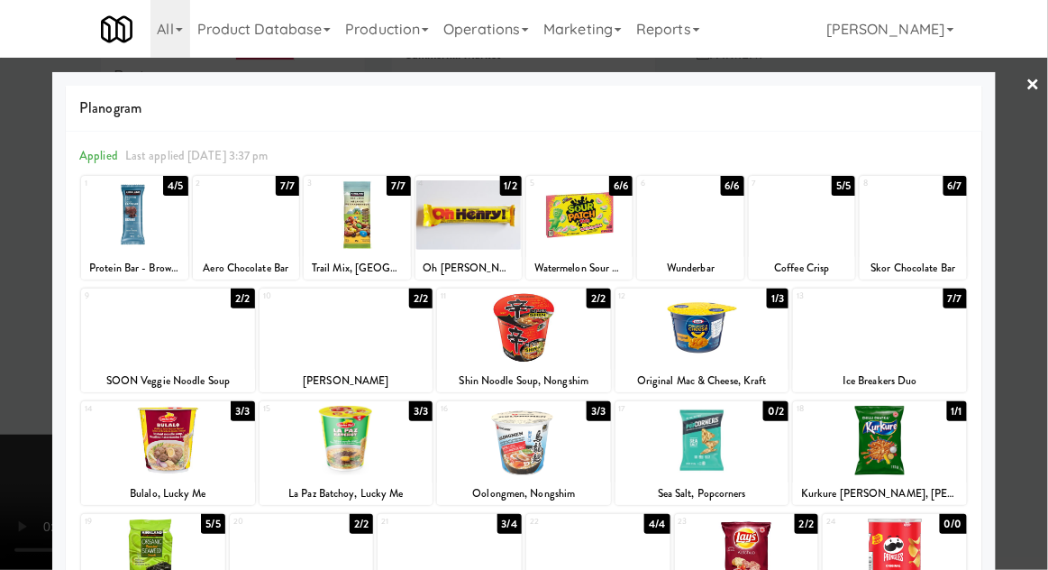
click at [1008, 355] on div at bounding box center [524, 285] width 1048 height 570
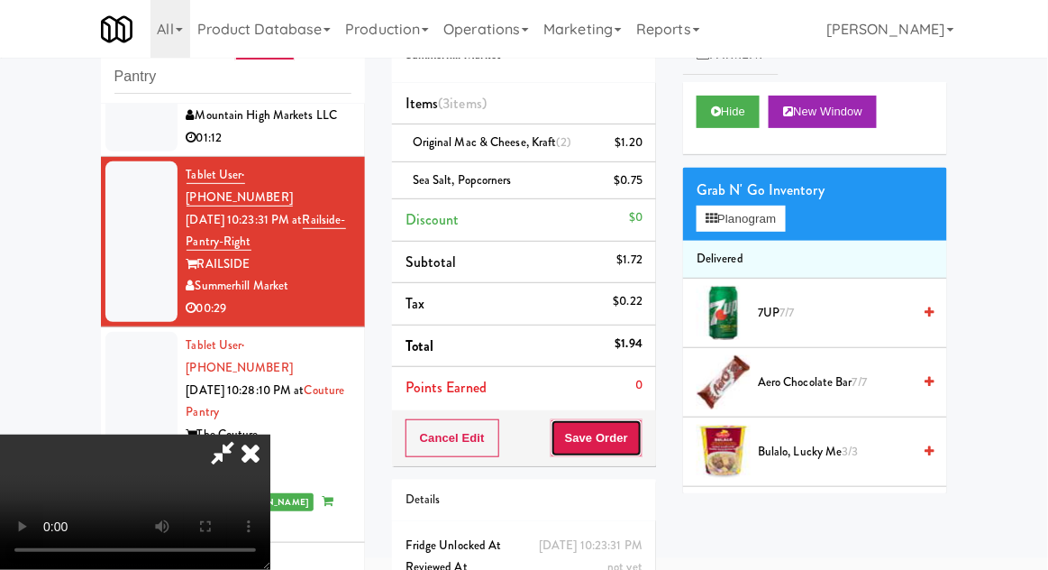
click at [634, 433] on button "Save Order" at bounding box center [597, 438] width 92 height 38
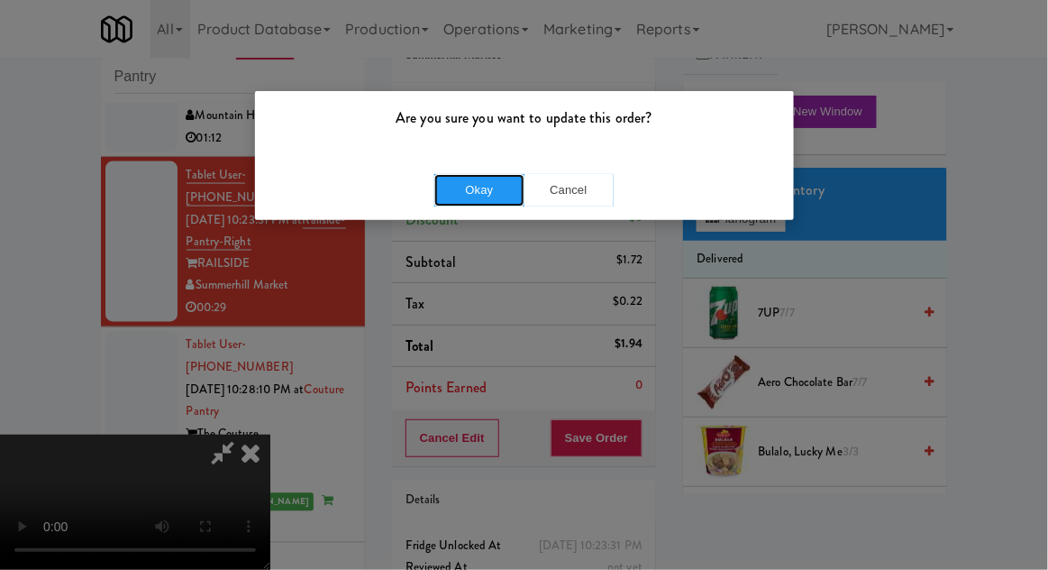
click at [484, 191] on button "Okay" at bounding box center [479, 190] width 90 height 32
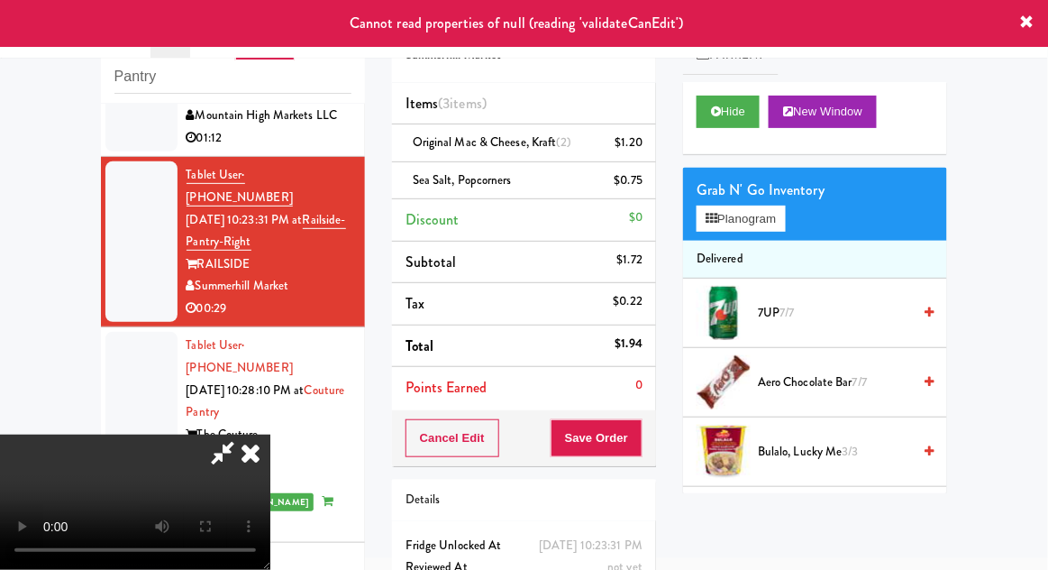
click at [270, 434] on icon at bounding box center [251, 452] width 40 height 36
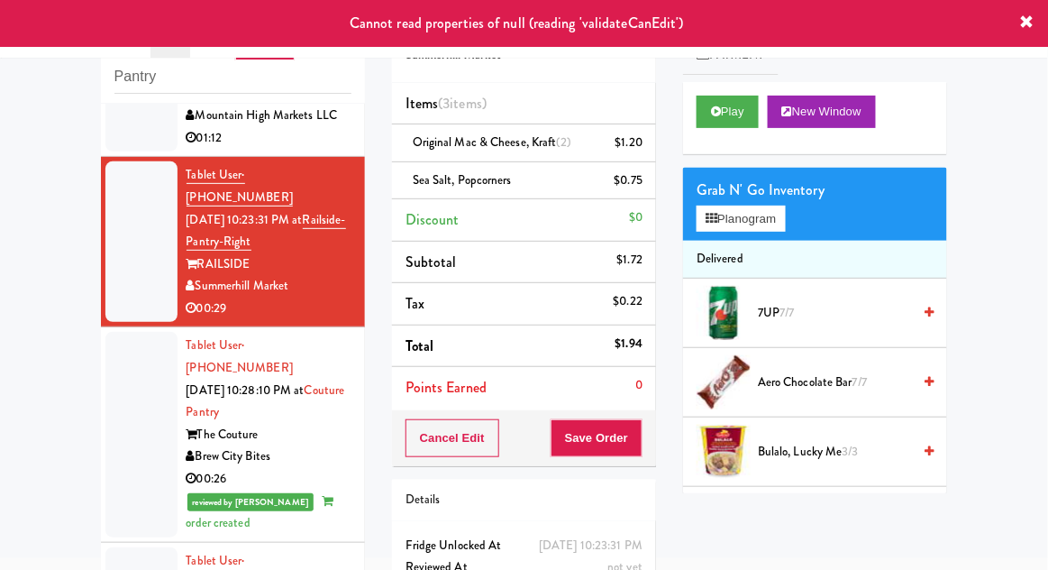
click at [142, 342] on div at bounding box center [141, 434] width 72 height 205
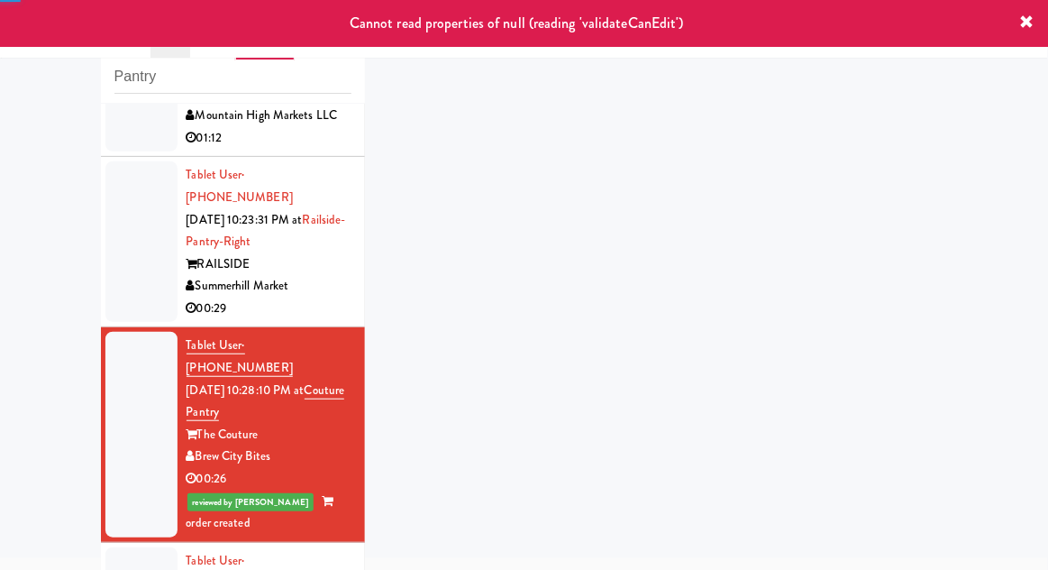
click at [151, 218] on div at bounding box center [141, 241] width 72 height 160
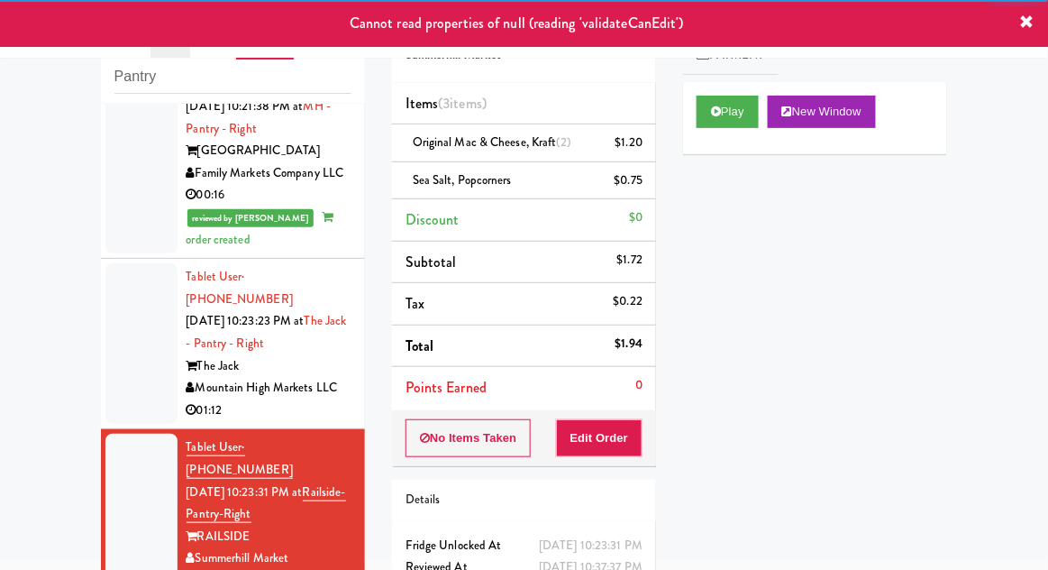
scroll to position [396, 0]
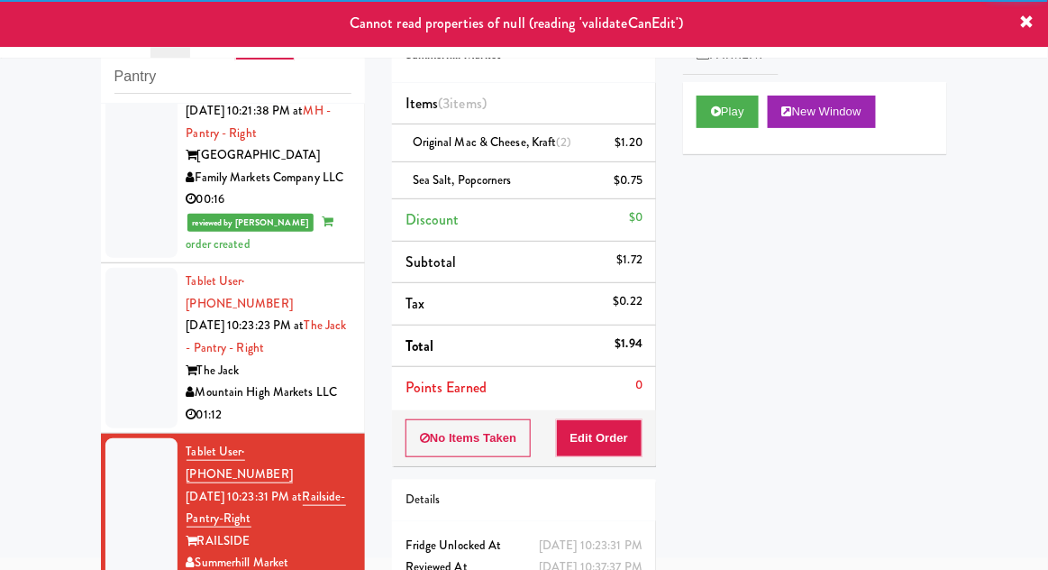
click at [130, 318] on div at bounding box center [141, 348] width 72 height 160
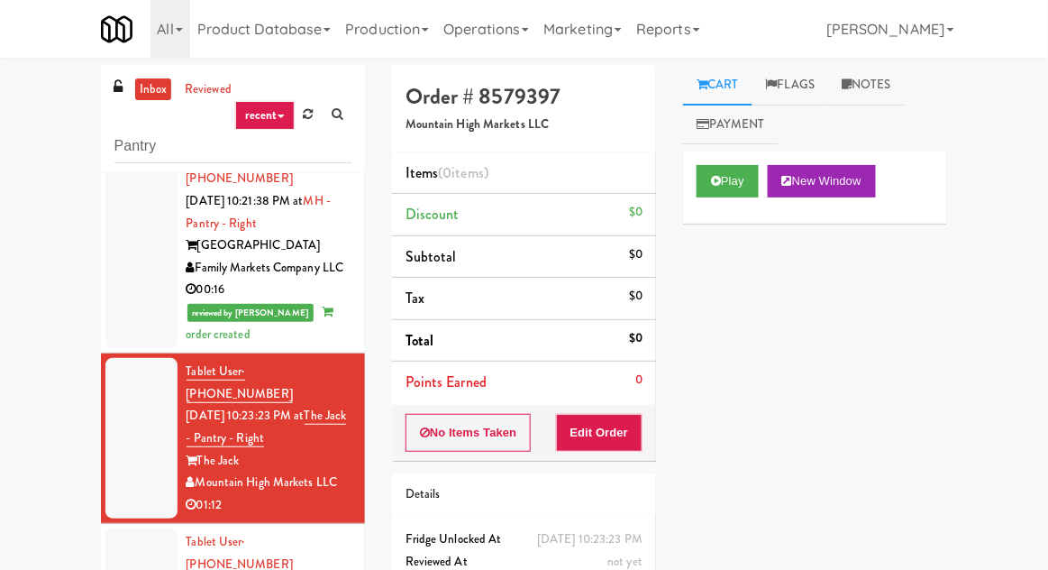
scroll to position [378, 0]
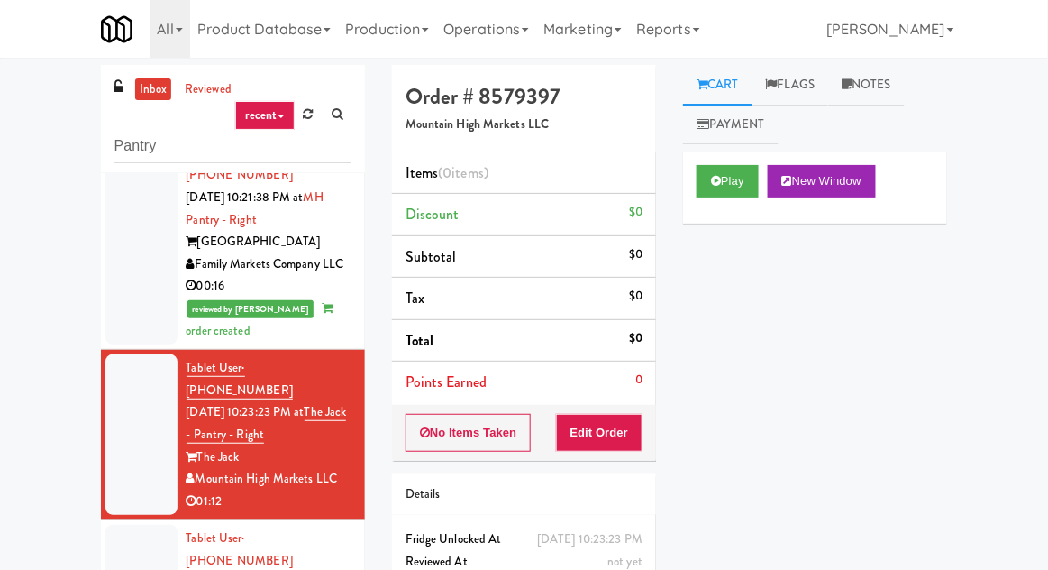
click at [145, 322] on li "Tablet User · (703) 597-9538 [DATE] 10:21:38 PM at MH - Pantry - Right Market H…" at bounding box center [233, 242] width 264 height 214
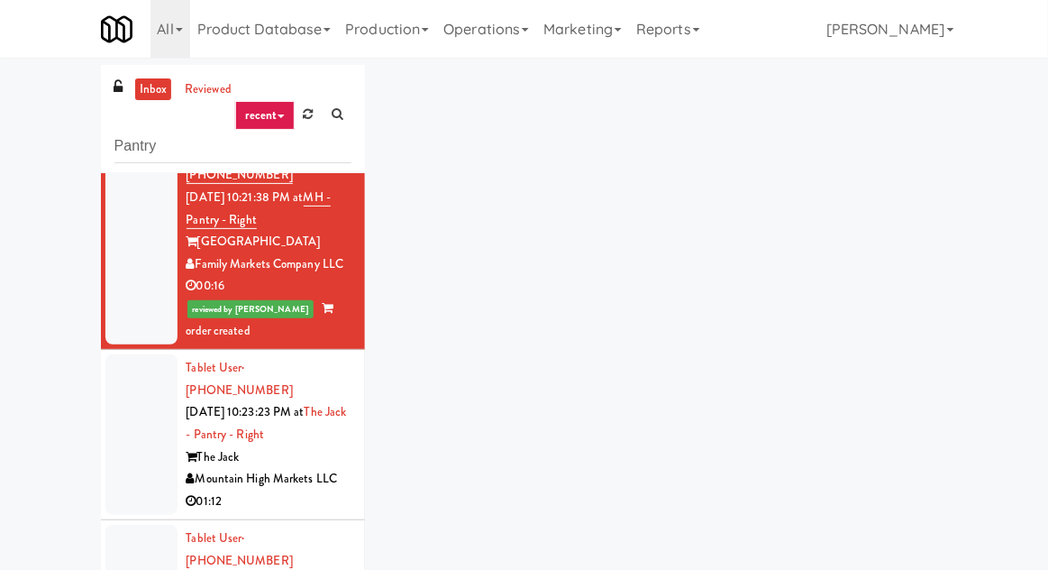
click at [137, 413] on div at bounding box center [141, 434] width 72 height 160
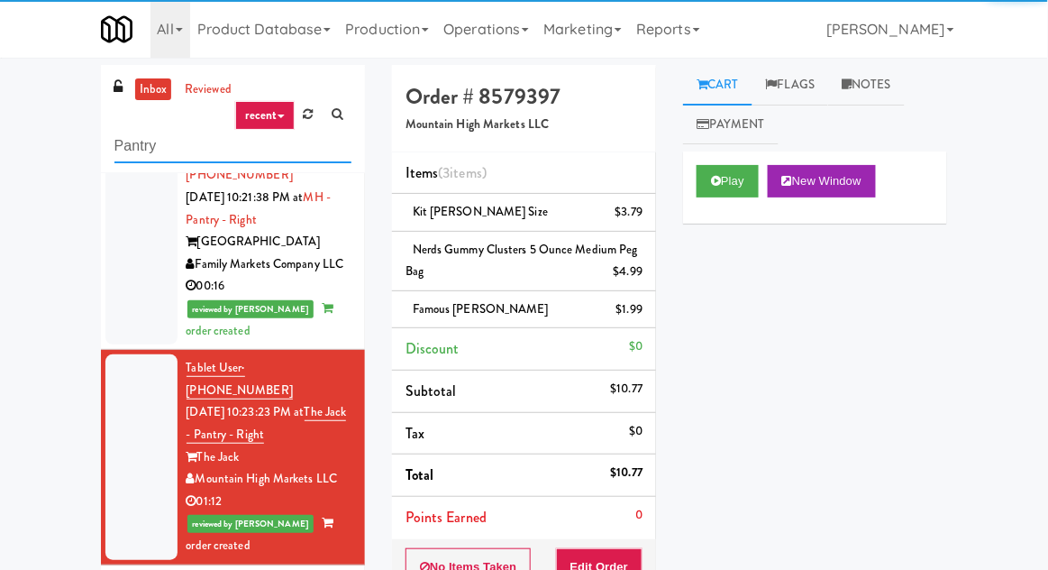
click at [127, 149] on input "Pantry" at bounding box center [232, 146] width 237 height 33
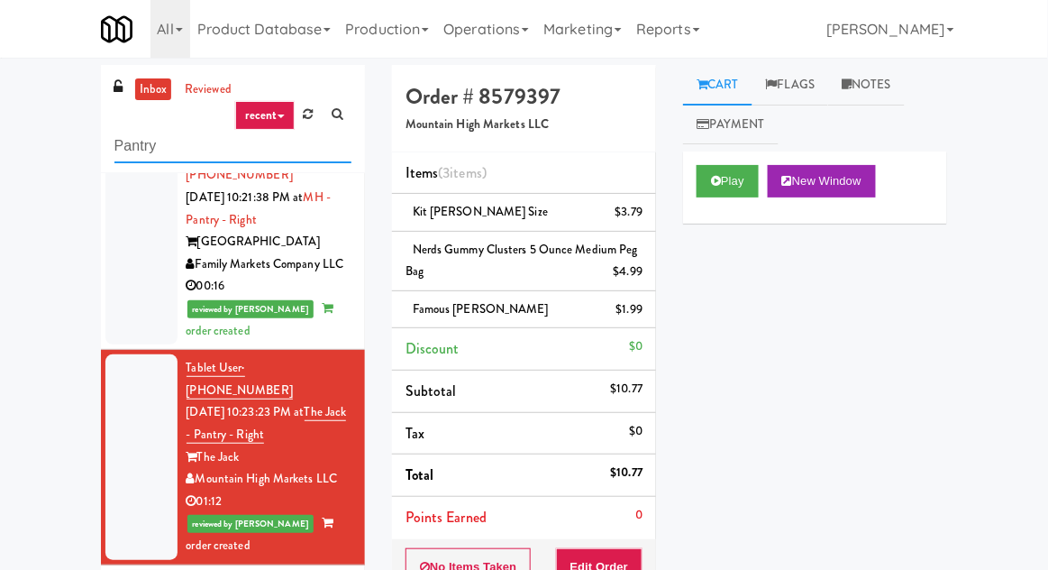
click at [123, 139] on input "Pantry" at bounding box center [232, 146] width 237 height 33
type input "Ambient"
click at [42, 128] on div "inbox reviewed recent all unclear take inventory issue suspicious failed recent…" at bounding box center [524, 422] width 1048 height 714
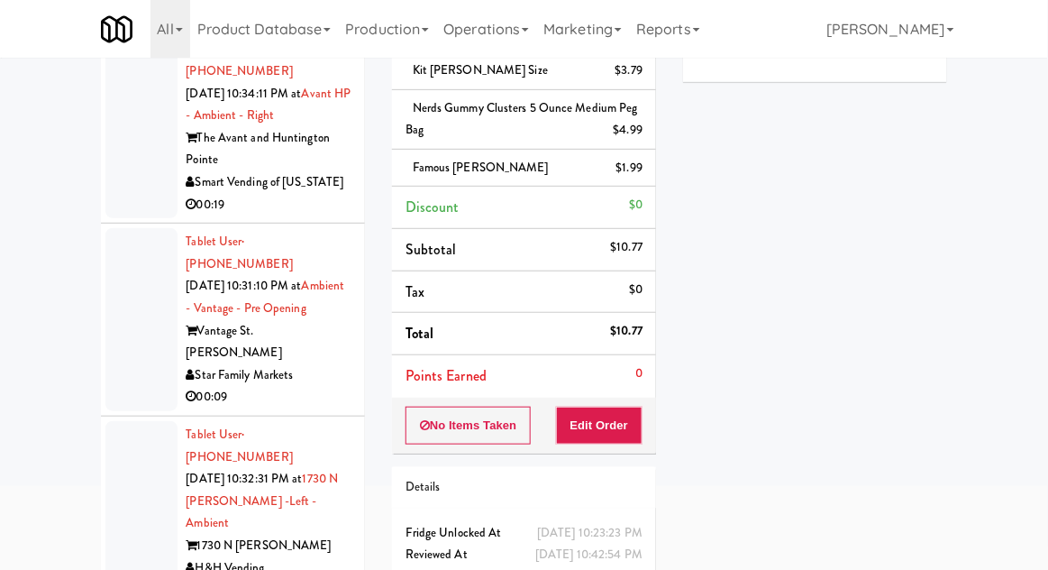
click at [127, 182] on div at bounding box center [141, 127] width 72 height 183
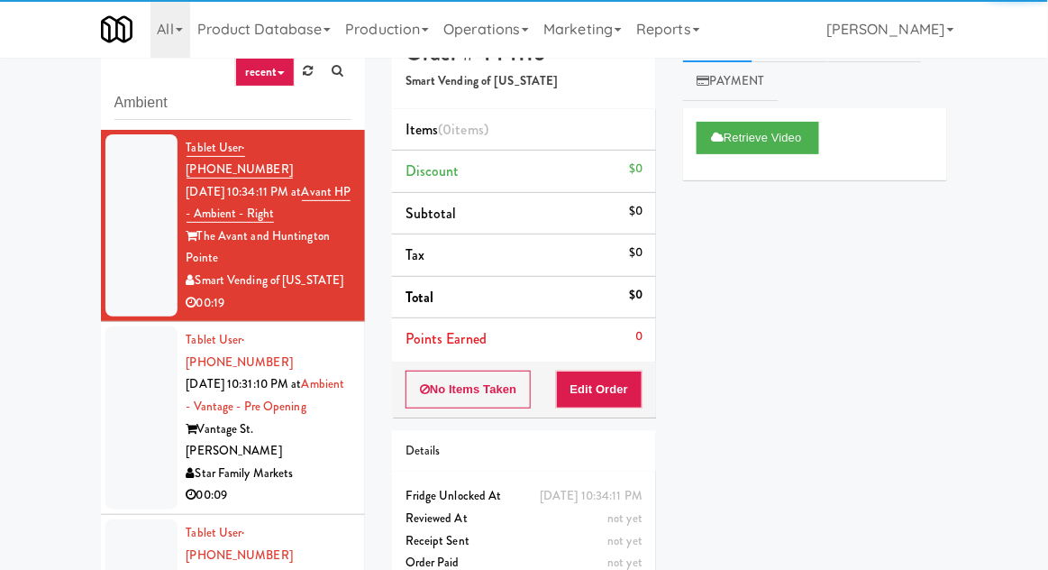
scroll to position [40, 0]
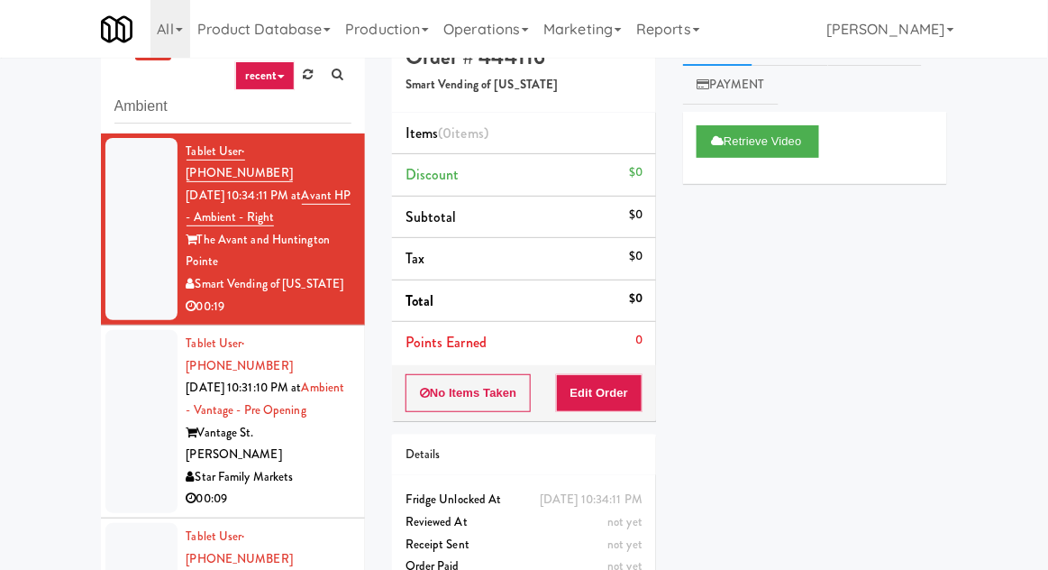
click at [136, 417] on div at bounding box center [141, 421] width 72 height 183
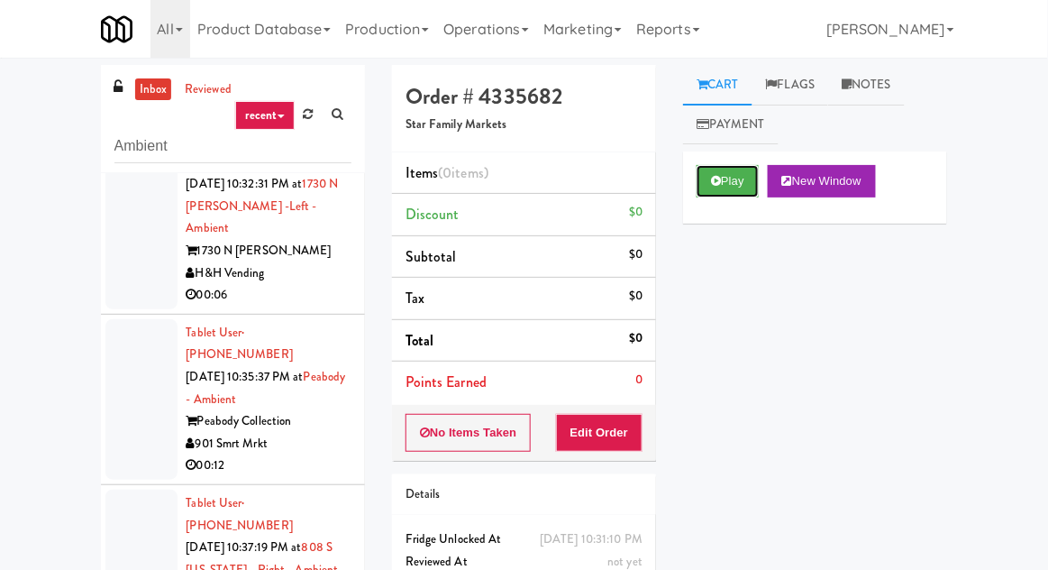
click at [759, 185] on button "Play" at bounding box center [728, 181] width 62 height 32
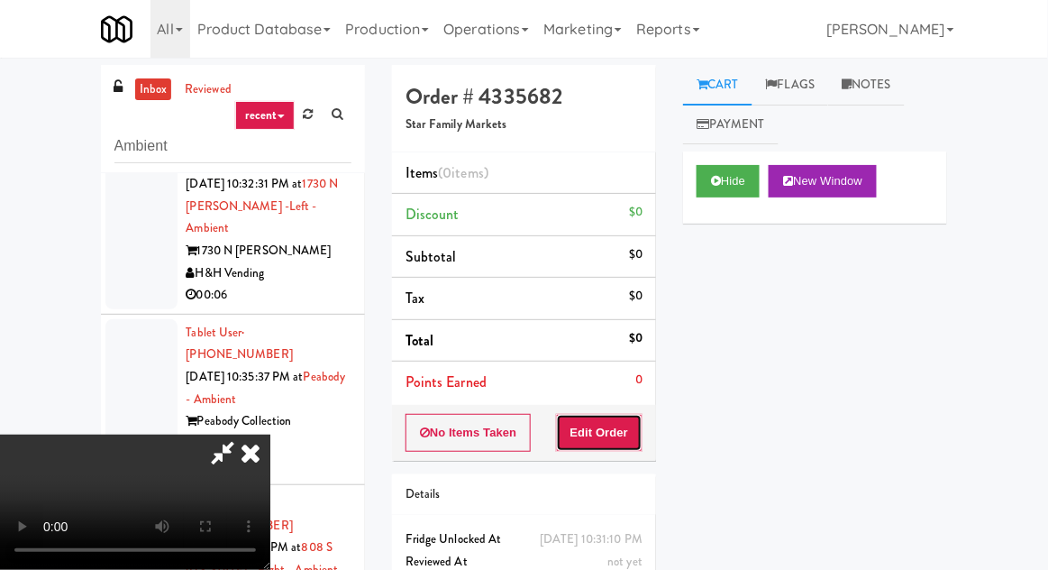
click at [617, 420] on button "Edit Order" at bounding box center [599, 433] width 87 height 38
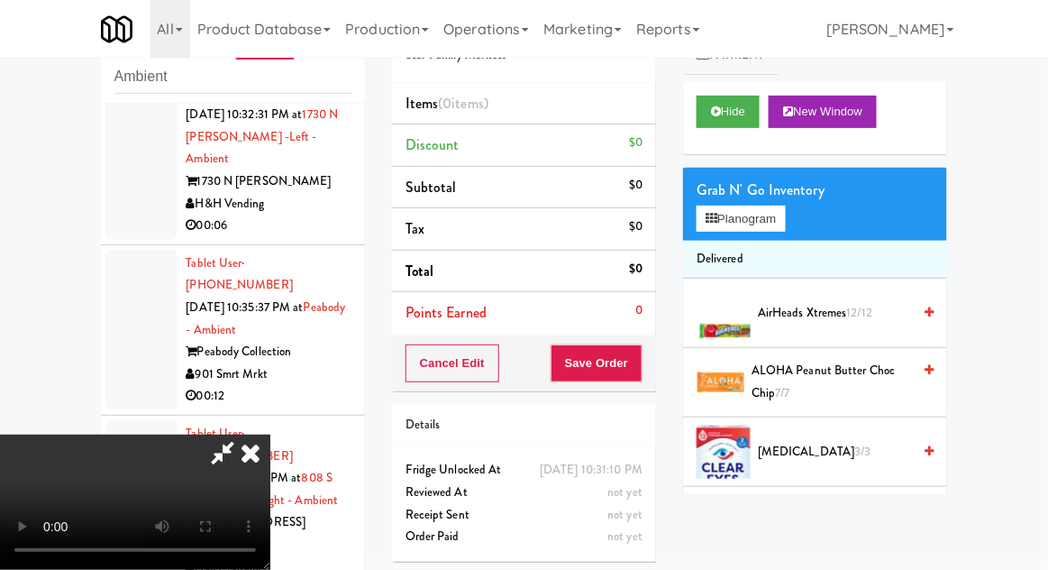
scroll to position [66, 0]
click at [764, 226] on button "Planogram" at bounding box center [741, 218] width 88 height 27
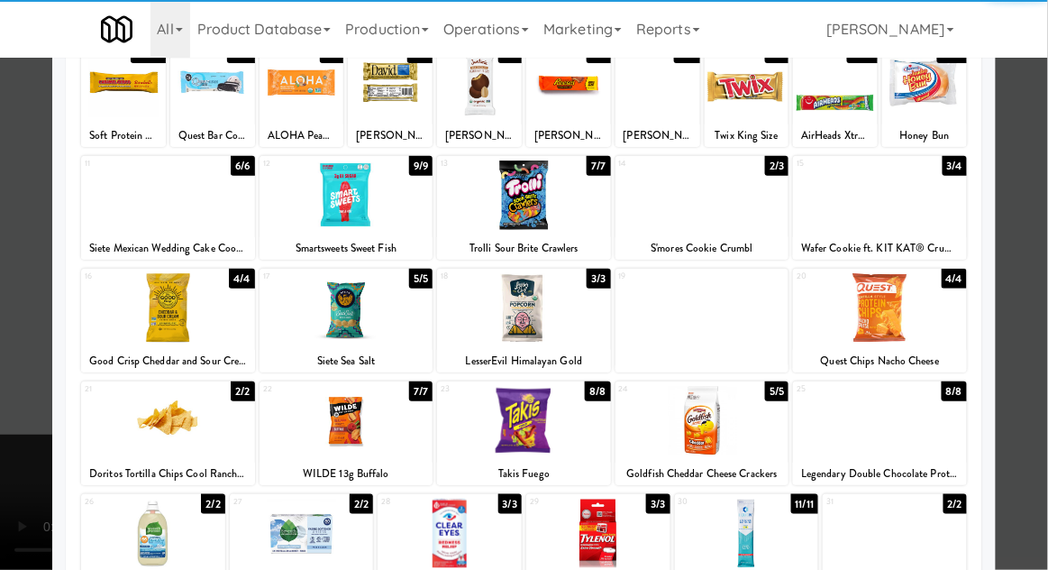
scroll to position [146, 0]
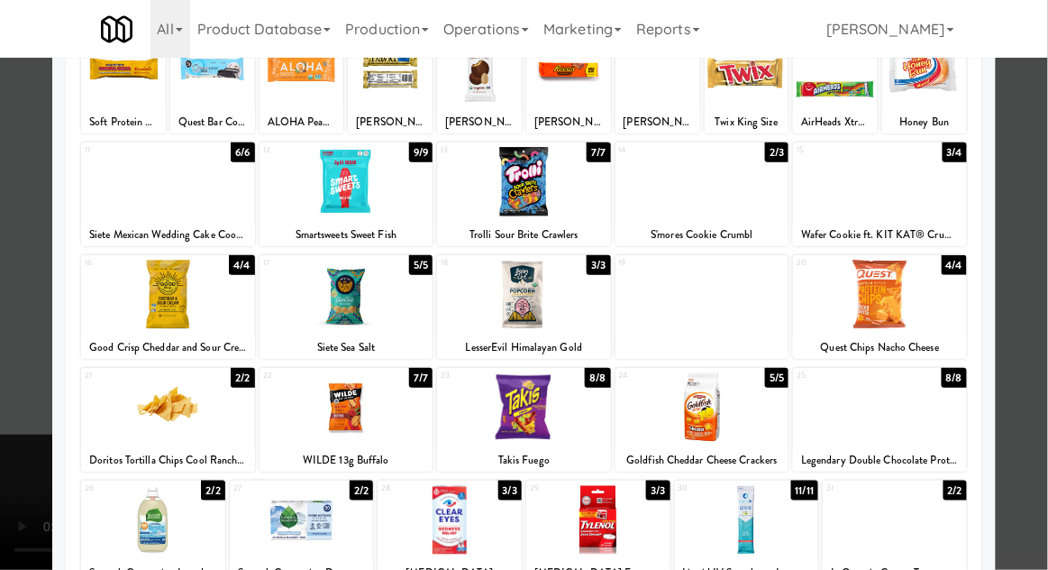
click at [762, 513] on div at bounding box center [747, 519] width 144 height 69
click at [751, 529] on div at bounding box center [747, 519] width 144 height 69
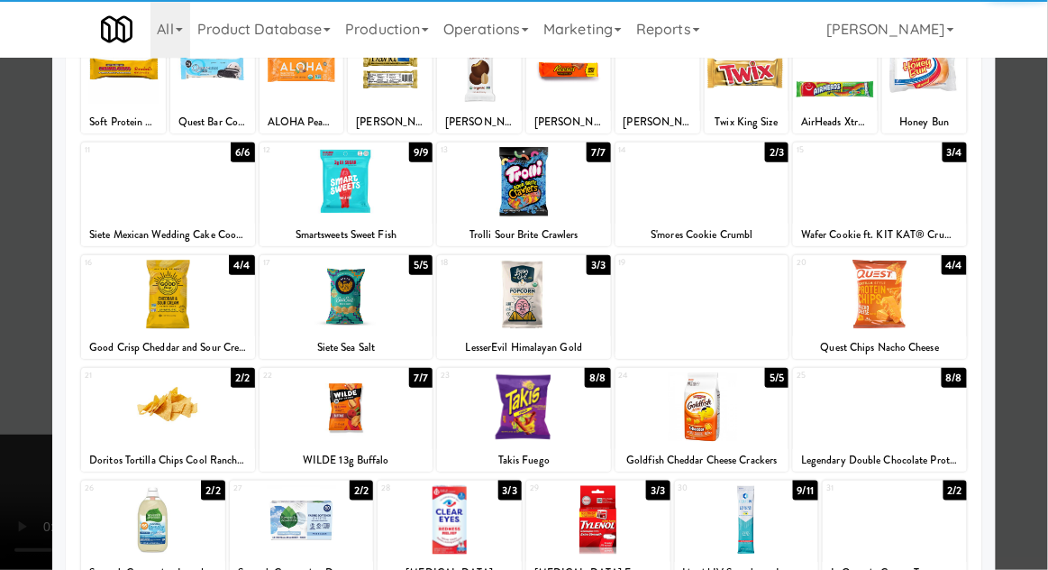
click at [1042, 369] on div at bounding box center [524, 285] width 1048 height 570
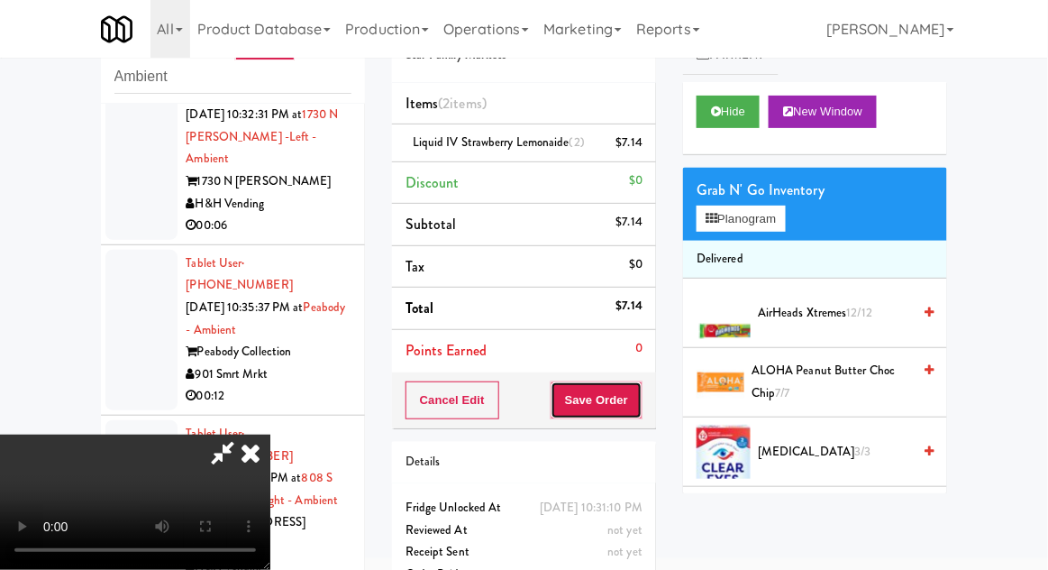
click at [631, 395] on button "Save Order" at bounding box center [597, 400] width 92 height 38
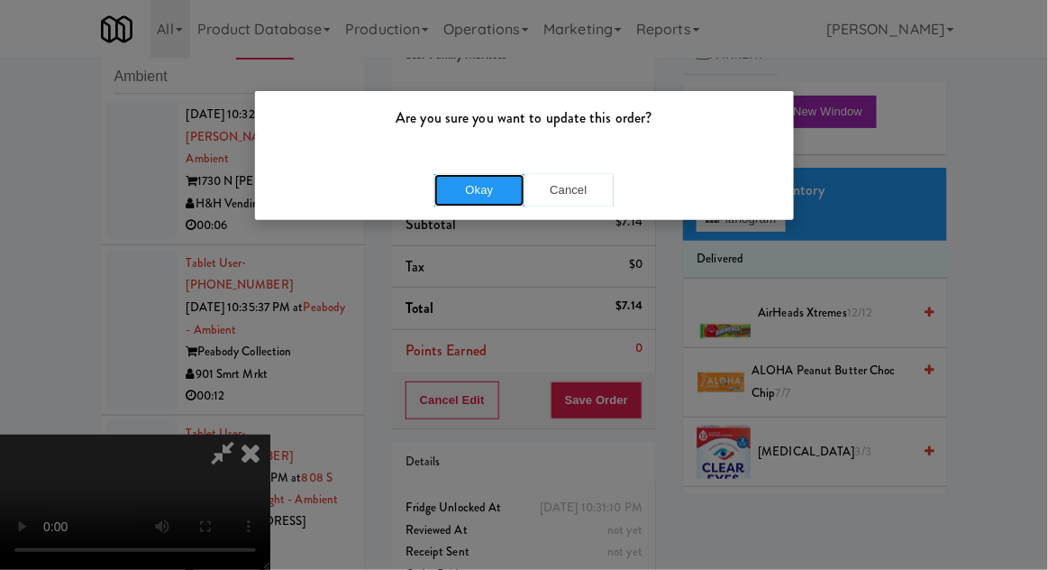
click at [496, 198] on button "Okay" at bounding box center [479, 190] width 90 height 32
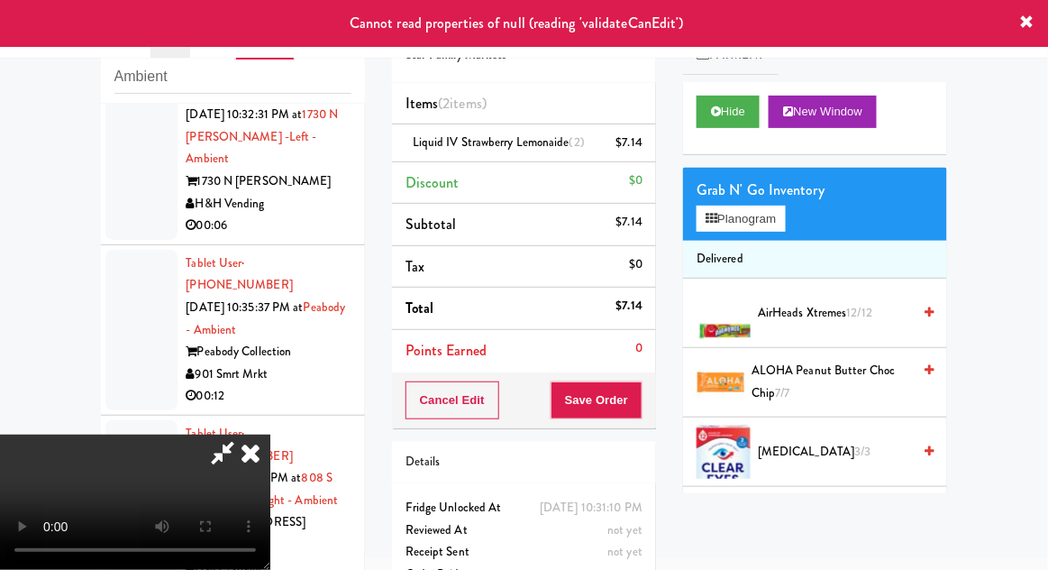
click at [270, 434] on icon at bounding box center [251, 452] width 40 height 36
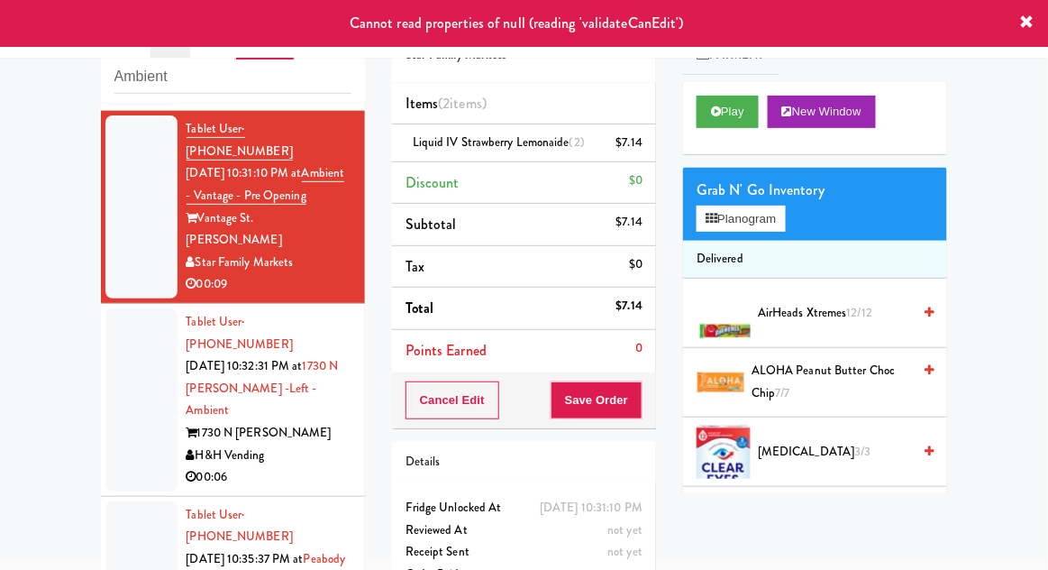
scroll to position [195, 0]
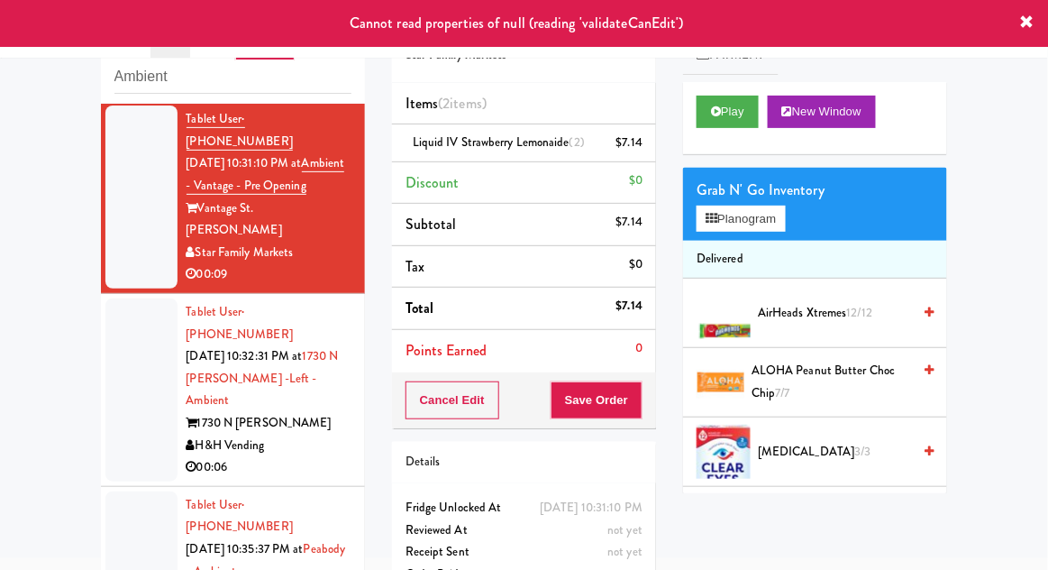
click at [132, 340] on div at bounding box center [141, 389] width 72 height 183
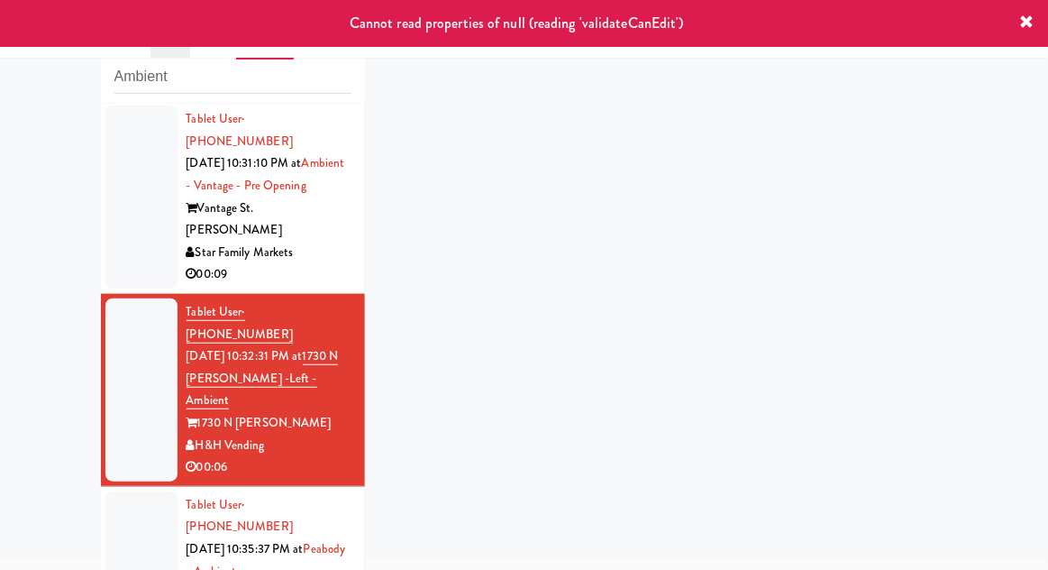
click at [116, 216] on div at bounding box center [141, 196] width 72 height 183
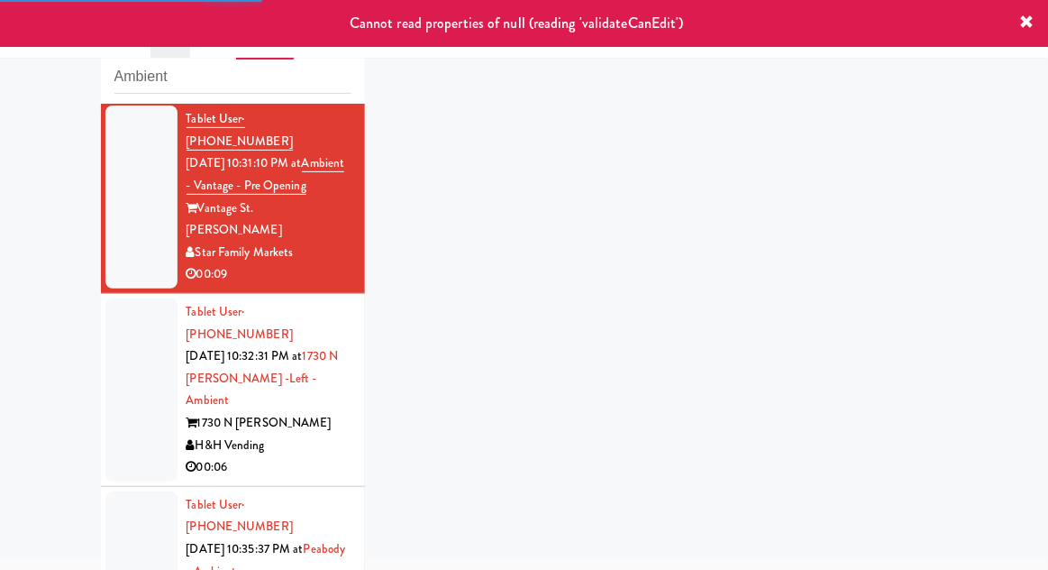
click at [117, 361] on div at bounding box center [141, 389] width 72 height 183
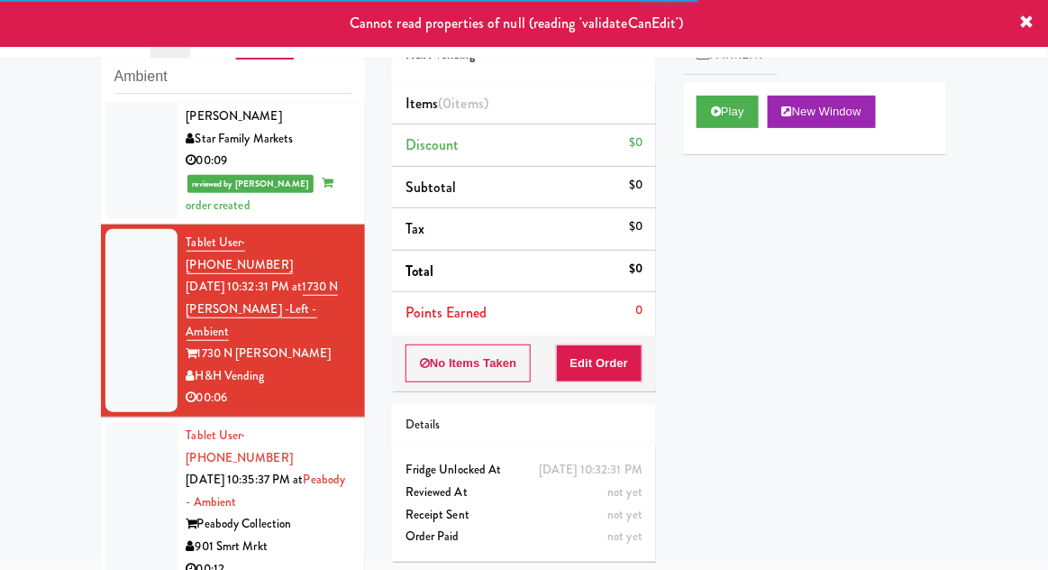
scroll to position [480, 0]
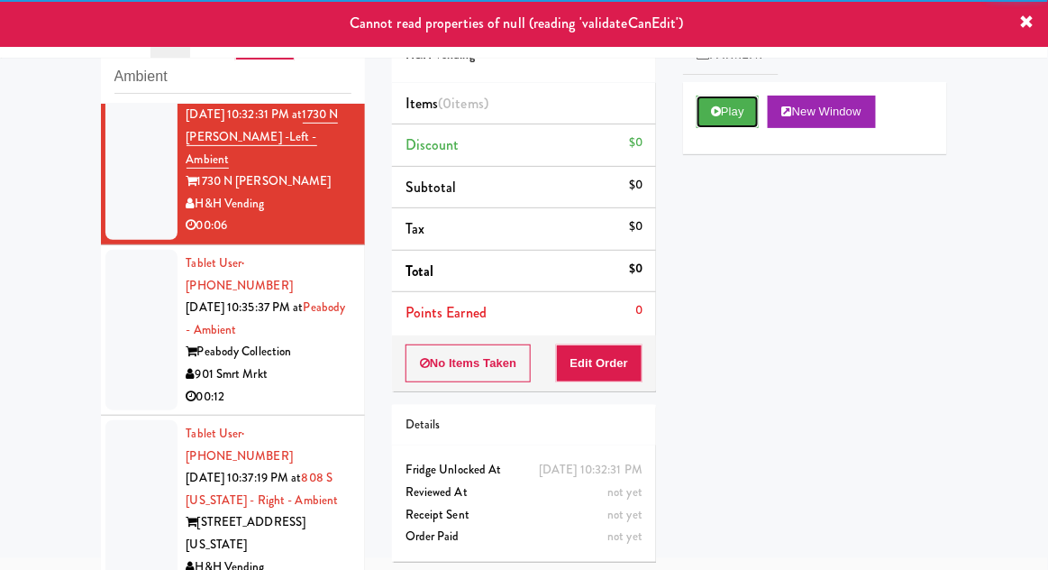
click at [744, 120] on button "Play" at bounding box center [728, 112] width 62 height 32
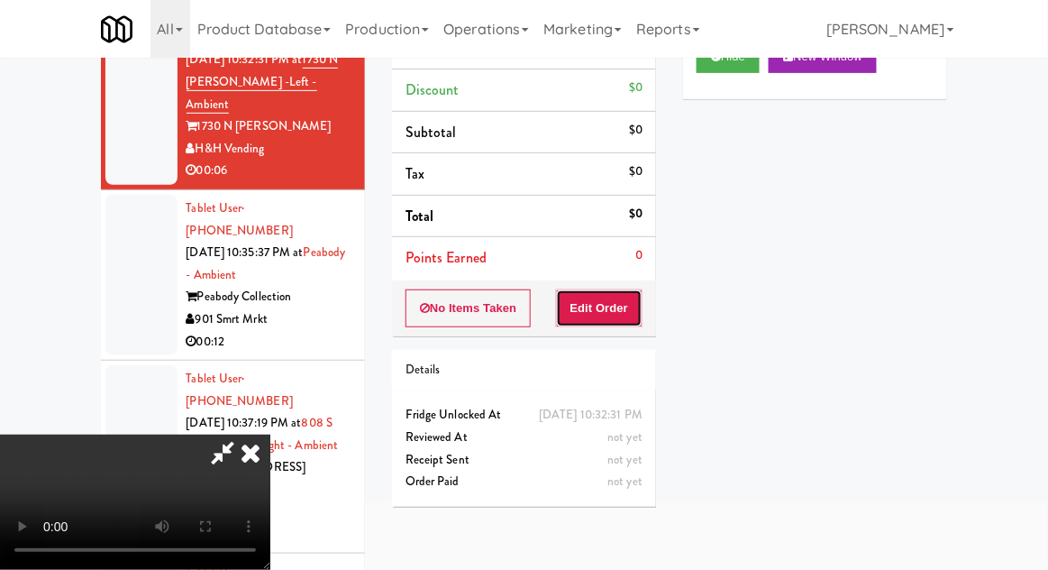
click at [617, 315] on button "Edit Order" at bounding box center [599, 308] width 87 height 38
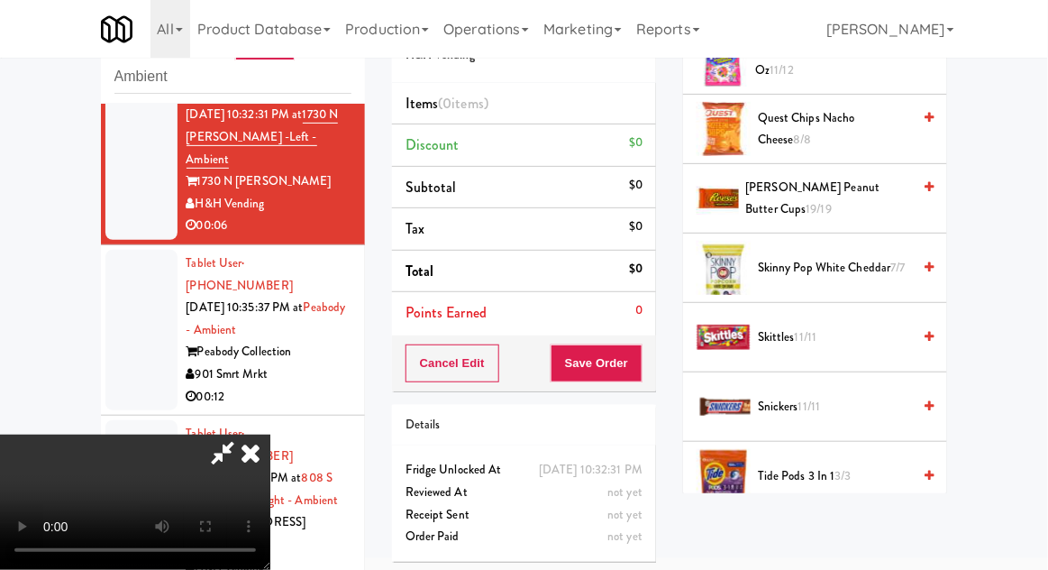
scroll to position [1593, 0]
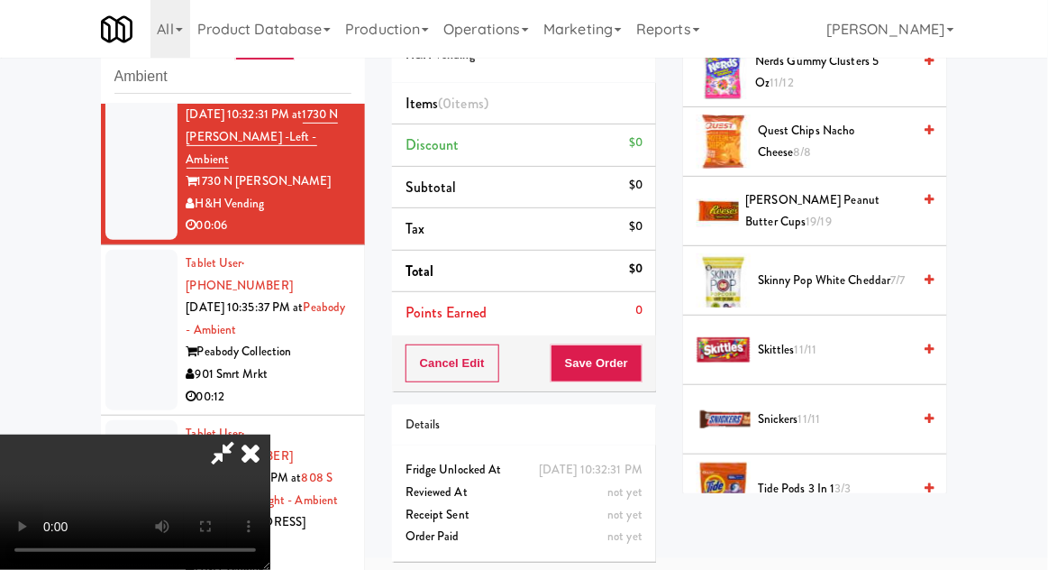
click at [862, 189] on span "[PERSON_NAME] Peanut Butter Cups 19/19" at bounding box center [829, 211] width 166 height 44
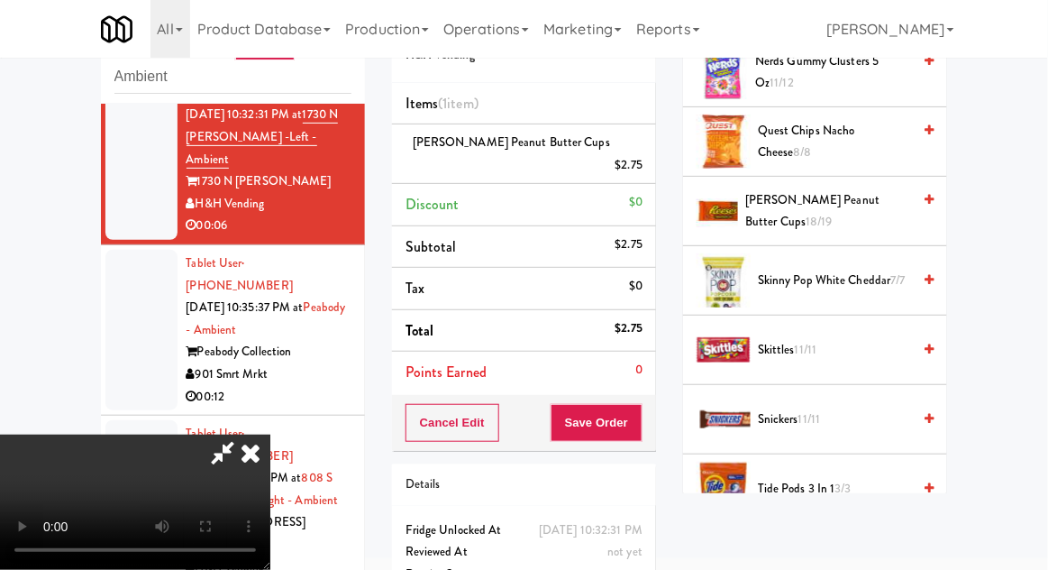
scroll to position [66, 0]
click at [634, 404] on button "Save Order" at bounding box center [597, 423] width 92 height 38
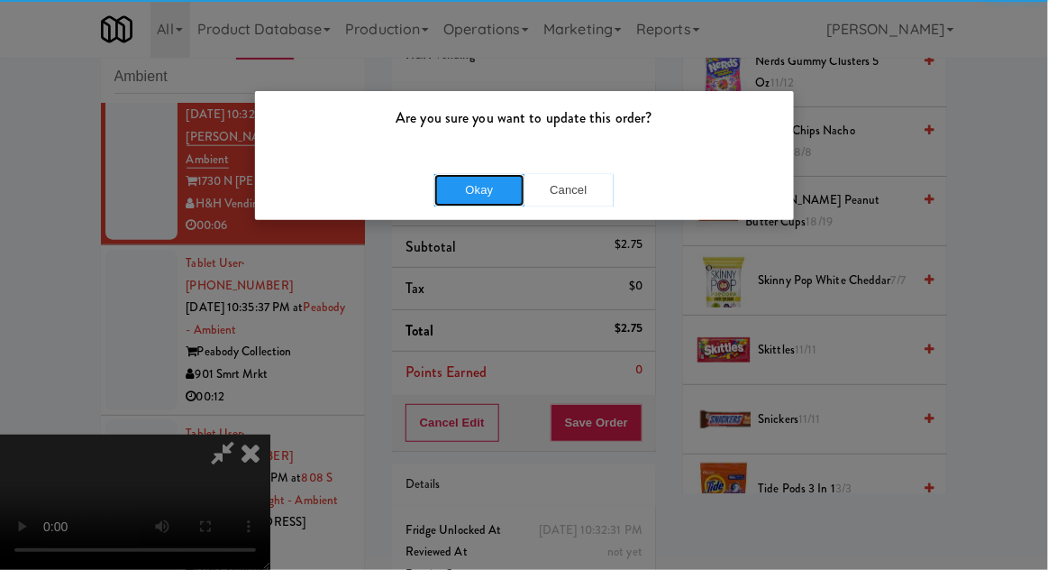
click at [486, 203] on button "Okay" at bounding box center [479, 190] width 90 height 32
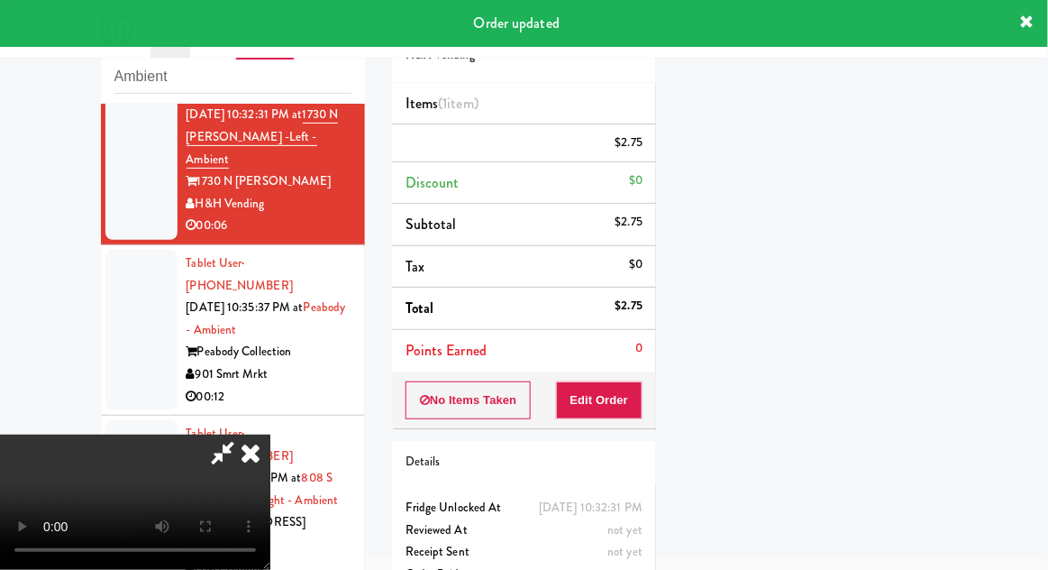
scroll to position [0, 0]
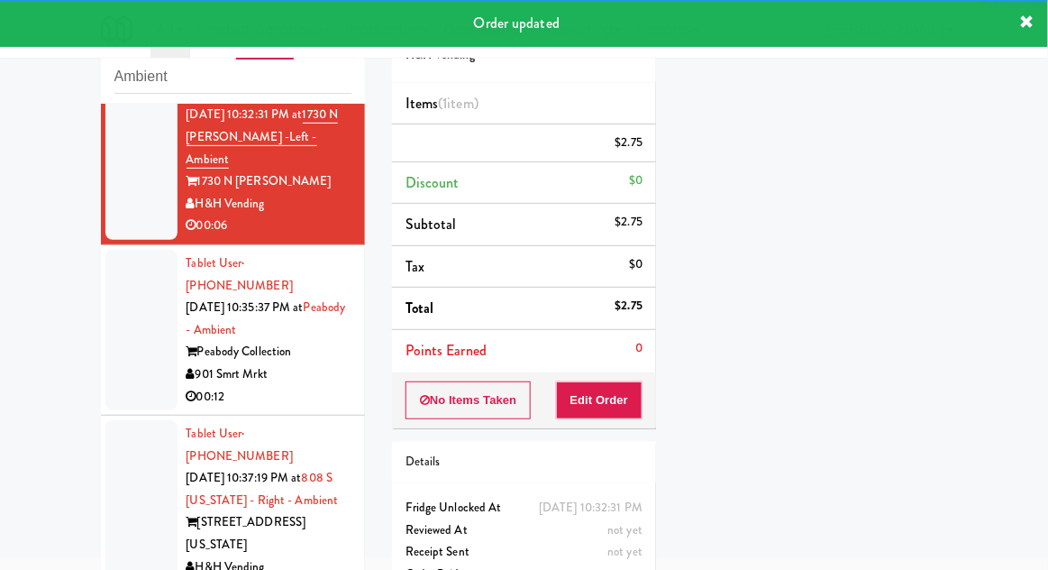
click at [113, 267] on div at bounding box center [141, 330] width 72 height 160
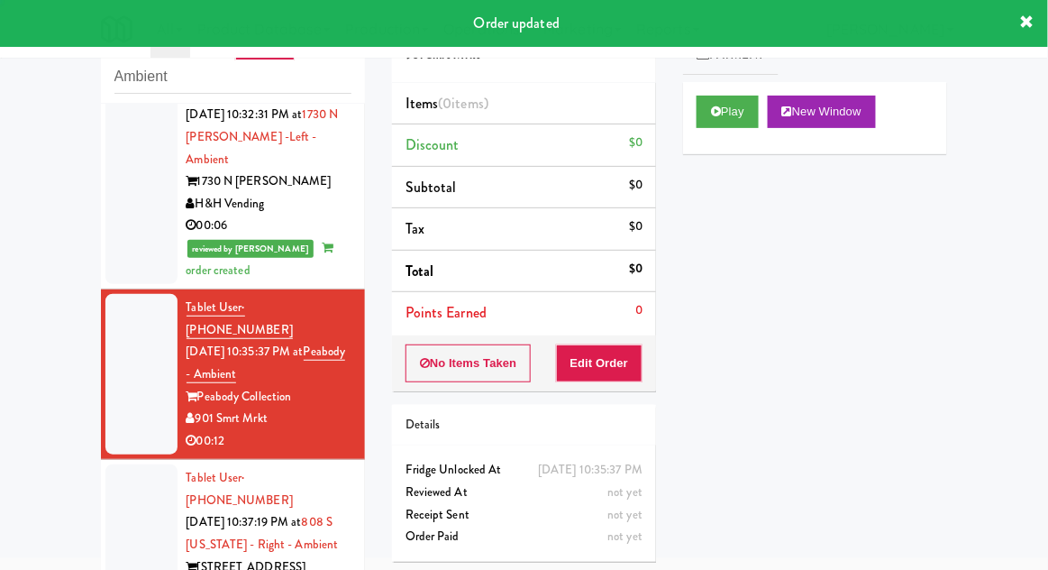
scroll to position [524, 0]
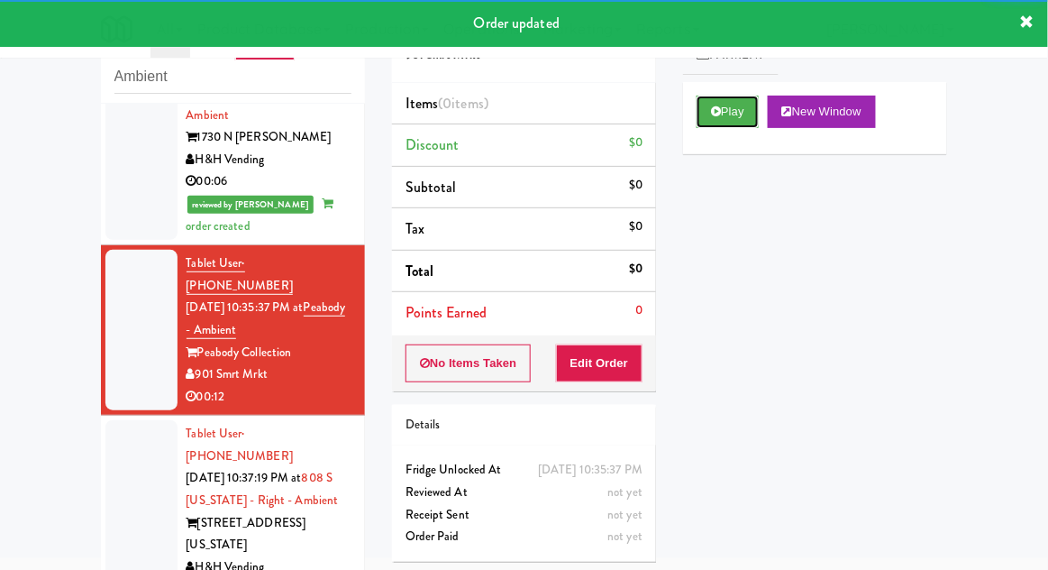
click at [741, 121] on button "Play" at bounding box center [728, 112] width 62 height 32
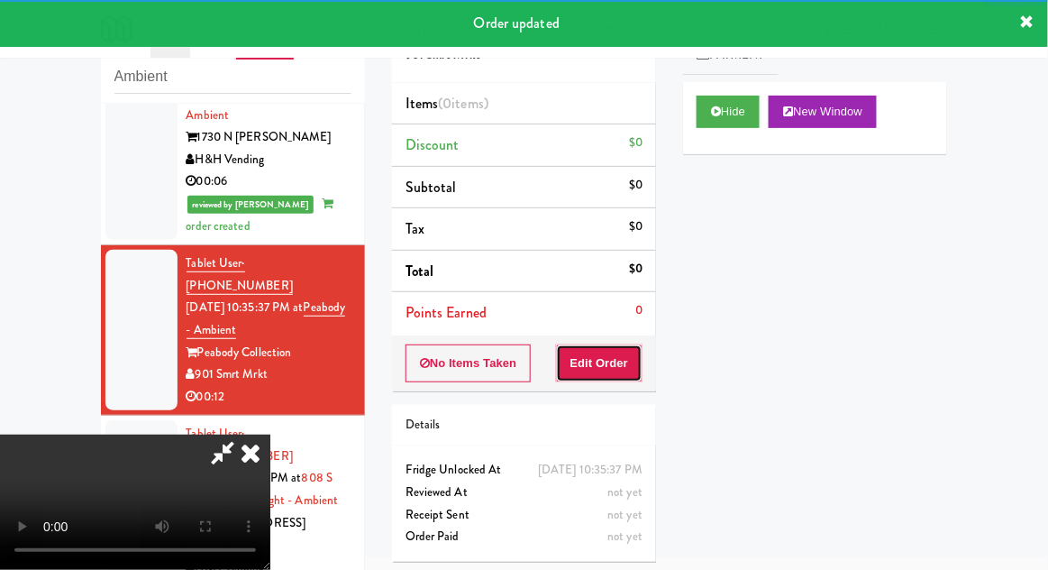
click at [622, 366] on button "Edit Order" at bounding box center [599, 363] width 87 height 38
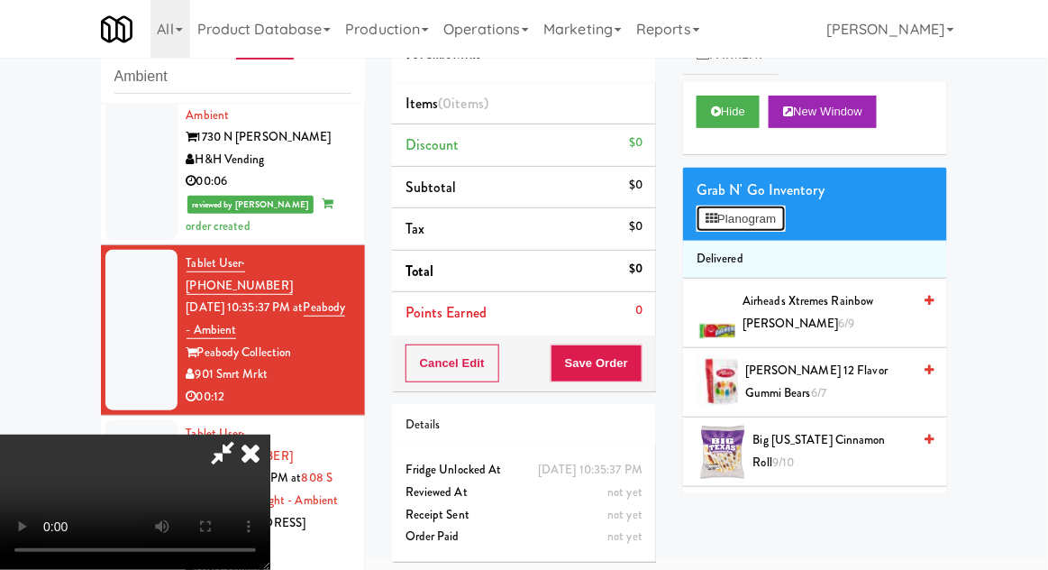
click at [759, 228] on button "Planogram" at bounding box center [741, 218] width 88 height 27
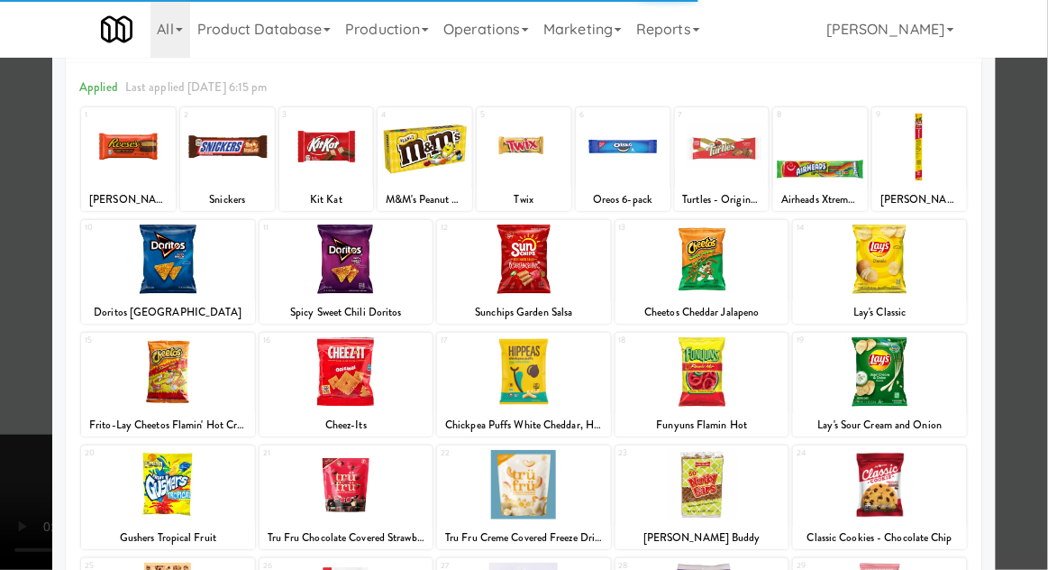
scroll to position [115, 0]
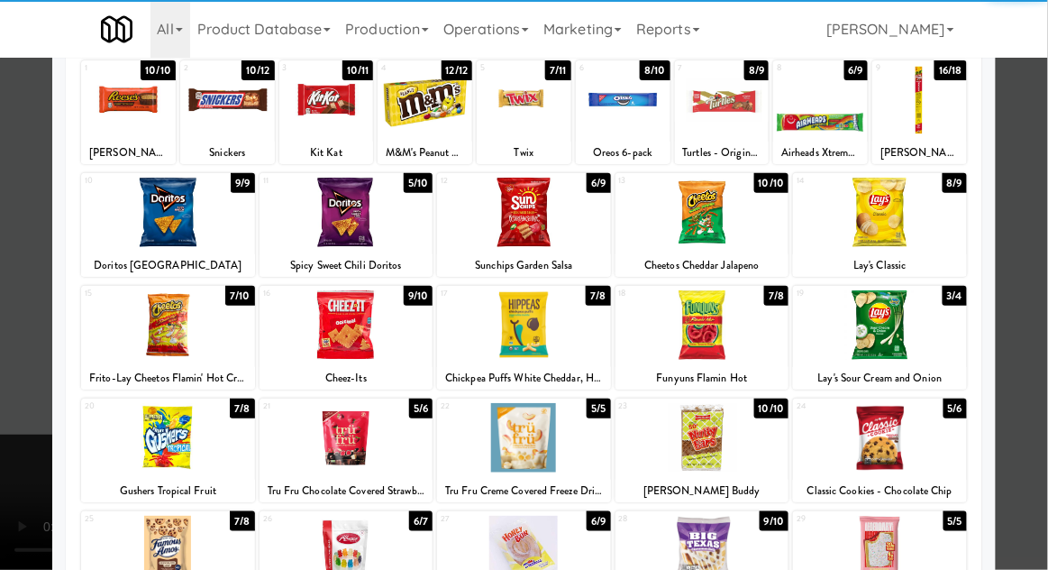
click at [515, 456] on div at bounding box center [524, 437] width 174 height 69
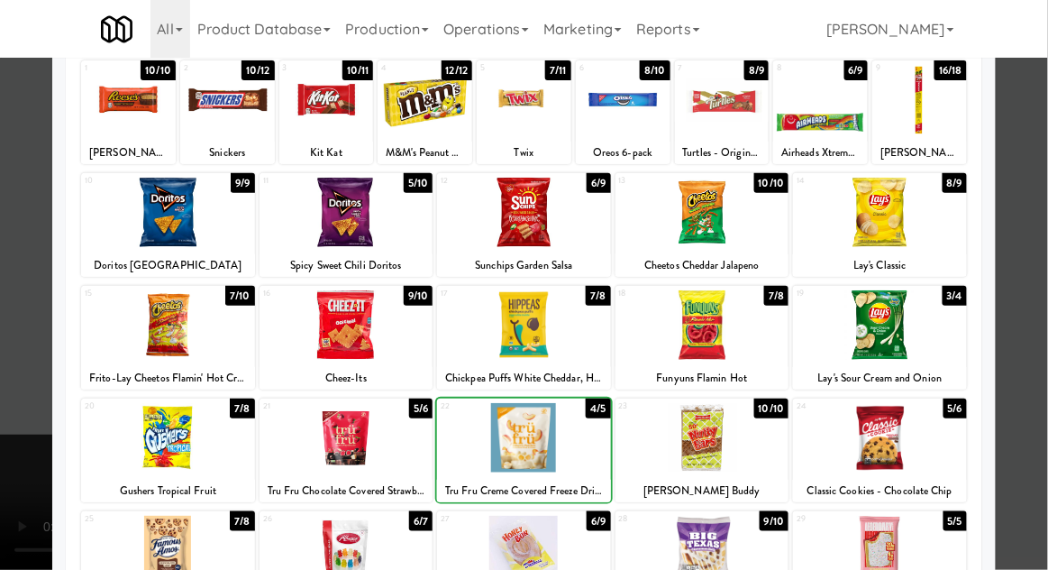
click at [1041, 268] on div at bounding box center [524, 285] width 1048 height 570
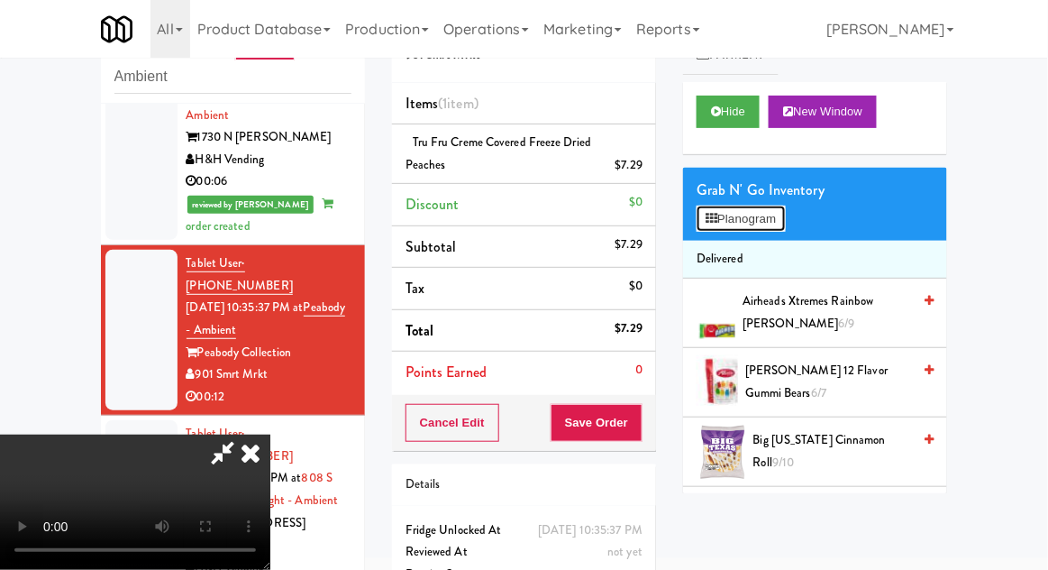
click at [774, 223] on button "Planogram" at bounding box center [741, 218] width 88 height 27
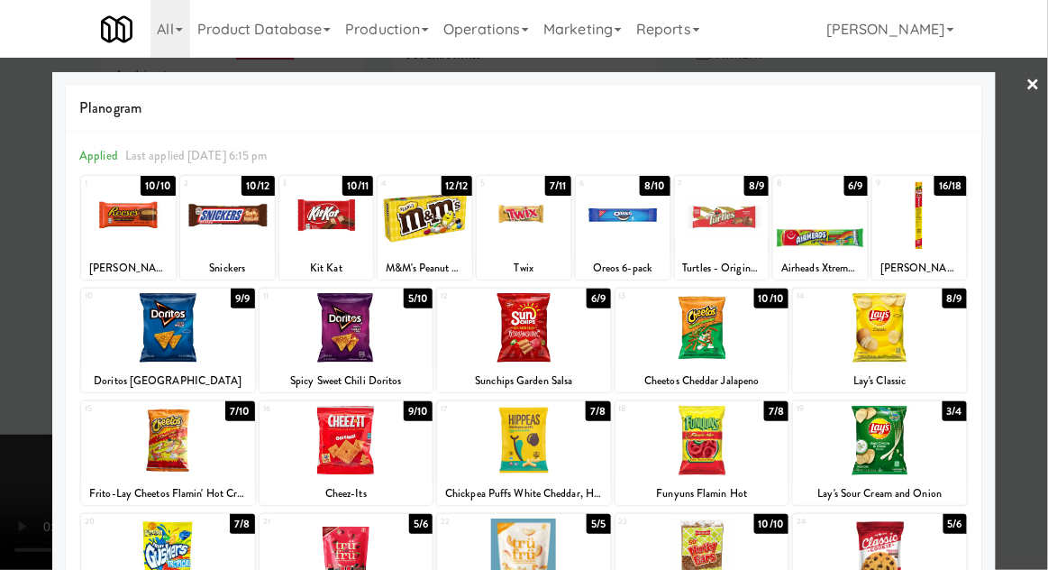
click at [1043, 233] on div at bounding box center [524, 285] width 1048 height 570
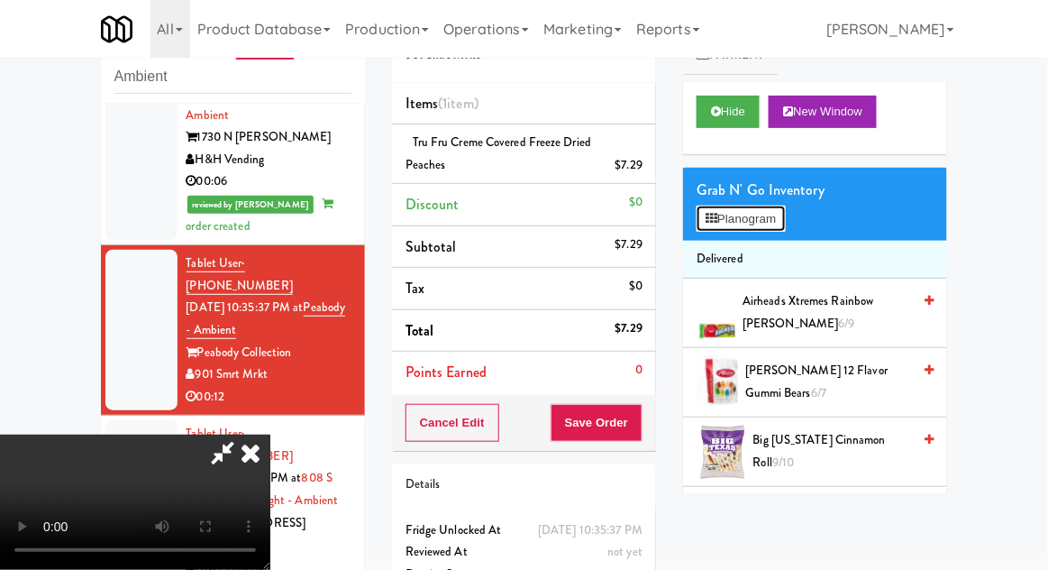
click at [765, 231] on button "Planogram" at bounding box center [741, 218] width 88 height 27
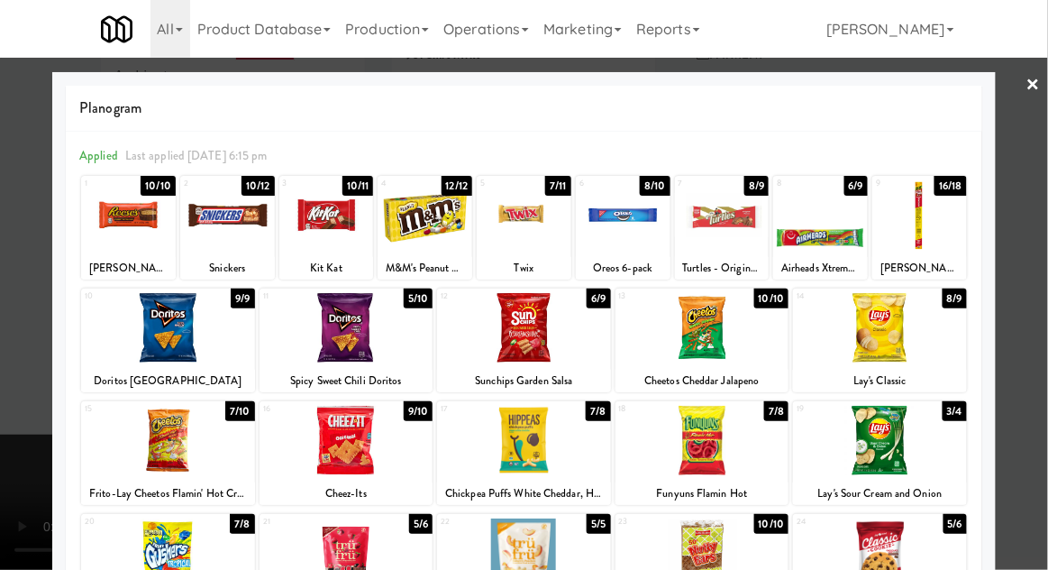
click at [1042, 313] on div at bounding box center [524, 285] width 1048 height 570
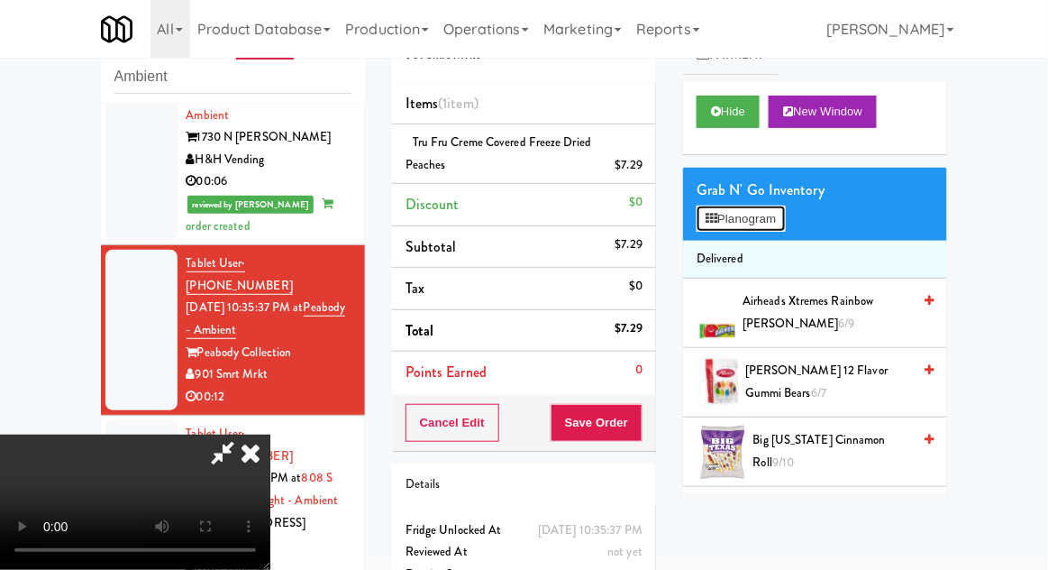
click at [748, 214] on button "Planogram" at bounding box center [741, 218] width 88 height 27
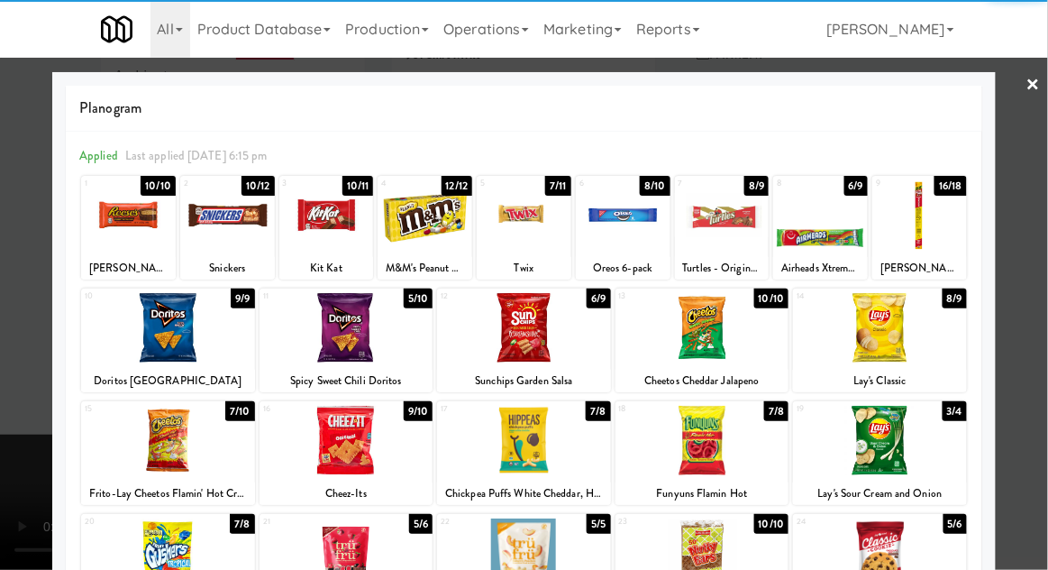
click at [710, 237] on div at bounding box center [722, 214] width 95 height 69
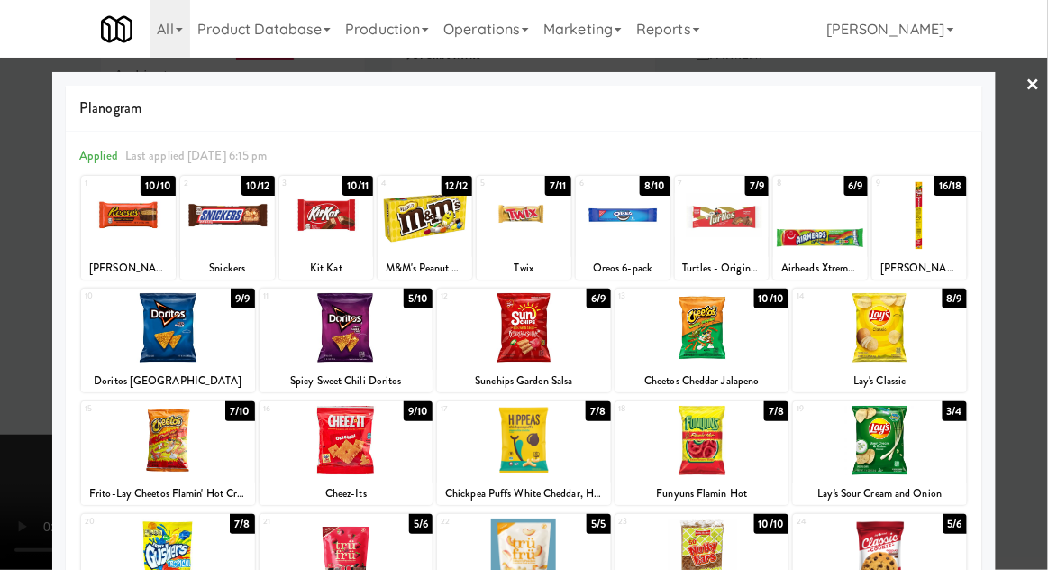
click at [1044, 237] on div at bounding box center [524, 285] width 1048 height 570
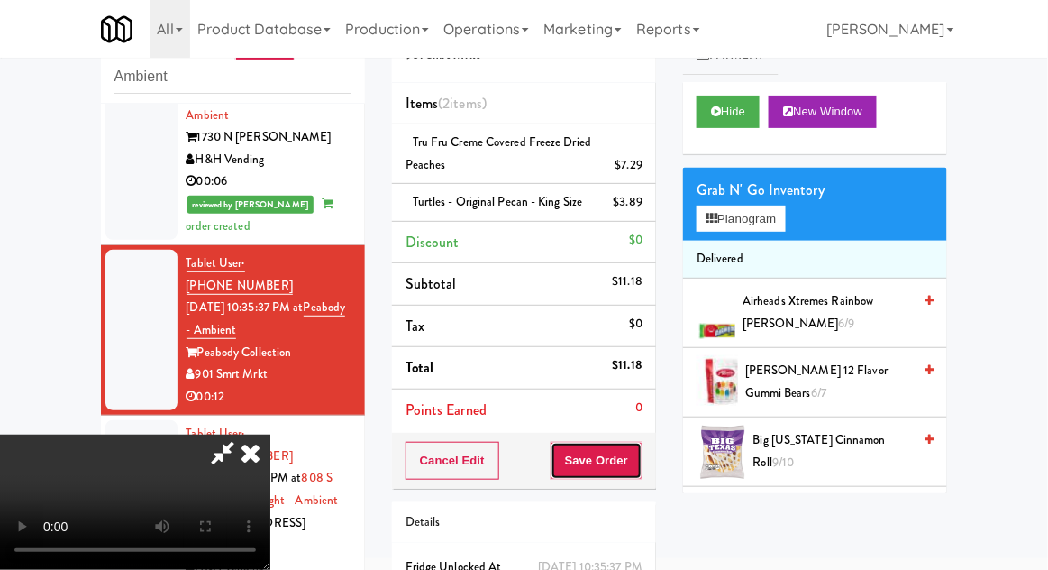
click at [637, 465] on button "Save Order" at bounding box center [597, 461] width 92 height 38
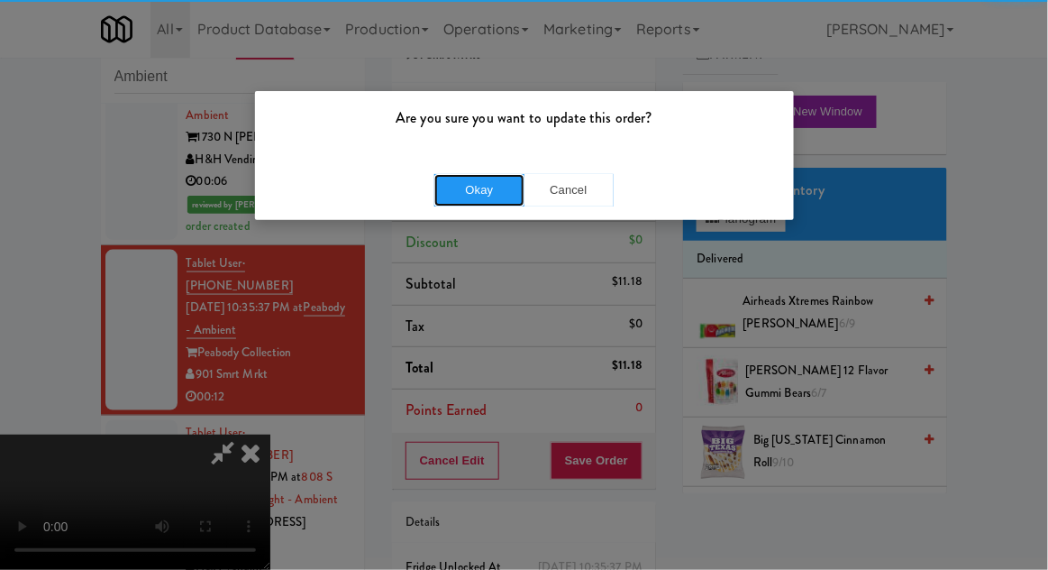
click at [467, 198] on button "Okay" at bounding box center [479, 190] width 90 height 32
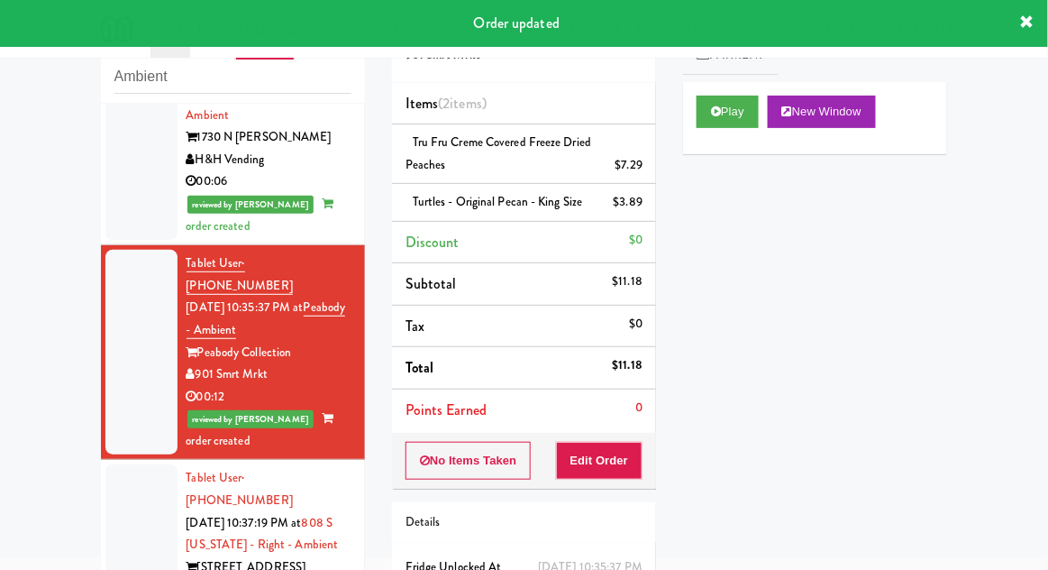
scroll to position [570, 0]
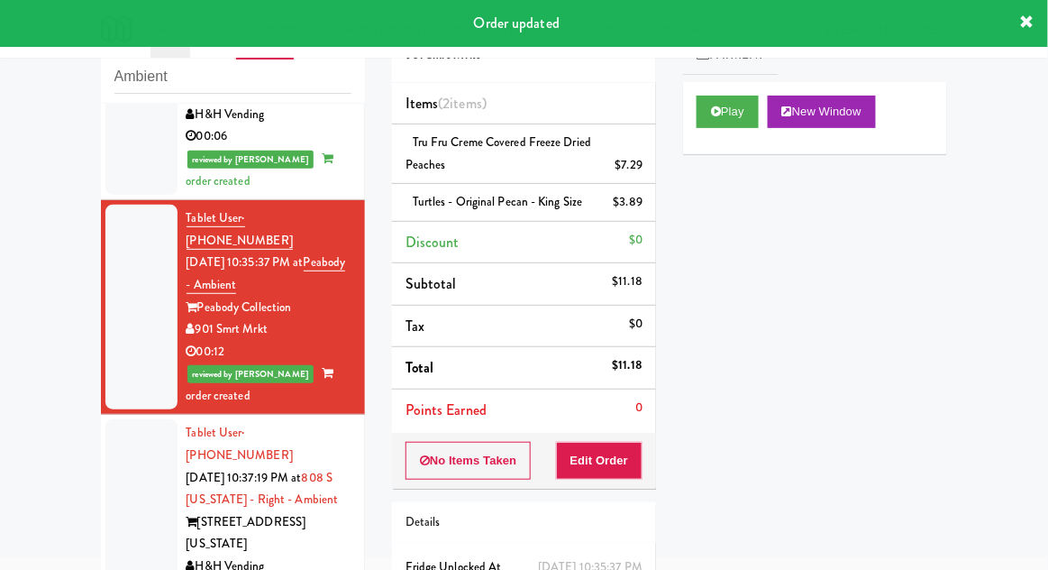
click at [124, 447] on div at bounding box center [141, 510] width 72 height 183
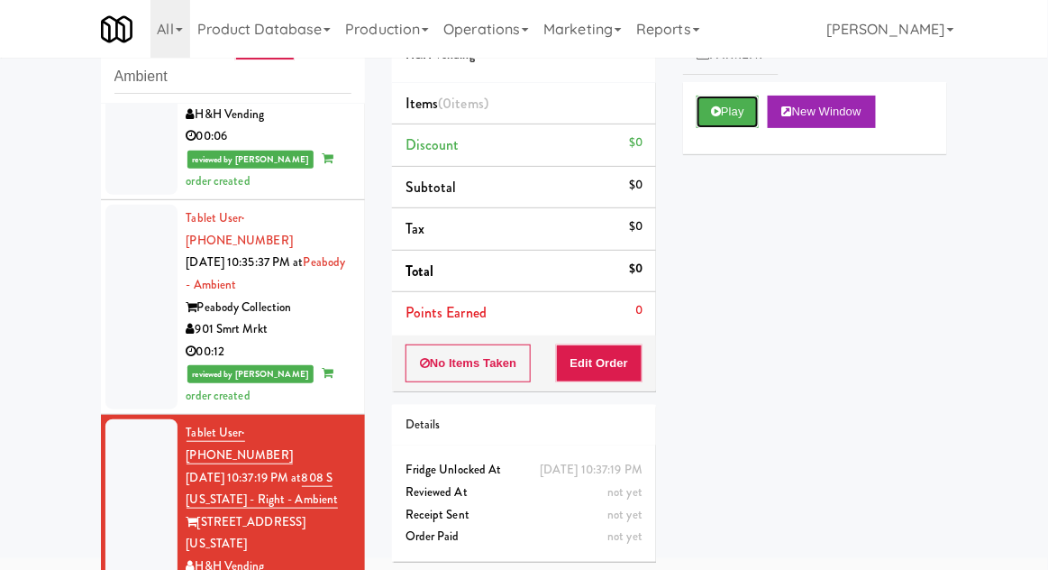
click at [736, 109] on button "Play" at bounding box center [728, 112] width 62 height 32
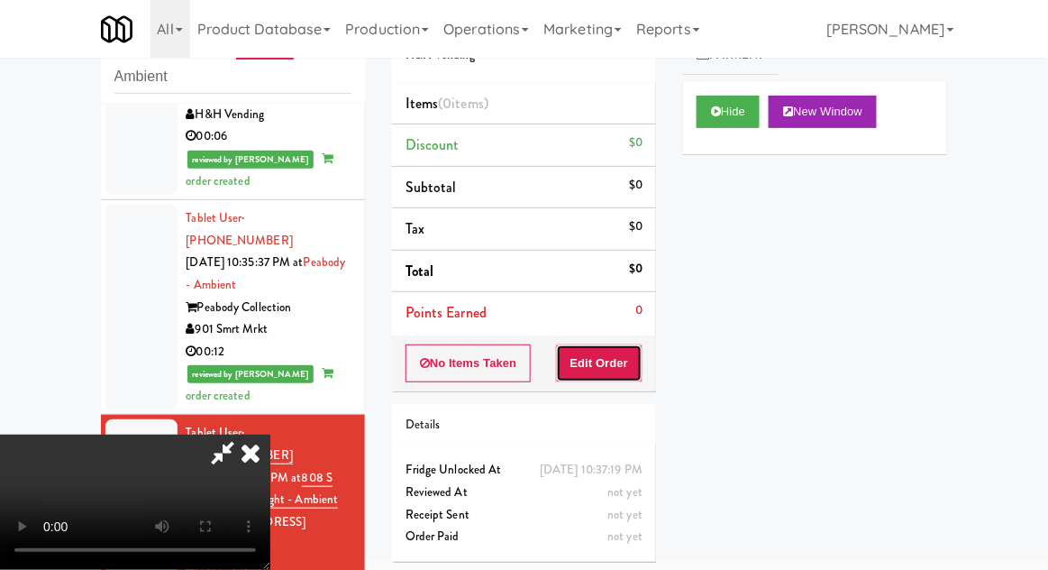
click at [616, 363] on button "Edit Order" at bounding box center [599, 363] width 87 height 38
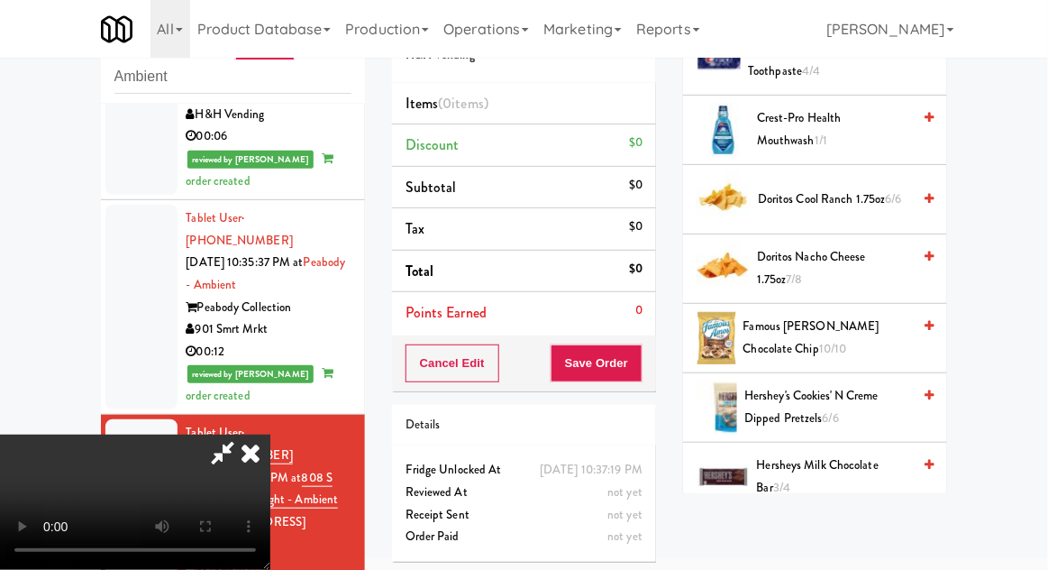
scroll to position [599, 0]
click at [834, 477] on span "Hersheys Milk Chocolate Bar 3/4" at bounding box center [834, 476] width 155 height 44
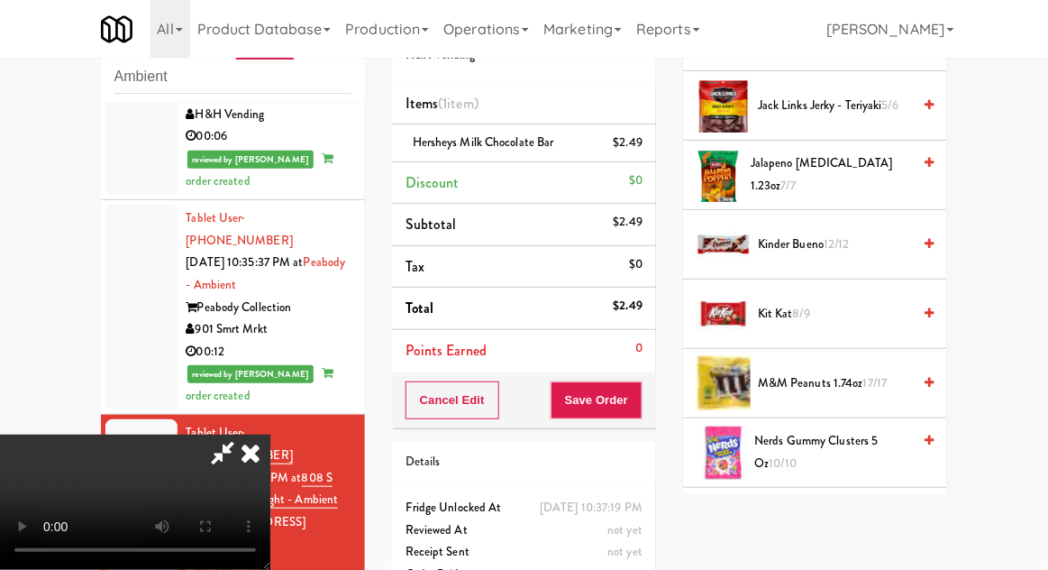
scroll to position [1043, 0]
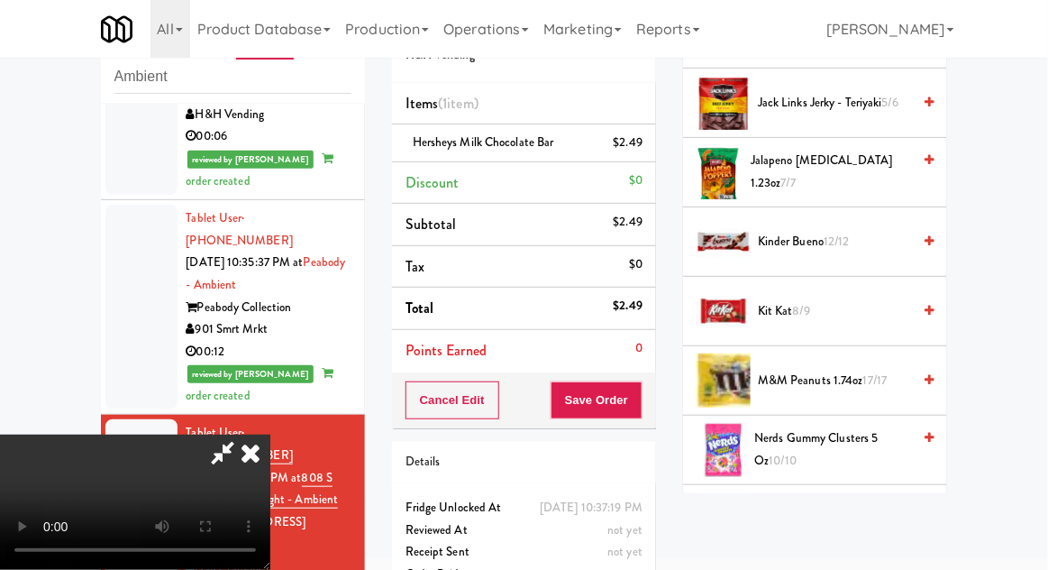
click at [862, 376] on span "M&M Peanuts 1.74oz 17/17" at bounding box center [834, 380] width 153 height 23
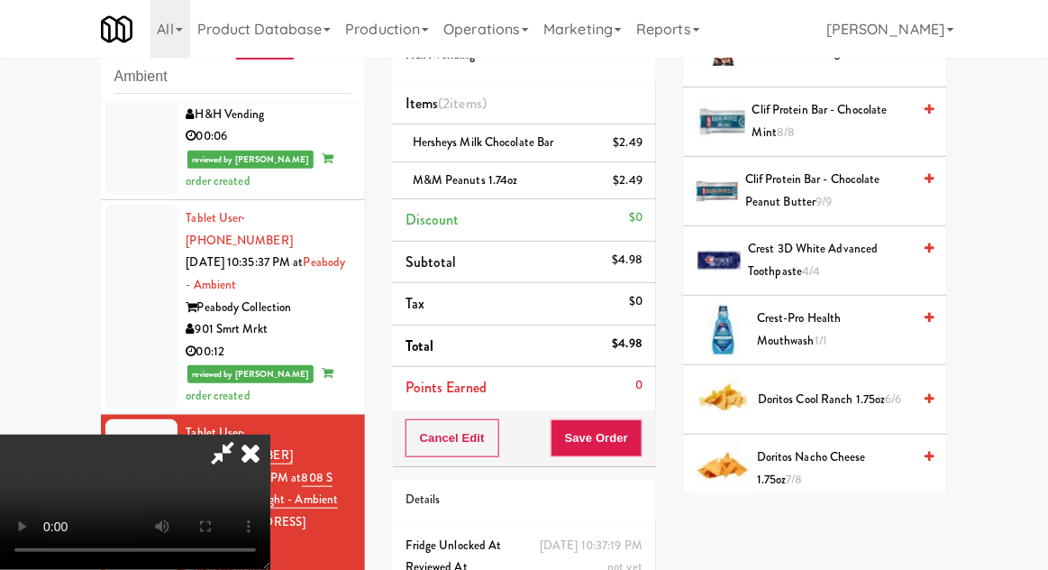
scroll to position [0, 0]
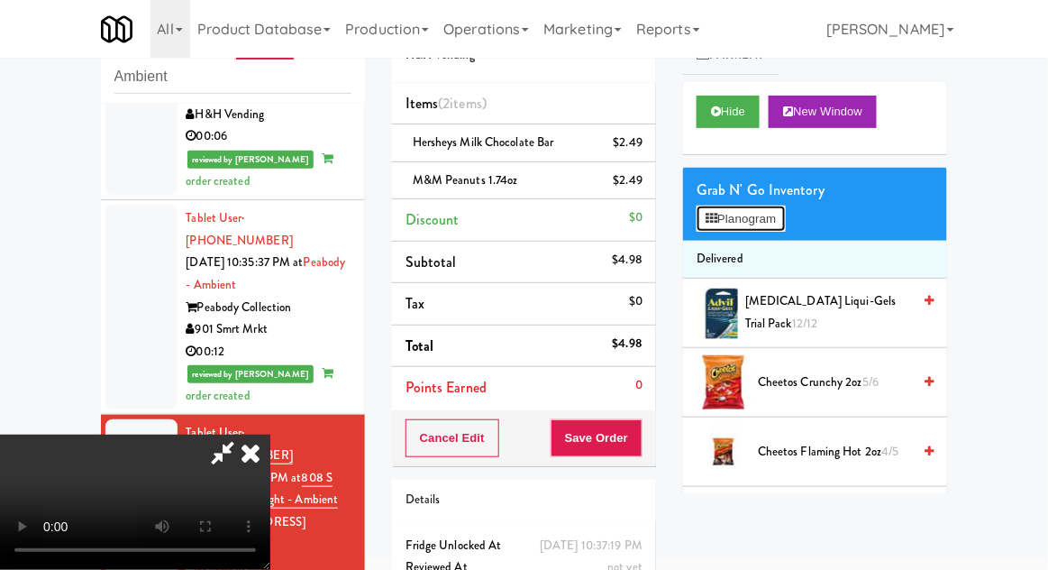
click at [769, 227] on button "Planogram" at bounding box center [741, 218] width 88 height 27
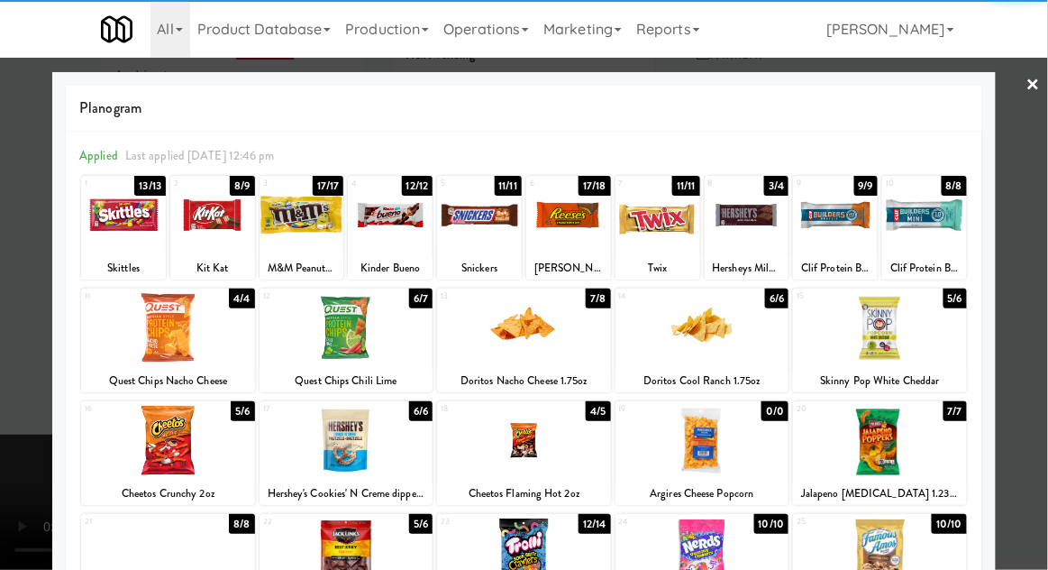
click at [571, 444] on div at bounding box center [524, 440] width 174 height 69
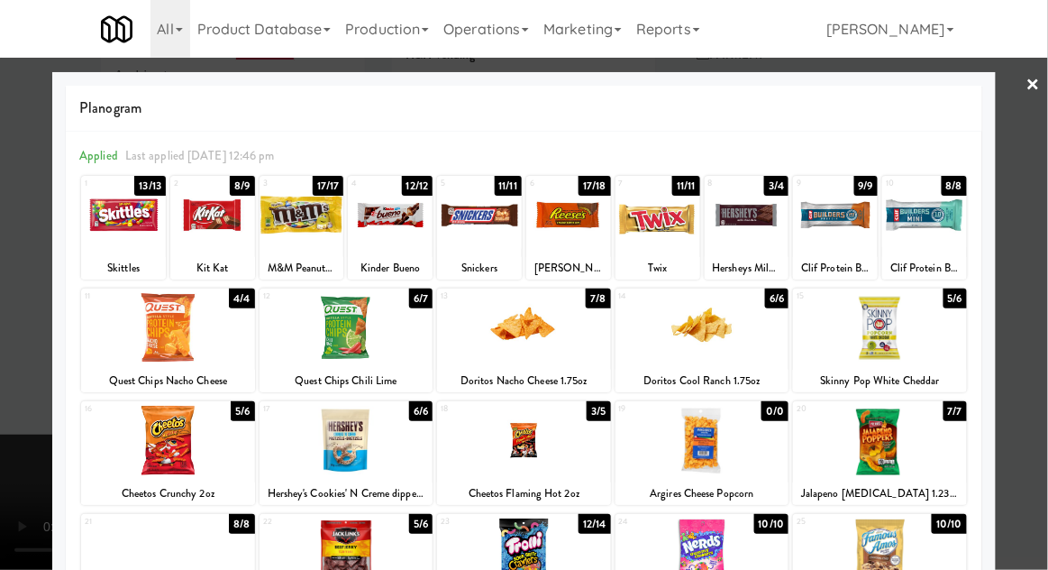
click at [1046, 360] on div at bounding box center [524, 285] width 1048 height 570
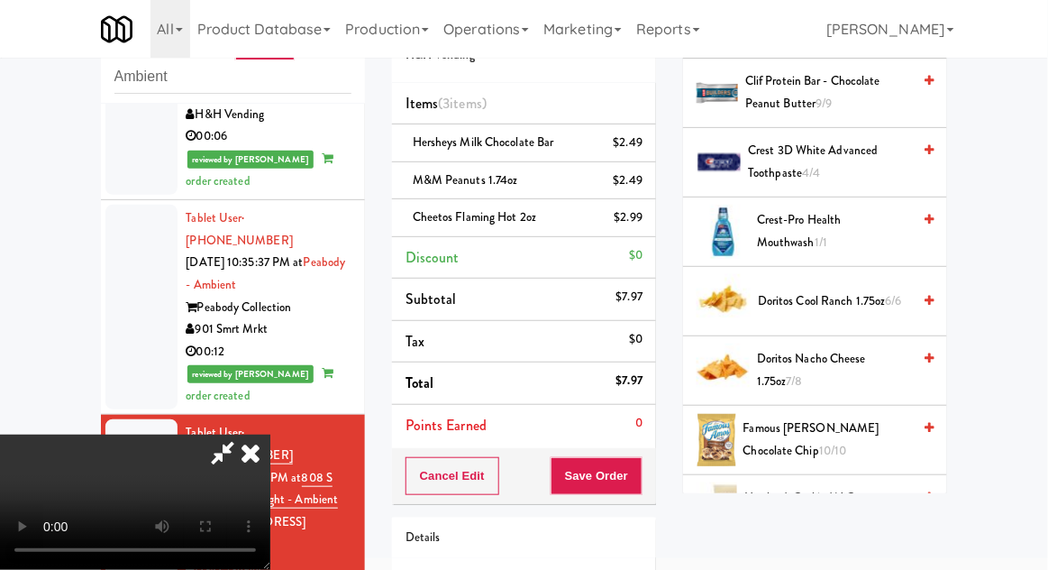
scroll to position [500, 0]
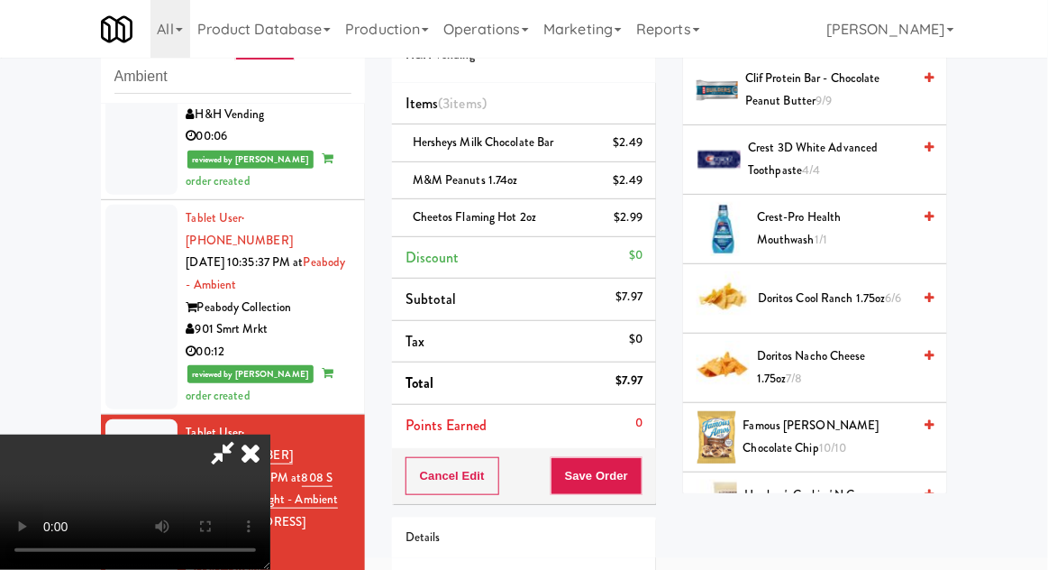
click at [833, 428] on span "Famous [PERSON_NAME] Chocolate Chip 10/10" at bounding box center [827, 437] width 169 height 44
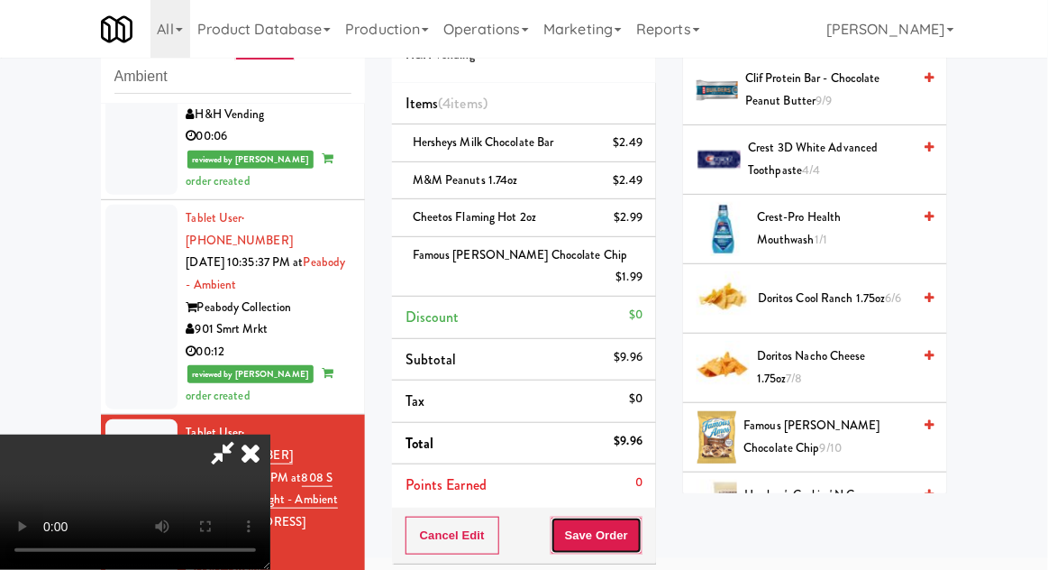
click at [636, 527] on button "Save Order" at bounding box center [597, 535] width 92 height 38
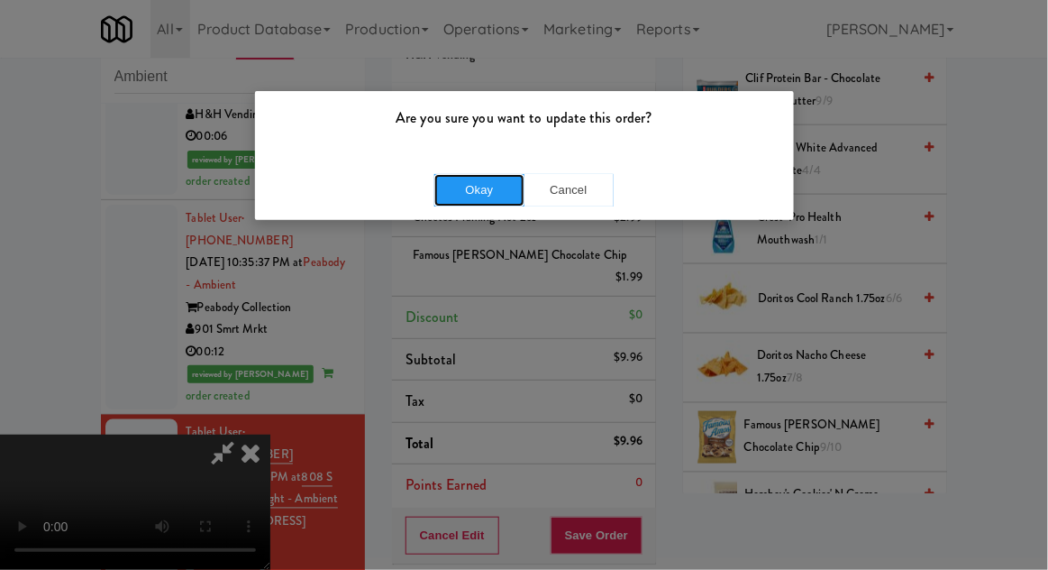
click at [467, 201] on button "Okay" at bounding box center [479, 190] width 90 height 32
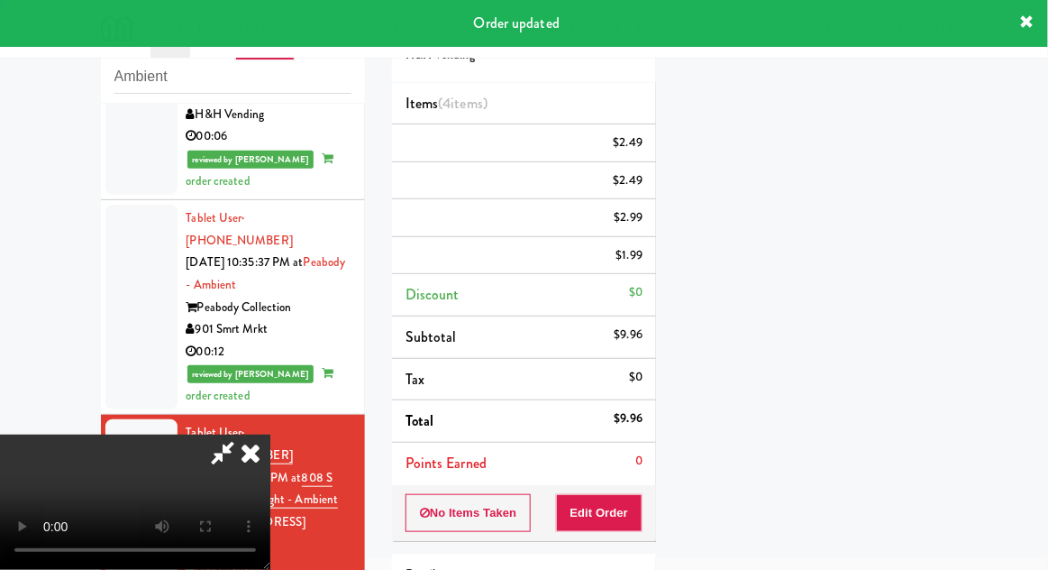
scroll to position [178, 0]
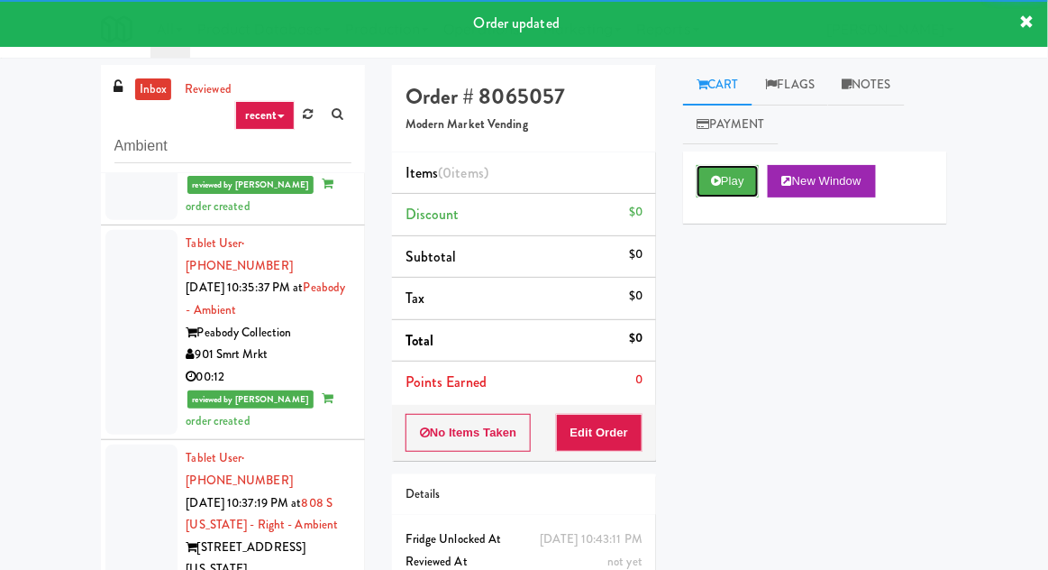
click at [736, 177] on button "Play" at bounding box center [728, 181] width 62 height 32
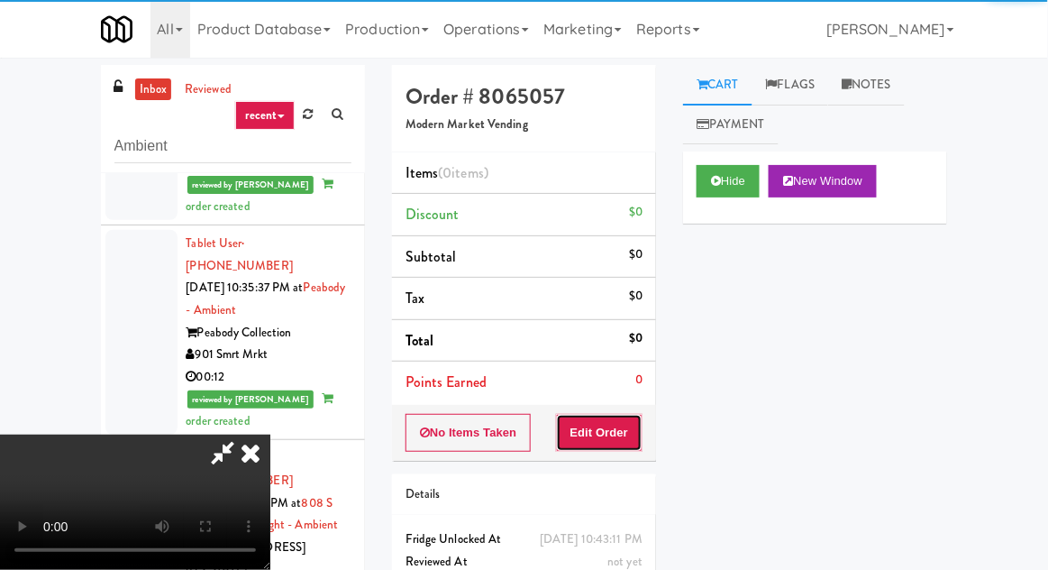
click at [630, 424] on button "Edit Order" at bounding box center [599, 433] width 87 height 38
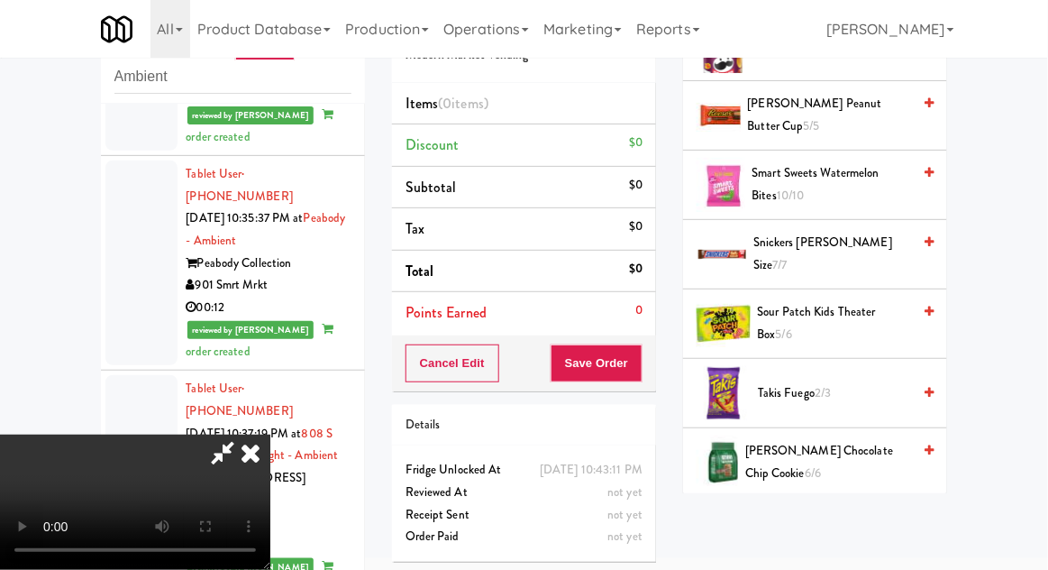
scroll to position [1382, 0]
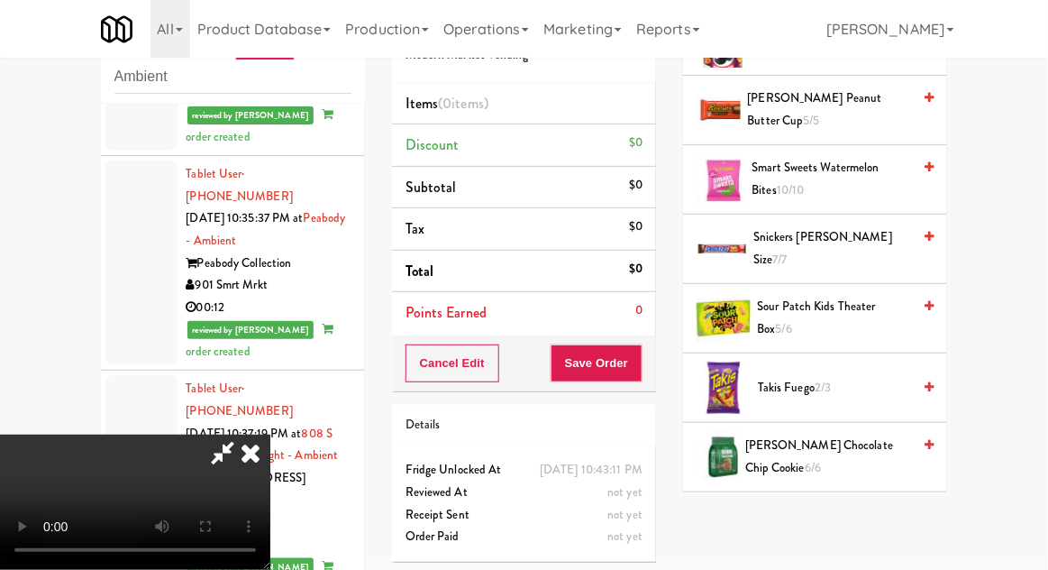
click at [851, 305] on span "Sour Patch Kids Theater Box 5/6" at bounding box center [835, 318] width 154 height 44
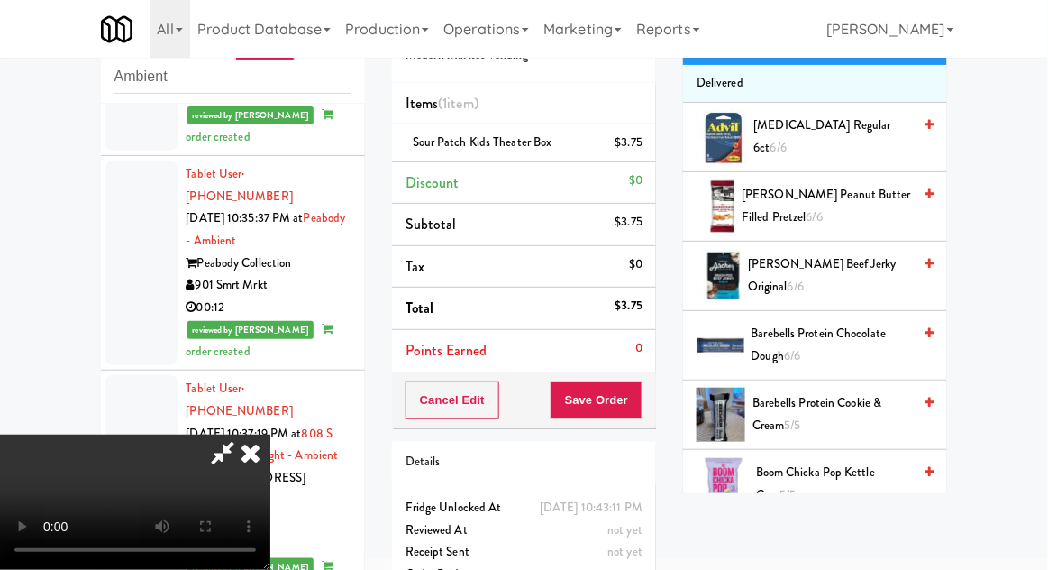
scroll to position [0, 0]
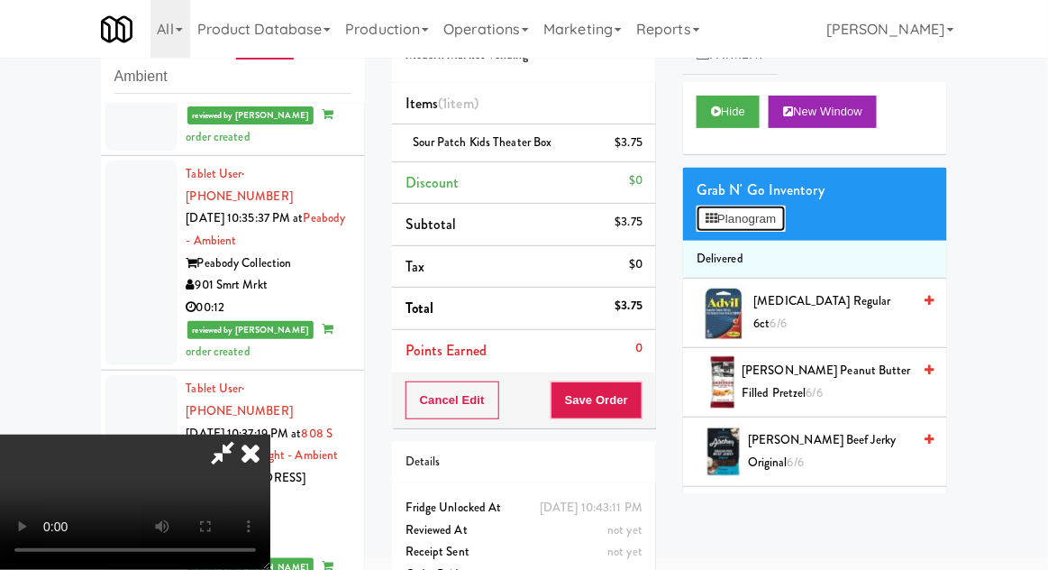
click at [783, 214] on button "Planogram" at bounding box center [741, 218] width 88 height 27
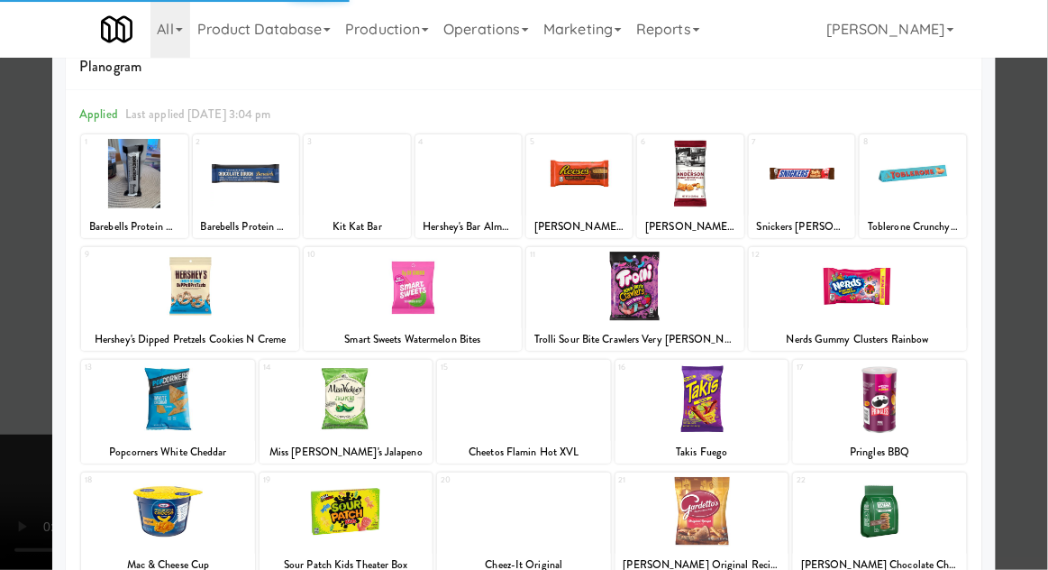
scroll to position [84, 0]
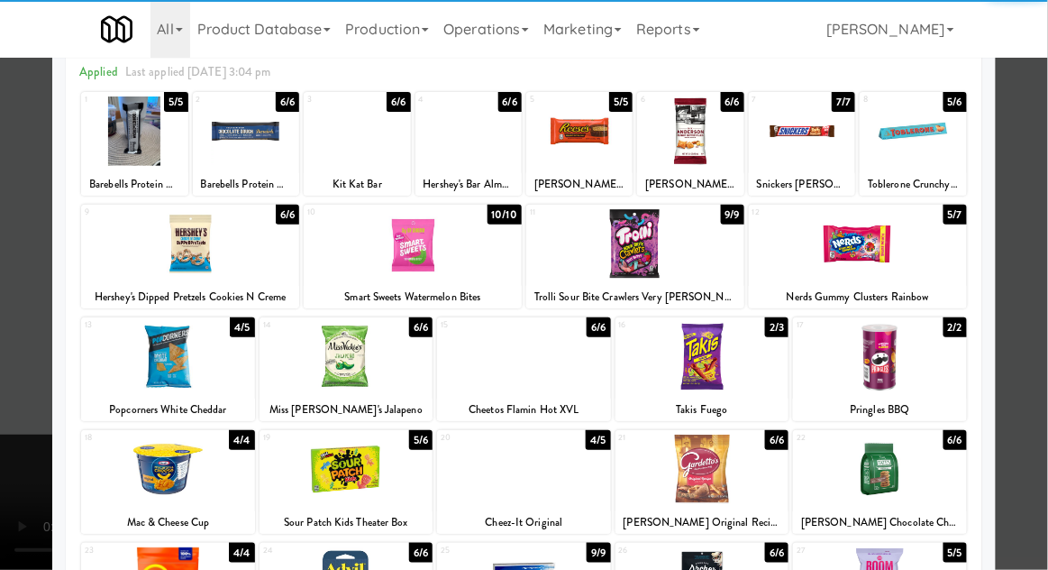
click at [726, 483] on div at bounding box center [703, 468] width 174 height 69
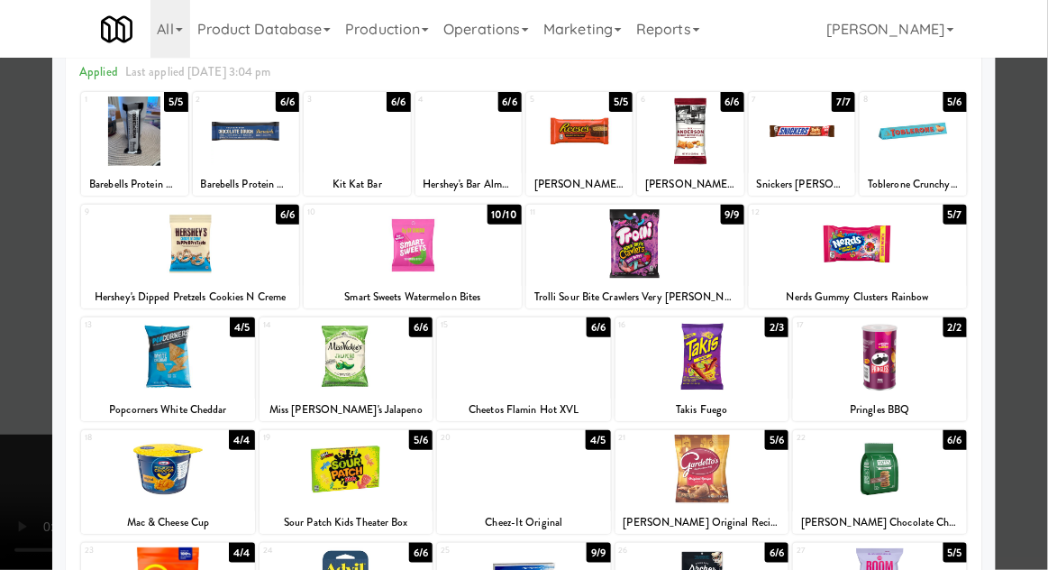
click at [1035, 407] on div at bounding box center [524, 285] width 1048 height 570
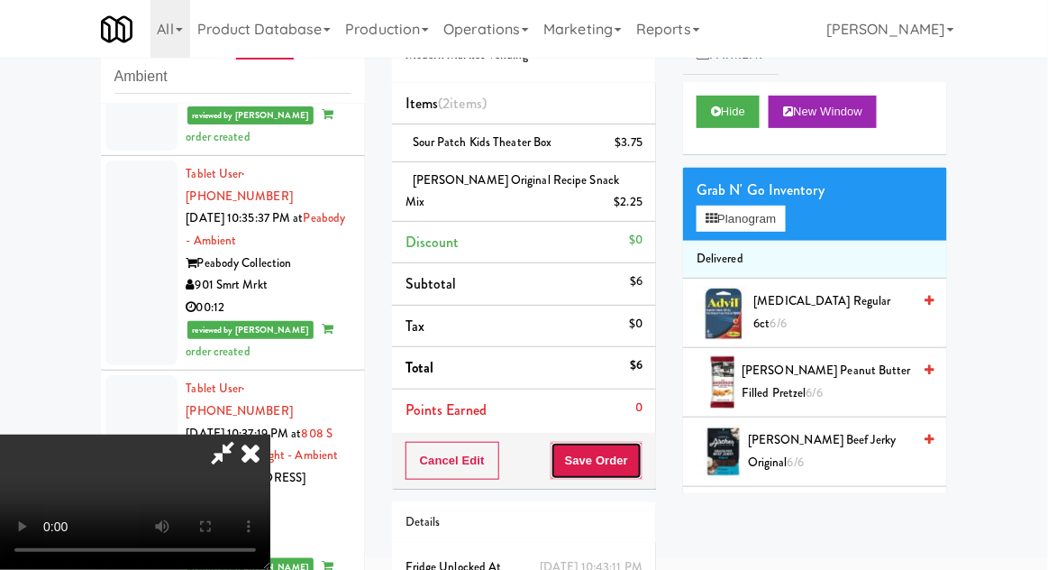
click at [637, 464] on button "Save Order" at bounding box center [597, 461] width 92 height 38
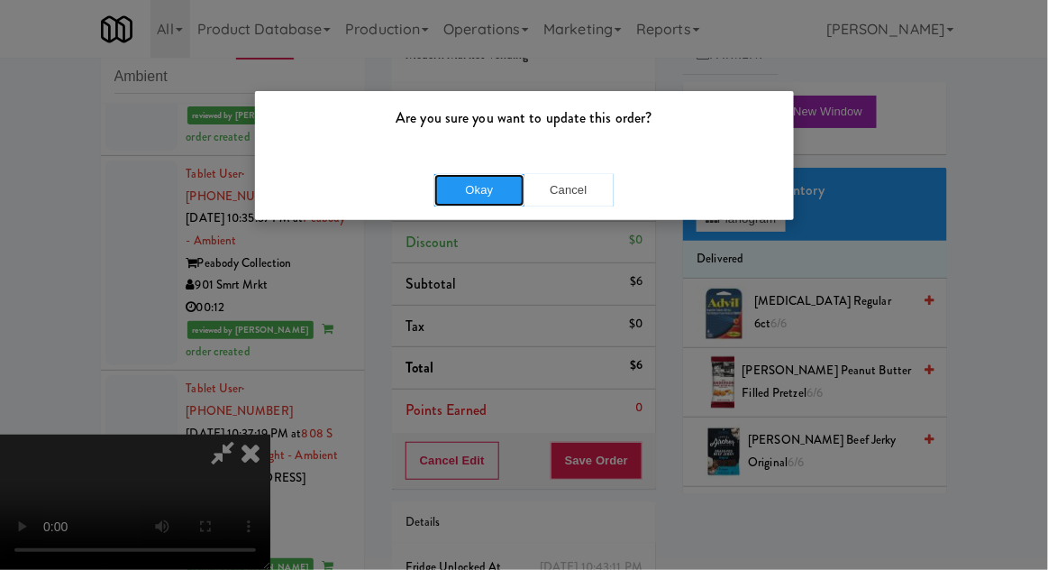
click at [444, 202] on button "Okay" at bounding box center [479, 190] width 90 height 32
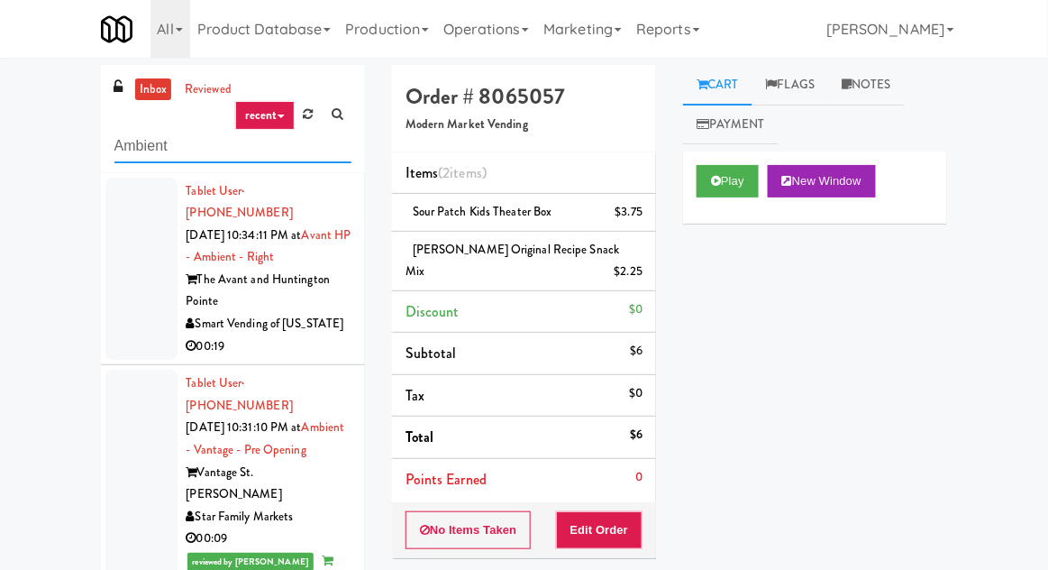
click at [132, 147] on input "Ambient" at bounding box center [232, 146] width 237 height 33
click at [133, 143] on input "Ambient" at bounding box center [232, 146] width 237 height 33
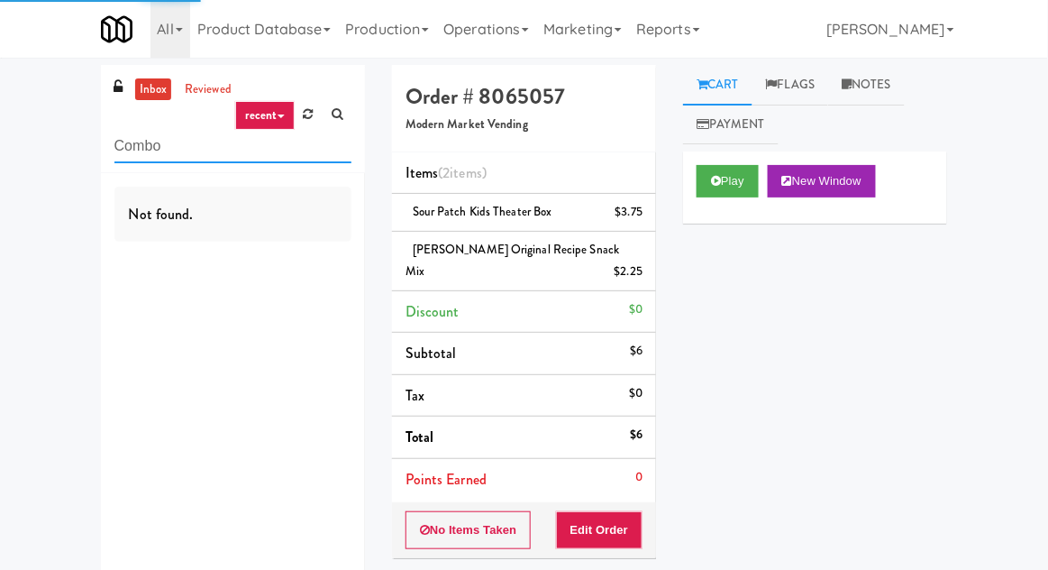
type input "Combo"
click at [34, 99] on div "inbox reviewed recent all unclear take inventory issue suspicious failed recent…" at bounding box center [524, 403] width 1048 height 677
click at [151, 84] on link "inbox" at bounding box center [153, 89] width 37 height 23
